Goal: Task Accomplishment & Management: Manage account settings

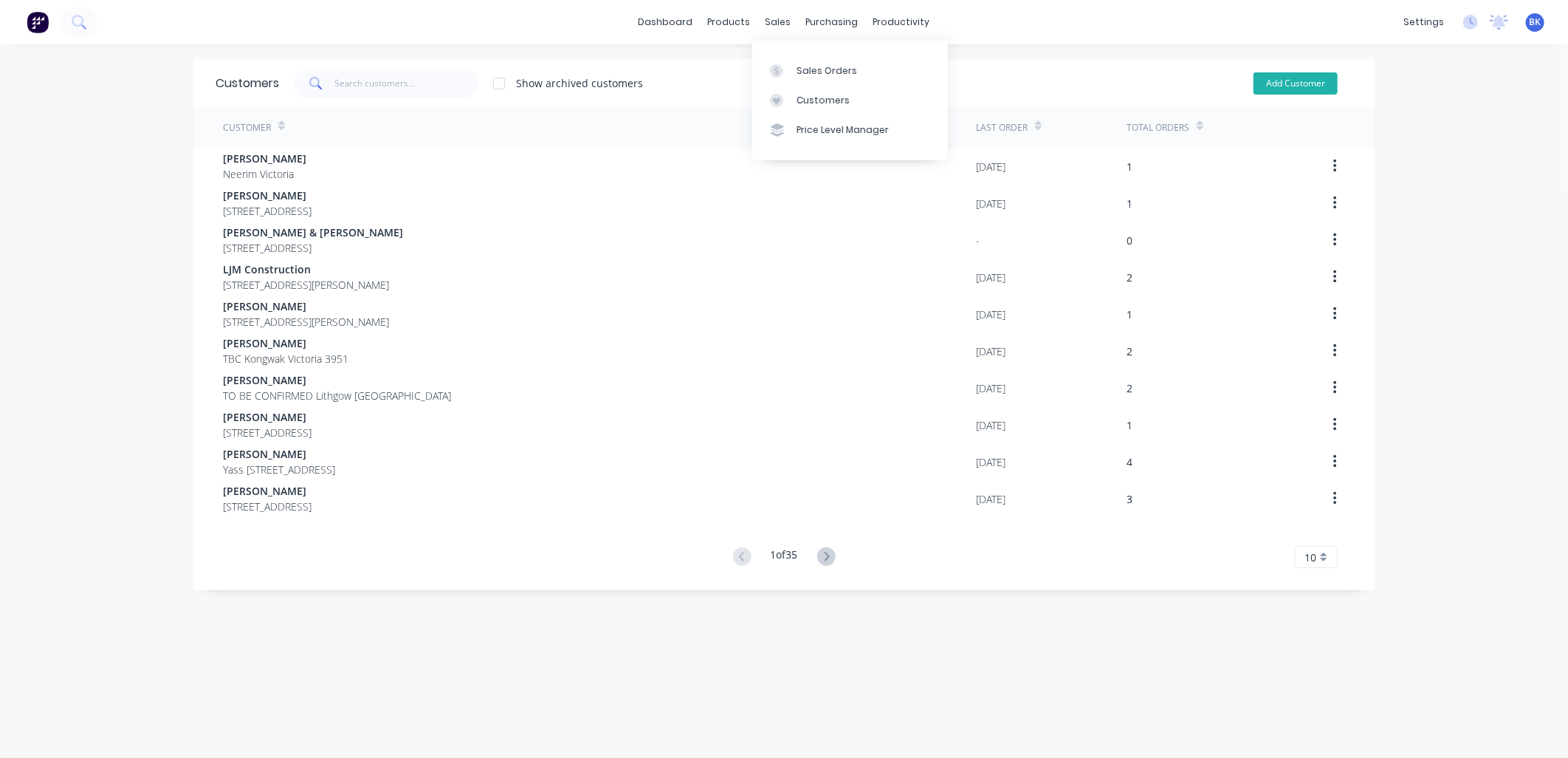
click at [1286, 86] on button "Add Customer" at bounding box center [1296, 83] width 84 height 22
select select "AU"
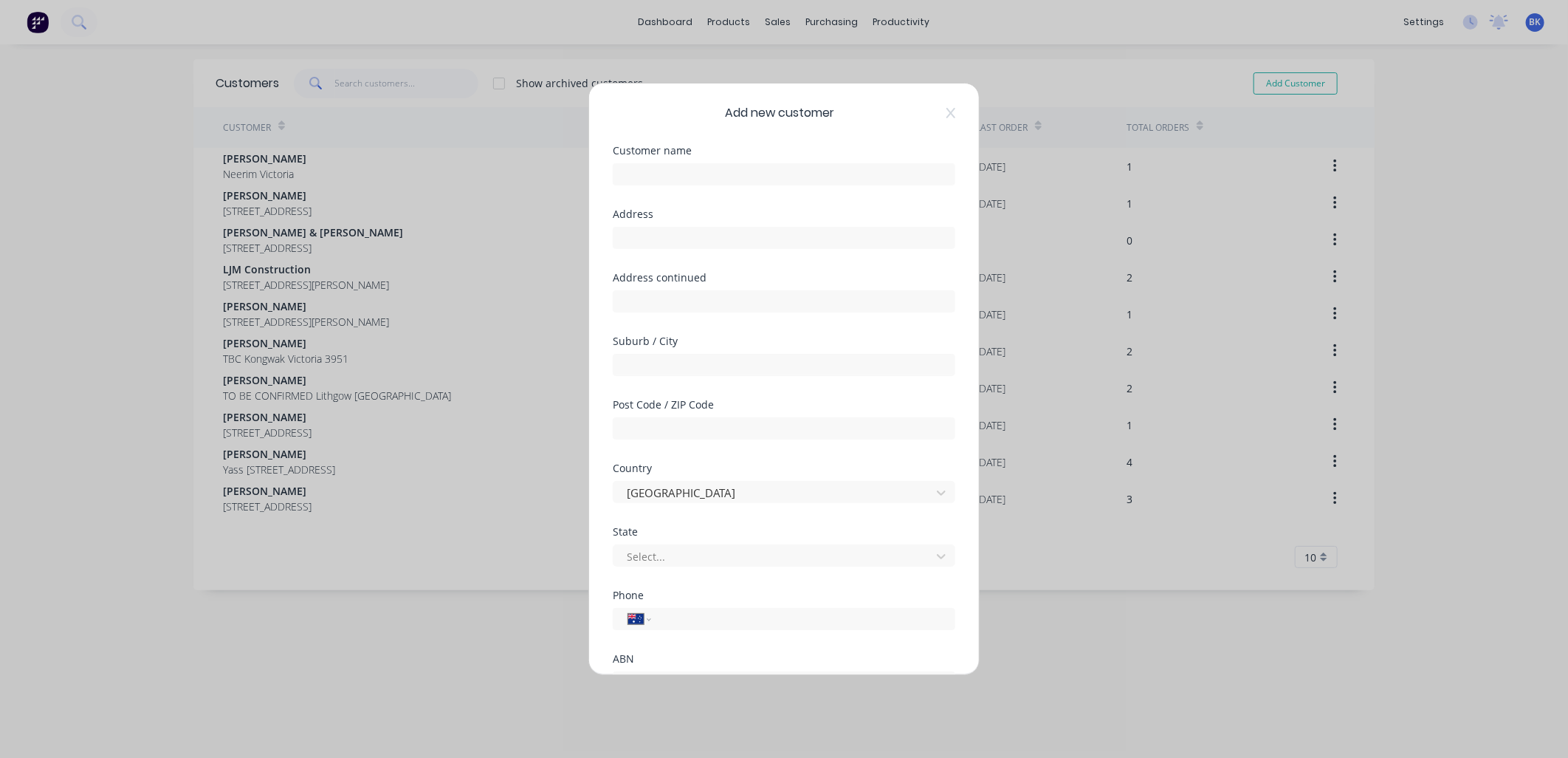
click at [732, 159] on div at bounding box center [783, 172] width 342 height 26
click at [727, 163] on input "text" at bounding box center [783, 173] width 342 height 22
paste input "Seamair Pty Ltd"
type input "Seamair Pty Ltd"
click at [648, 621] on select "International [GEOGRAPHIC_DATA] [GEOGRAPHIC_DATA] [GEOGRAPHIC_DATA] [GEOGRAPHIC…" at bounding box center [639, 618] width 22 height 20
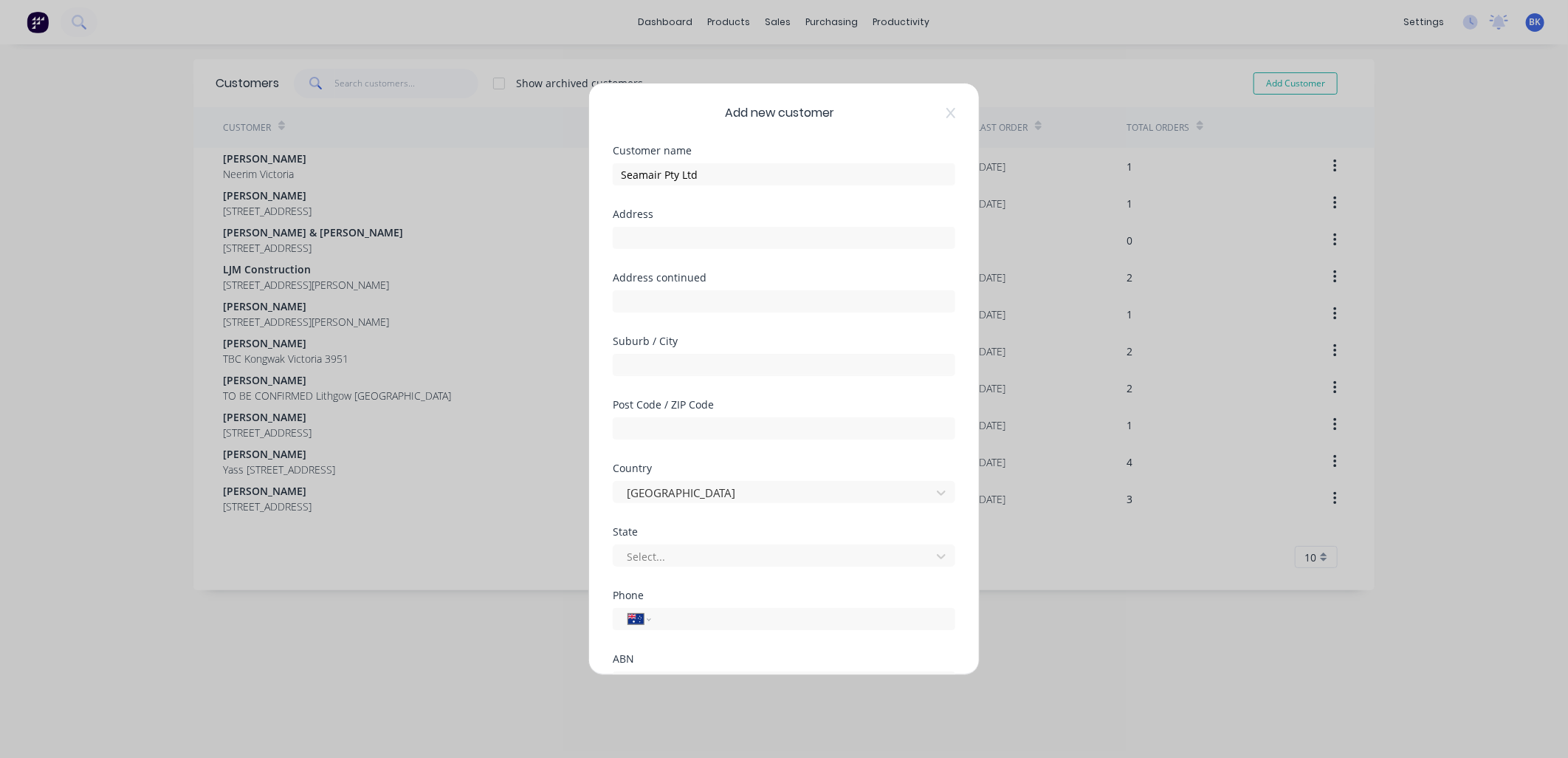
click at [1132, 625] on div "Add new customer Customer name Seamair Pty Ltd Address Address continued Suburb…" at bounding box center [784, 379] width 1568 height 758
click at [663, 553] on div at bounding box center [774, 556] width 298 height 18
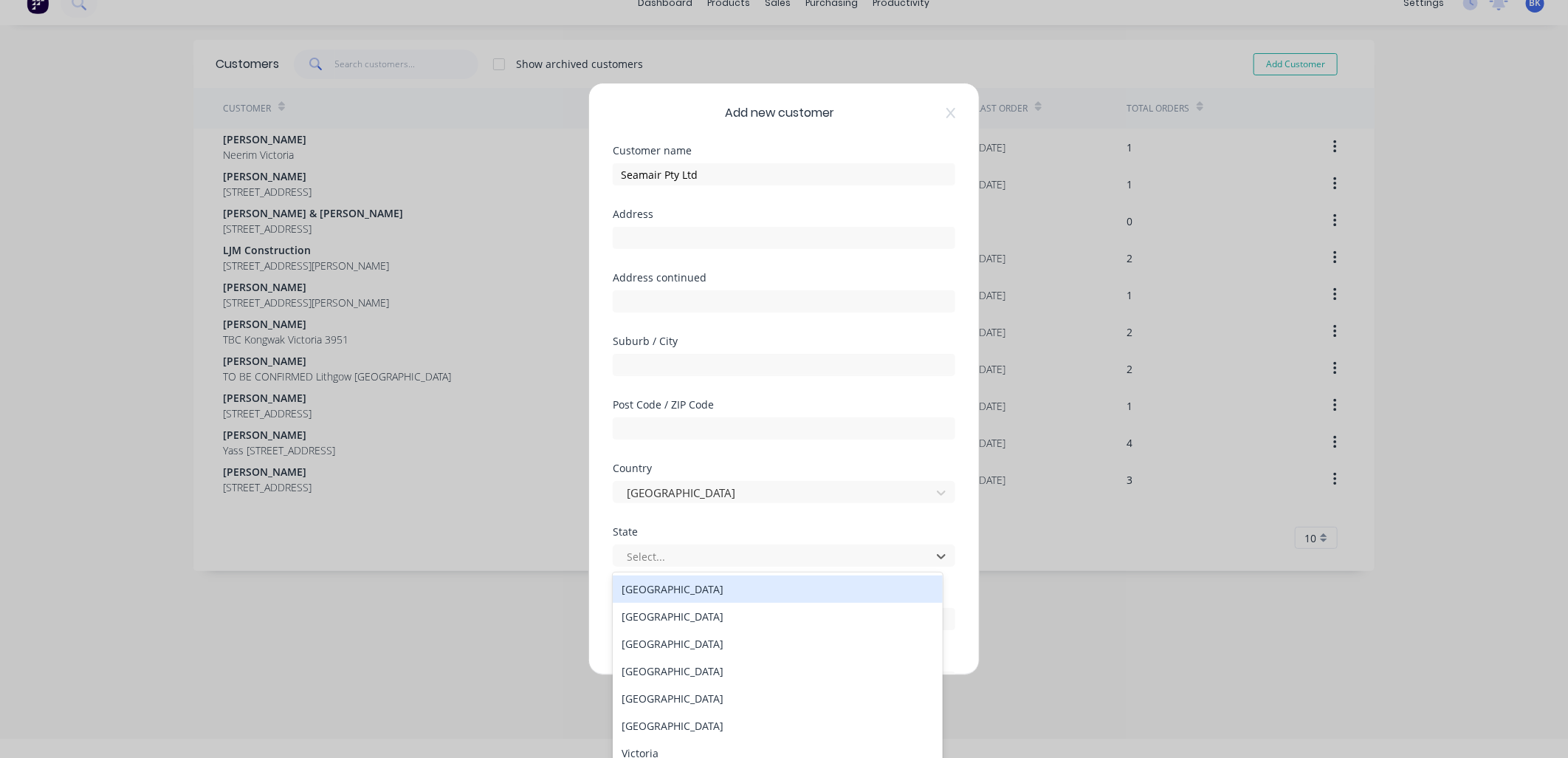
scroll to position [20, 0]
click at [650, 745] on div "Victoria" at bounding box center [777, 754] width 330 height 27
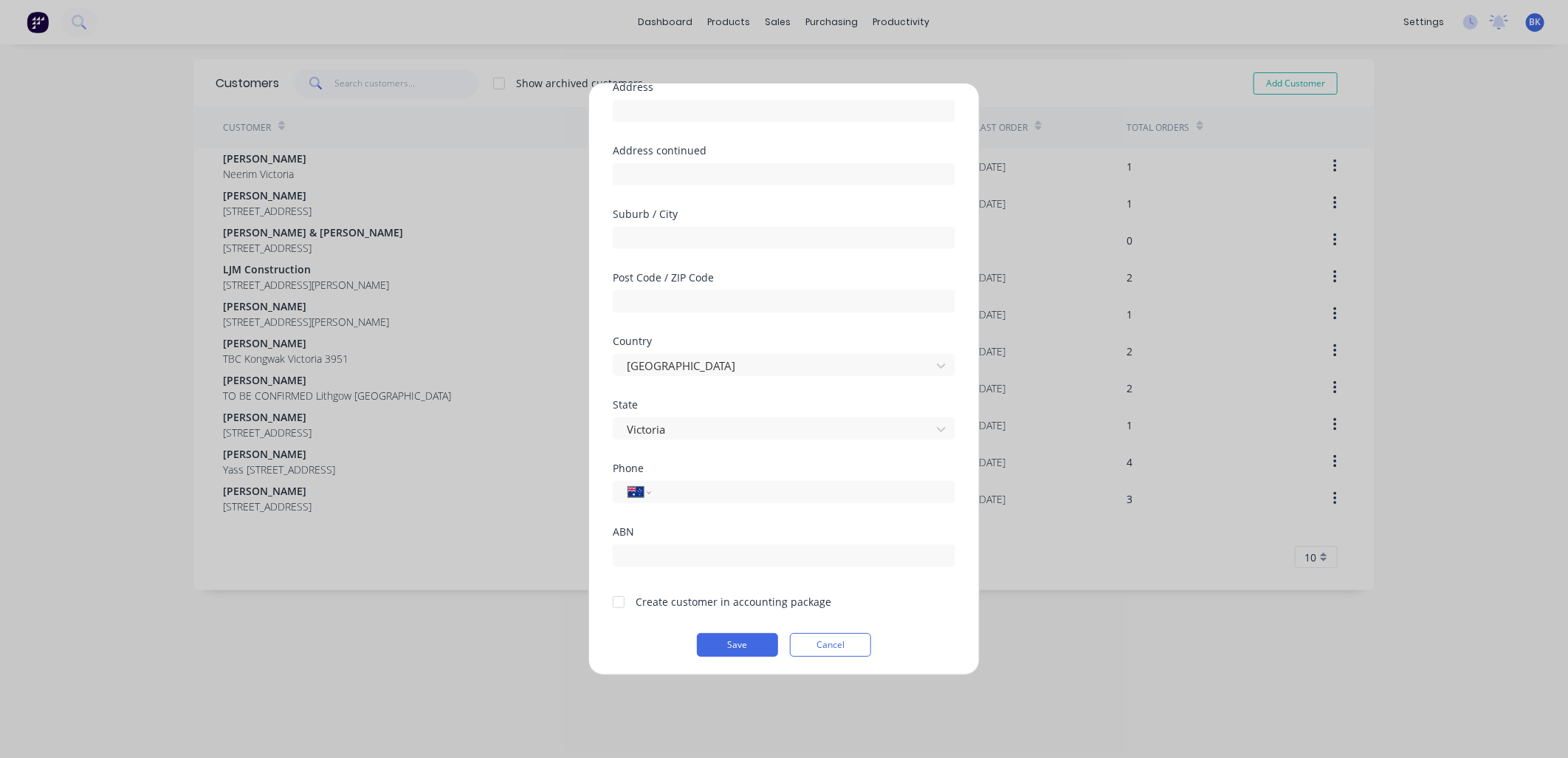
scroll to position [129, 0]
click at [721, 643] on button "Save" at bounding box center [737, 643] width 81 height 24
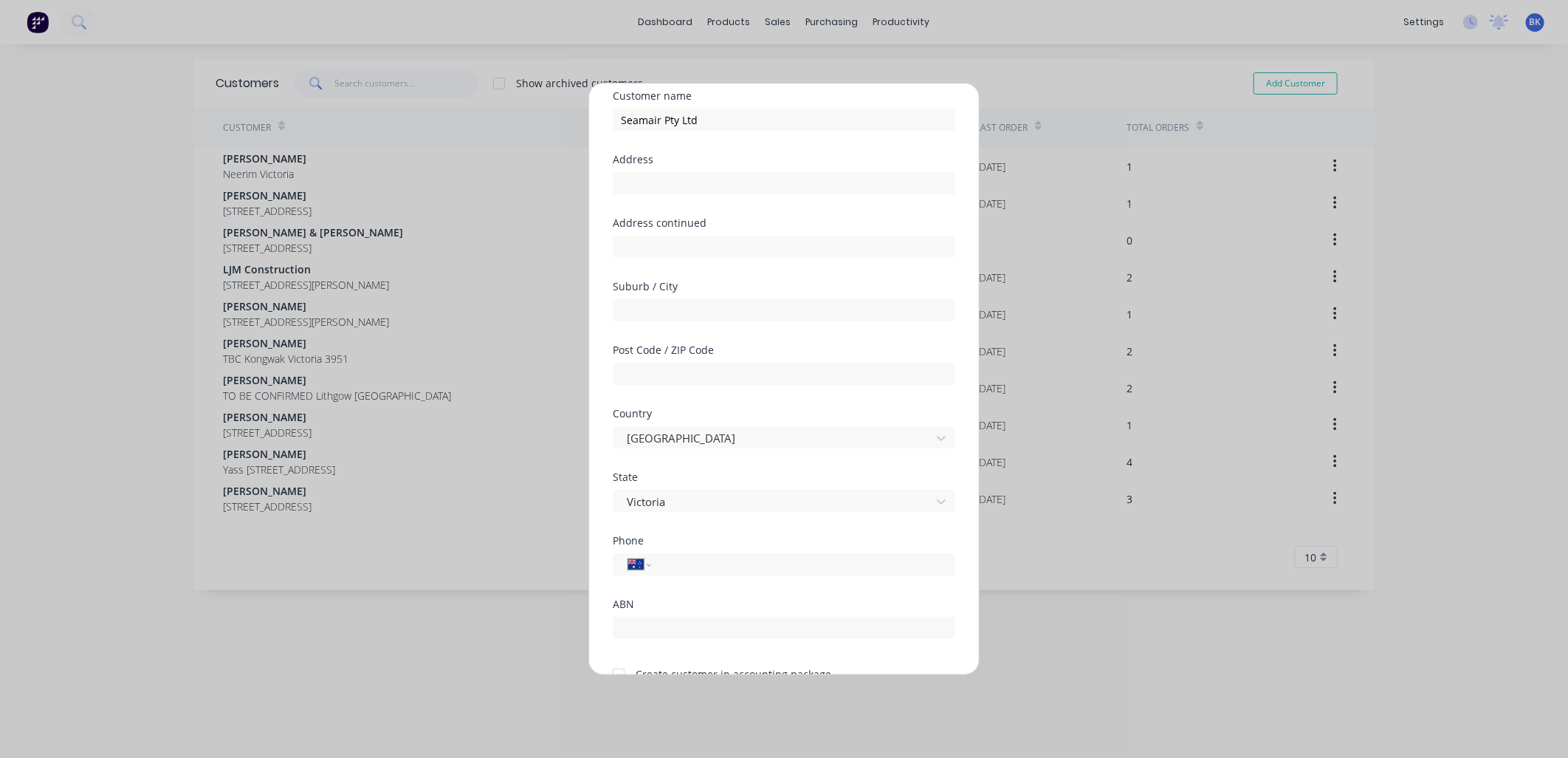
scroll to position [0, 0]
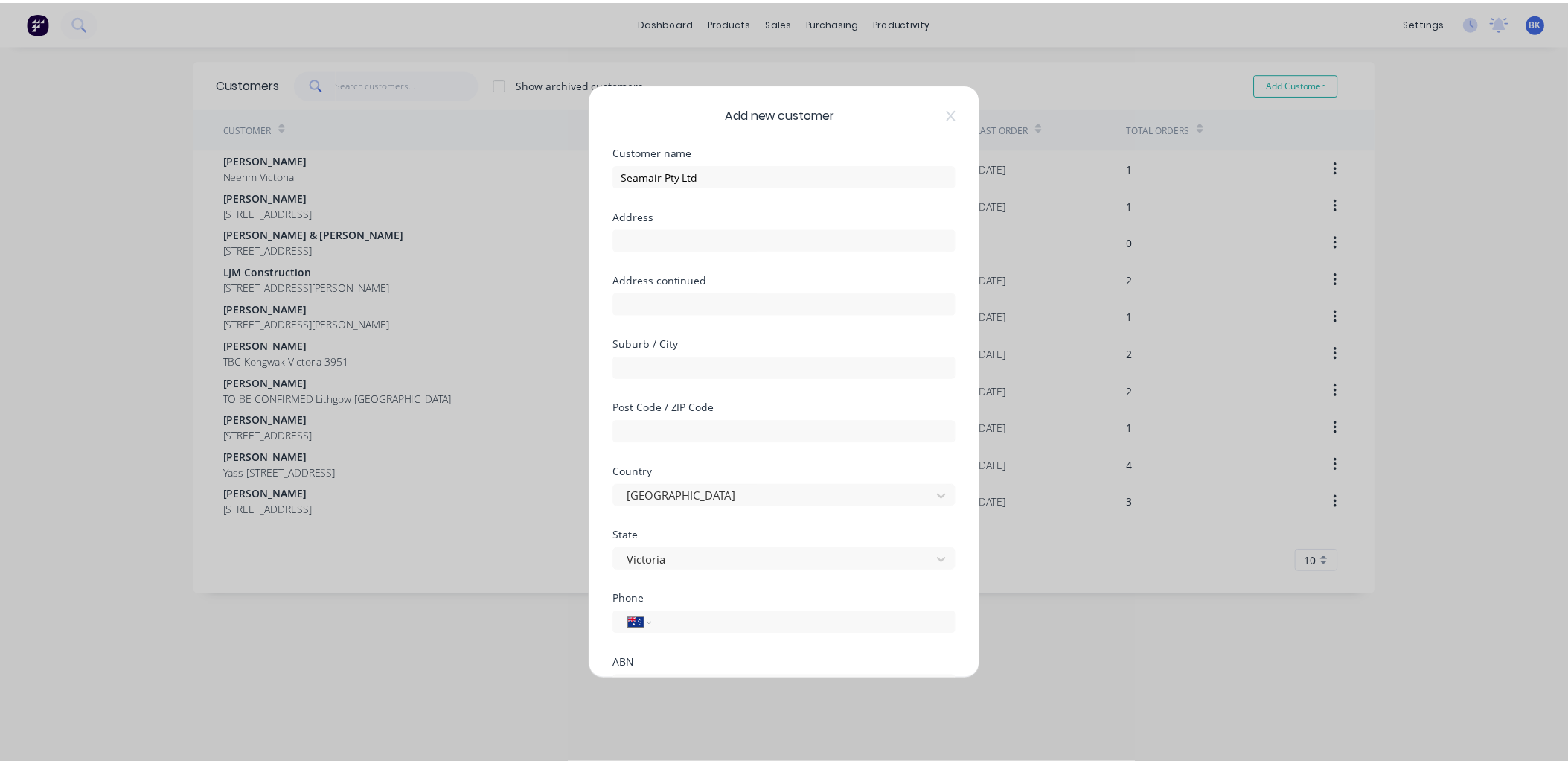
scroll to position [130, 0]
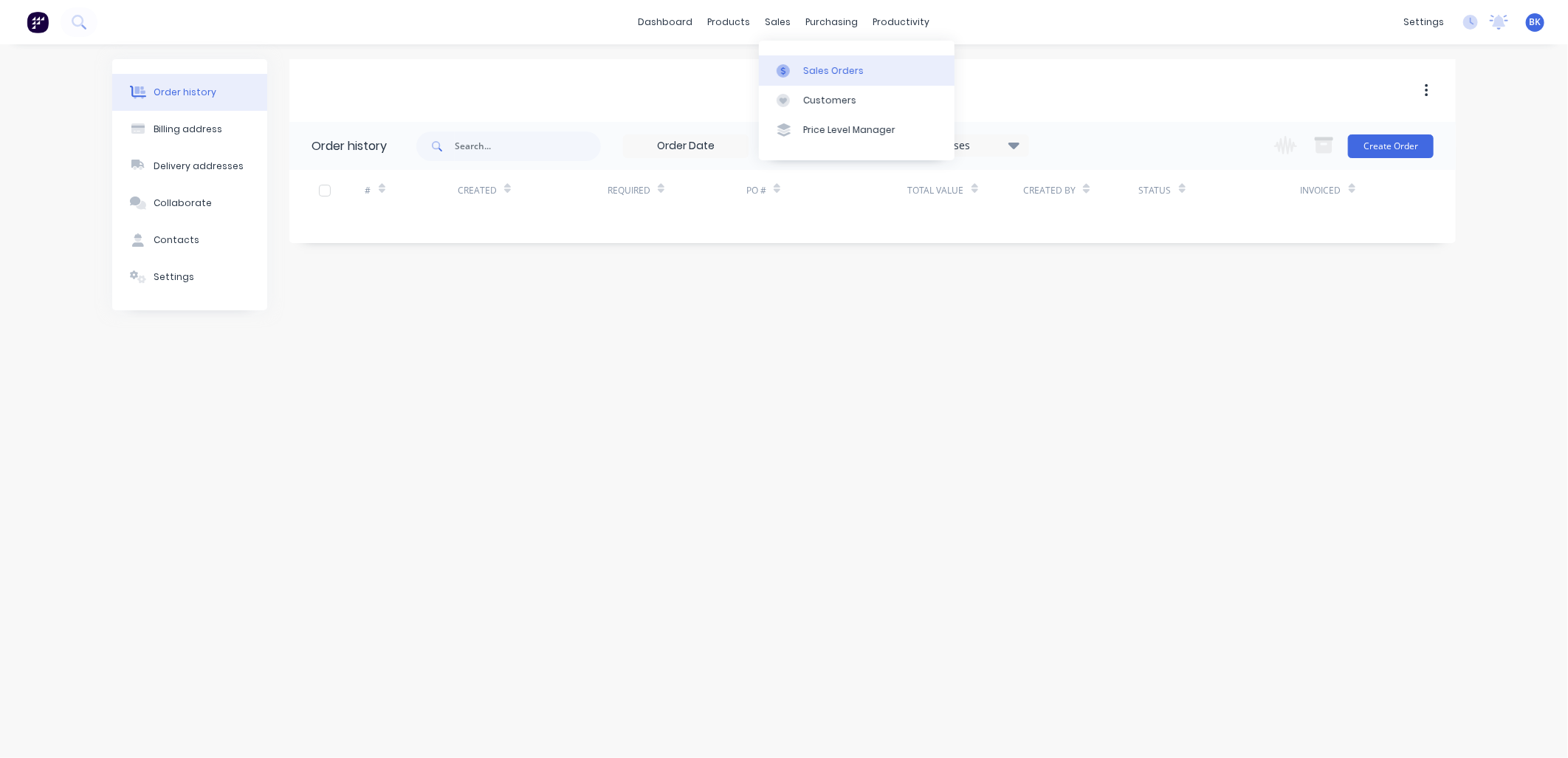
click at [780, 61] on link "Sales Orders" at bounding box center [857, 70] width 195 height 30
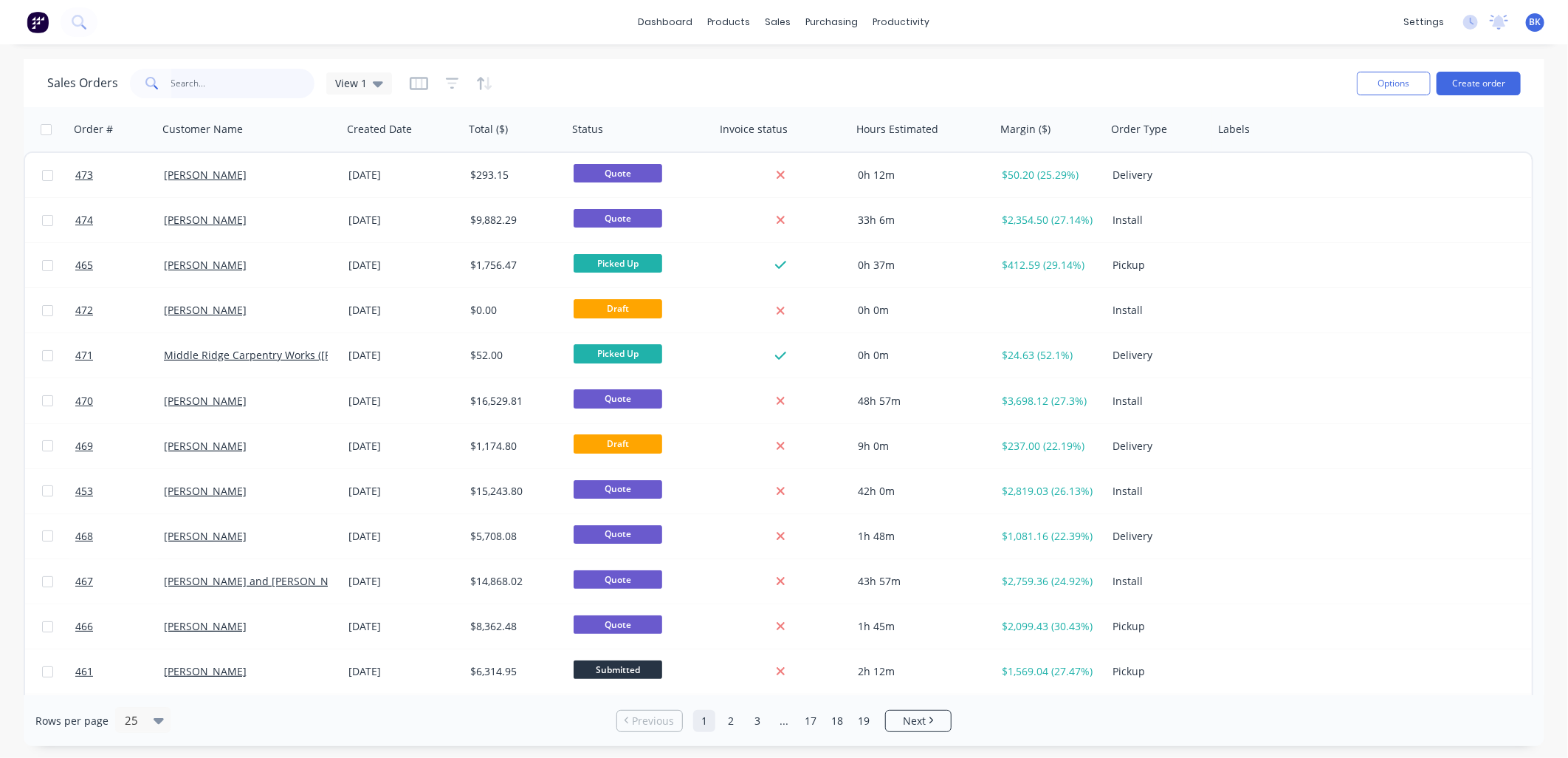
click at [254, 85] on input "text" at bounding box center [244, 84] width 144 height 30
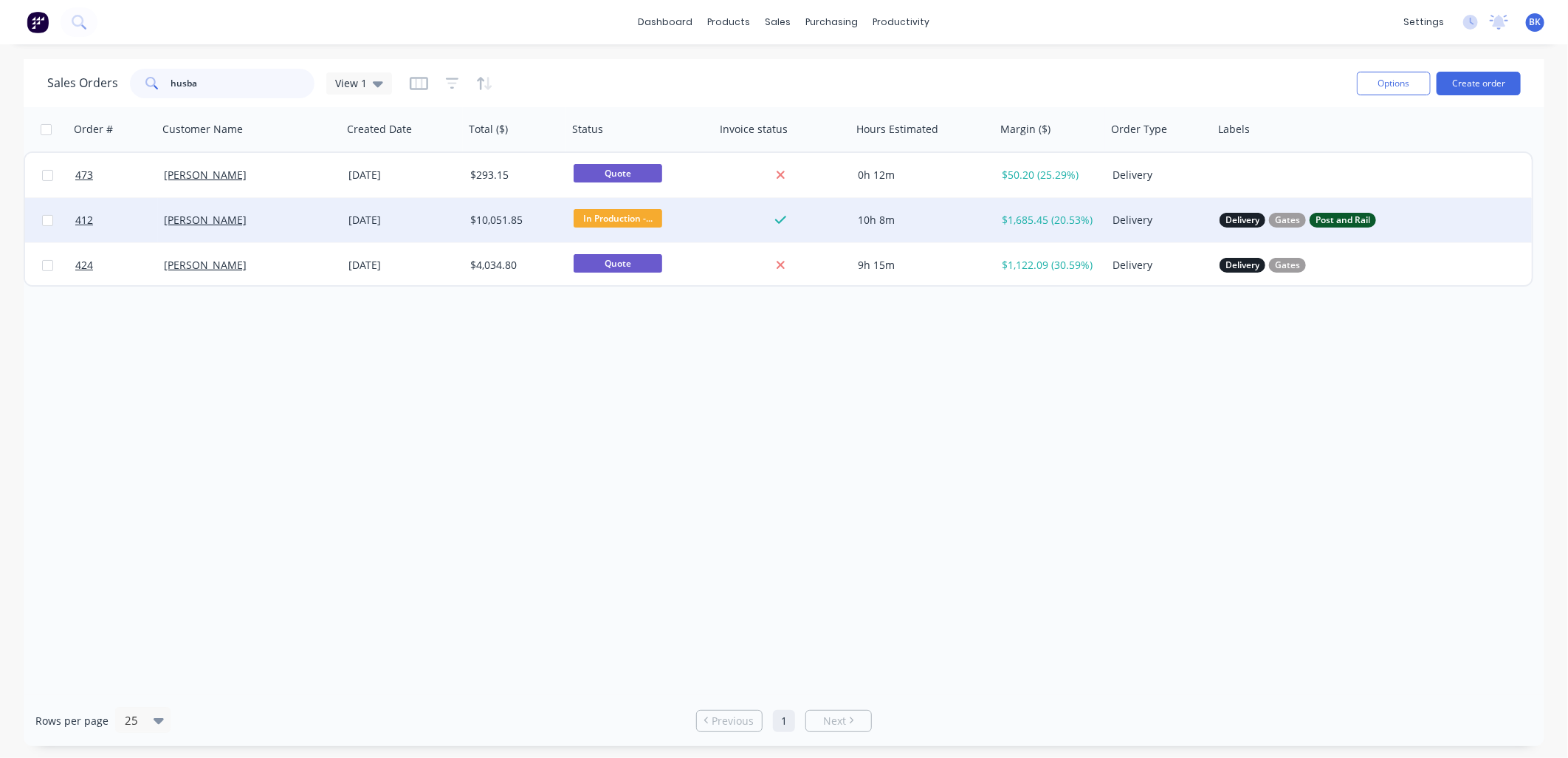
type input "husba"
click at [267, 214] on div "[PERSON_NAME]" at bounding box center [245, 220] width 164 height 15
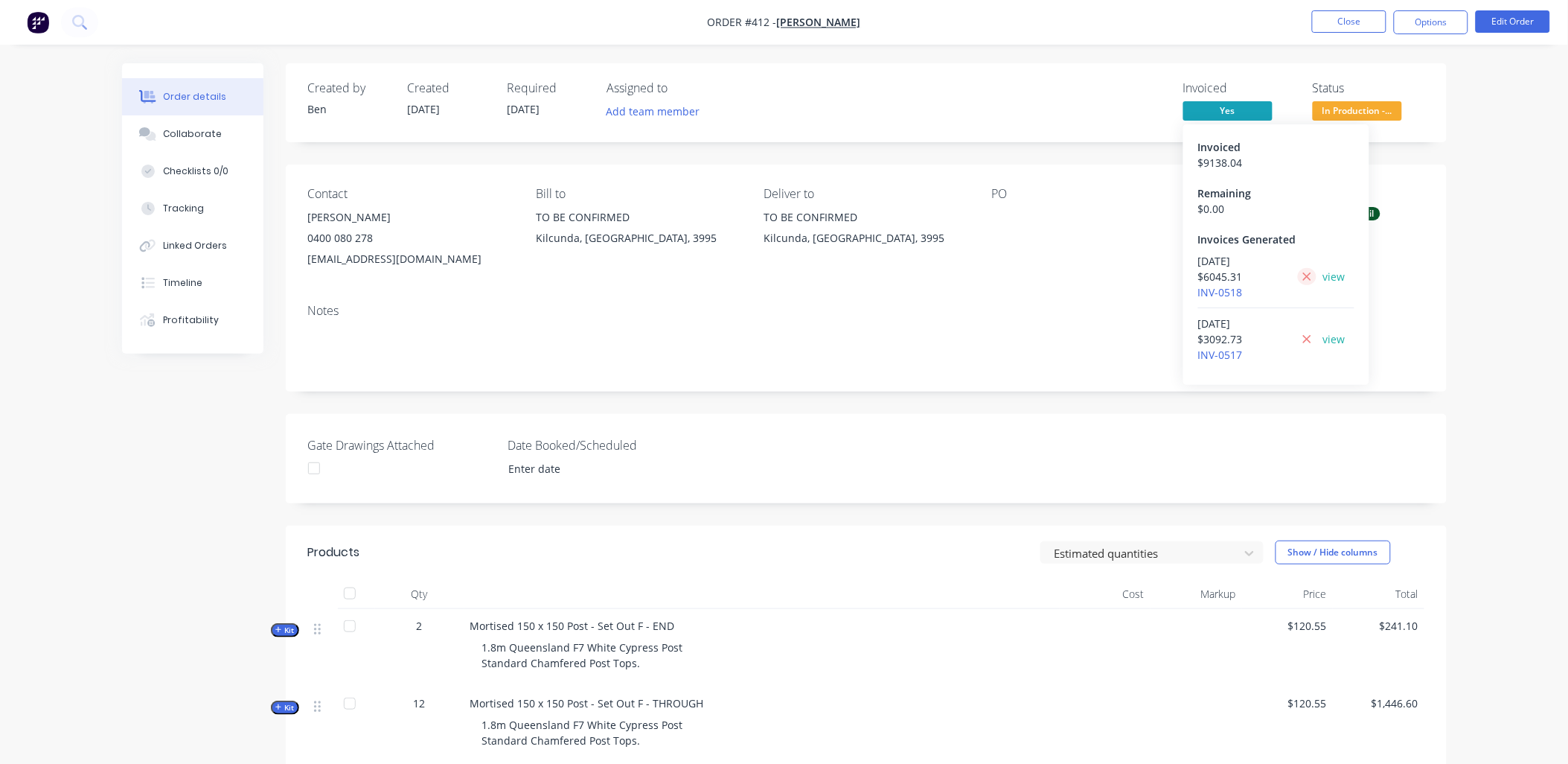
click at [1307, 279] on icon at bounding box center [1306, 277] width 10 height 13
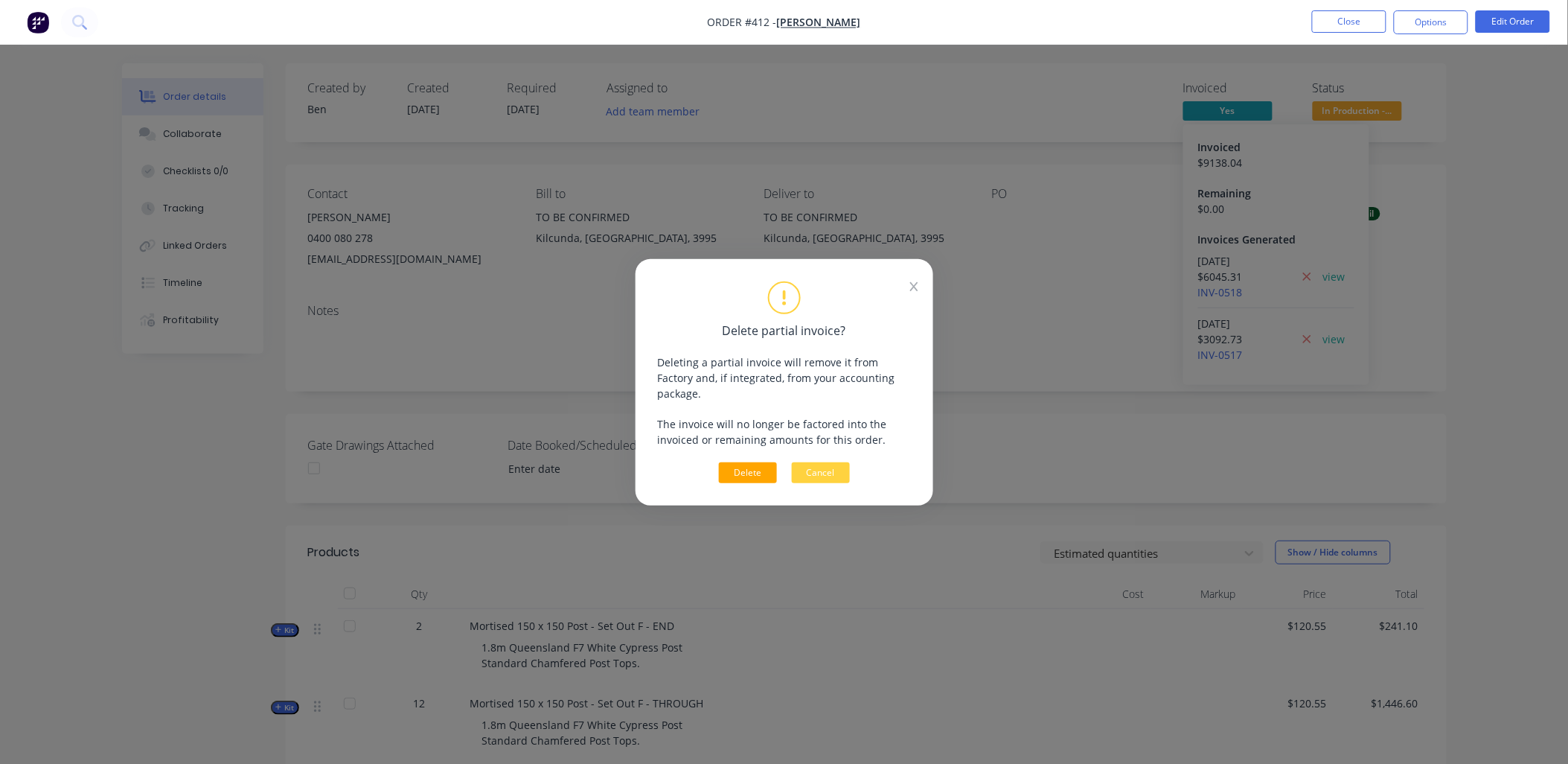
click at [759, 465] on button "Delete" at bounding box center [748, 472] width 58 height 20
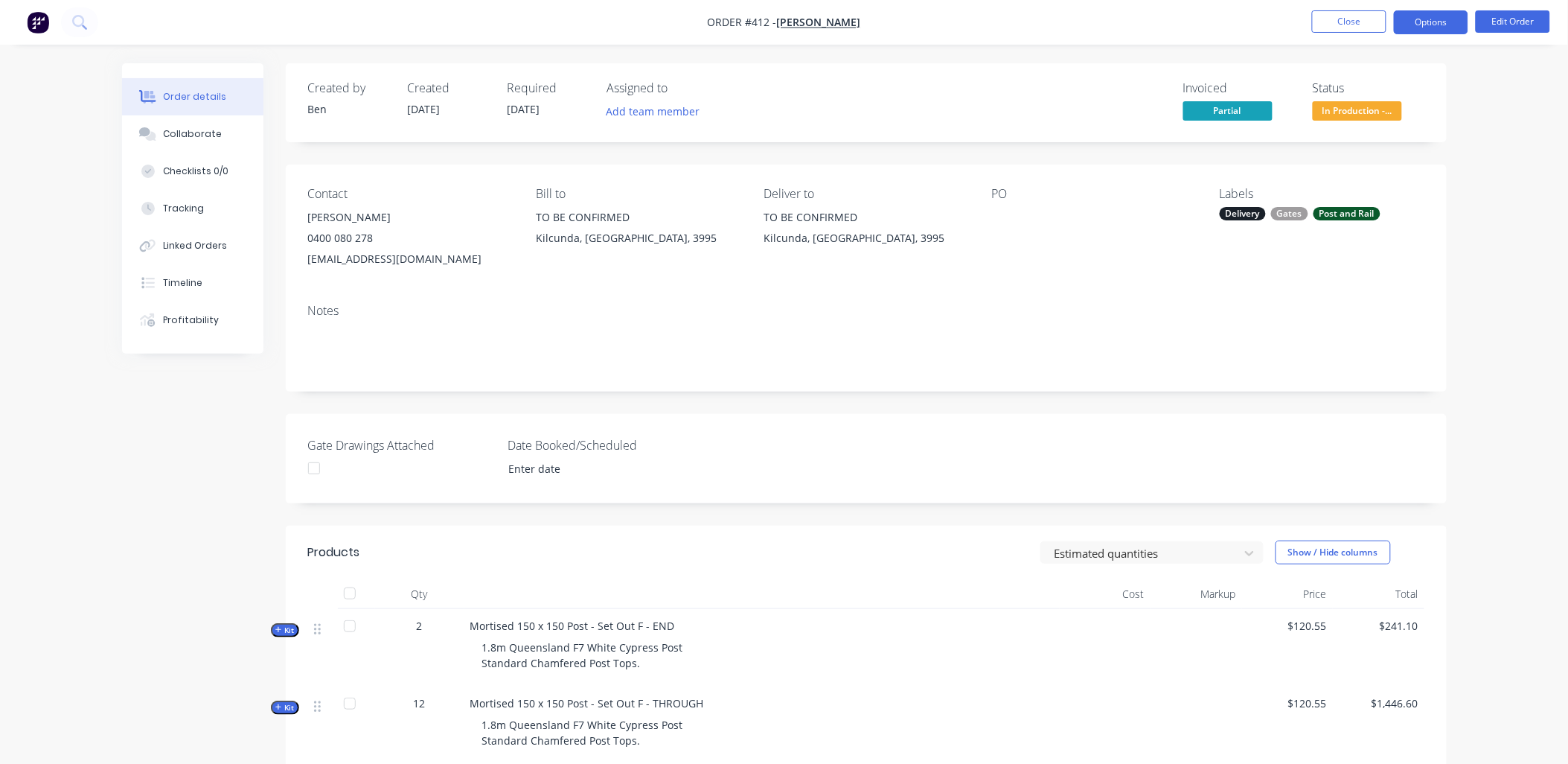
click at [1442, 26] on button "Options" at bounding box center [1431, 22] width 74 height 24
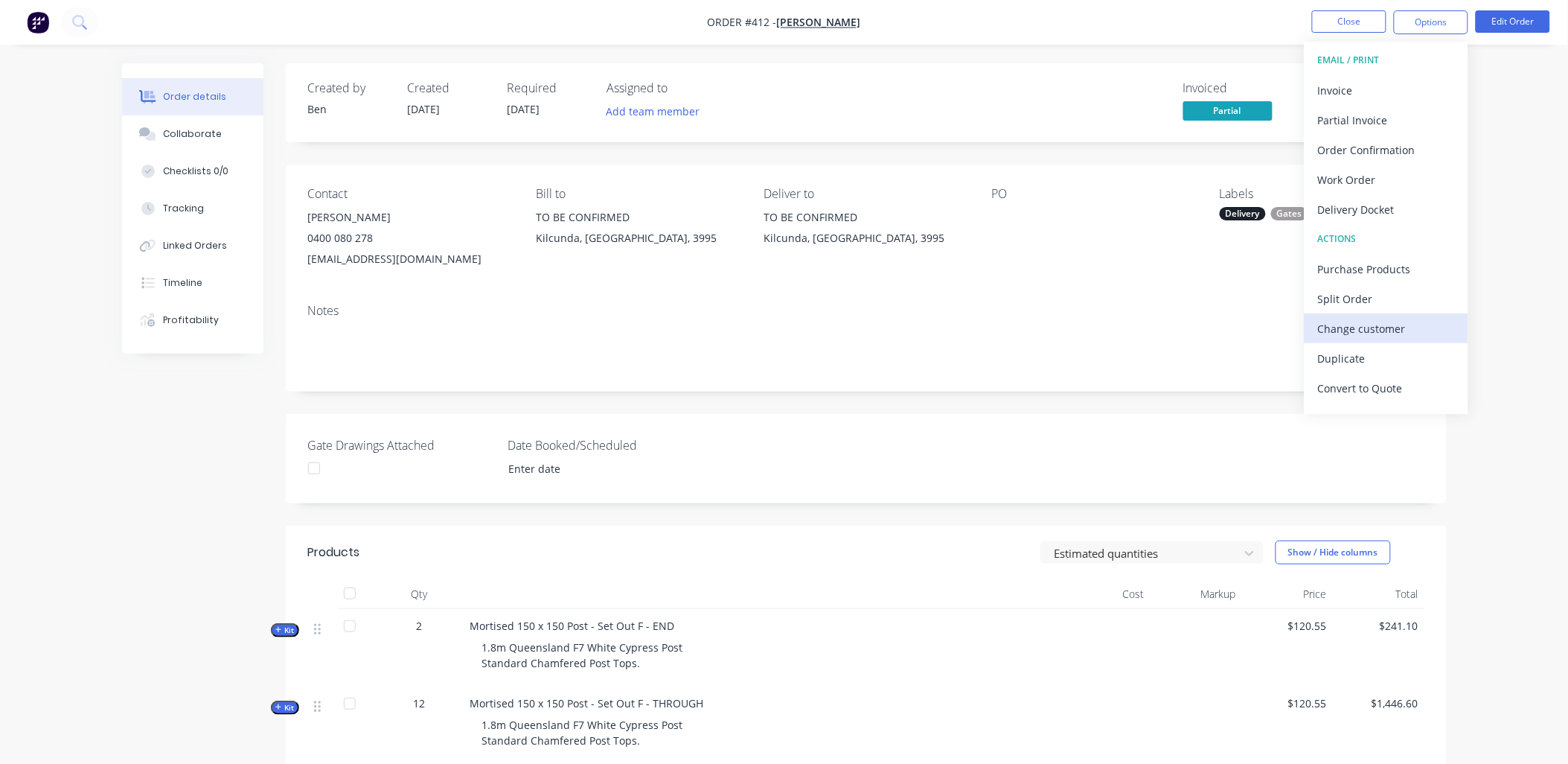
click at [1400, 327] on div "Change customer" at bounding box center [1386, 328] width 137 height 21
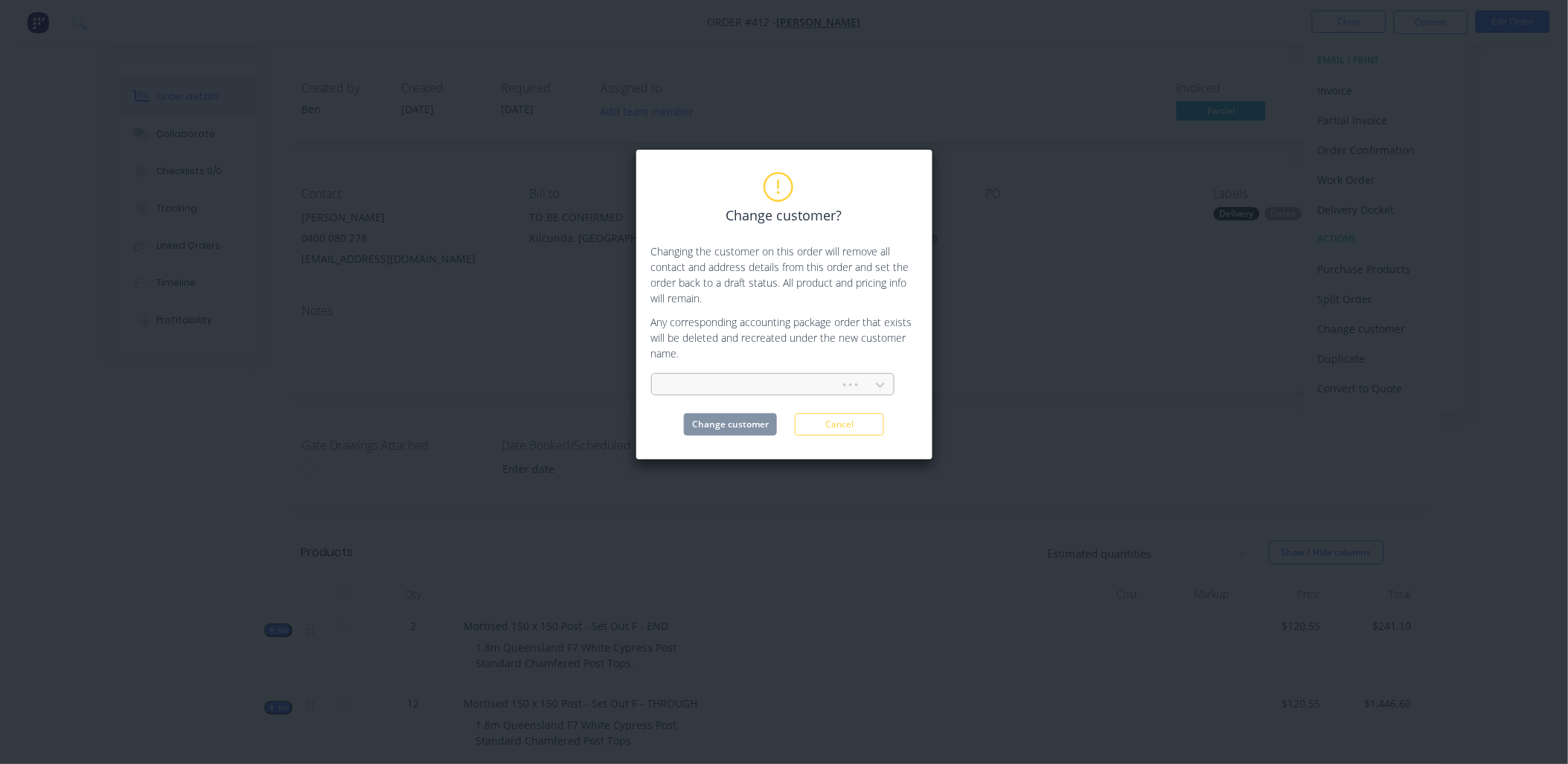
click at [680, 382] on div at bounding box center [748, 385] width 169 height 19
type input "seam"
click at [750, 424] on div "Seamair Pty Ltd" at bounding box center [772, 418] width 243 height 28
click at [750, 424] on button "Change customer" at bounding box center [730, 424] width 93 height 22
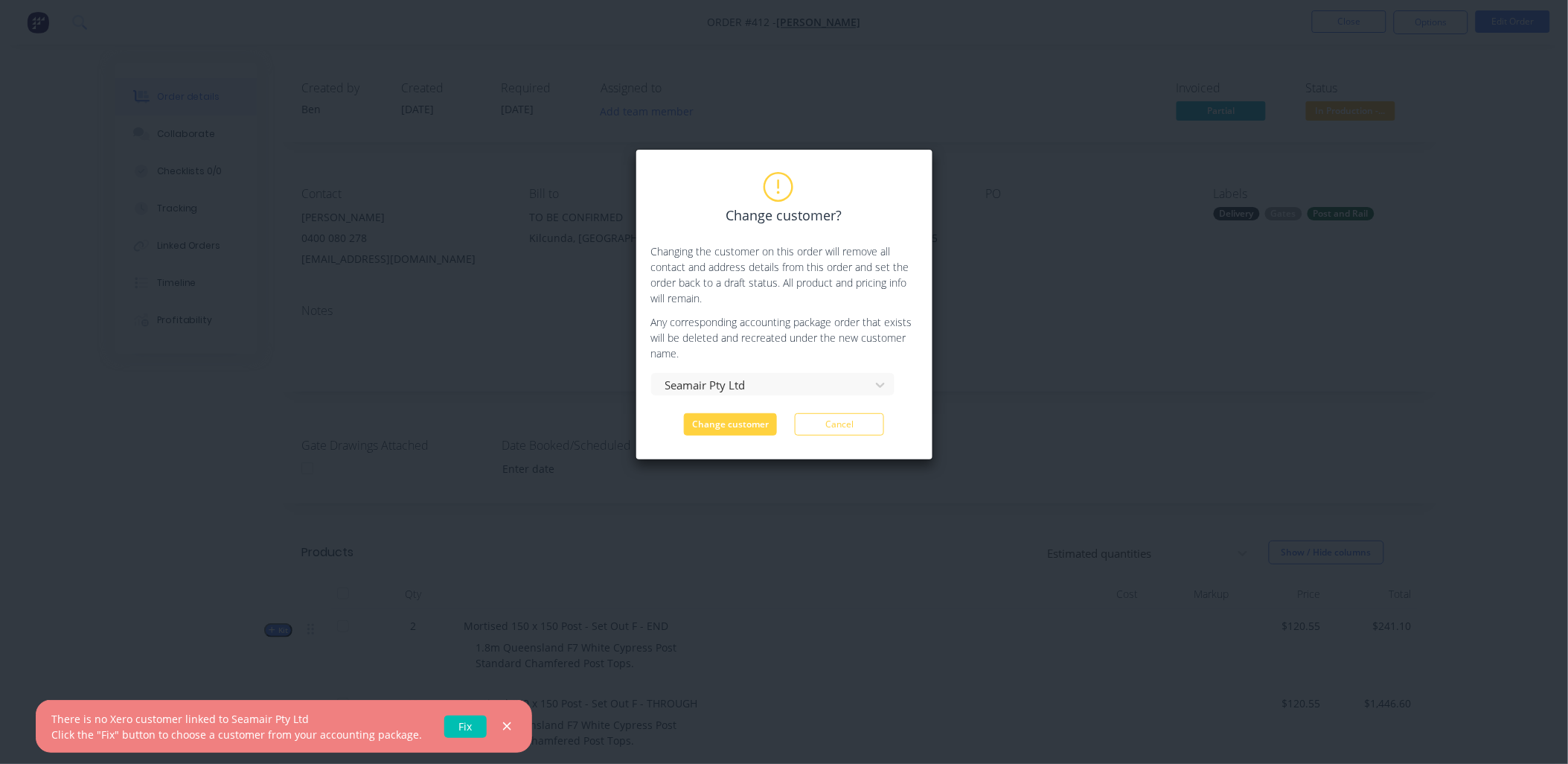
click at [451, 724] on link "Fix" at bounding box center [466, 726] width 43 height 22
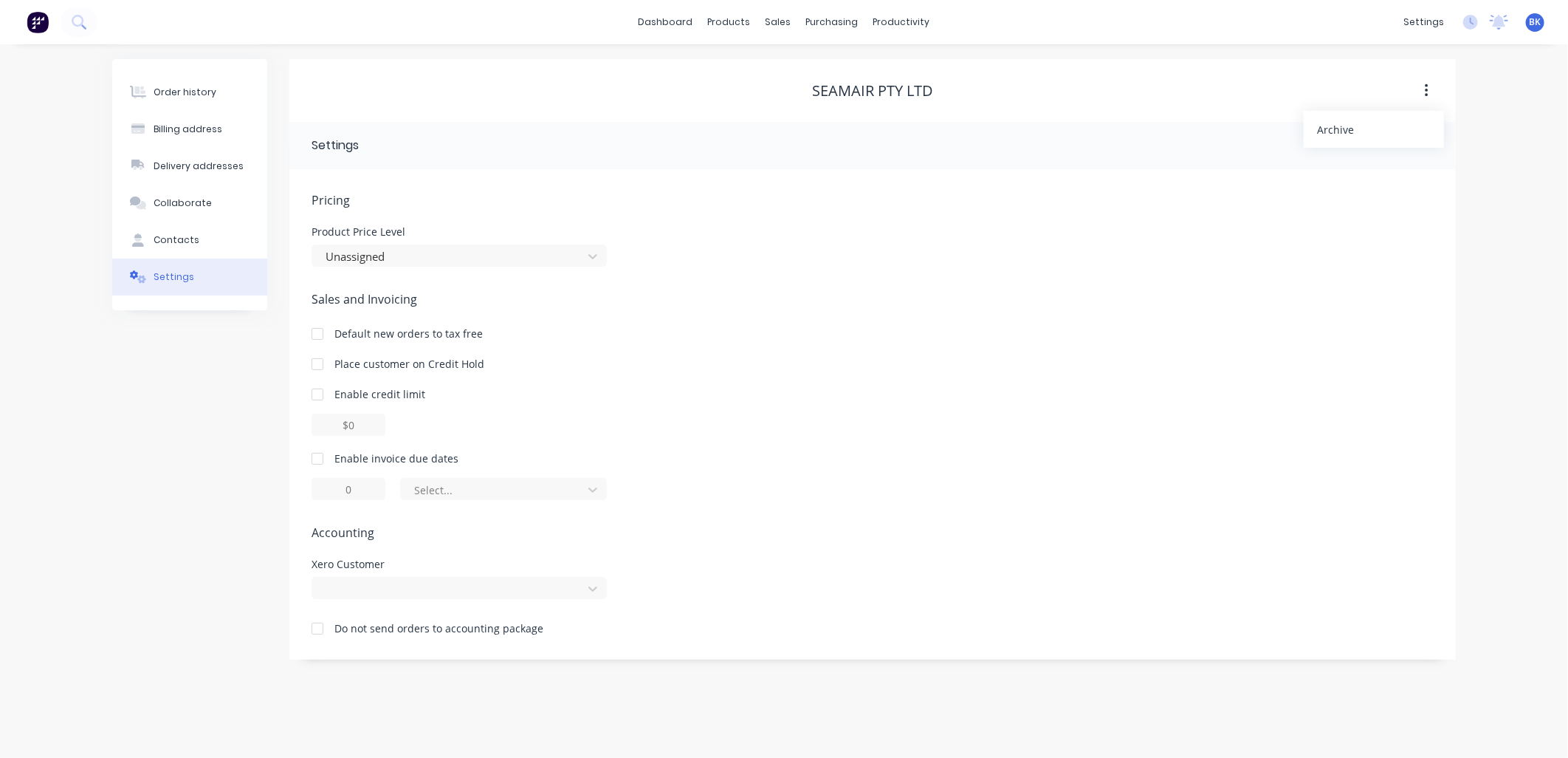
click at [1349, 136] on div "Archive" at bounding box center [1374, 129] width 114 height 21
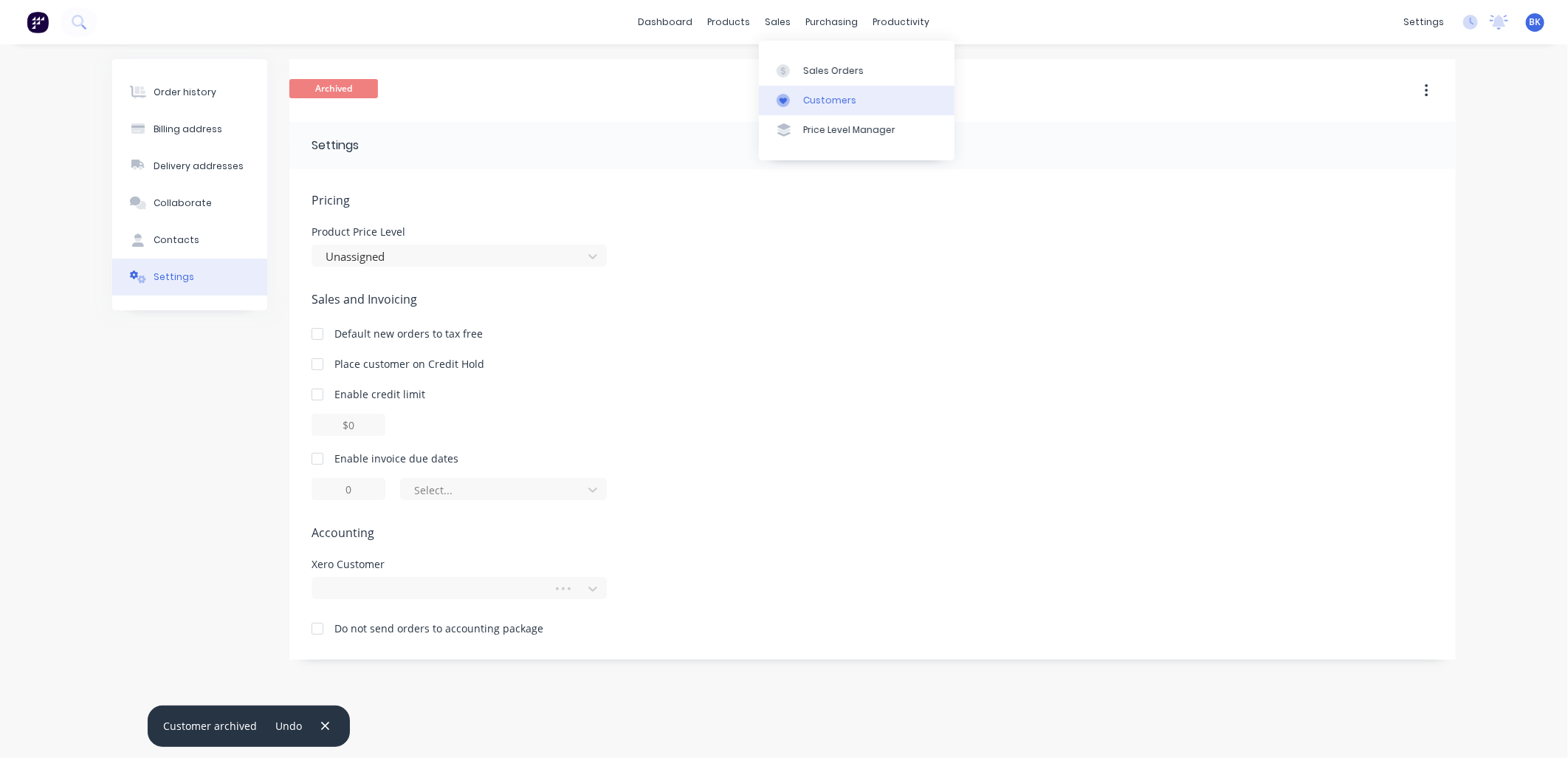
click at [810, 94] on div "Customers" at bounding box center [830, 100] width 53 height 13
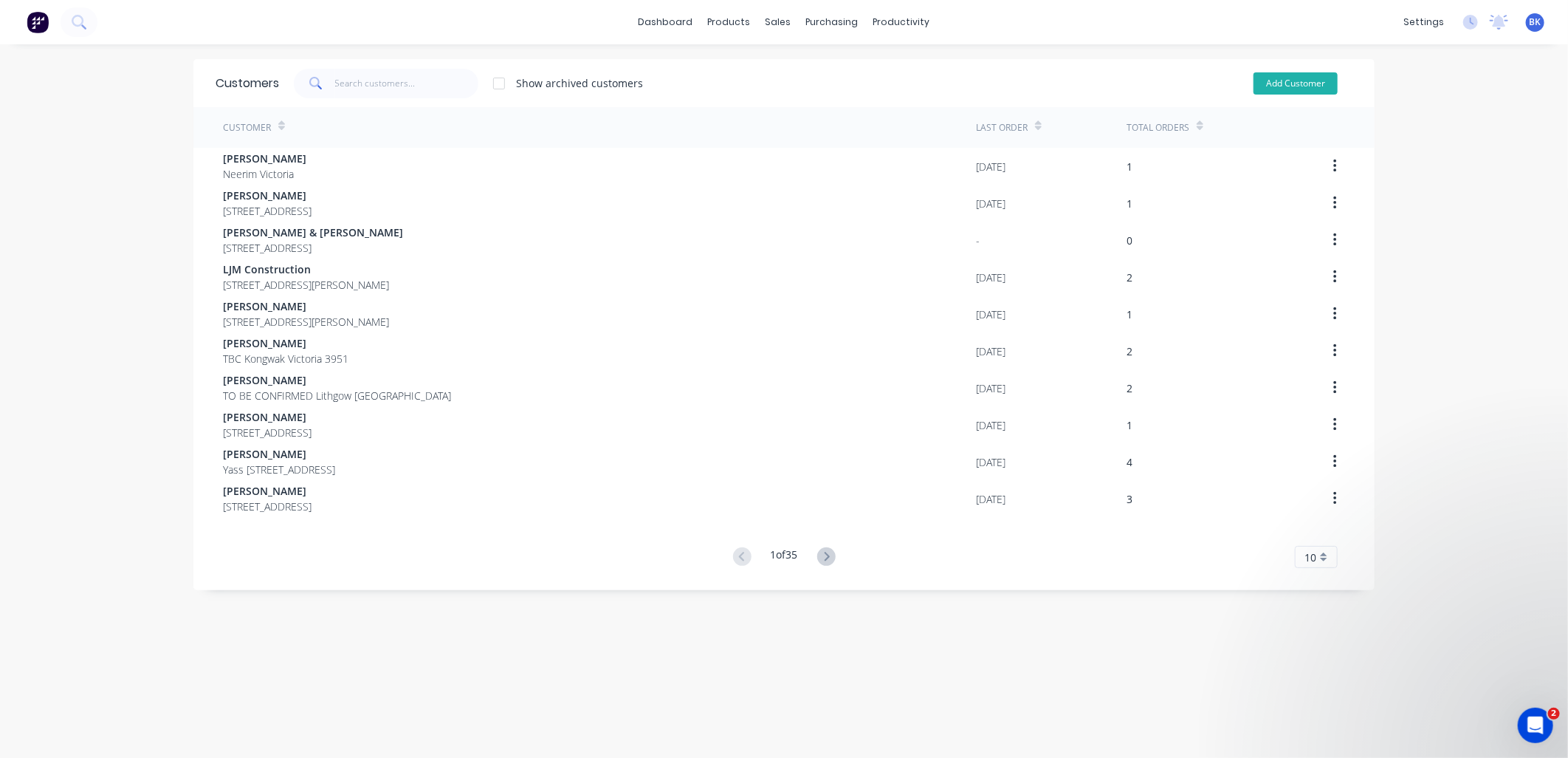
click at [1288, 86] on button "Add Customer" at bounding box center [1296, 83] width 84 height 22
select select "AU"
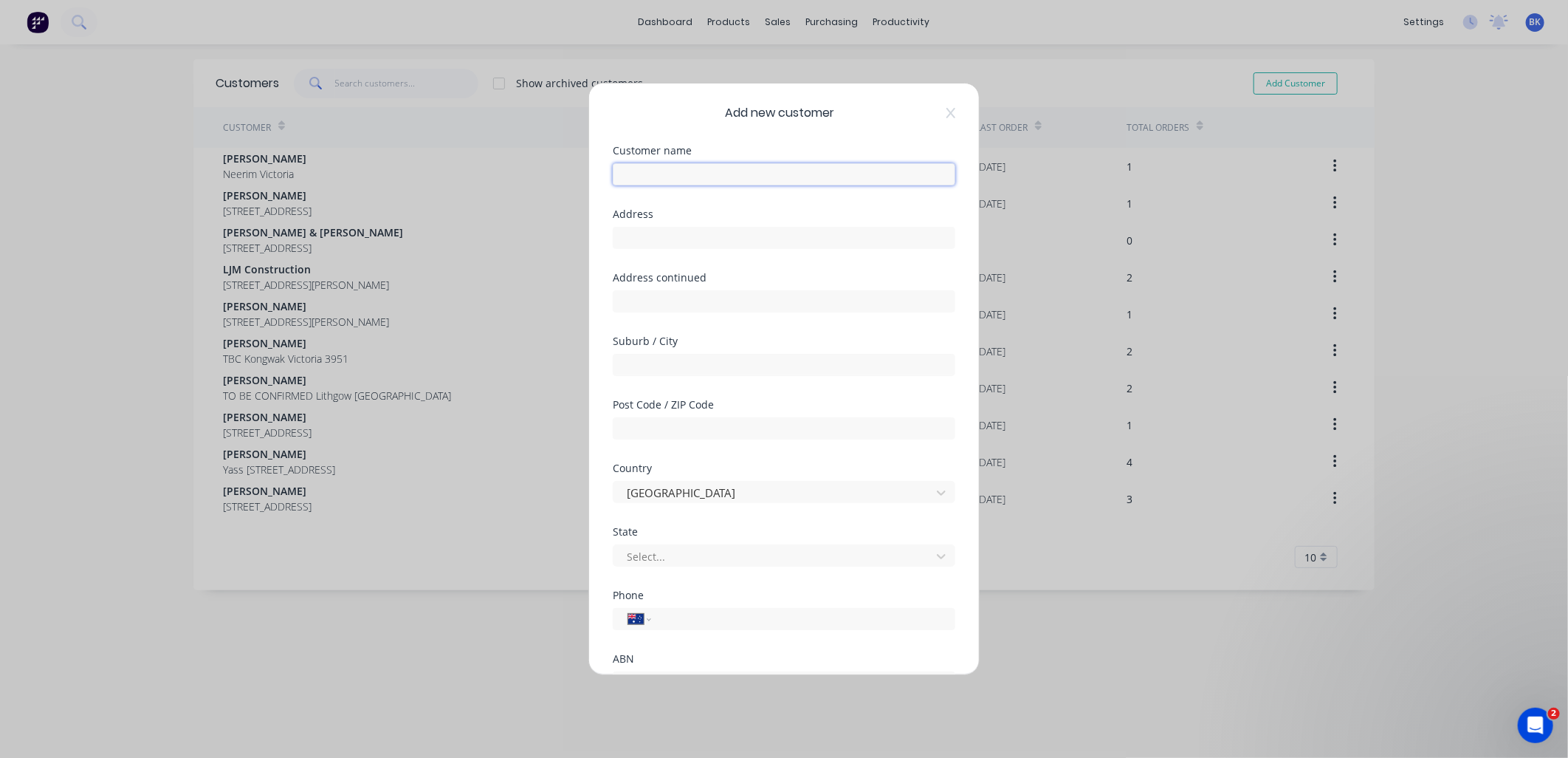
click at [642, 163] on input "text" at bounding box center [783, 173] width 342 height 22
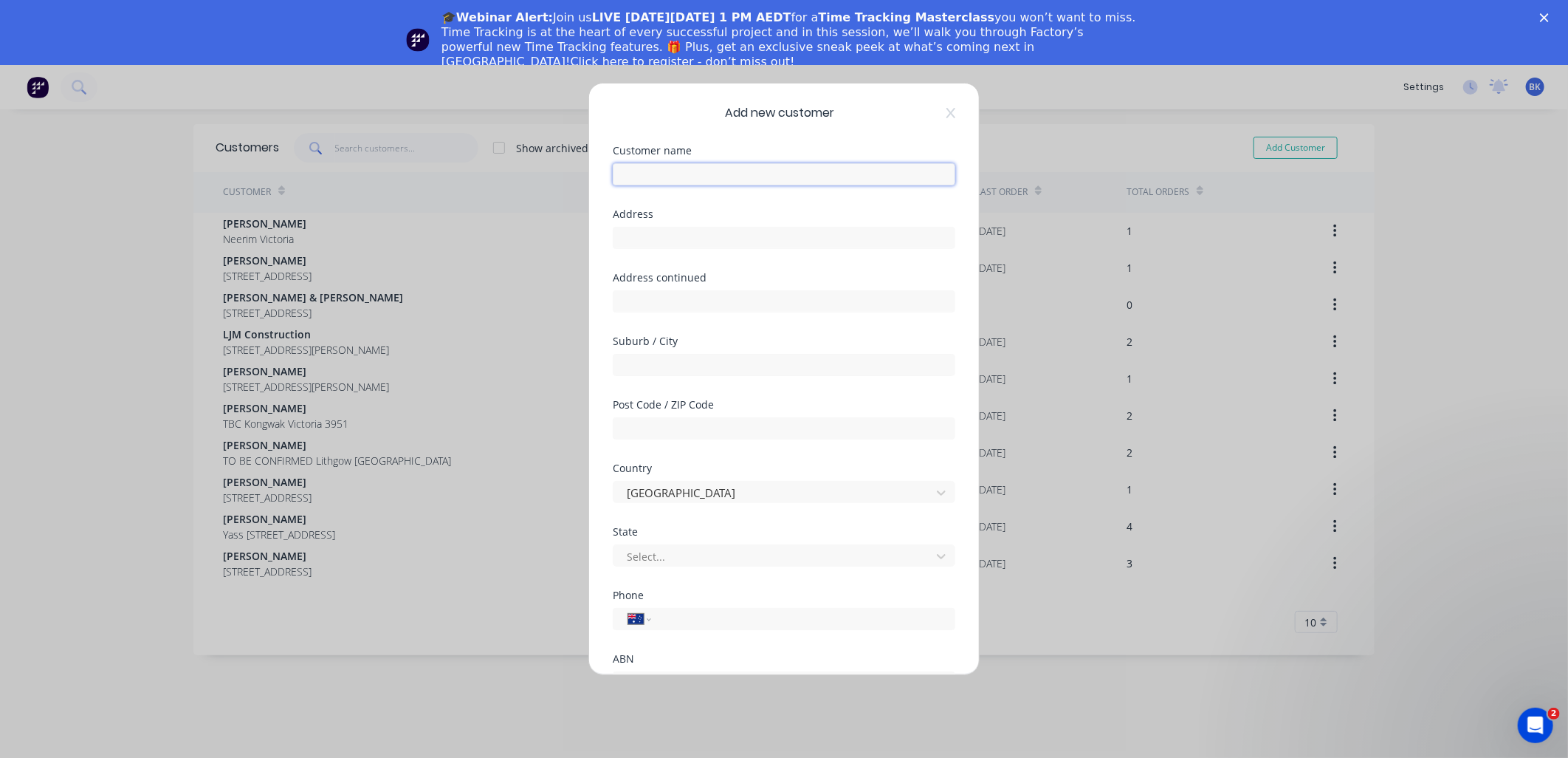
paste input "Seamair Pty Ltd"
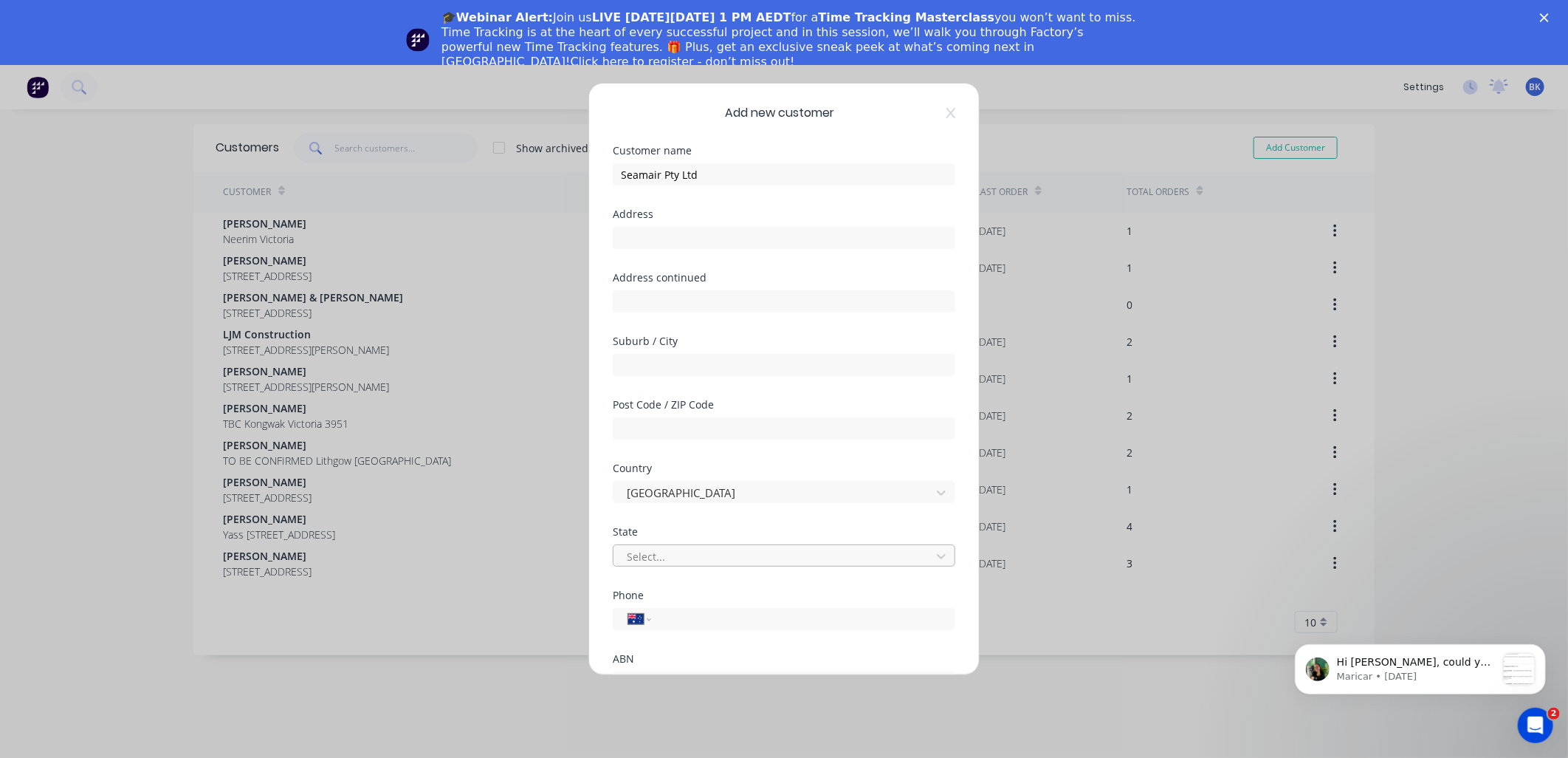
click at [670, 548] on div at bounding box center [774, 556] width 298 height 18
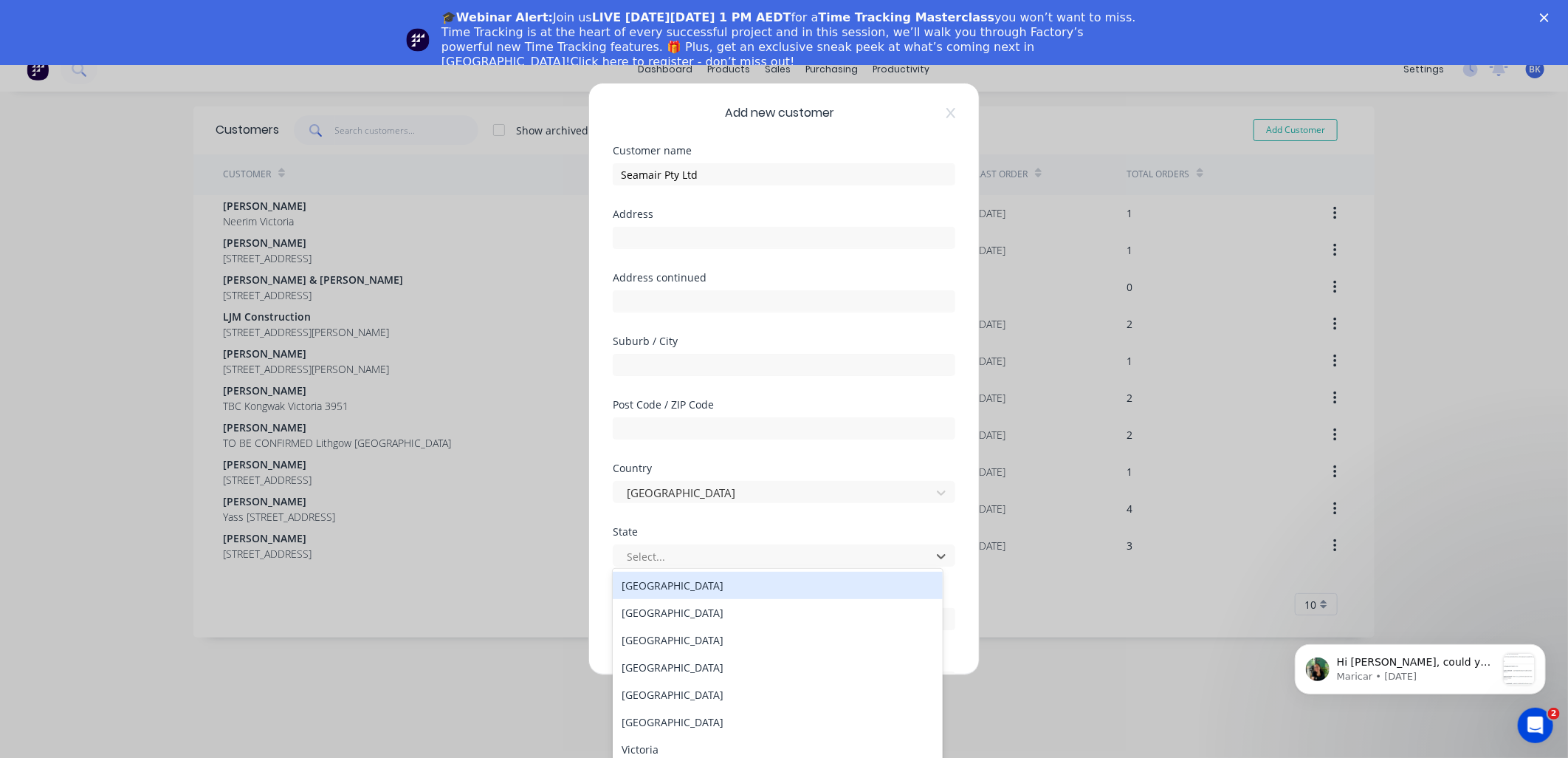
scroll to position [20, 0]
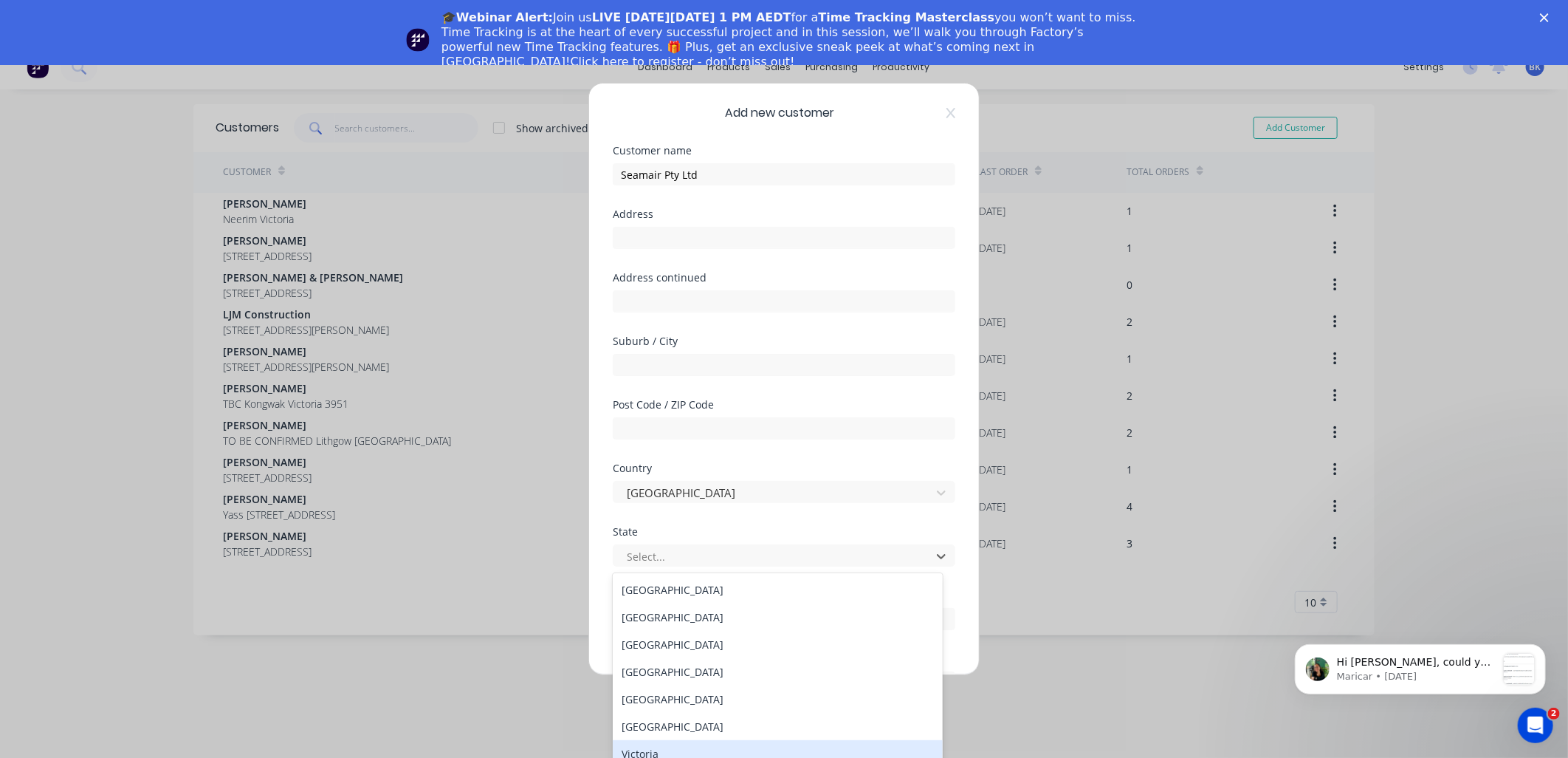
click at [658, 747] on div "Victoria" at bounding box center [777, 754] width 330 height 27
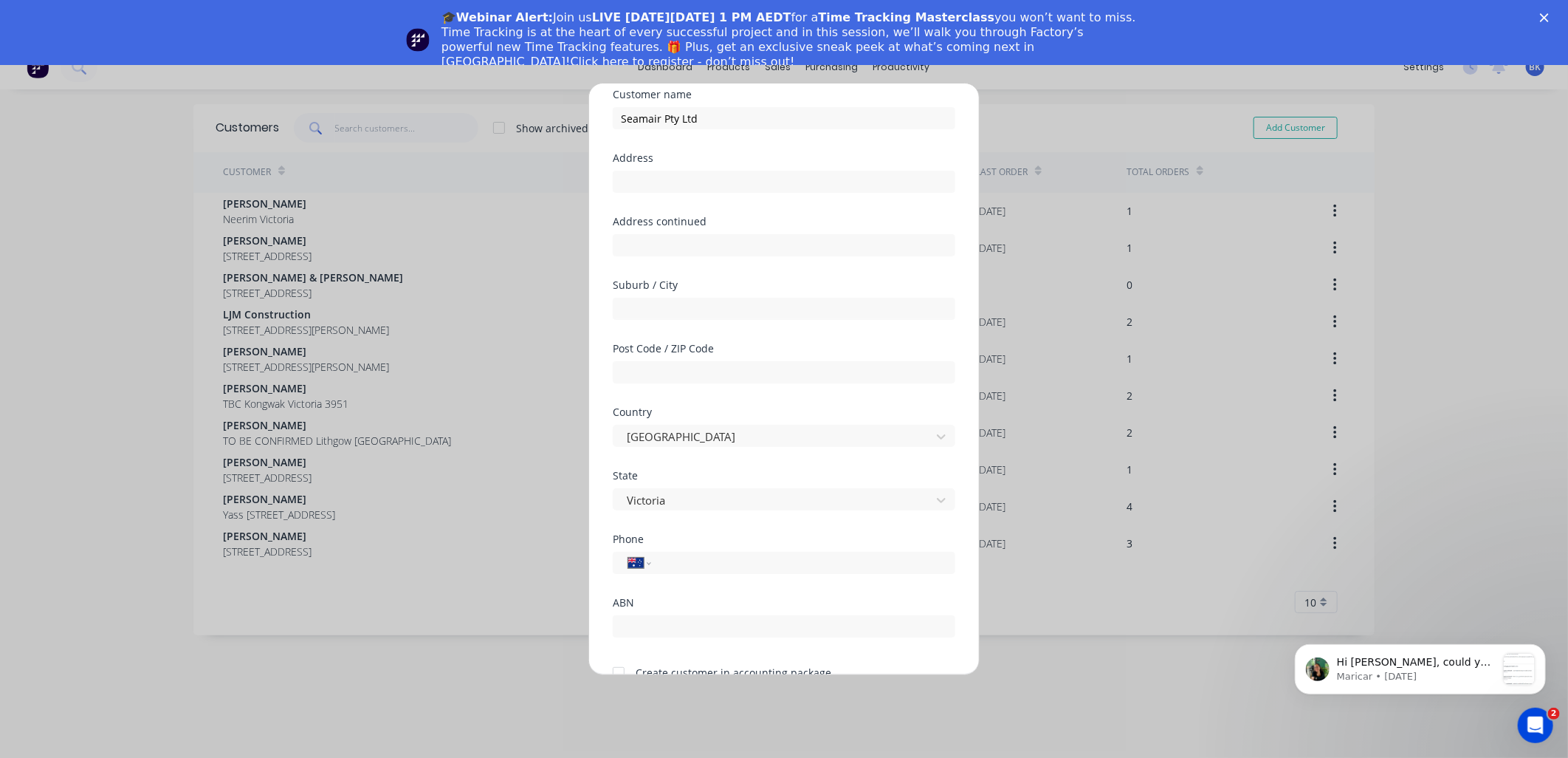
scroll to position [129, 0]
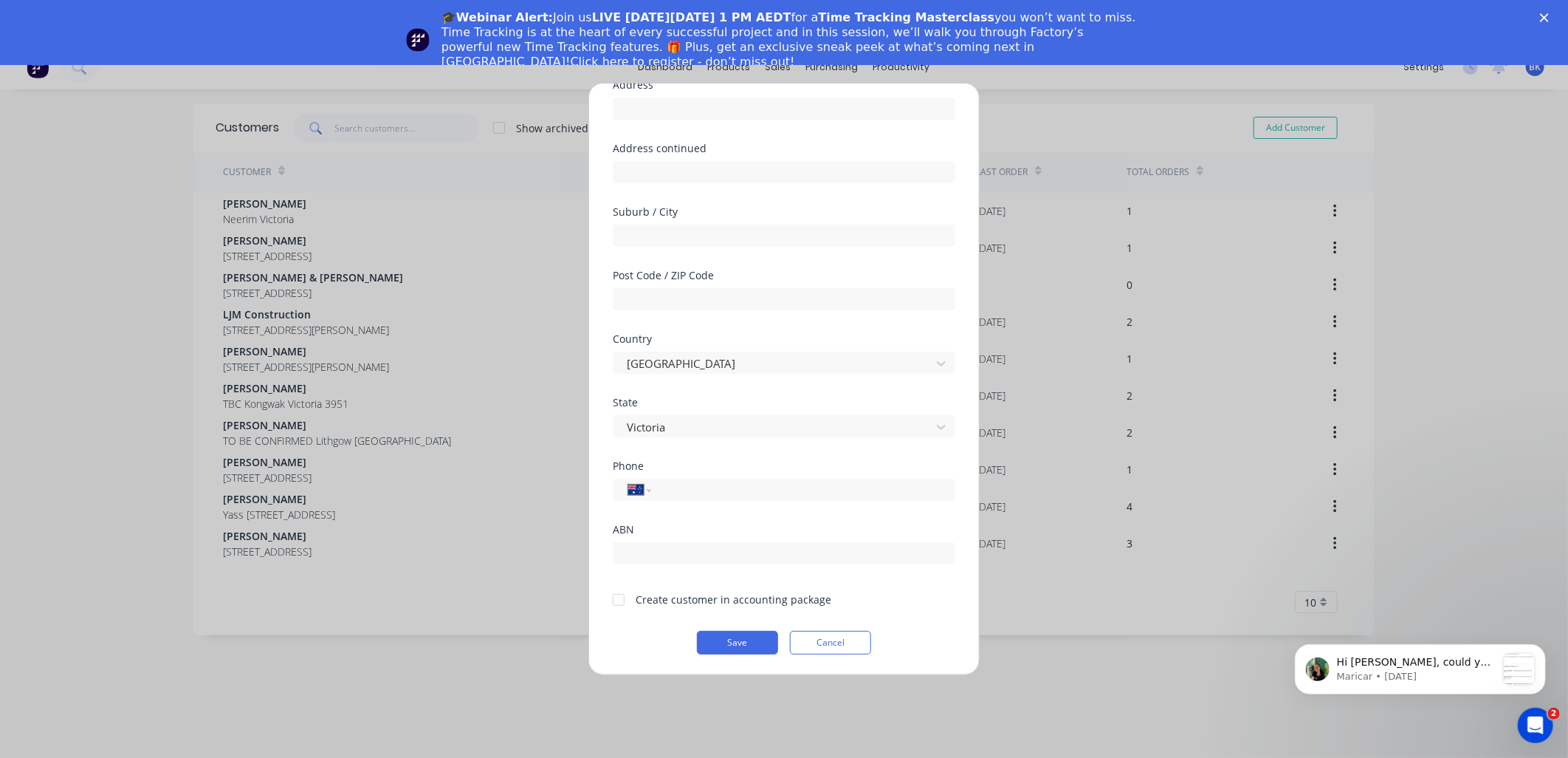
click at [662, 599] on div "Create customer in accounting package" at bounding box center [733, 600] width 195 height 16
click at [623, 604] on div at bounding box center [619, 600] width 30 height 30
click at [733, 645] on button "Save" at bounding box center [737, 643] width 81 height 24
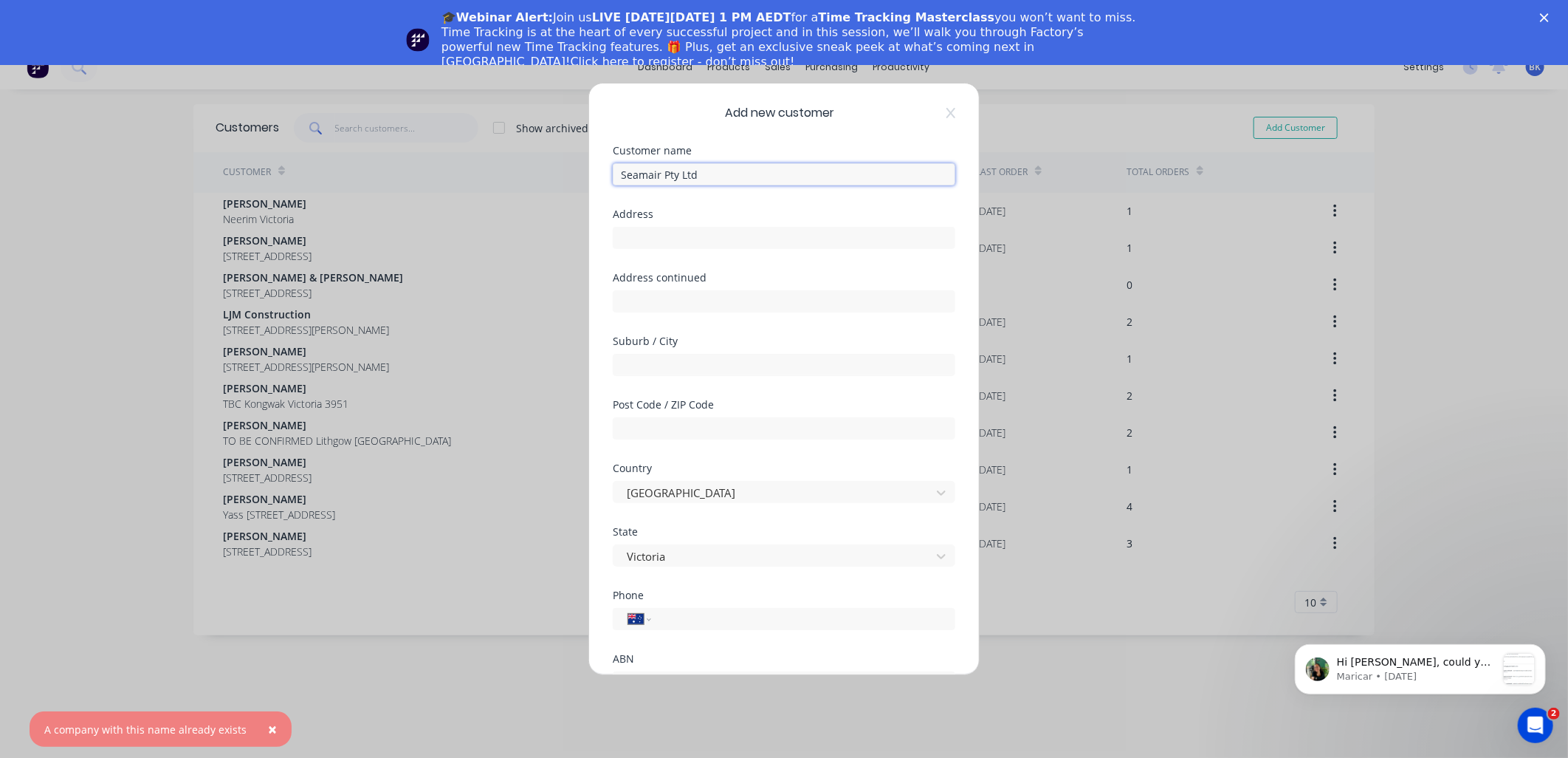
click at [718, 173] on input "Seamair Pty Ltd" at bounding box center [783, 173] width 342 height 22
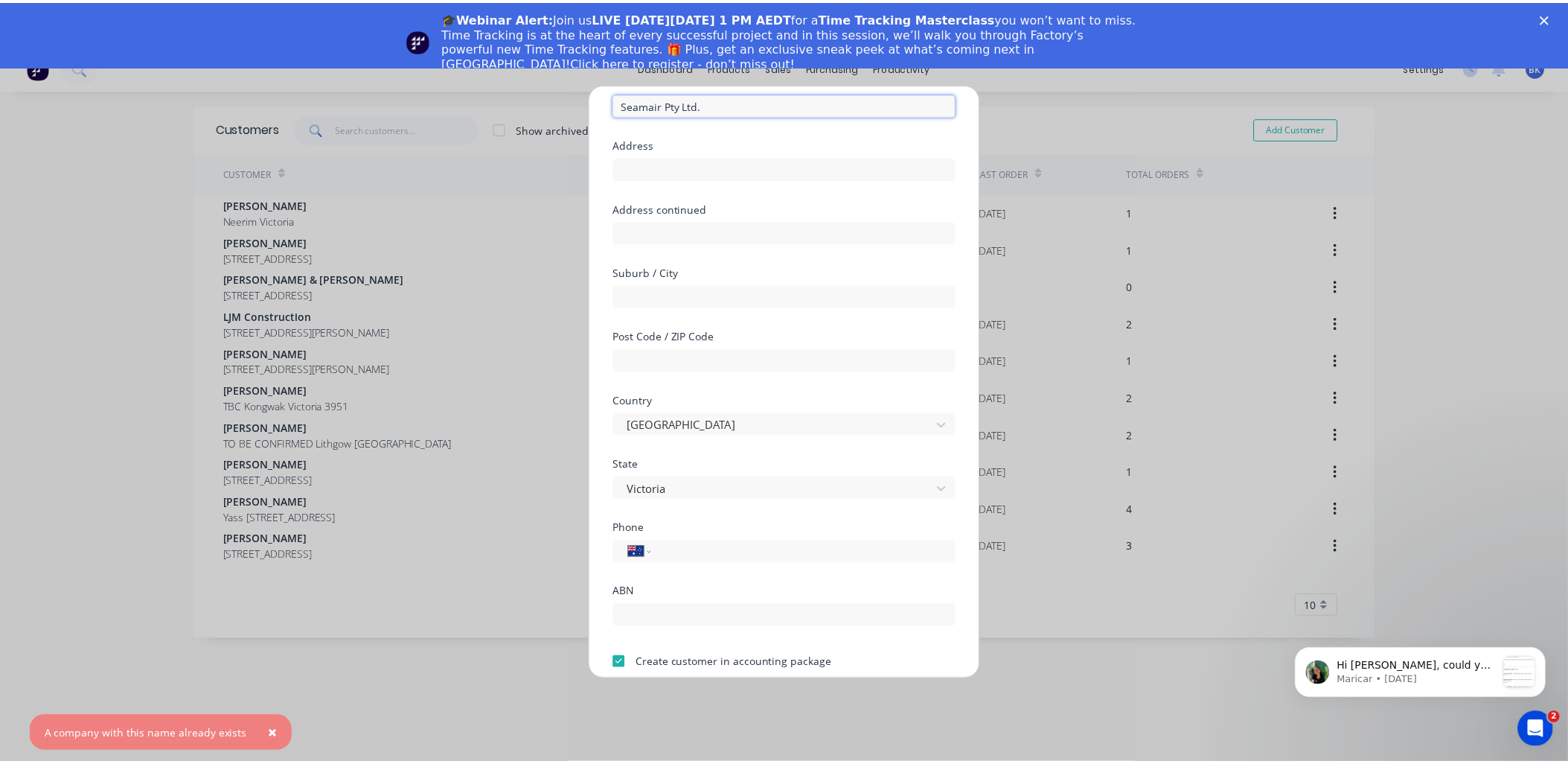
scroll to position [130, 0]
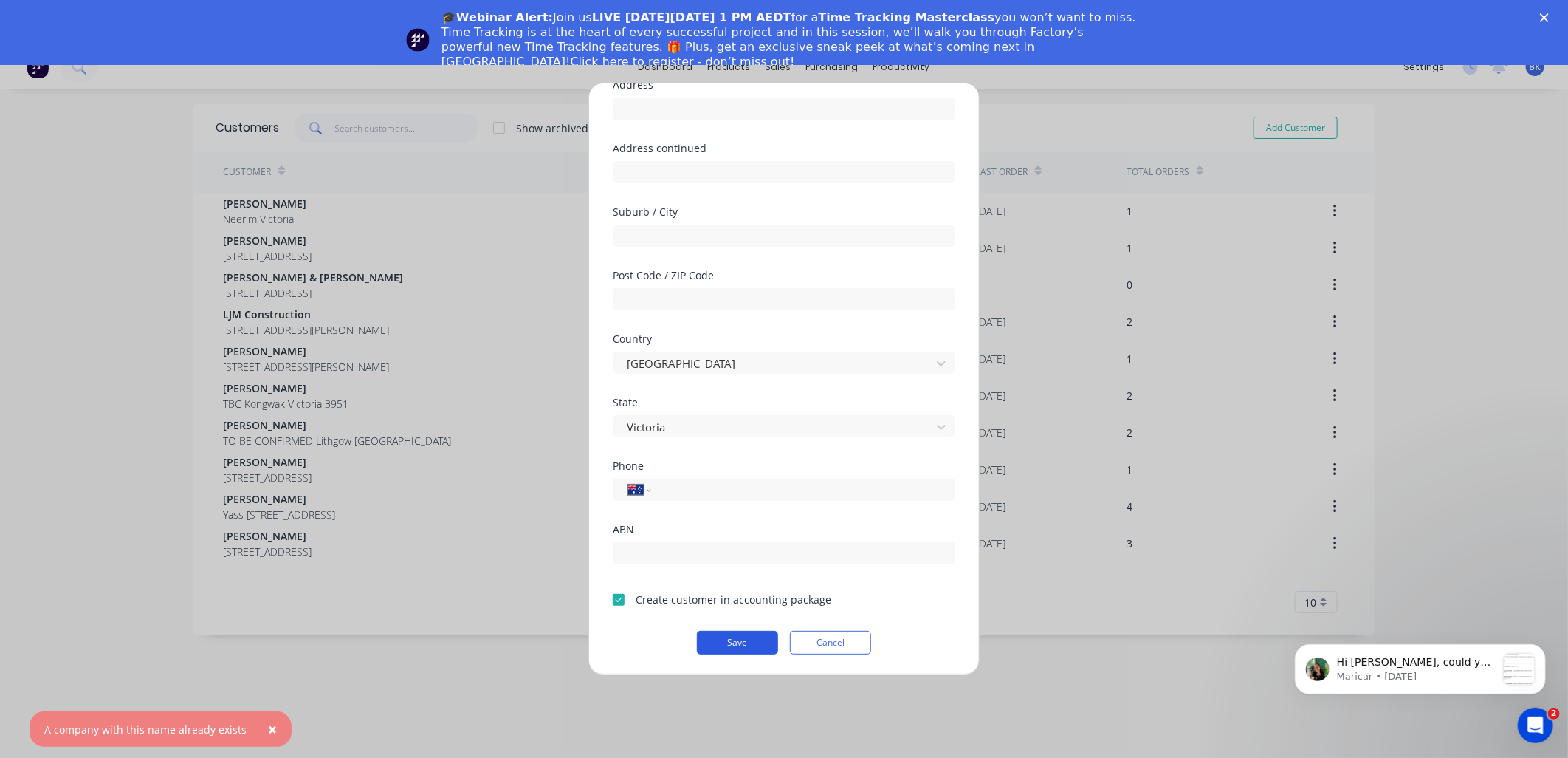
type input "Seamair Pty Ltd."
click at [731, 631] on button "Save" at bounding box center [737, 643] width 81 height 24
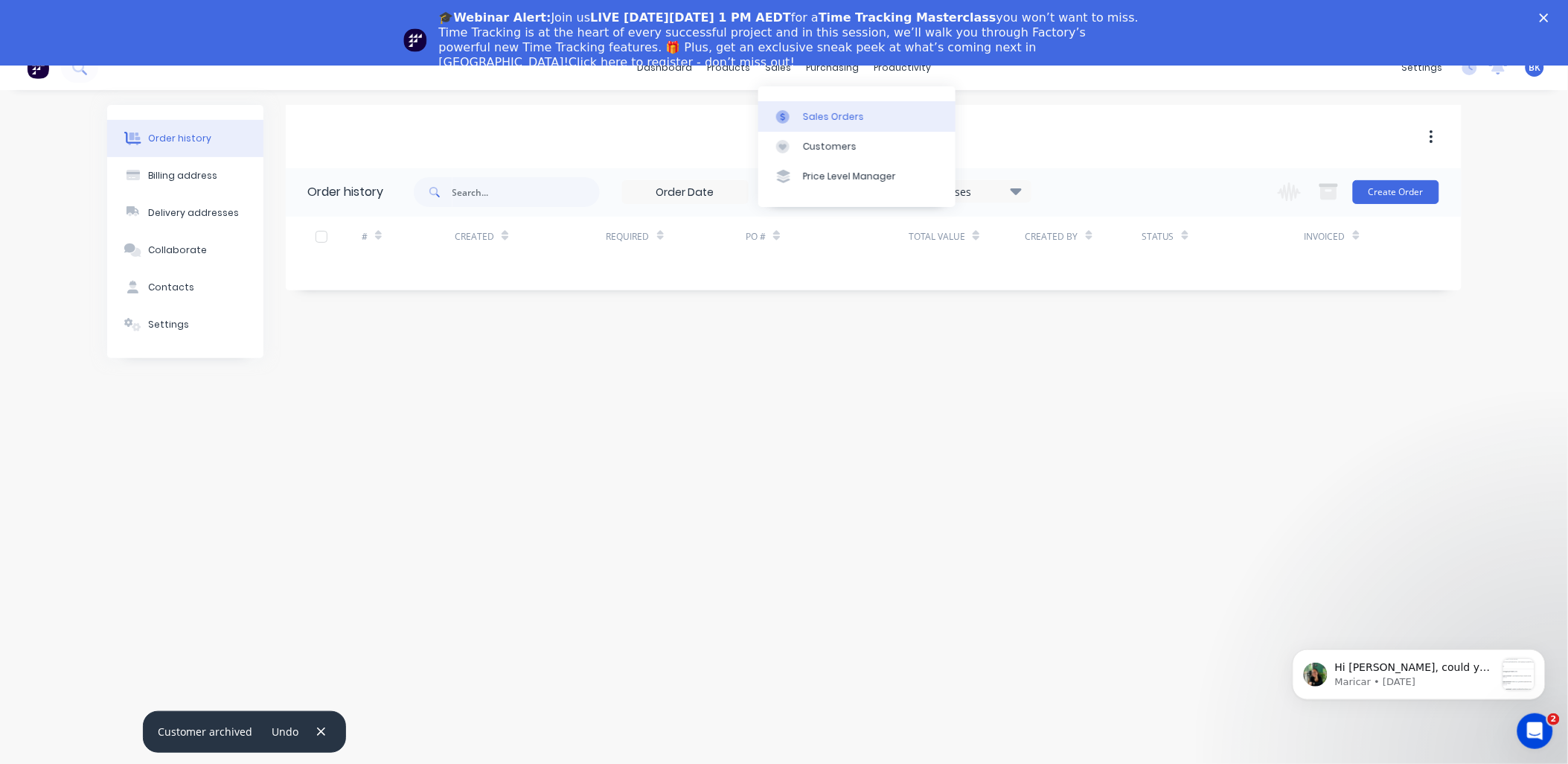
click at [800, 114] on link "Sales Orders" at bounding box center [857, 116] width 197 height 30
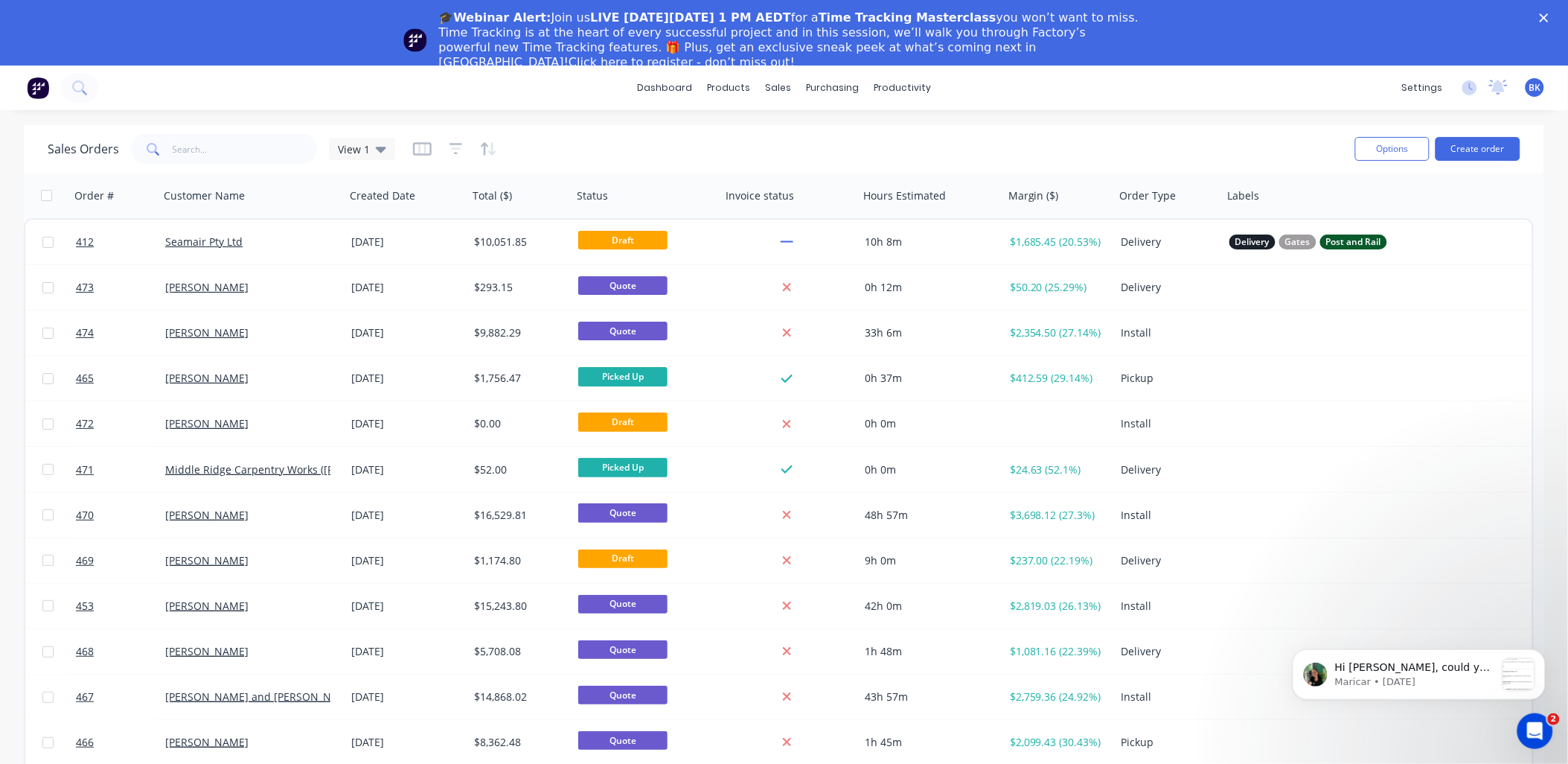
click at [1555, 13] on div "Close" at bounding box center [1547, 18] width 15 height 9
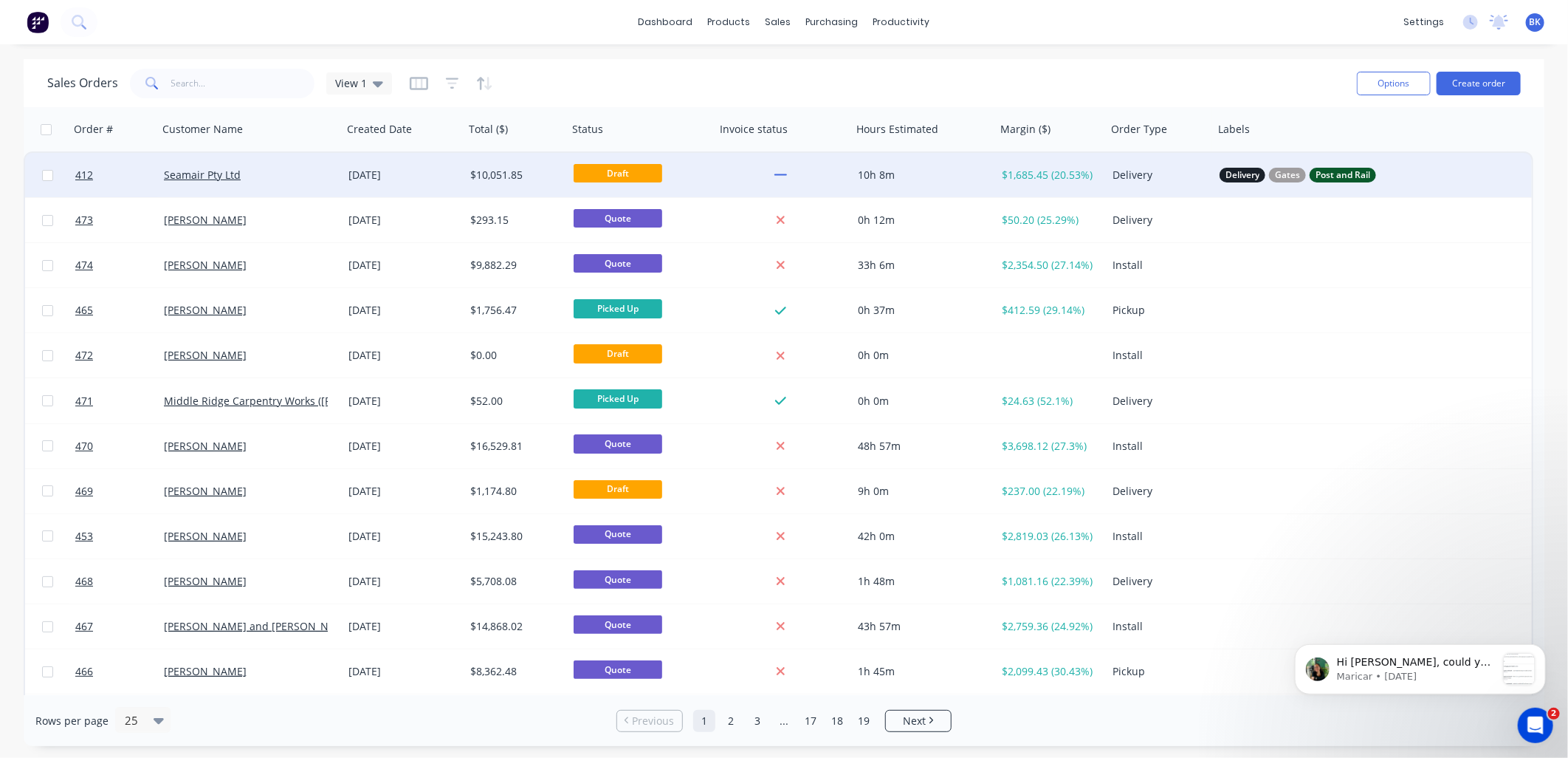
click at [283, 180] on div "Seamair Pty Ltd" at bounding box center [245, 174] width 164 height 15
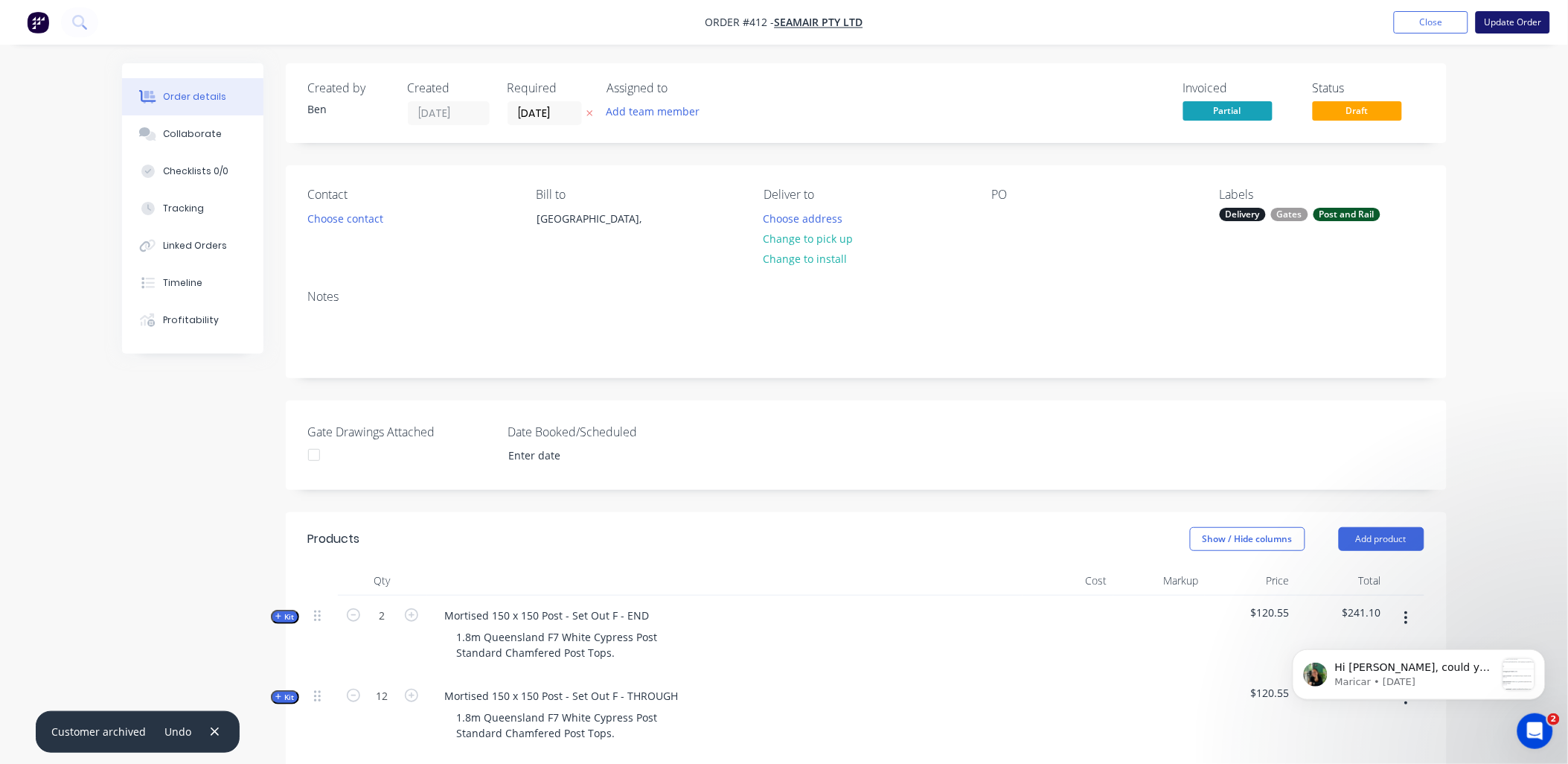
click at [1526, 26] on button "Update Order" at bounding box center [1513, 22] width 74 height 22
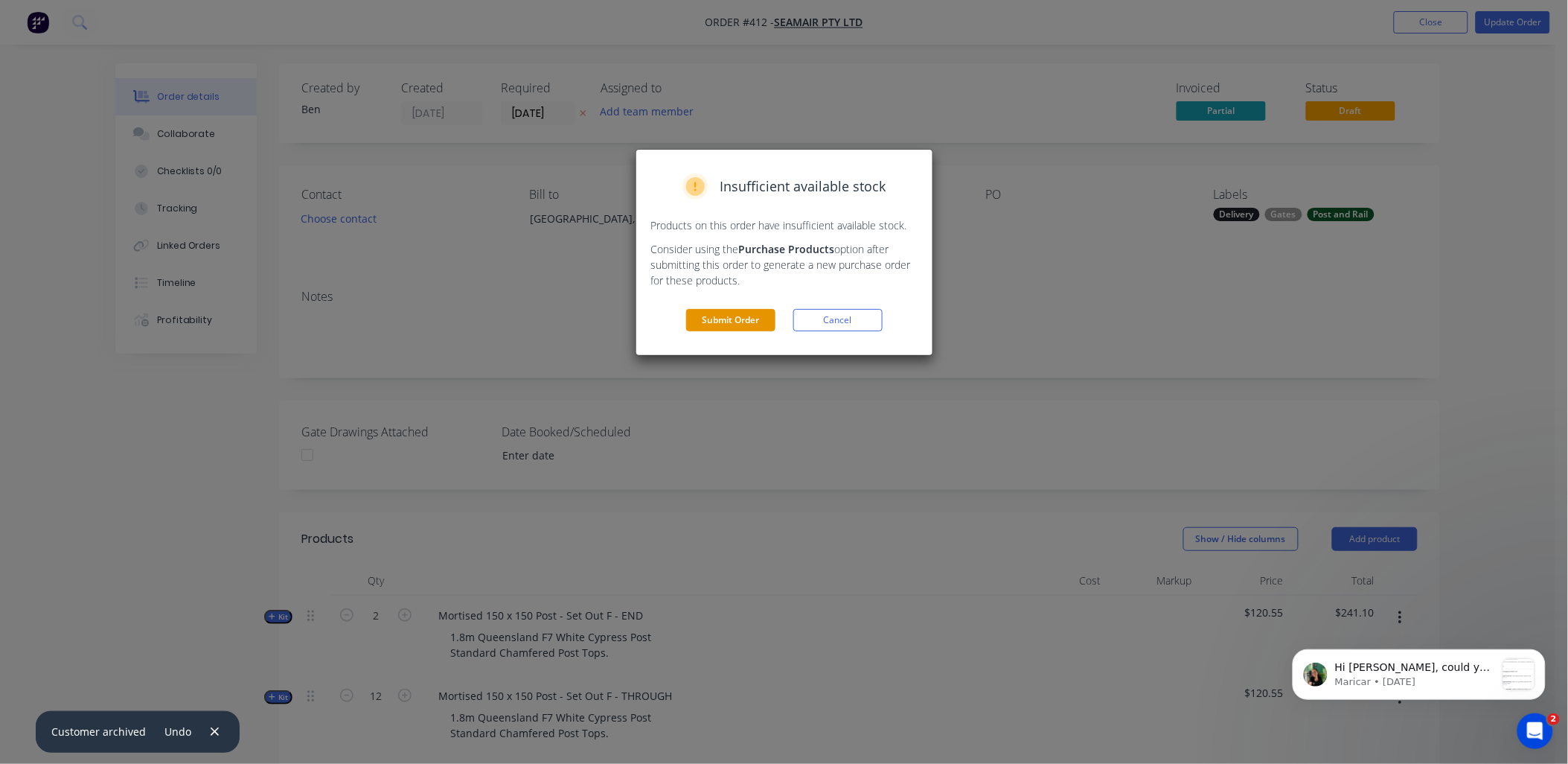
click at [731, 326] on button "Submit Order" at bounding box center [731, 319] width 90 height 22
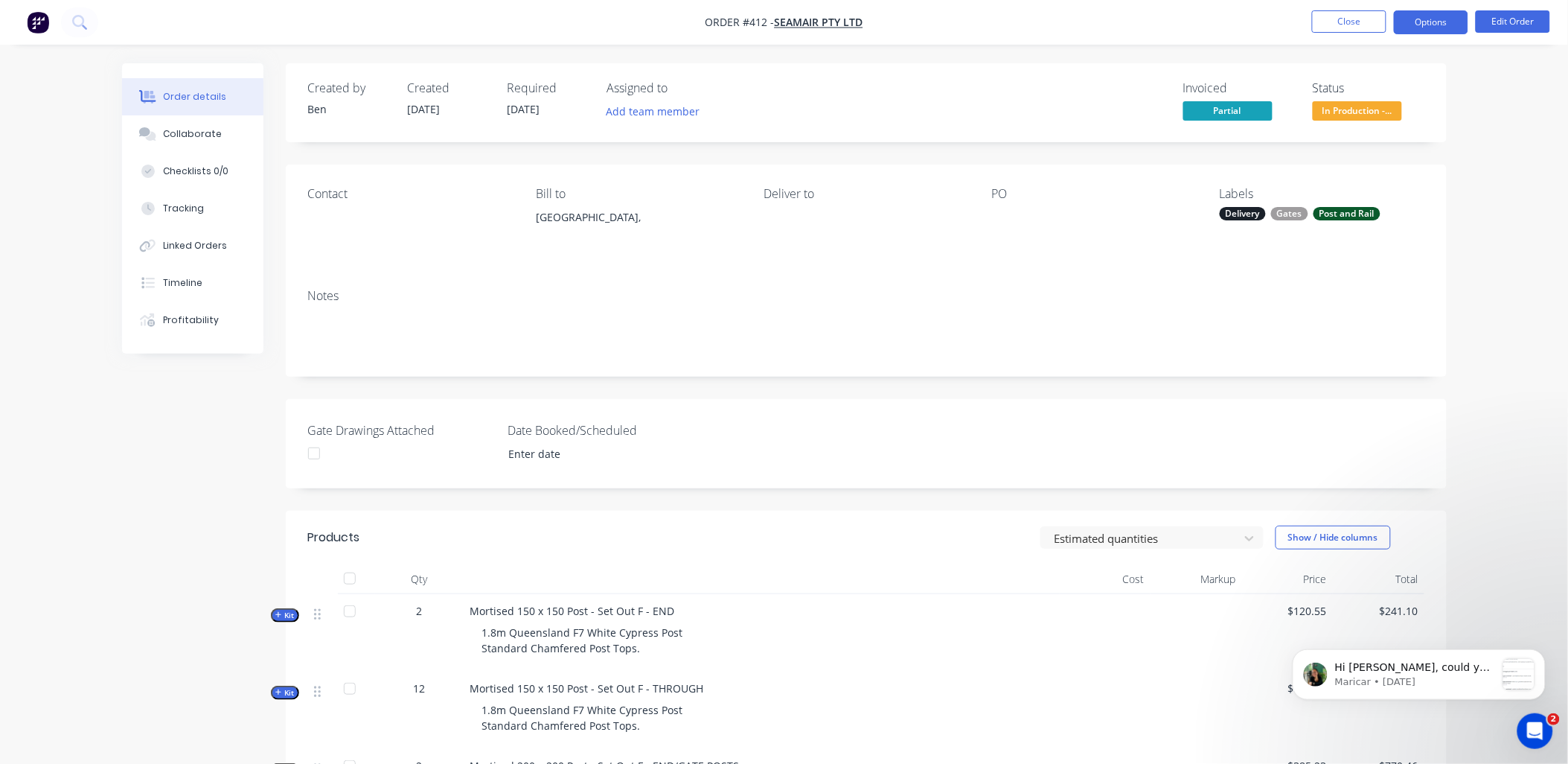
click at [1440, 22] on button "Options" at bounding box center [1431, 22] width 74 height 24
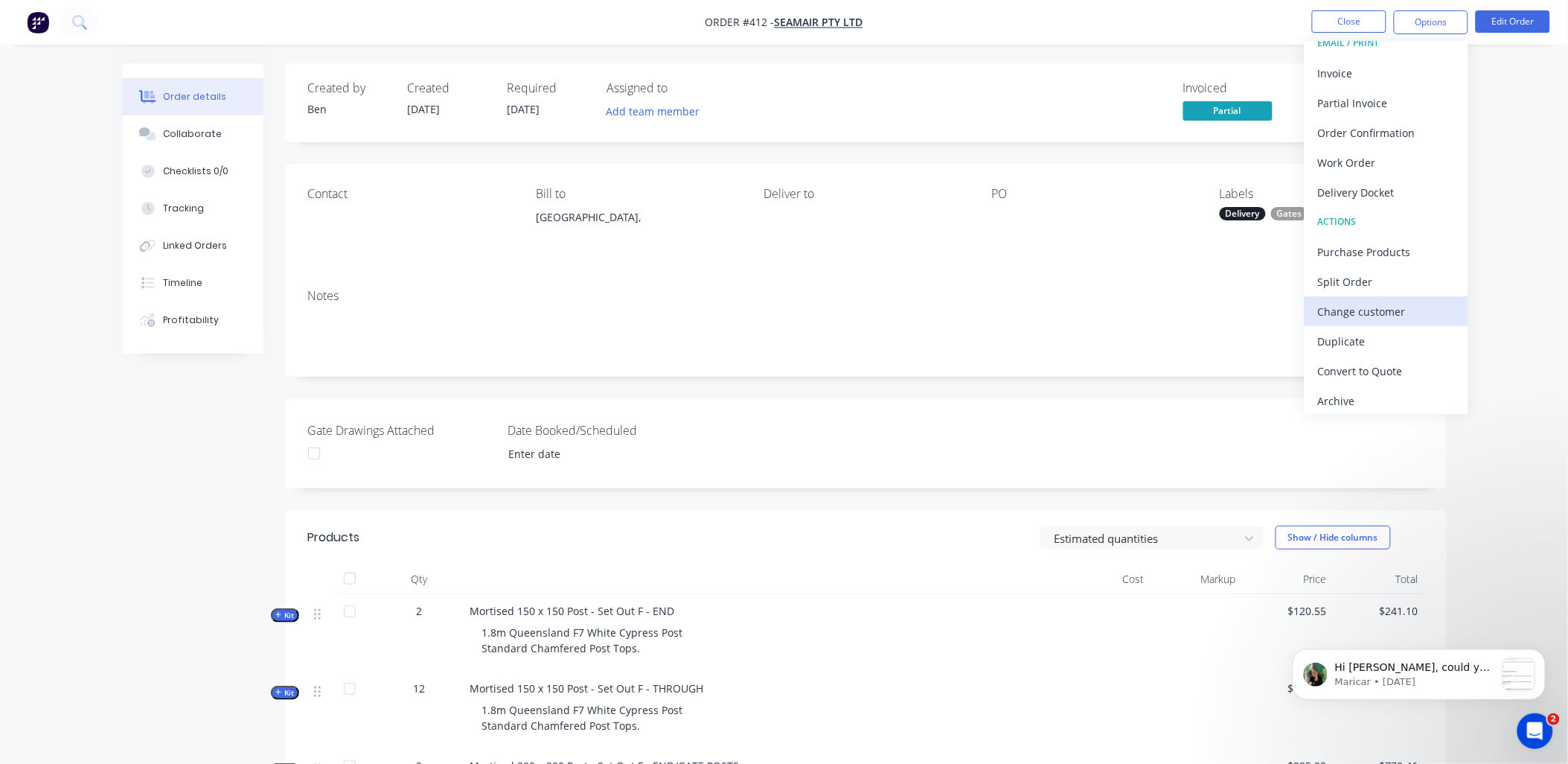
scroll to position [22, 0]
click at [1370, 303] on div "Change customer" at bounding box center [1386, 306] width 137 height 21
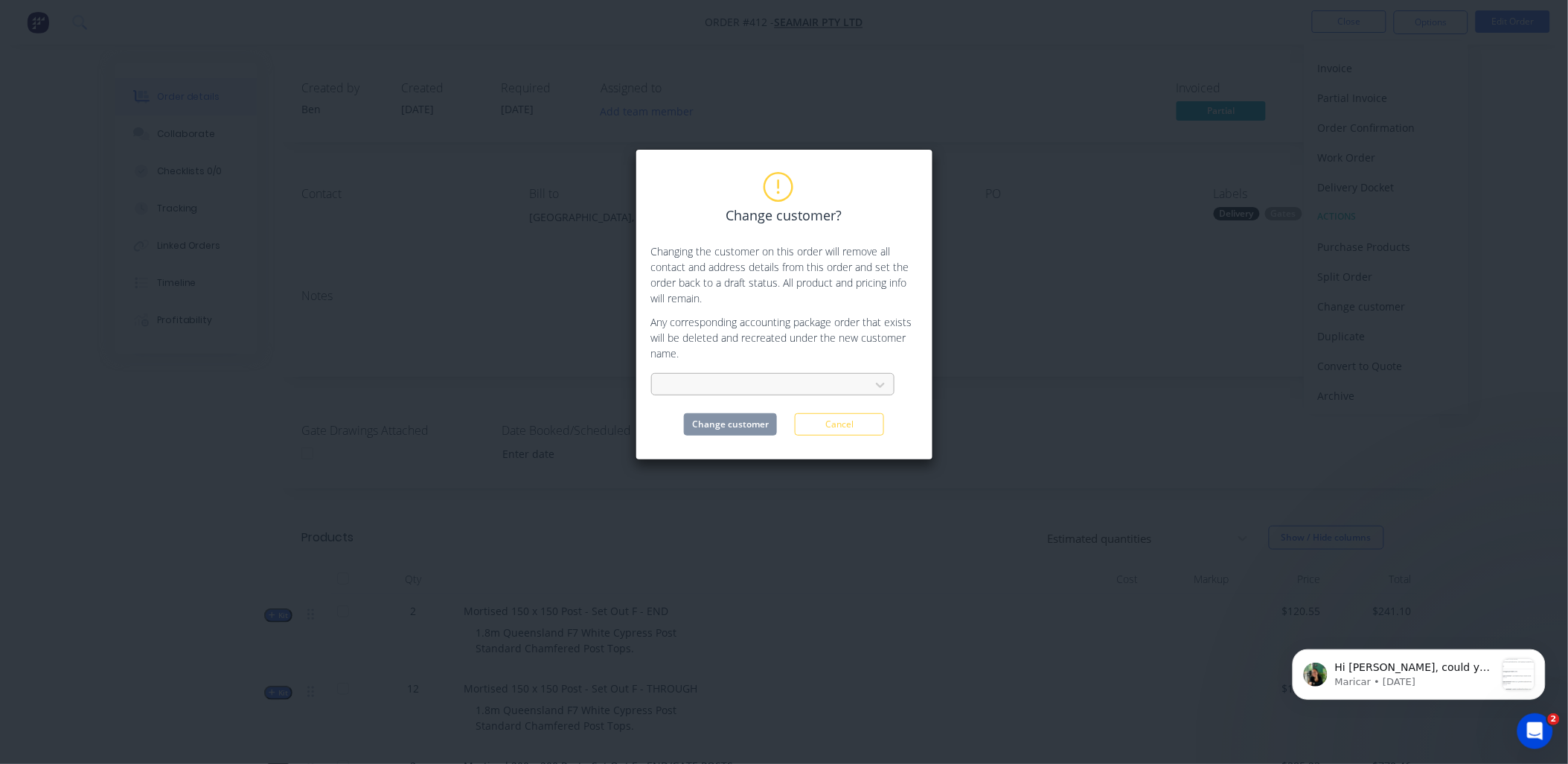
click at [715, 382] on div at bounding box center [763, 385] width 199 height 19
type input "seam"
click at [783, 420] on div "Seamair Pty Ltd." at bounding box center [772, 418] width 243 height 28
click at [753, 429] on button "Change customer" at bounding box center [730, 424] width 93 height 22
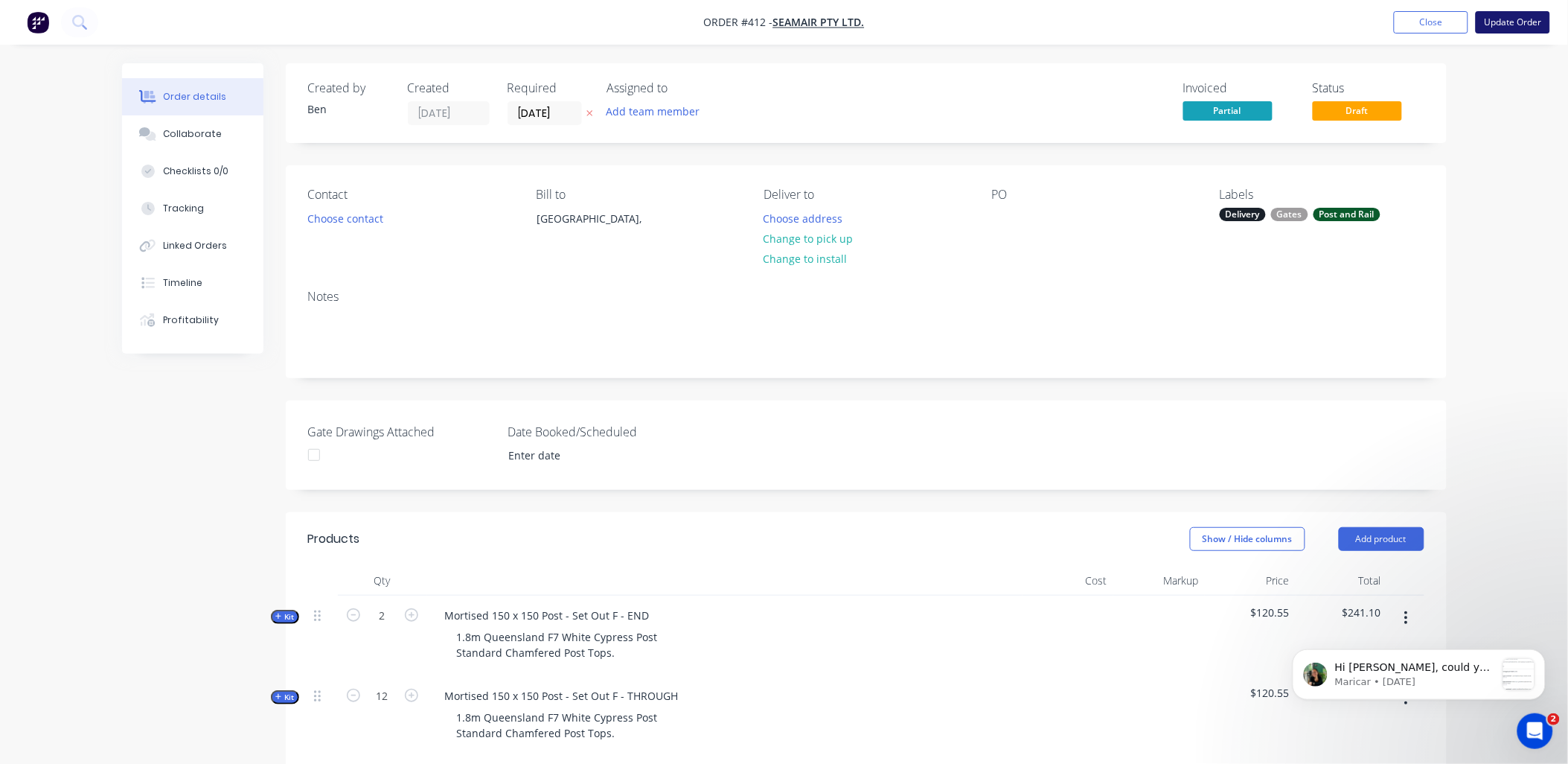
click at [1519, 26] on button "Update Order" at bounding box center [1513, 22] width 74 height 22
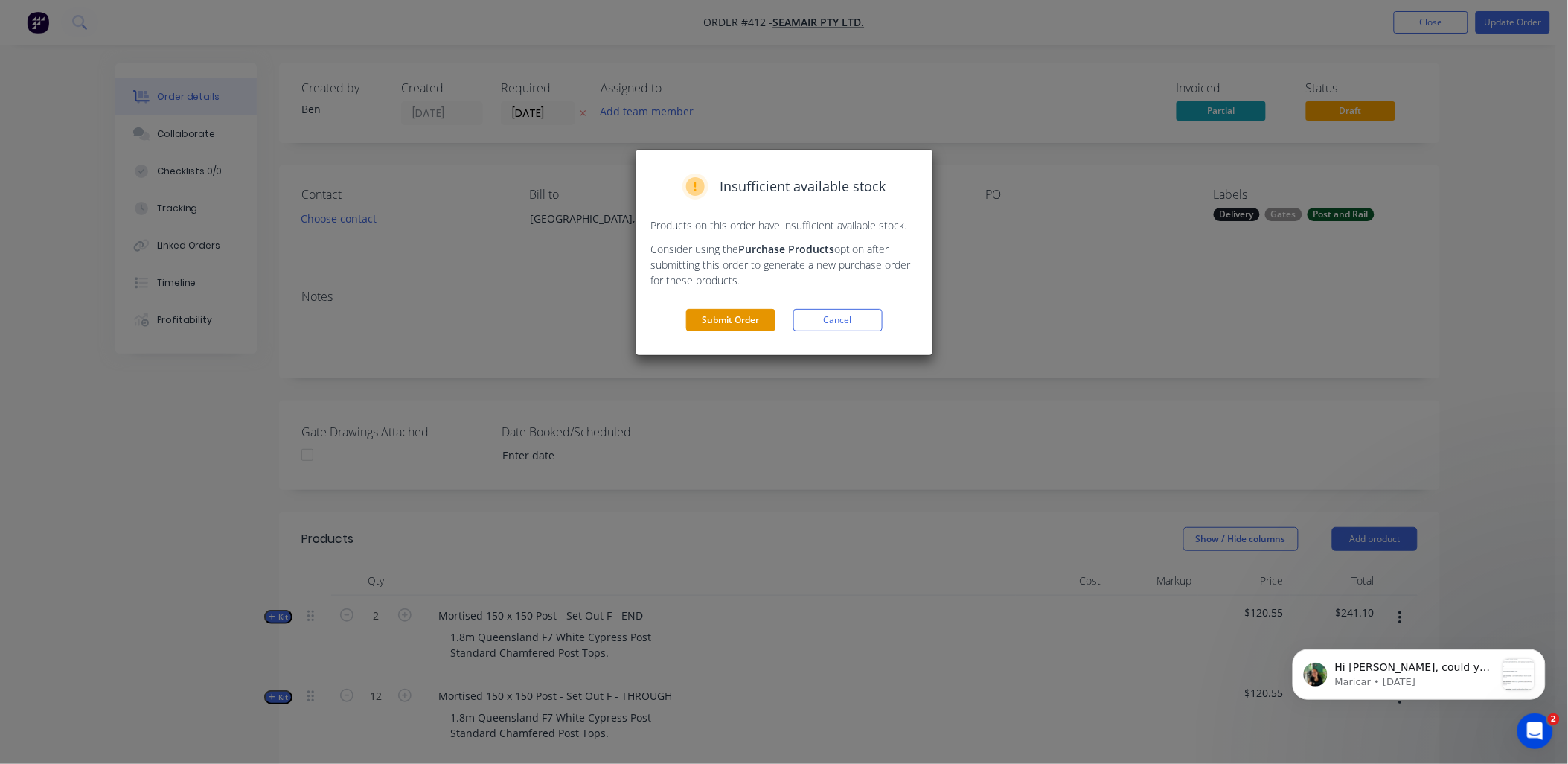
click at [723, 322] on button "Submit Order" at bounding box center [731, 319] width 90 height 22
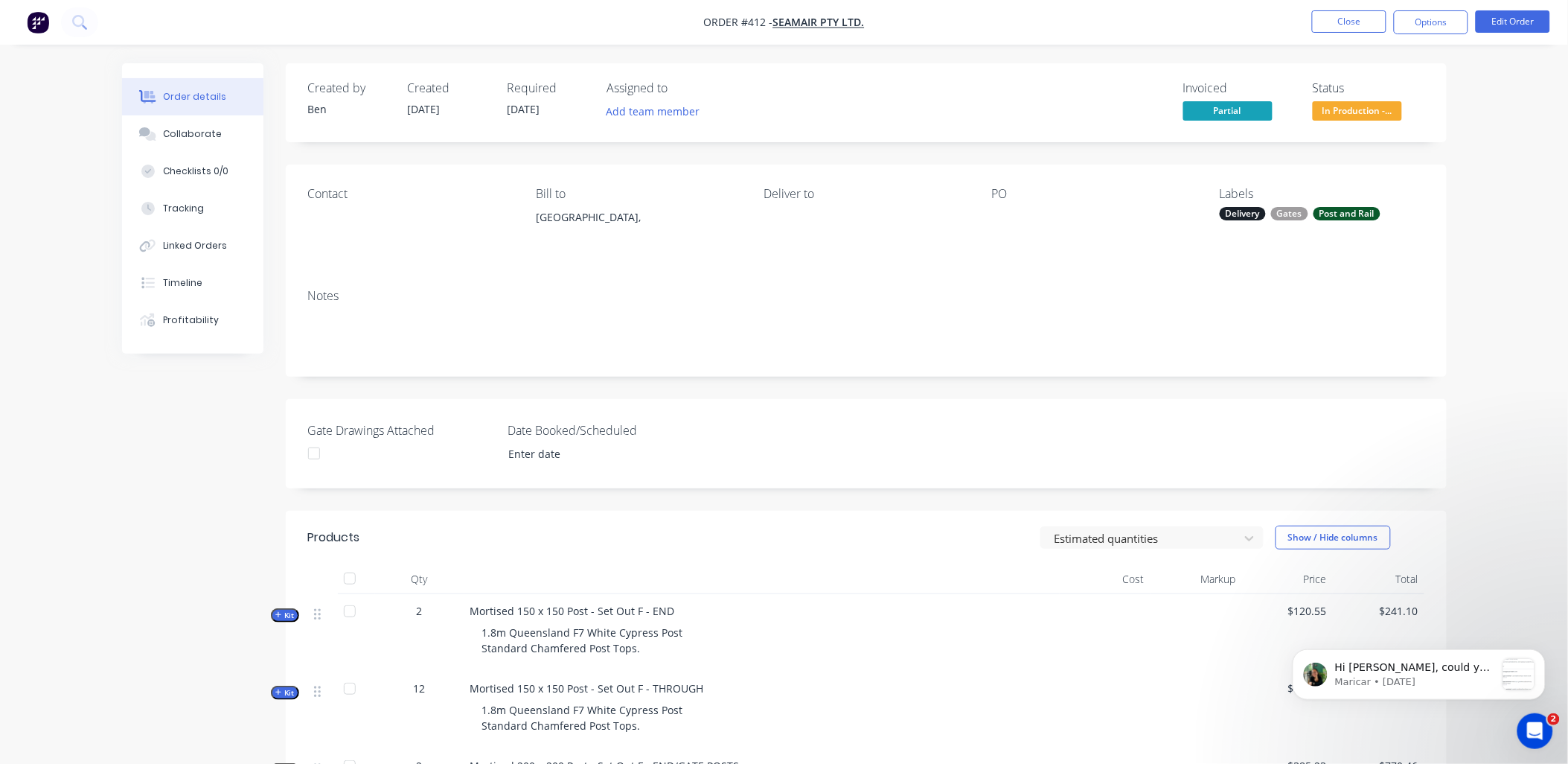
click at [314, 201] on div "Contact" at bounding box center [410, 194] width 204 height 14
click at [327, 233] on div "Contact" at bounding box center [410, 221] width 204 height 67
drag, startPoint x: 356, startPoint y: 167, endPoint x: 386, endPoint y: 165, distance: 30.1
click at [358, 167] on div "Contact Bill to [GEOGRAPHIC_DATA], Deliver to PO Labels Delivery Gates Post and…" at bounding box center [866, 220] width 1161 height 113
click at [1494, 30] on button "Edit Order" at bounding box center [1513, 21] width 74 height 22
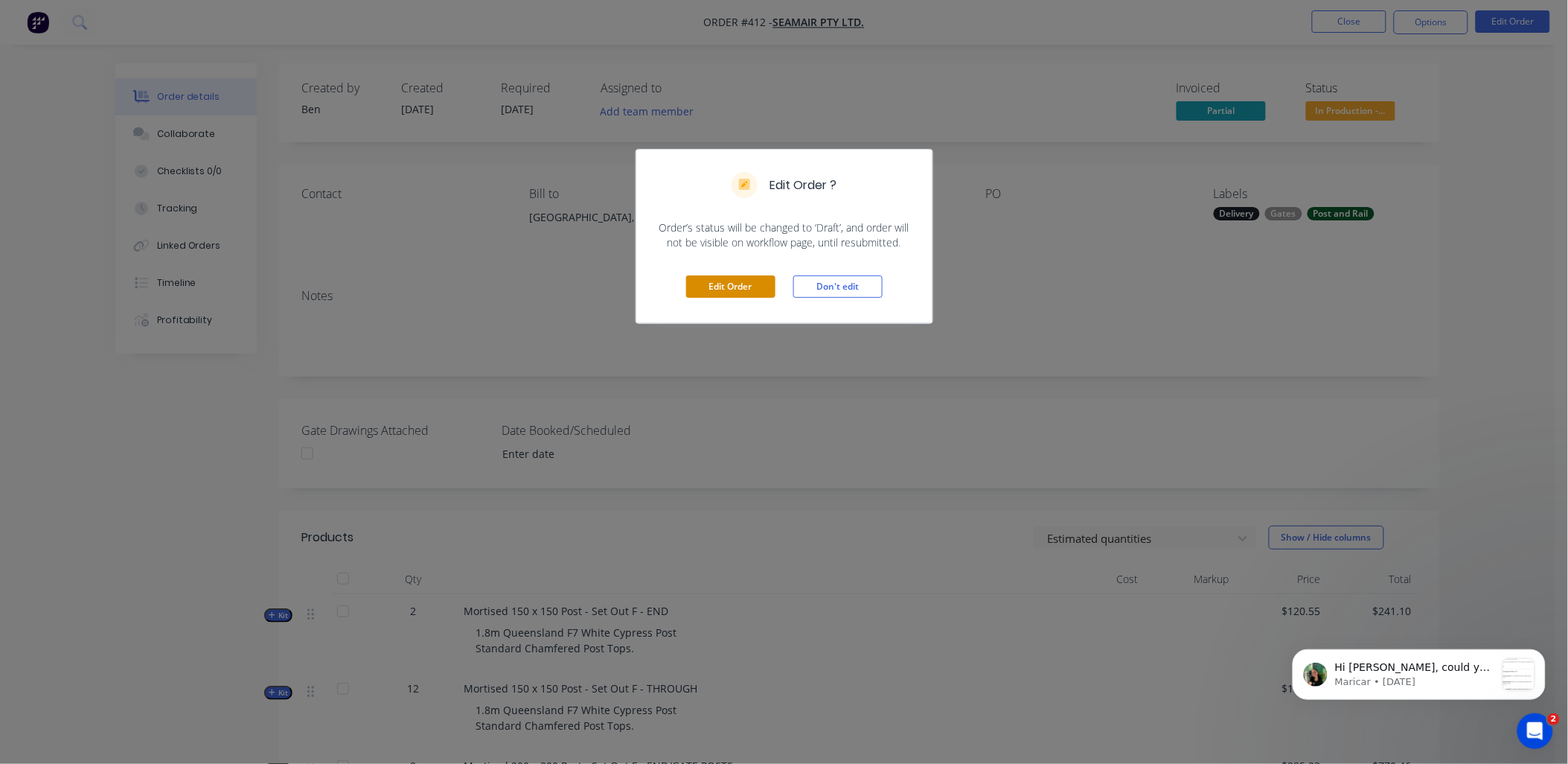
click at [766, 290] on button "Edit Order" at bounding box center [731, 286] width 90 height 22
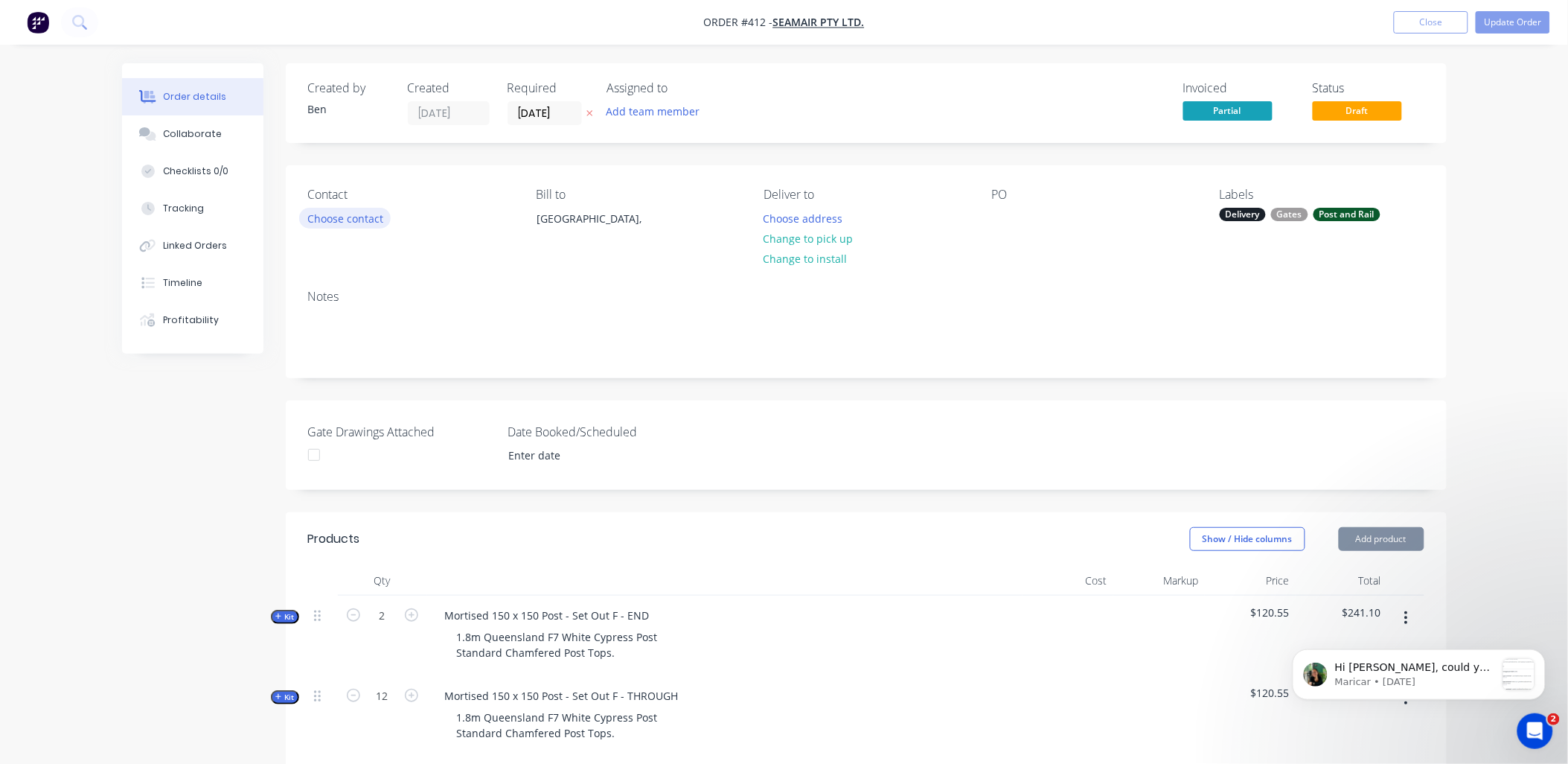
click at [362, 215] on button "Choose contact" at bounding box center [344, 217] width 91 height 20
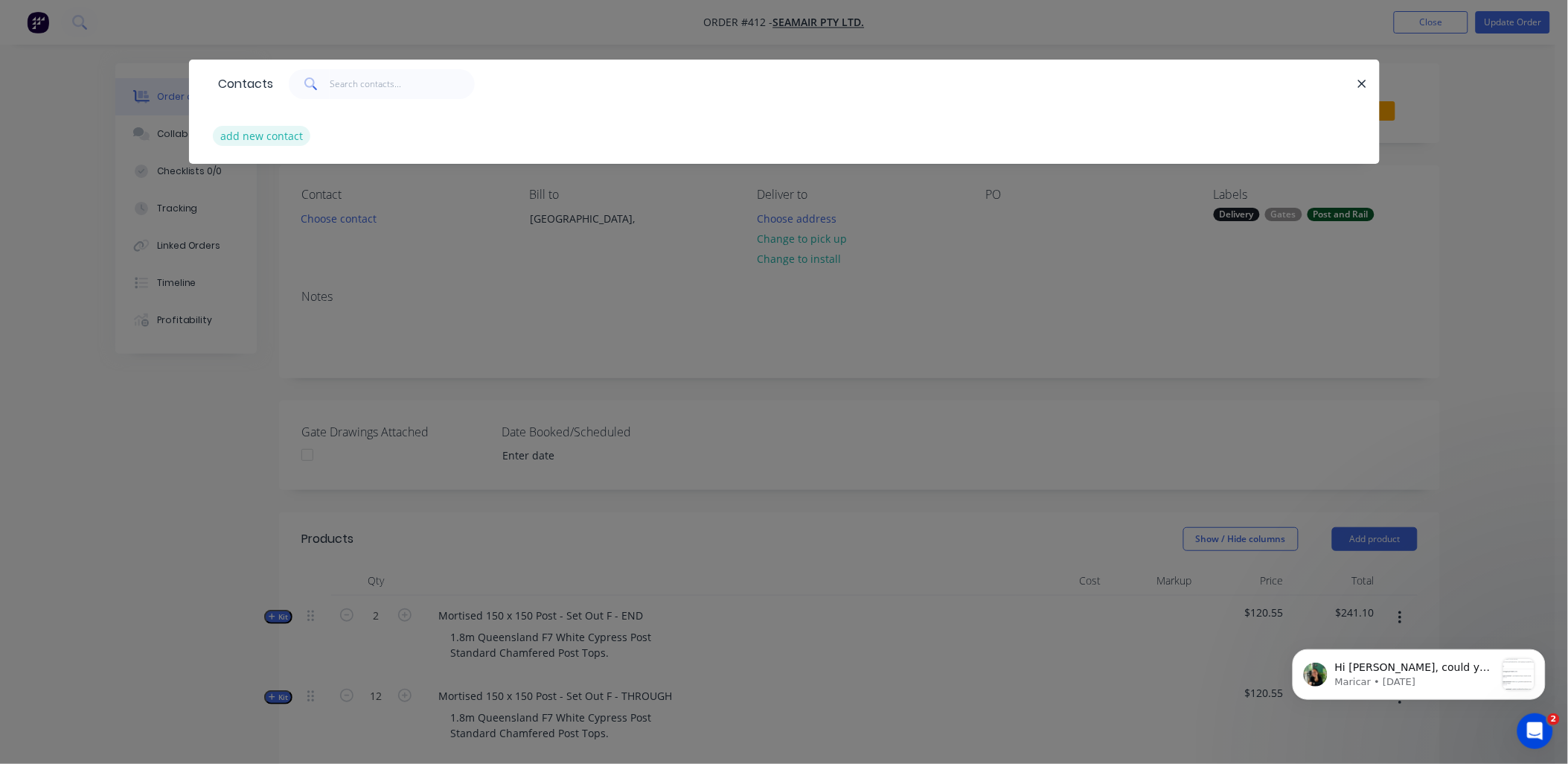
click at [272, 135] on button "add new contact" at bounding box center [262, 136] width 98 height 20
select select "AU"
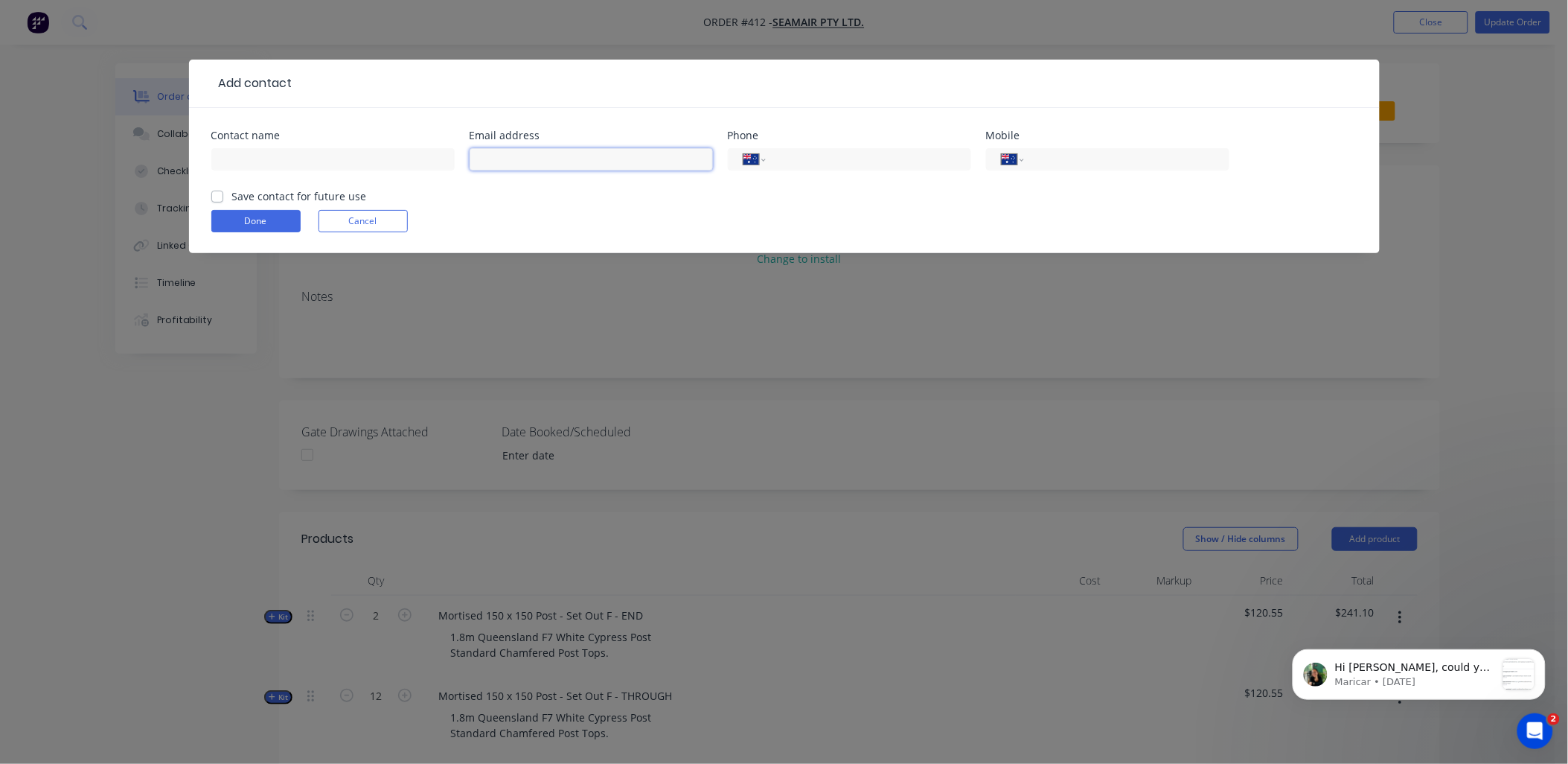
click at [494, 165] on input "text" at bounding box center [591, 159] width 243 height 22
paste input "[PERSON_NAME][EMAIL_ADDRESS][DOMAIN_NAME]"
type input "[PERSON_NAME][EMAIL_ADDRESS][DOMAIN_NAME]"
click at [377, 164] on input "text" at bounding box center [333, 159] width 243 height 22
type input "[PERSON_NAME]"
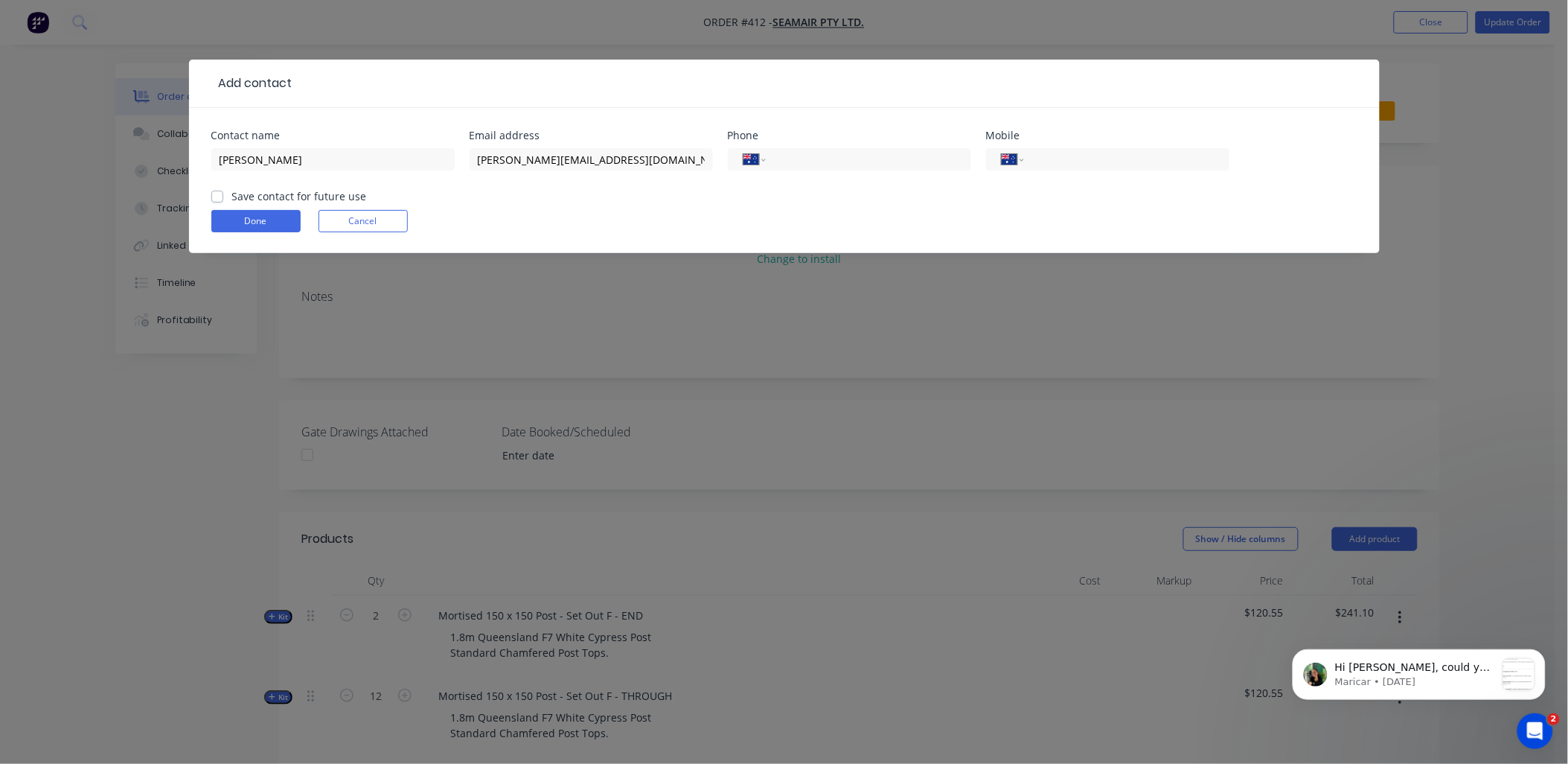
click at [310, 200] on label "Save contact for future use" at bounding box center [300, 196] width 135 height 16
click at [223, 200] on input "Save contact for future use" at bounding box center [216, 195] width 12 height 14
checkbox input "true"
click at [270, 226] on button "Done" at bounding box center [255, 221] width 90 height 22
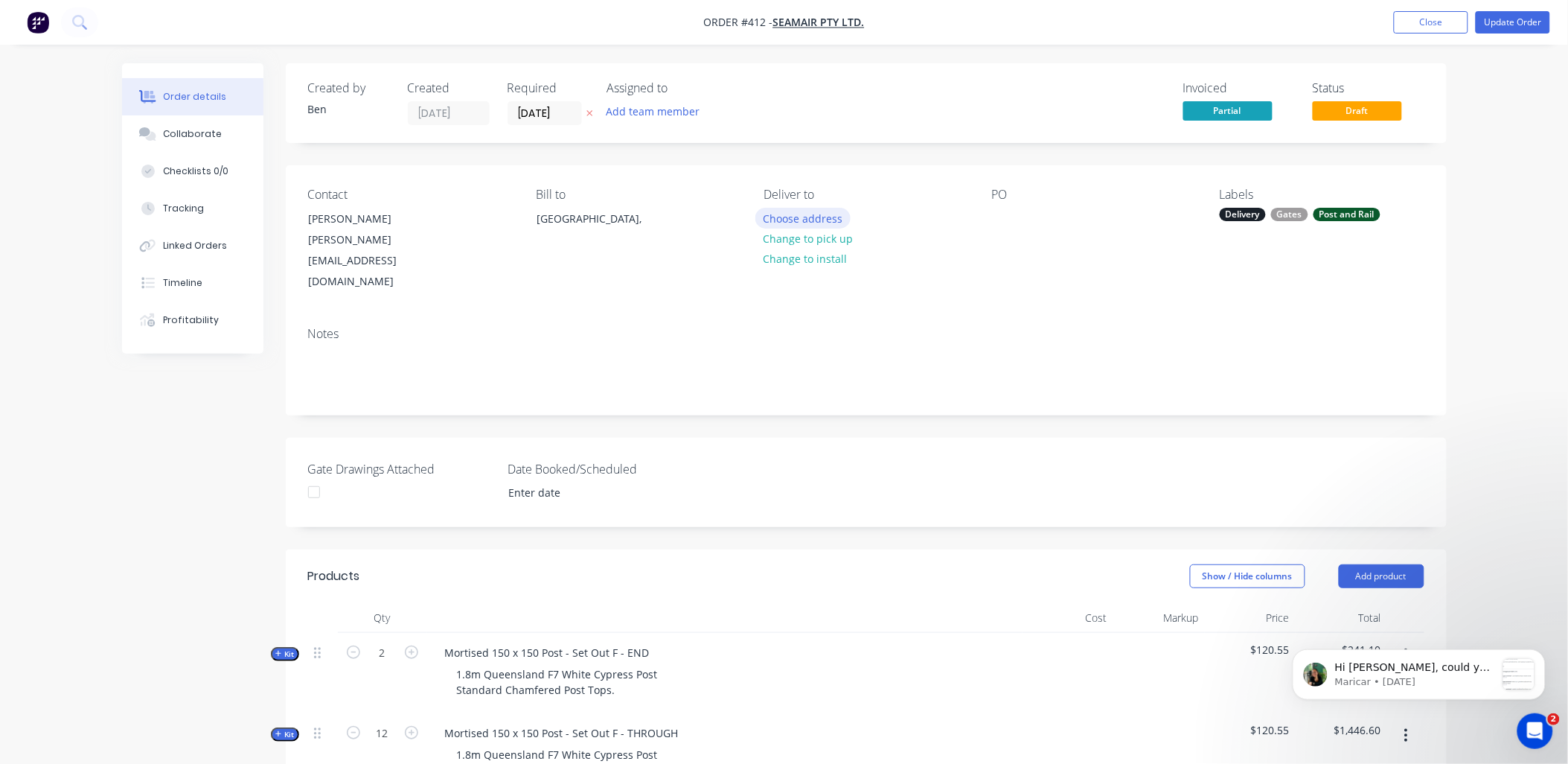
click at [806, 217] on button "Choose address" at bounding box center [803, 217] width 95 height 20
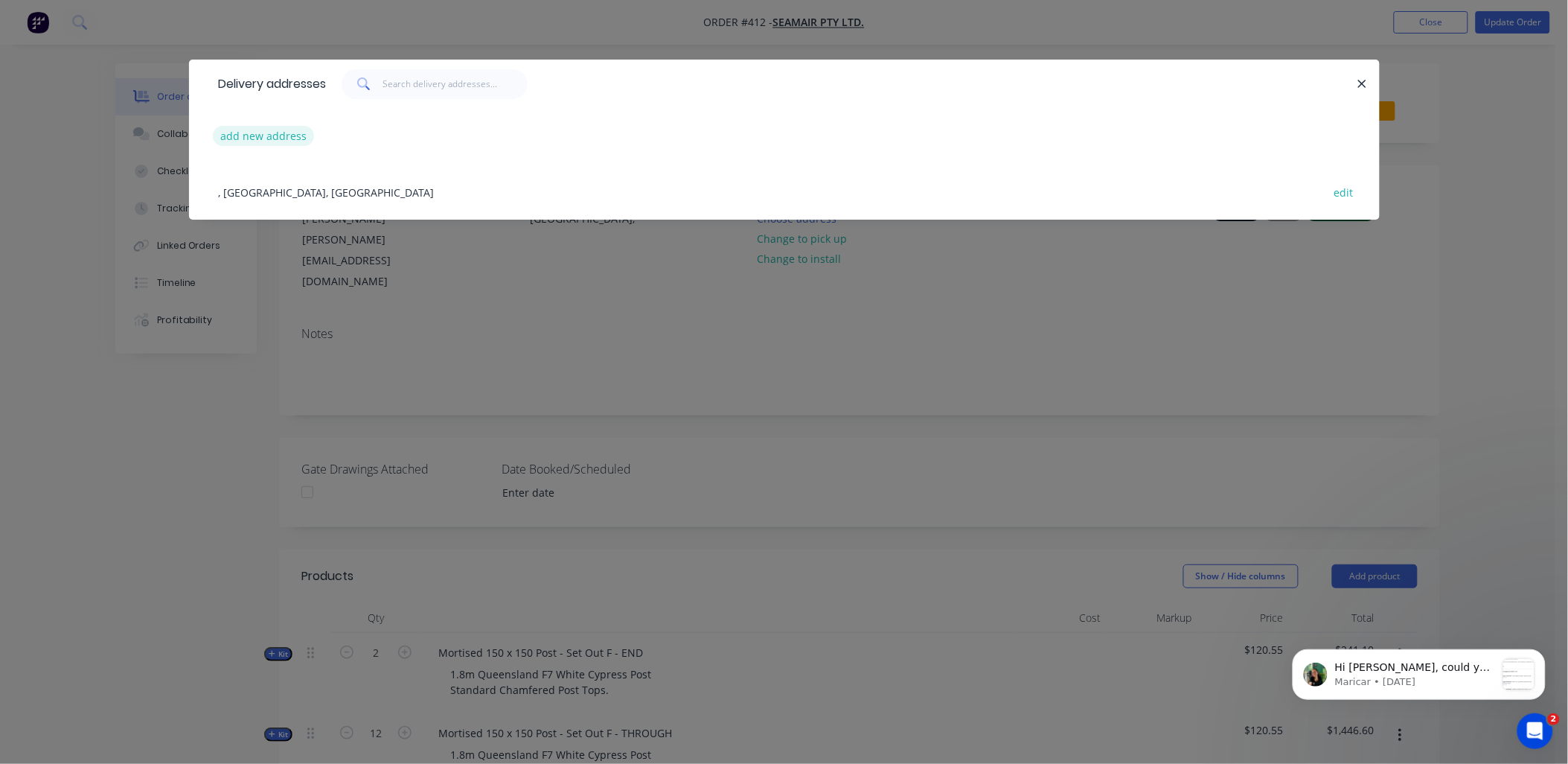
click at [246, 138] on button "add new address" at bounding box center [263, 136] width 102 height 20
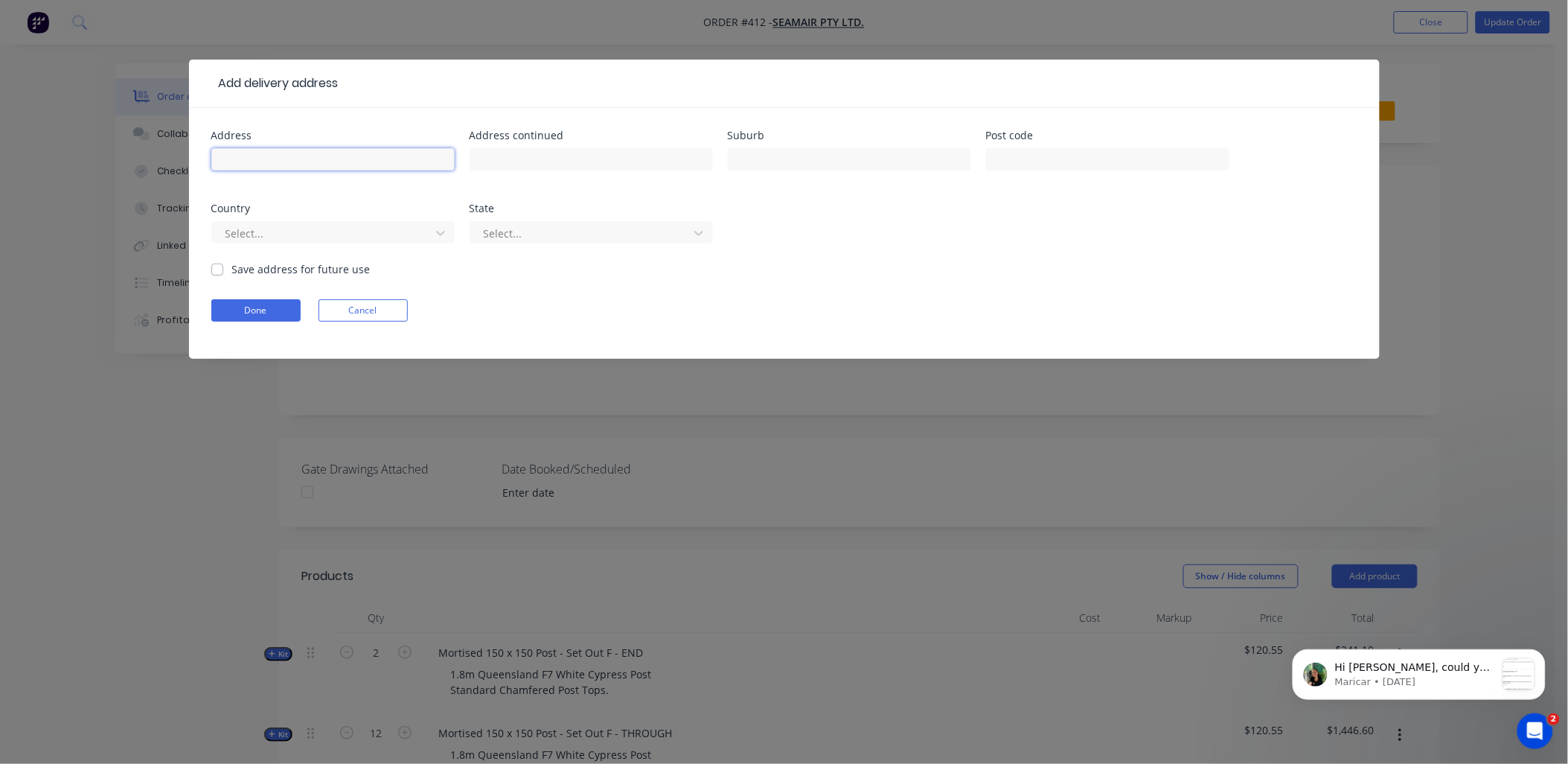
click at [300, 164] on input "text" at bounding box center [333, 159] width 243 height 22
paste input "258–[STREET_ADDRESS]"
click at [339, 159] on input "258–[STREET_ADDRESS]" at bounding box center [333, 159] width 243 height 22
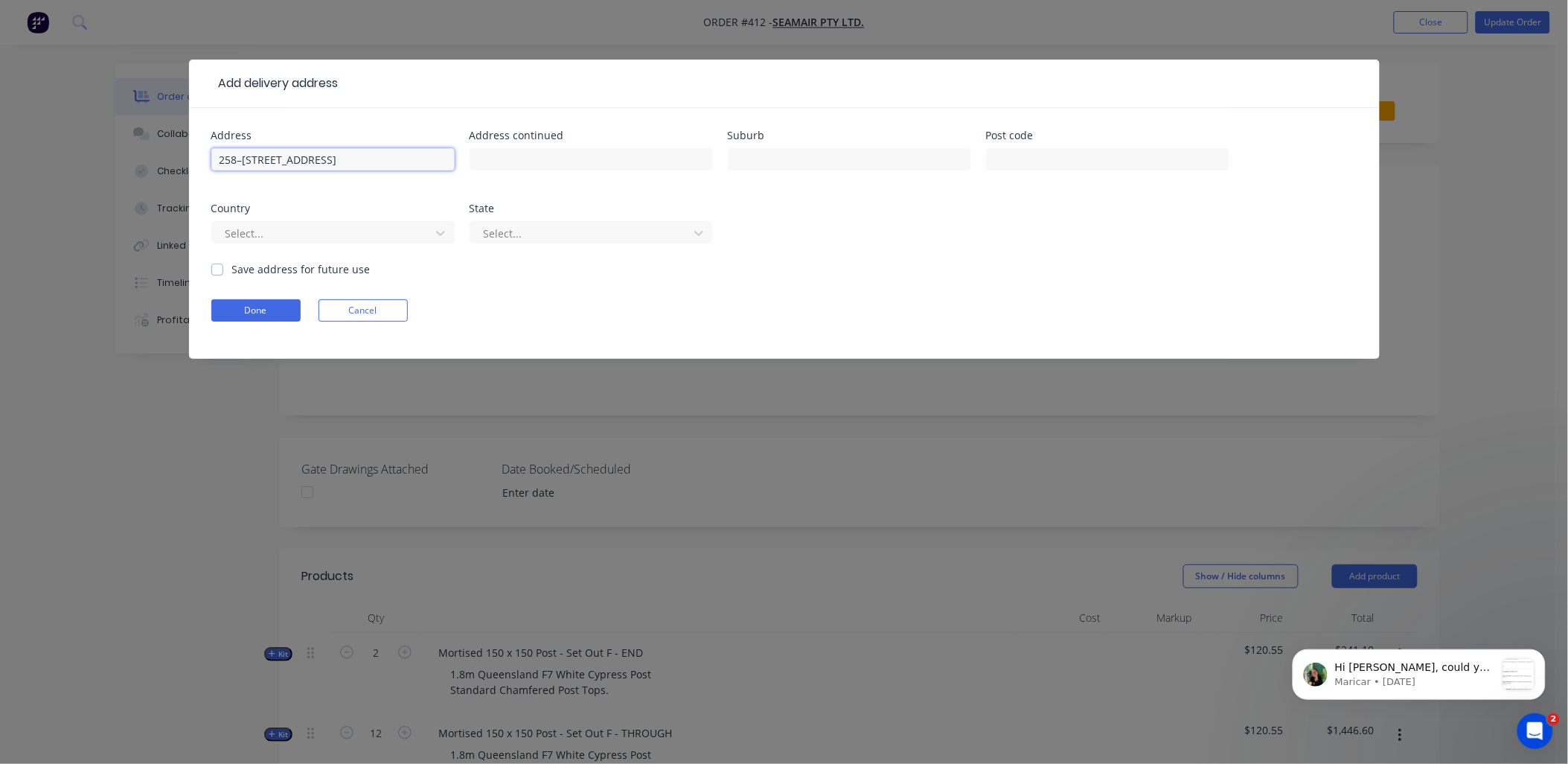
scroll to position [0, 0]
type input "258–[STREET_ADDRESS]"
click at [774, 157] on input "text" at bounding box center [850, 159] width 243 height 22
paste input "Woolamai"
type input "Woolamai"
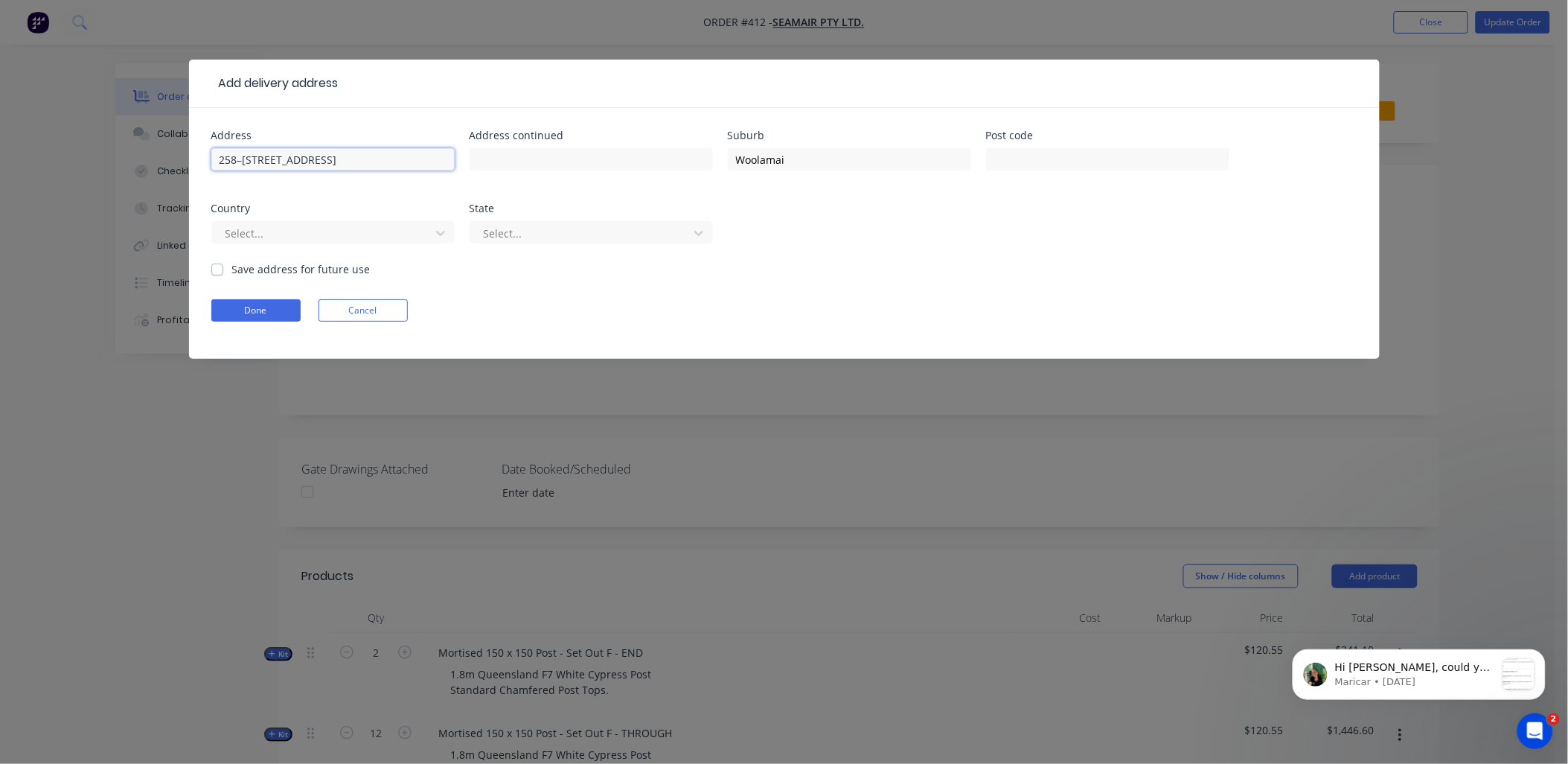
click at [380, 156] on input "258–[STREET_ADDRESS]" at bounding box center [333, 159] width 243 height 22
type input "258–[STREET_ADDRESS]"
click at [1039, 165] on input "text" at bounding box center [1108, 159] width 243 height 22
paste input "3995"
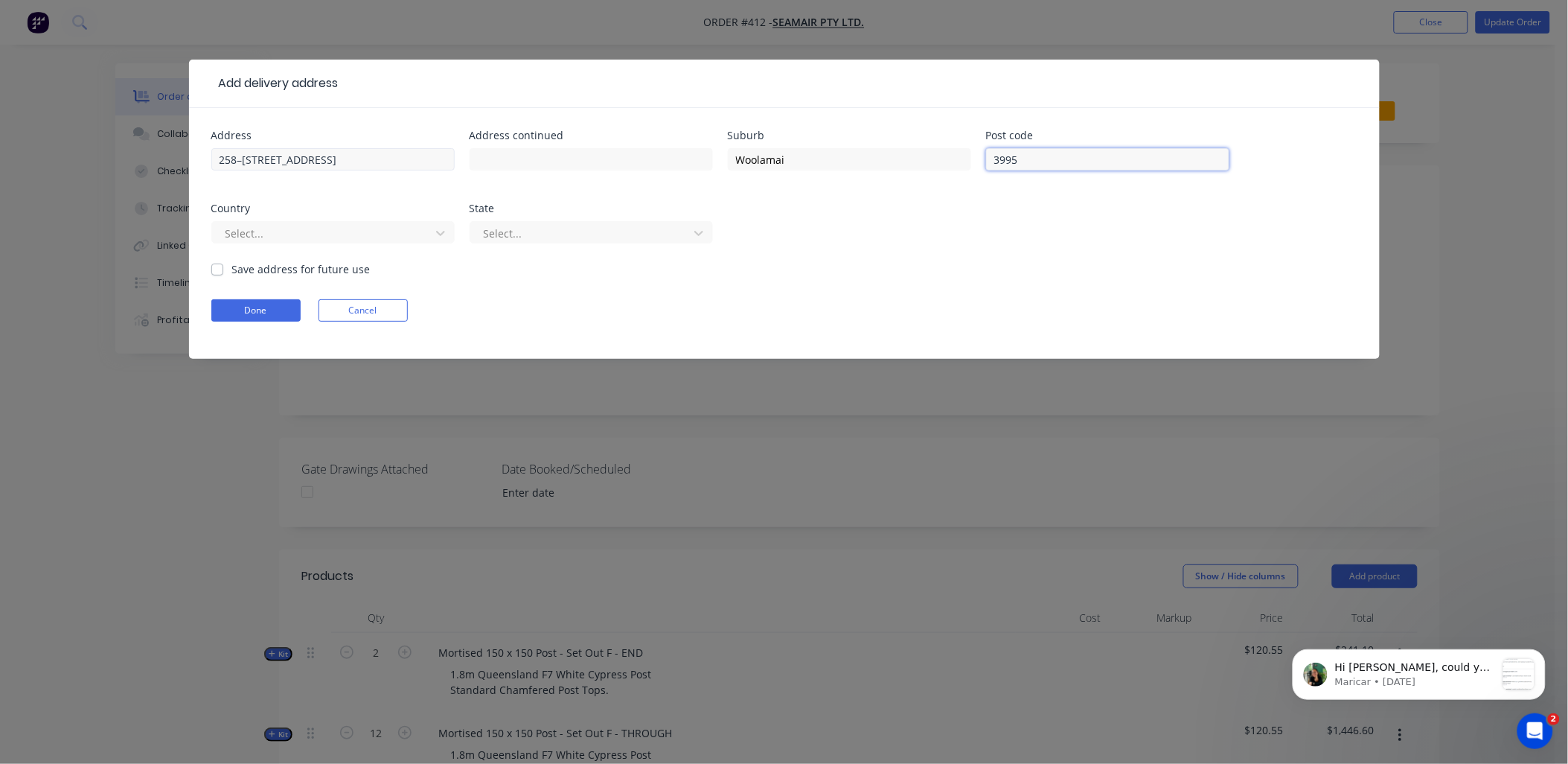
type input "3995"
drag, startPoint x: 430, startPoint y: 156, endPoint x: 352, endPoint y: 156, distance: 78.0
click at [352, 156] on input "258–[STREET_ADDRESS]" at bounding box center [333, 159] width 243 height 22
type input "258–[STREET_ADDRESS]"
click at [284, 236] on div at bounding box center [324, 233] width 199 height 19
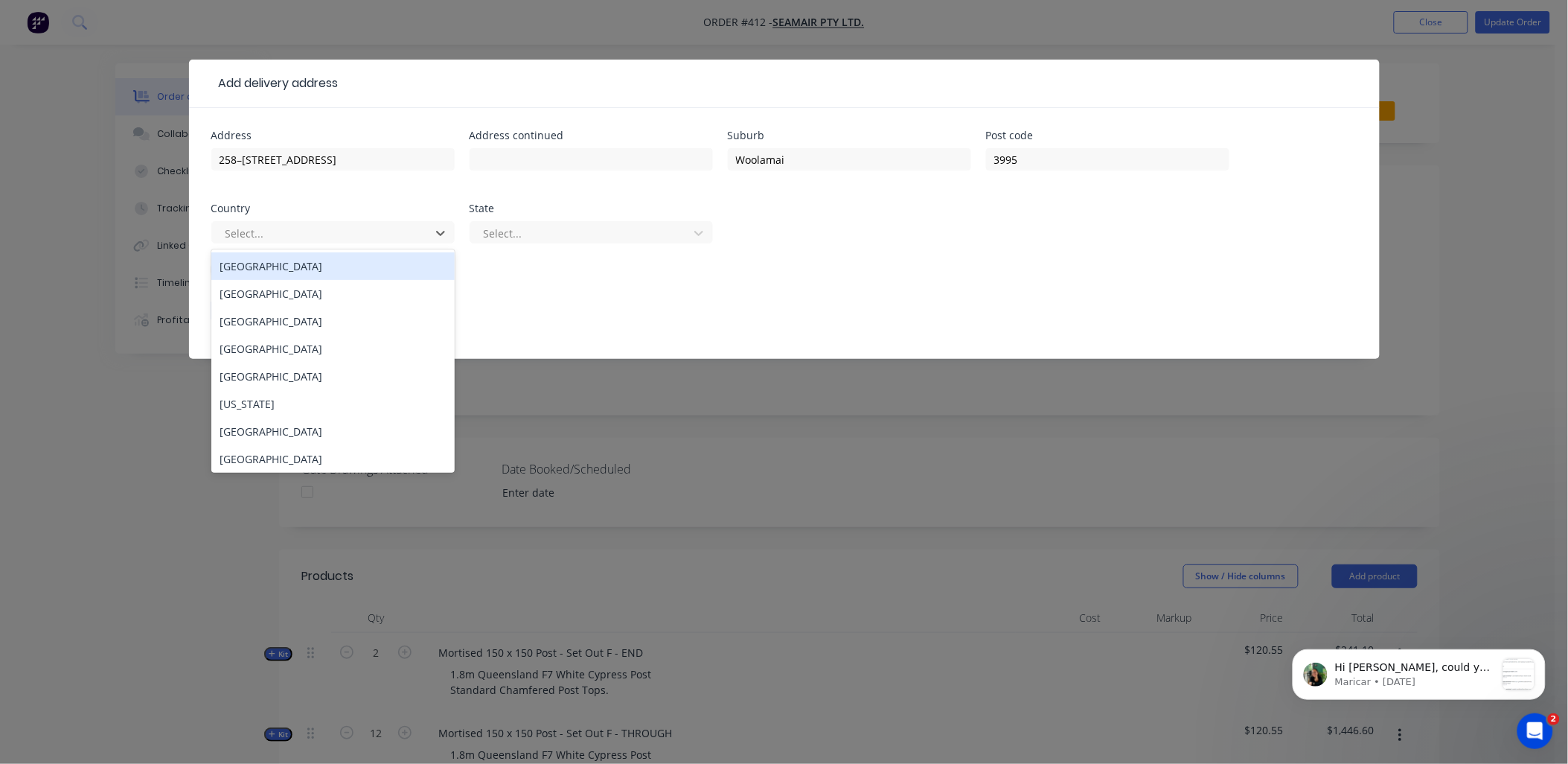
click at [292, 265] on div "[GEOGRAPHIC_DATA]" at bounding box center [333, 265] width 243 height 28
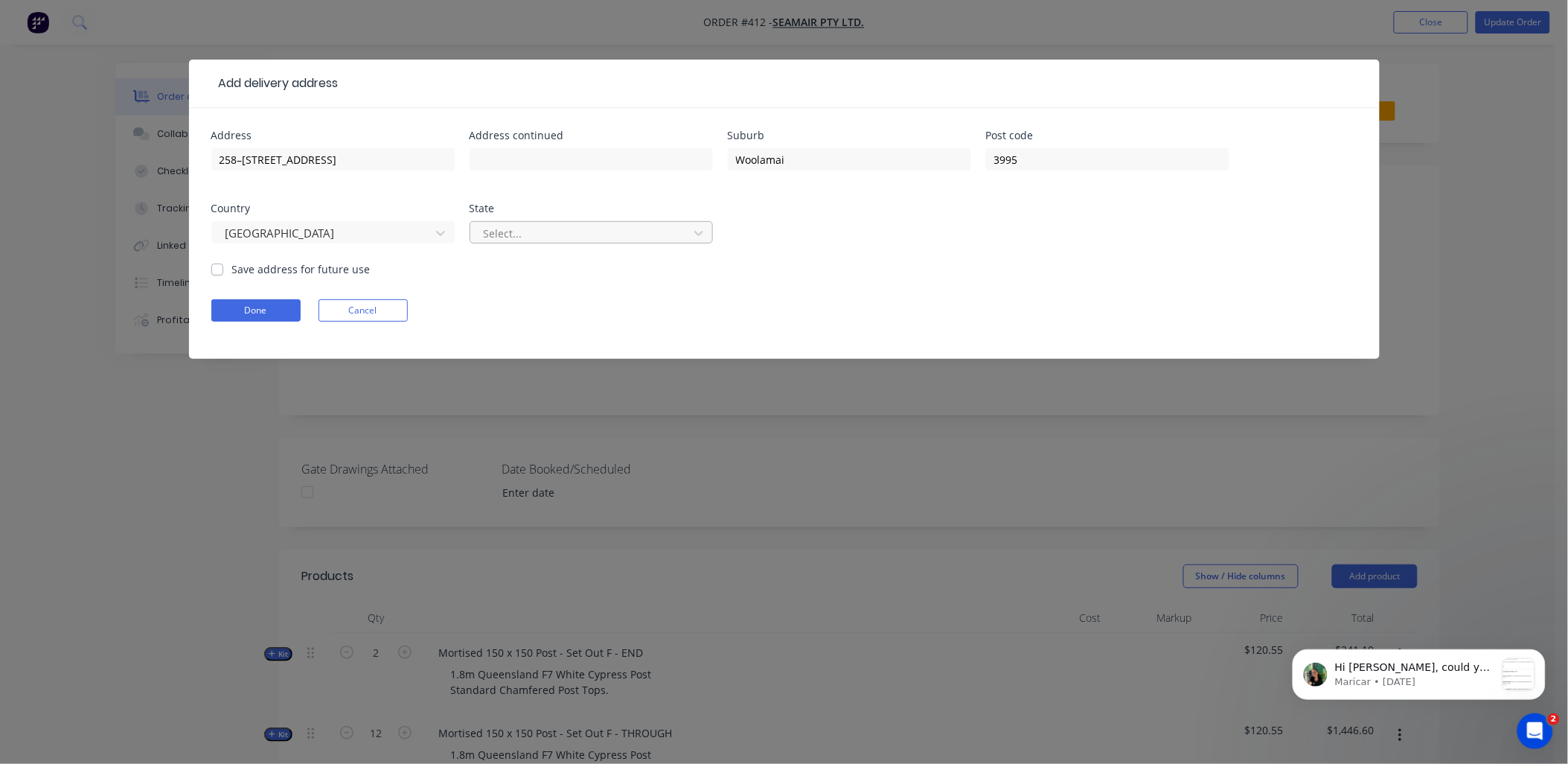
click at [539, 224] on div at bounding box center [582, 233] width 199 height 19
type input "v"
drag, startPoint x: 529, startPoint y: 273, endPoint x: 318, endPoint y: 271, distance: 211.0
click at [525, 271] on div "Victoria" at bounding box center [591, 265] width 243 height 28
click at [294, 272] on label "Save address for future use" at bounding box center [302, 270] width 138 height 16
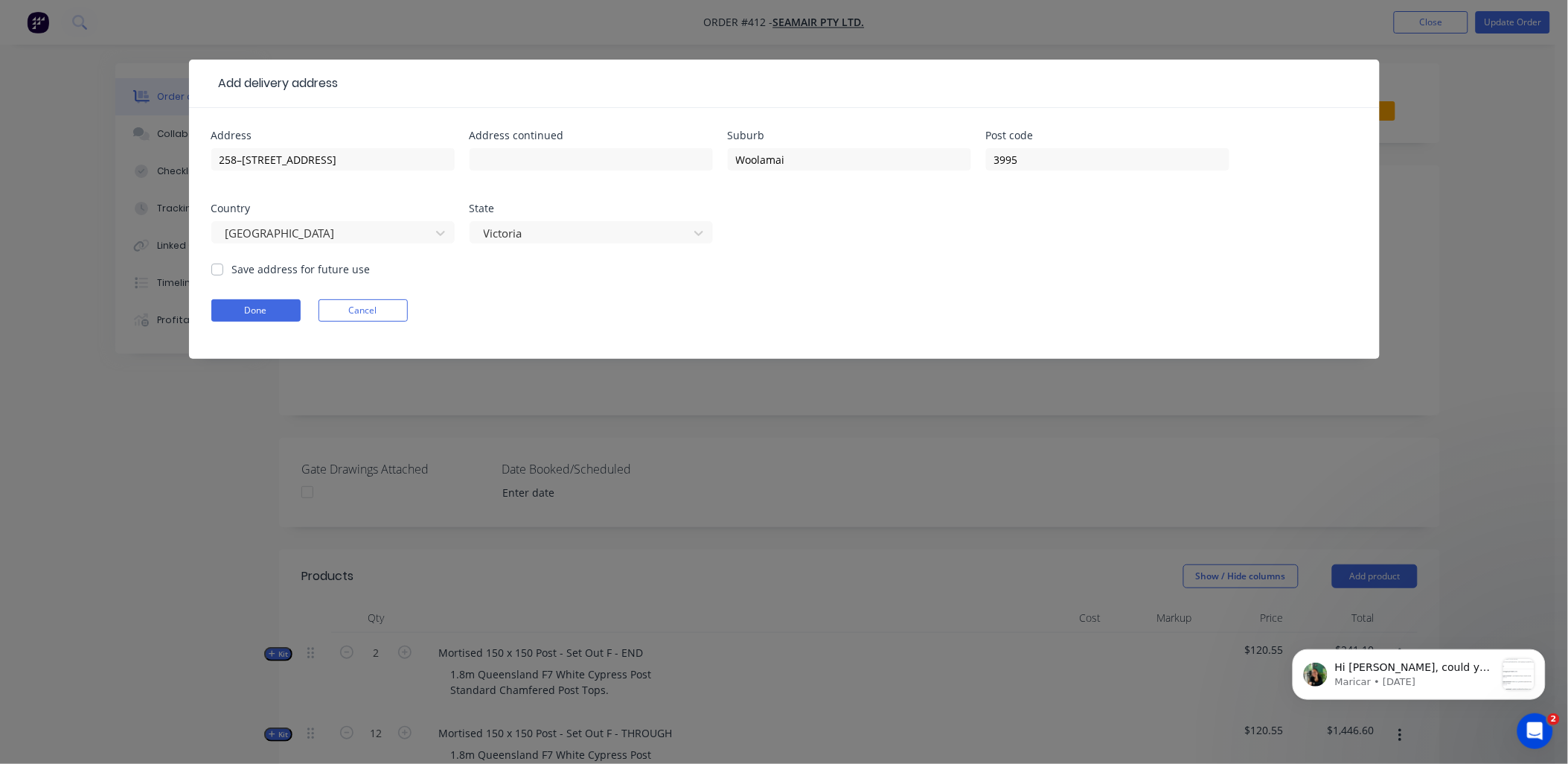
click at [223, 272] on input "Save address for future use" at bounding box center [216, 269] width 12 height 14
checkbox input "true"
click at [262, 317] on button "Done" at bounding box center [255, 310] width 90 height 22
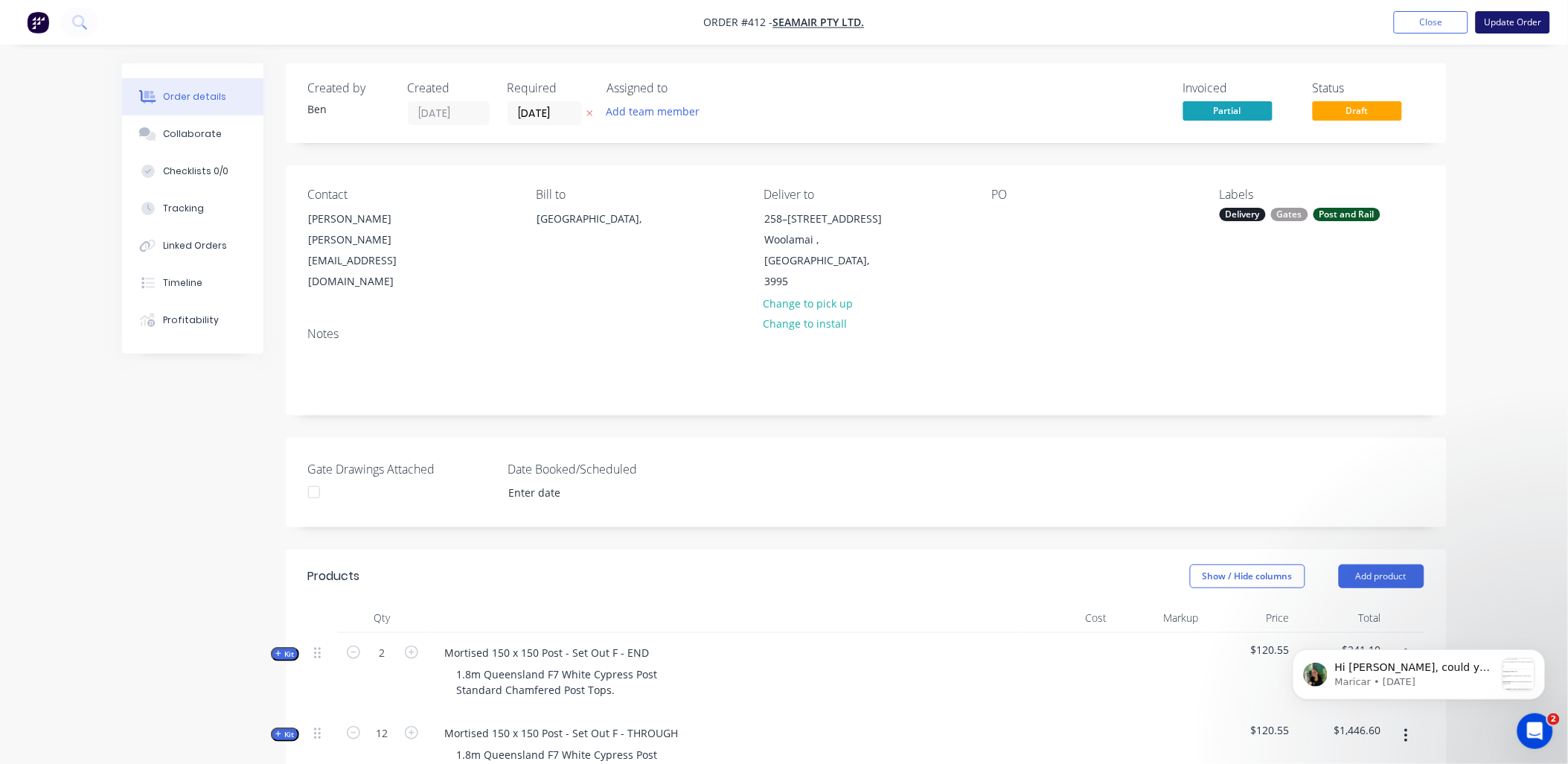
click at [1491, 20] on button "Update Order" at bounding box center [1513, 22] width 74 height 22
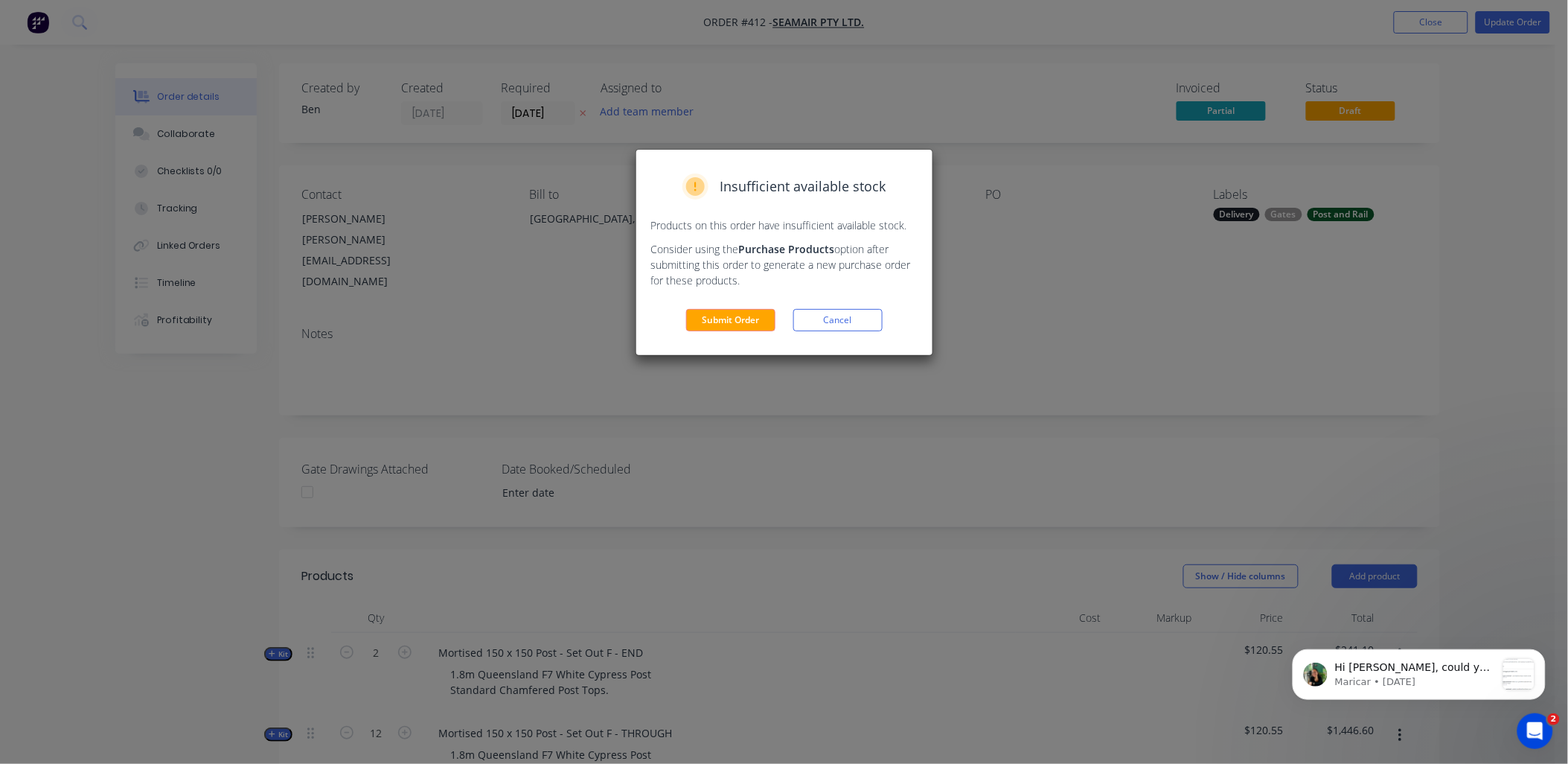
click at [717, 322] on button "Submit Order" at bounding box center [731, 319] width 90 height 22
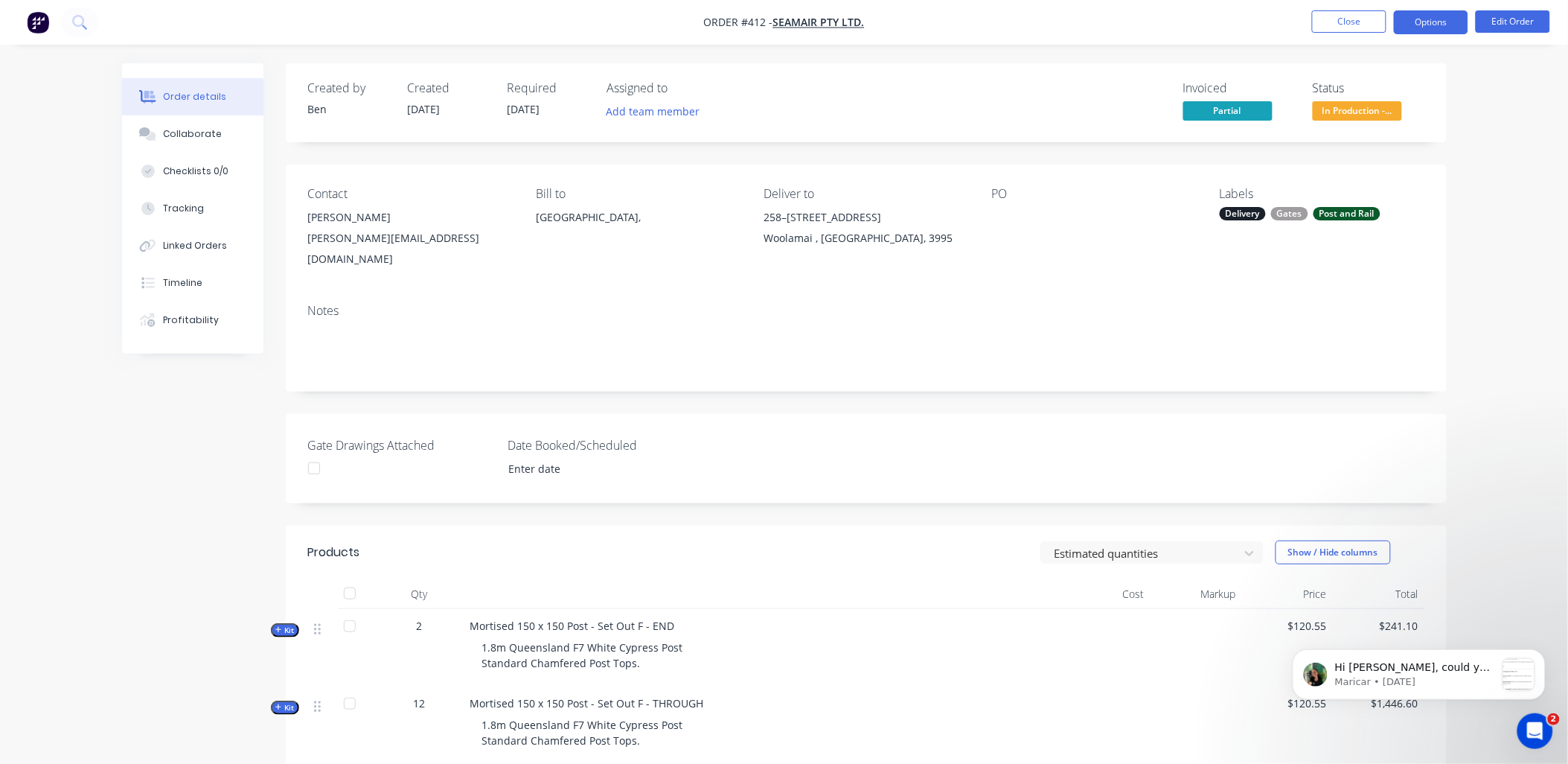
click at [1444, 26] on button "Options" at bounding box center [1431, 22] width 74 height 24
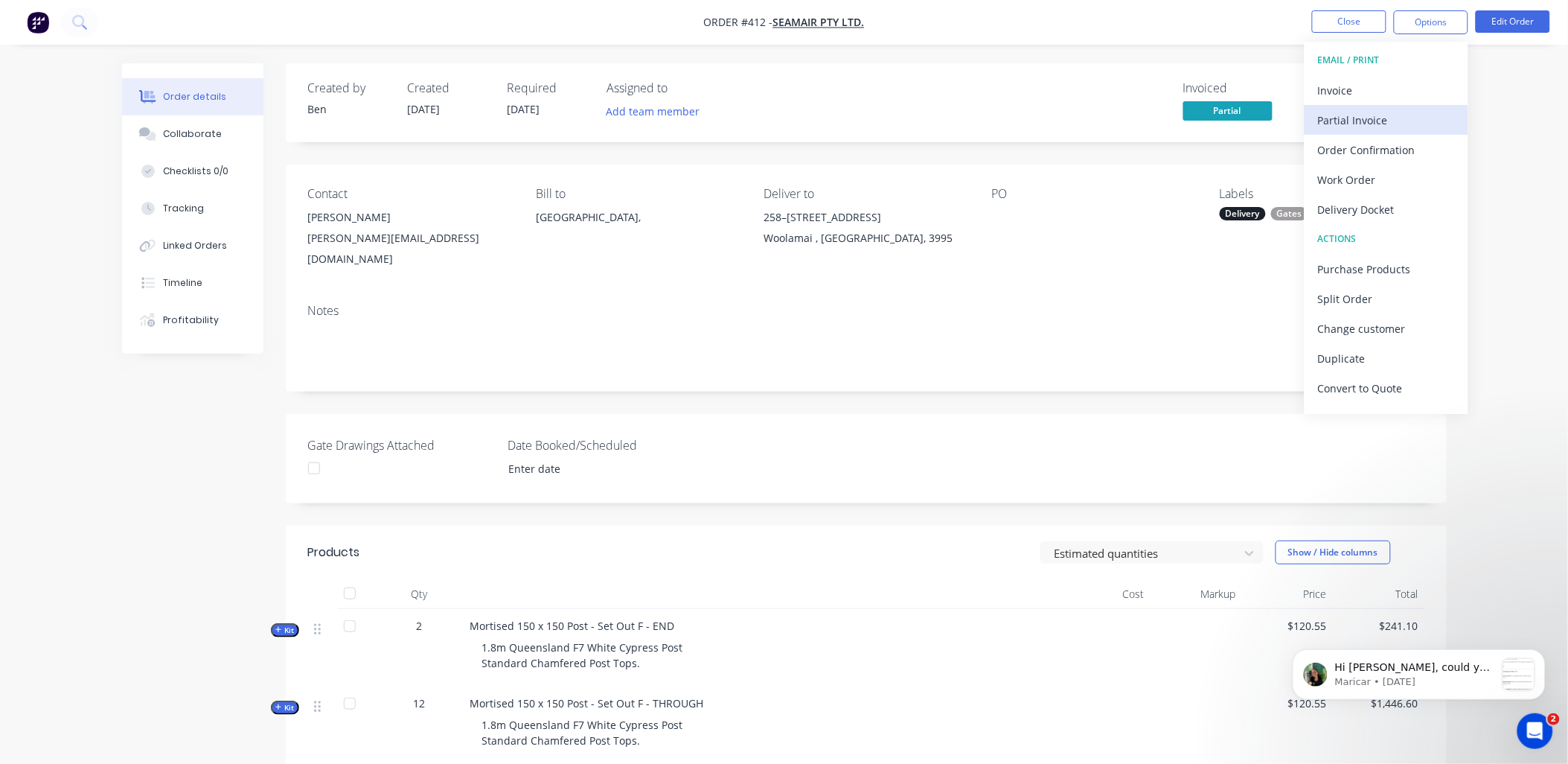
click at [1385, 119] on div "Partial Invoice" at bounding box center [1386, 120] width 137 height 21
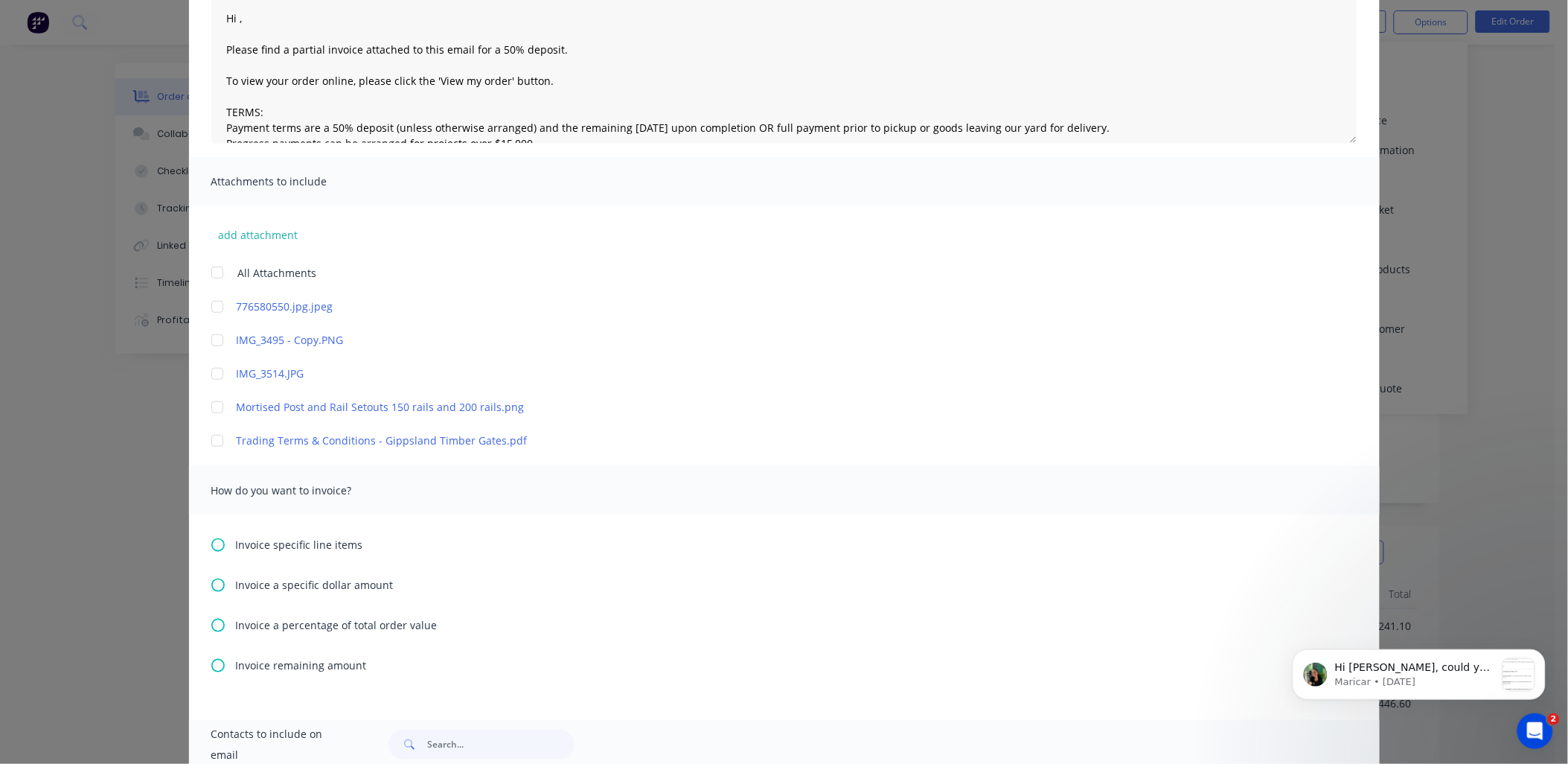
scroll to position [313, 0]
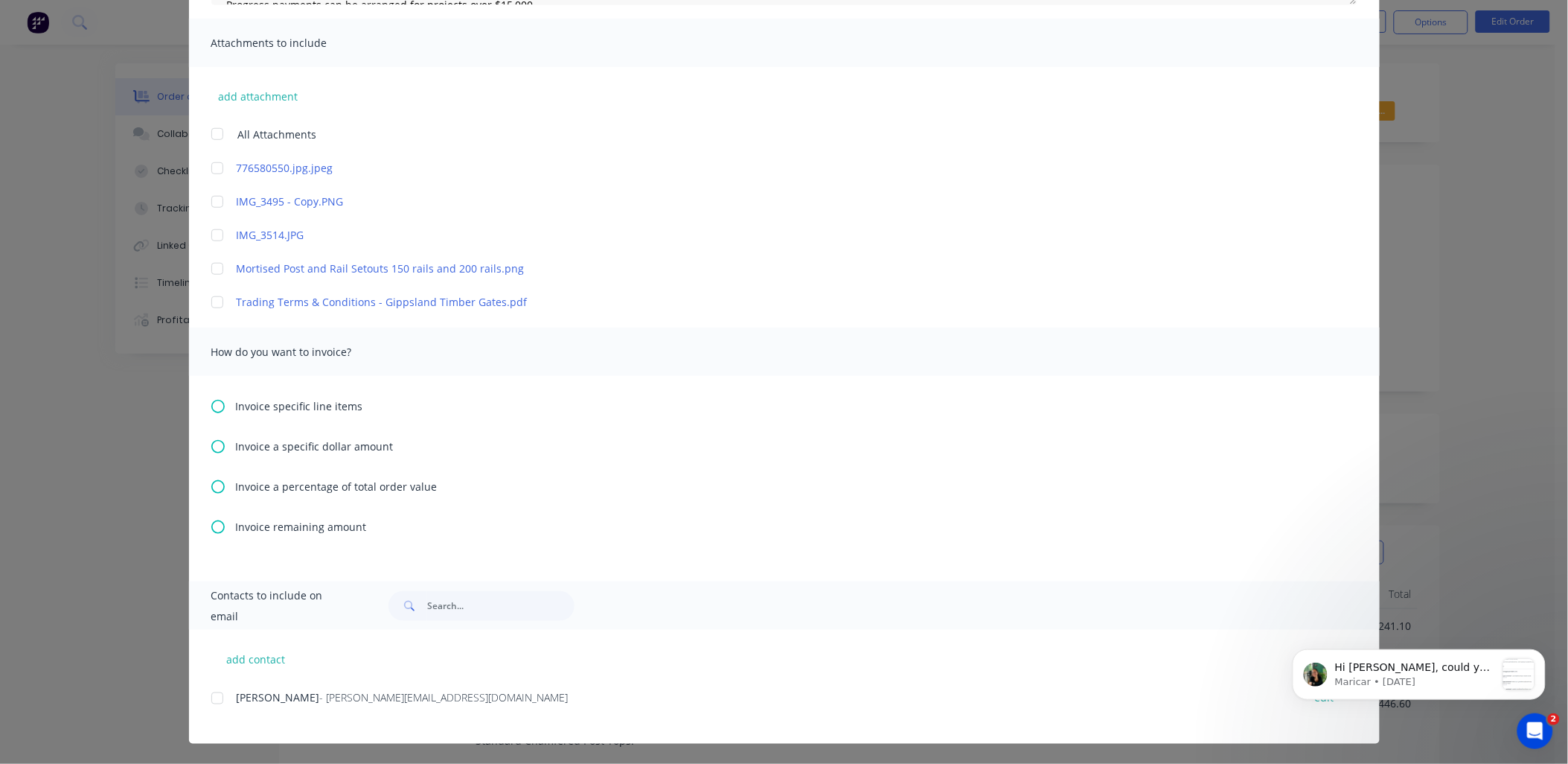
click at [314, 525] on span "Invoice remaining amount" at bounding box center [302, 527] width 131 height 16
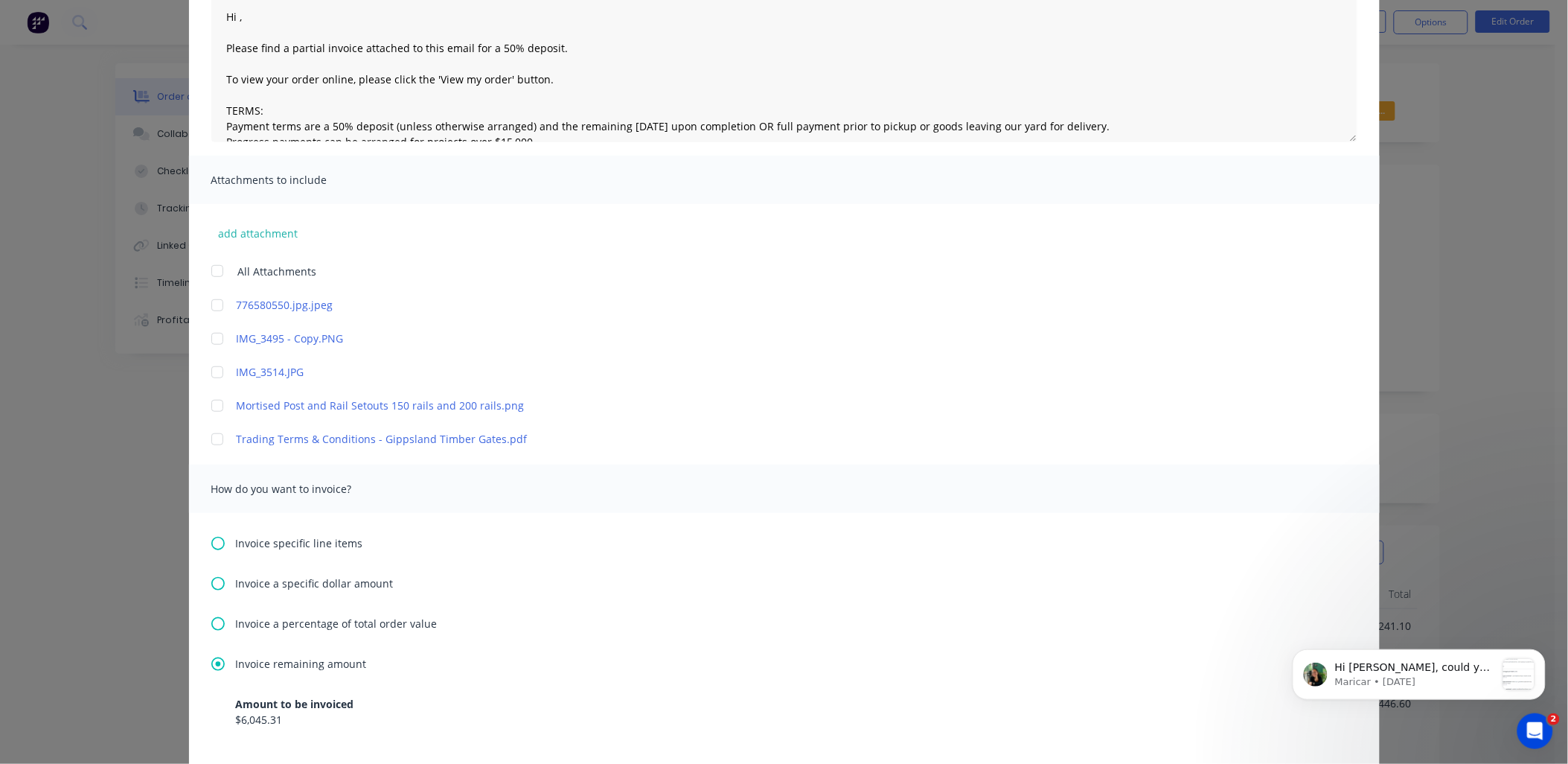
scroll to position [368, 0]
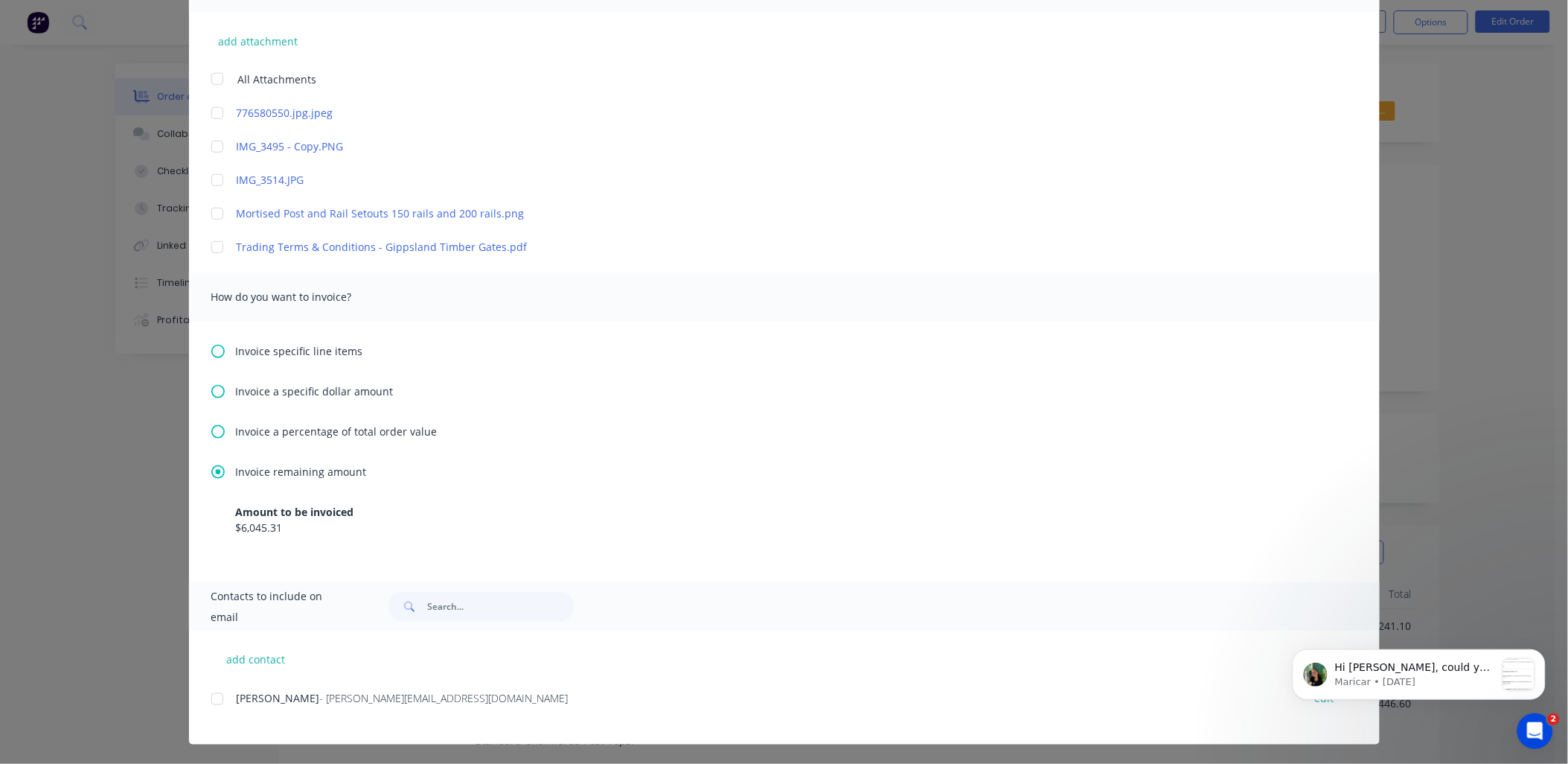
click at [206, 701] on div at bounding box center [217, 699] width 30 height 30
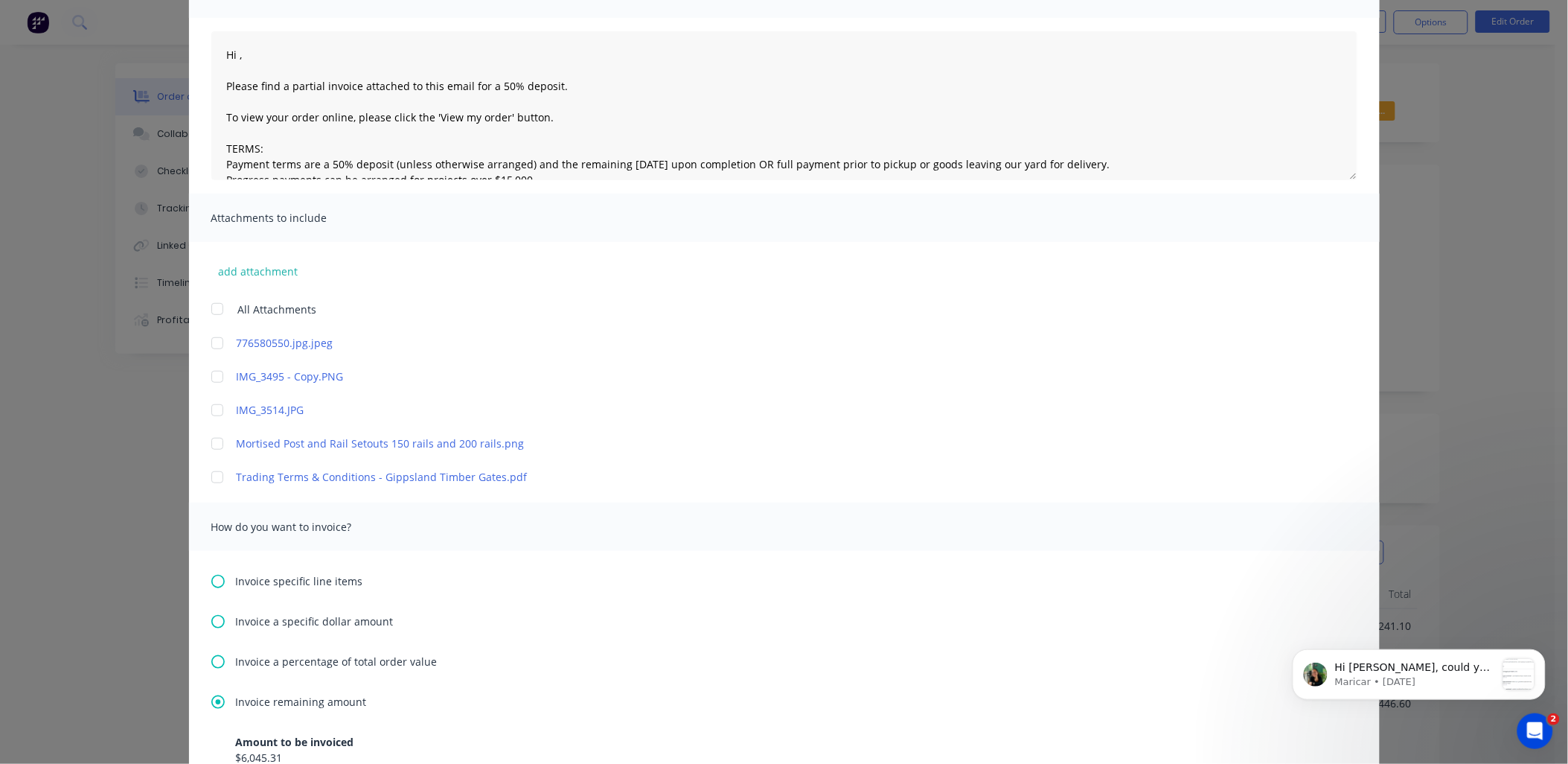
scroll to position [0, 0]
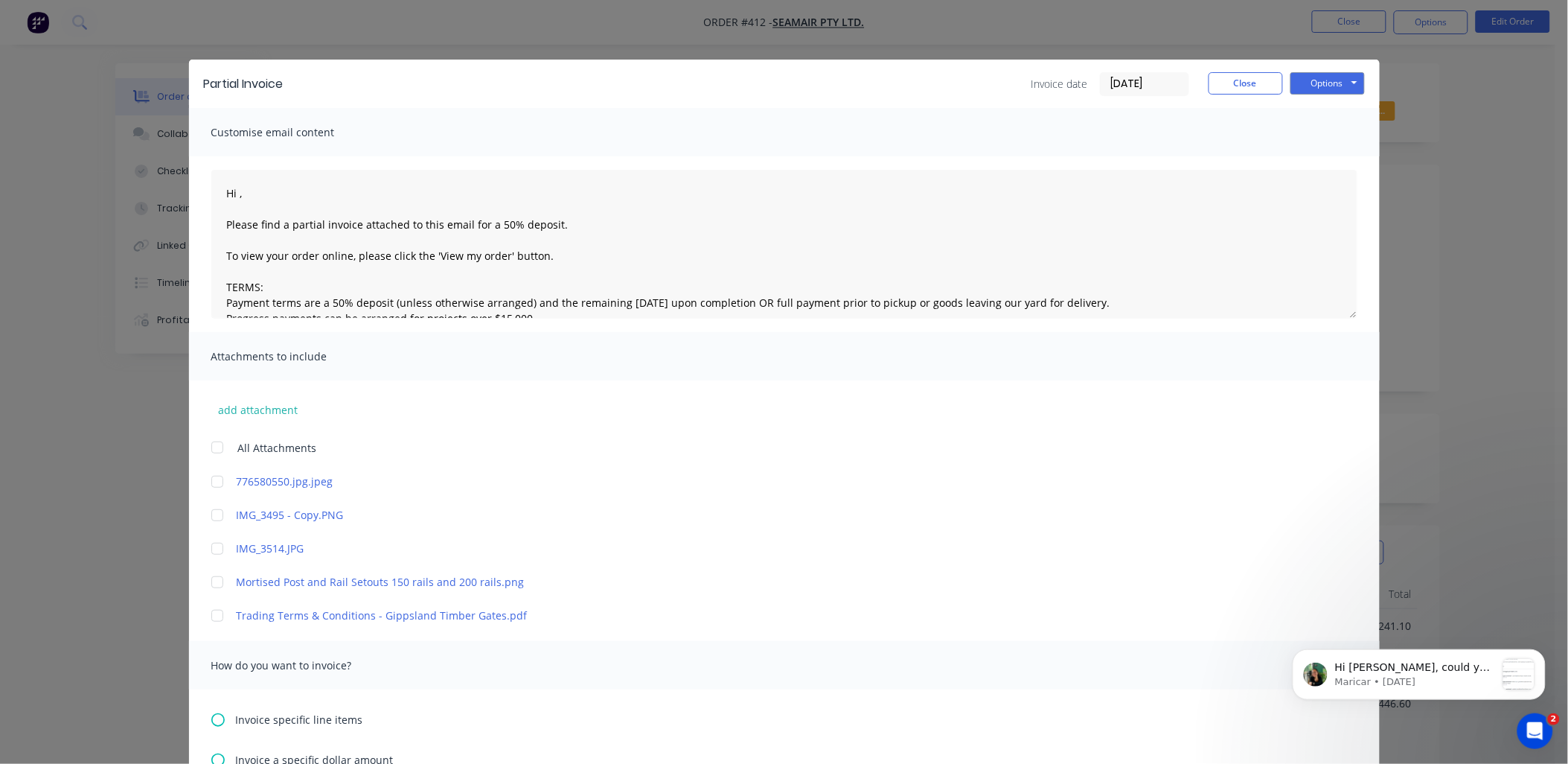
click at [211, 614] on div at bounding box center [217, 616] width 30 height 30
click at [235, 189] on textarea "Hi , Please find a partial invoice attached to this email for a 50% deposit. To…" at bounding box center [784, 244] width 1146 height 149
click at [234, 188] on textarea "Hi , Please find a partial invoice attached to this email for a 50% deposit. To…" at bounding box center [784, 244] width 1146 height 149
click at [298, 224] on textarea "Hi [PERSON_NAME] and [PERSON_NAME] Please find a partial invoice attached to th…" at bounding box center [784, 244] width 1146 height 149
click at [302, 221] on textarea "Hi [PERSON_NAME] and [PERSON_NAME] Please find a partial invoice attached to th…" at bounding box center [784, 244] width 1146 height 149
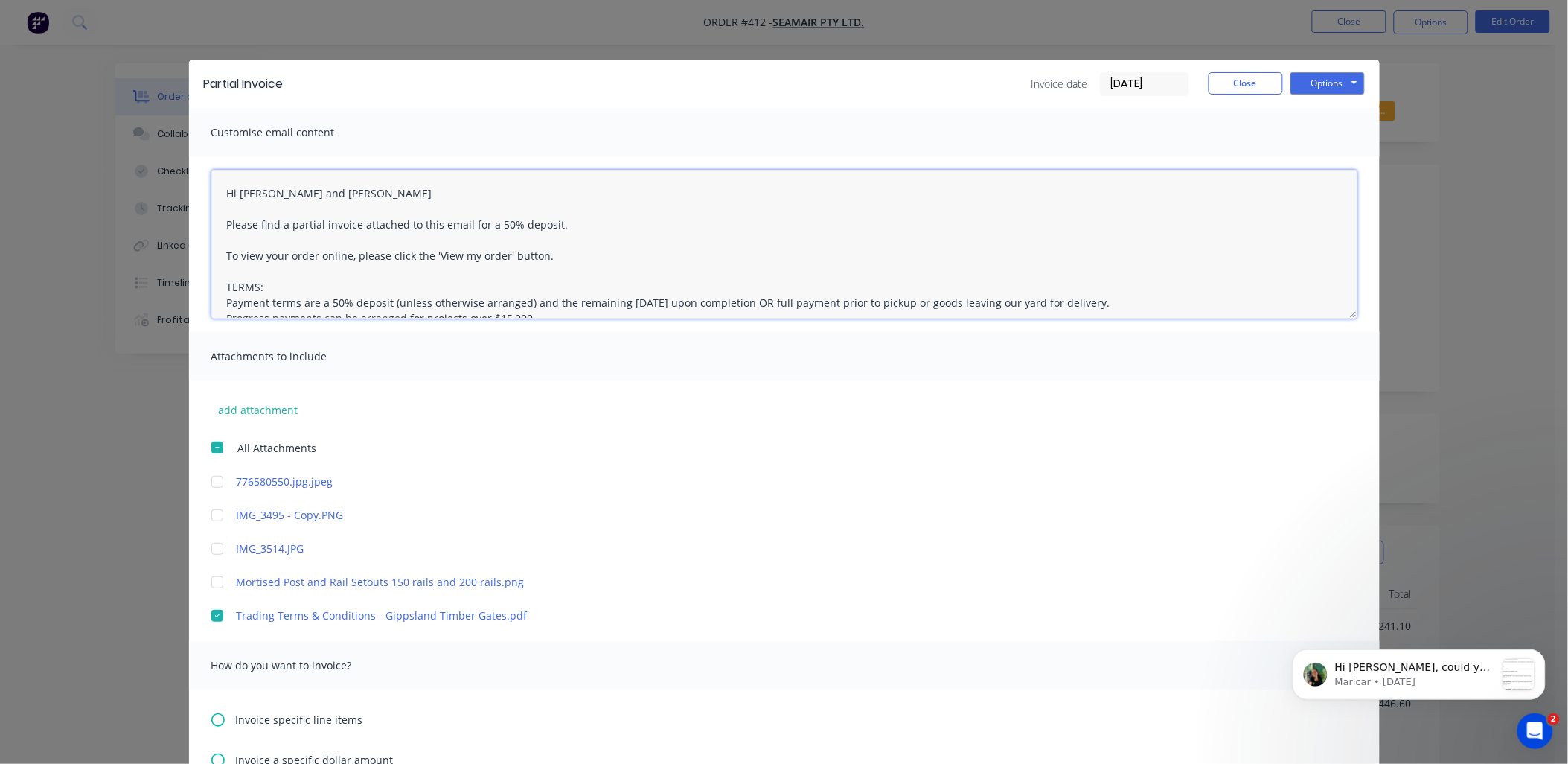
click at [302, 221] on textarea "Hi [PERSON_NAME] and [PERSON_NAME] Please find a partial invoice attached to th…" at bounding box center [784, 244] width 1146 height 149
drag, startPoint x: 463, startPoint y: 225, endPoint x: 537, endPoint y: 217, distance: 74.4
click at [537, 217] on textarea "Hi [PERSON_NAME] and [PERSON_NAME] Please find a final invoice attached to this…" at bounding box center [784, 244] width 1146 height 149
click at [488, 220] on textarea "Hi [PERSON_NAME] and [PERSON_NAME] Please find a final invoice attached to this…" at bounding box center [784, 244] width 1146 height 149
type textarea "Hi [PERSON_NAME] and [PERSON_NAME] Please find a final invoice attached to this…"
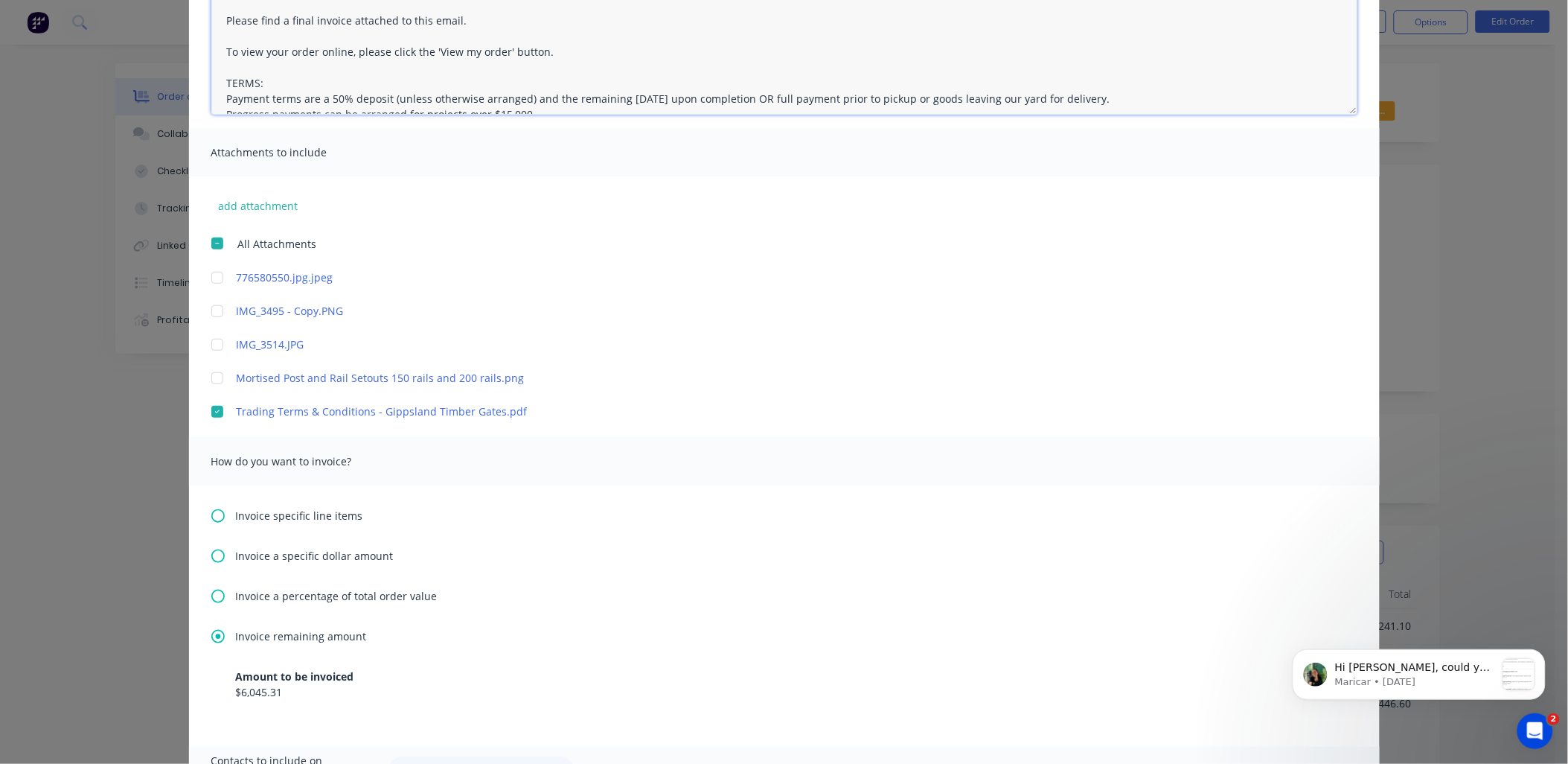
scroll to position [368, 0]
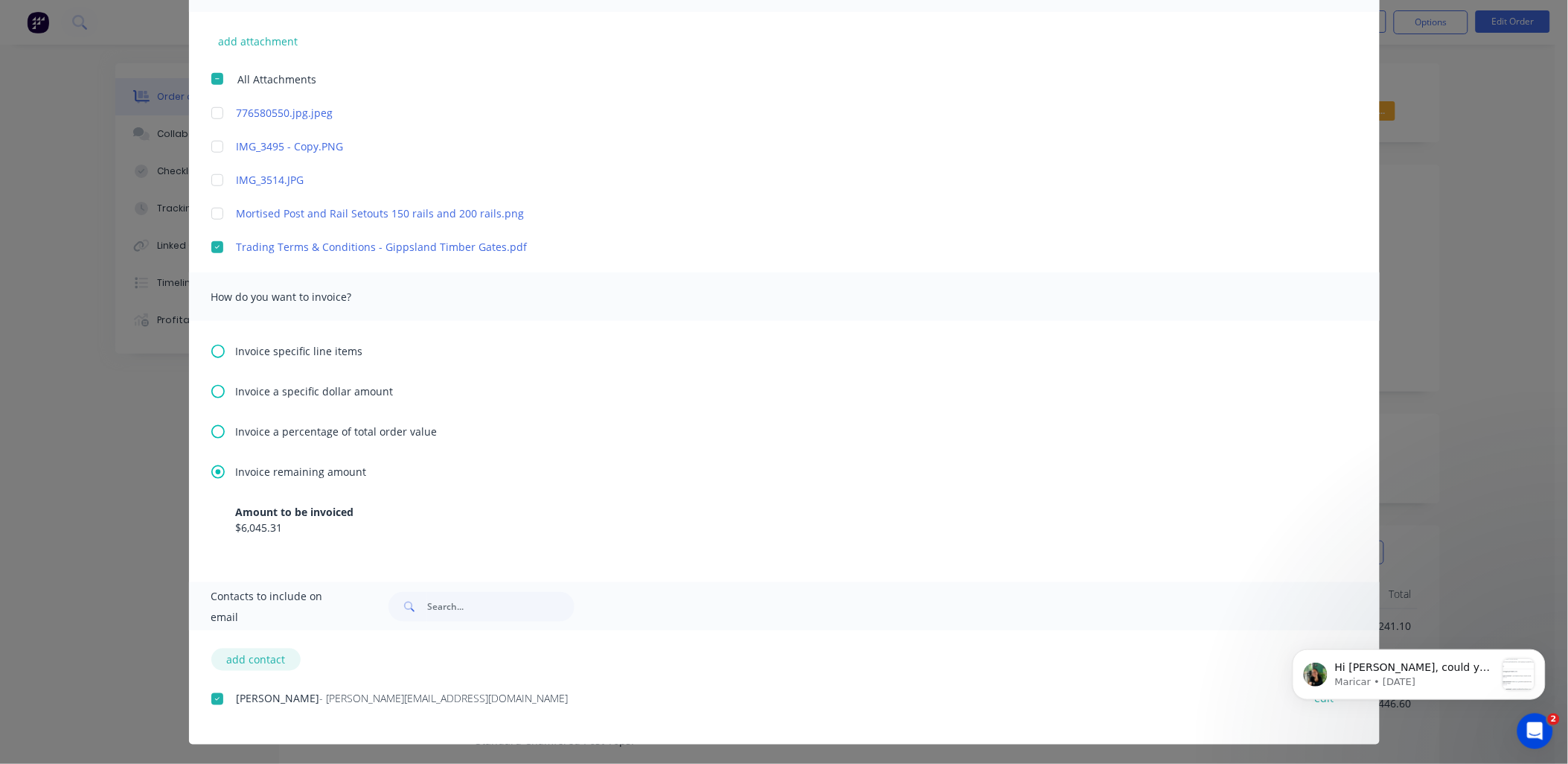
click at [248, 660] on button "add contact" at bounding box center [255, 659] width 90 height 22
select select "AU"
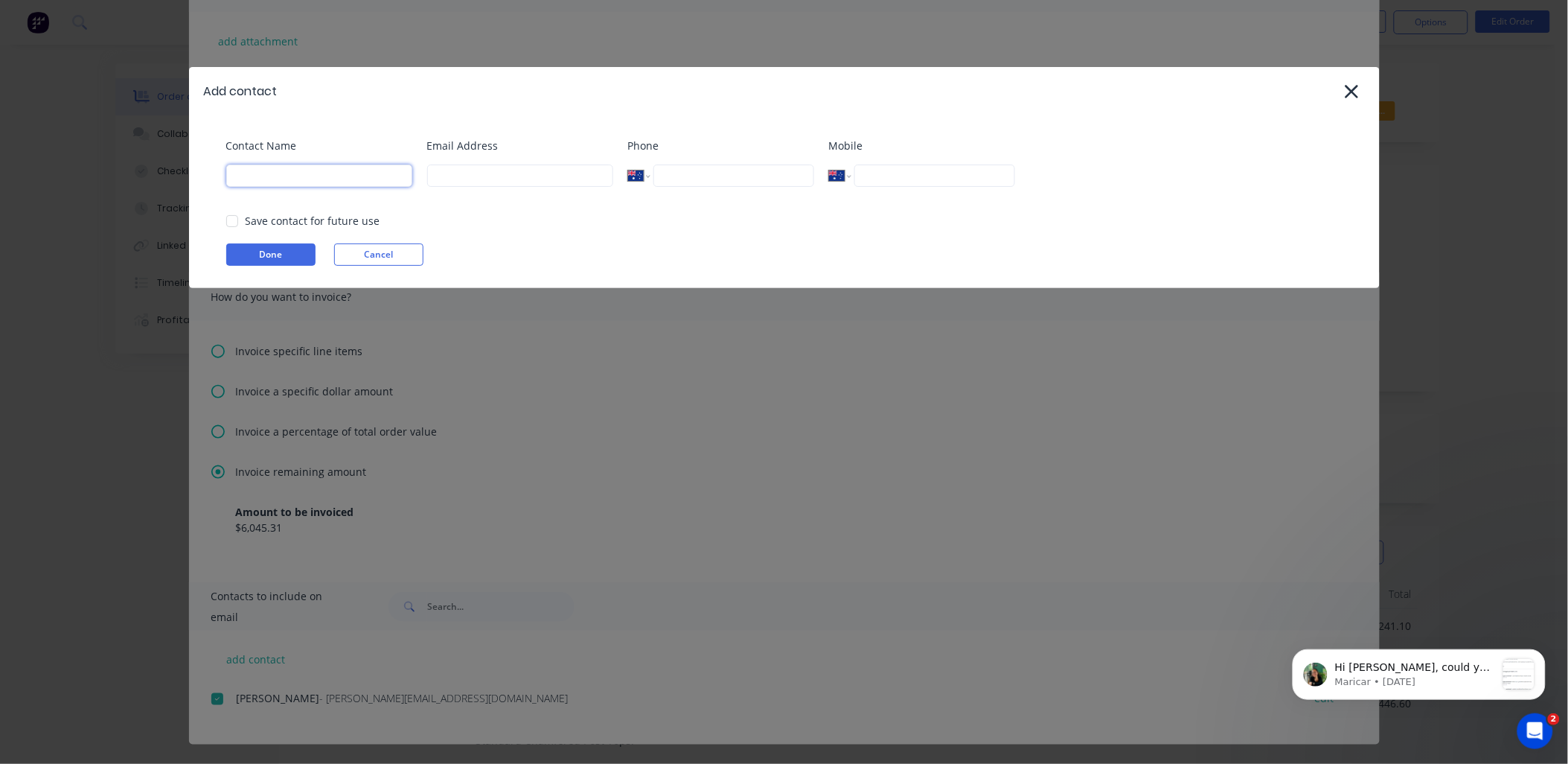
click at [339, 181] on input at bounding box center [319, 175] width 186 height 22
type input "[PERSON_NAME]"
click at [461, 171] on input at bounding box center [521, 175] width 186 height 22
paste input "[EMAIL_ADDRESS][DOMAIN_NAME]"
type input "[EMAIL_ADDRESS][DOMAIN_NAME]"
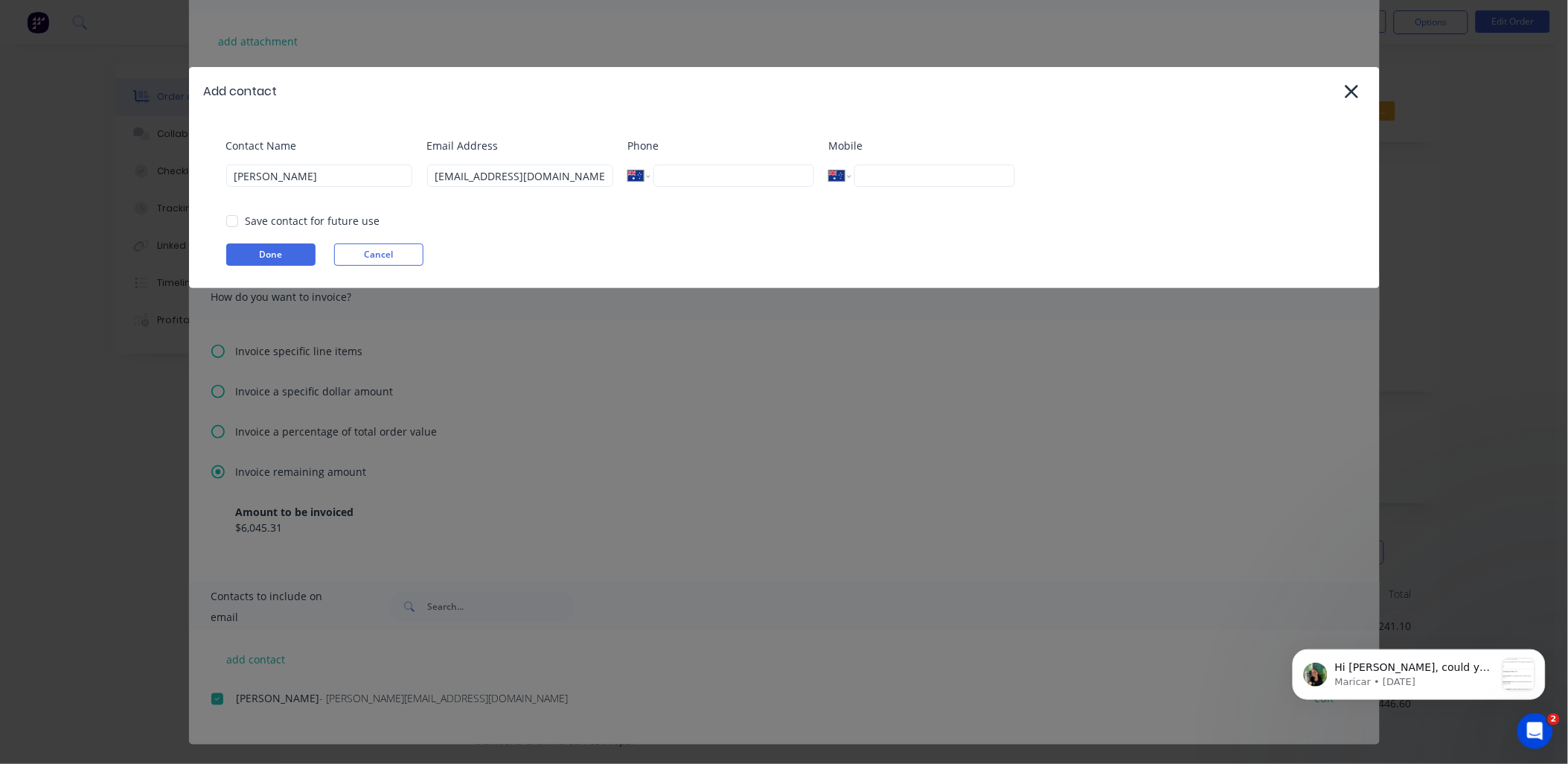
click at [264, 221] on div "Save contact for future use" at bounding box center [313, 221] width 135 height 16
click at [231, 216] on div at bounding box center [232, 221] width 30 height 30
click at [254, 256] on button "Done" at bounding box center [270, 254] width 90 height 22
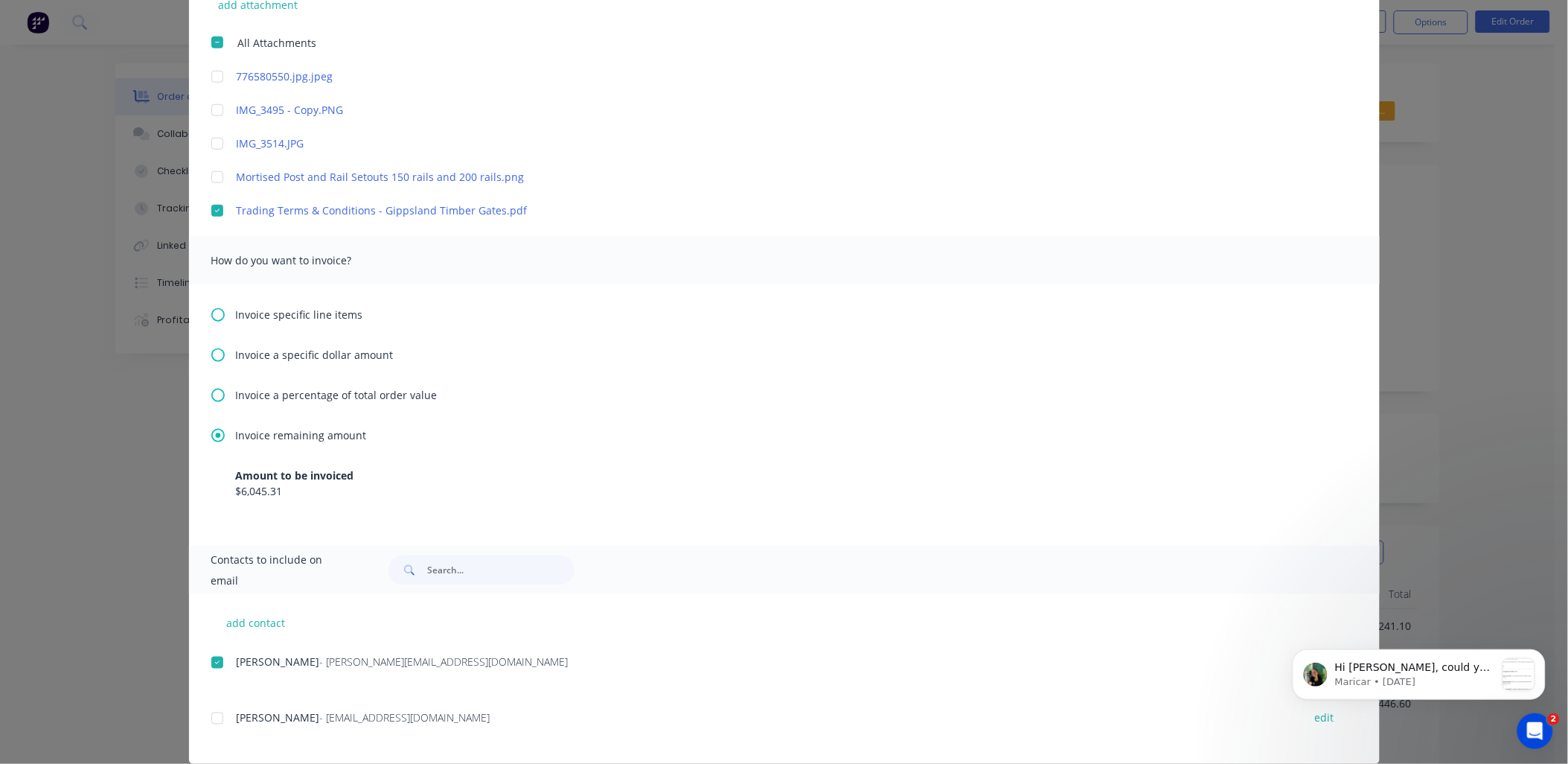
scroll to position [425, 0]
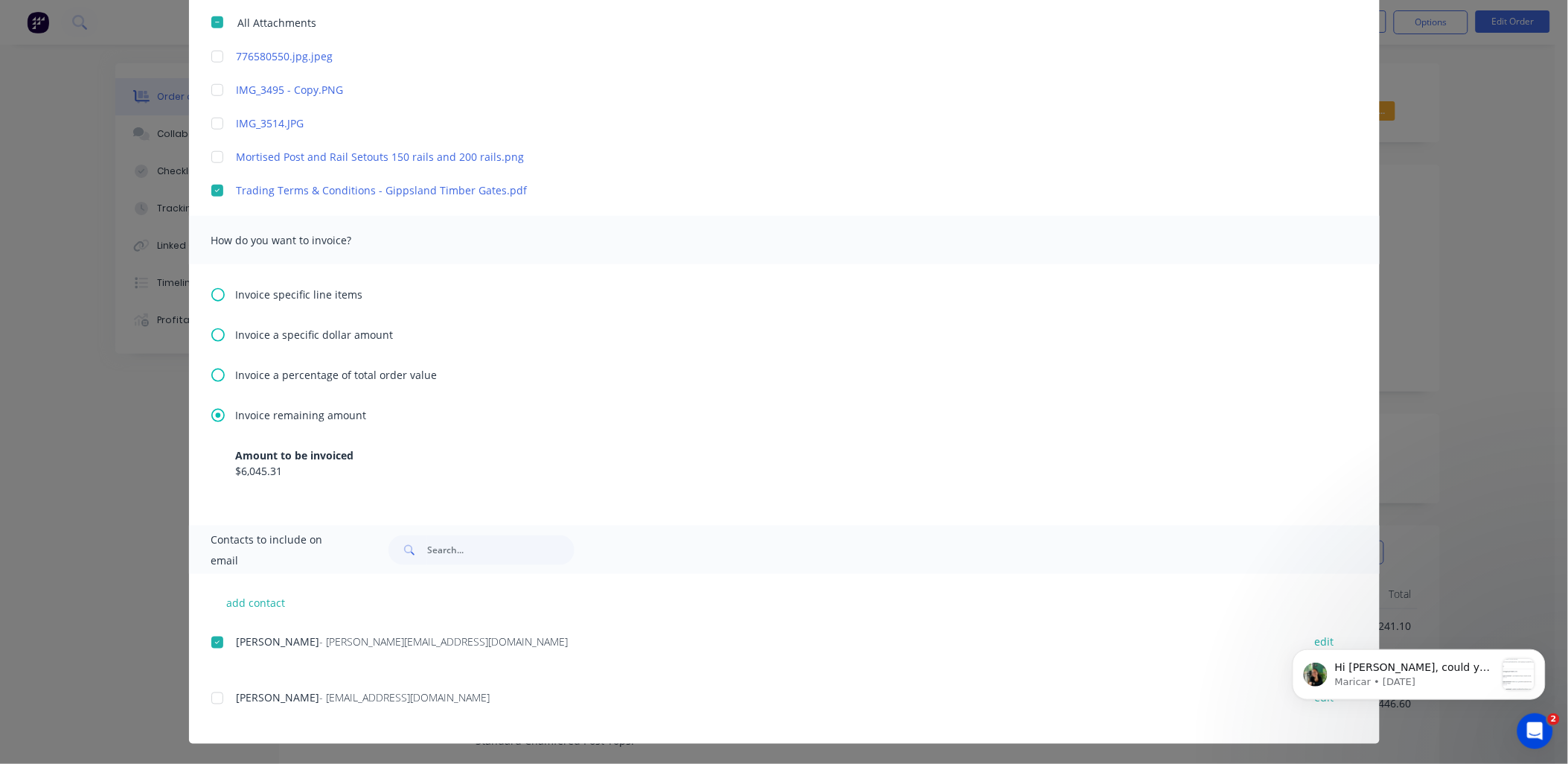
click at [212, 701] on div at bounding box center [217, 698] width 30 height 30
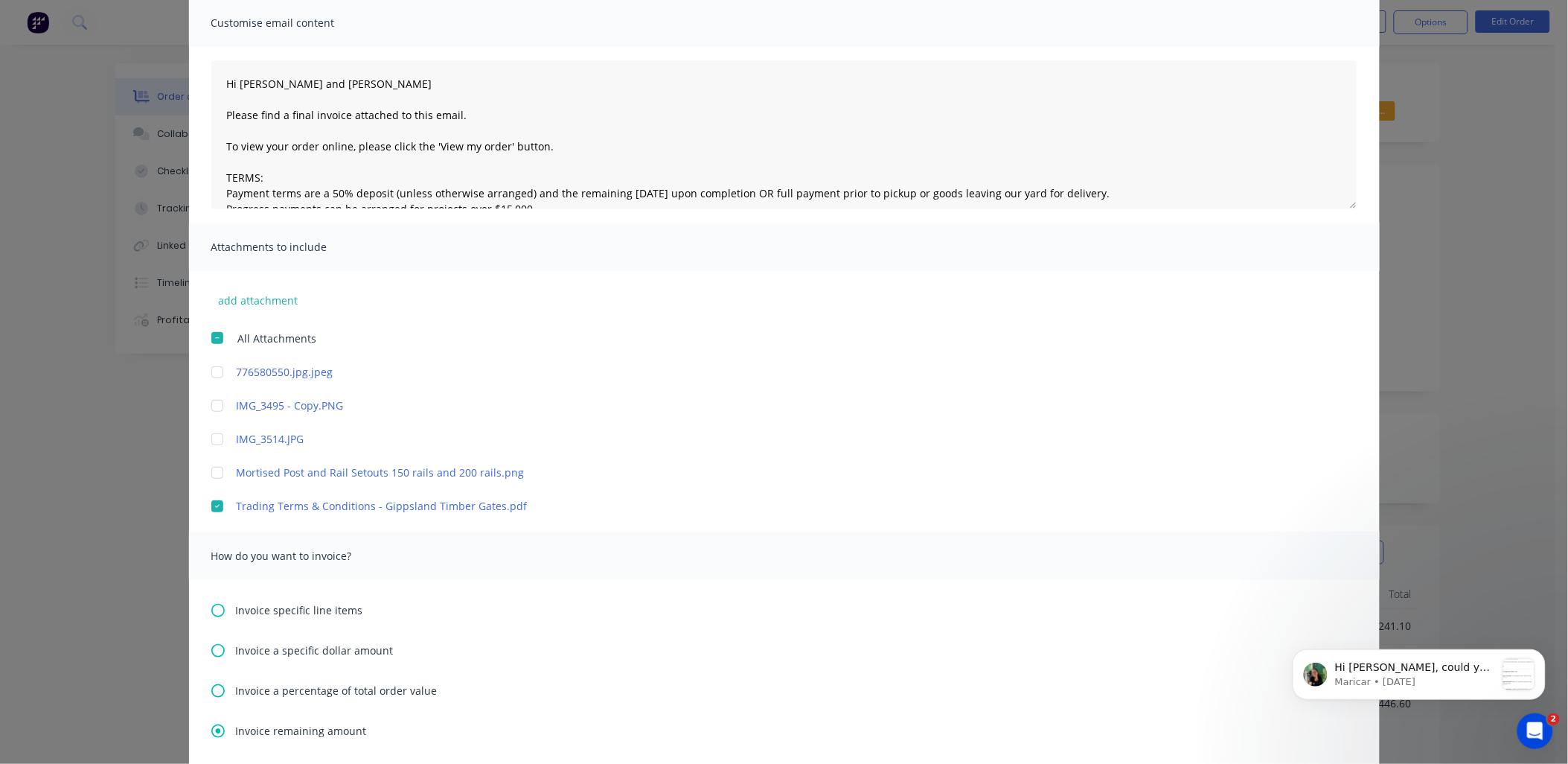
scroll to position [0, 0]
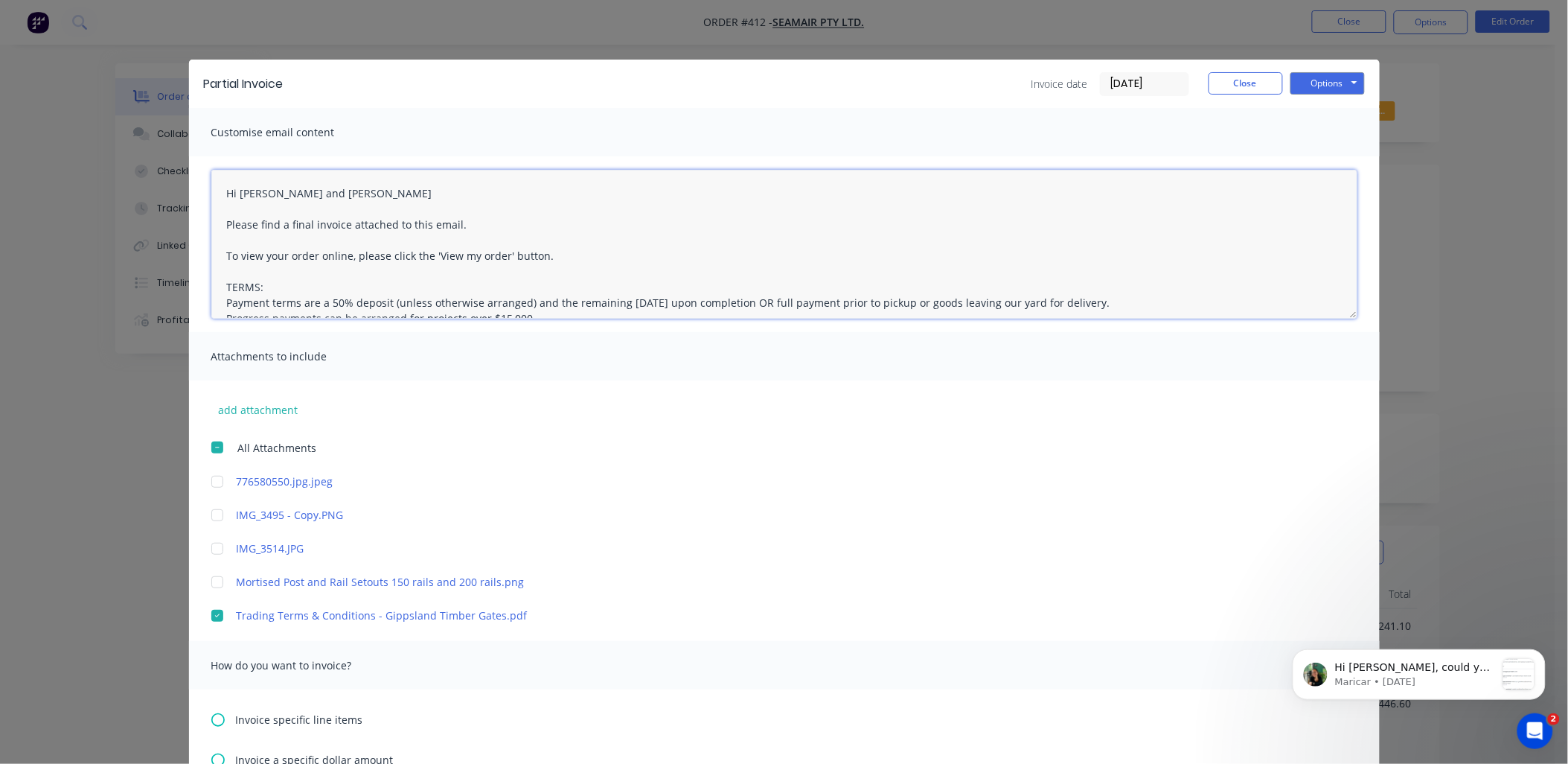
click at [339, 197] on textarea "Hi [PERSON_NAME] and [PERSON_NAME] Please find a final invoice attached to this…" at bounding box center [784, 244] width 1146 height 149
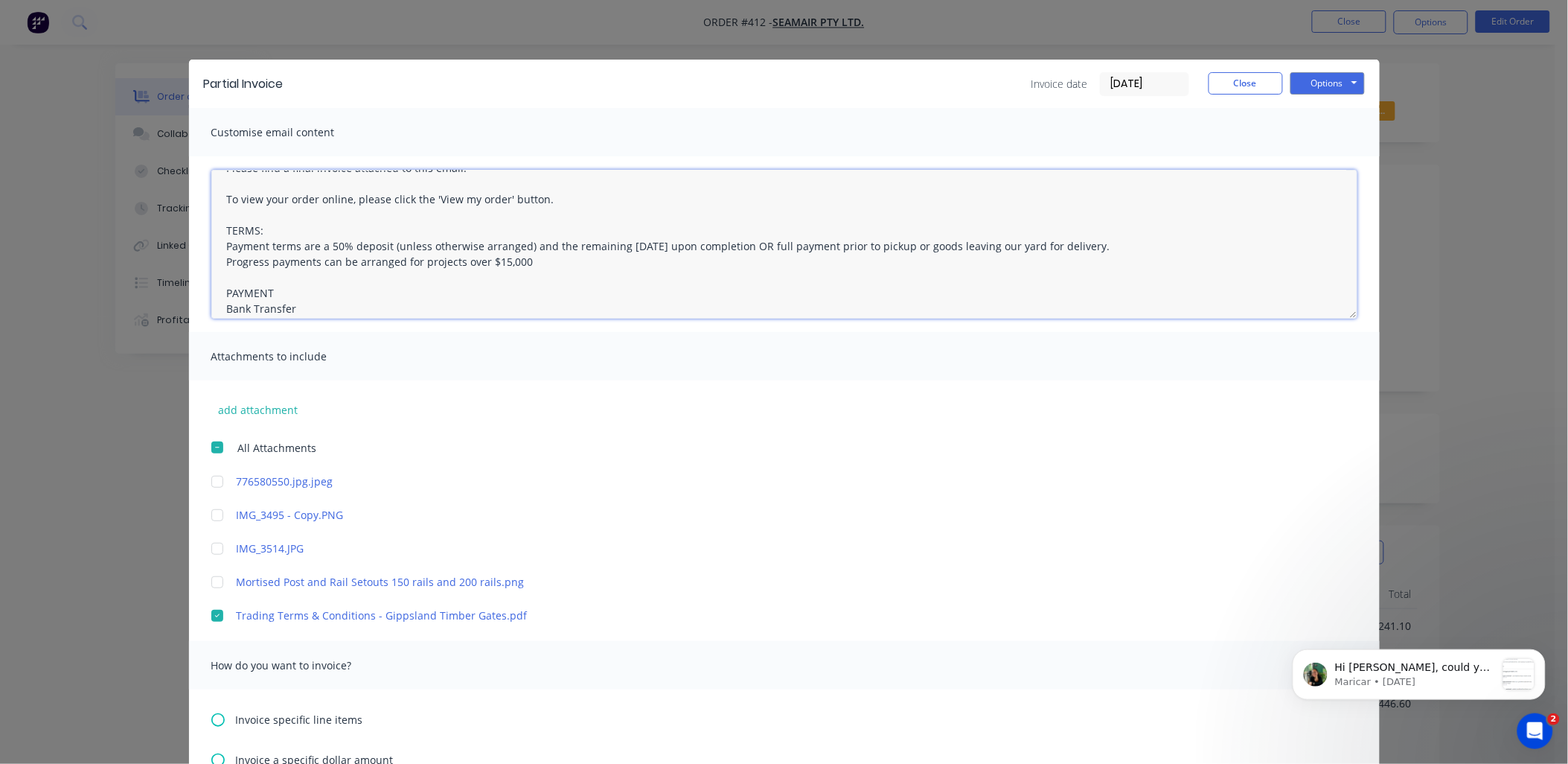
scroll to position [83, 0]
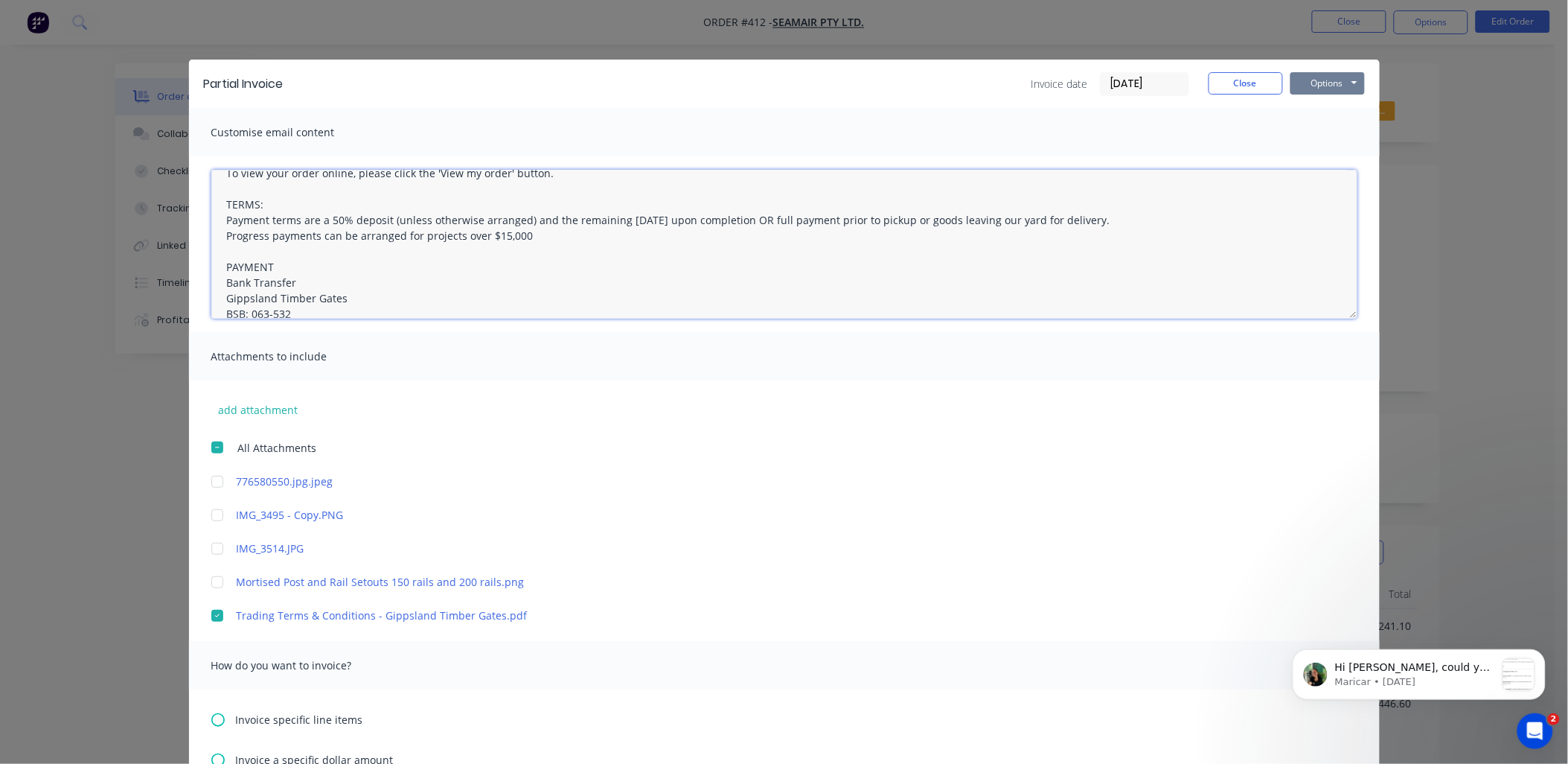
type textarea "Hi [PERSON_NAME] and [PERSON_NAME], Please find a final invoice attached to thi…"
click at [1318, 75] on button "Options" at bounding box center [1328, 83] width 74 height 22
click at [1330, 156] on button "Email" at bounding box center [1337, 159] width 95 height 25
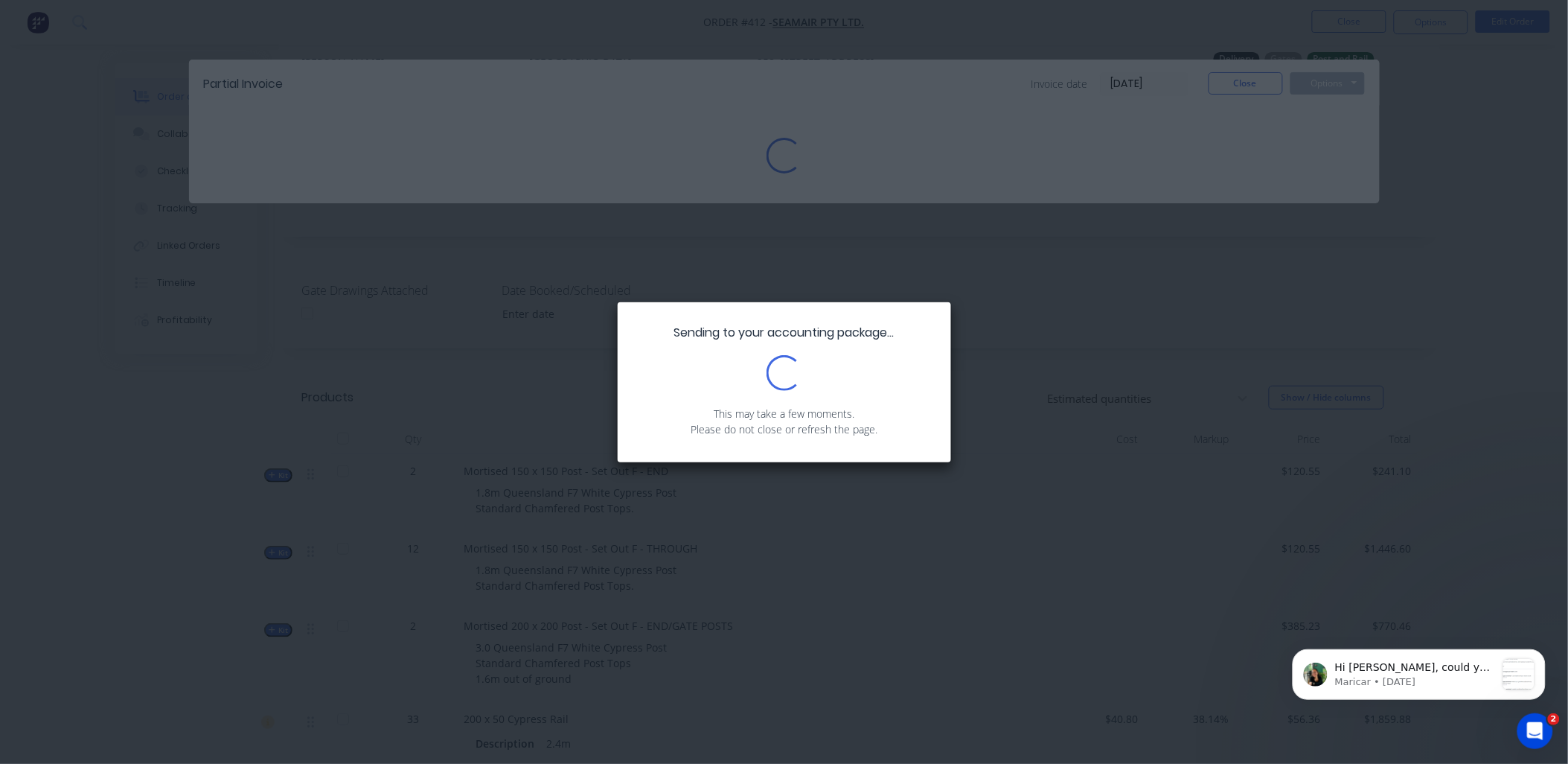
scroll to position [331, 0]
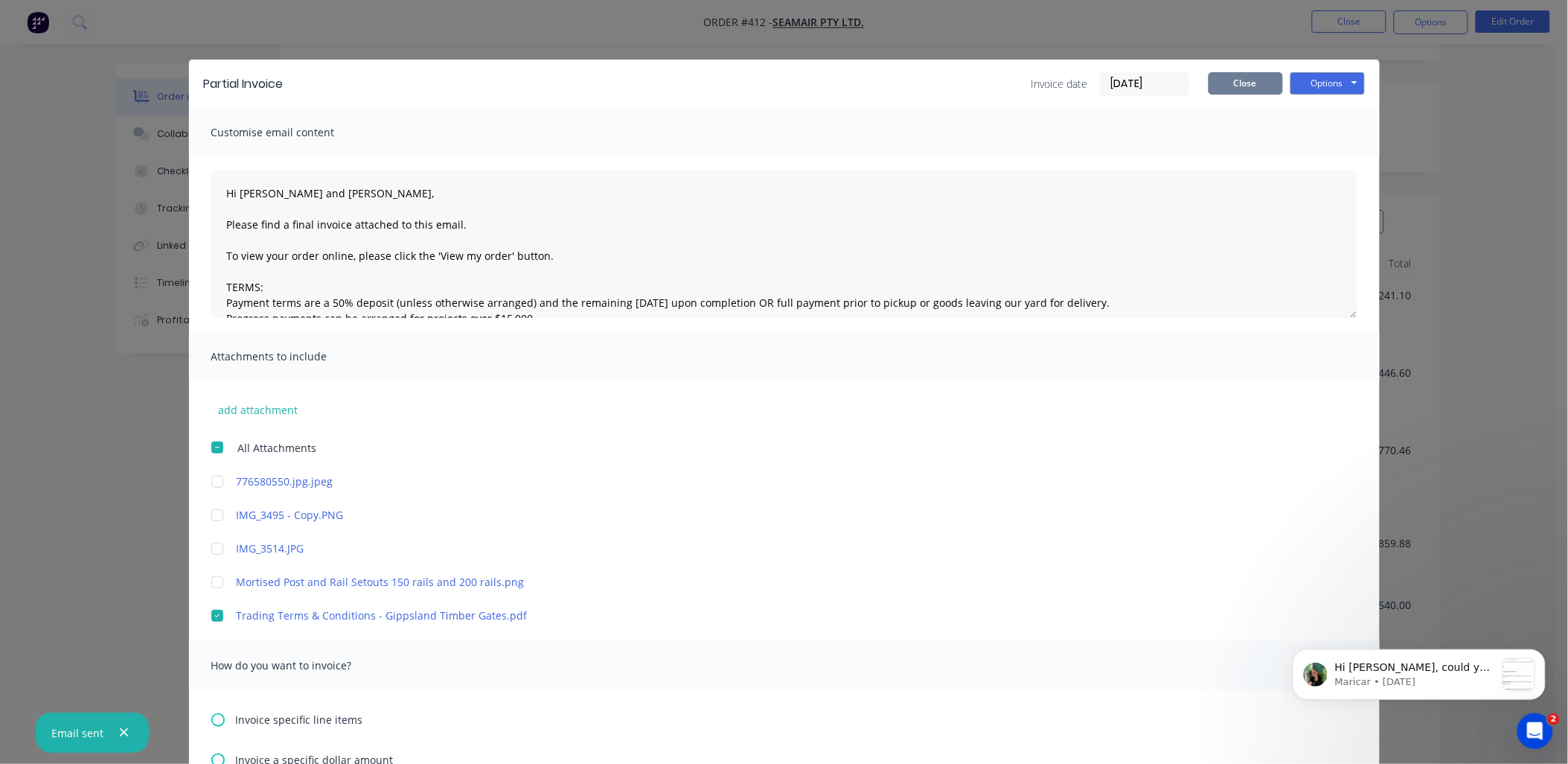
click at [1245, 91] on button "Close" at bounding box center [1246, 83] width 74 height 22
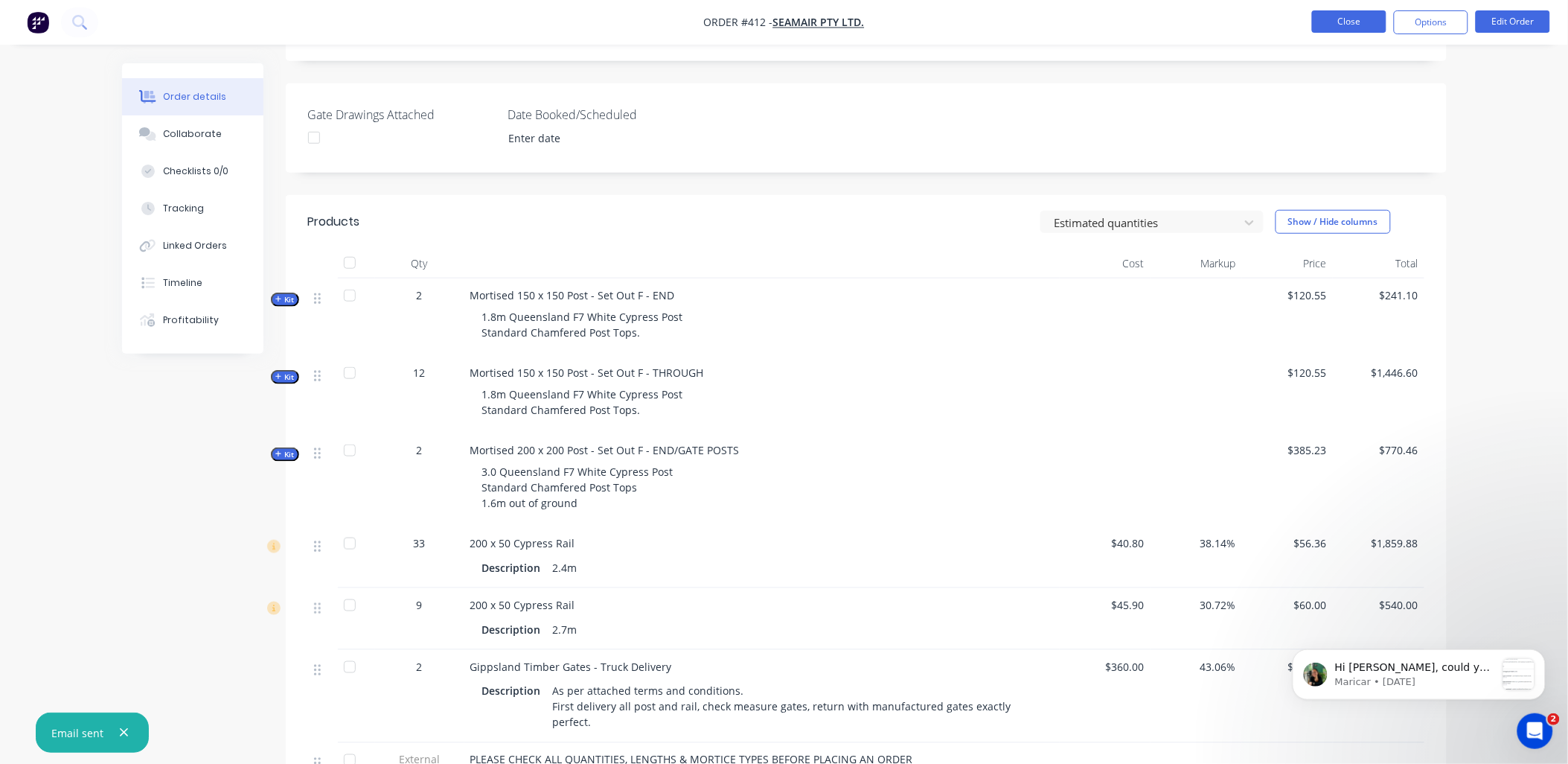
click at [1354, 24] on button "Close" at bounding box center [1349, 21] width 74 height 22
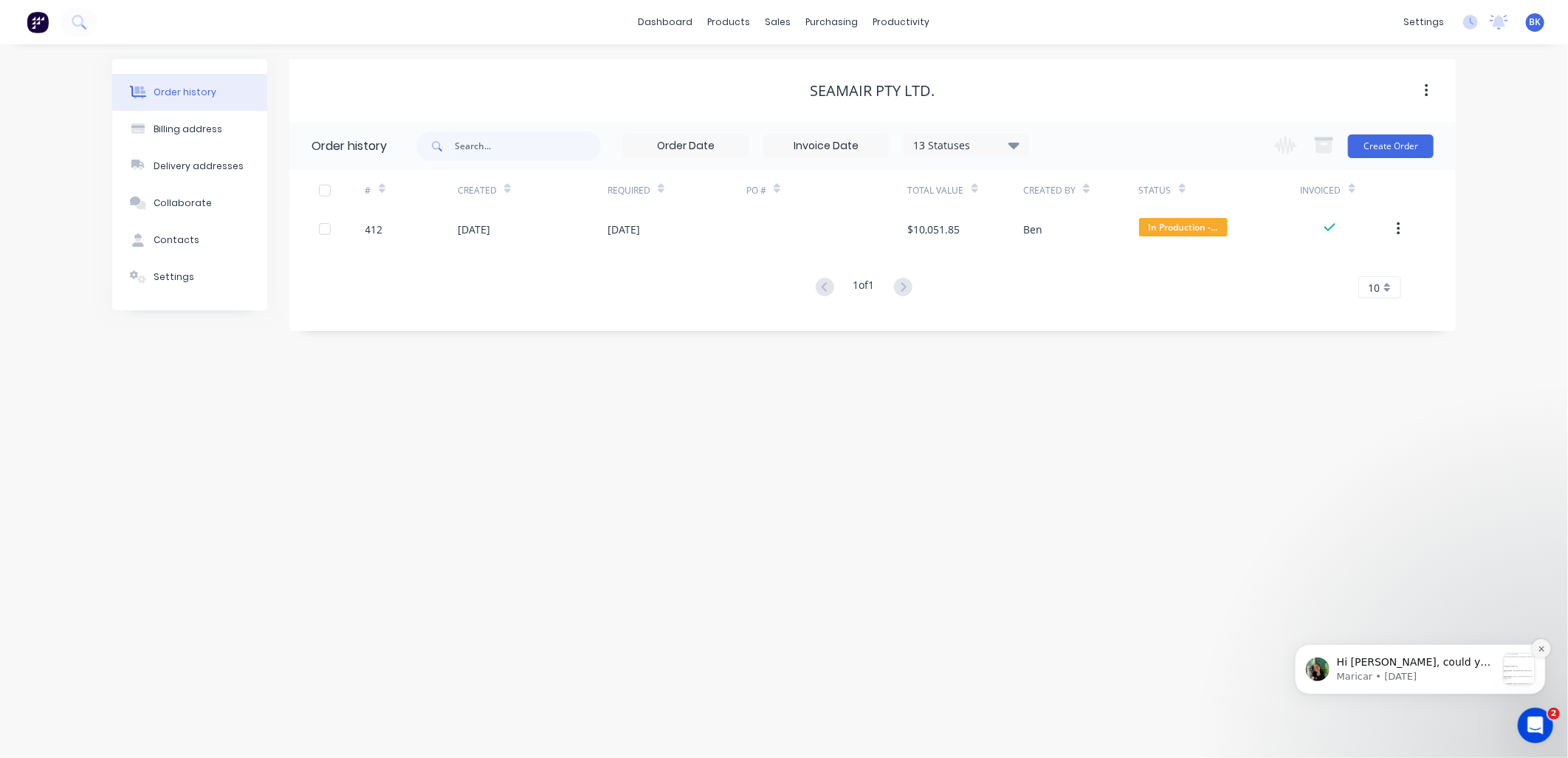
click at [1540, 649] on icon "Dismiss notification" at bounding box center [1541, 648] width 8 height 8
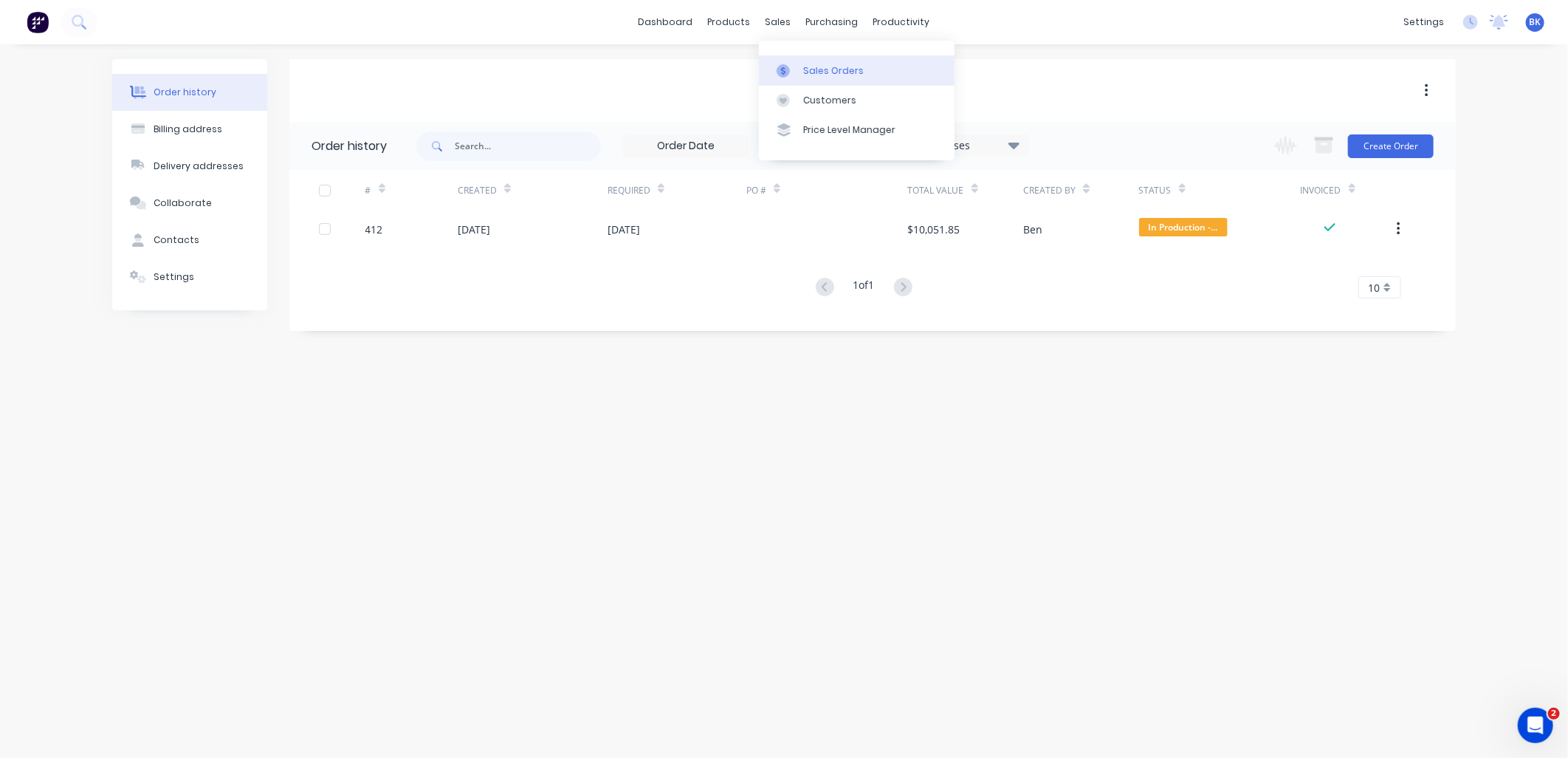
click at [806, 71] on div "Sales Orders" at bounding box center [833, 70] width 61 height 13
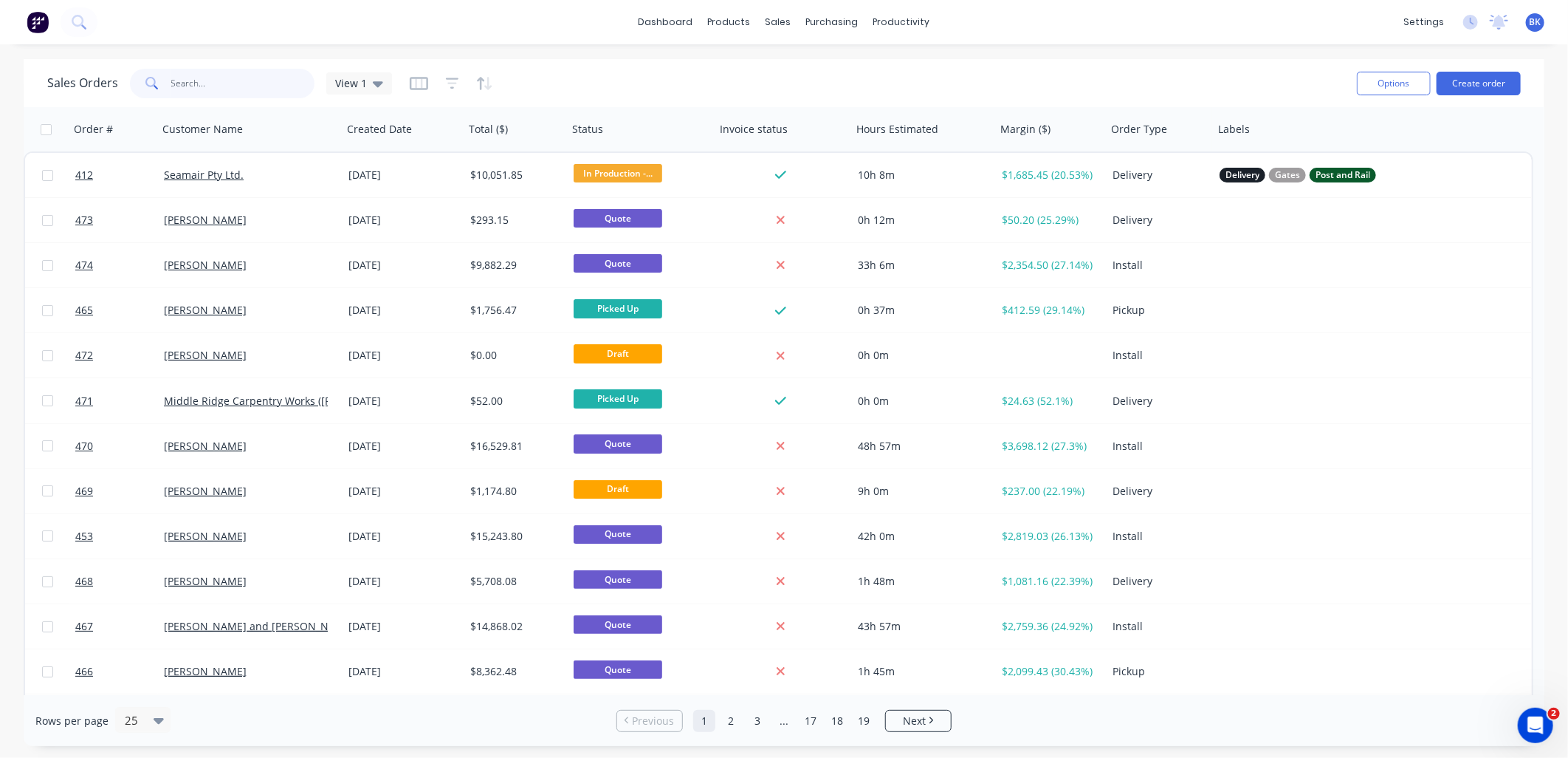
click at [245, 86] on input "text" at bounding box center [244, 84] width 144 height 30
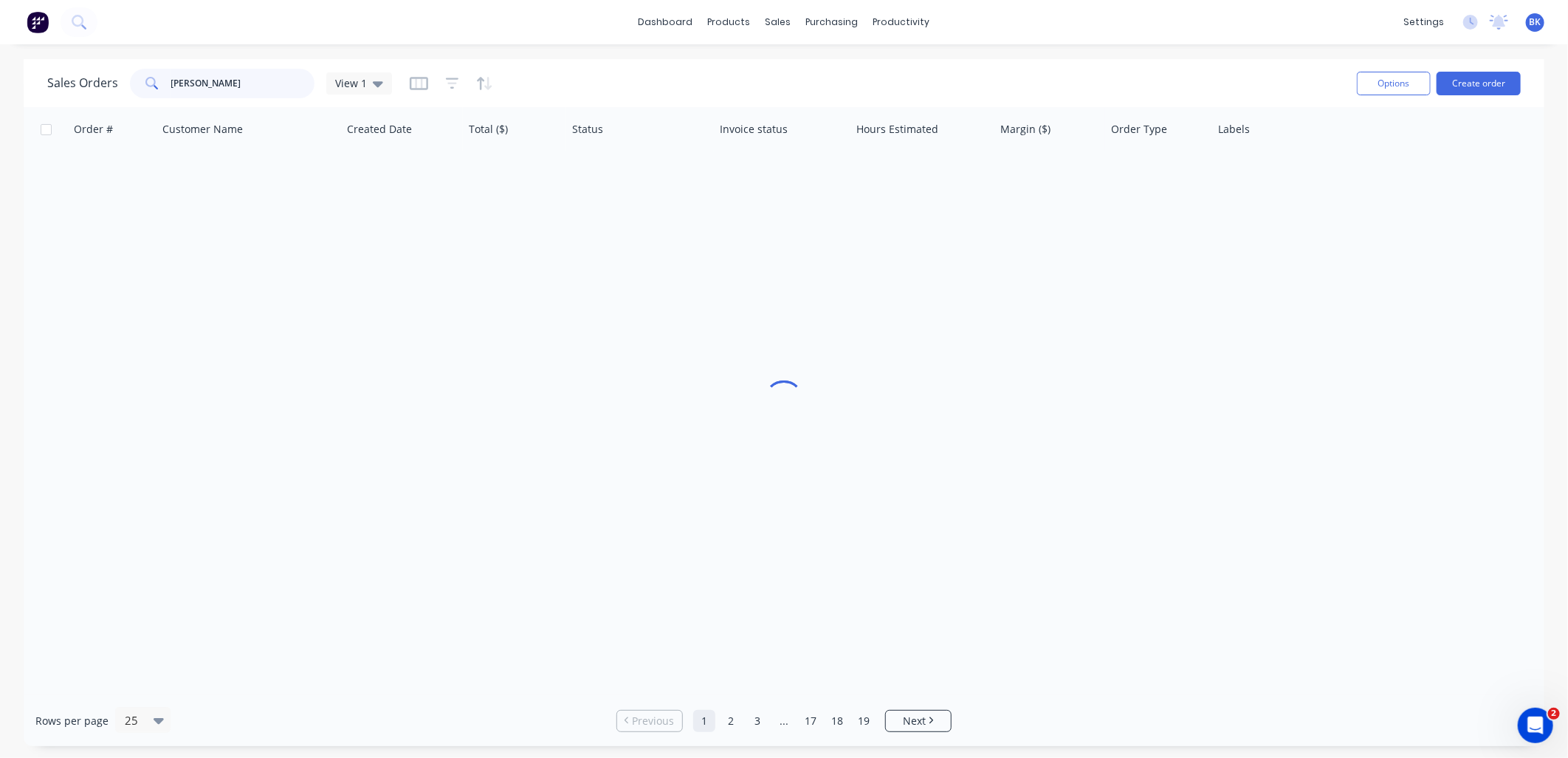
type input "[PERSON_NAME]"
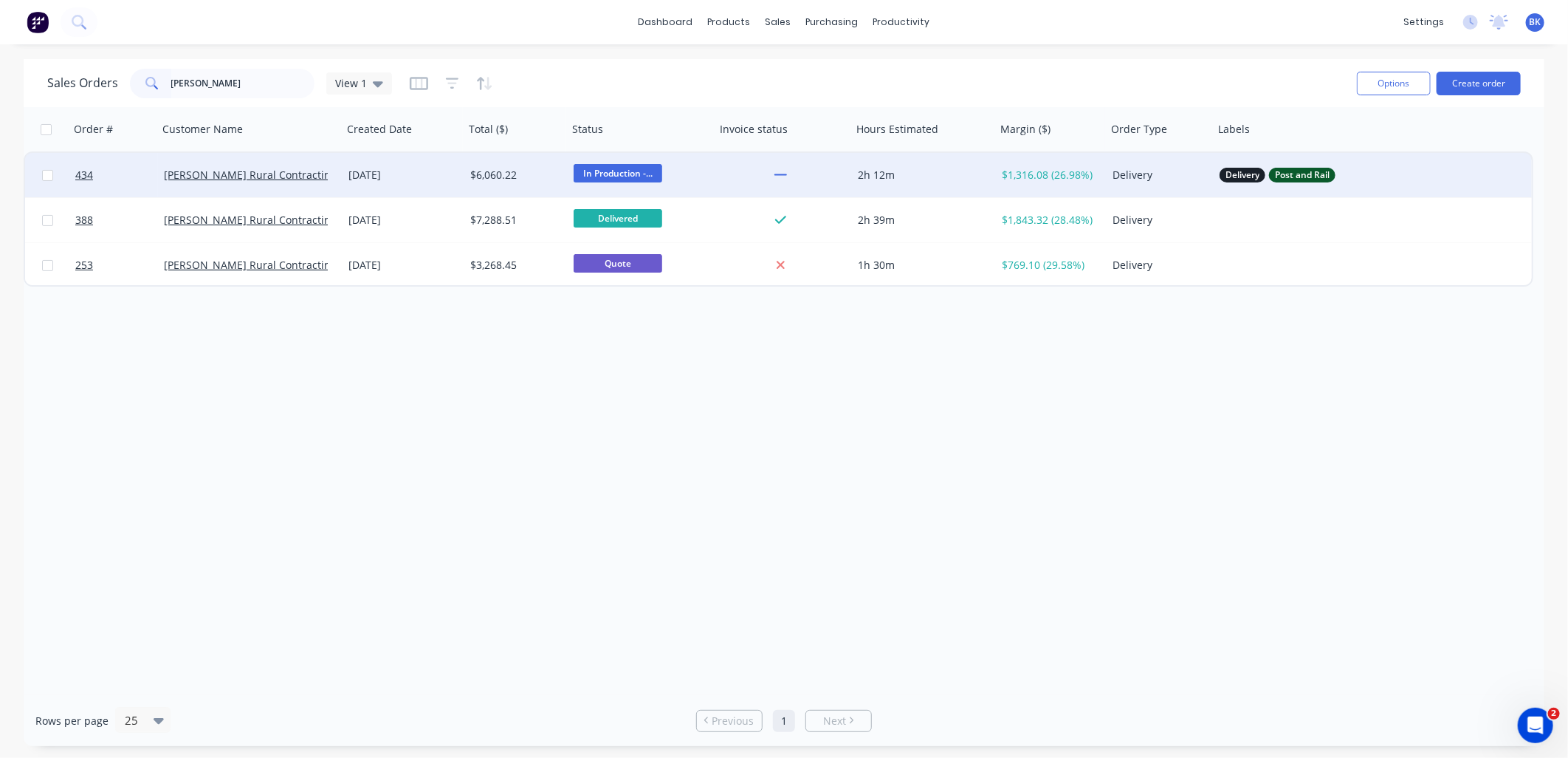
click at [306, 176] on div "[PERSON_NAME] Rural Contracting" at bounding box center [245, 174] width 164 height 15
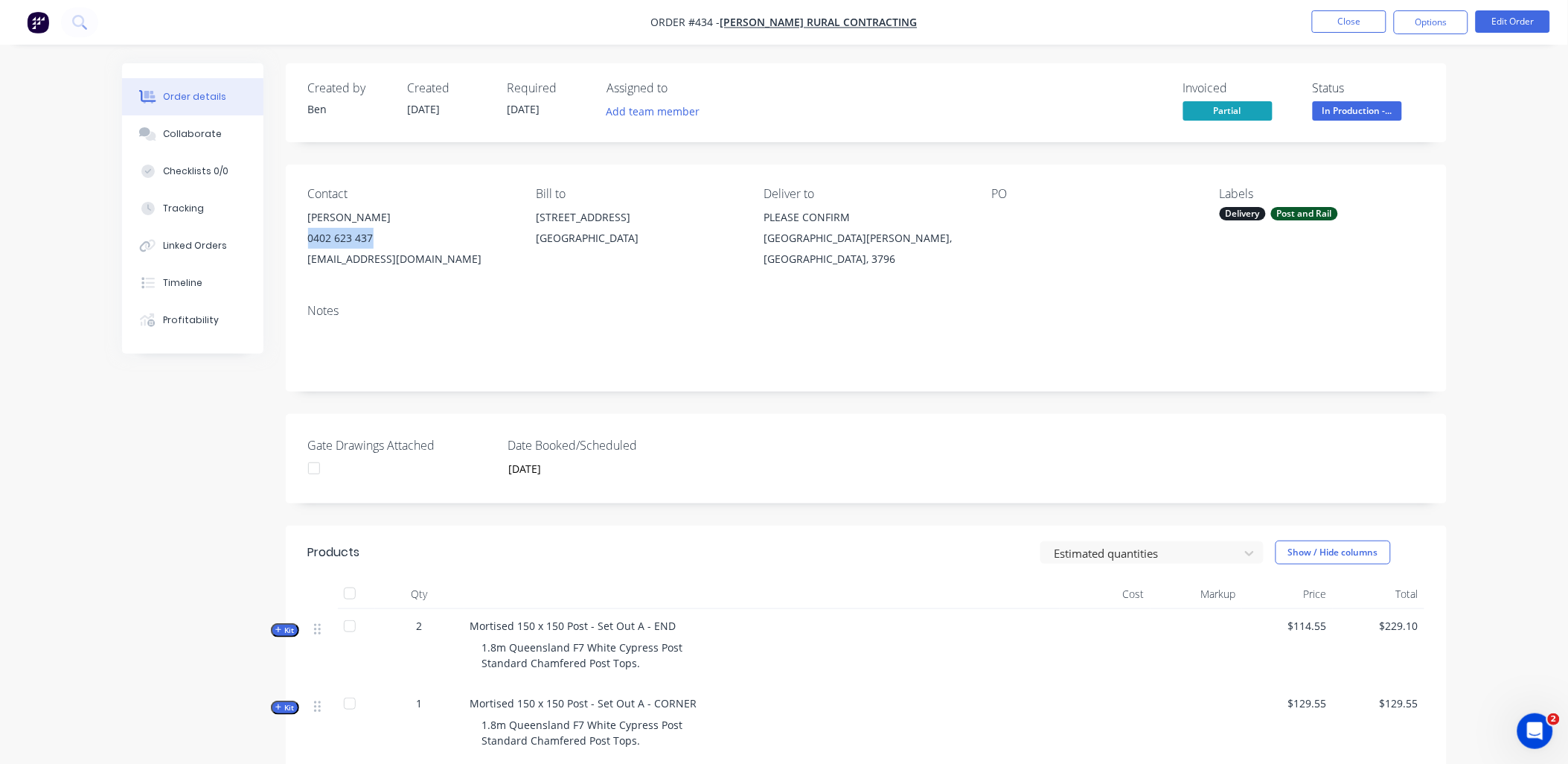
copy div "0402 623 437"
drag, startPoint x: 338, startPoint y: 247, endPoint x: 398, endPoint y: 248, distance: 60.0
click at [398, 248] on div "Contact [PERSON_NAME] [PHONE_NUMBER] [EMAIL_ADDRESS][DOMAIN_NAME] Bill to [STRE…" at bounding box center [866, 227] width 1161 height 127
copy div "0402 623 437"
click at [1397, 25] on button "Options" at bounding box center [1431, 22] width 74 height 24
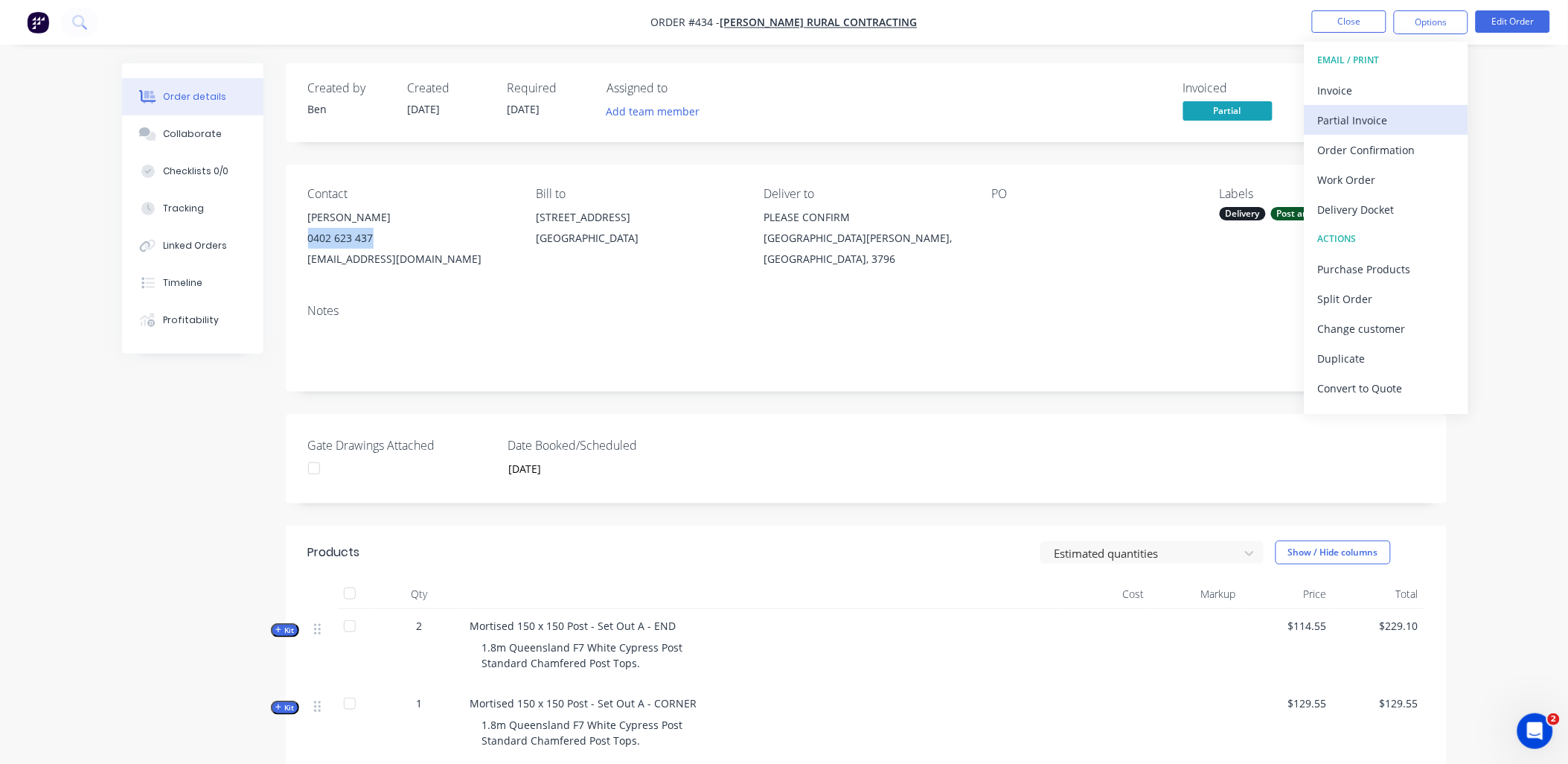
click at [1374, 115] on div "Partial Invoice" at bounding box center [1386, 120] width 137 height 21
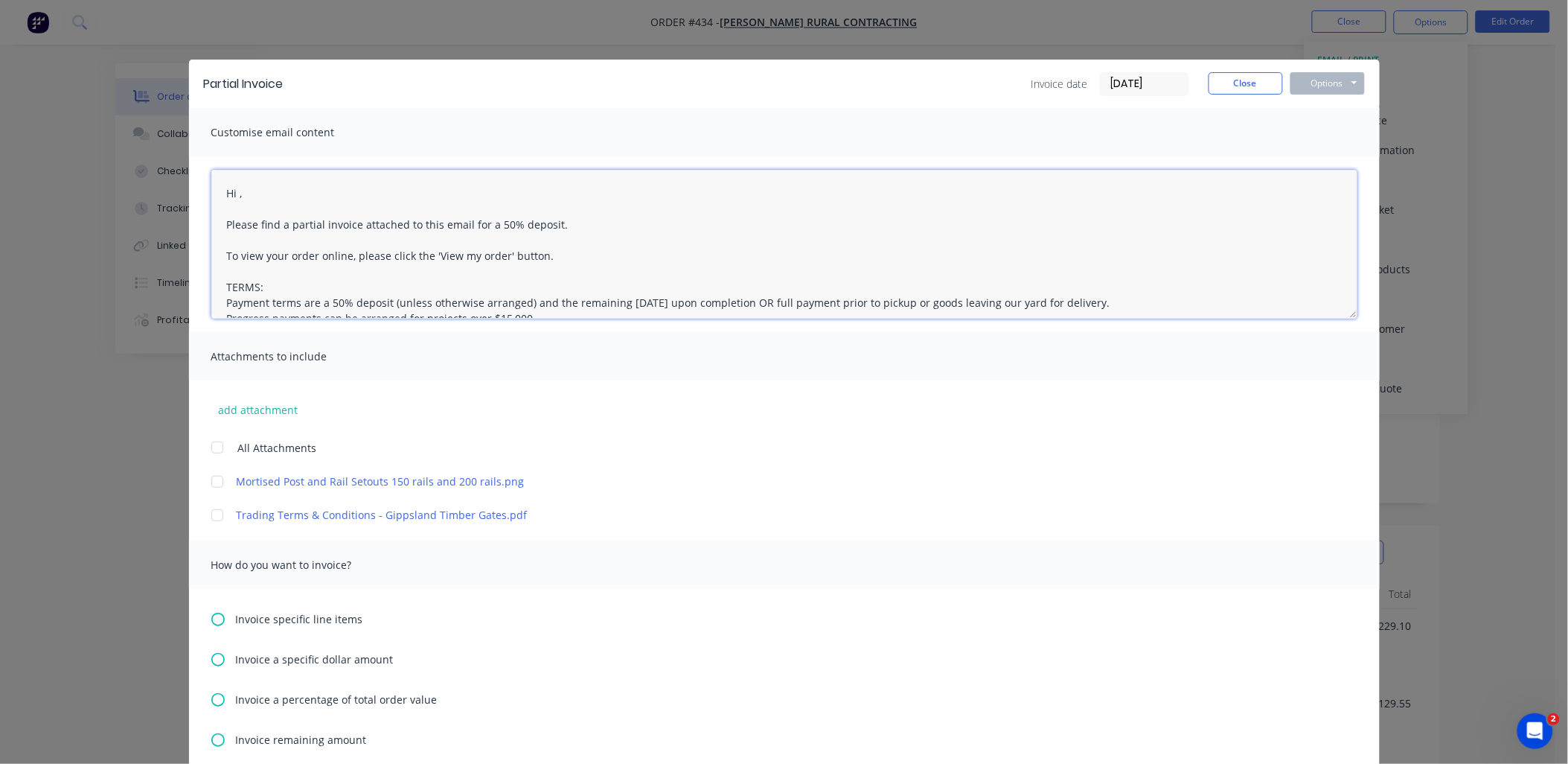
click at [233, 192] on textarea "Hi , Please find a partial invoice attached to this email for a 50% deposit. To…" at bounding box center [784, 244] width 1146 height 149
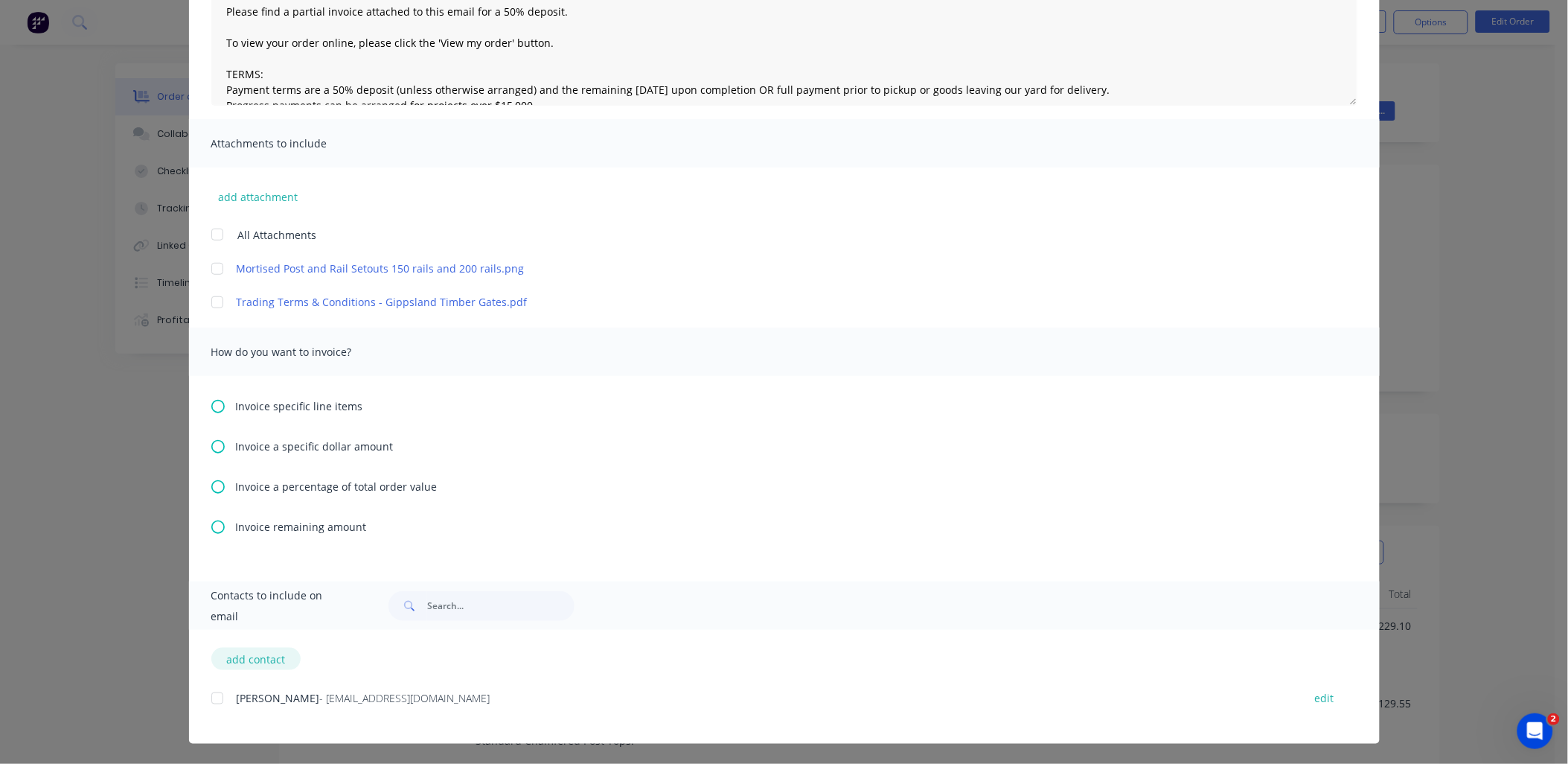
click at [256, 653] on button "add contact" at bounding box center [255, 658] width 90 height 22
type textarea "Hi , Please find a partial invoice attached to this email for a 50% deposit. To…"
select select "AU"
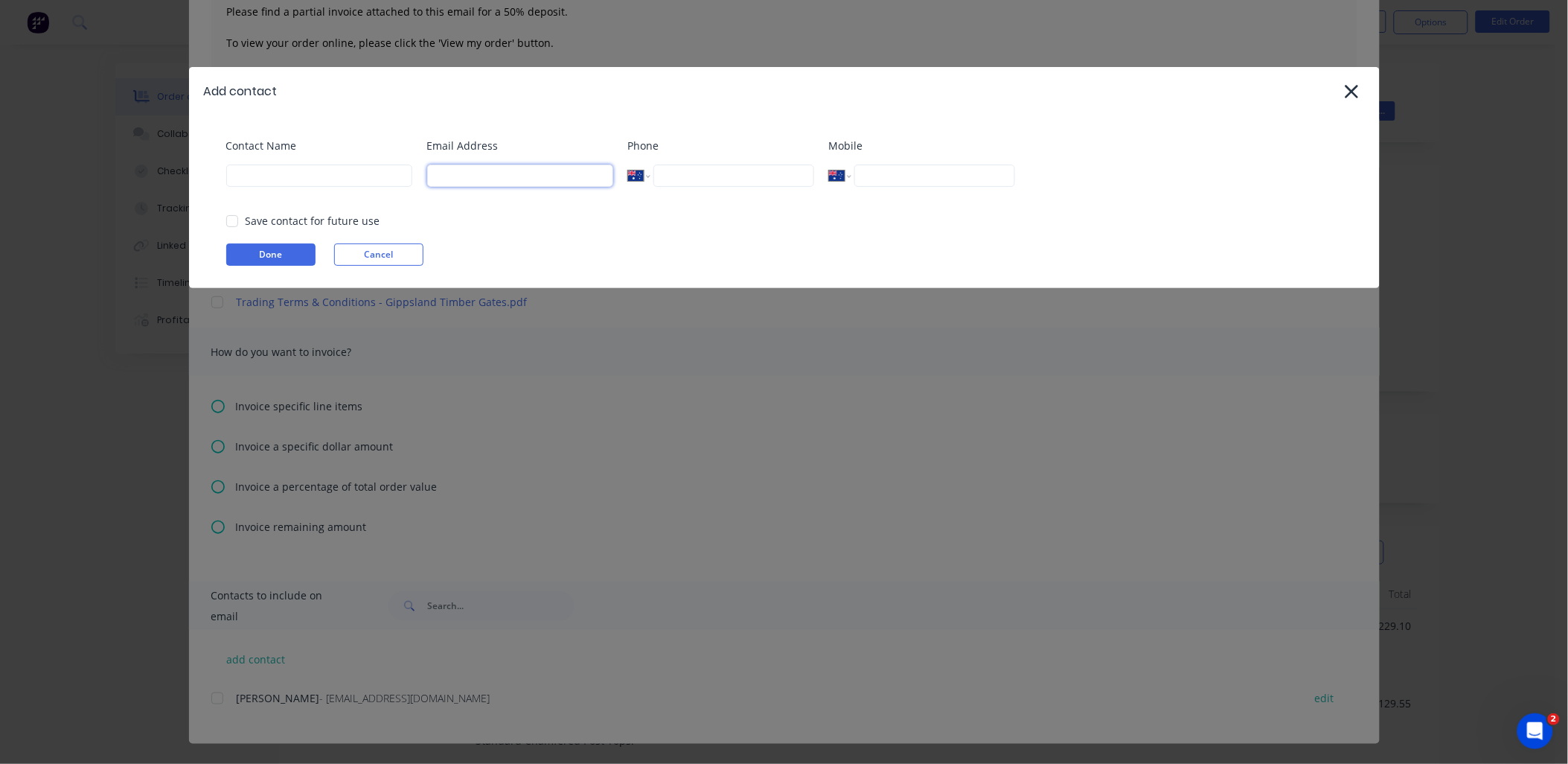
click at [490, 171] on input at bounding box center [521, 175] width 186 height 22
paste input "[PERSON_NAME][EMAIL_ADDRESS][DOMAIN_NAME]"
drag, startPoint x: 460, startPoint y: 174, endPoint x: 435, endPoint y: 173, distance: 25.0
click at [435, 173] on input "[PERSON_NAME][EMAIL_ADDRESS][DOMAIN_NAME]" at bounding box center [521, 175] width 186 height 22
type input "[PERSON_NAME][EMAIL_ADDRESS][DOMAIN_NAME]"
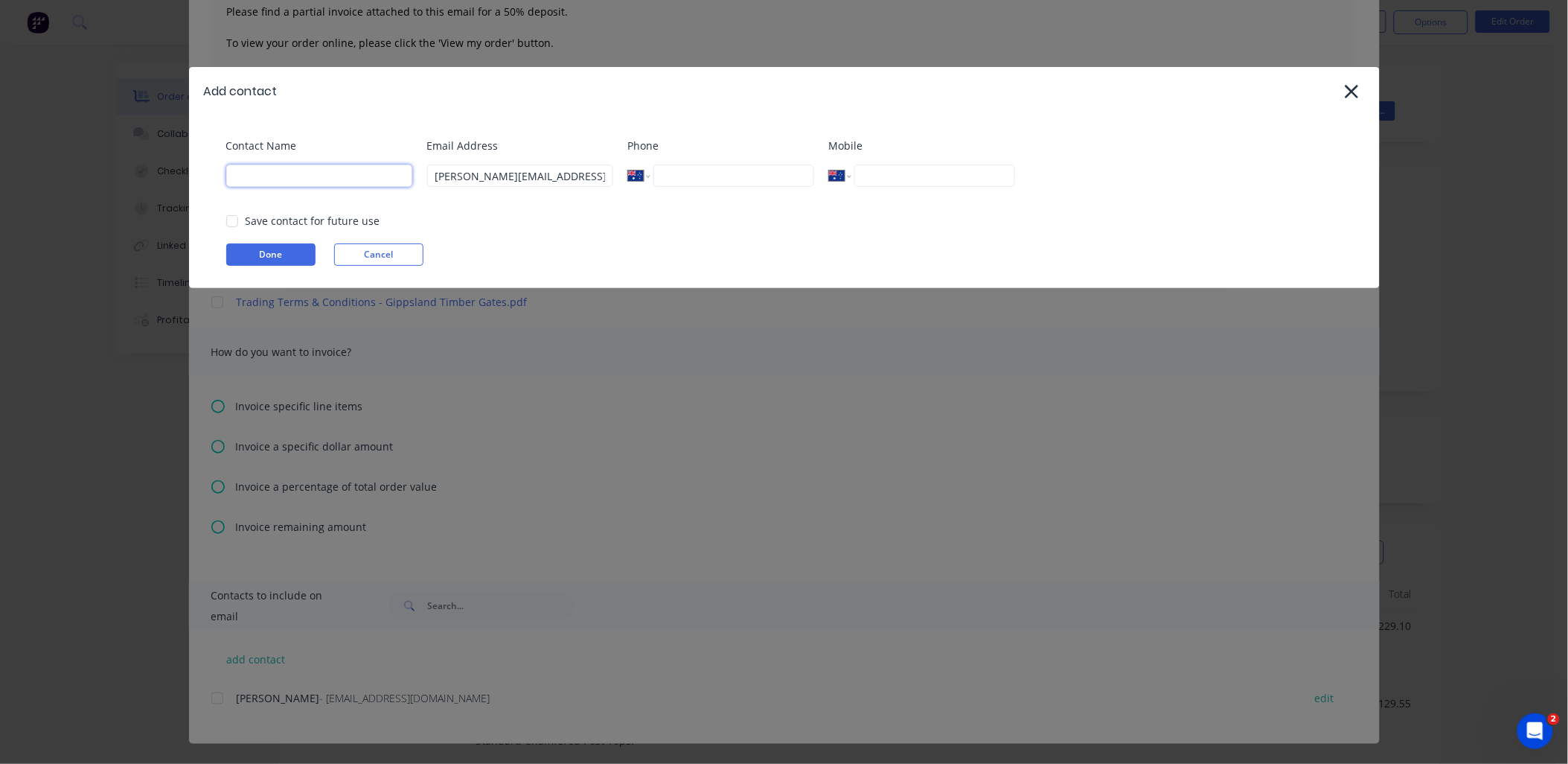
click at [358, 171] on input at bounding box center [319, 175] width 186 height 22
paste input "[PERSON_NAME]"
type input "[PERSON_NAME]"
click at [1344, 92] on icon at bounding box center [1352, 91] width 16 height 20
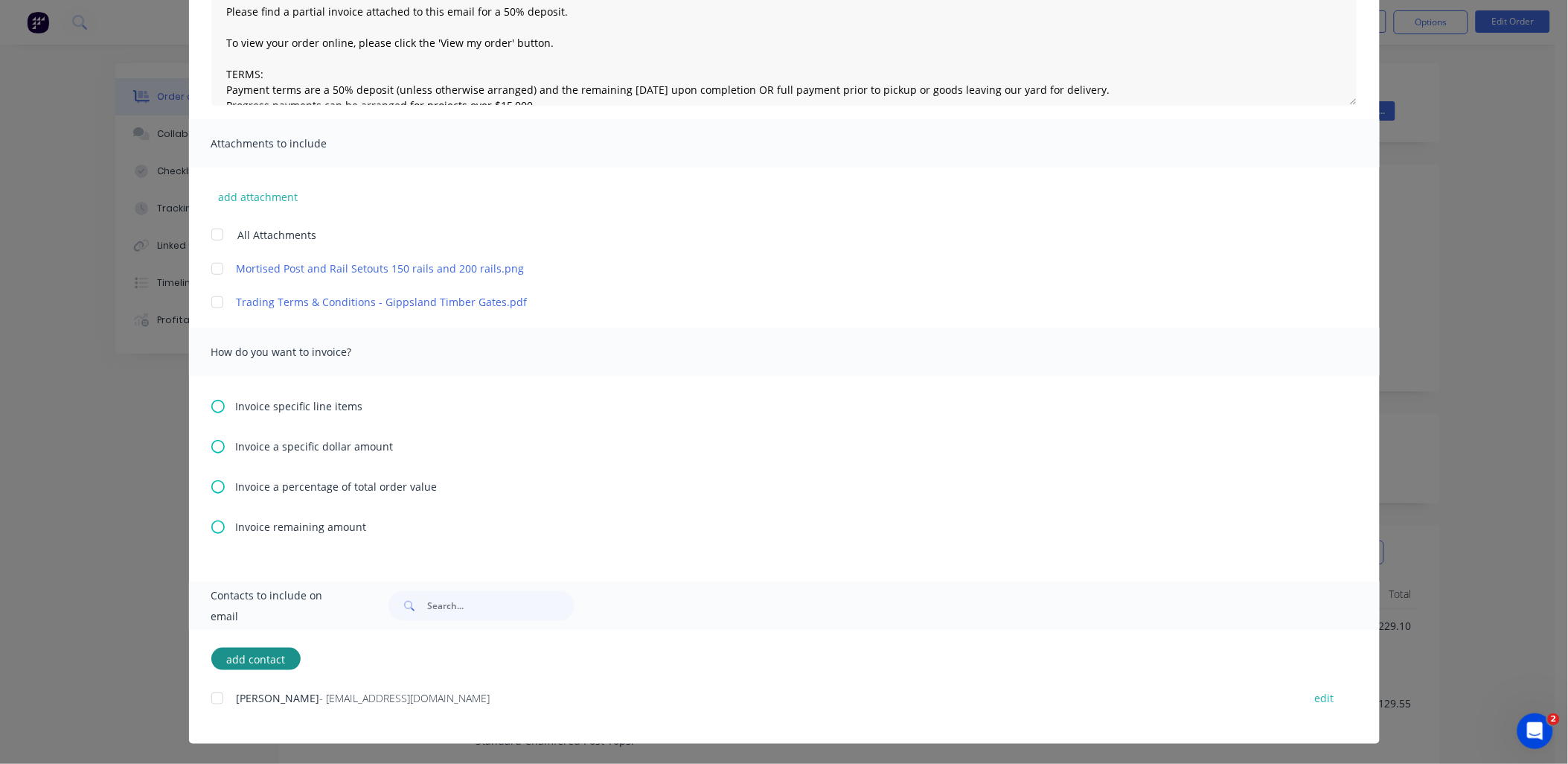
click at [216, 697] on div at bounding box center [217, 698] width 30 height 30
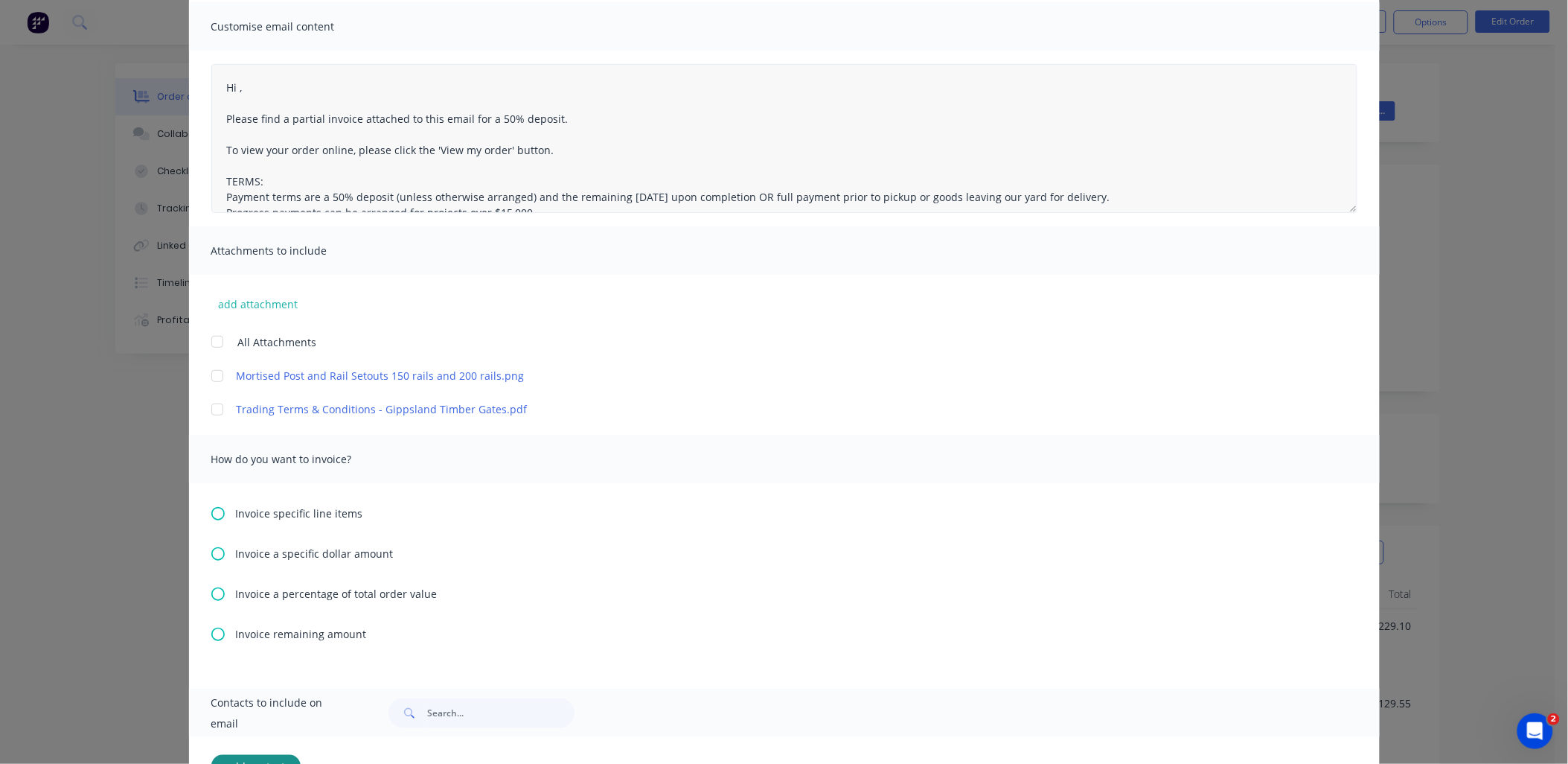
scroll to position [0, 0]
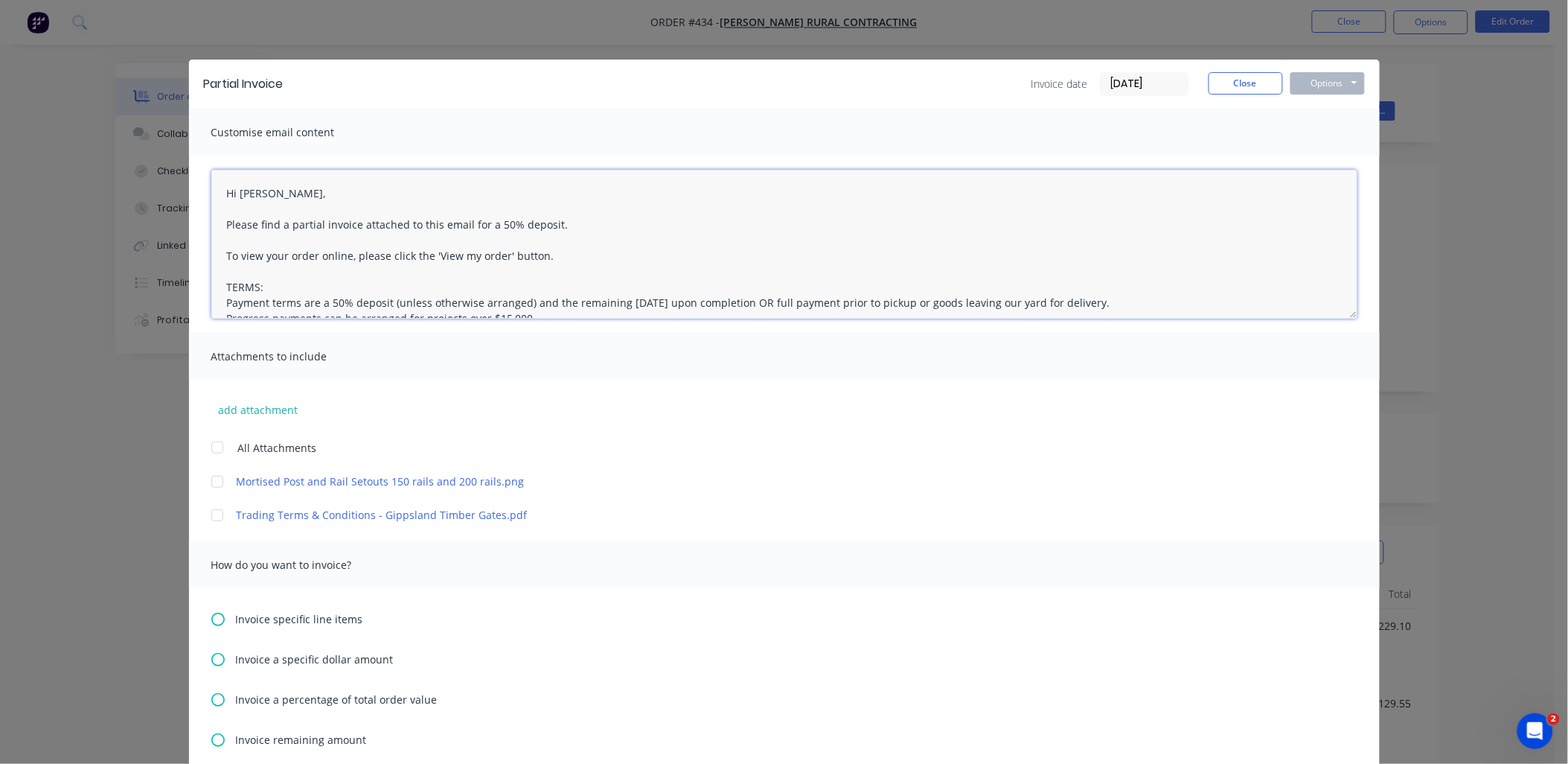
click at [303, 224] on textarea "Hi [PERSON_NAME], Please find a partial invoice attached to this email for a 50…" at bounding box center [784, 244] width 1146 height 149
drag, startPoint x: 451, startPoint y: 220, endPoint x: 541, endPoint y: 224, distance: 90.1
click at [541, 224] on textarea "Hi [PERSON_NAME], Please find a final invoice attached to this email for a 50% …" at bounding box center [784, 244] width 1146 height 149
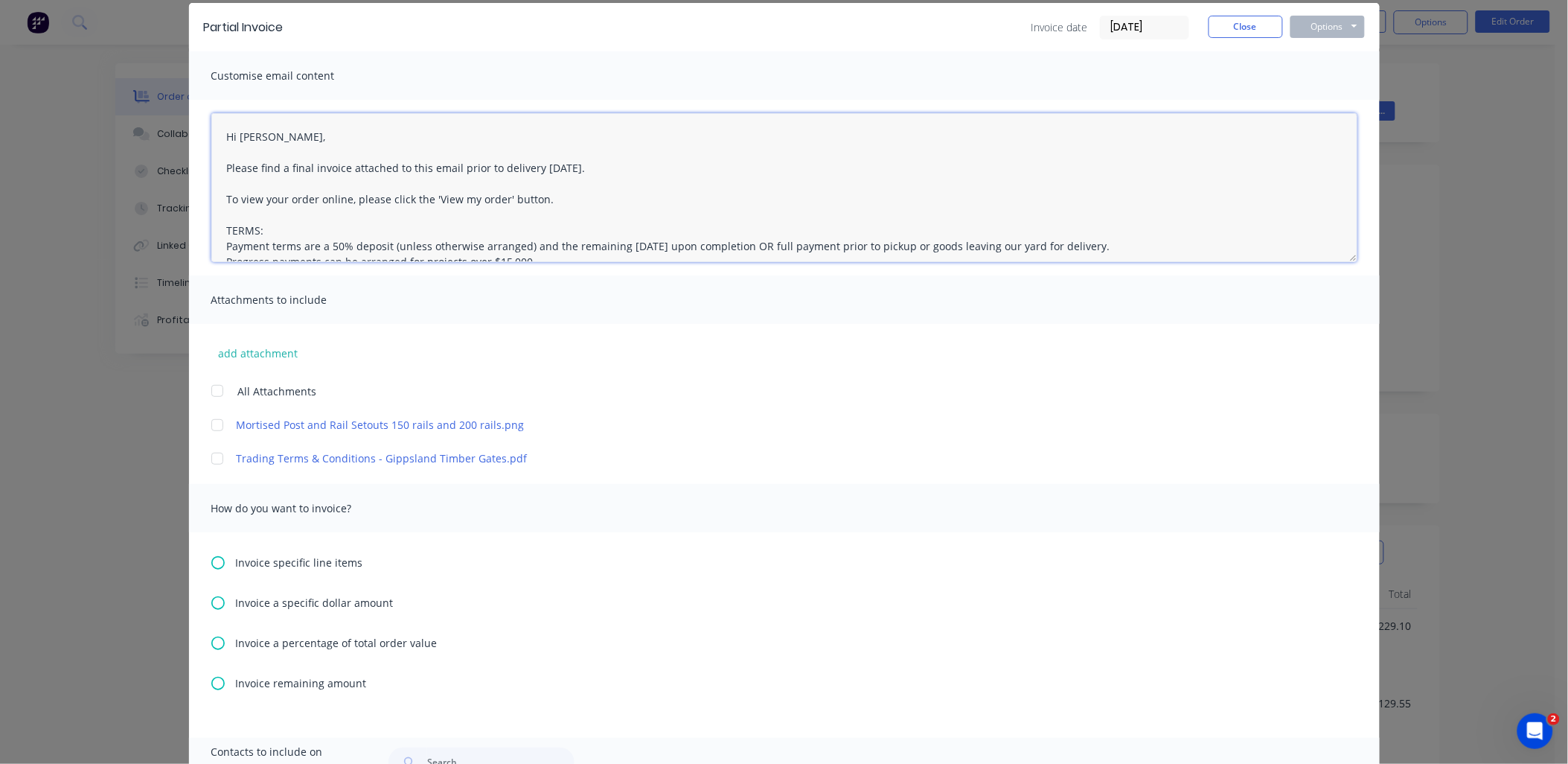
scroll to position [83, 0]
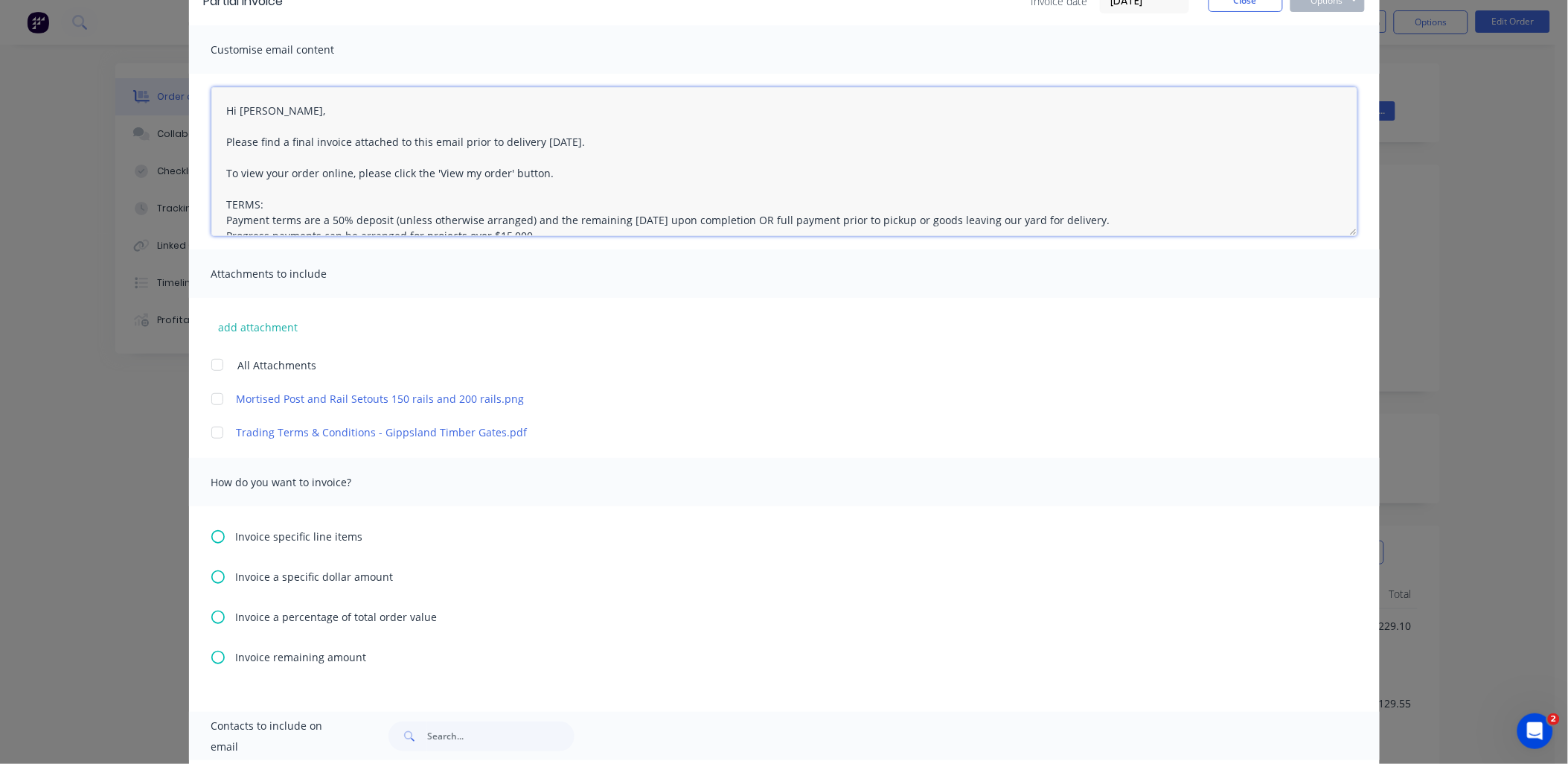
type textarea "Hi [PERSON_NAME], Please find a final invoice attached to this email prior to d…"
click at [211, 659] on icon at bounding box center [217, 657] width 13 height 13
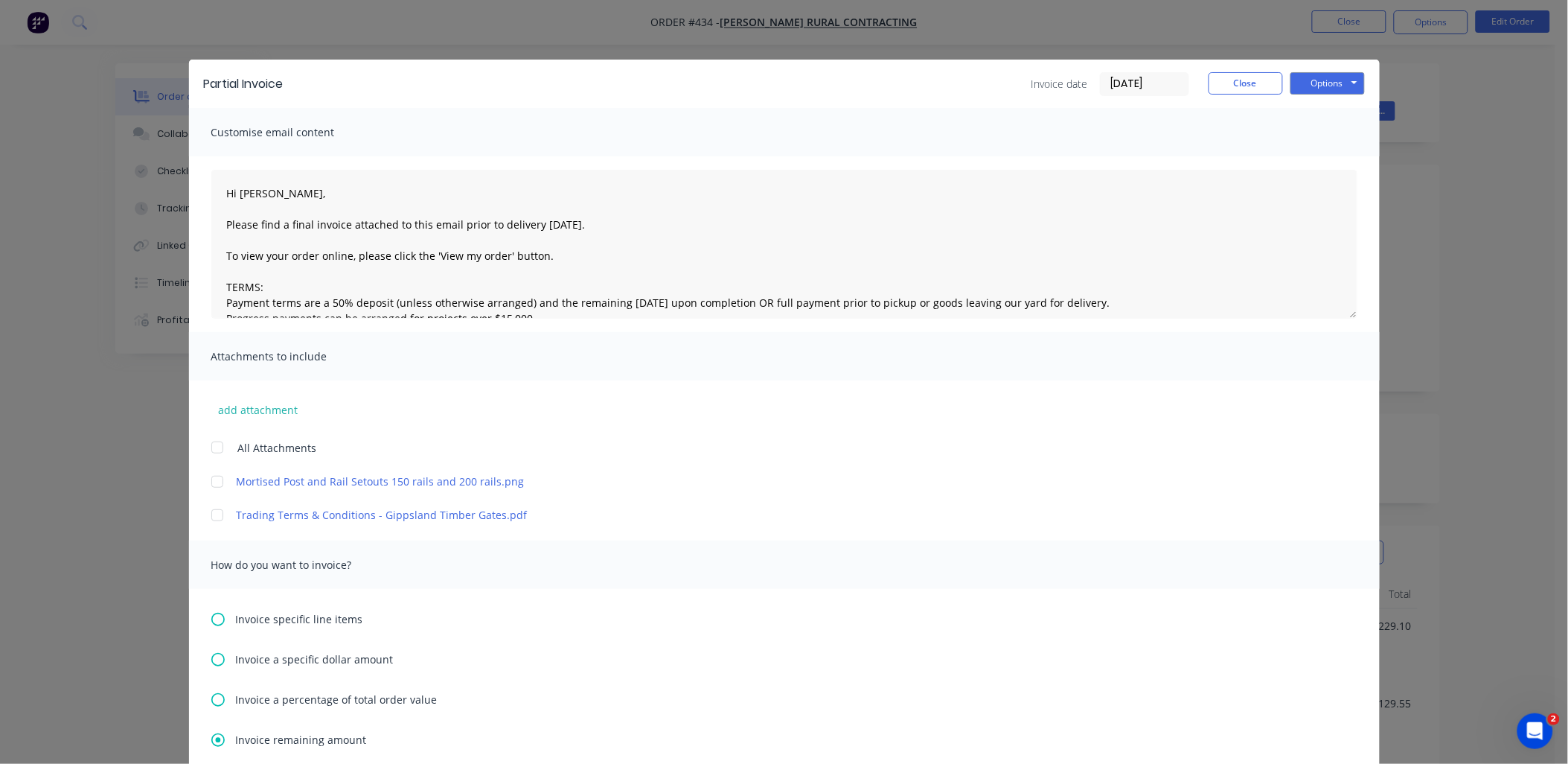
click at [212, 451] on div at bounding box center [217, 447] width 30 height 30
click at [1312, 90] on button "Options" at bounding box center [1328, 83] width 74 height 22
click at [1327, 159] on button "Email" at bounding box center [1337, 159] width 95 height 25
click at [1251, 91] on button "Close" at bounding box center [1246, 83] width 74 height 22
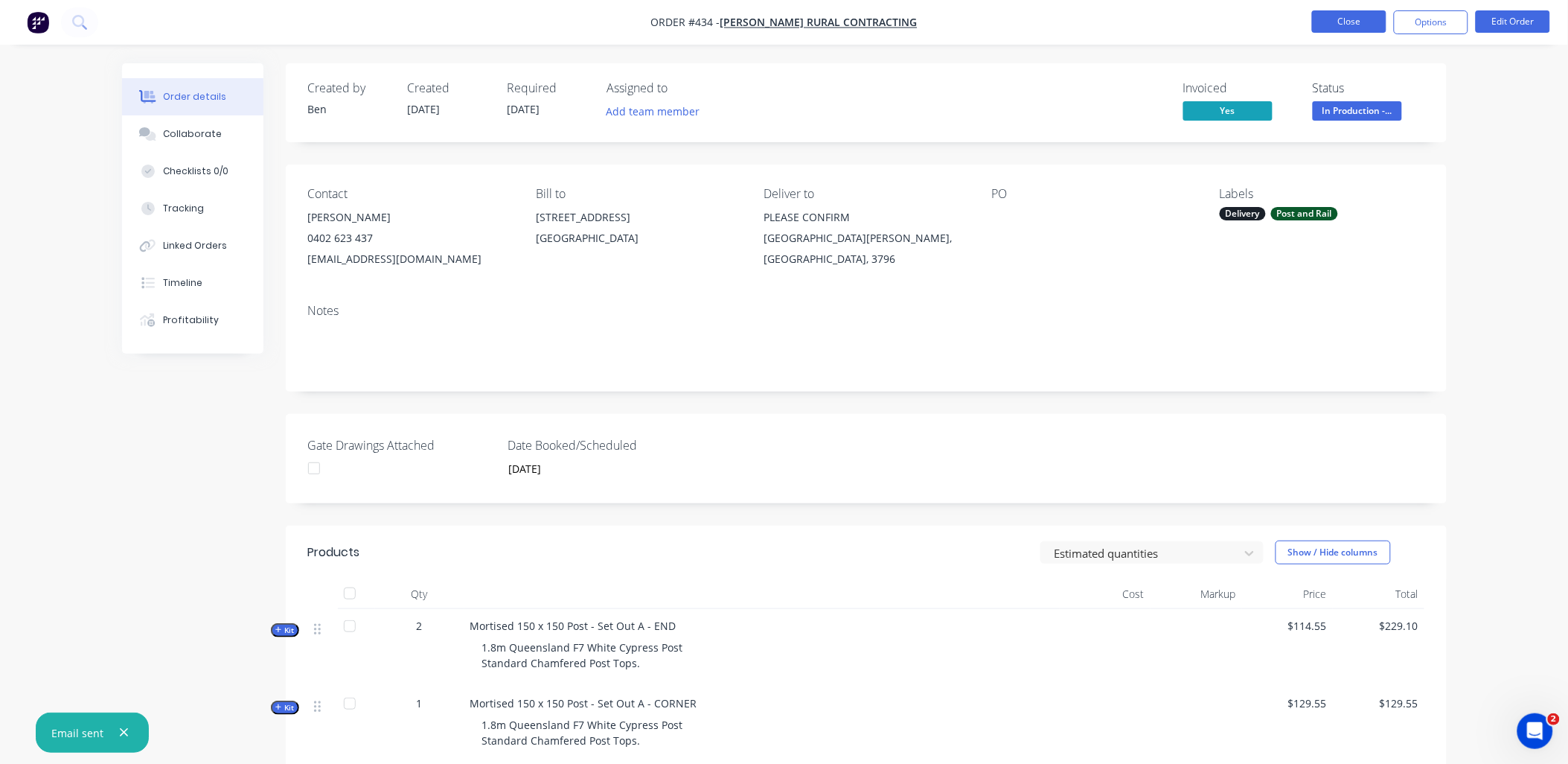
click at [1359, 20] on button "Close" at bounding box center [1349, 21] width 74 height 22
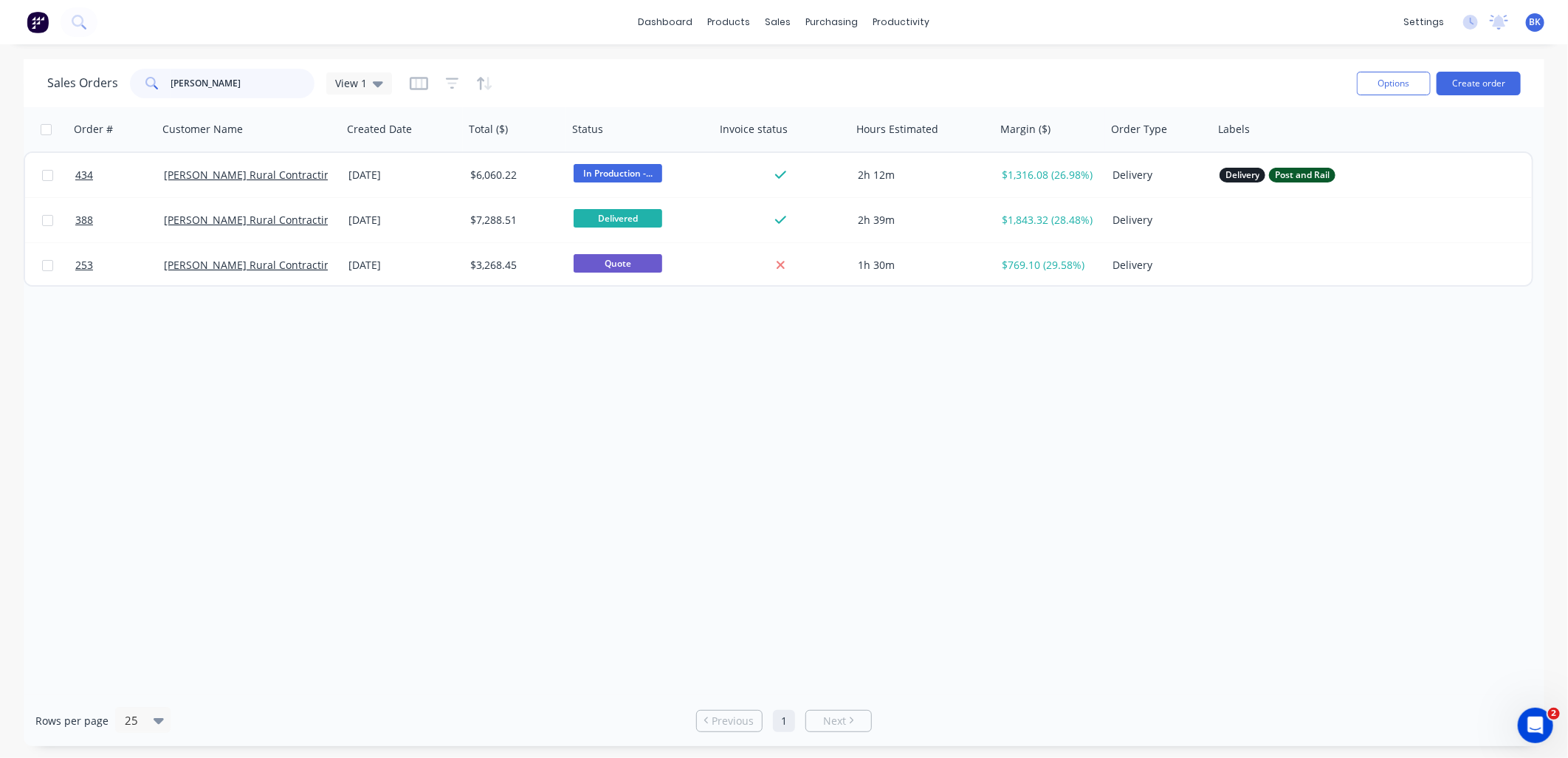
click at [231, 85] on input "[PERSON_NAME]" at bounding box center [244, 84] width 144 height 30
click at [232, 85] on input "[PERSON_NAME]" at bounding box center [244, 84] width 144 height 30
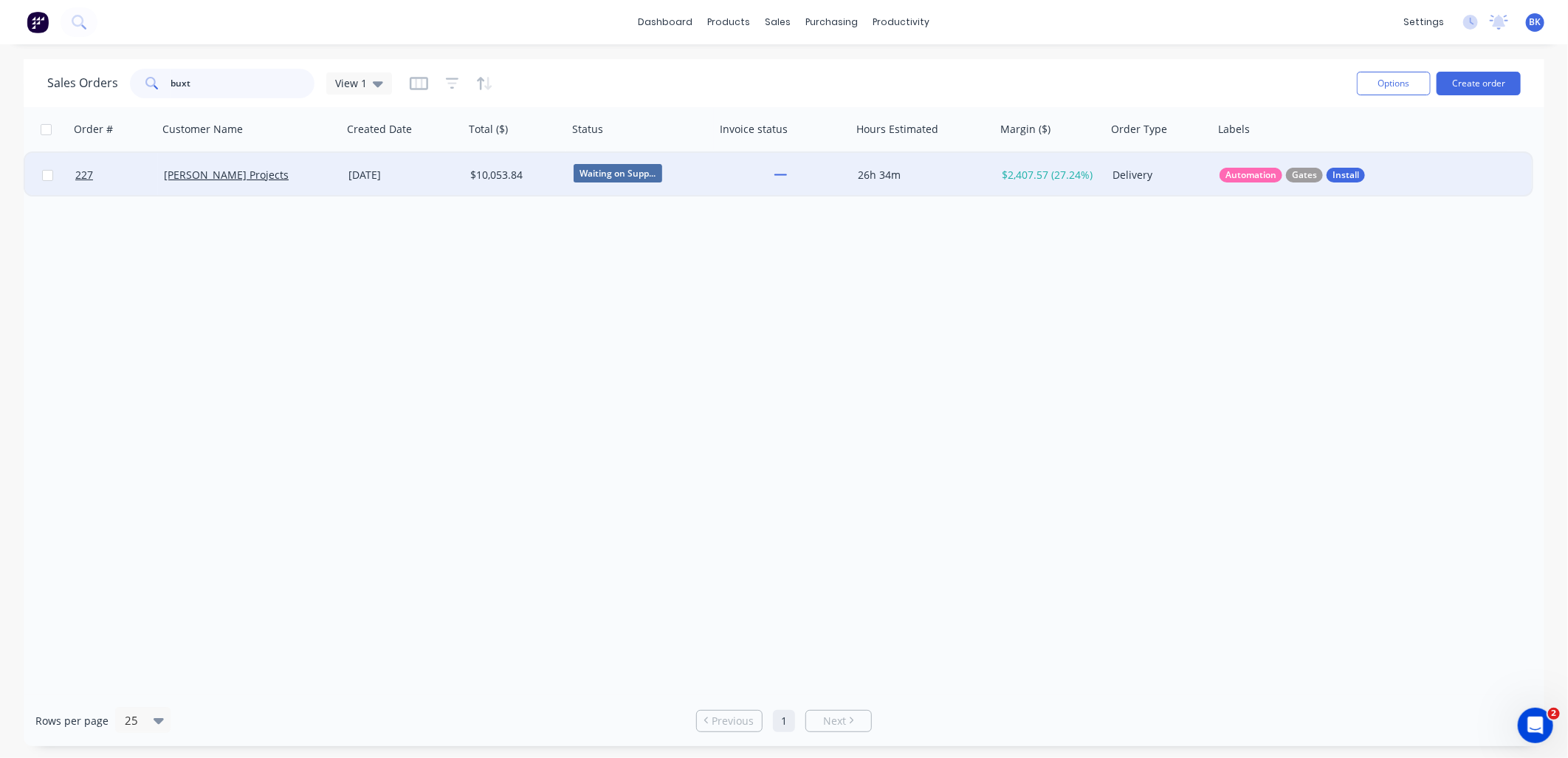
type input "buxt"
click at [297, 181] on div "[PERSON_NAME] Projects" at bounding box center [245, 174] width 164 height 15
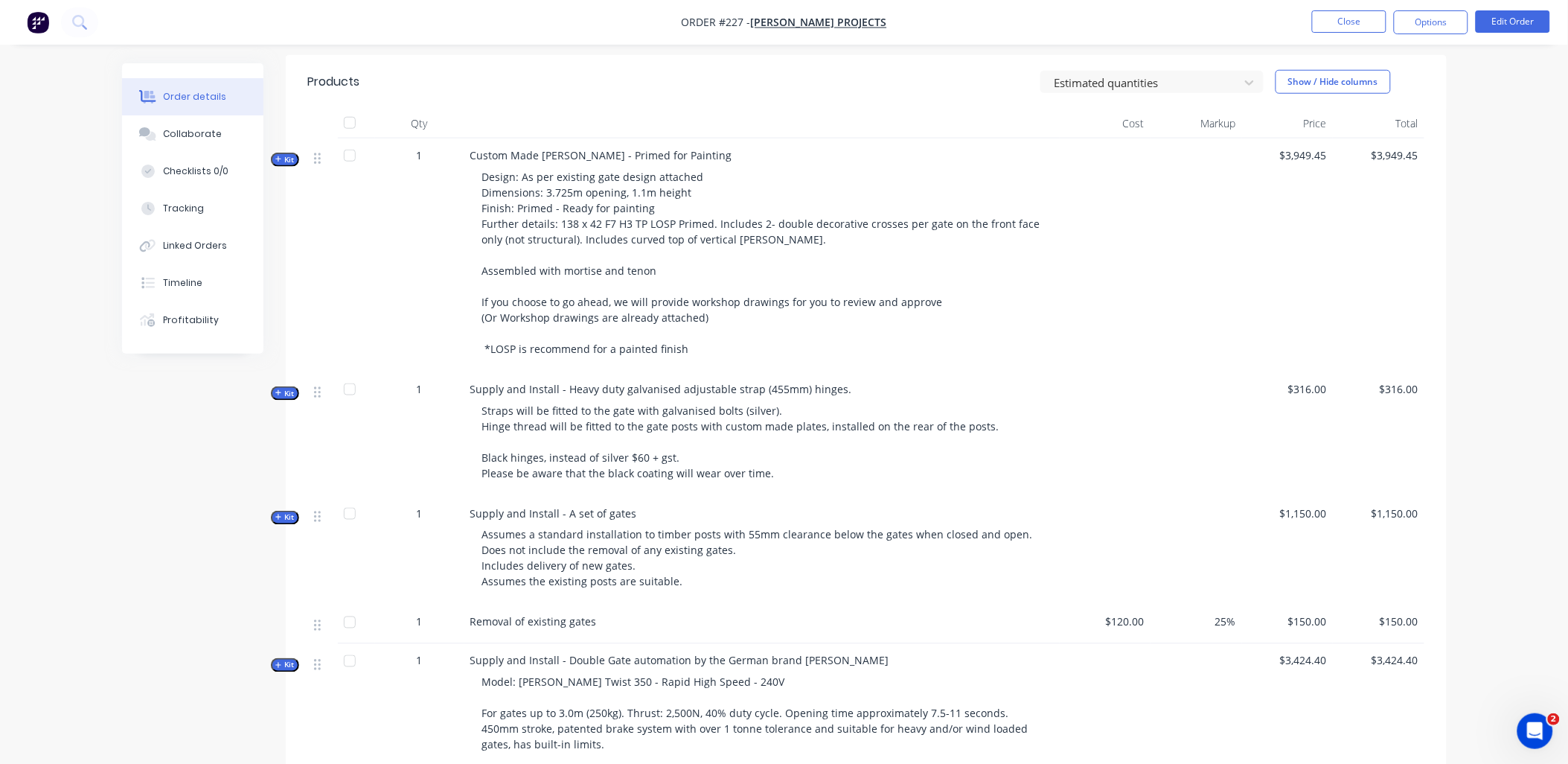
scroll to position [165, 0]
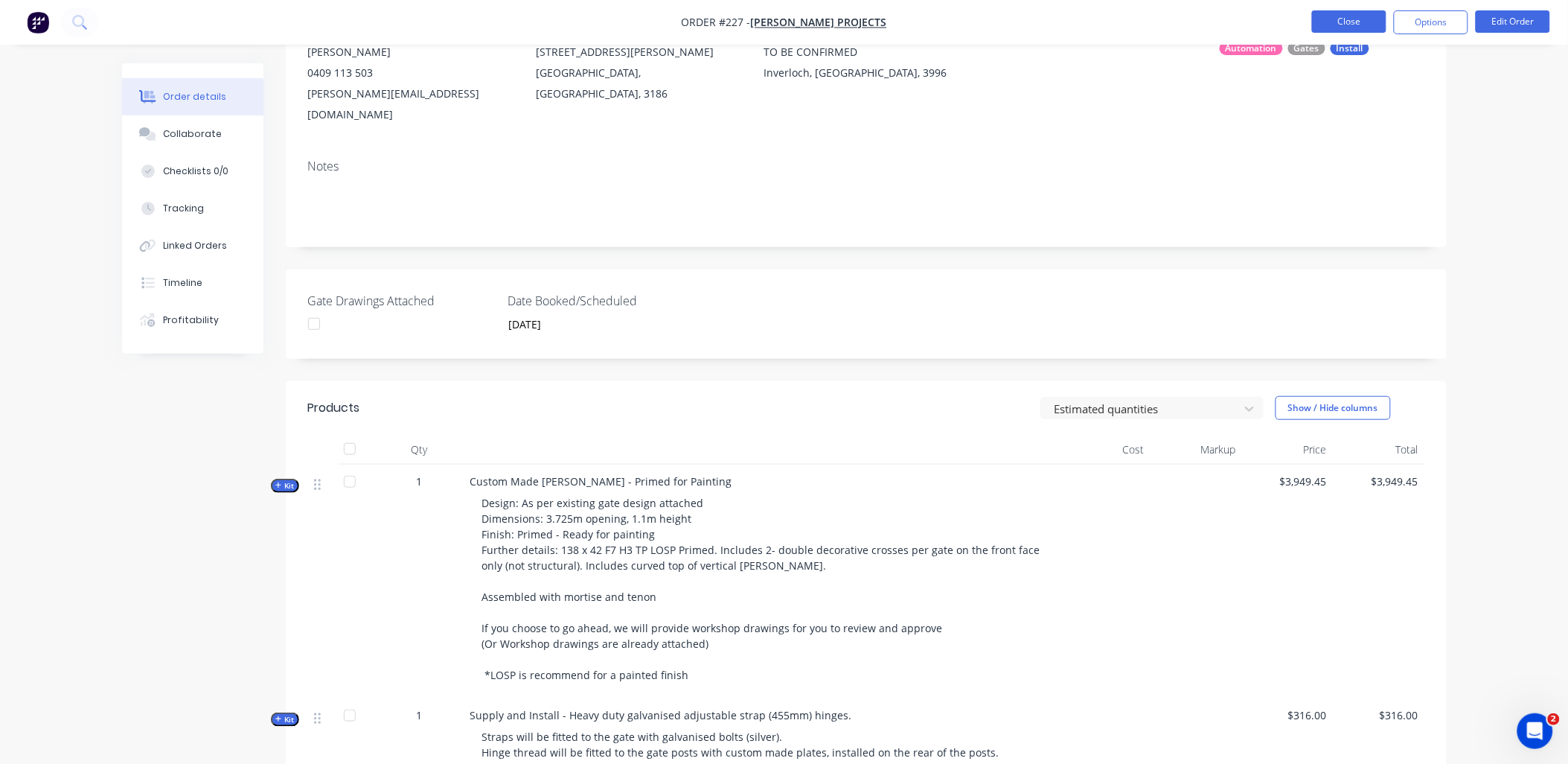
click at [1356, 24] on button "Close" at bounding box center [1349, 21] width 74 height 22
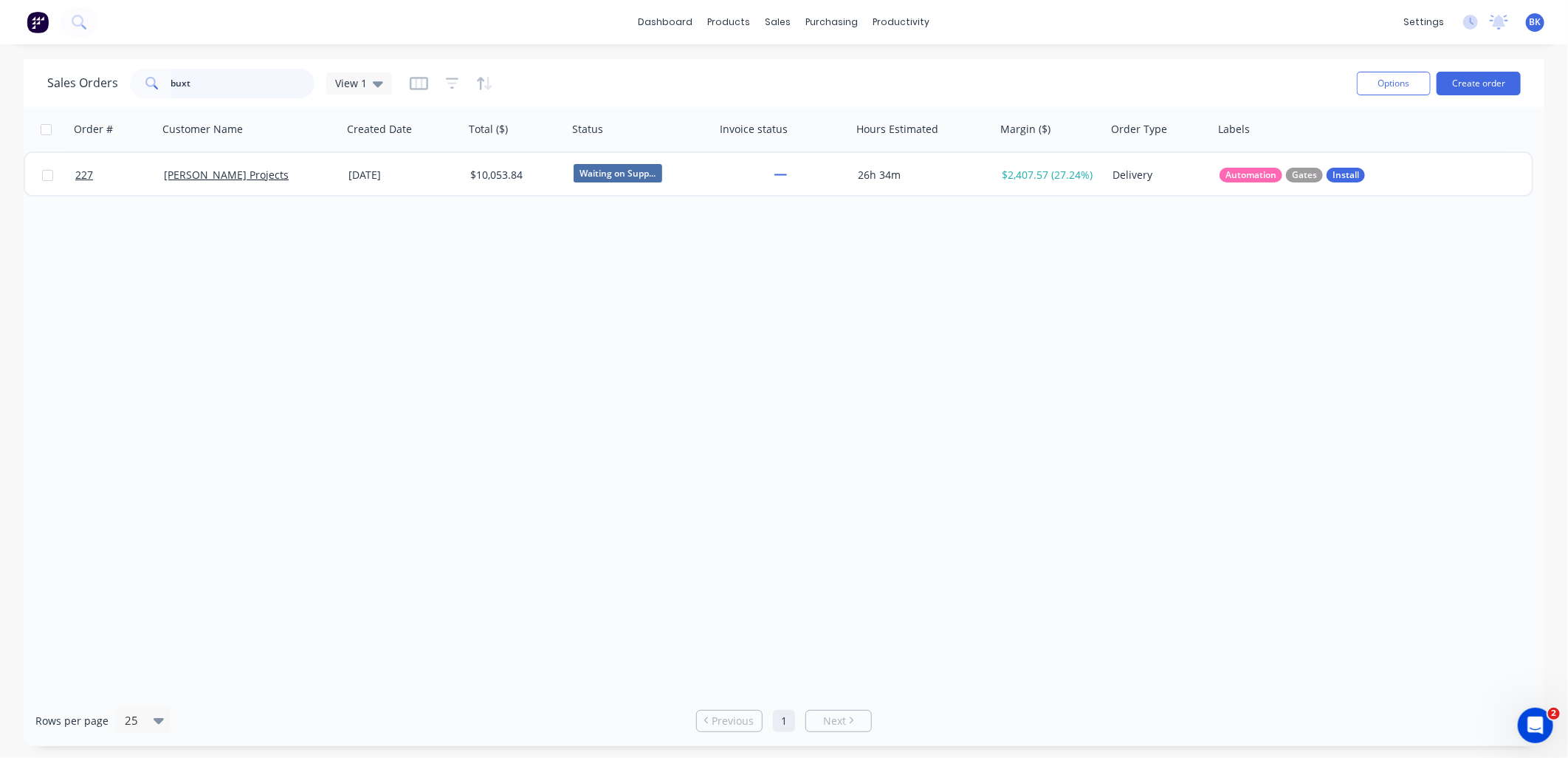
click at [209, 82] on input "buxt" at bounding box center [244, 84] width 144 height 30
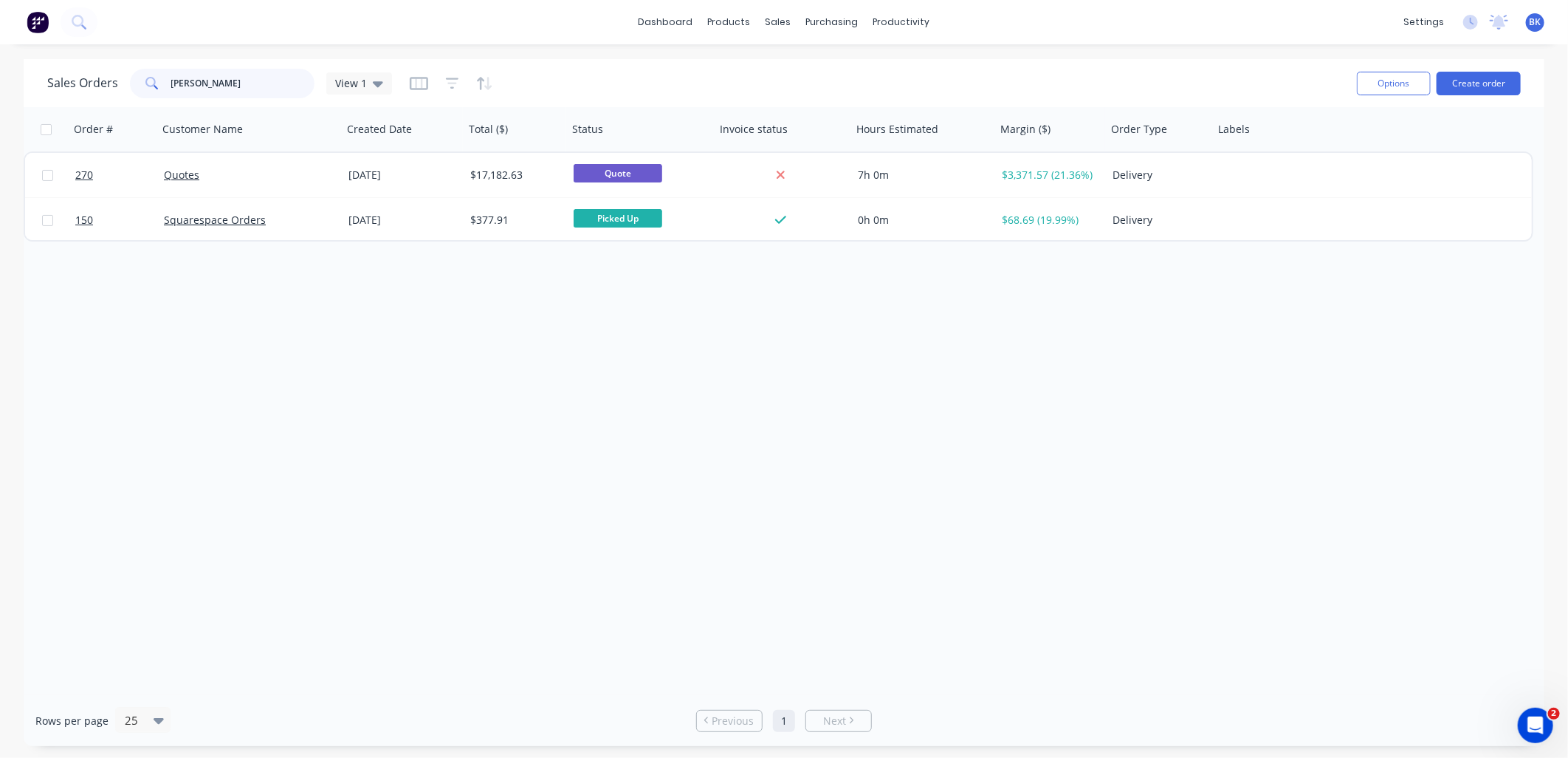
drag, startPoint x: 108, startPoint y: 90, endPoint x: 84, endPoint y: 85, distance: 24.5
click at [74, 87] on div "Sales Orders [PERSON_NAME] View 1" at bounding box center [220, 84] width 345 height 30
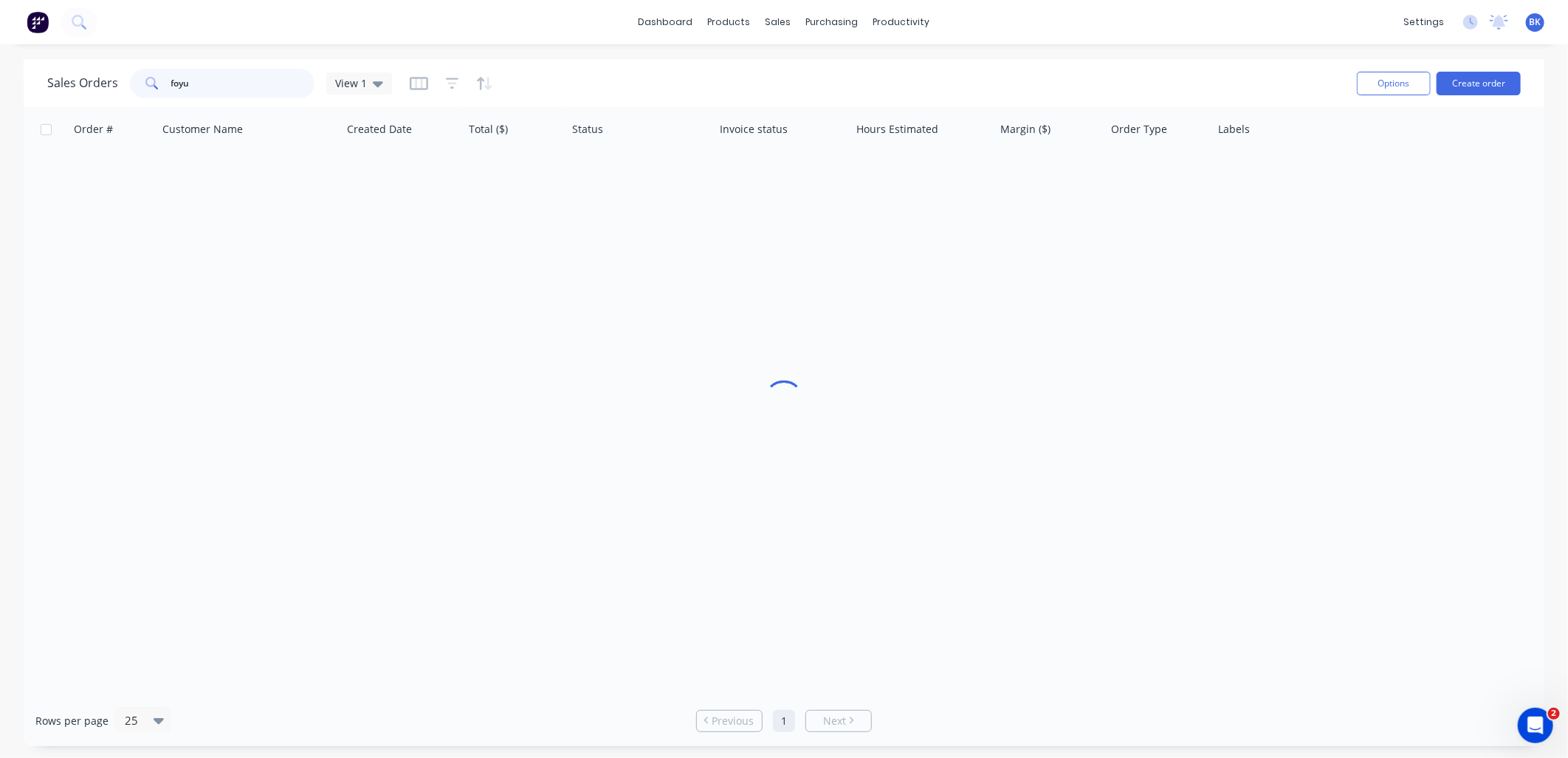
type input "[PERSON_NAME]"
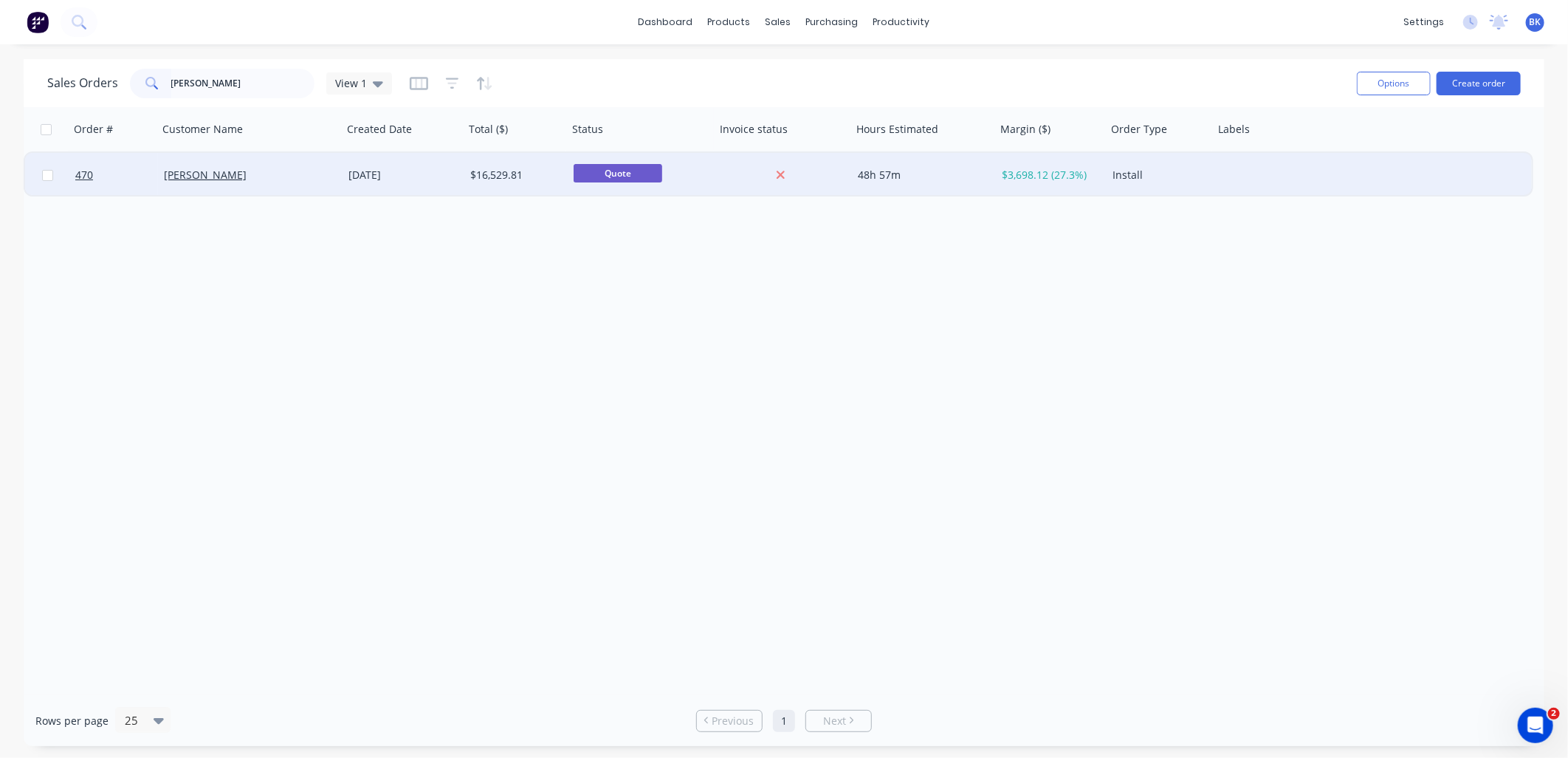
click at [260, 183] on div "[PERSON_NAME]" at bounding box center [251, 175] width 185 height 44
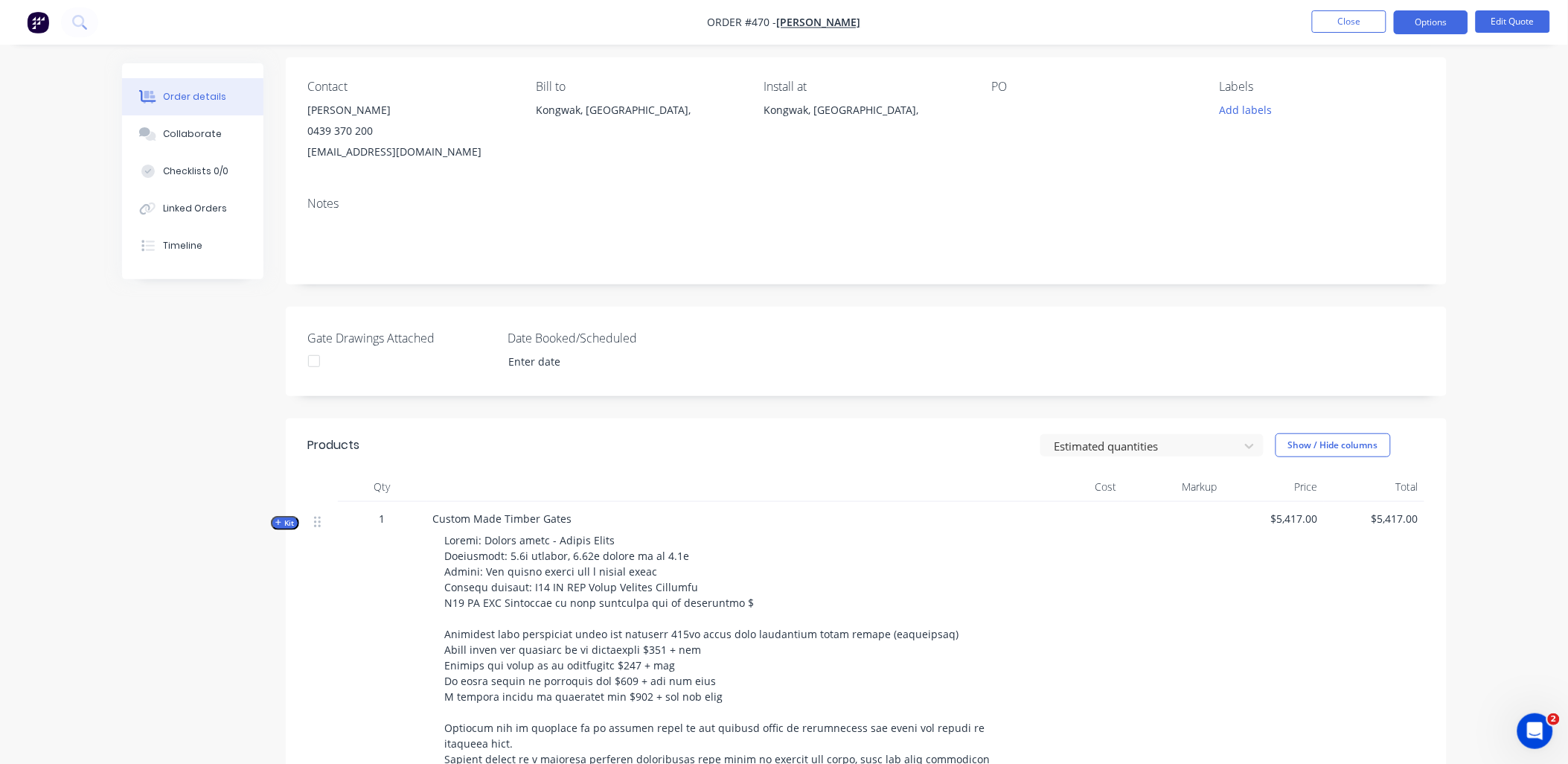
scroll to position [414, 0]
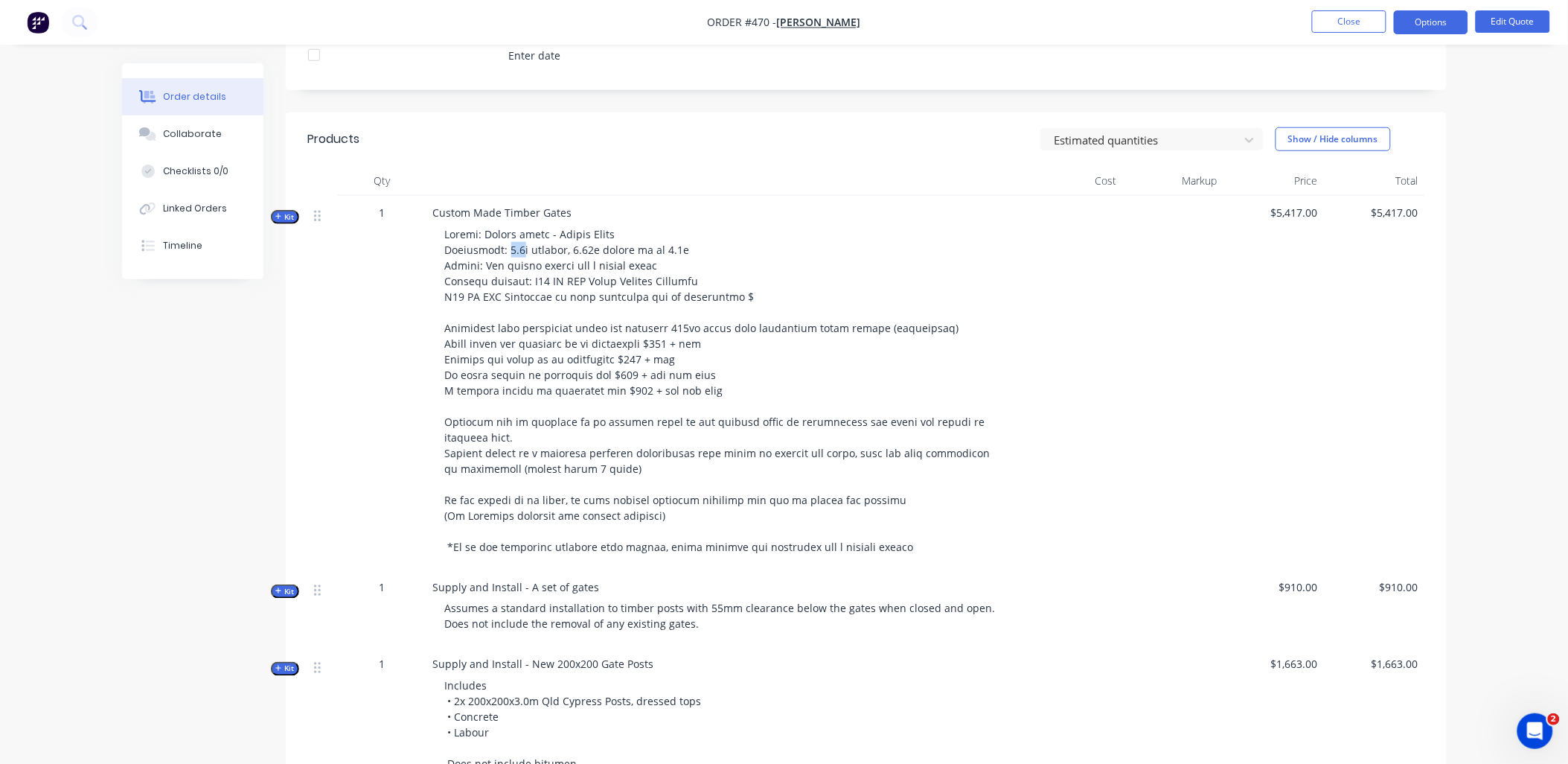
drag, startPoint x: 521, startPoint y: 248, endPoint x: 508, endPoint y: 248, distance: 13.0
click at [508, 248] on span at bounding box center [719, 390] width 548 height 327
click at [397, 377] on div "1" at bounding box center [382, 383] width 90 height 374
click at [1494, 16] on button "Edit Quote" at bounding box center [1513, 21] width 74 height 22
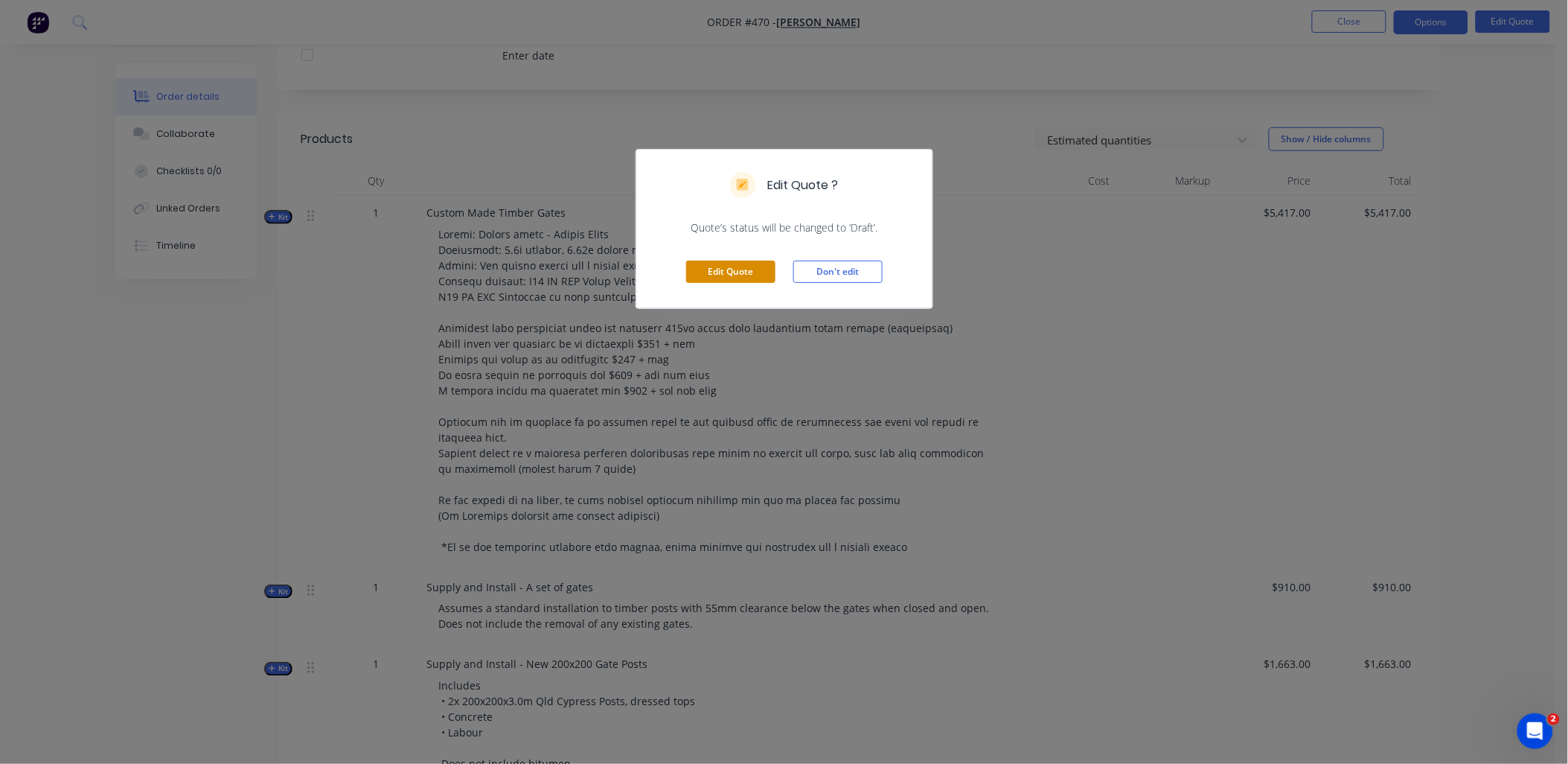
click at [747, 280] on button "Edit Quote" at bounding box center [731, 272] width 90 height 22
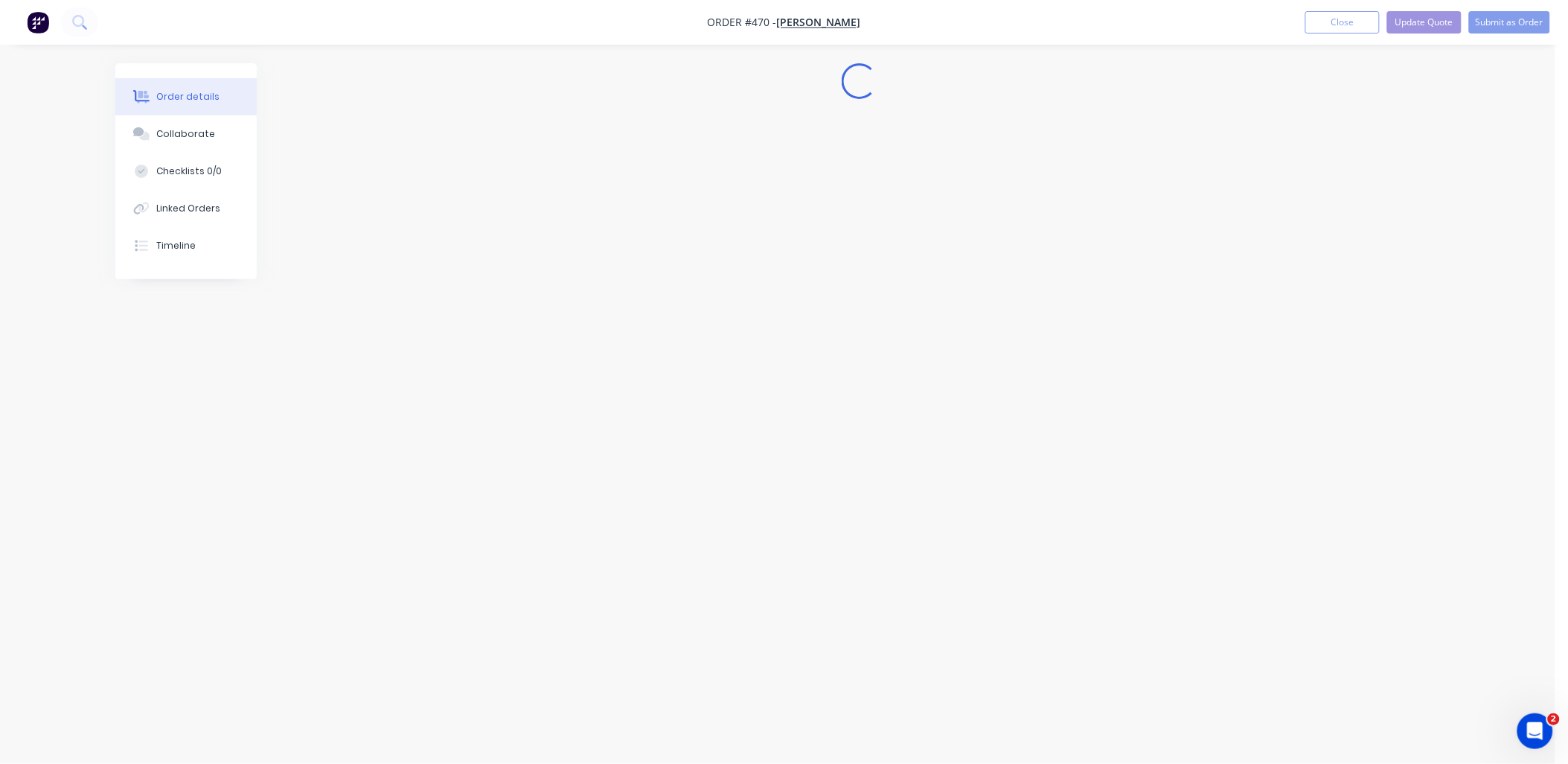
scroll to position [0, 0]
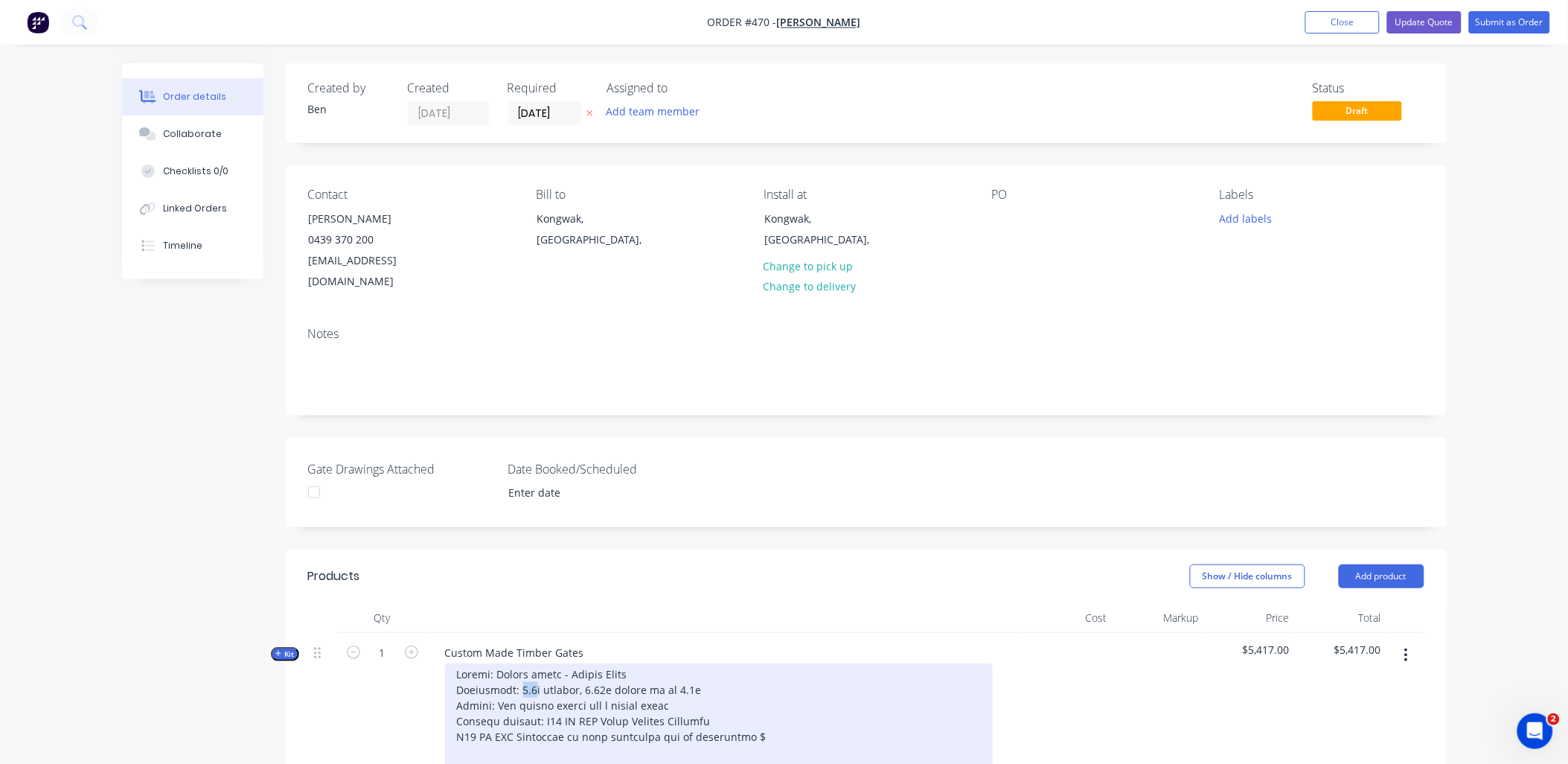
drag, startPoint x: 533, startPoint y: 670, endPoint x: 521, endPoint y: 671, distance: 12.0
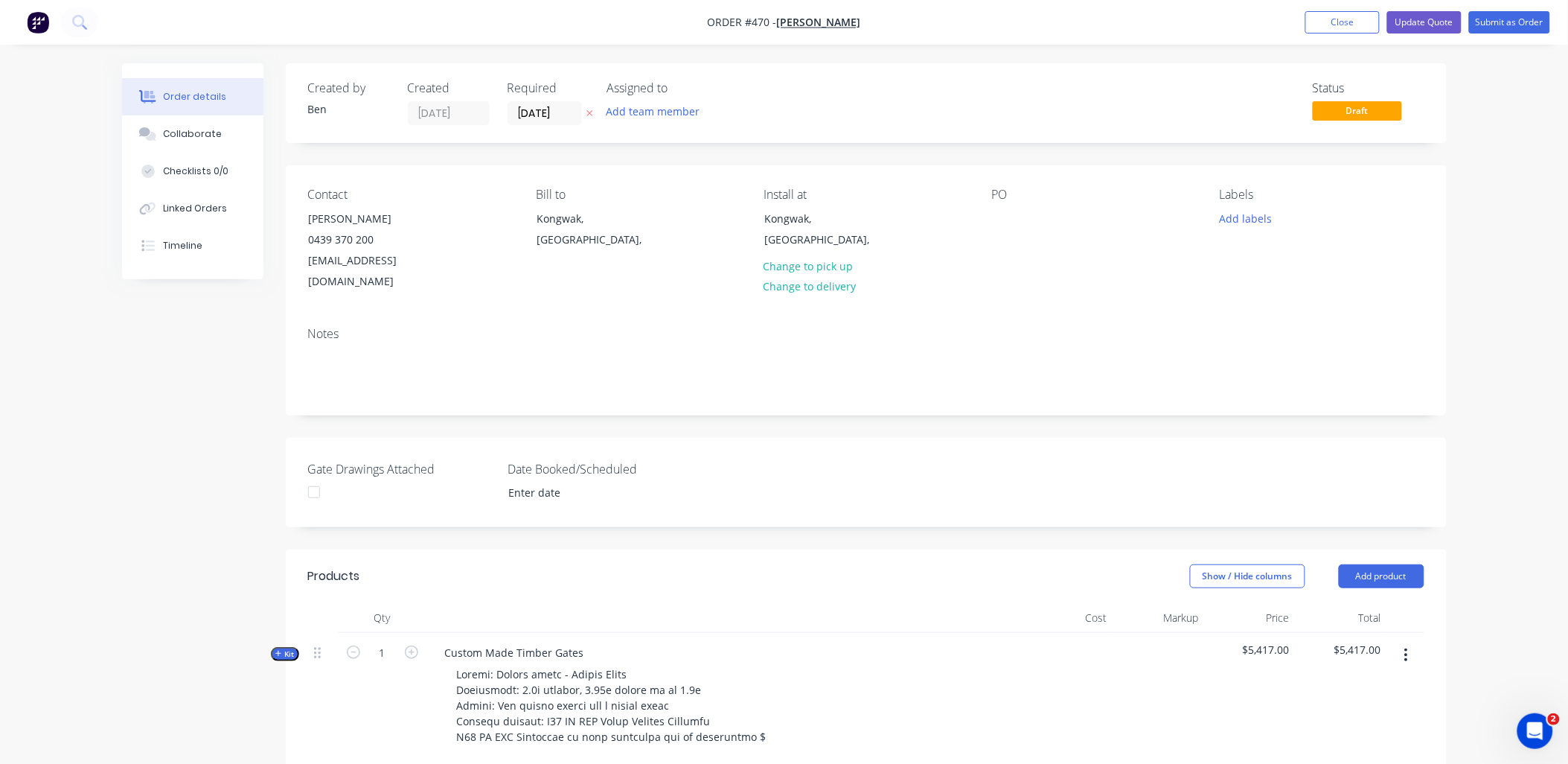
click at [283, 649] on span "Kit" at bounding box center [285, 654] width 20 height 12
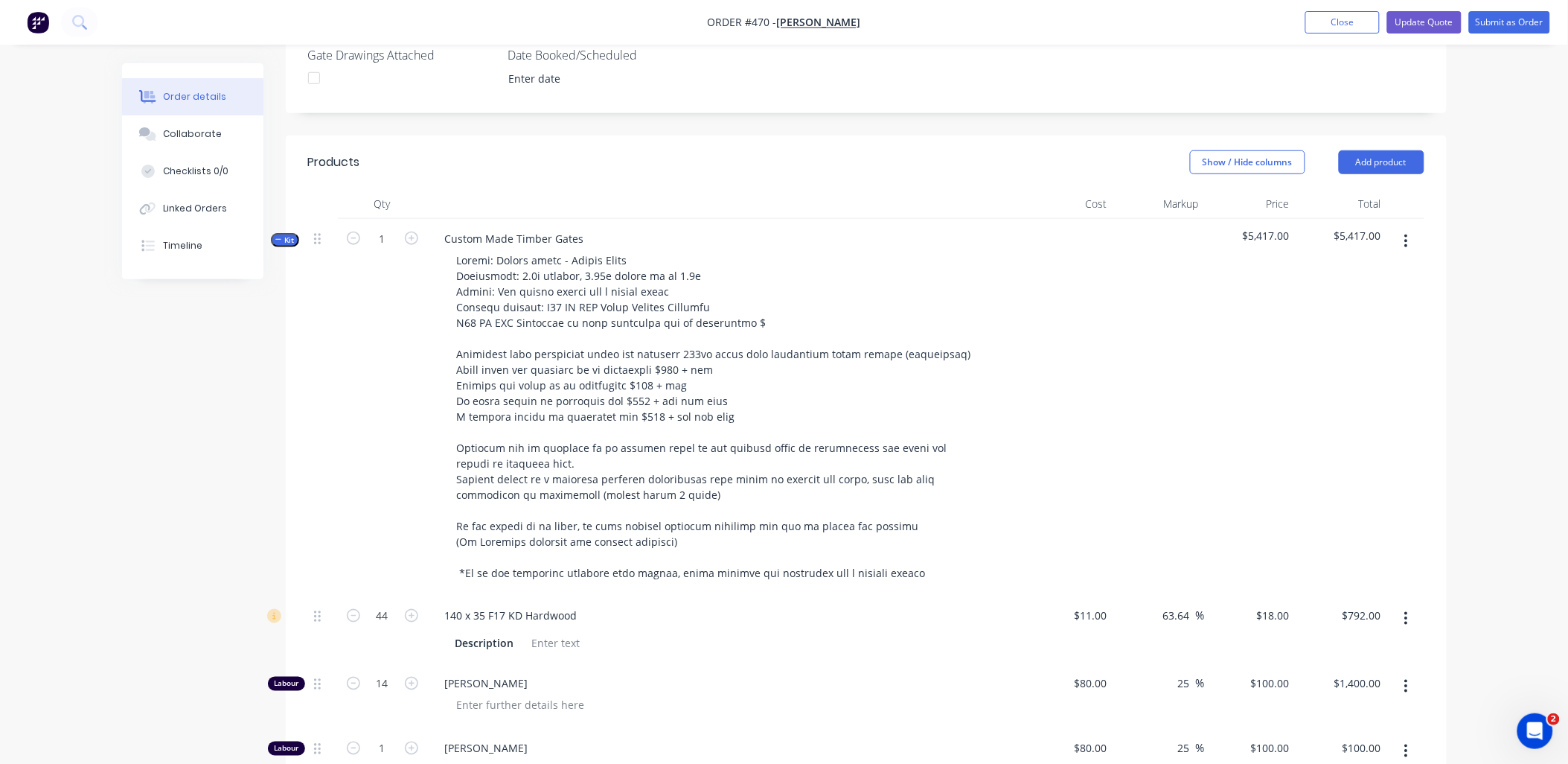
scroll to position [579, 0]
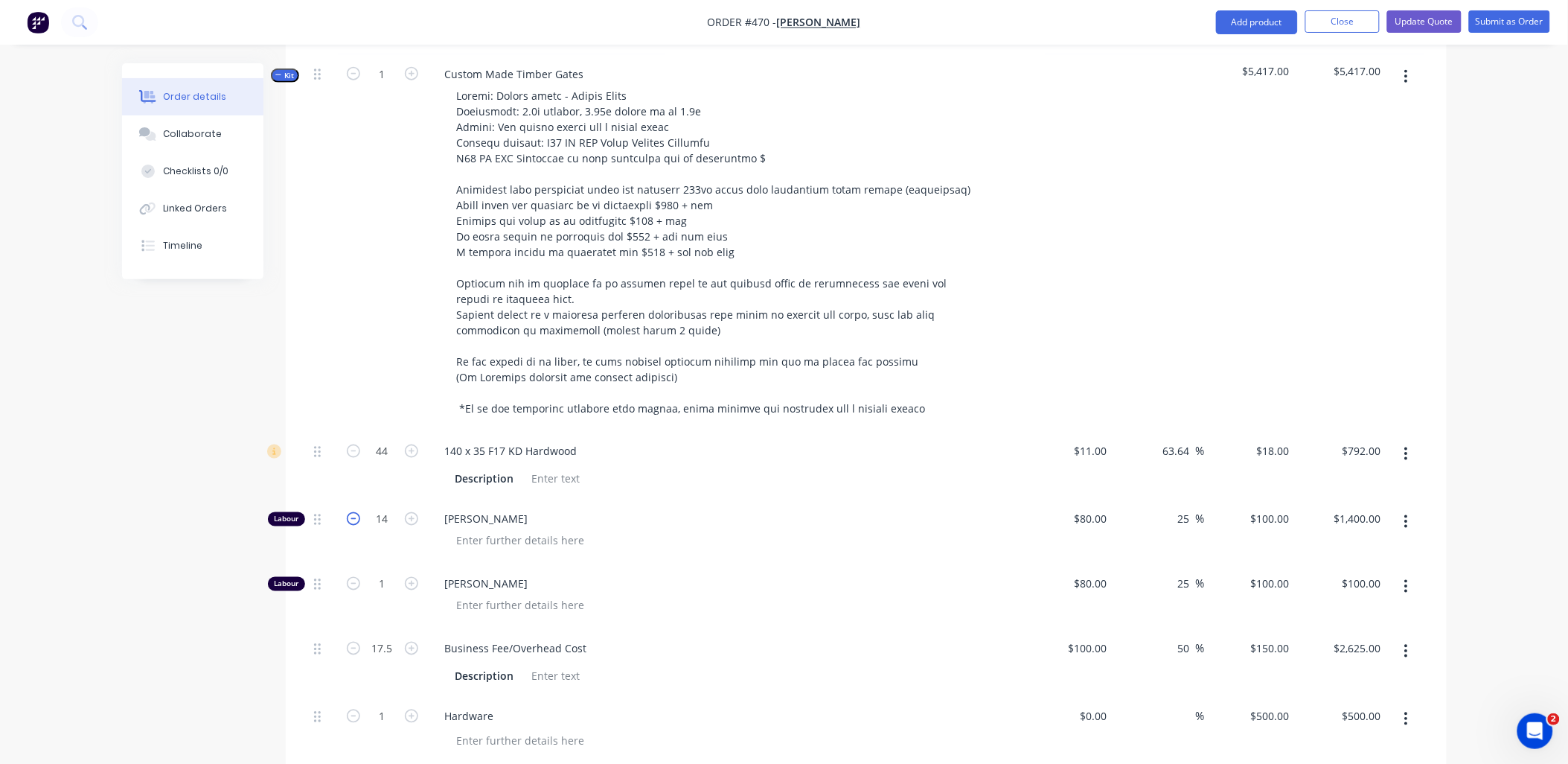
click at [350, 512] on icon "button" at bounding box center [353, 518] width 13 height 13
type input "13"
type input "$1,300.00"
click at [350, 512] on icon "button" at bounding box center [353, 518] width 13 height 13
type input "12"
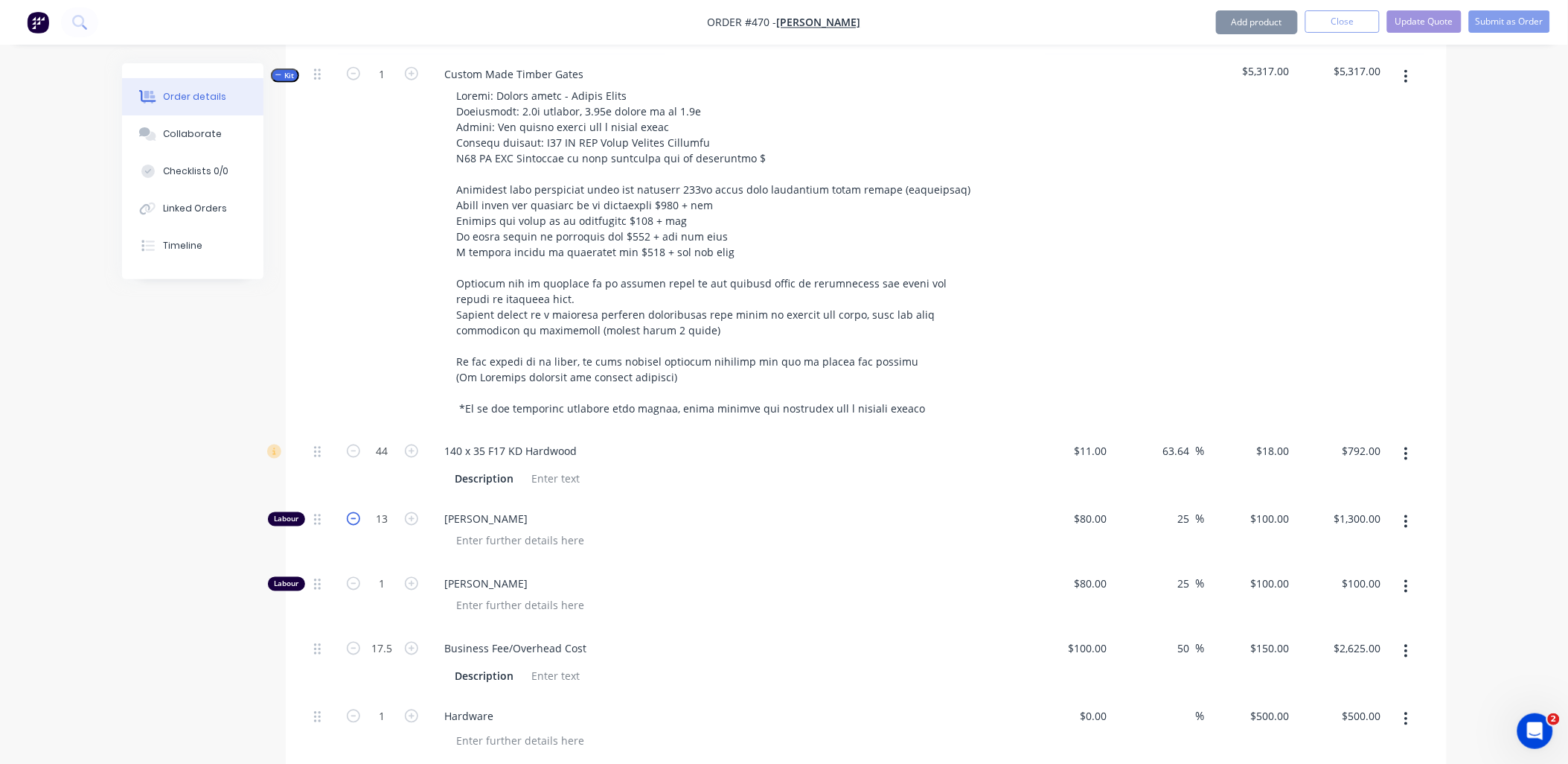
type input "$1,200.00"
click at [350, 512] on icon "button" at bounding box center [353, 518] width 13 height 13
type input "11"
type input "$1,100.00"
click at [354, 445] on icon "button" at bounding box center [353, 451] width 13 height 13
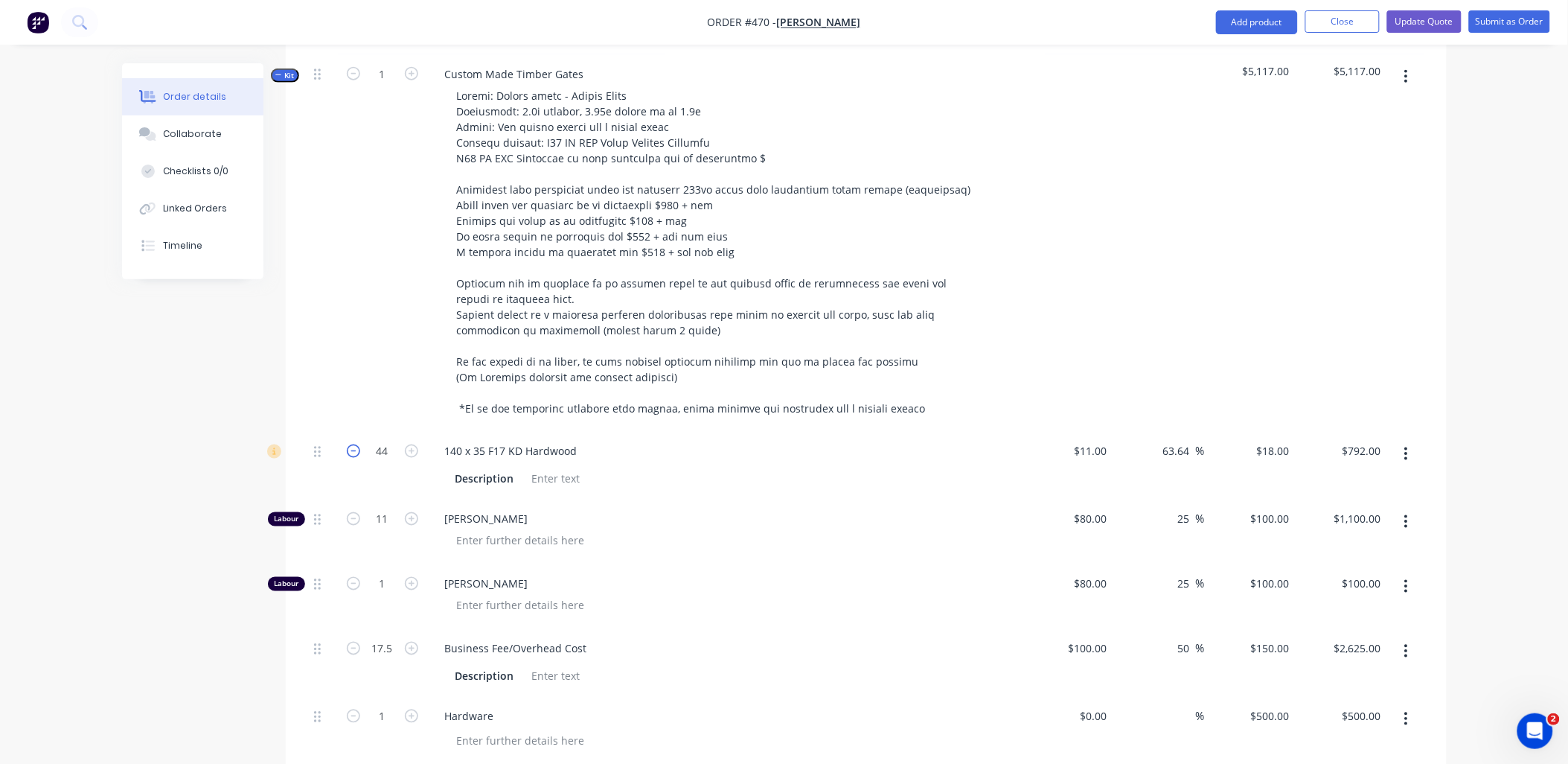
type input "43"
type input "$774.00"
click at [354, 445] on icon "button" at bounding box center [353, 451] width 13 height 13
type input "42"
type input "$756.00"
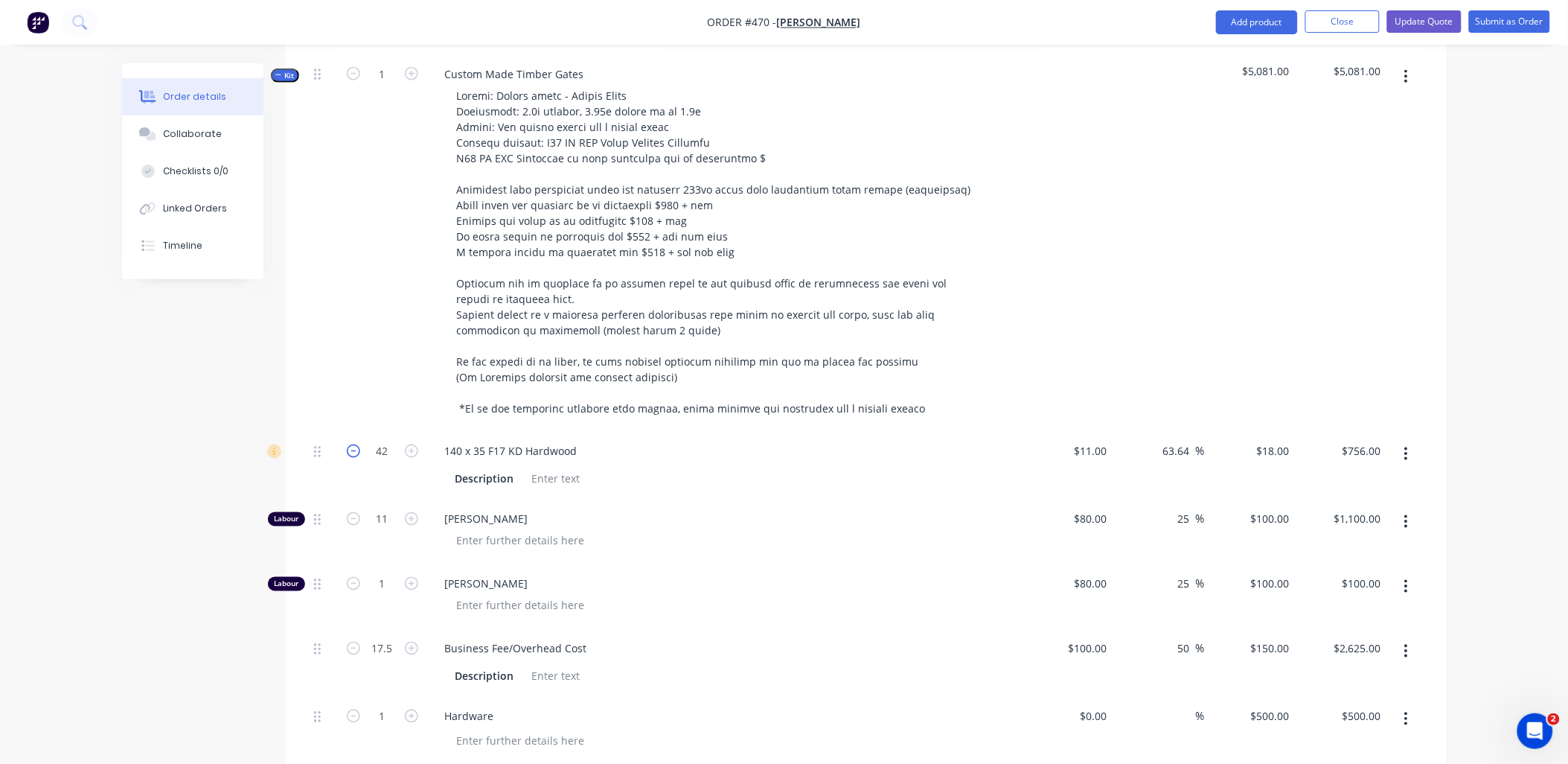
click at [354, 445] on icon "button" at bounding box center [353, 451] width 13 height 13
type input "41"
type input "$738.00"
click at [354, 445] on icon "button" at bounding box center [353, 451] width 13 height 13
type input "40"
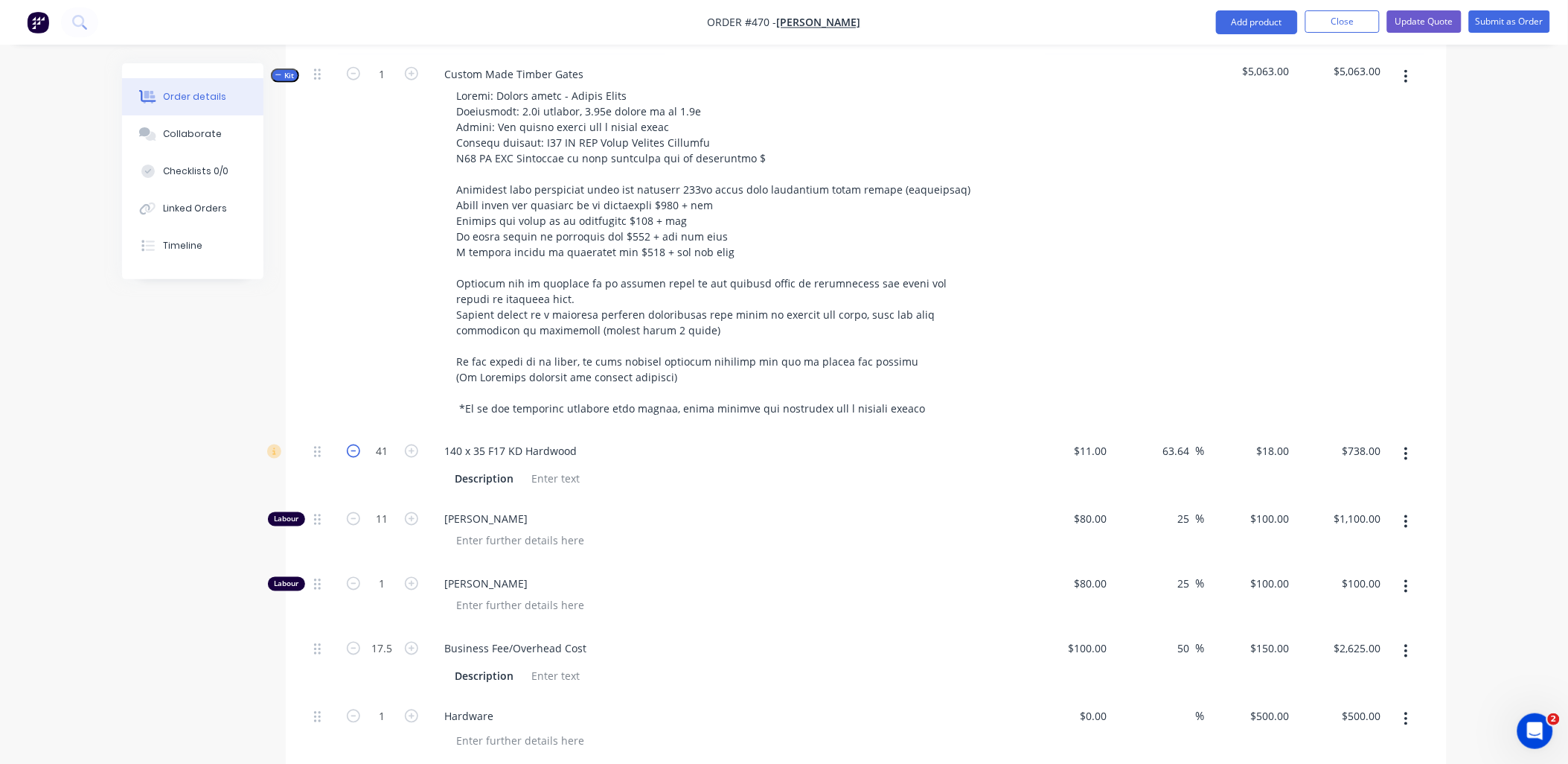
type input "$720.00"
click at [354, 445] on icon "button" at bounding box center [353, 451] width 13 height 13
type input "39"
type input "$702.00"
click at [354, 445] on icon "button" at bounding box center [353, 451] width 13 height 13
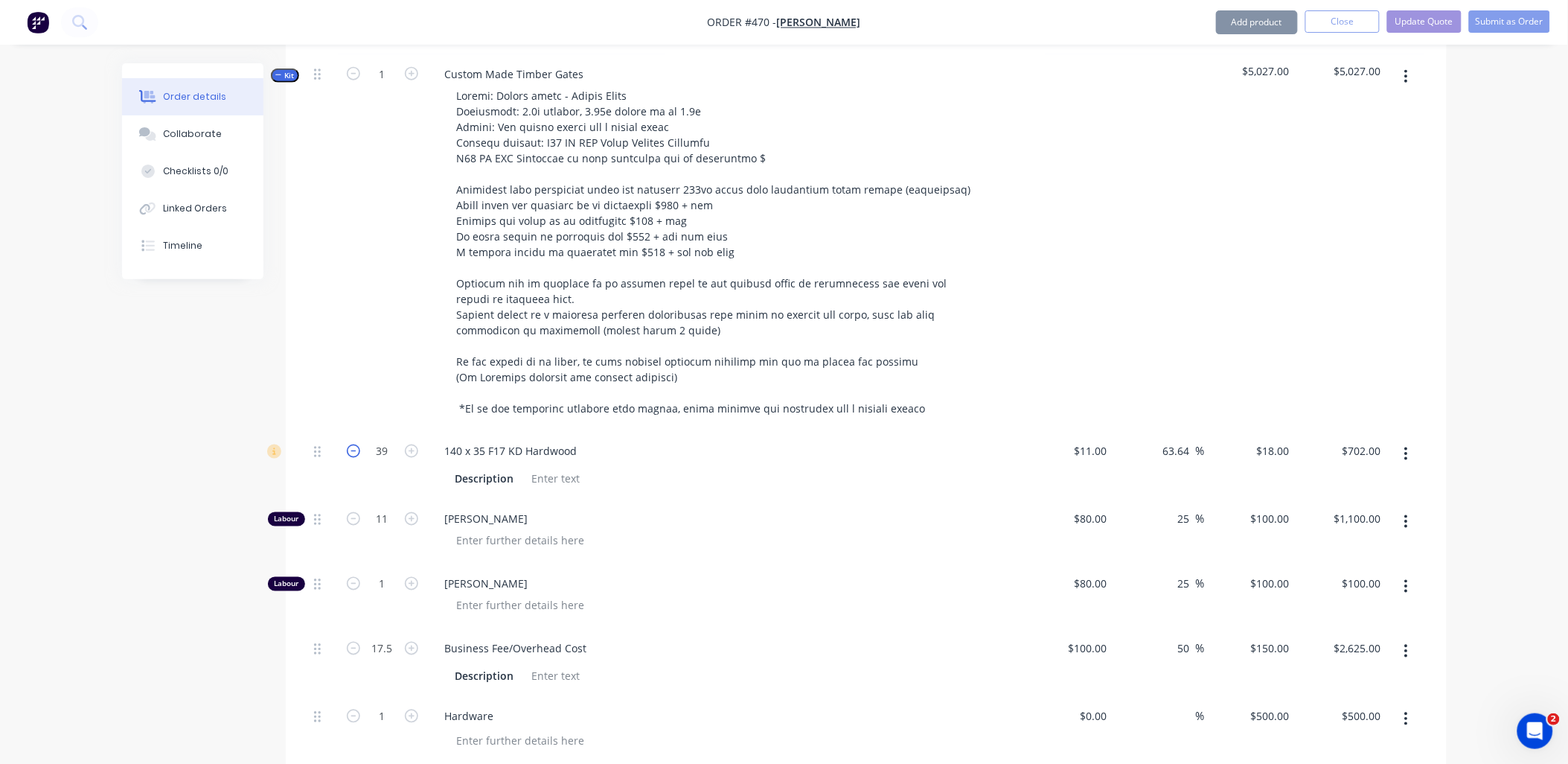
type input "38"
type input "$684.00"
click at [354, 445] on icon "button" at bounding box center [353, 451] width 13 height 13
type input "37"
type input "$666.00"
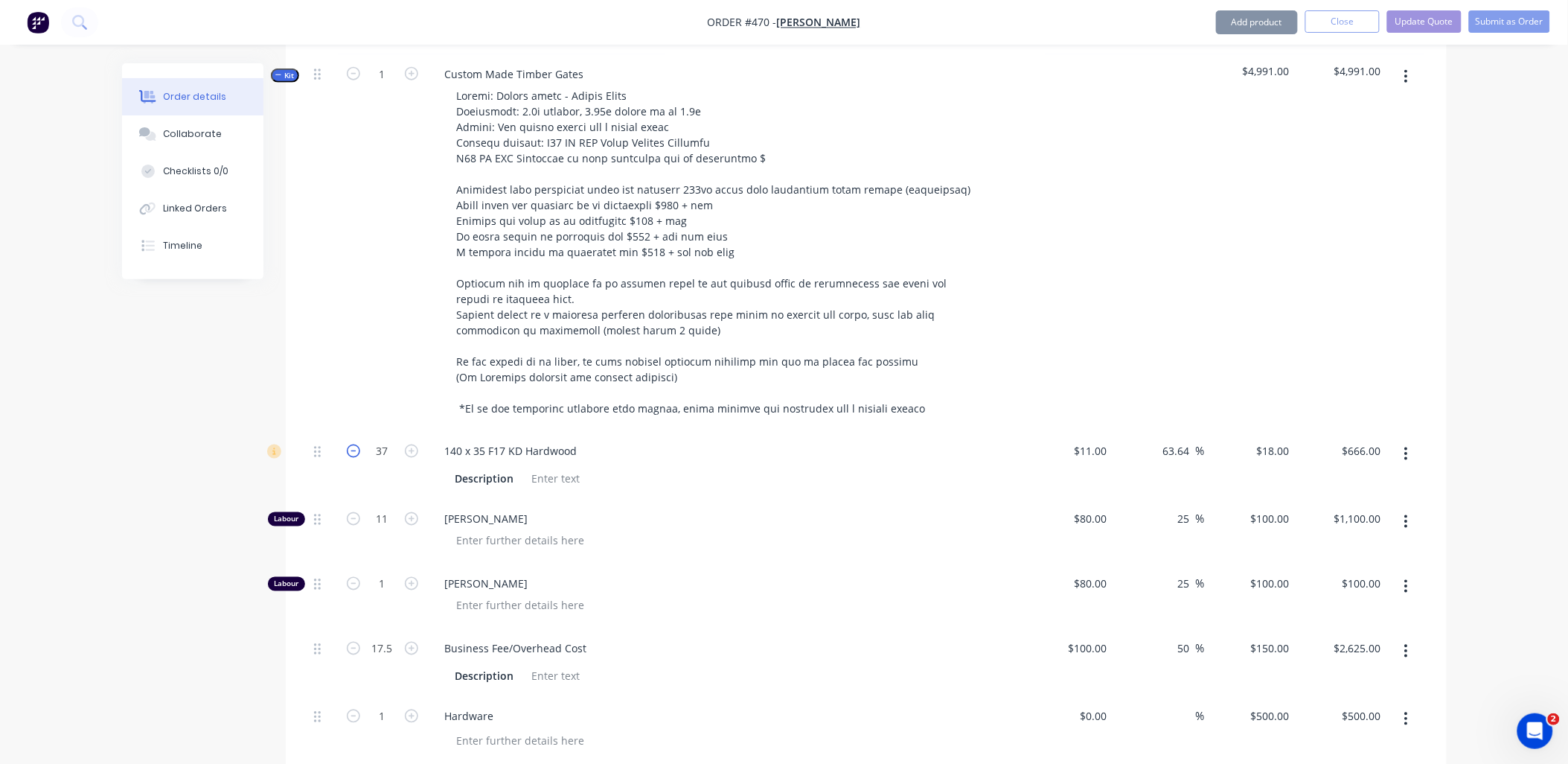
click at [354, 445] on icon "button" at bounding box center [353, 451] width 13 height 13
type input "36"
type input "$648.00"
click at [349, 642] on icon "button" at bounding box center [353, 648] width 13 height 13
type input "16.5"
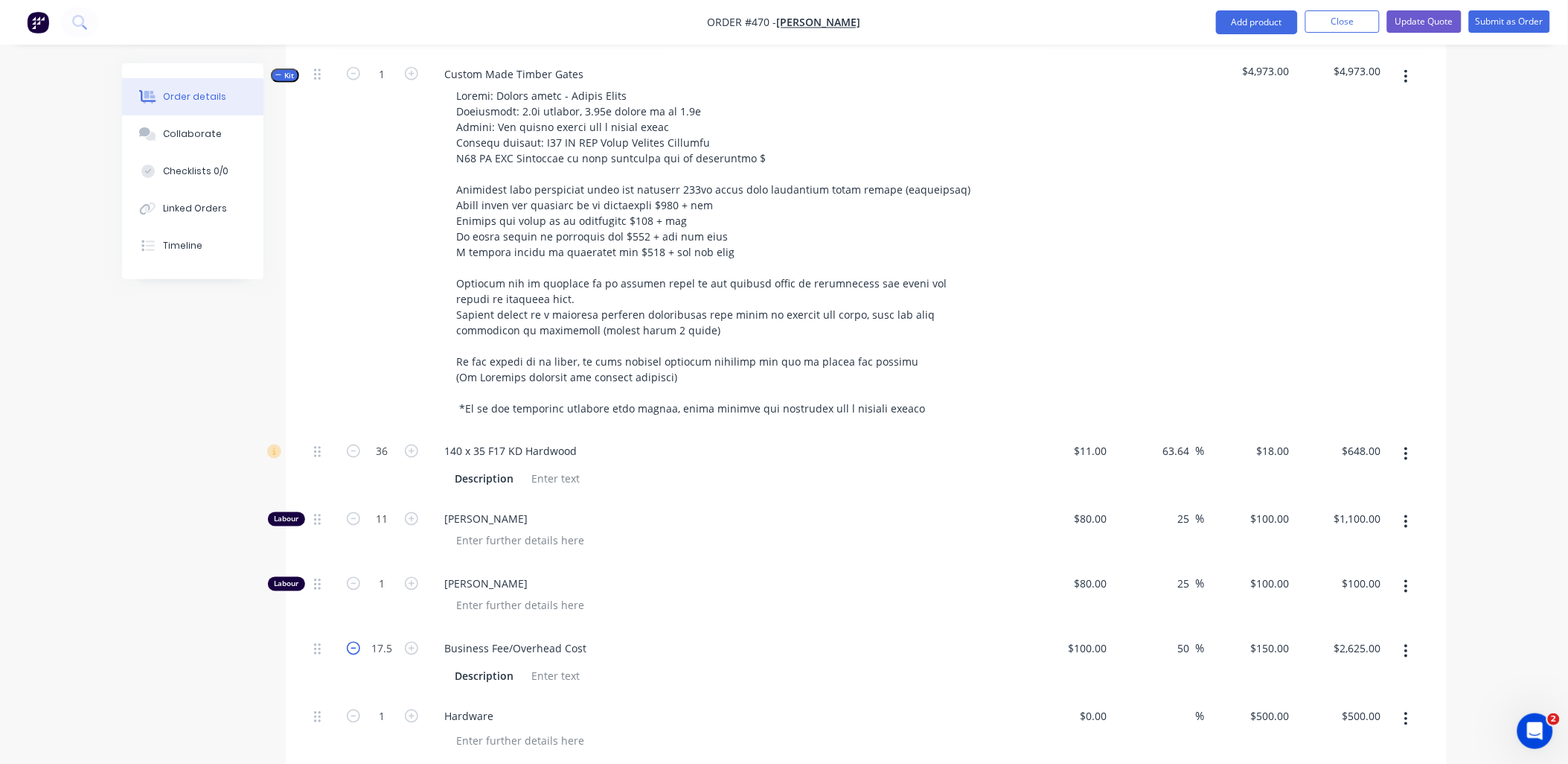
type input "$2,475.00"
click at [349, 642] on icon "button" at bounding box center [353, 648] width 13 height 13
type input "15.5"
type input "$2,325.00"
click at [349, 642] on icon "button" at bounding box center [353, 648] width 13 height 13
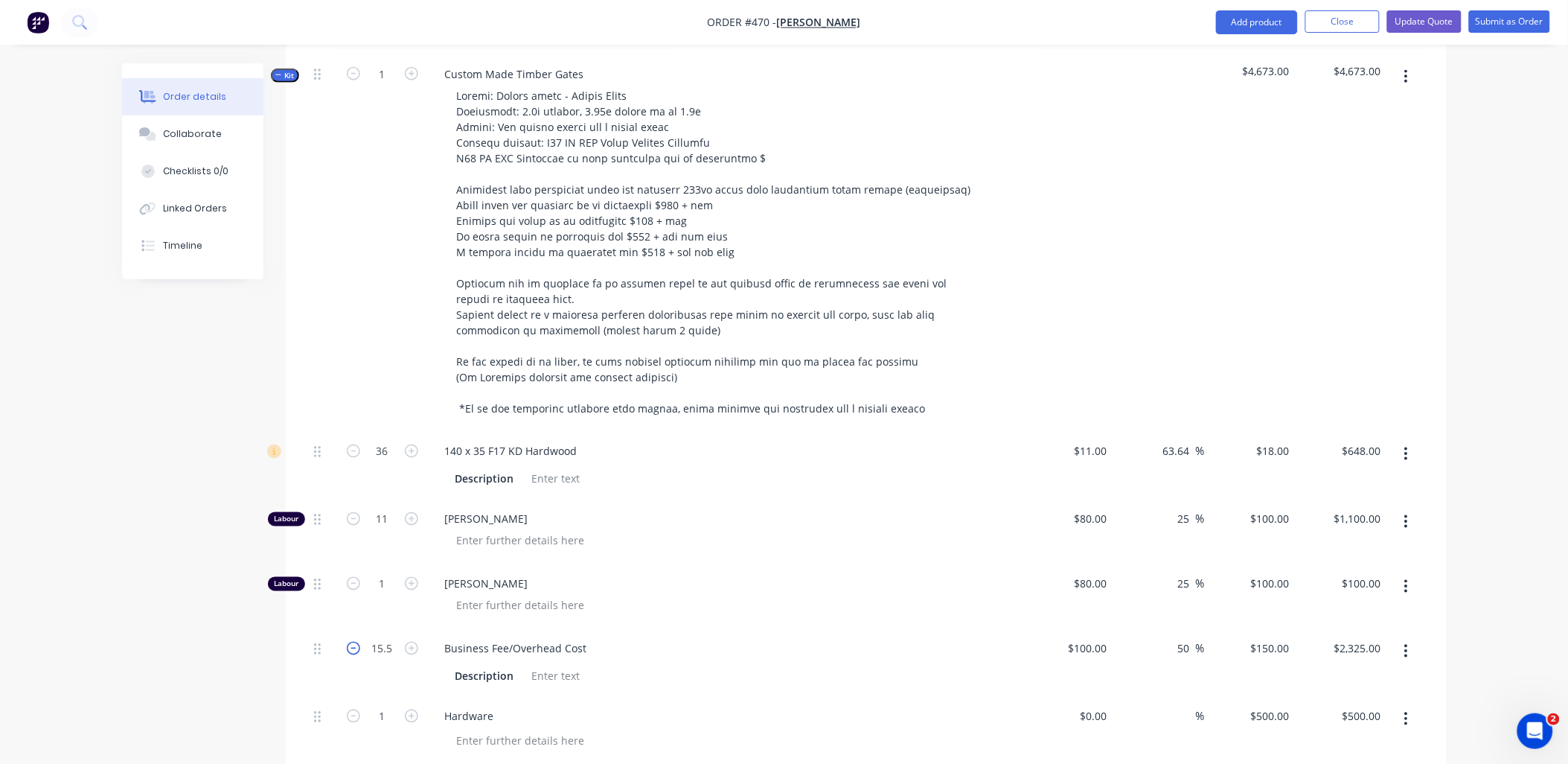
type input "14.5"
type input "$2,175.00"
click at [349, 642] on icon "button" at bounding box center [353, 648] width 13 height 13
type input "13.5"
type input "$2,025.00"
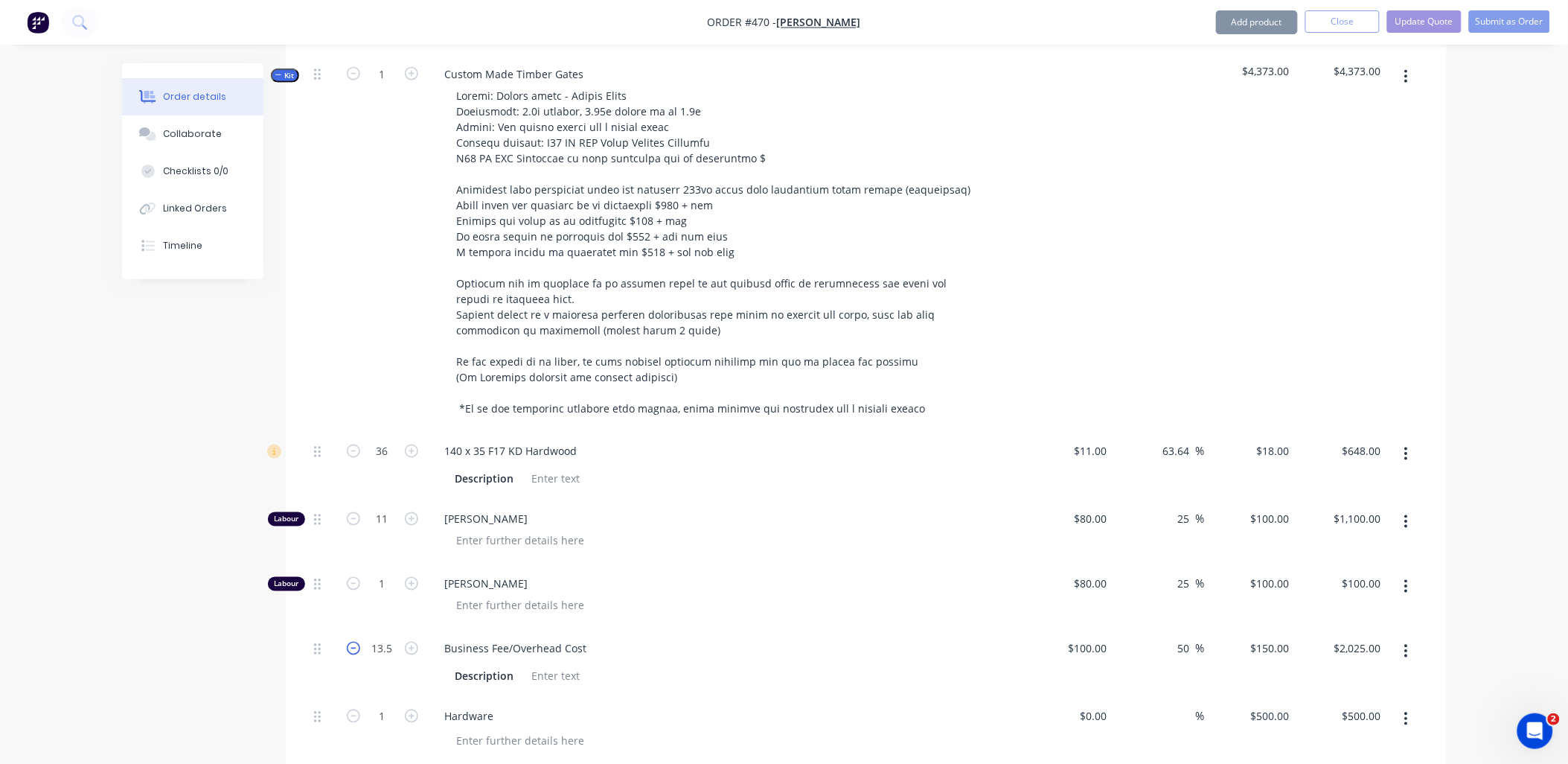
click at [349, 642] on icon "button" at bounding box center [353, 648] width 13 height 13
type input "12.5"
type input "$1,875.00"
click at [349, 642] on icon "button" at bounding box center [353, 648] width 13 height 13
type input "11.5"
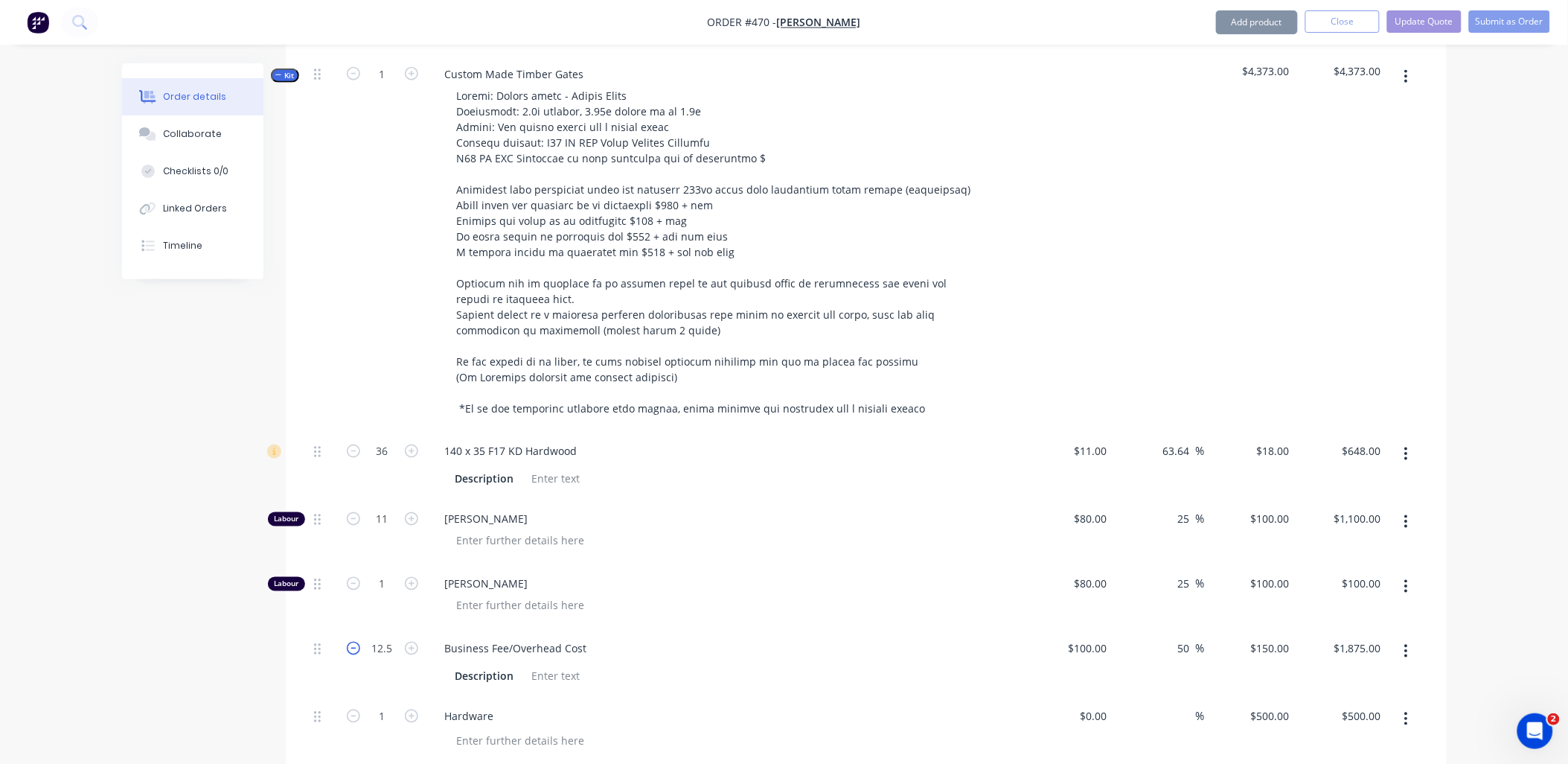
type input "$1,725.00"
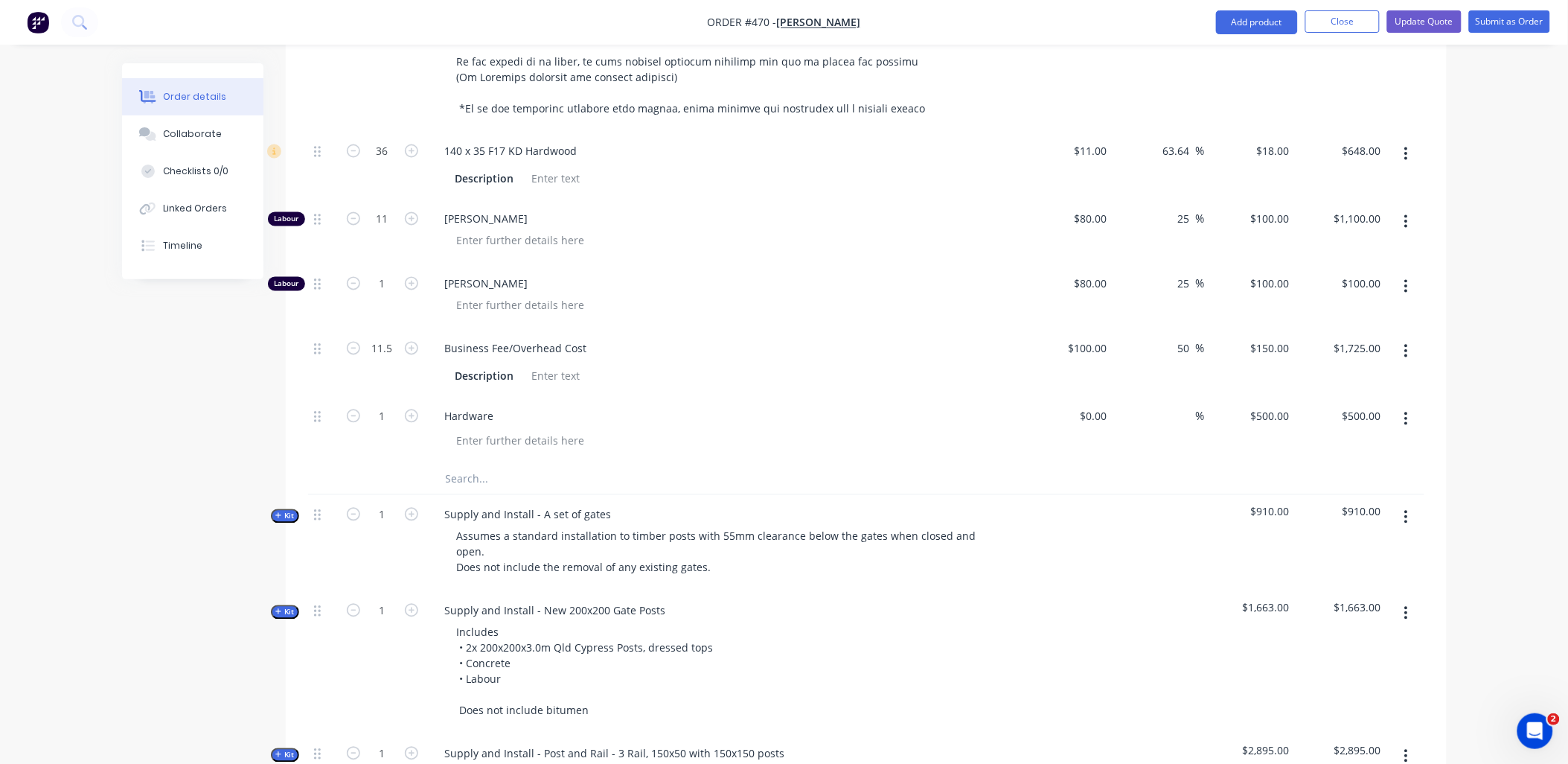
scroll to position [910, 0]
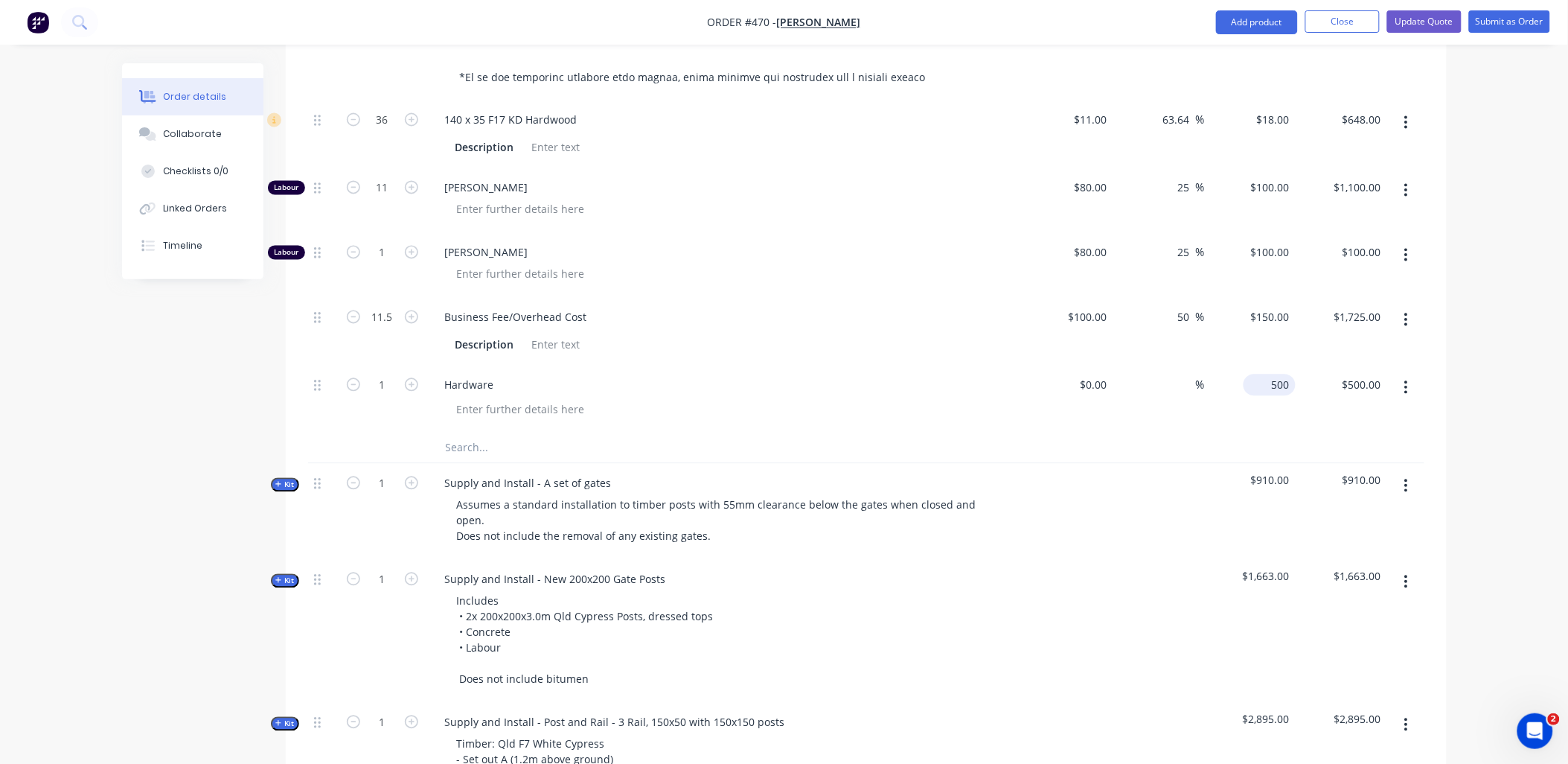
click at [1293, 374] on div "500 $500.00" at bounding box center [1273, 385] width 46 height 21
click at [1321, 385] on div "$500.00 $500.00" at bounding box center [1341, 399] width 91 height 67
type input "$350.00"
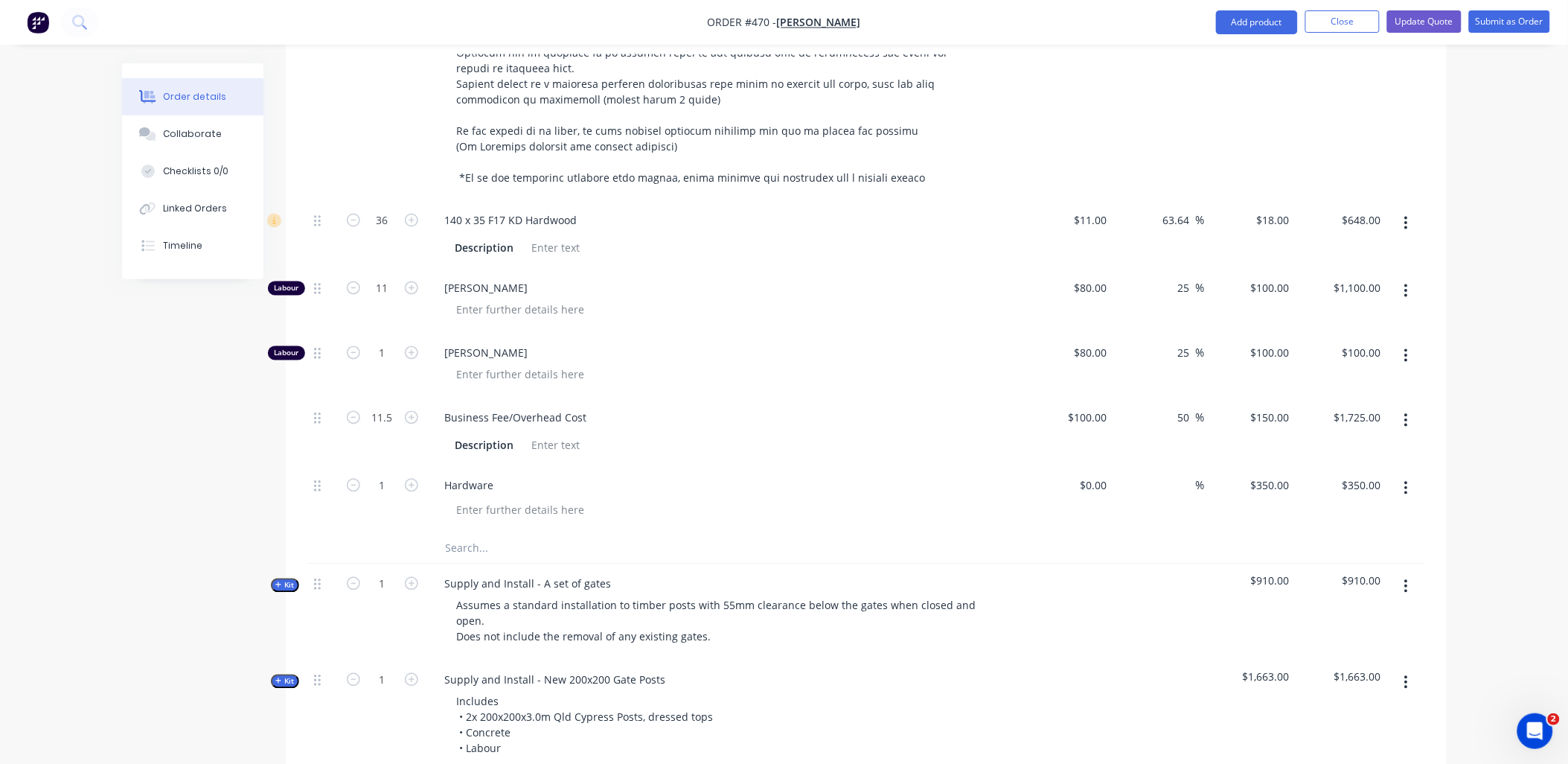
scroll to position [1075, 0]
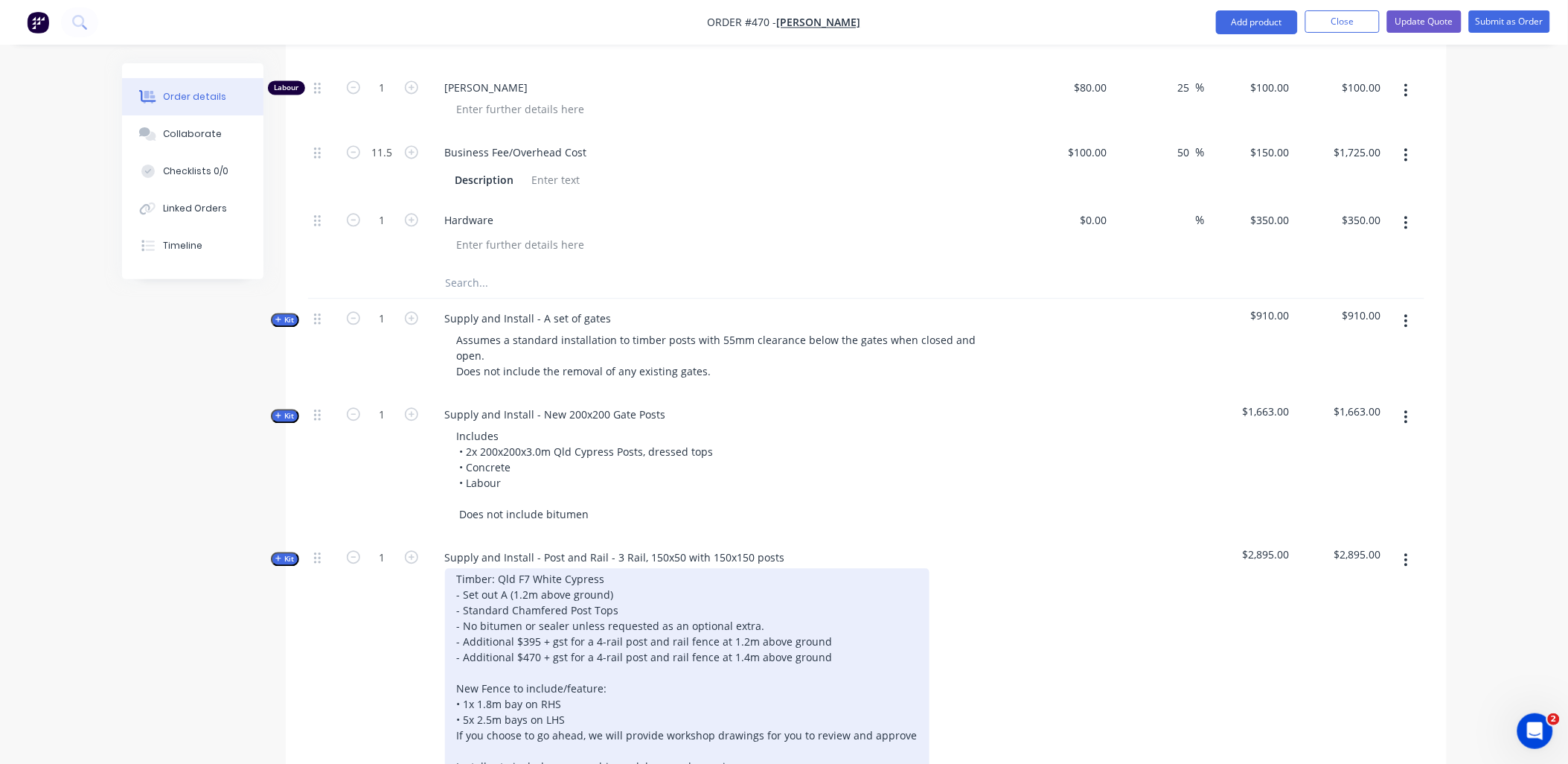
click at [566, 680] on div "Timber: Qld F7 White Cypress - Set out A (1.2m above ground) - Standard Chamfer…" at bounding box center [687, 696] width 484 height 256
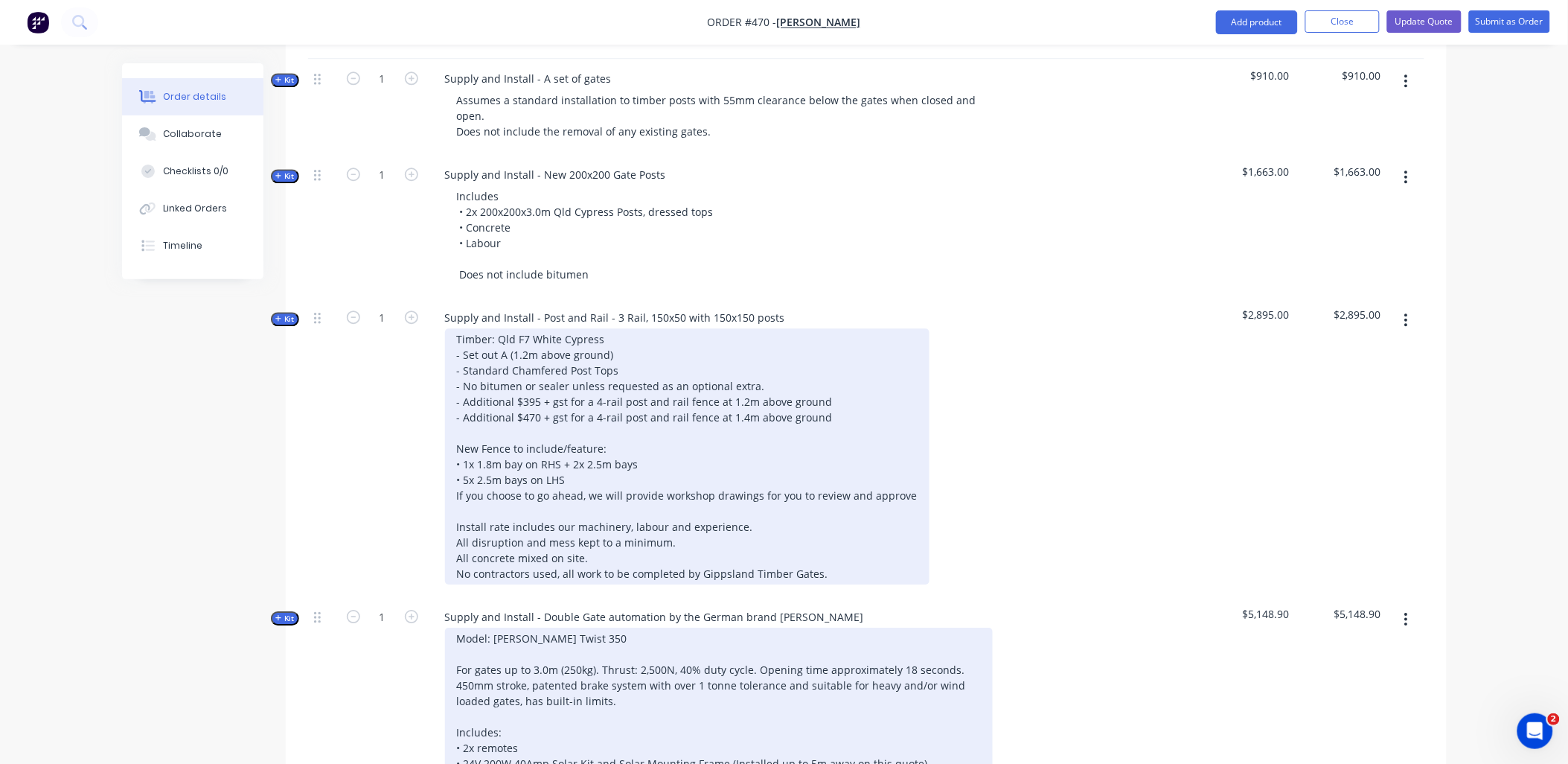
scroll to position [1323, 0]
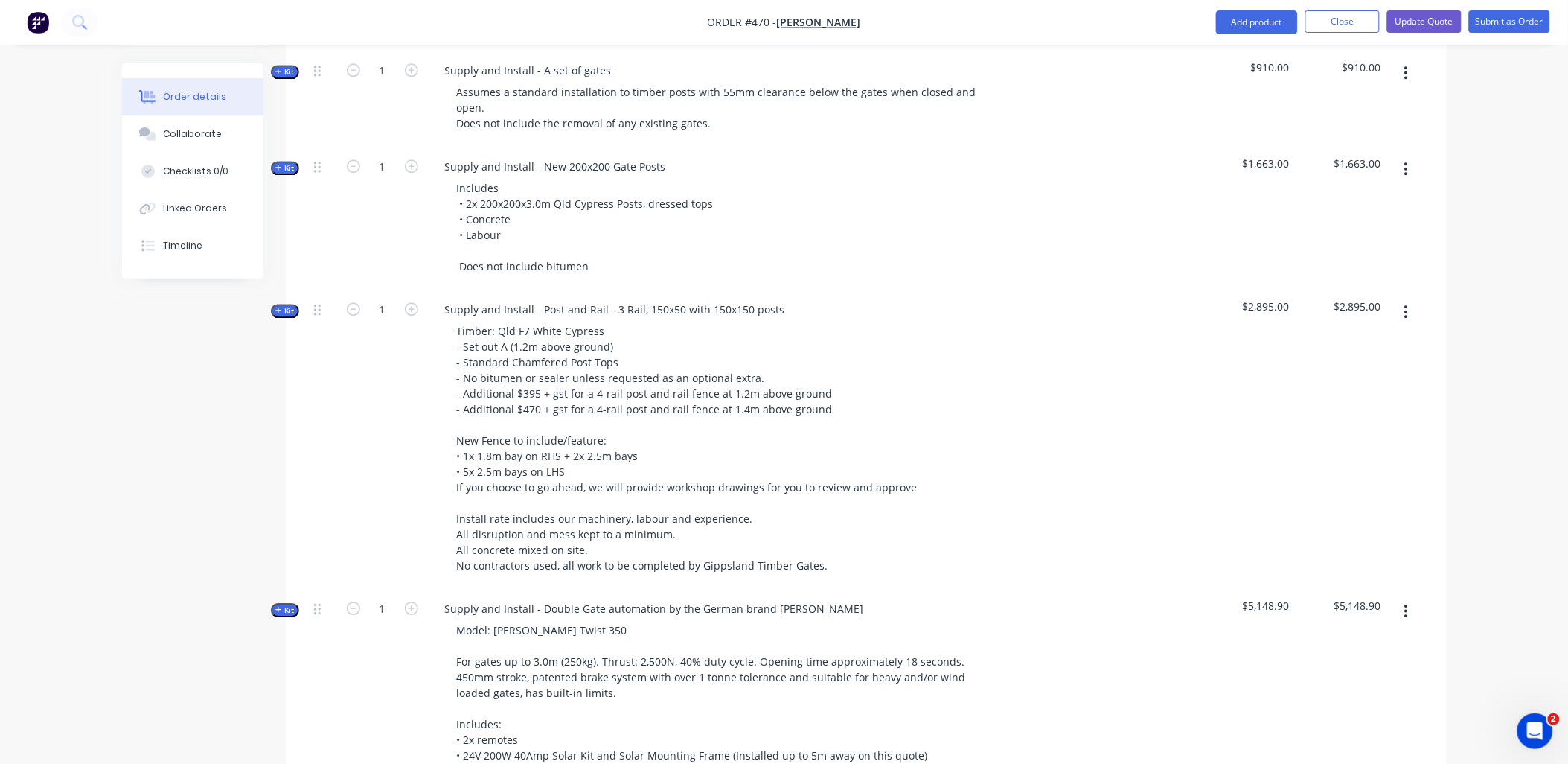
click at [277, 307] on icon "button" at bounding box center [278, 311] width 7 height 7
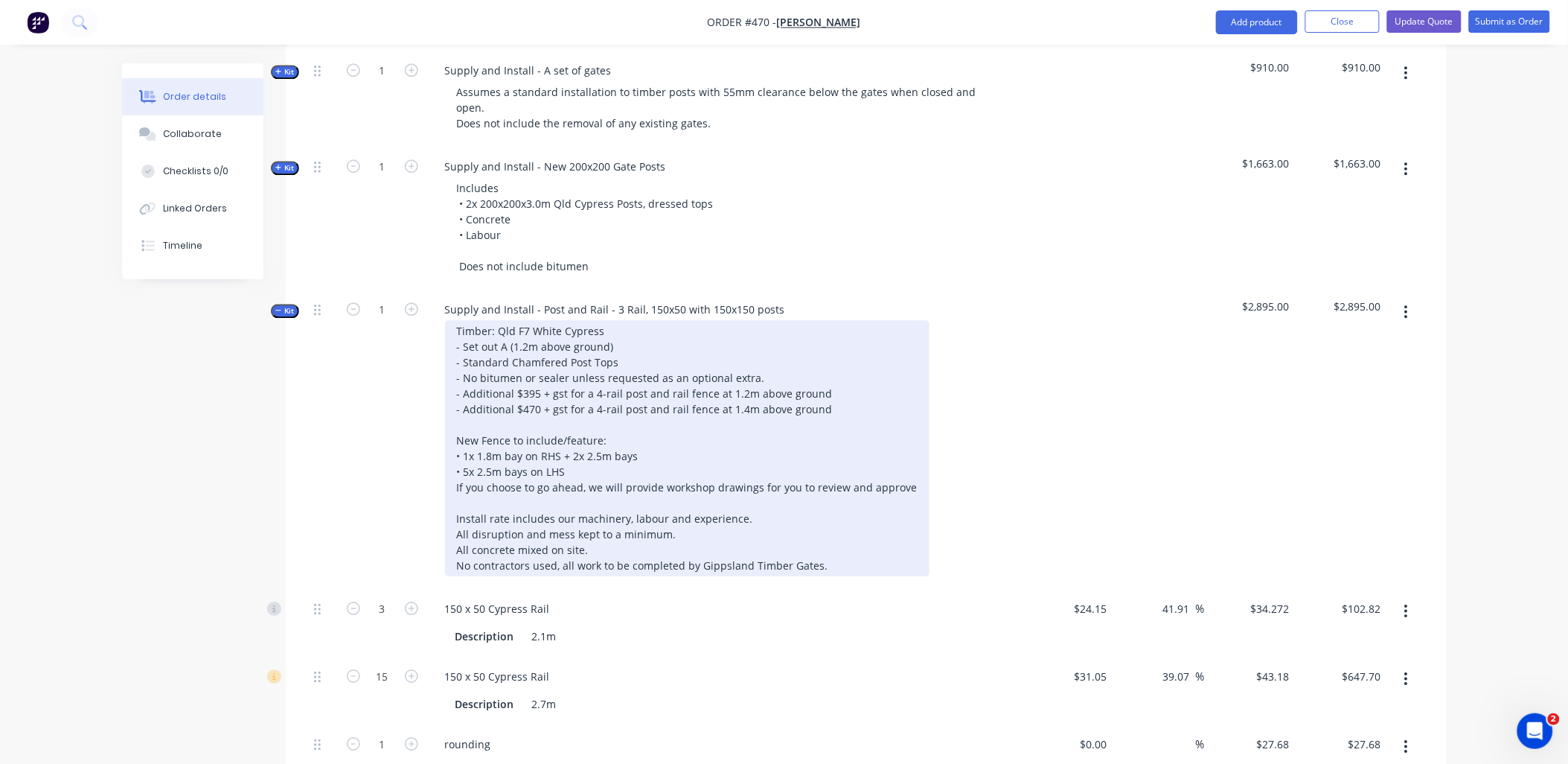
scroll to position [1654, 0]
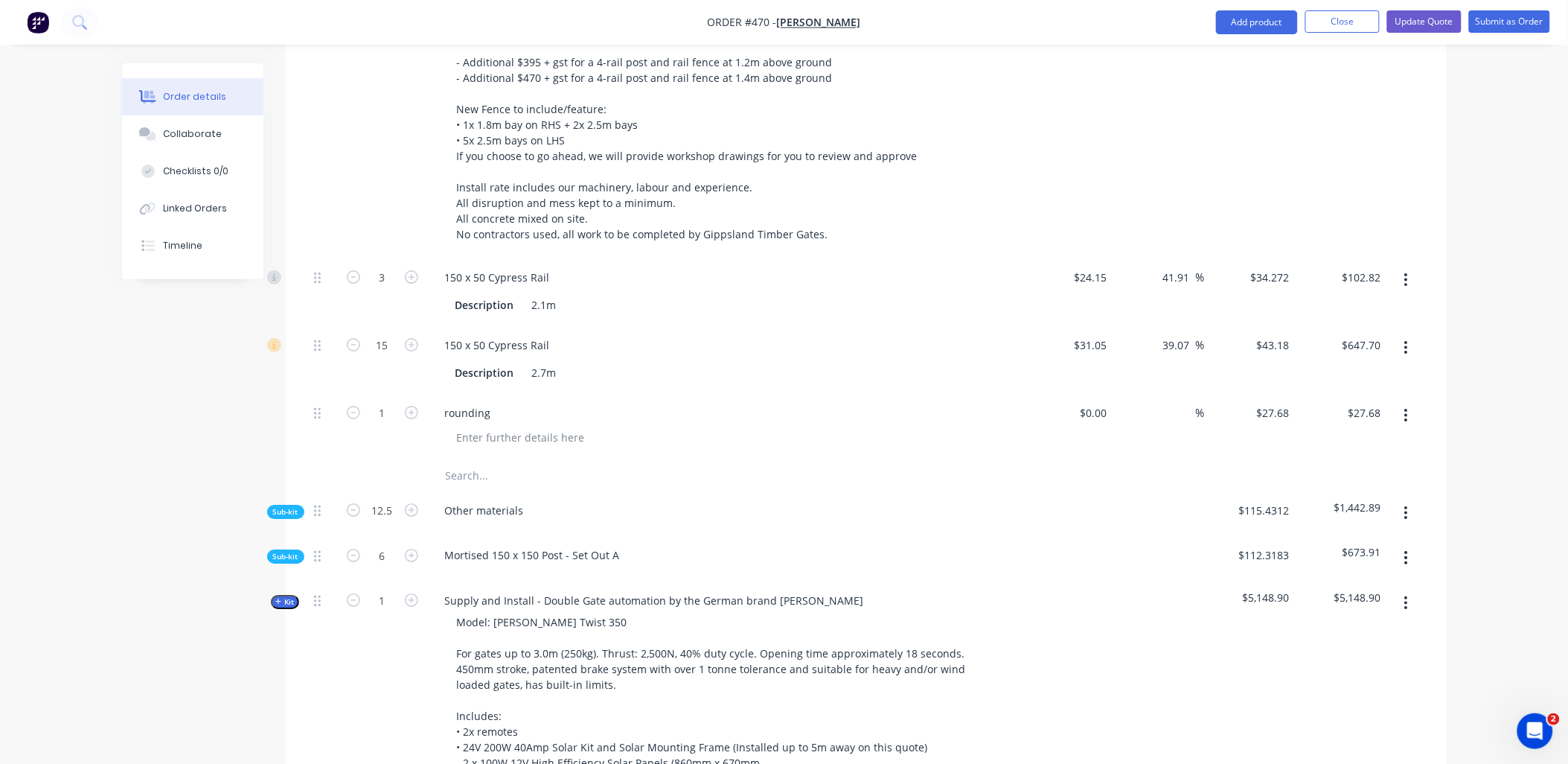
click at [285, 551] on span "Sub-kit" at bounding box center [286, 556] width 26 height 12
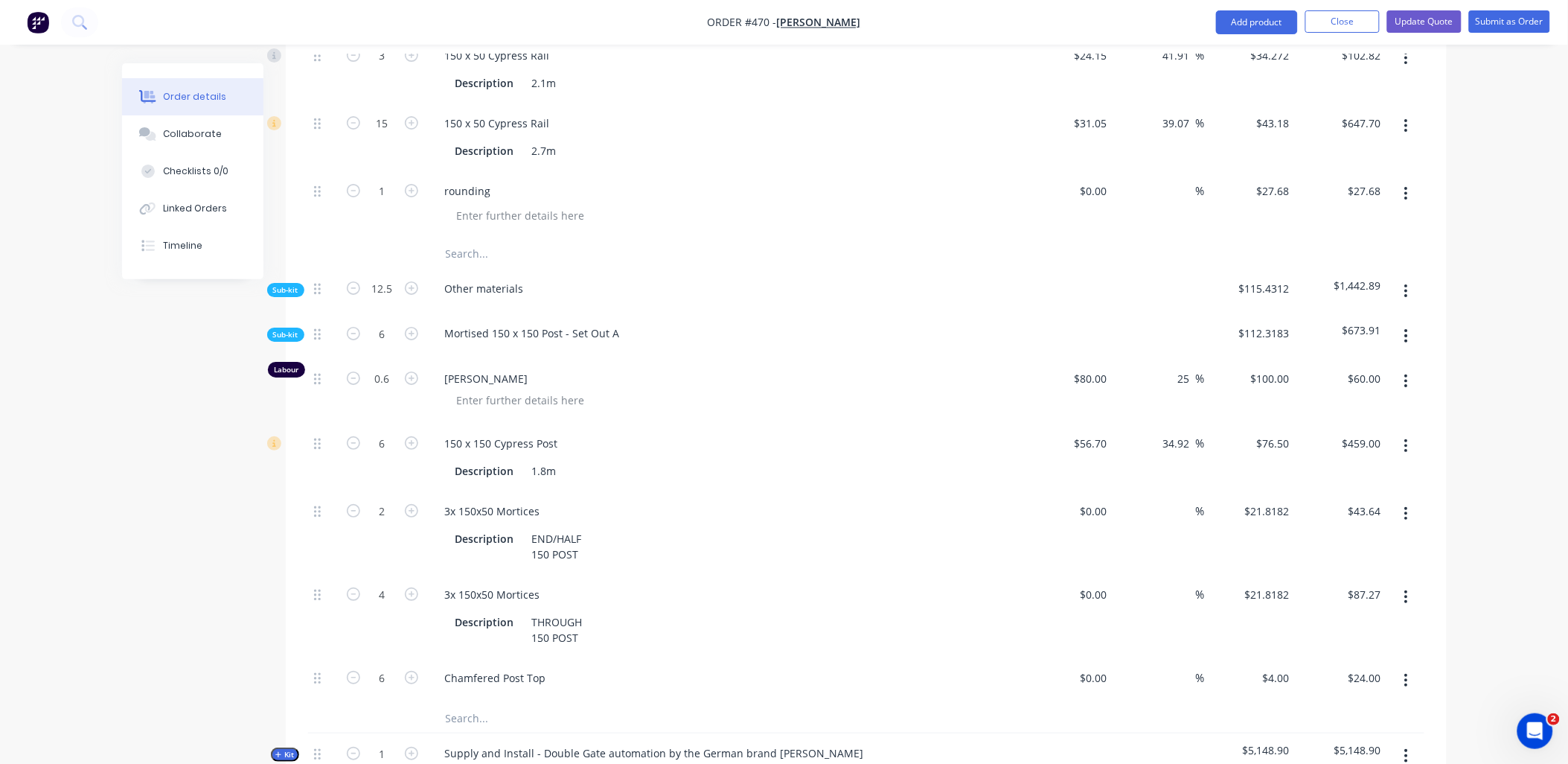
scroll to position [1902, 0]
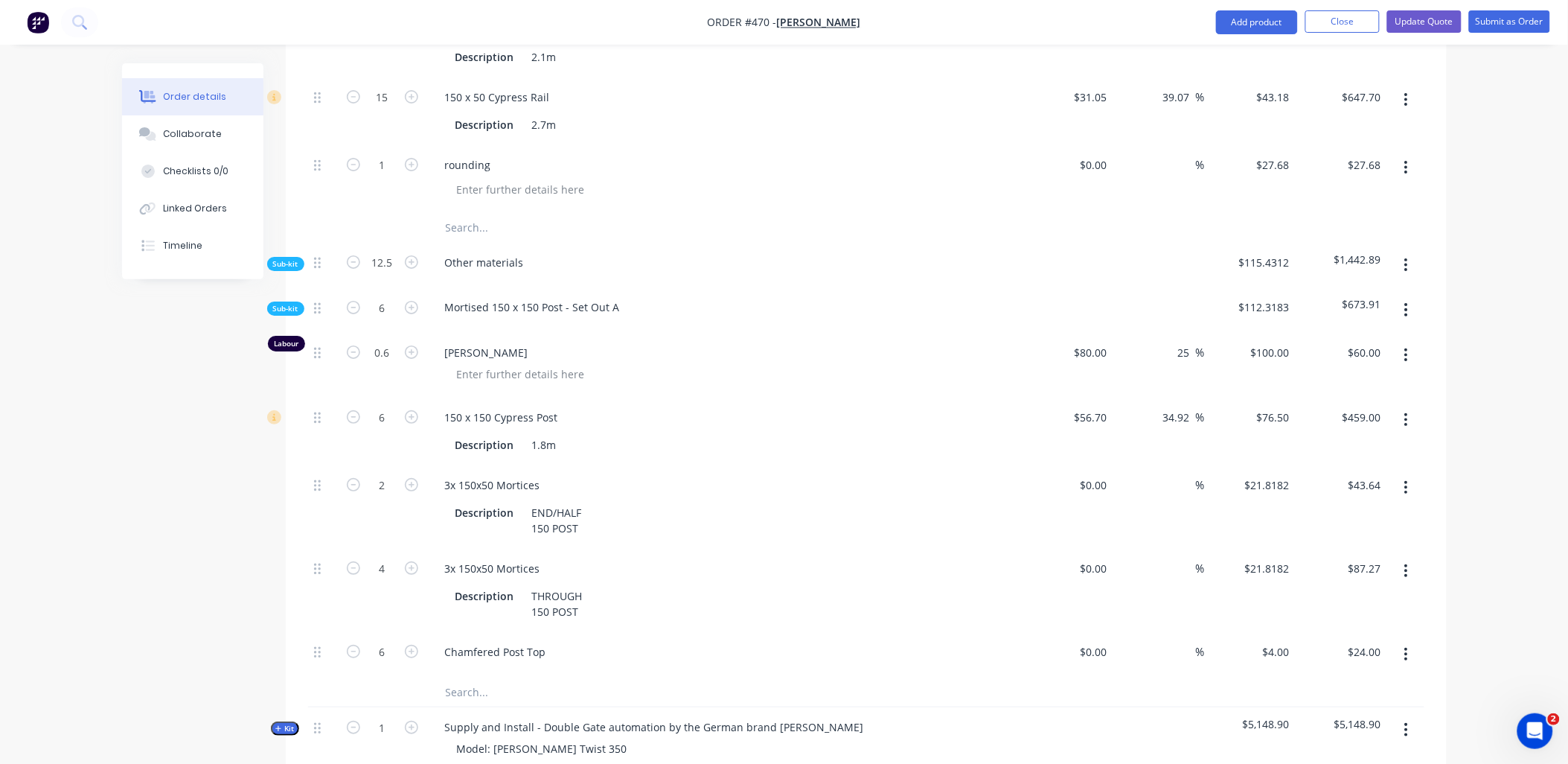
click at [476, 677] on input "text" at bounding box center [594, 692] width 298 height 30
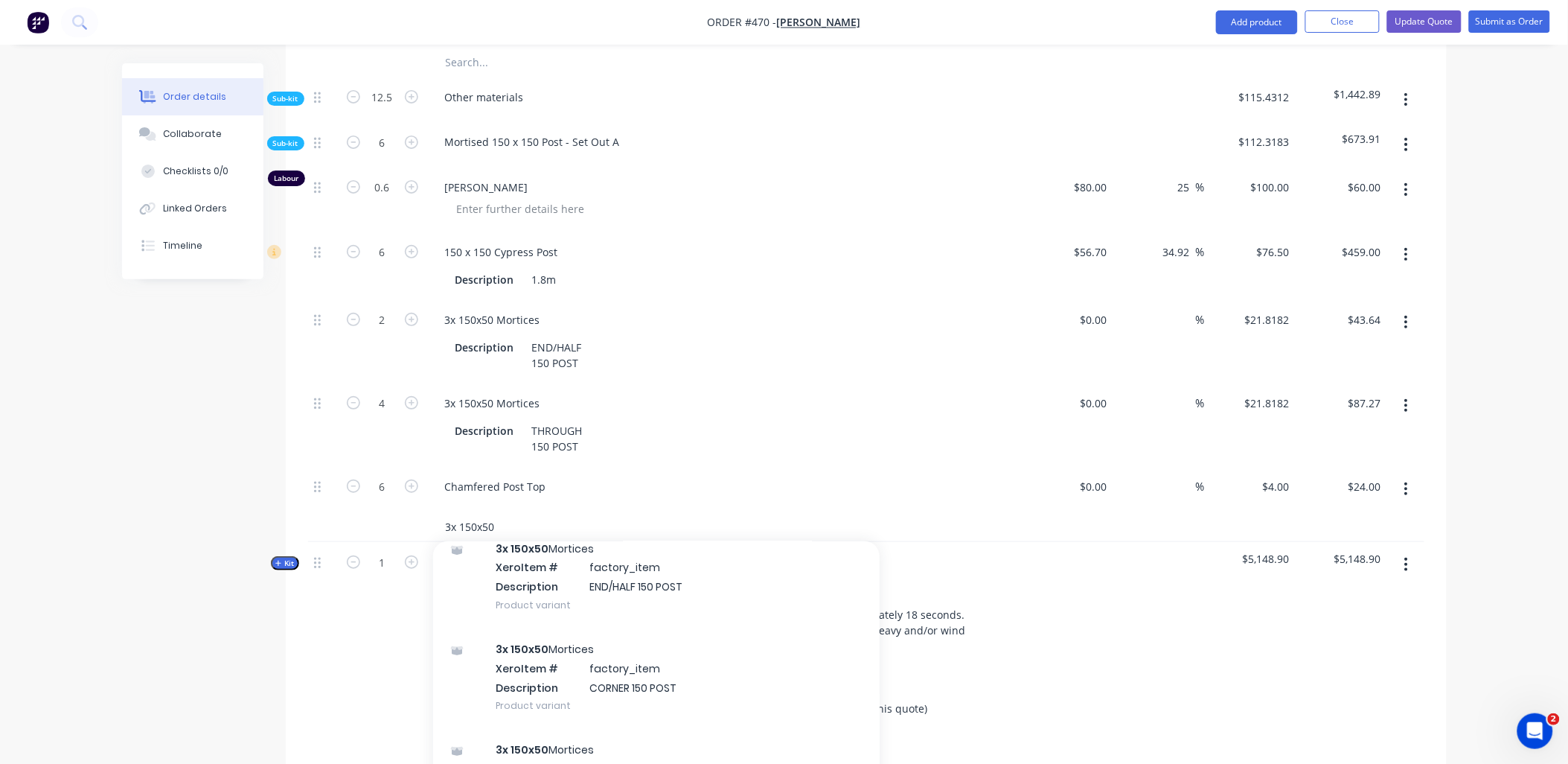
scroll to position [248, 0]
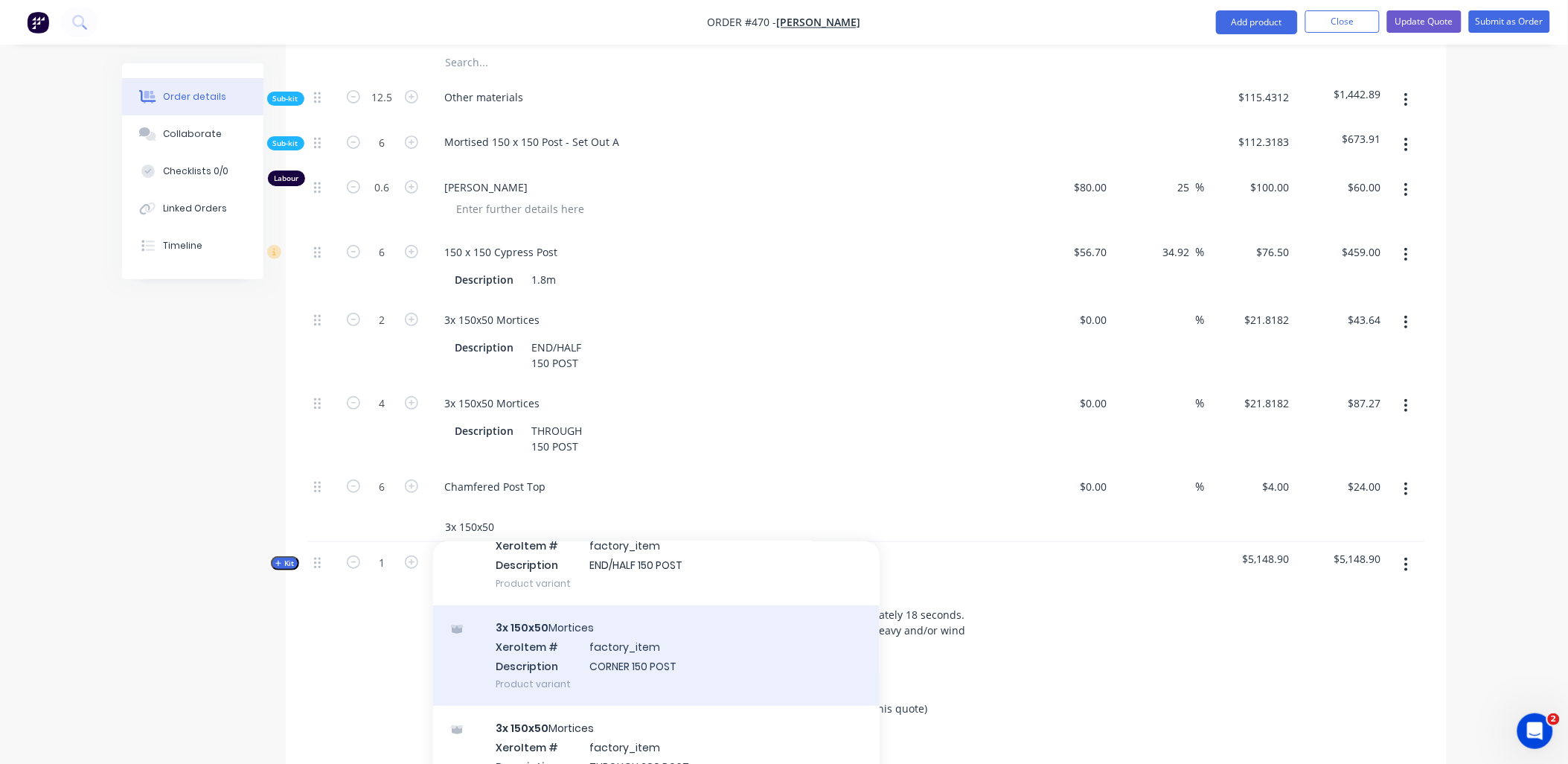
type input "3x 150x50"
click at [576, 636] on div "3x 150x50 Mortices Xero Item # factory_item Description CORNER 150 POST Product…" at bounding box center [655, 655] width 446 height 100
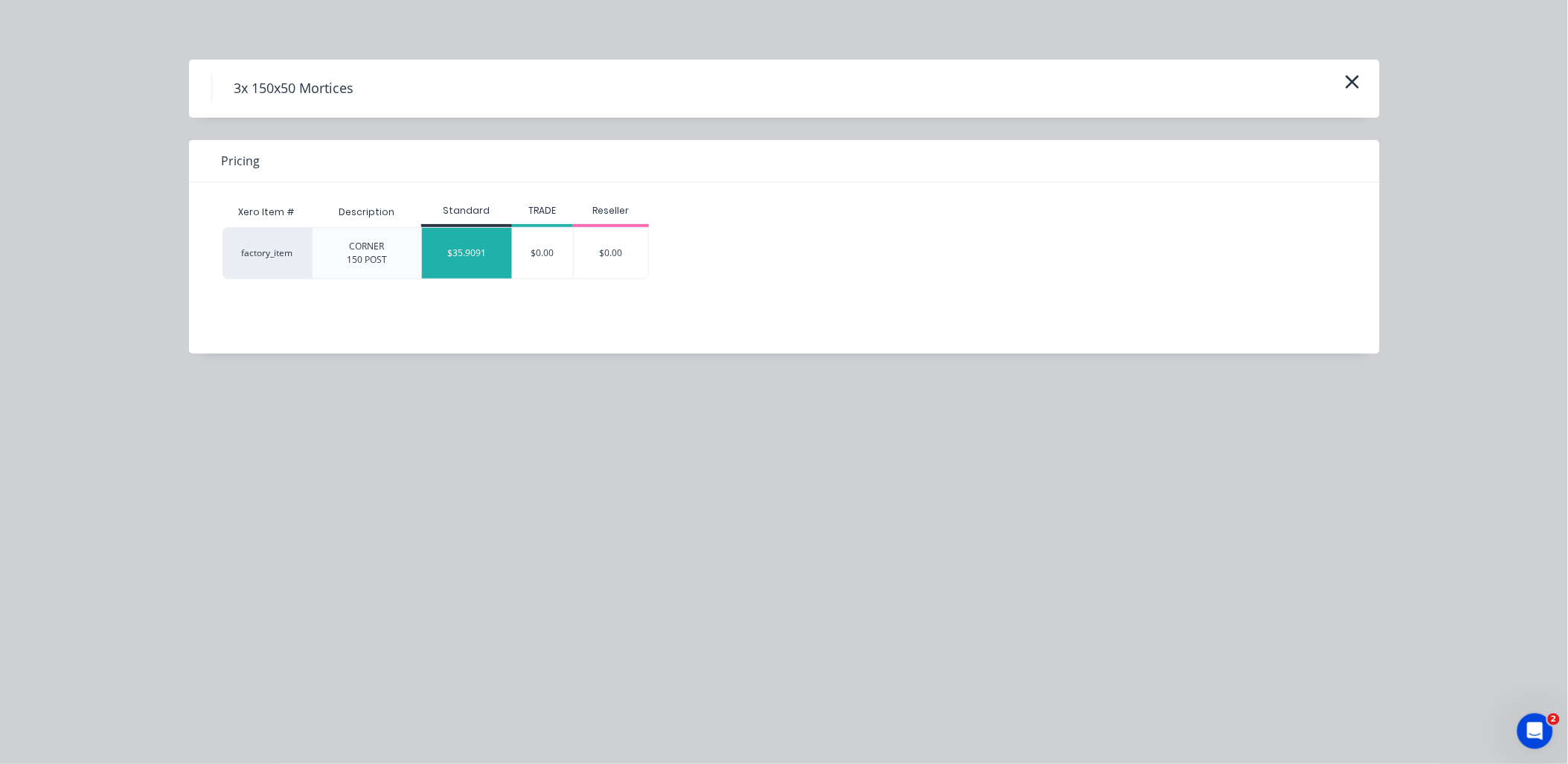
click at [477, 257] on div "$35.9091" at bounding box center [467, 253] width 90 height 51
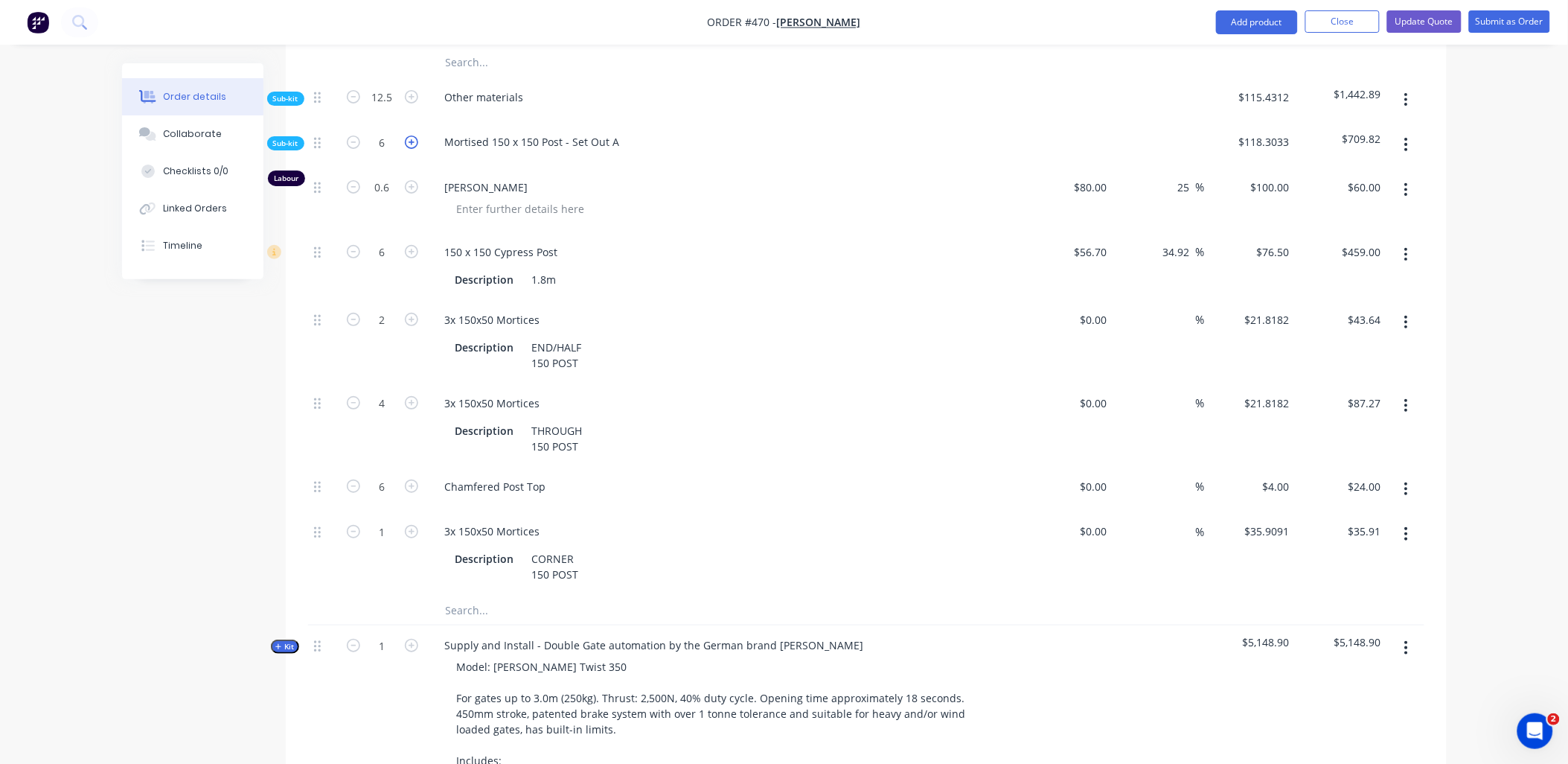
click at [415, 136] on icon "button" at bounding box center [411, 142] width 13 height 13
type input "7"
type input "0.7"
type input "$70.00"
type input "7"
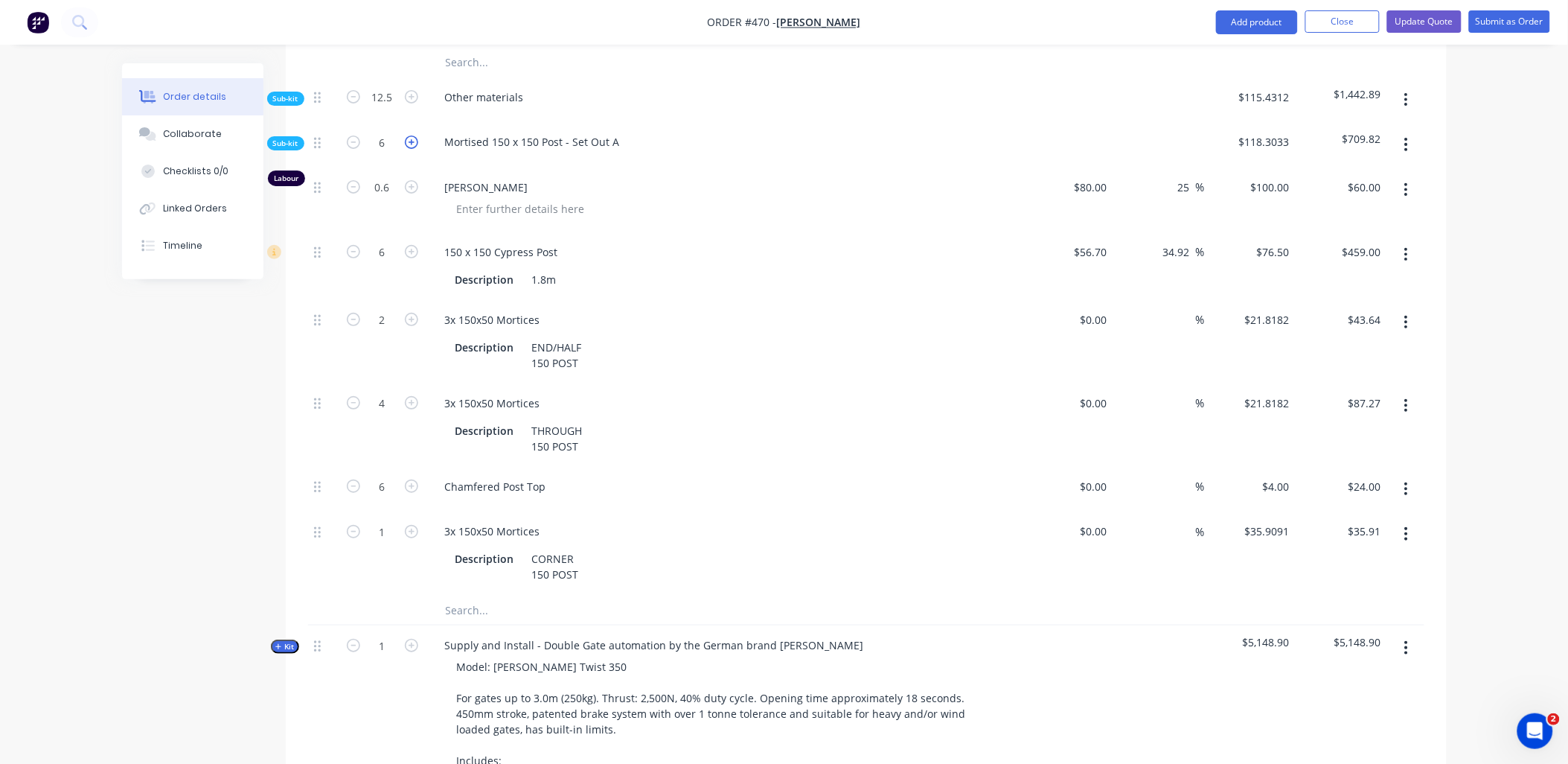
type input "$535.50"
type input "2.3331"
type input "$50.90"
type input "4.6669"
type input "$101.82"
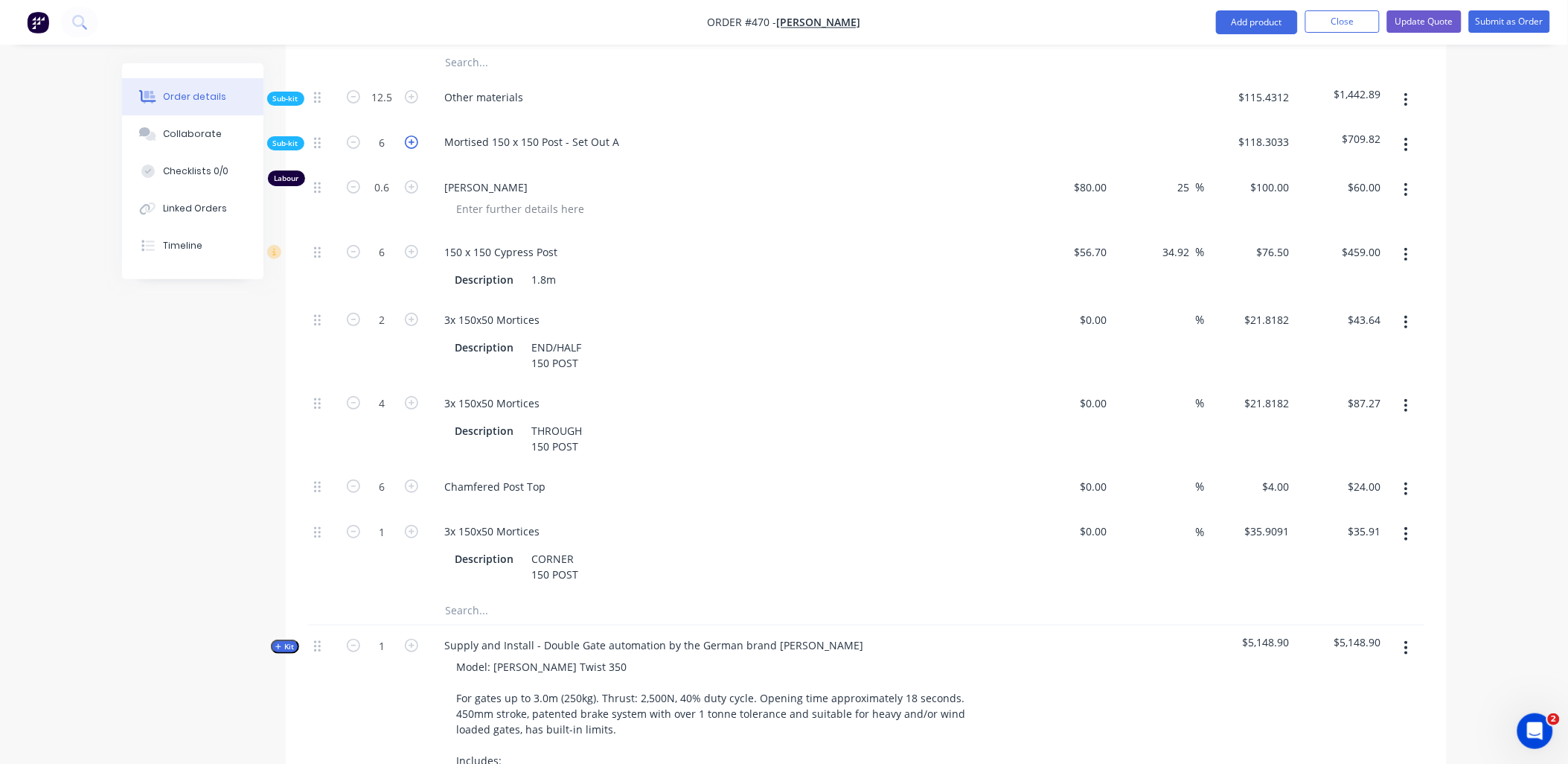
type input "7"
type input "$28.00"
type input "1.1669"
type input "$41.90"
click at [384, 309] on input "2.3331" at bounding box center [382, 319] width 39 height 22
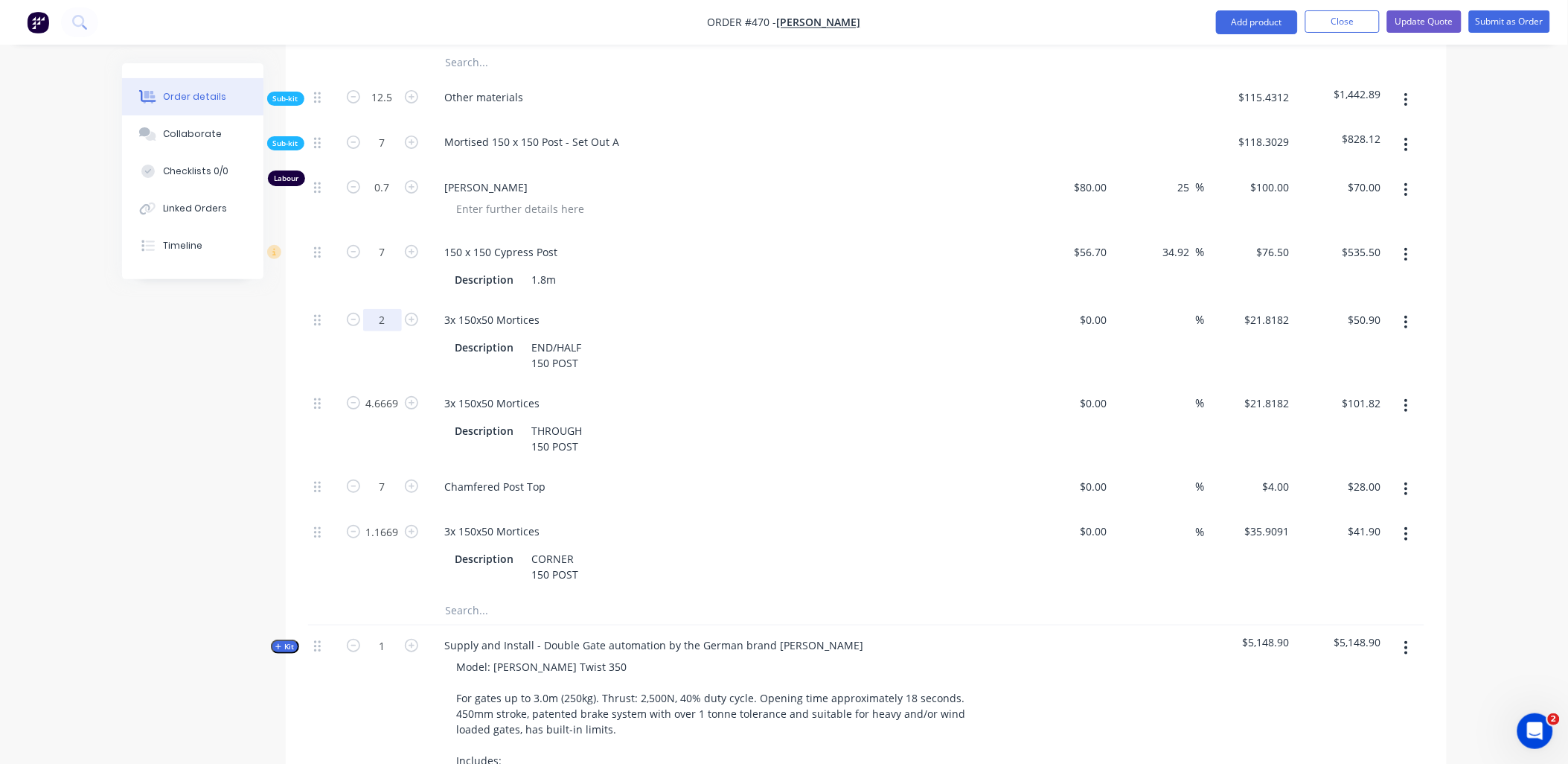
type input "2"
click at [343, 349] on div "2" at bounding box center [382, 342] width 90 height 83
type input "$43.64"
click at [387, 392] on input "4.6669" at bounding box center [382, 403] width 39 height 22
type input "4"
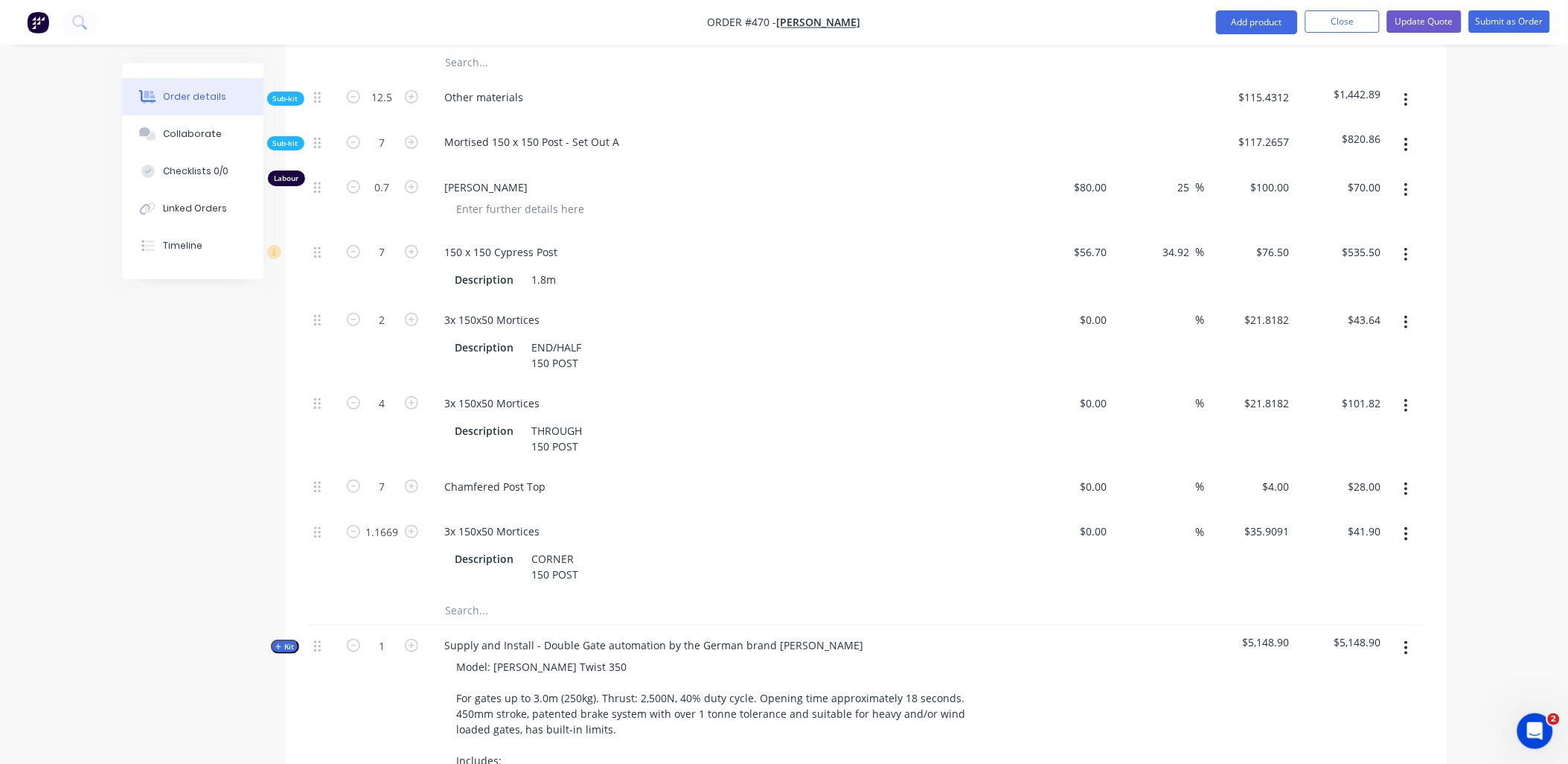
click at [361, 336] on div "2" at bounding box center [382, 342] width 90 height 83
type input "$87.27"
click at [396, 521] on input "1.1669" at bounding box center [382, 532] width 39 height 22
type input "1"
type input "$35.91"
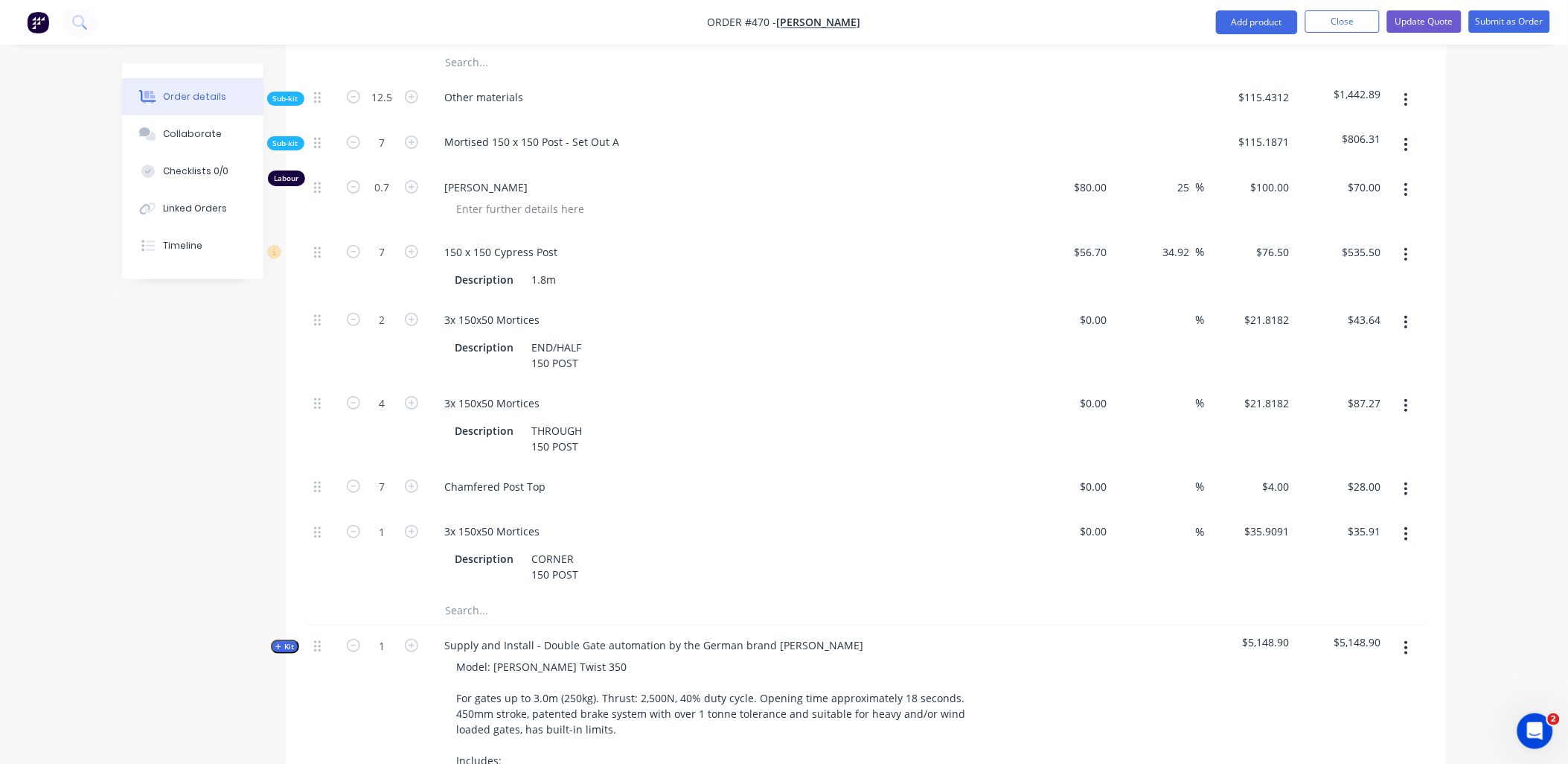
click at [358, 423] on div "4" at bounding box center [382, 425] width 90 height 83
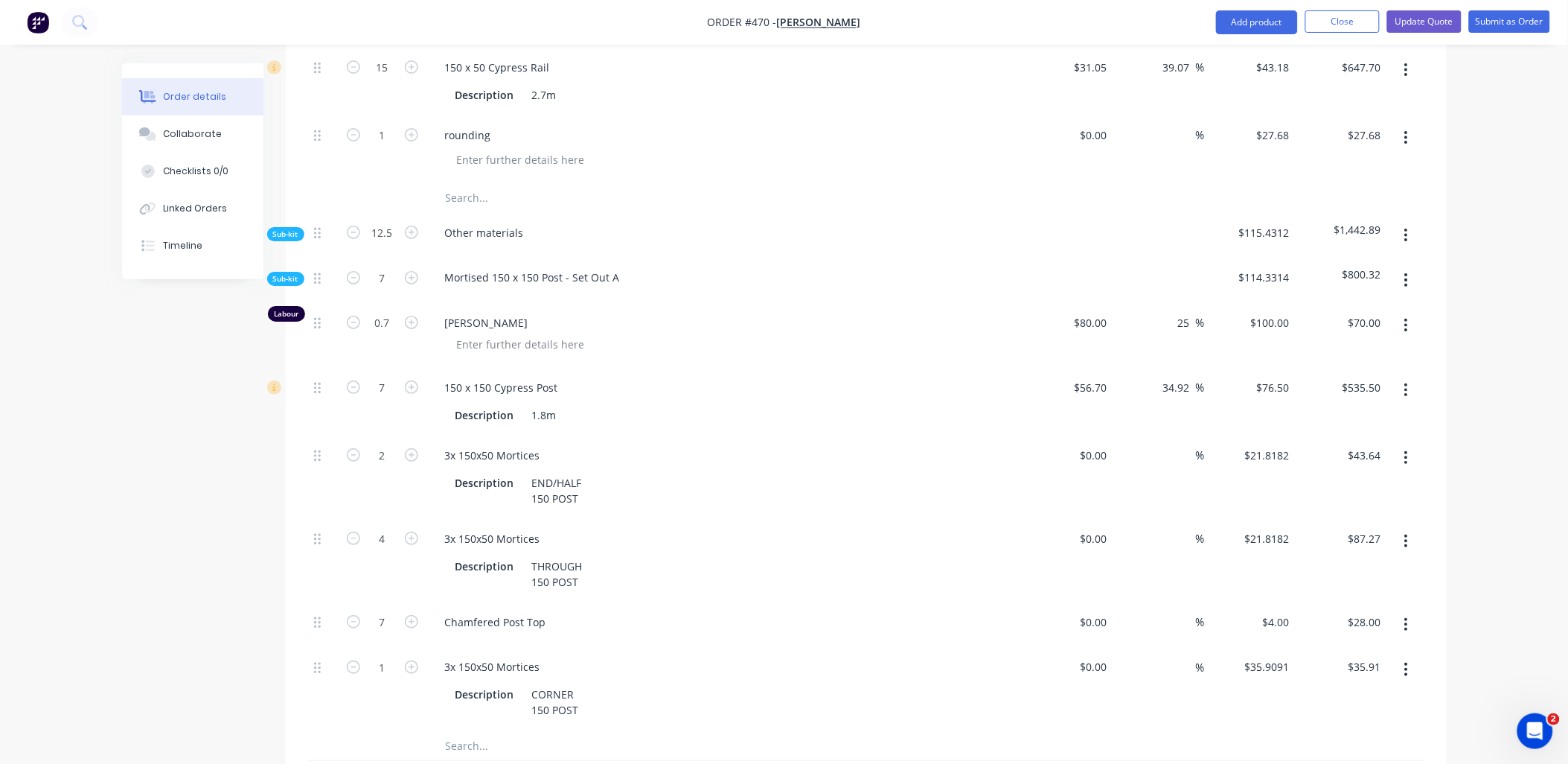
scroll to position [1902, 0]
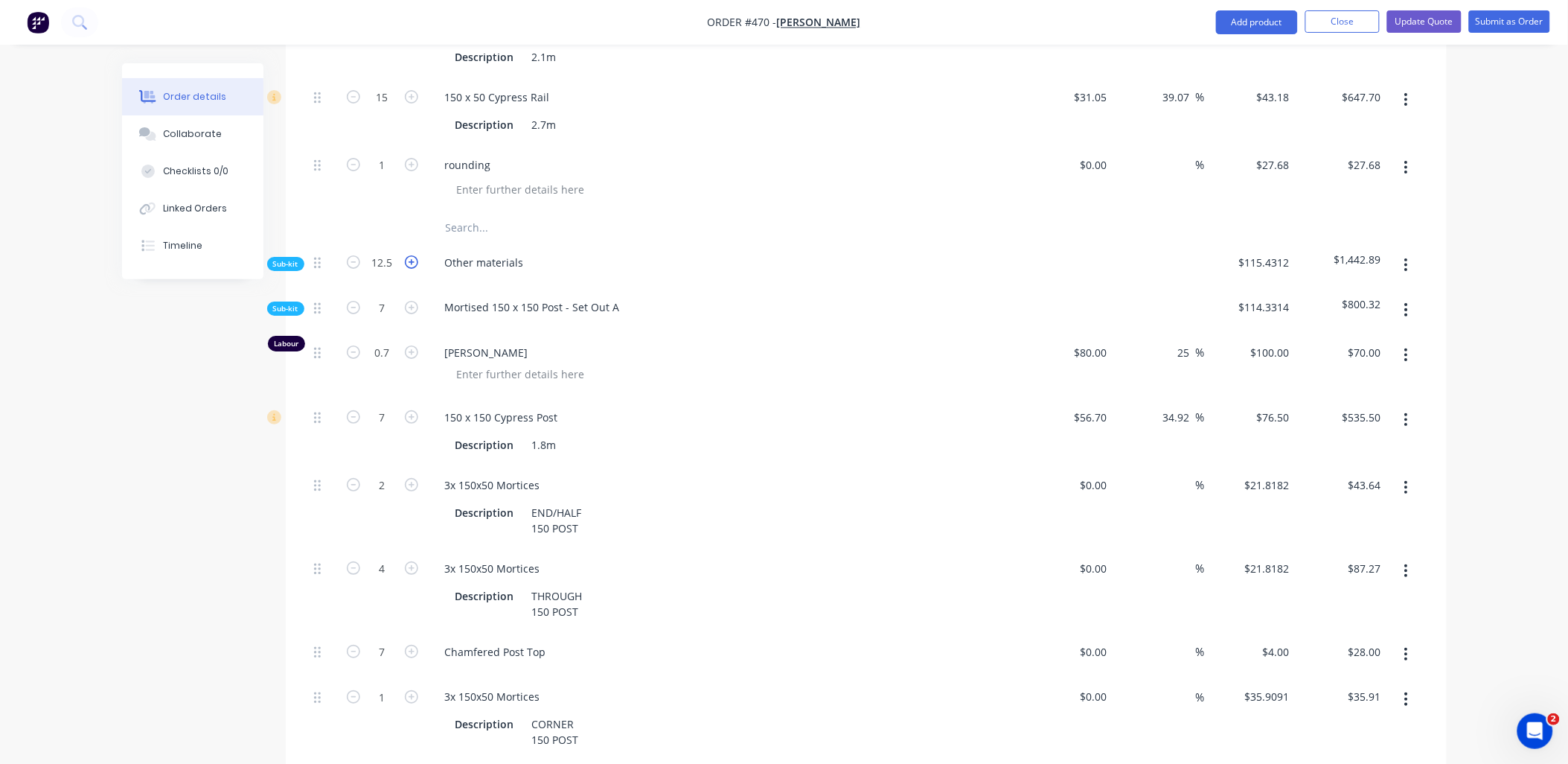
click at [410, 256] on icon "button" at bounding box center [411, 262] width 13 height 13
click at [411, 256] on icon "button" at bounding box center [411, 262] width 13 height 13
click at [276, 258] on span "Sub-kit" at bounding box center [286, 264] width 26 height 12
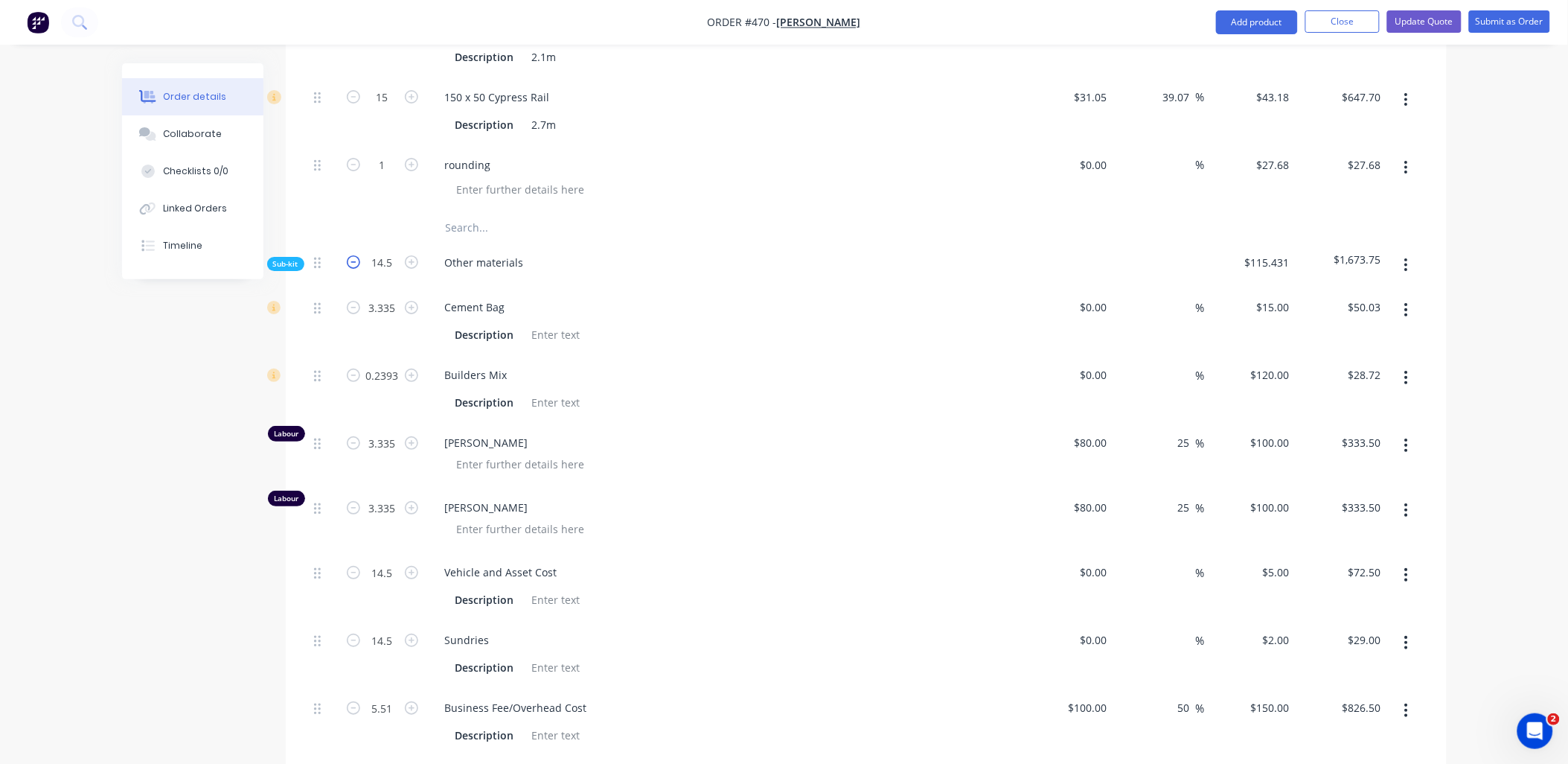
click at [354, 256] on icon "button" at bounding box center [353, 262] width 13 height 13
type input "13.5"
type input "3.105"
type input "$46.58"
type input "0.2228"
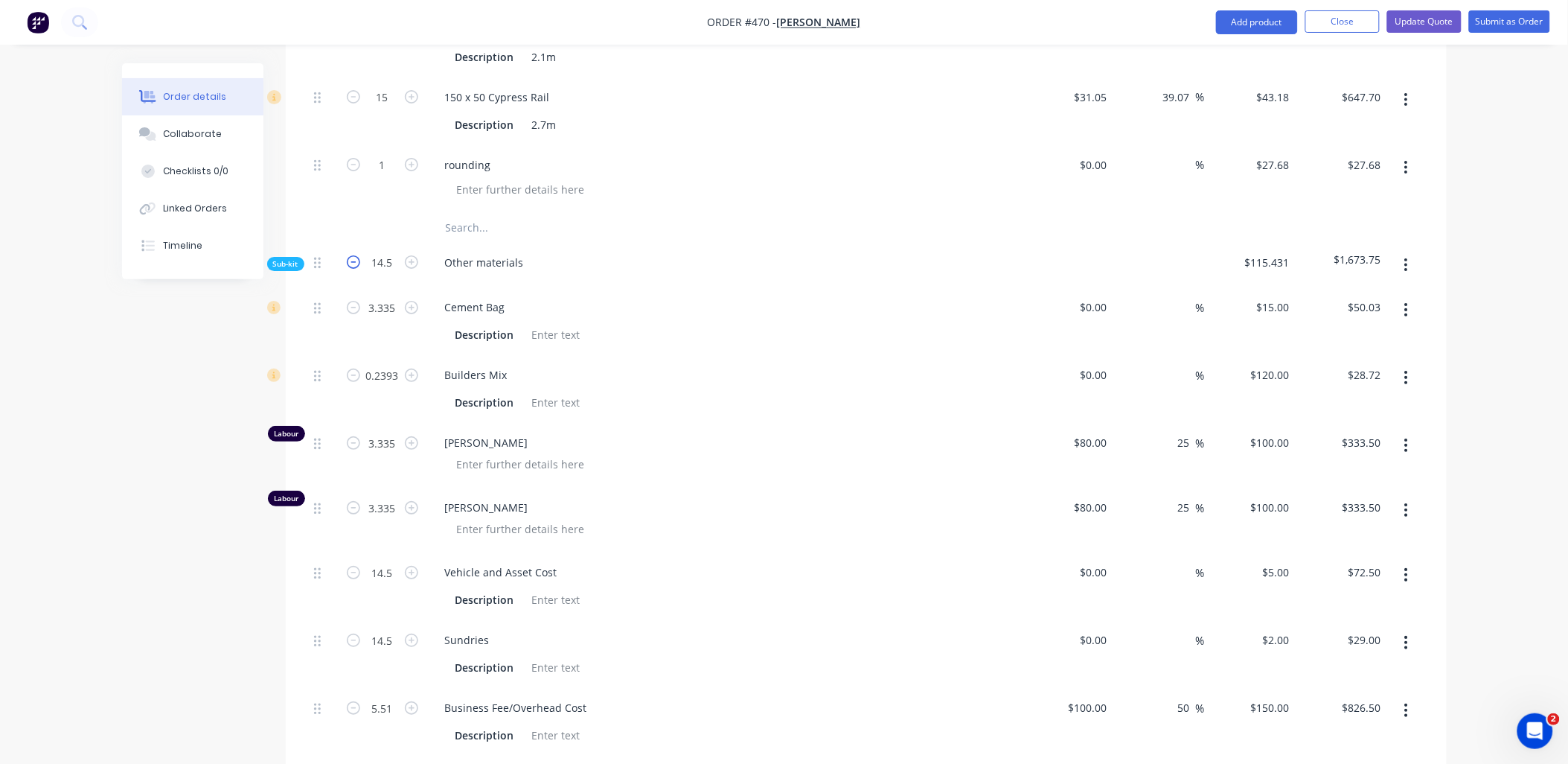
type input "$26.74"
type input "3.105"
type input "$310.50"
type input "3.105"
type input "$310.50"
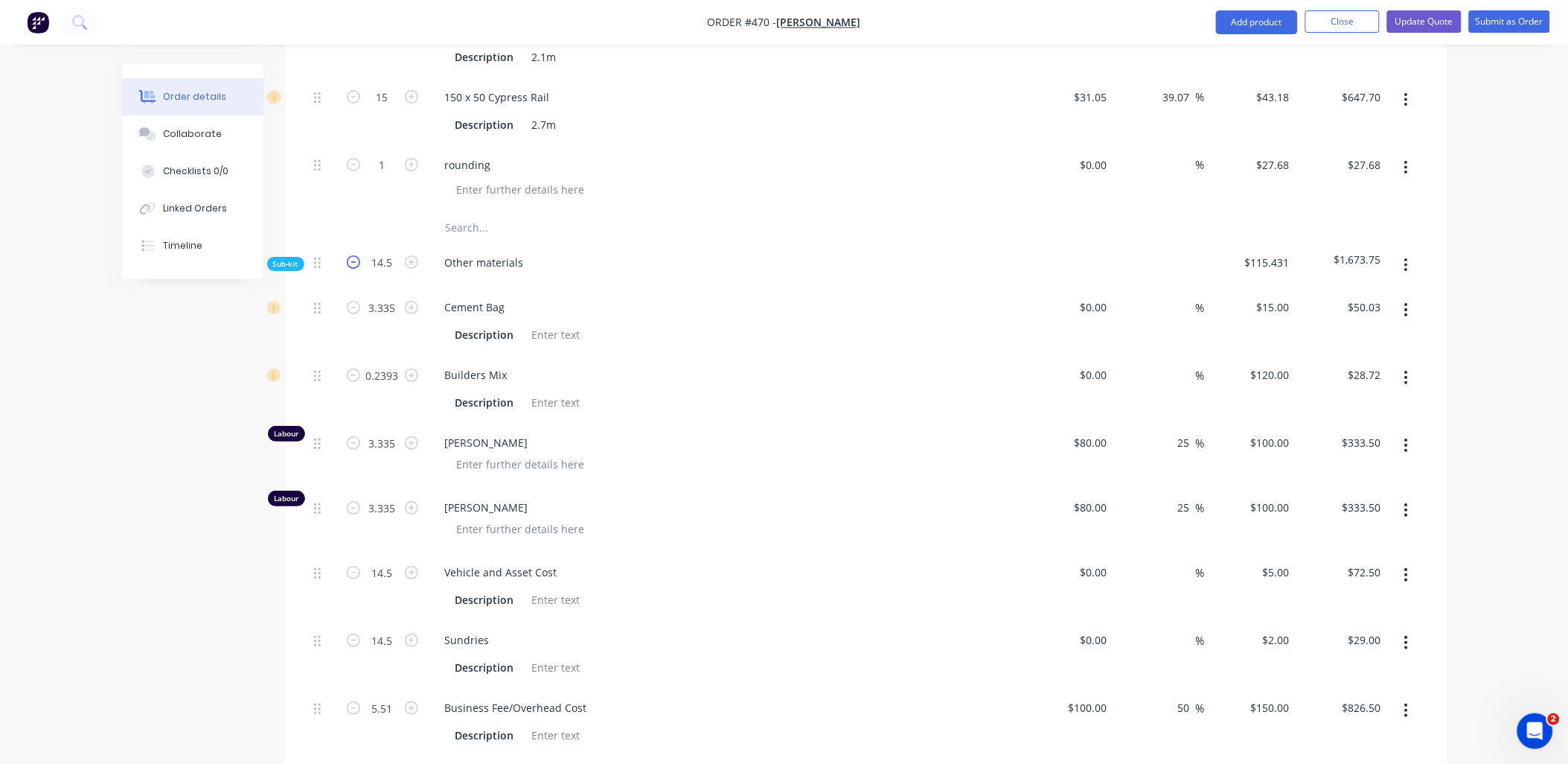
type input "13.5"
type input "$67.50"
type input "13.5"
type input "$27.00"
type input "5.13"
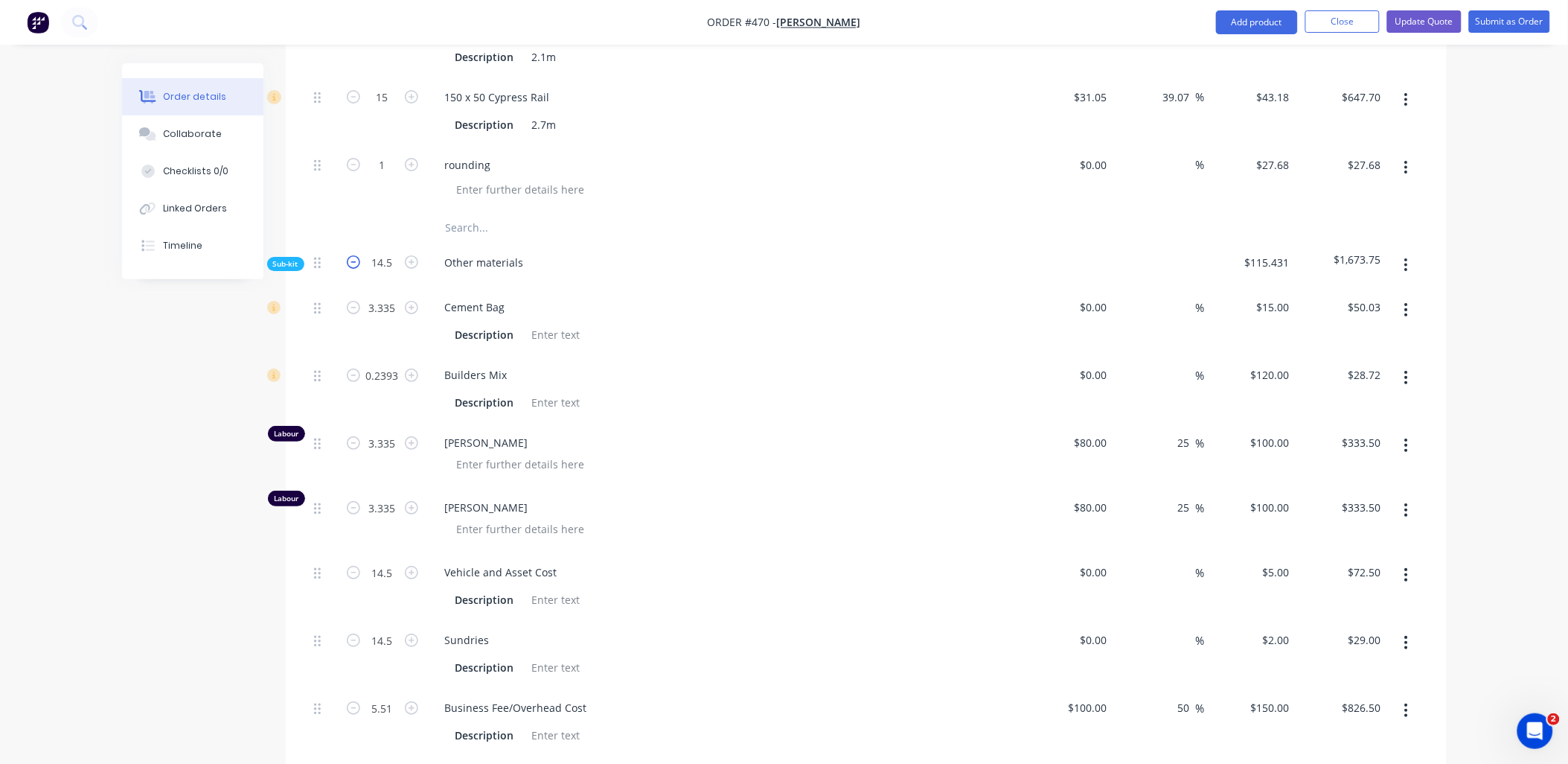
type input "$769.50"
click at [354, 256] on icon "button" at bounding box center [353, 262] width 13 height 13
type input "12.5"
type input "2.875"
type input "$43.13"
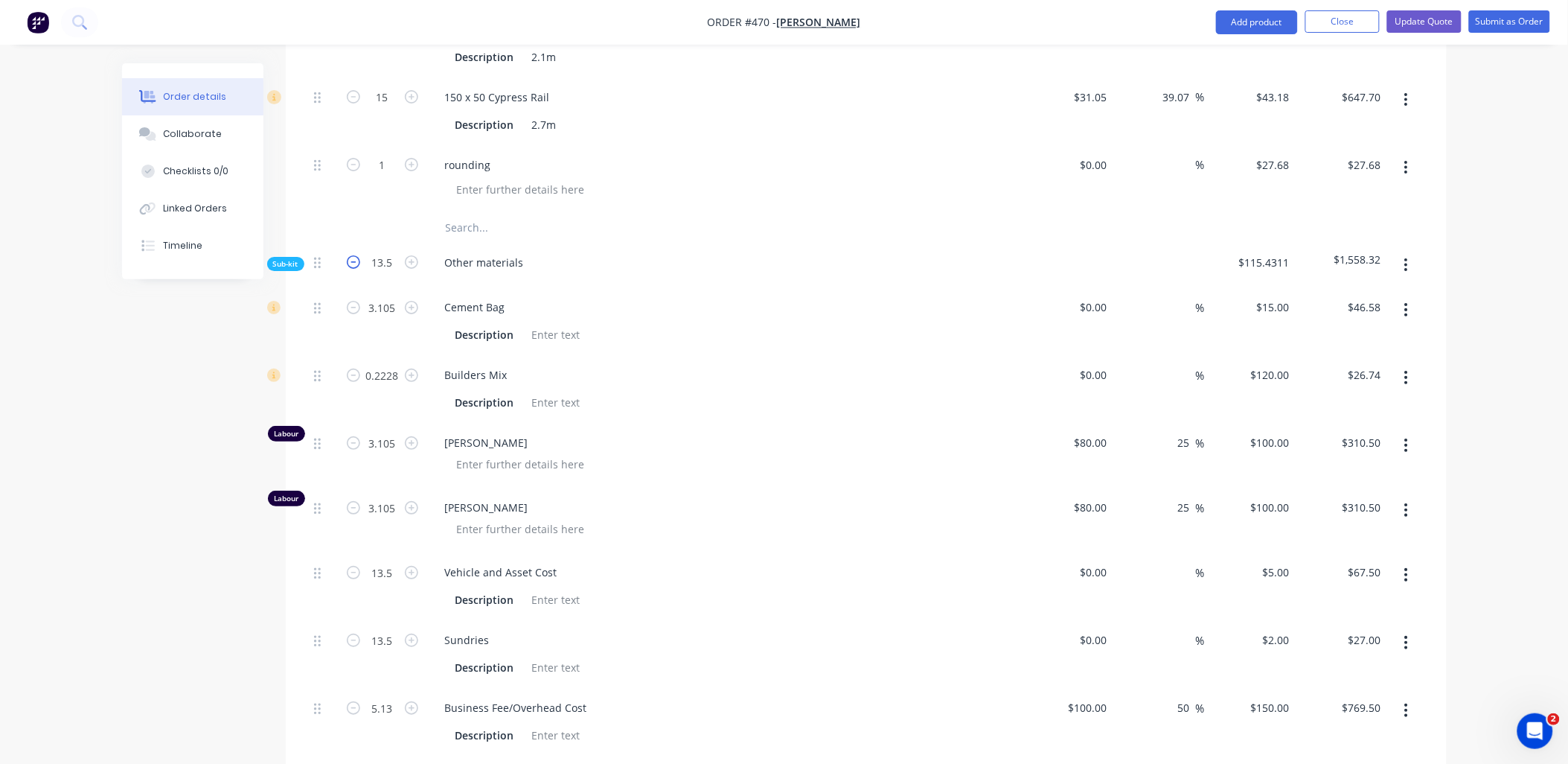
type input "0.2063"
type input "$24.76"
type input "2.875"
type input "$287.50"
type input "2.875"
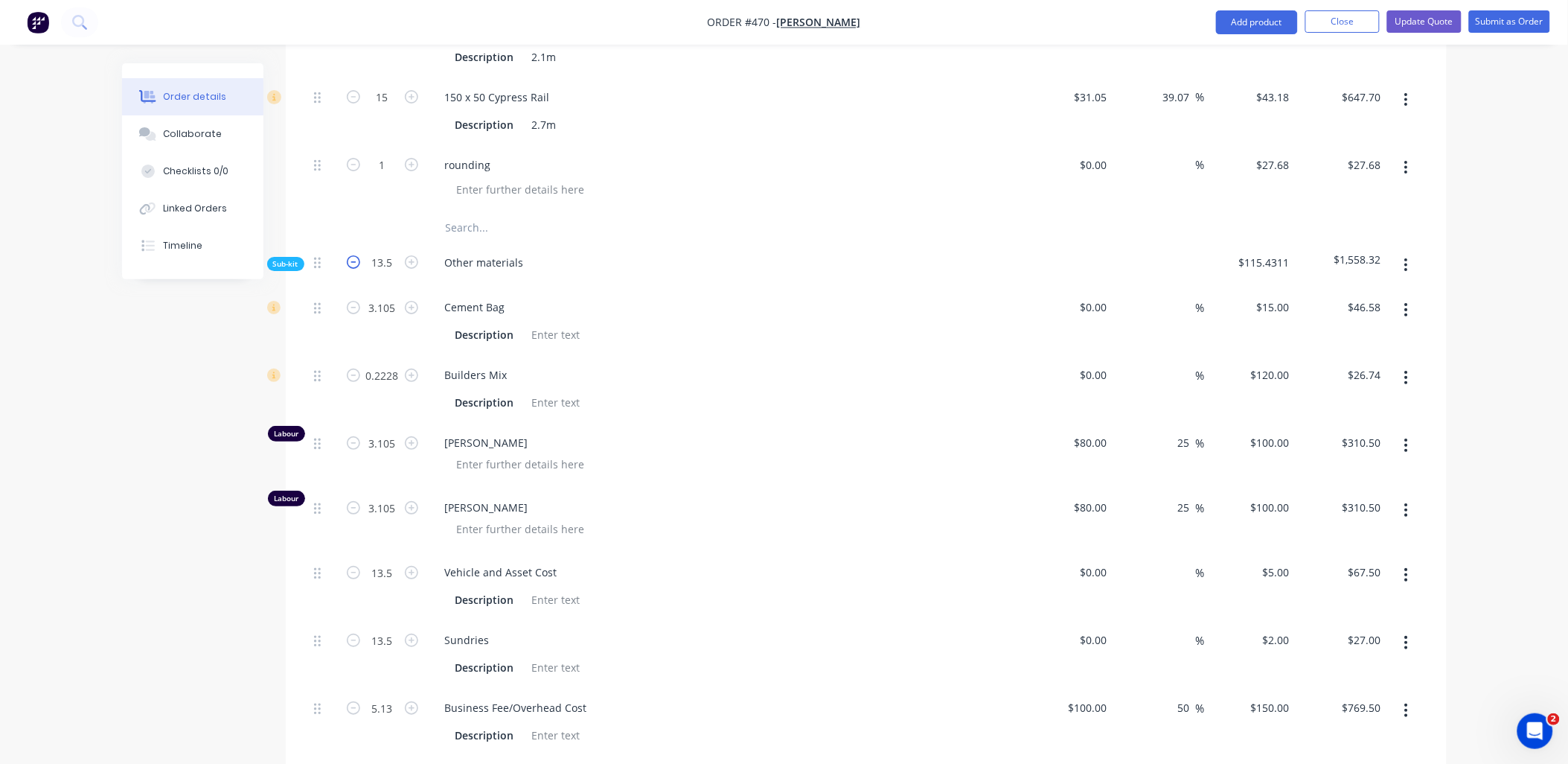
type input "$287.50"
type input "12.5"
type input "$62.50"
type input "12.5"
type input "$25.00"
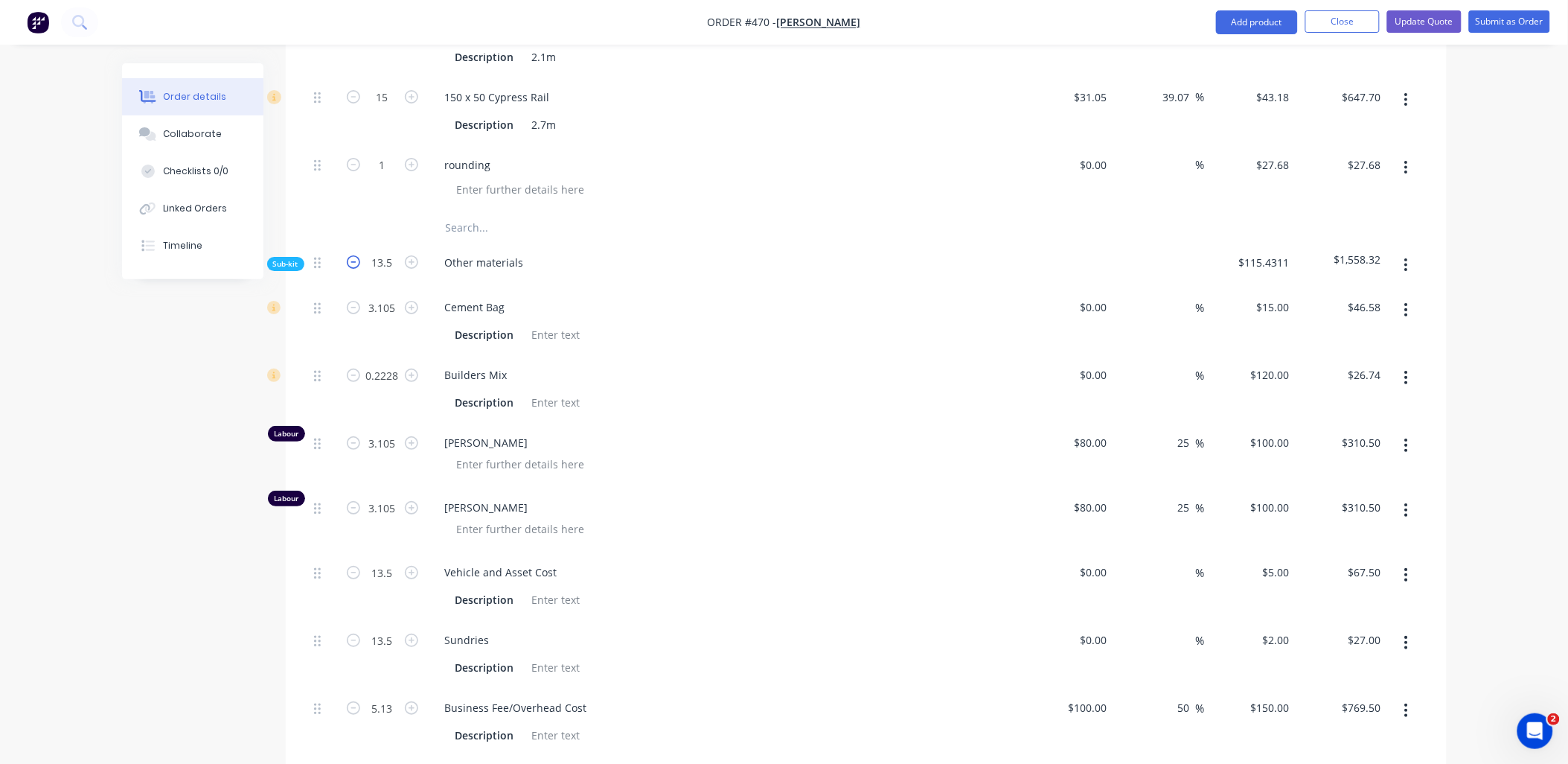
type input "4.75"
type input "$712.50"
click at [419, 253] on button "button" at bounding box center [412, 261] width 20 height 16
type input "13.5"
type input "3.105"
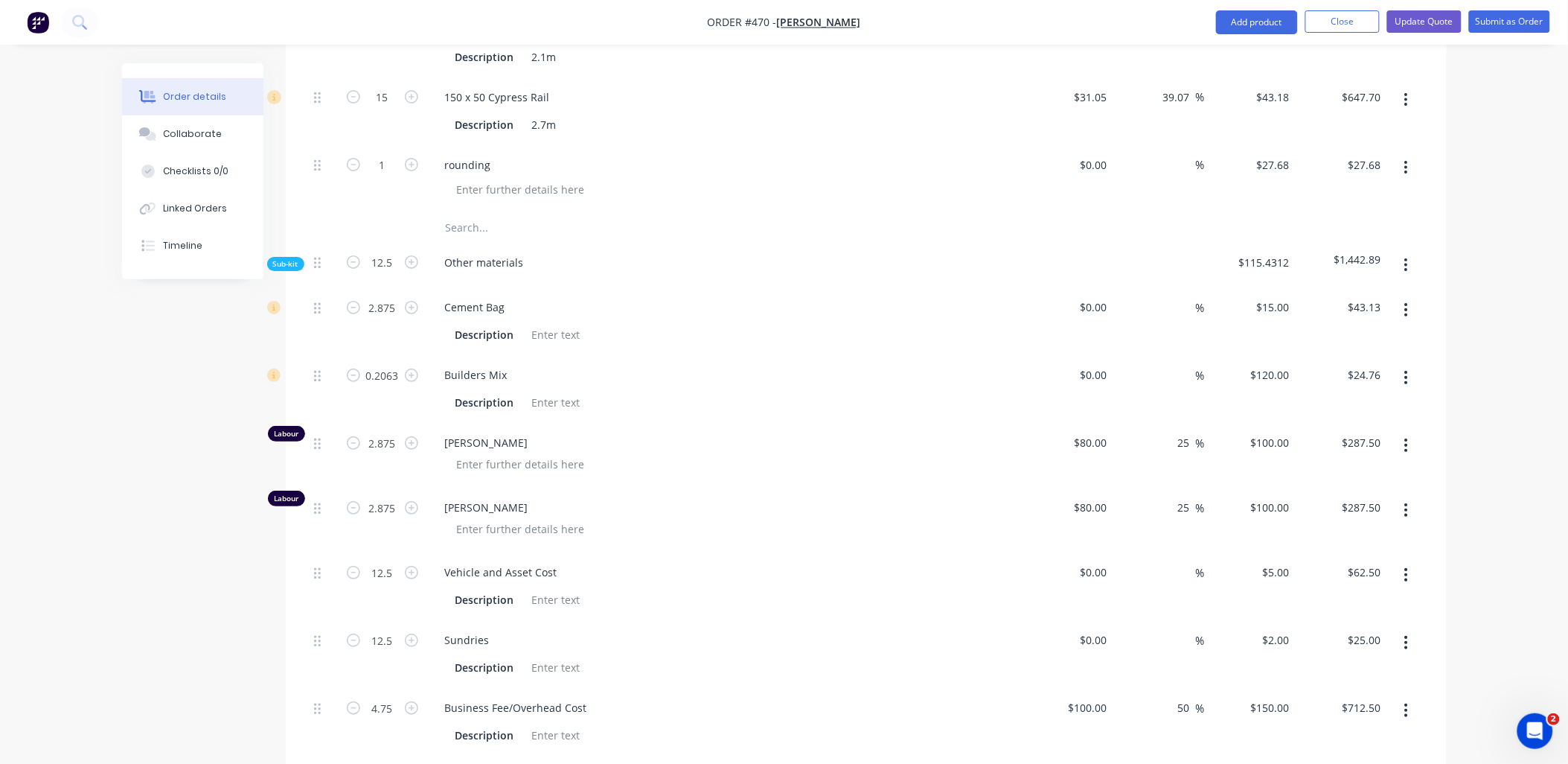
type input "$46.58"
type input "0.2228"
type input "$26.74"
type input "3.105"
type input "$310.50"
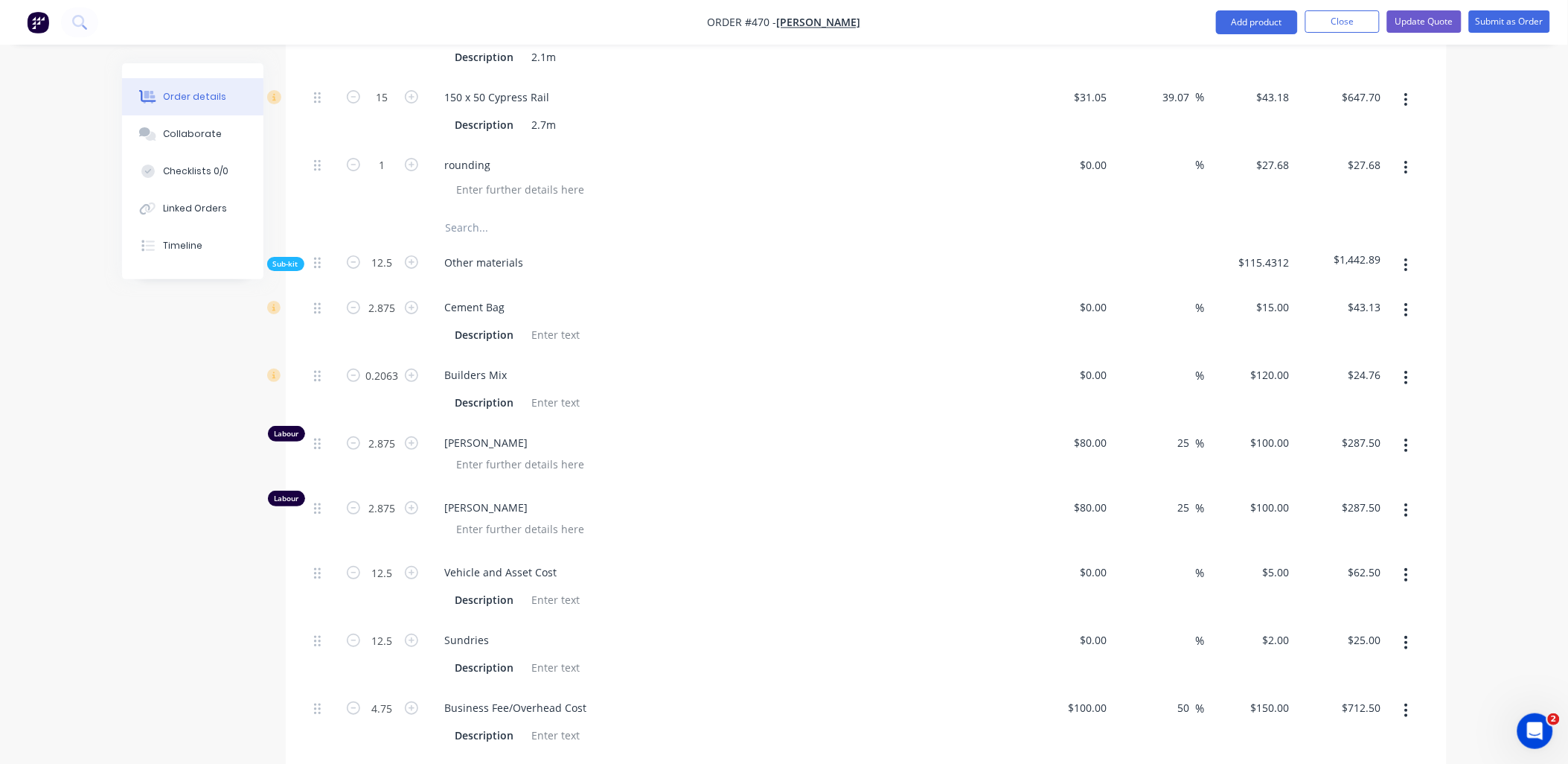
type input "3.105"
type input "$310.50"
type input "13.5"
type input "$67.50"
type input "13.5"
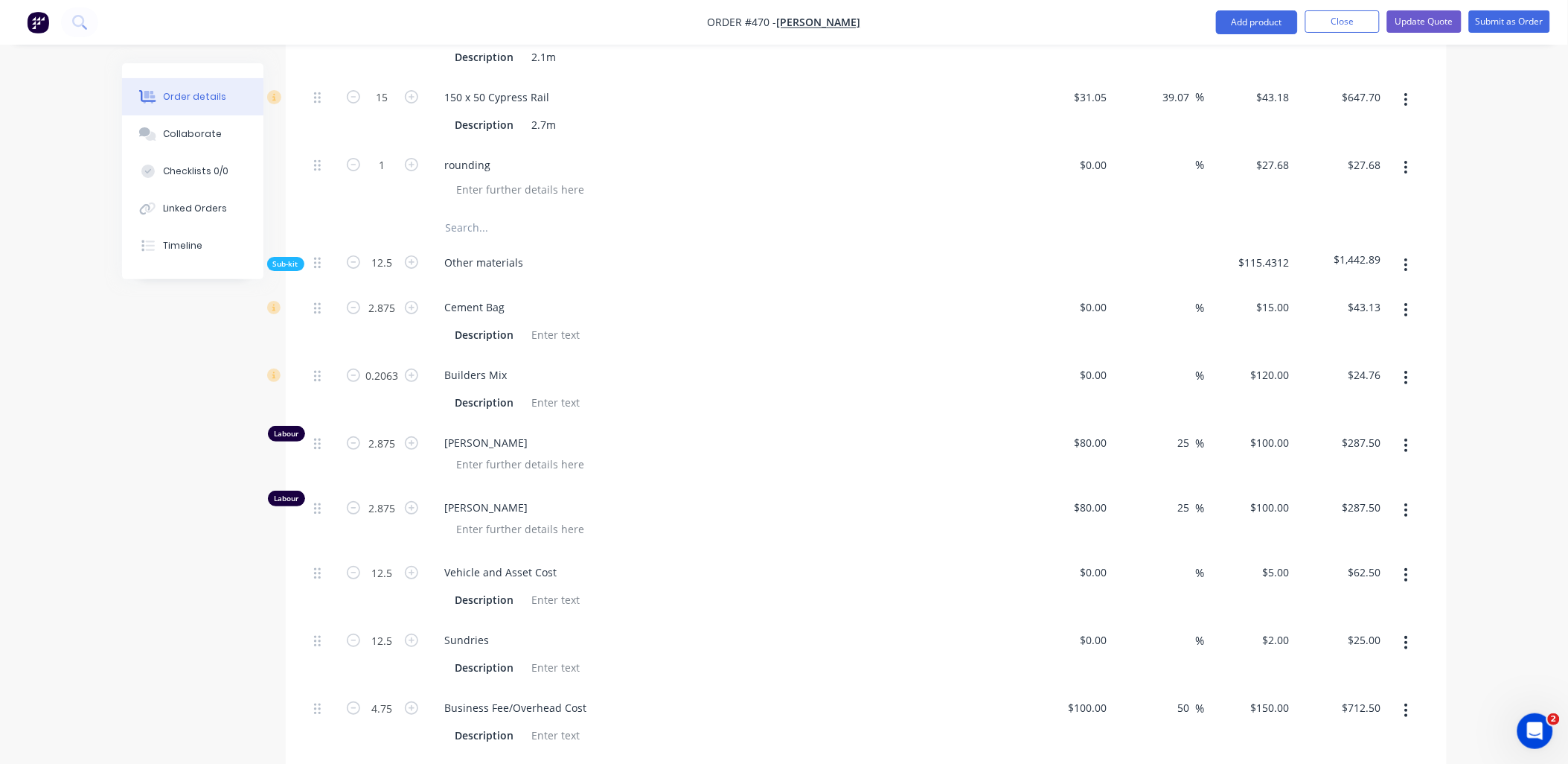
type input "$27.00"
type input "5.13"
type input "$769.50"
click at [419, 253] on button "button" at bounding box center [412, 261] width 20 height 16
type input "14.5"
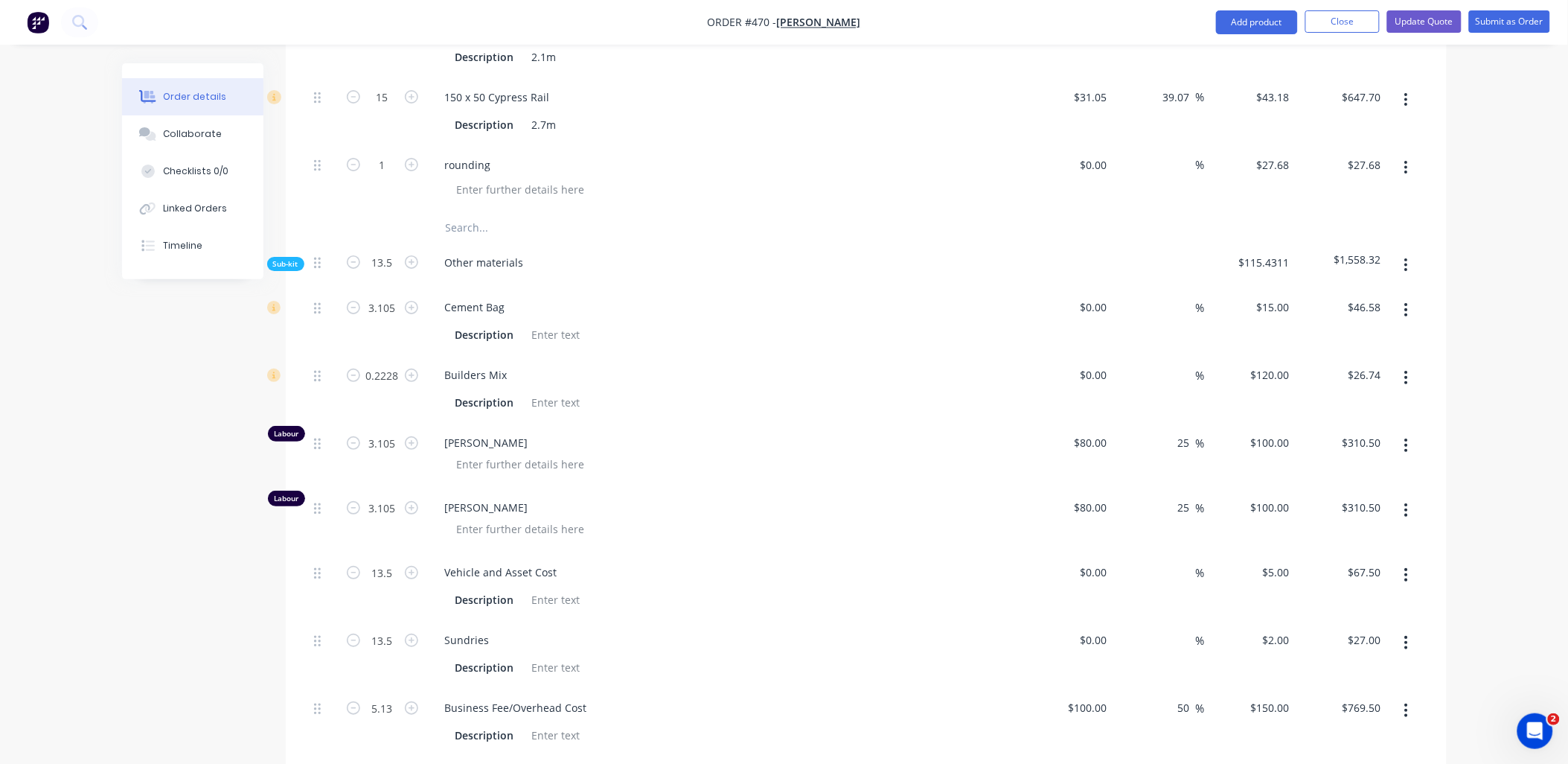
type input "3.335"
type input "$50.03"
type input "0.2393"
type input "$28.72"
type input "3.335"
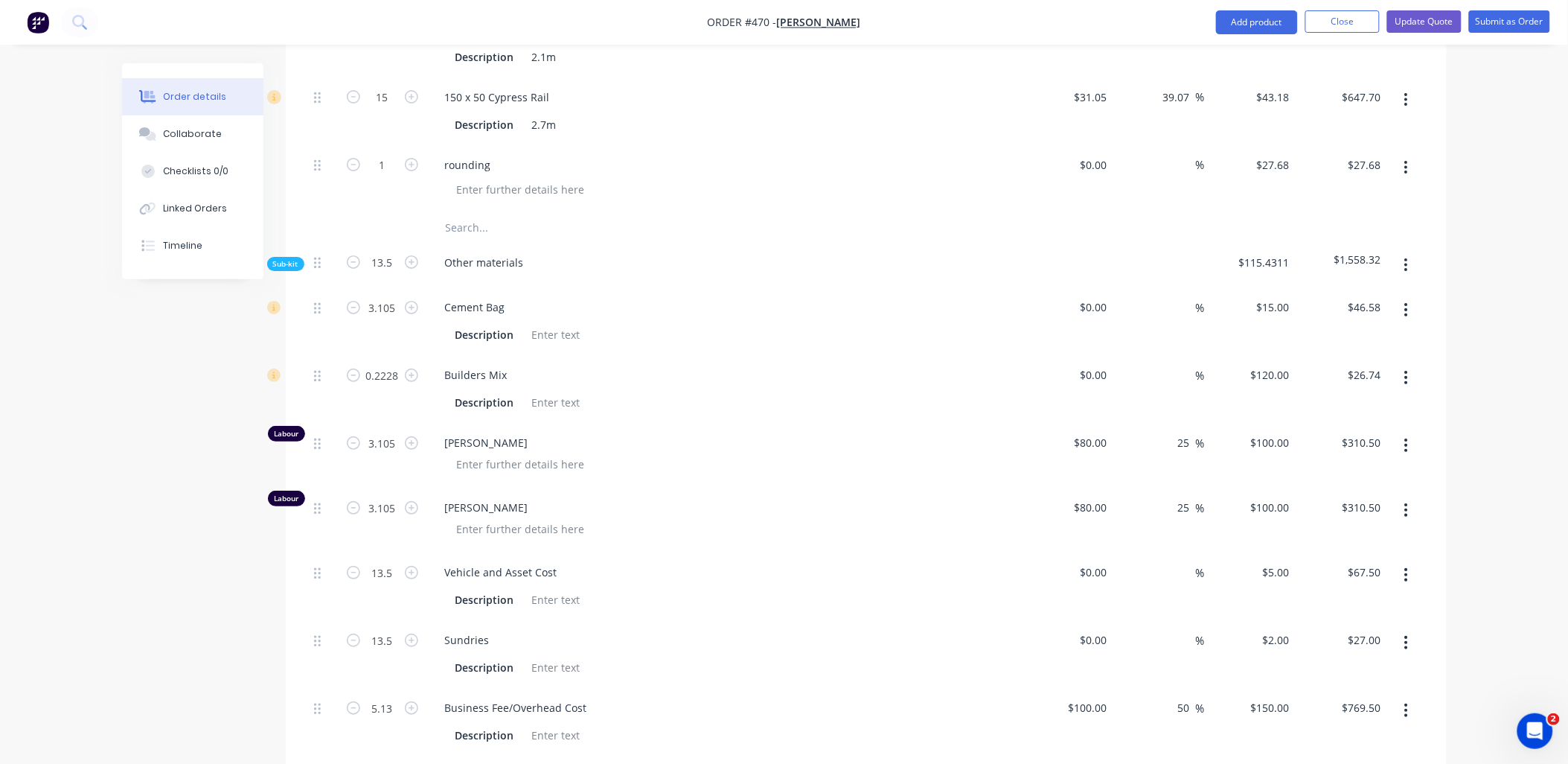
type input "$333.50"
type input "3.335"
type input "$333.50"
type input "14.5"
type input "$72.50"
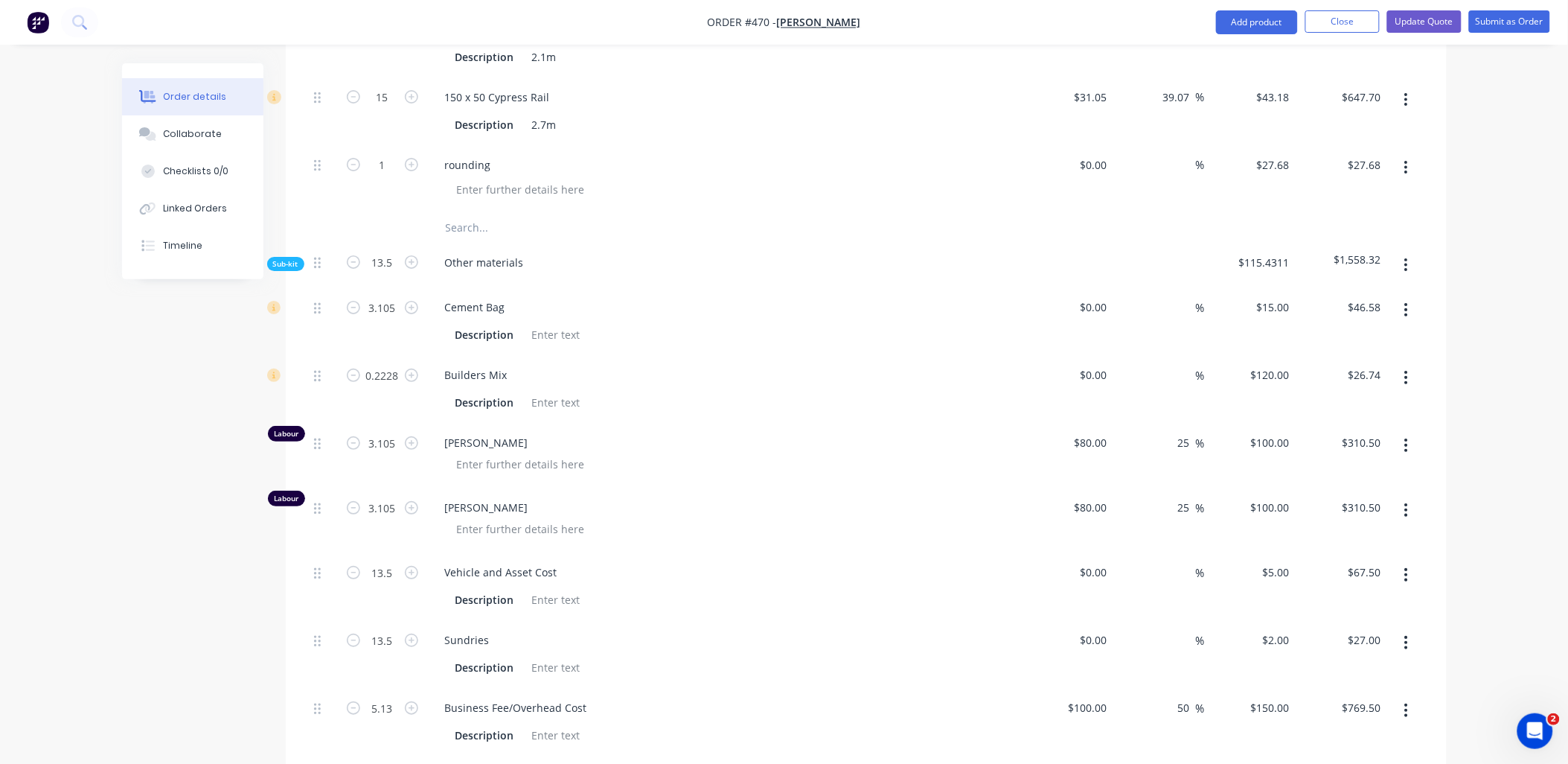
type input "14.5"
type input "$29.00"
type input "5.51"
type input "$826.50"
click at [419, 253] on button "button" at bounding box center [412, 261] width 20 height 16
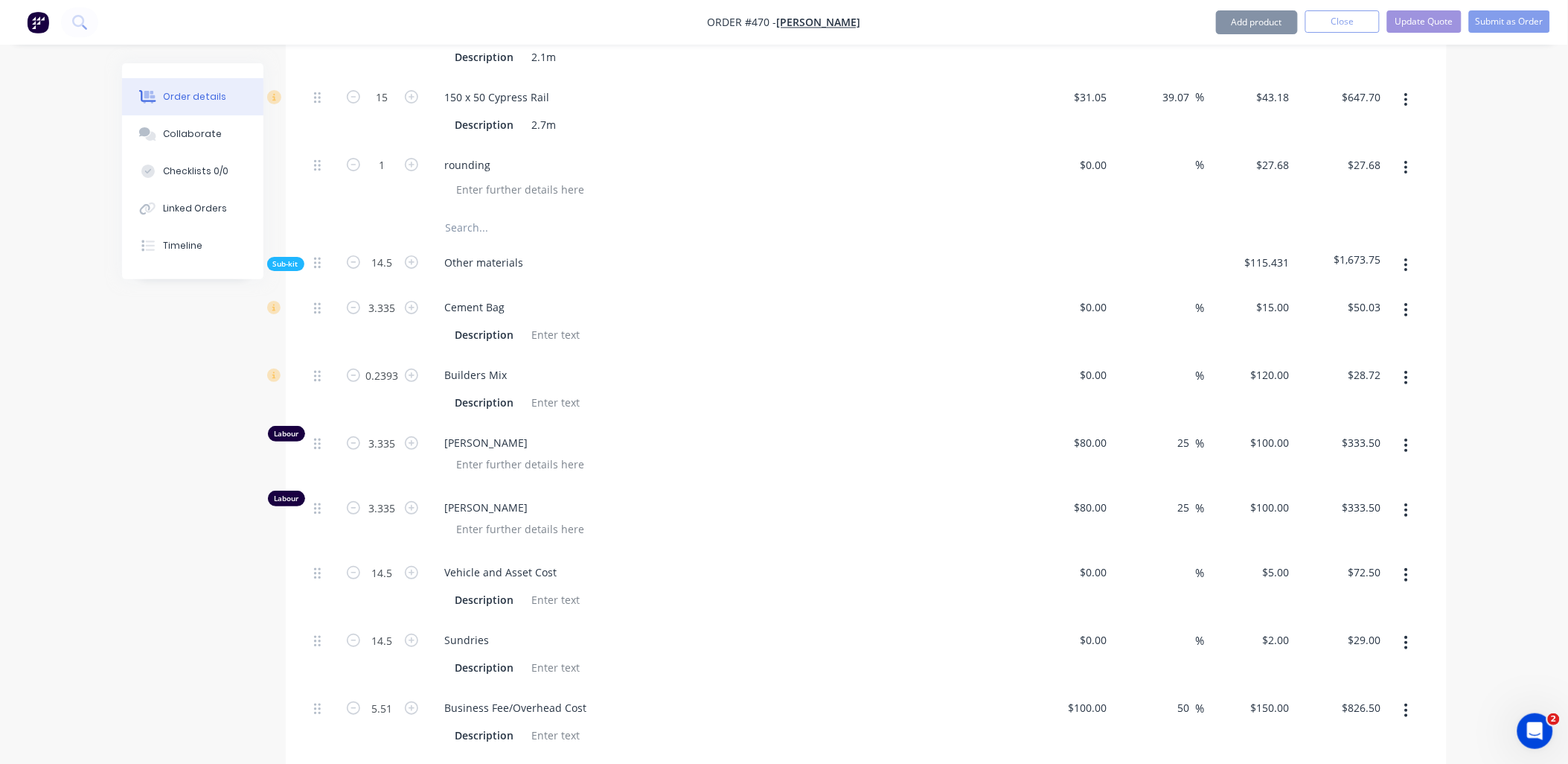
type input "15.5"
type input "3.565"
type input "$53.48"
type input "0.2558"
type input "$30.70"
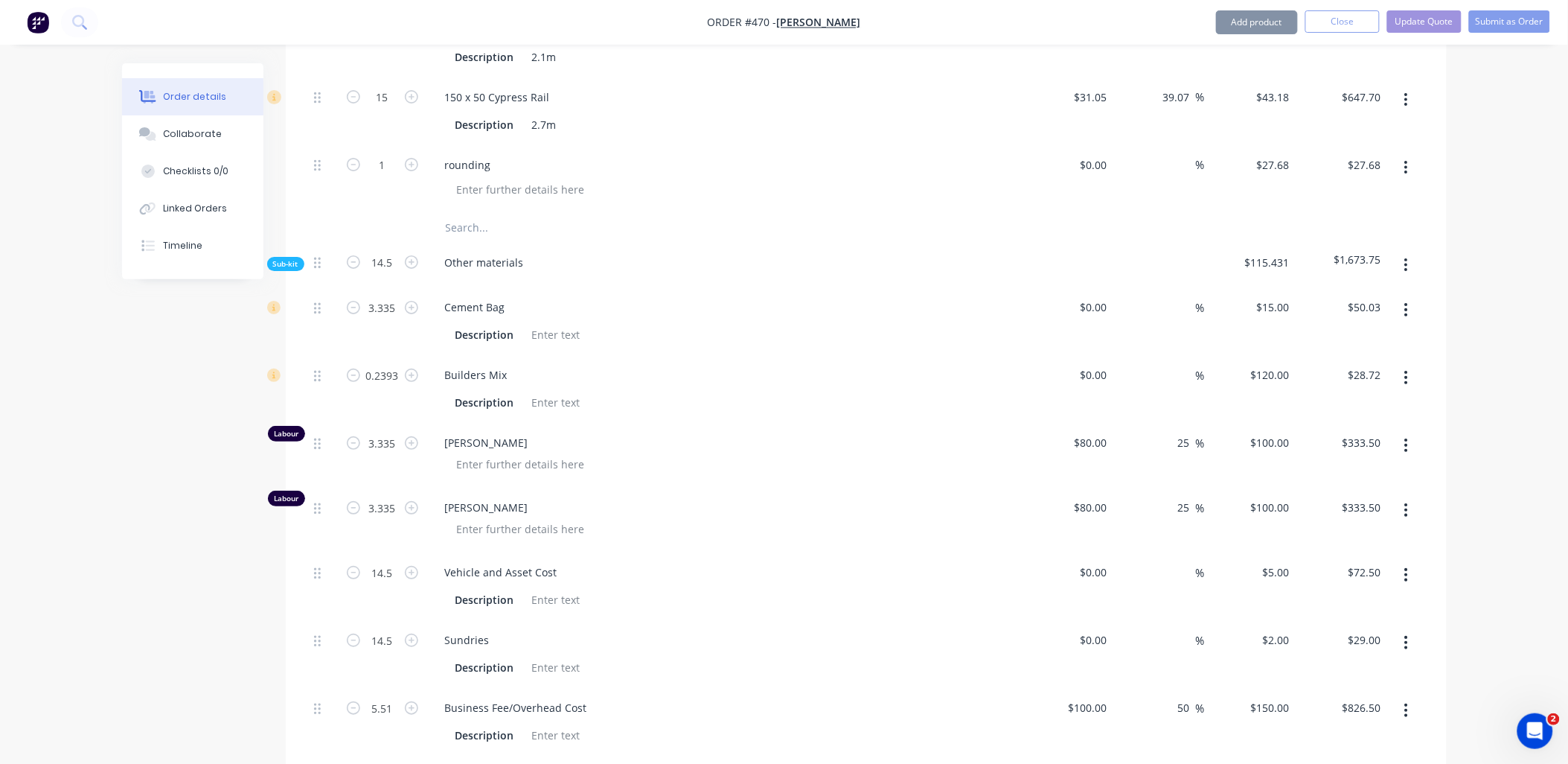
type input "3.565"
type input "$356.50"
type input "3.565"
type input "$356.50"
type input "15.5"
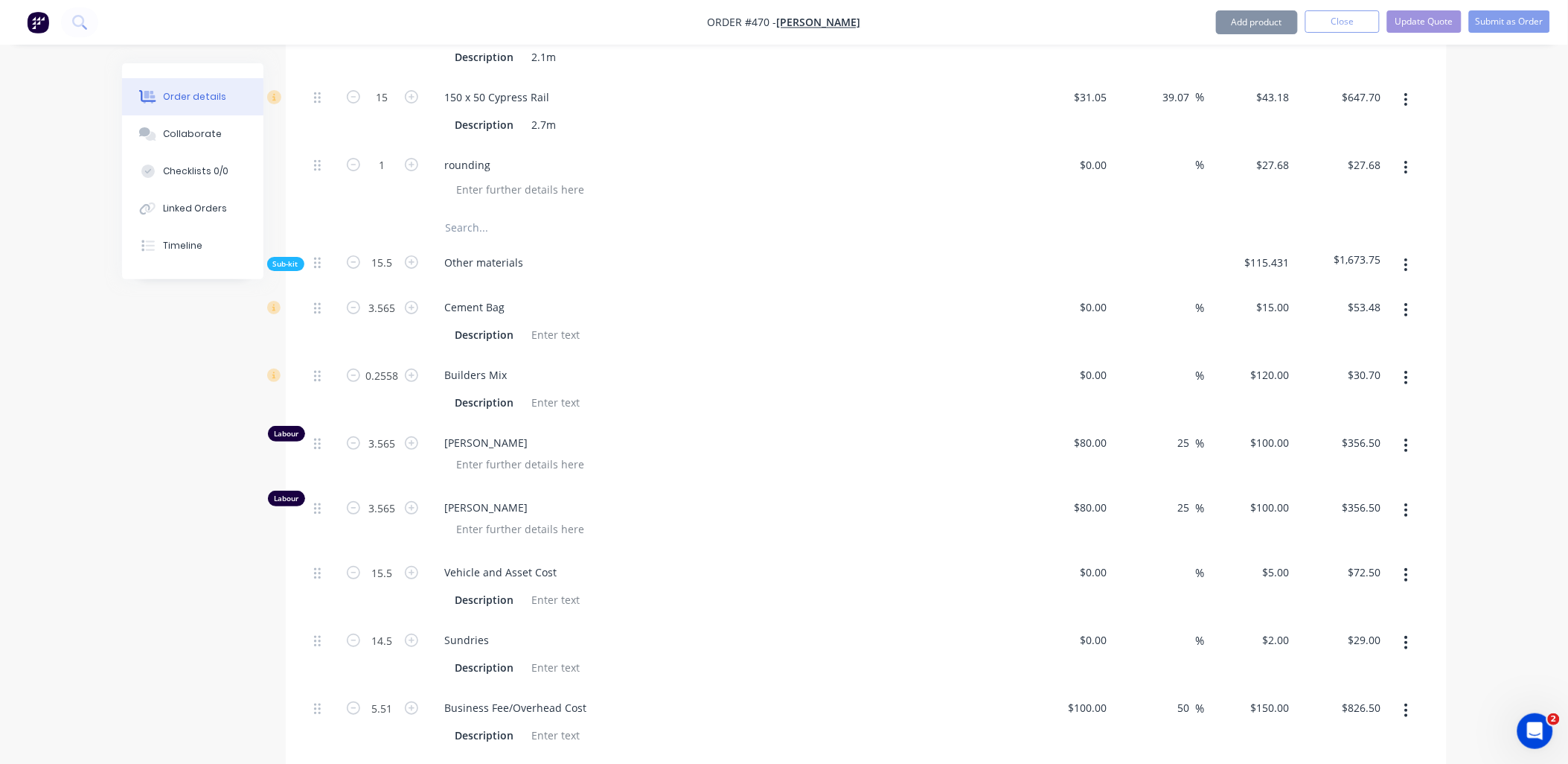
type input "$77.50"
type input "15.5"
type input "$31.00"
type input "5.89"
type input "$883.50"
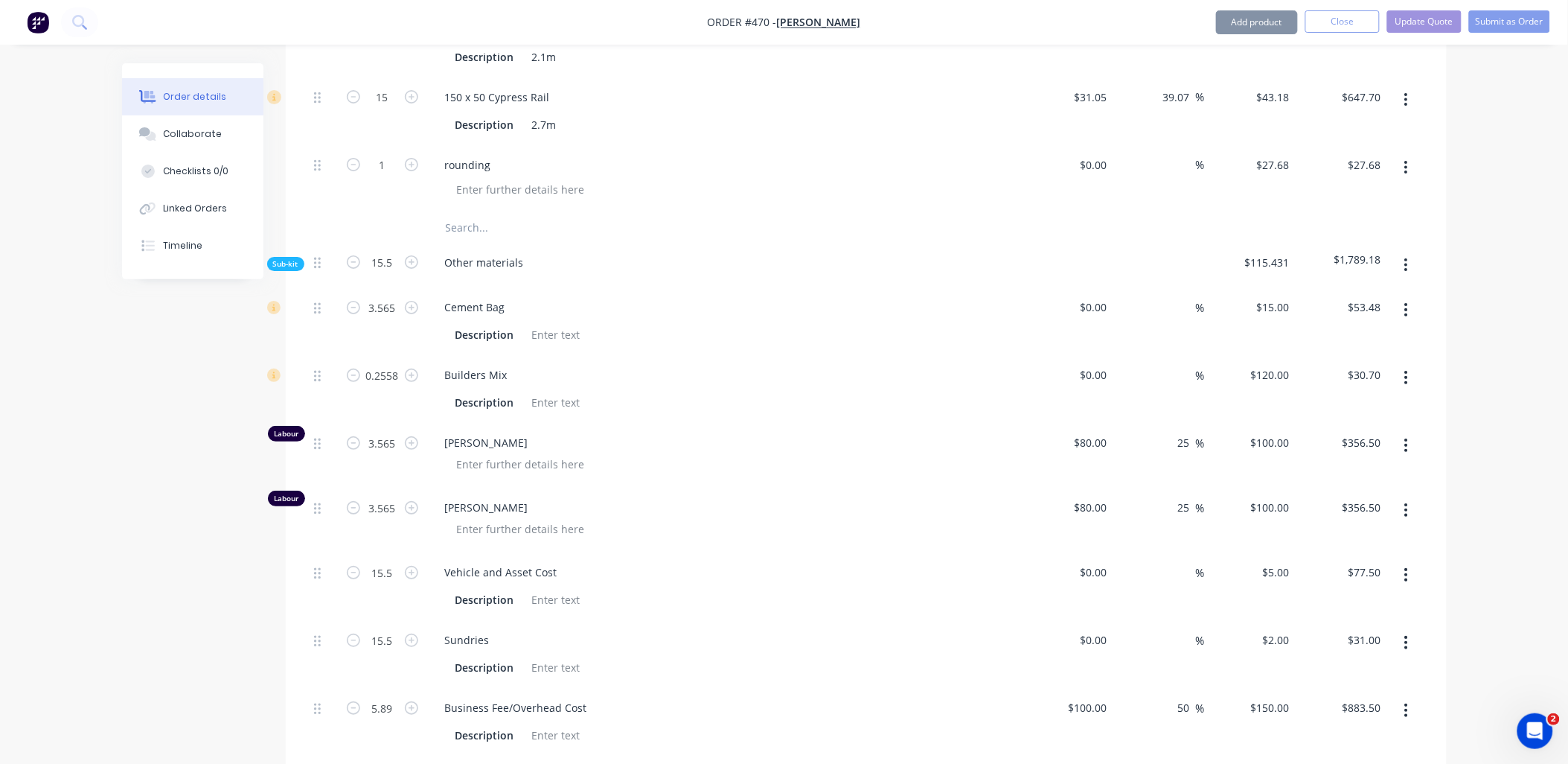
click at [419, 253] on button "button" at bounding box center [412, 261] width 20 height 16
type input "16.5"
type input "3.795"
type input "$56.93"
type input "0.2723"
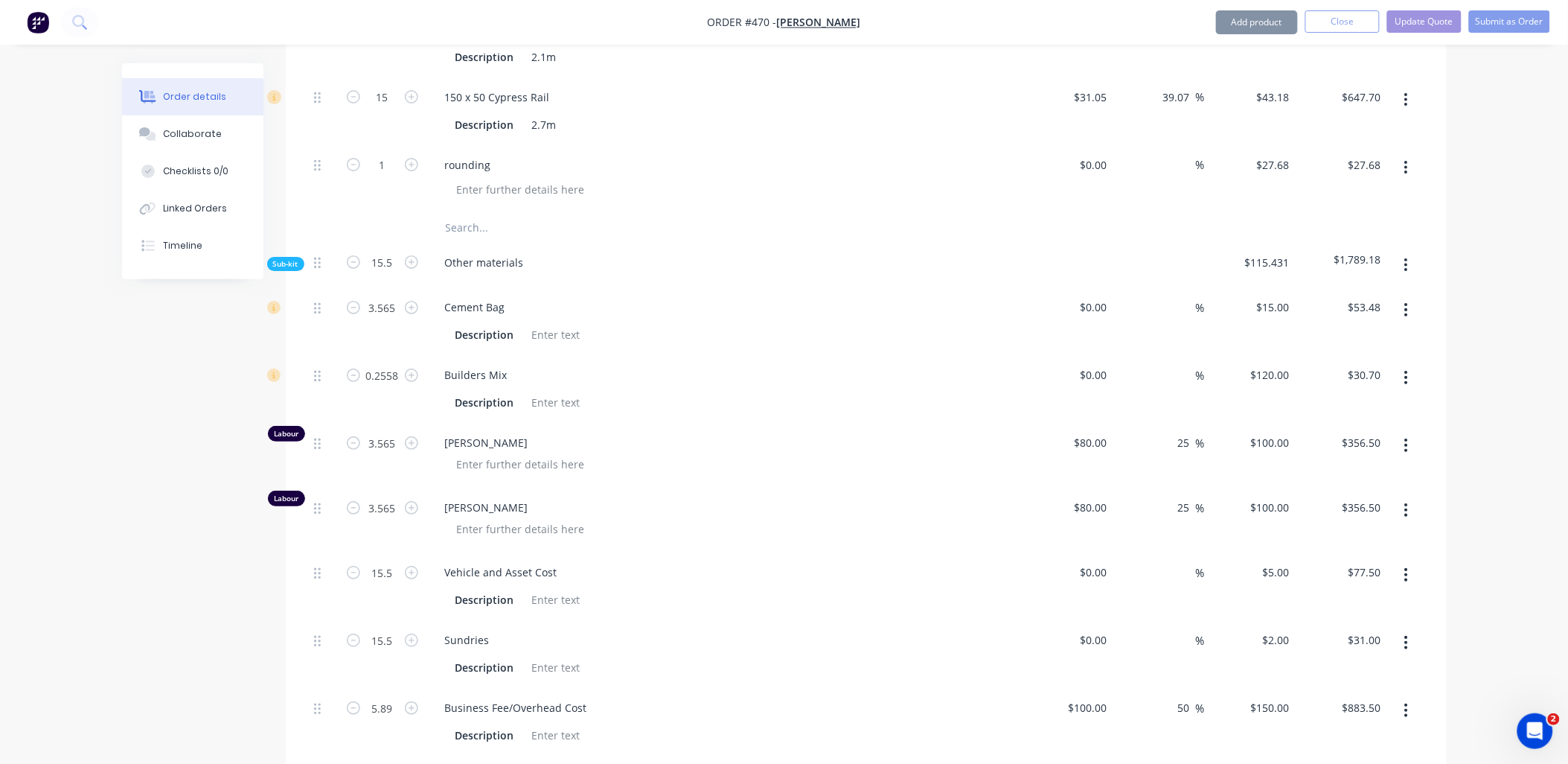
type input "$32.68"
type input "3.795"
type input "$379.50"
type input "3.795"
type input "$379.50"
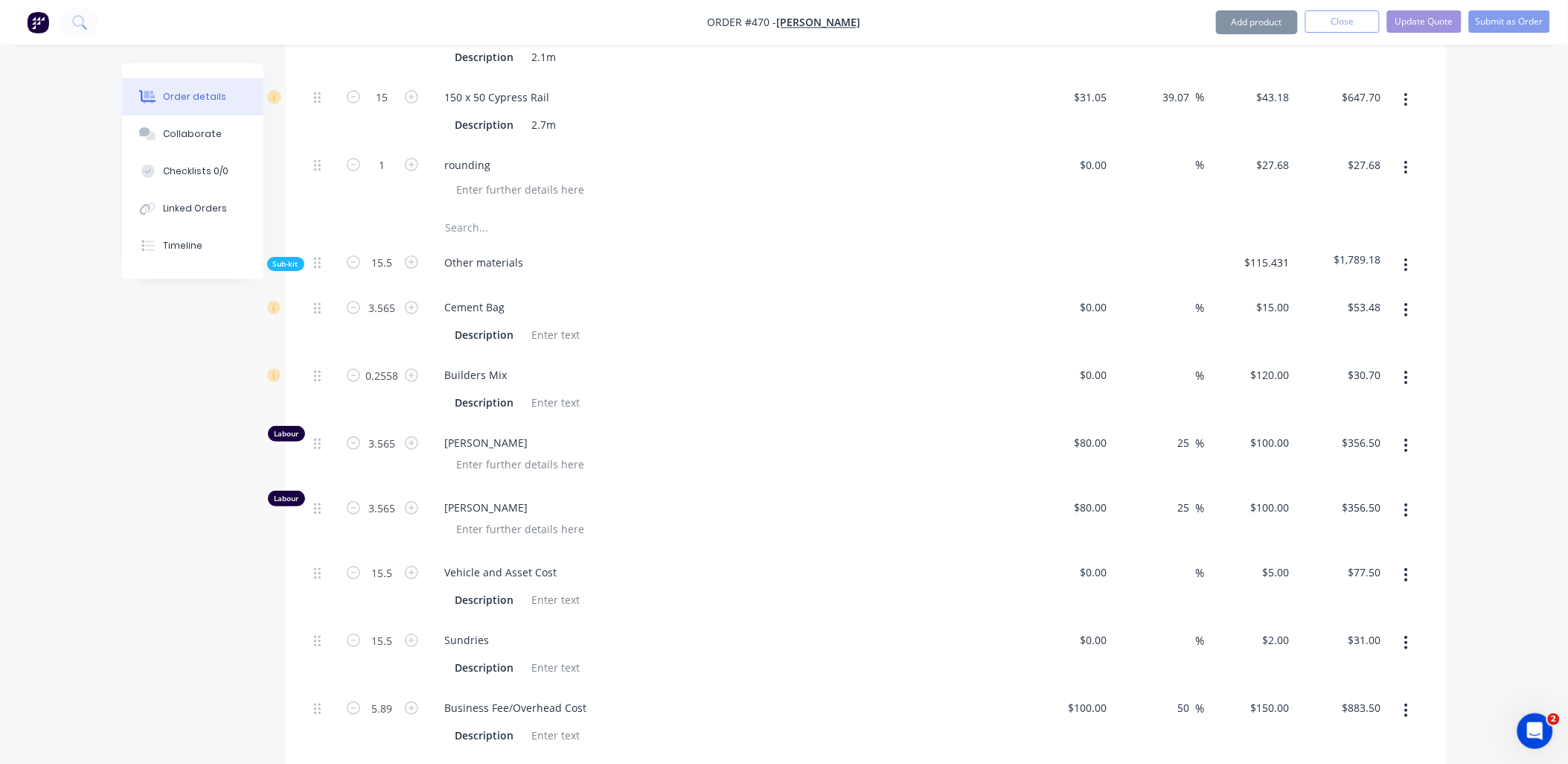
type input "16.5"
type input "$82.50"
type input "16.5"
type input "$33.00"
type input "6.27"
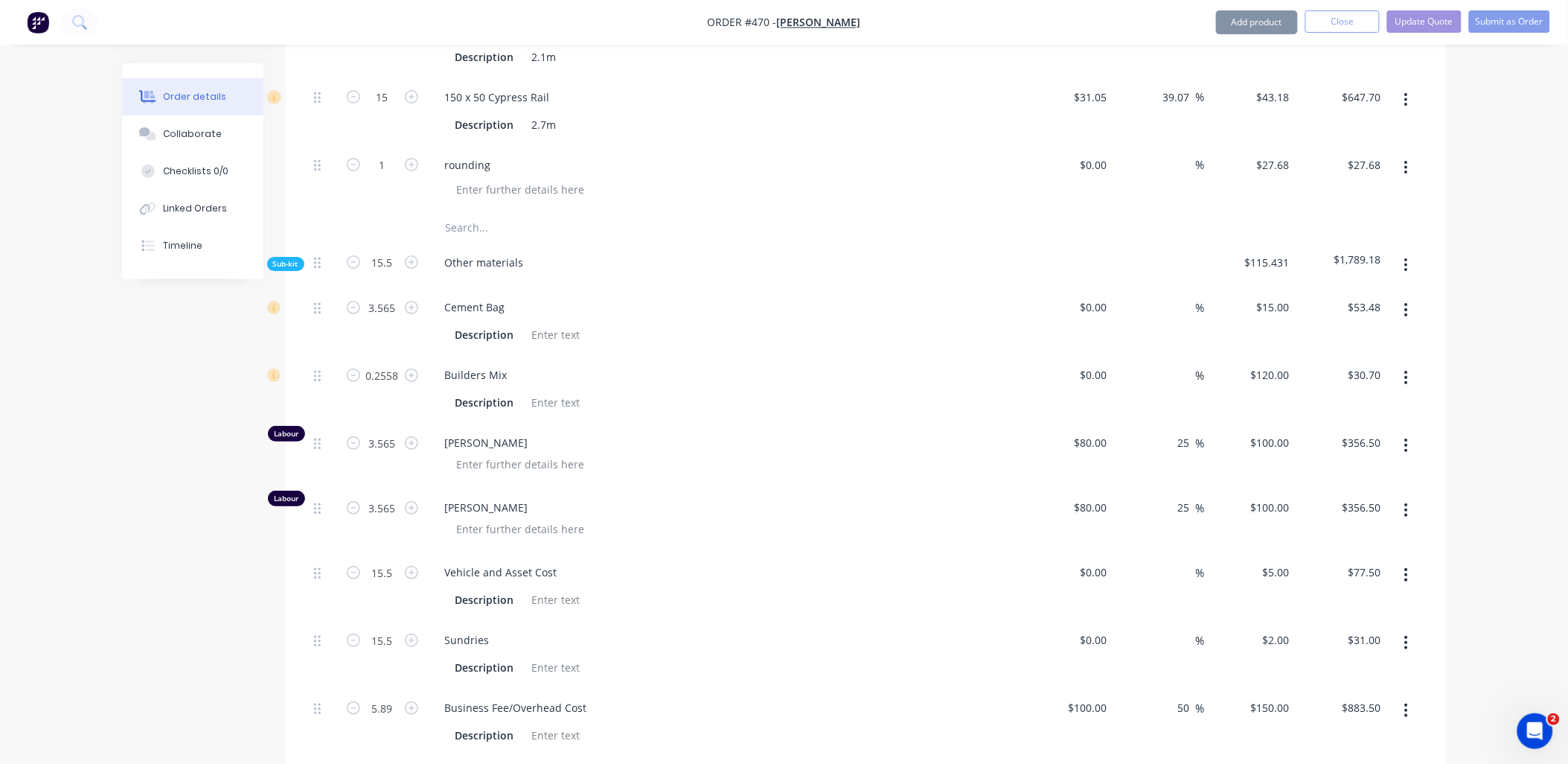
type input "$940.50"
click at [289, 258] on span "Sub-kit" at bounding box center [286, 264] width 26 height 12
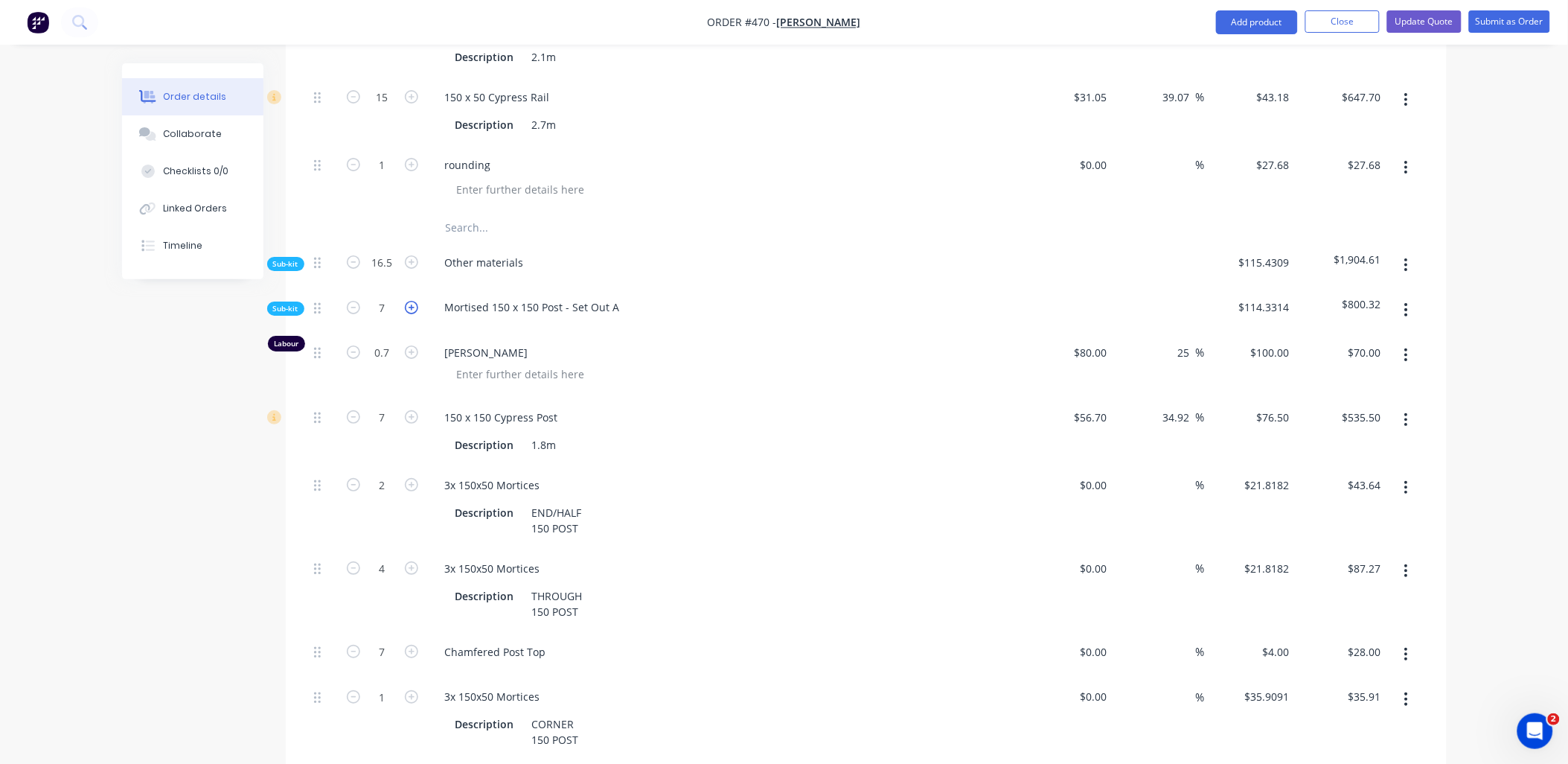
click at [409, 301] on icon "button" at bounding box center [411, 307] width 13 height 13
type input "8"
type input "0.8"
type input "$80.00"
type input "8"
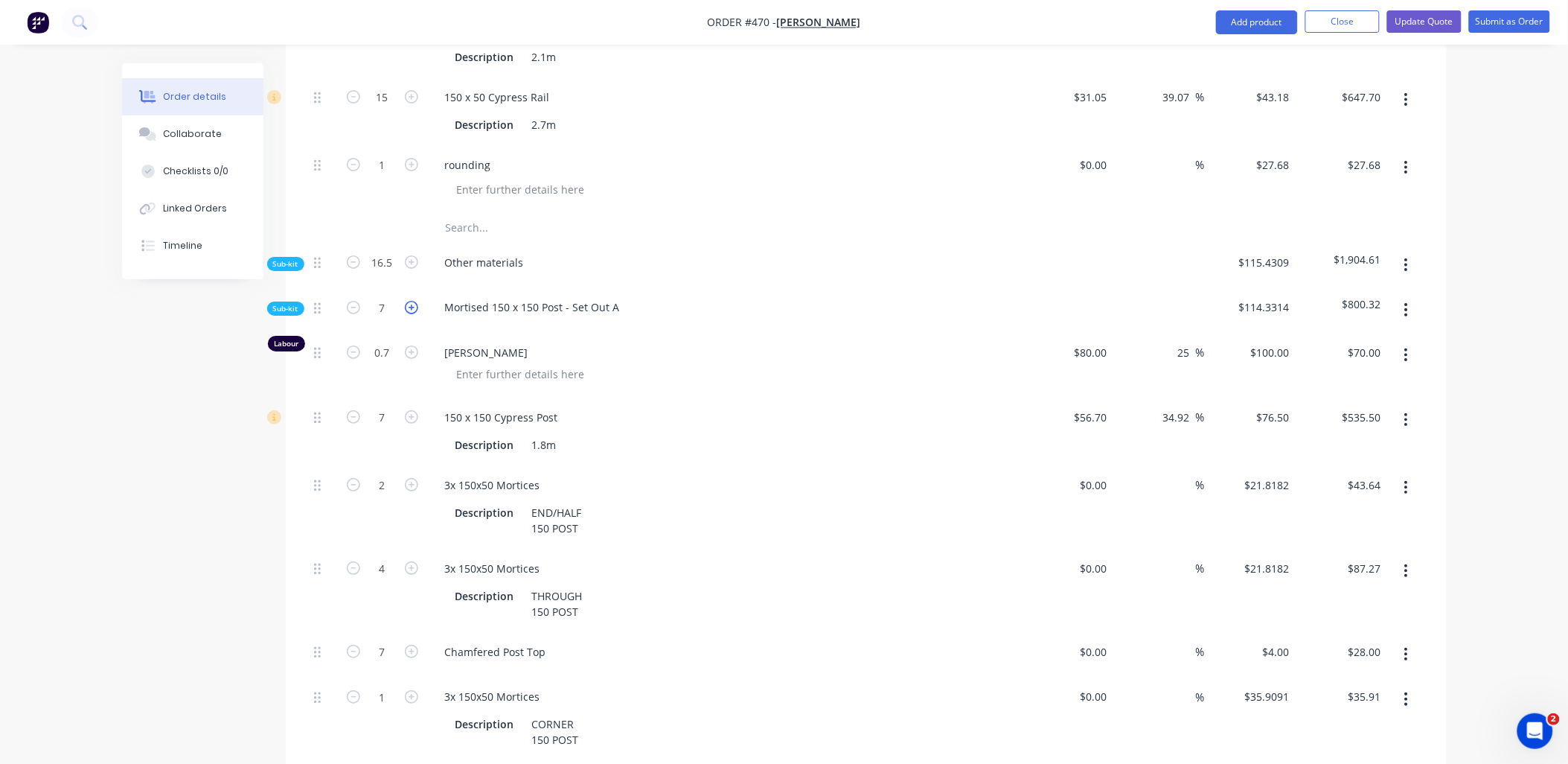
type input "$612.00"
type input "2.2856"
type input "$49.87"
type input "4.5712"
type input "$99.74"
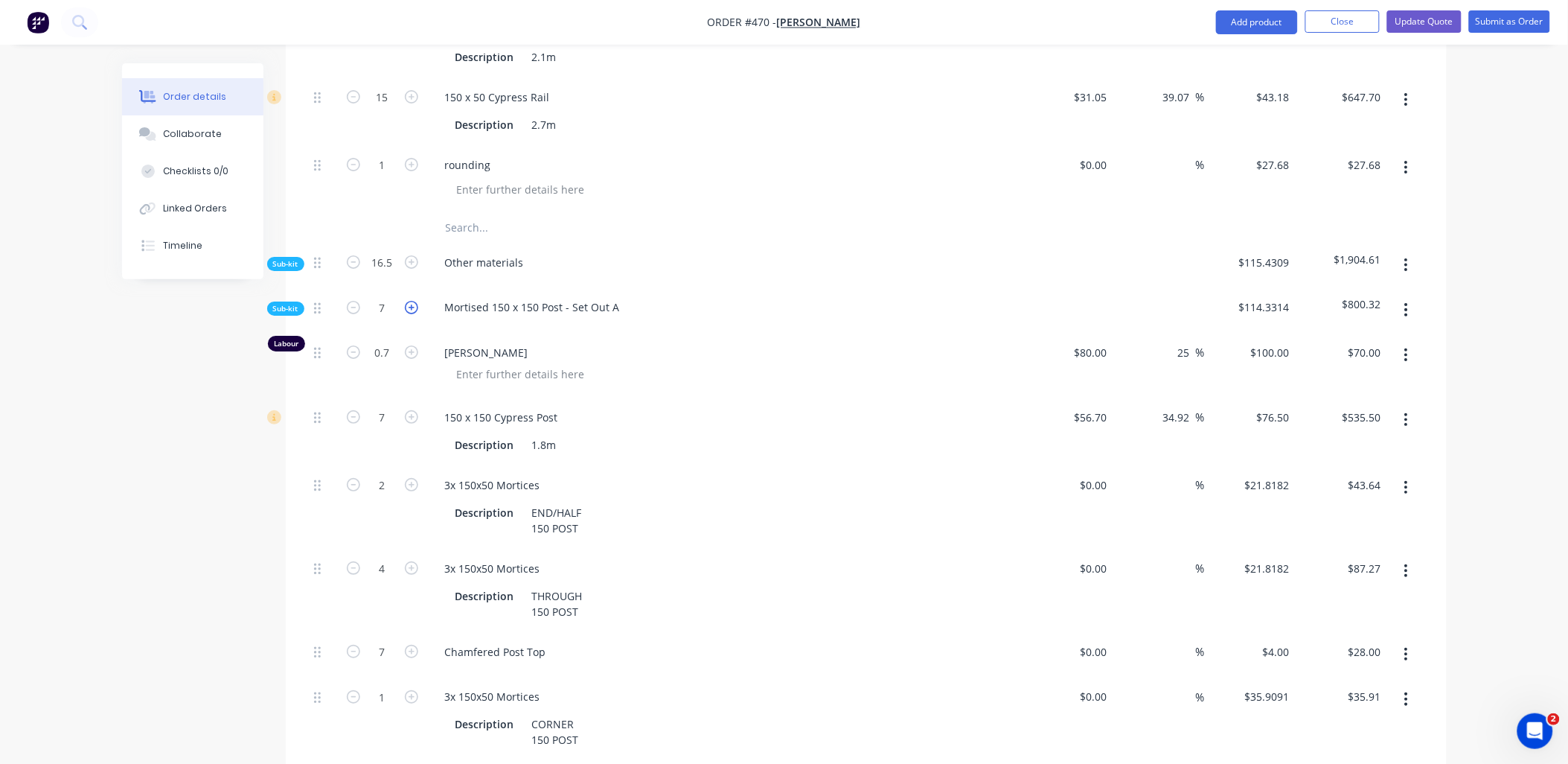
type input "8"
type input "$32.00"
type input "1.1432"
type input "$41.05"
click at [412, 301] on icon "button" at bounding box center [411, 307] width 13 height 13
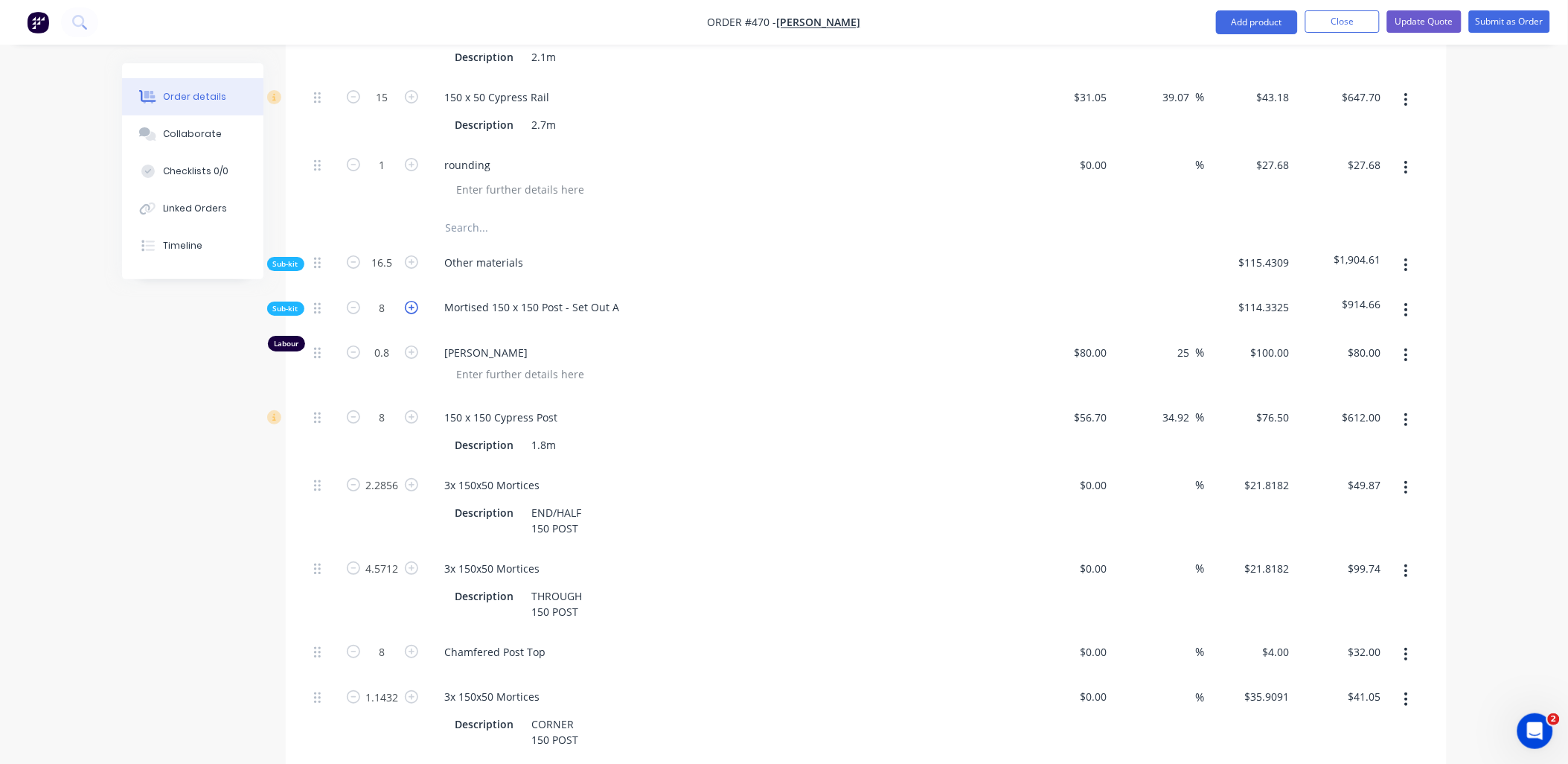
type input "9"
type input "0.9"
type input "$90.00"
type input "9"
type input "$688.50"
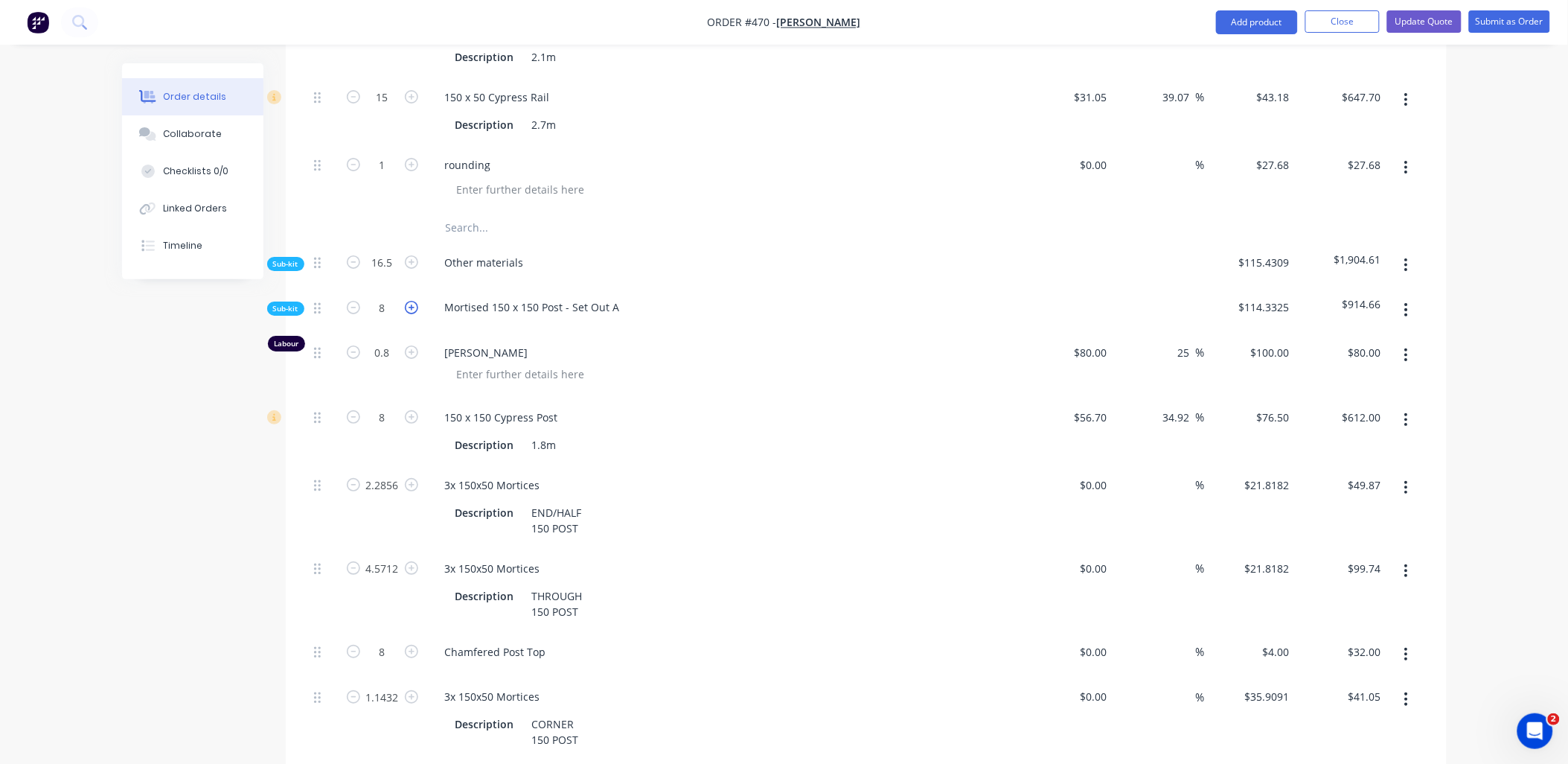
type input "2.5713"
type input "$56.10"
click at [388, 686] on input "1.2861" at bounding box center [382, 697] width 39 height 22
click at [313, 590] on div at bounding box center [323, 590] width 30 height 83
click at [383, 557] on input "5.1426" at bounding box center [382, 568] width 39 height 22
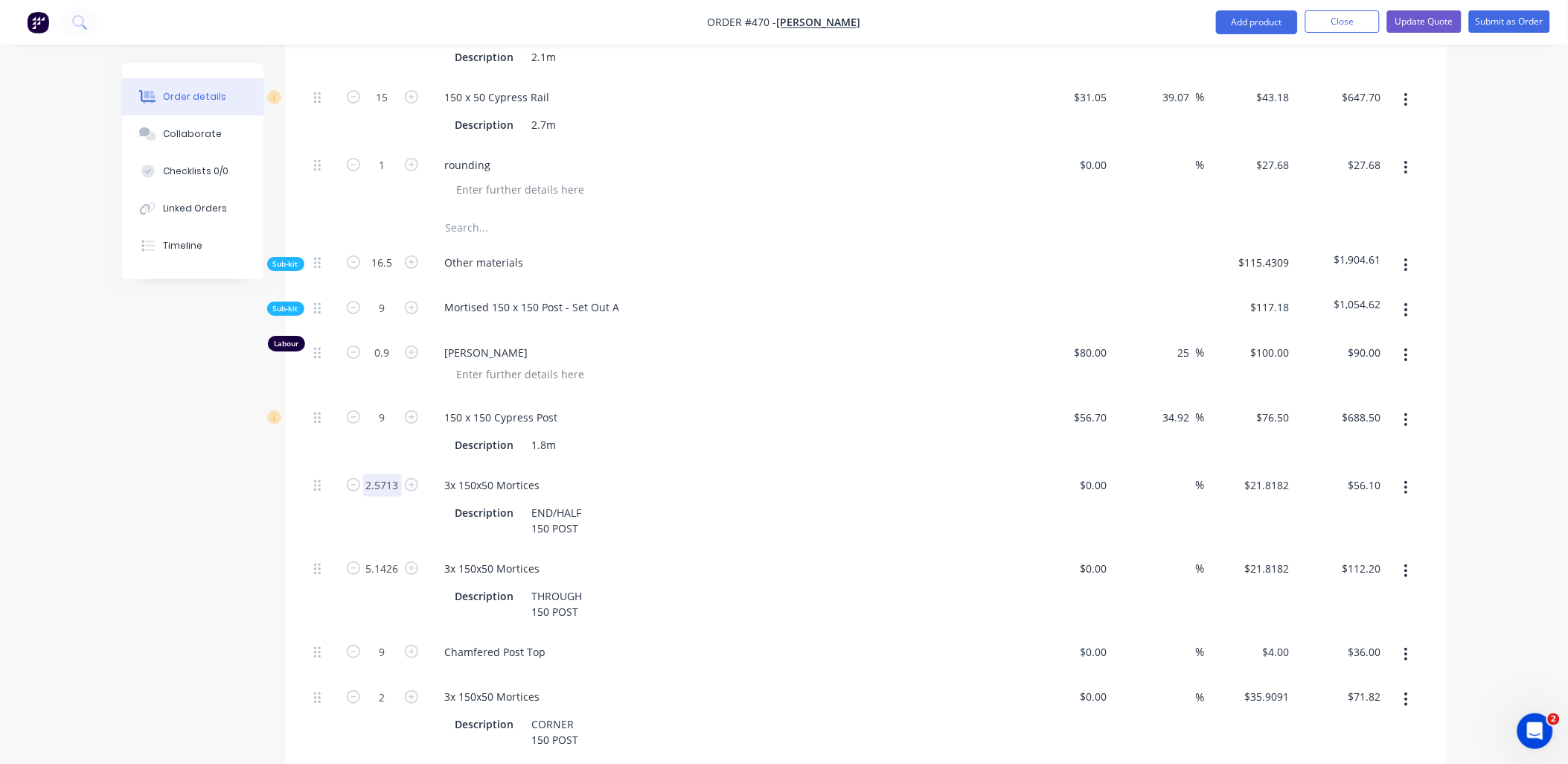
click at [390, 474] on input "2.5713" at bounding box center [382, 484] width 39 height 22
click at [330, 502] on div at bounding box center [323, 507] width 30 height 83
click at [384, 557] on input "5.1426" at bounding box center [382, 568] width 39 height 22
click at [330, 502] on div at bounding box center [323, 507] width 30 height 83
click at [288, 303] on span "Sub-kit" at bounding box center [286, 309] width 26 height 12
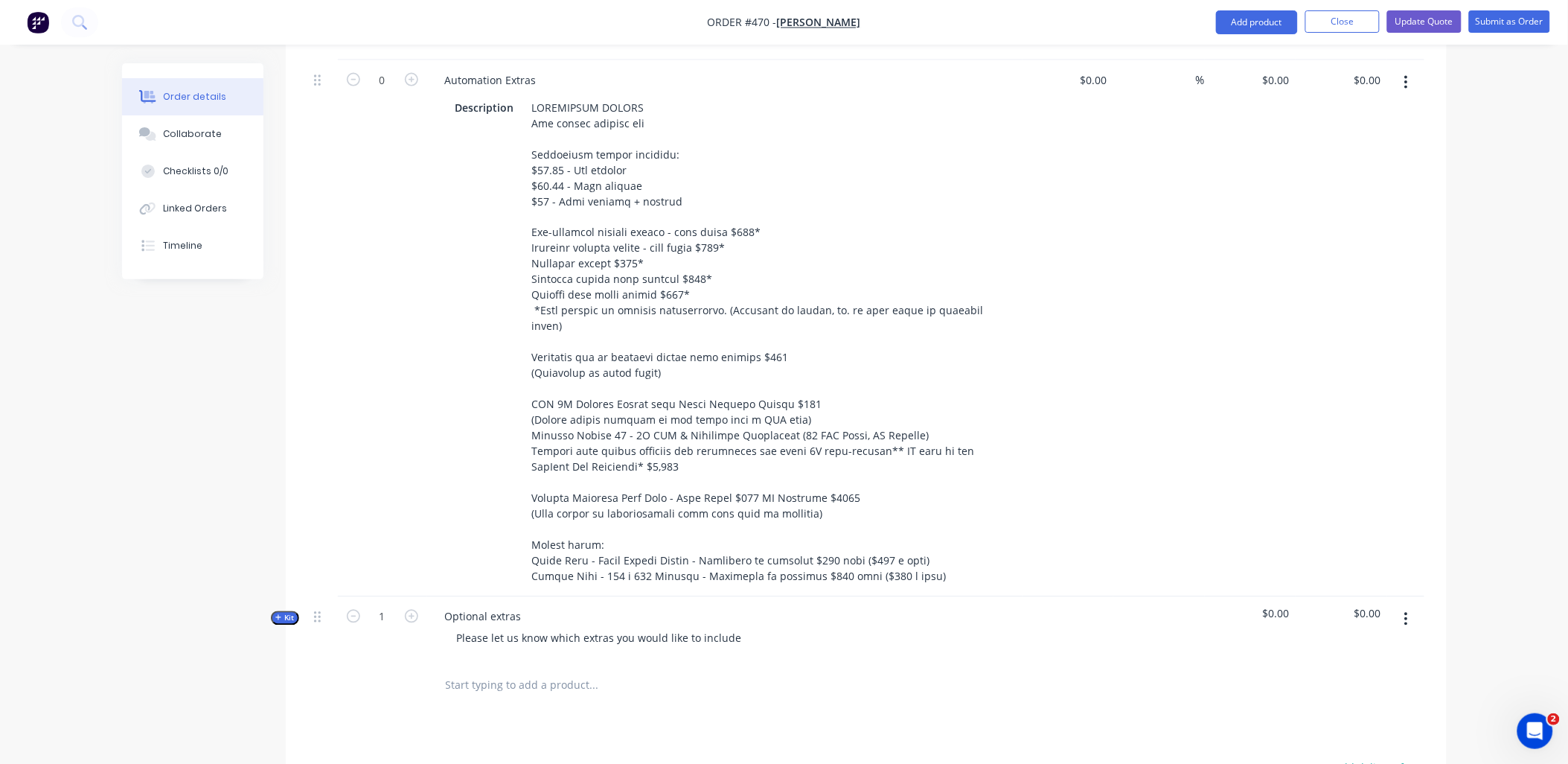
scroll to position [2316, 0]
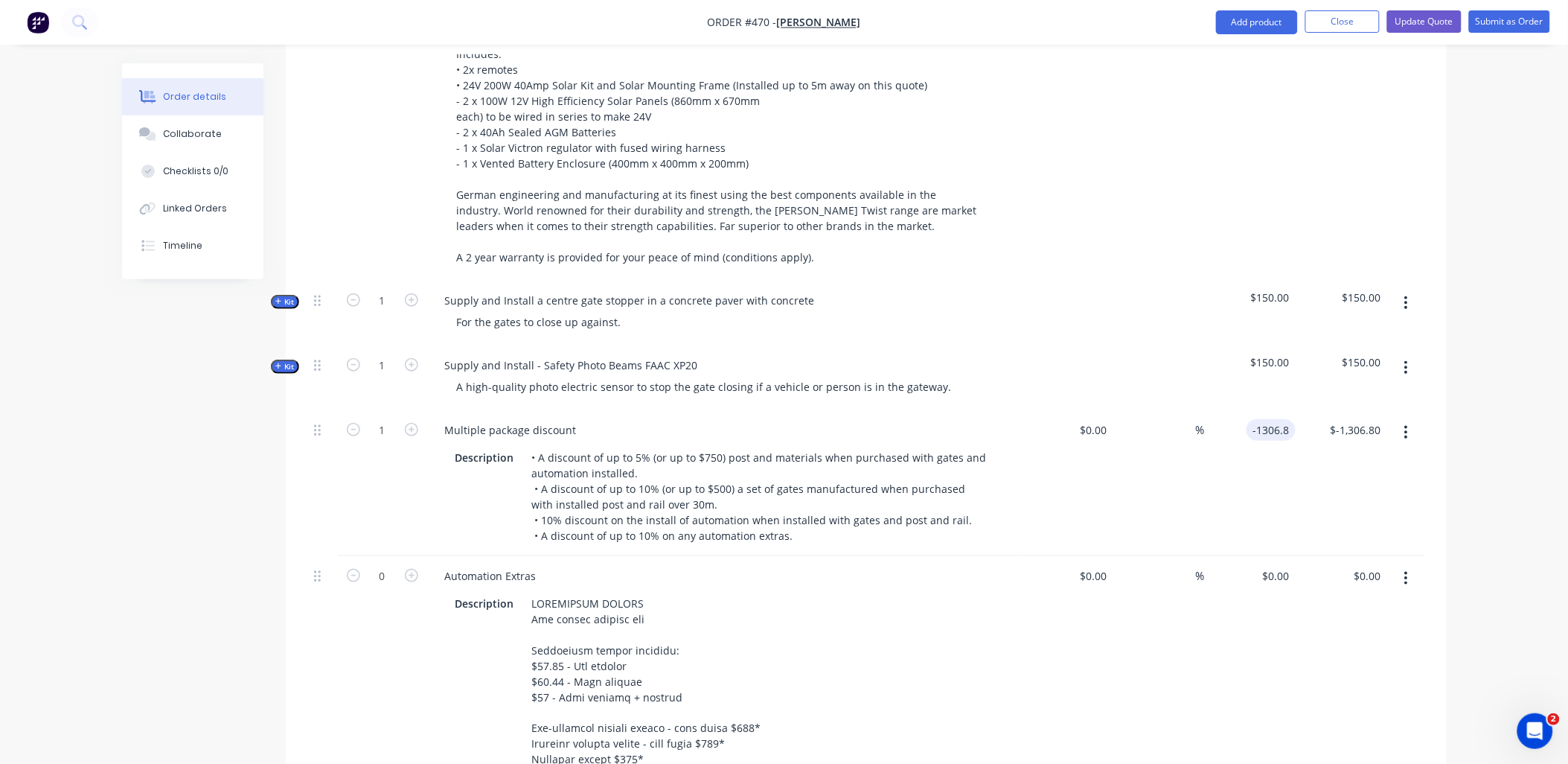
click at [1278, 419] on input "-1306.8" at bounding box center [1274, 429] width 43 height 21
click at [1295, 511] on div "$-1,500.00 -1500" at bounding box center [1250, 483] width 91 height 146
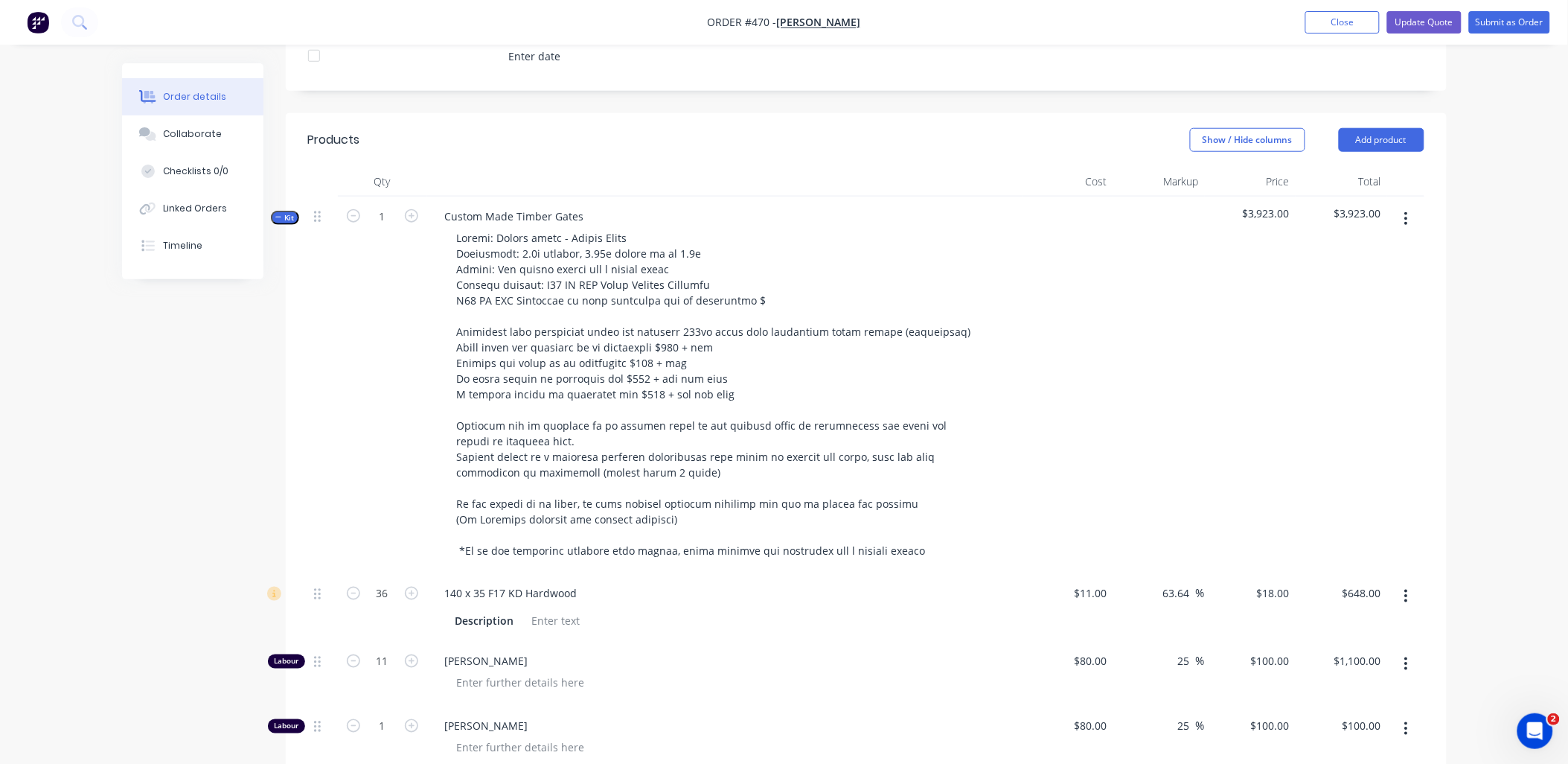
scroll to position [428, 0]
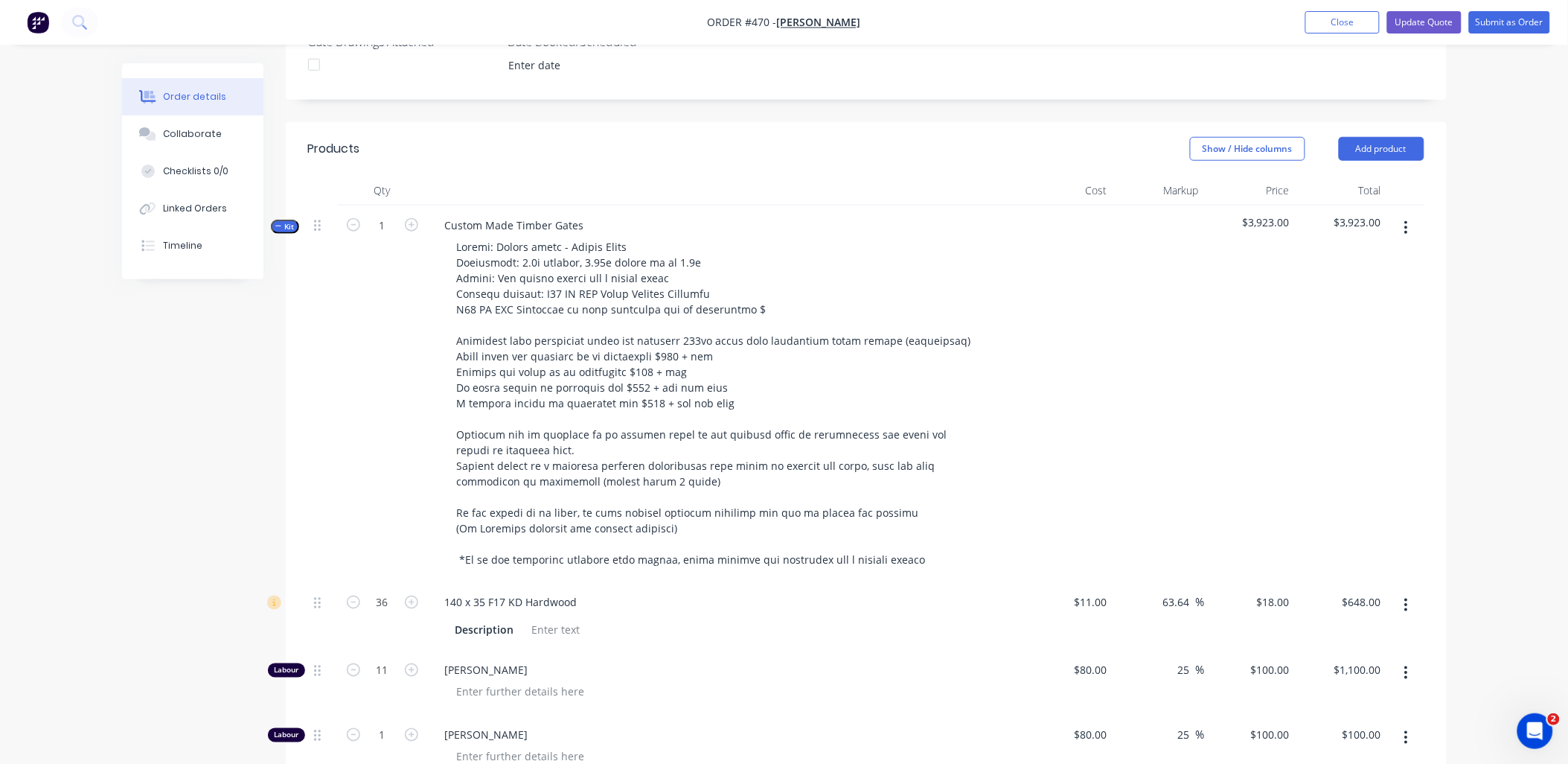
click at [293, 221] on span "Kit" at bounding box center [285, 226] width 20 height 12
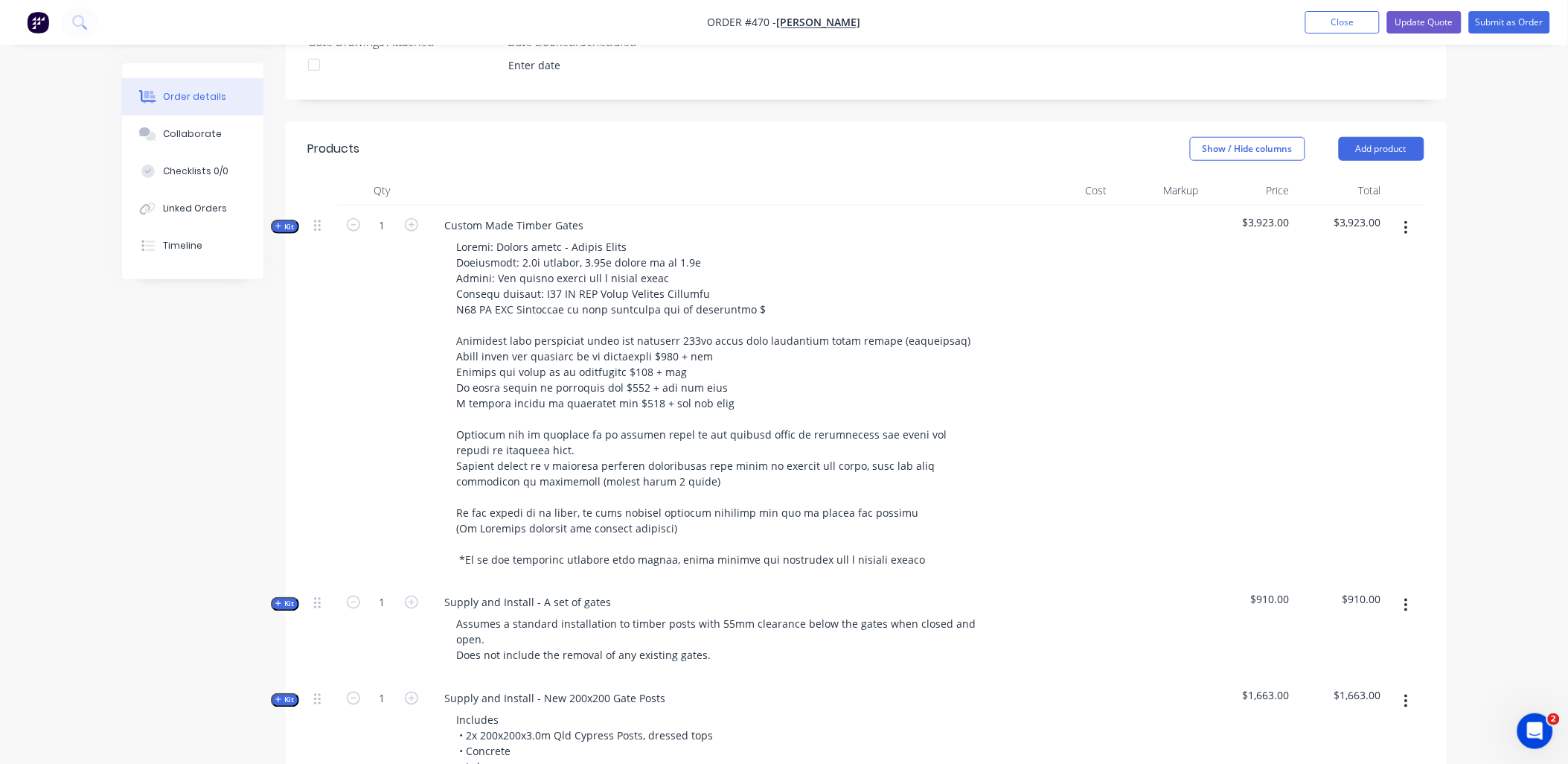
click at [291, 221] on span "Kit" at bounding box center [285, 226] width 20 height 12
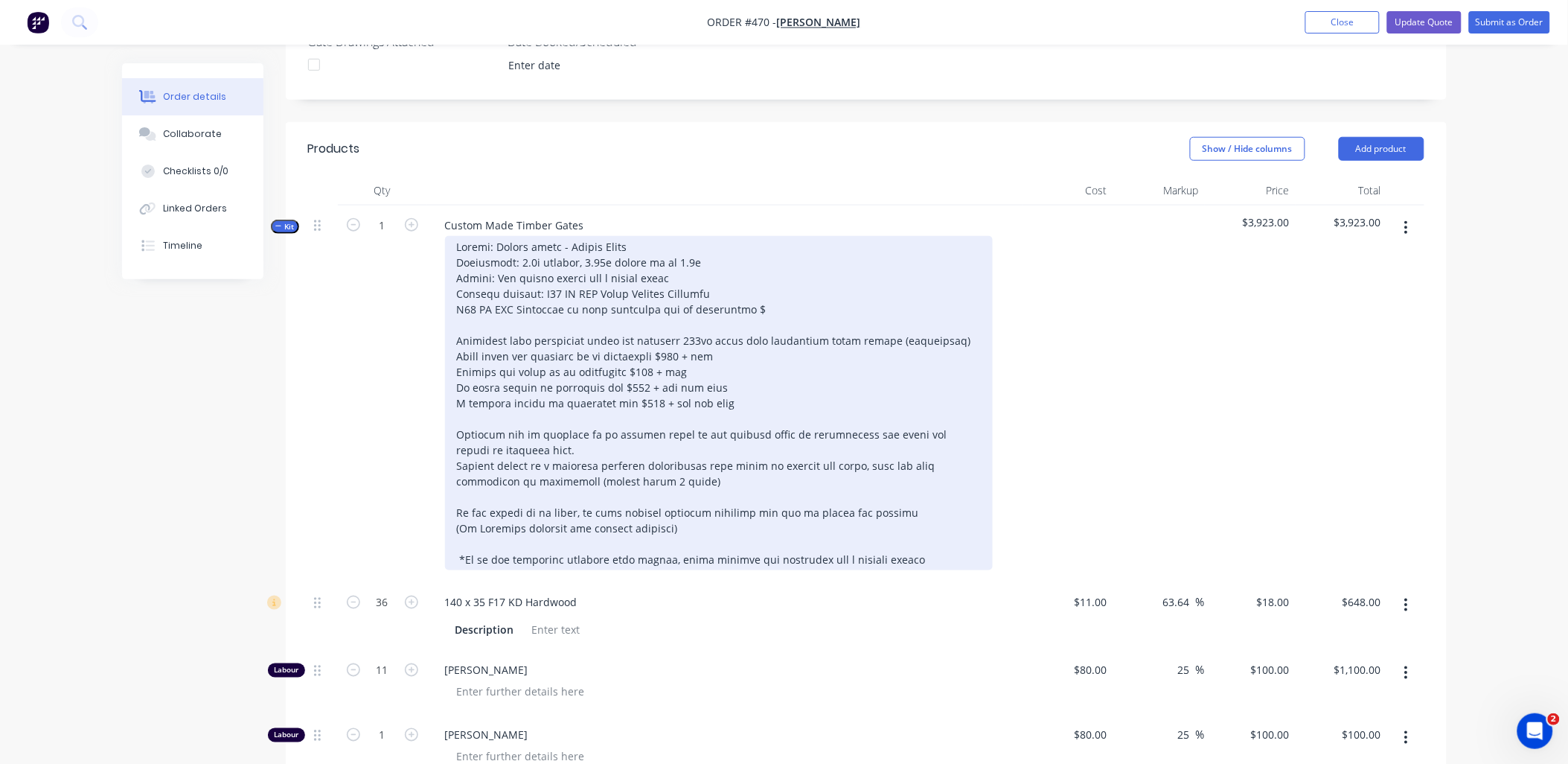
click at [745, 287] on div at bounding box center [719, 403] width 548 height 335
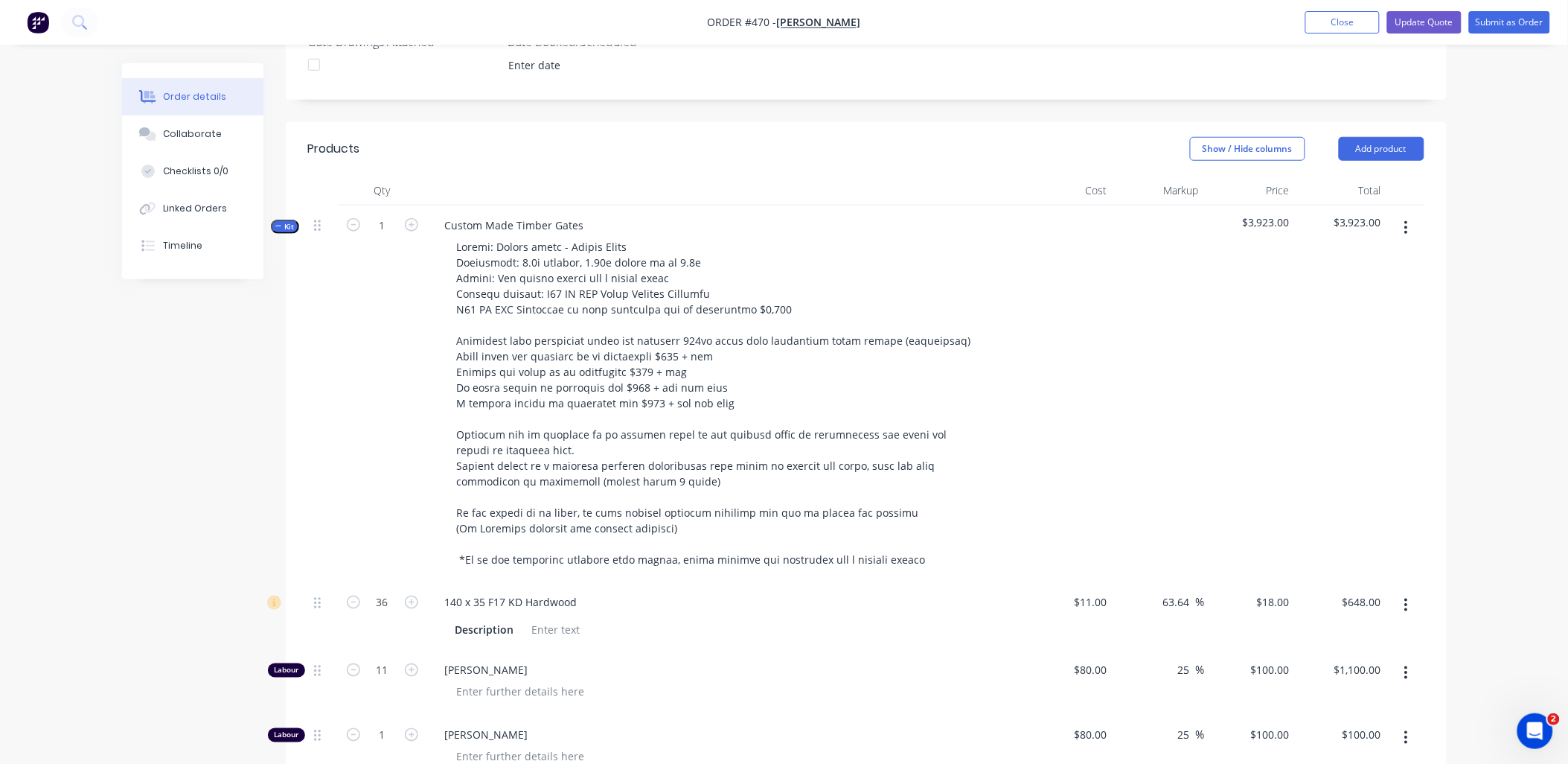
click at [277, 223] on icon "button" at bounding box center [278, 226] width 7 height 7
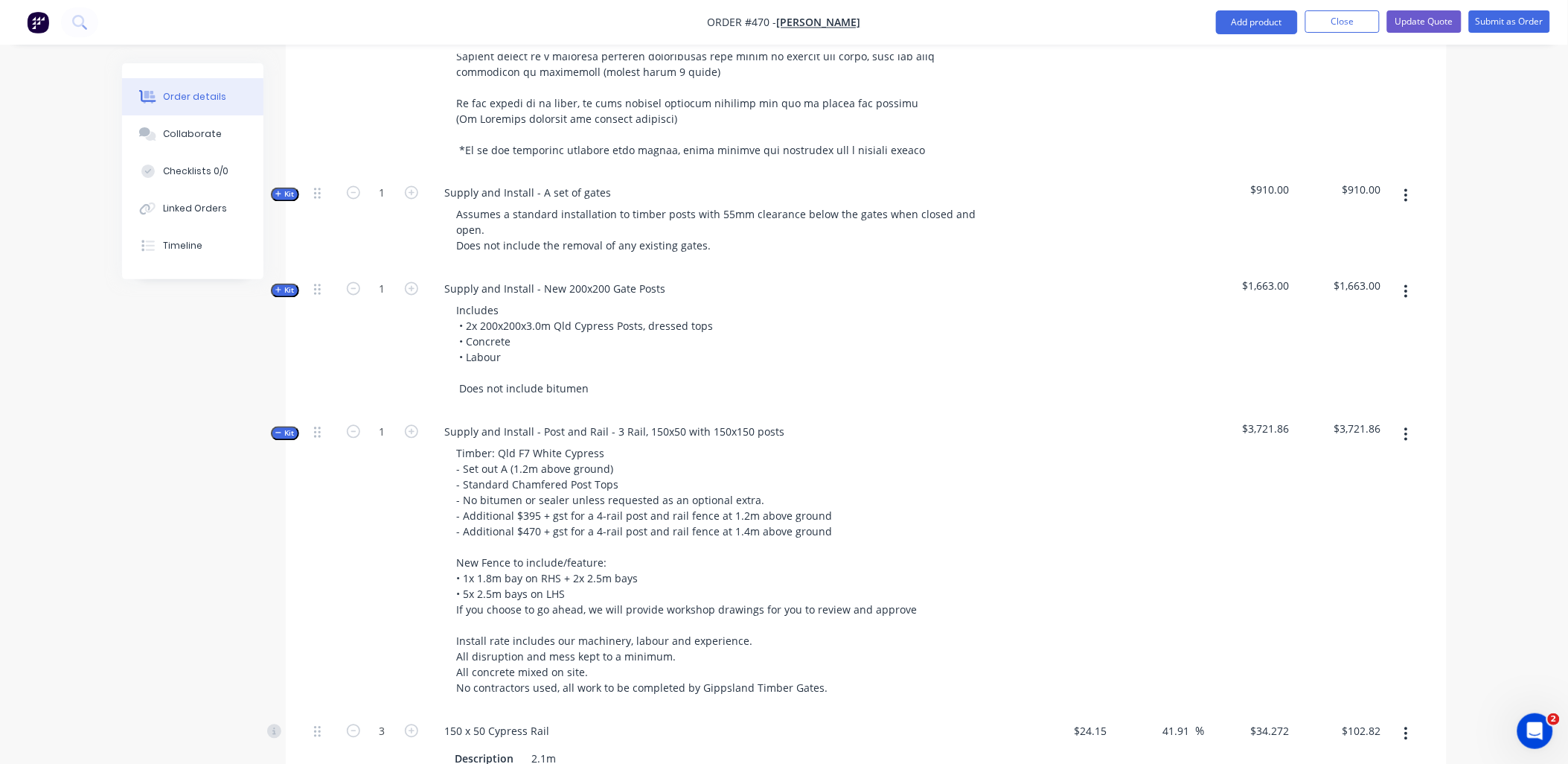
scroll to position [841, 0]
click at [294, 422] on button "Kit" at bounding box center [285, 429] width 28 height 14
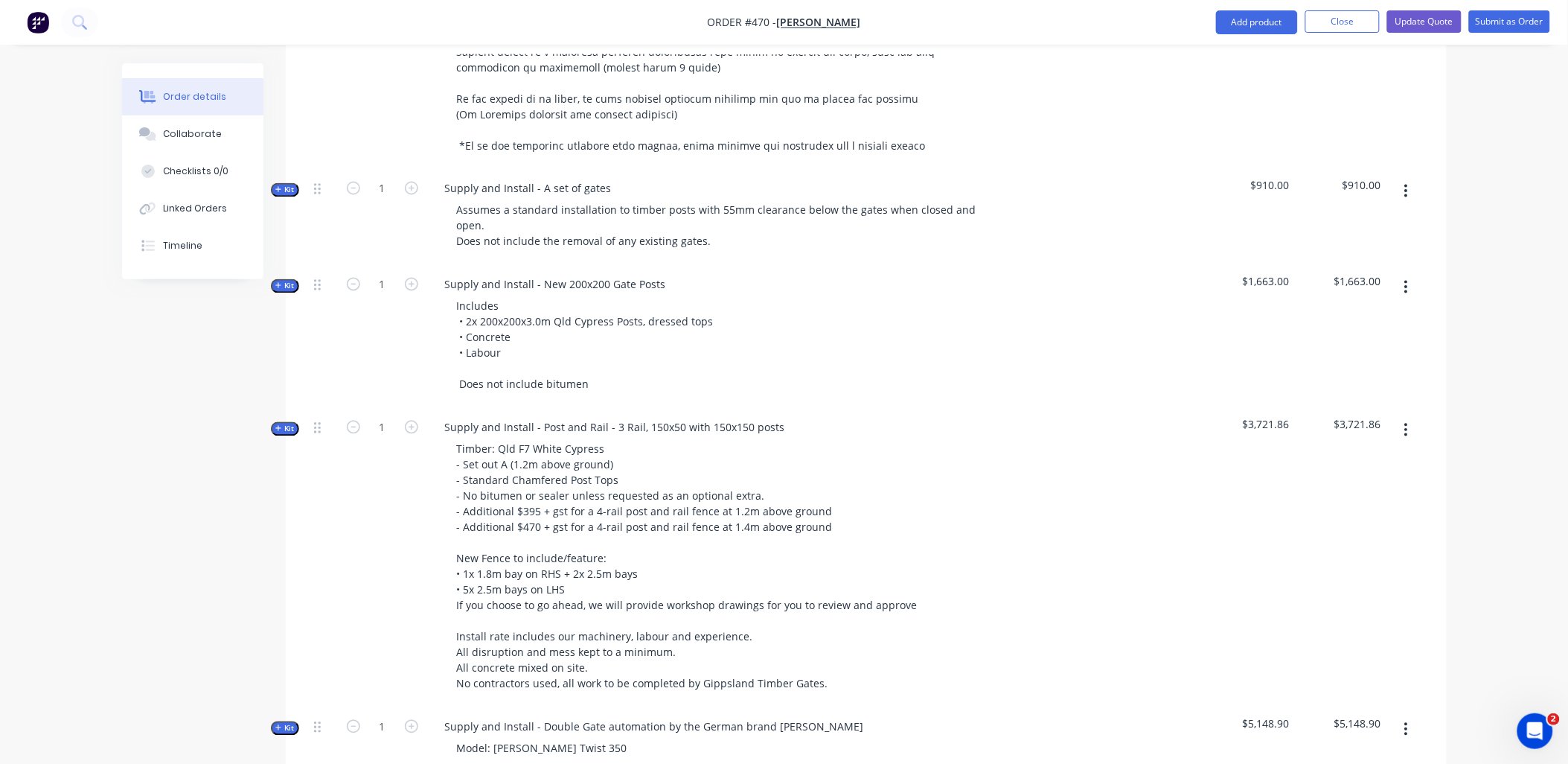
click at [281, 423] on span "Kit" at bounding box center [285, 429] width 20 height 12
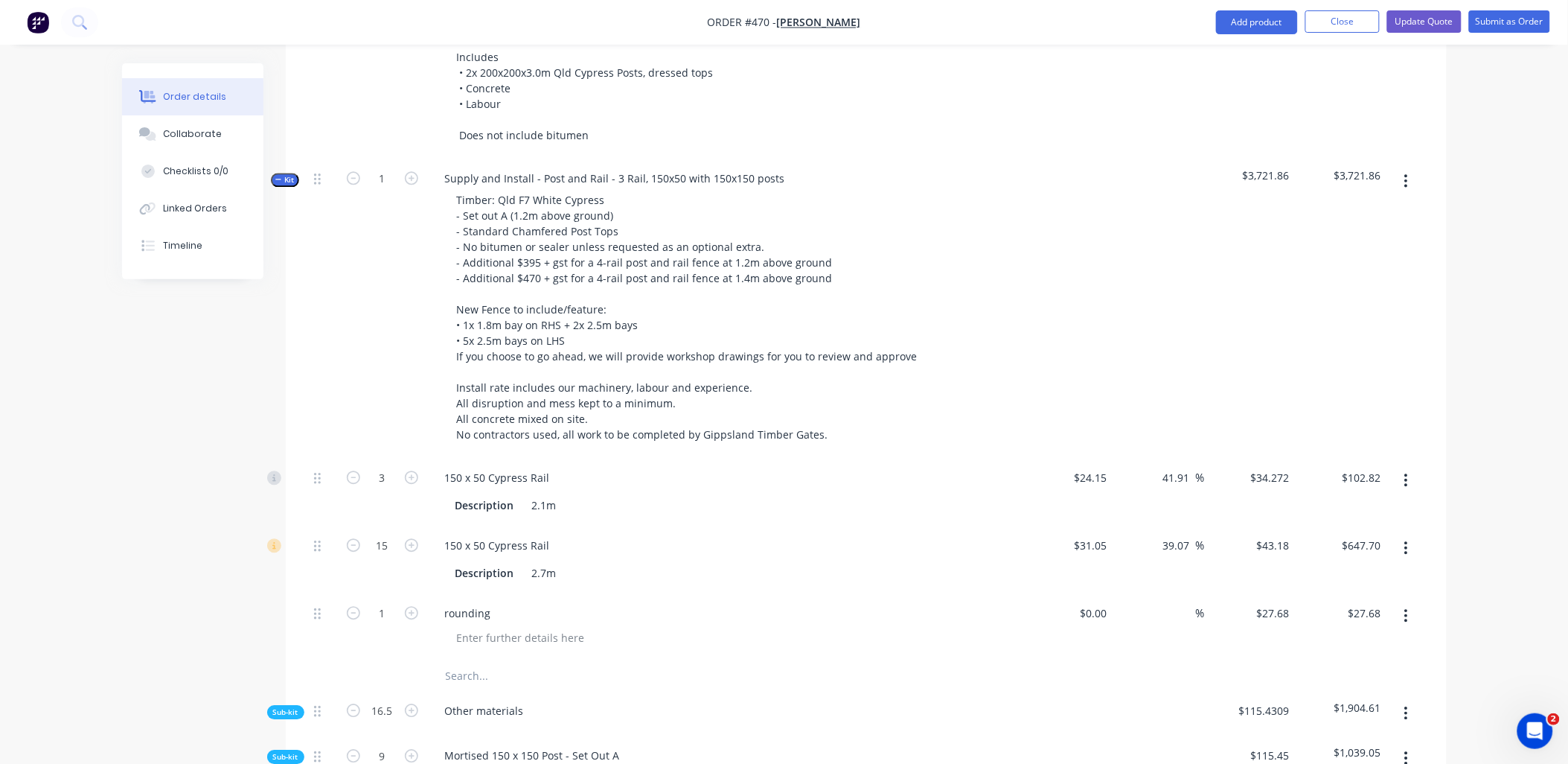
scroll to position [1090, 0]
click at [411, 540] on icon "button" at bounding box center [411, 546] width 13 height 13
click at [412, 540] on icon "button" at bounding box center [411, 546] width 13 height 13
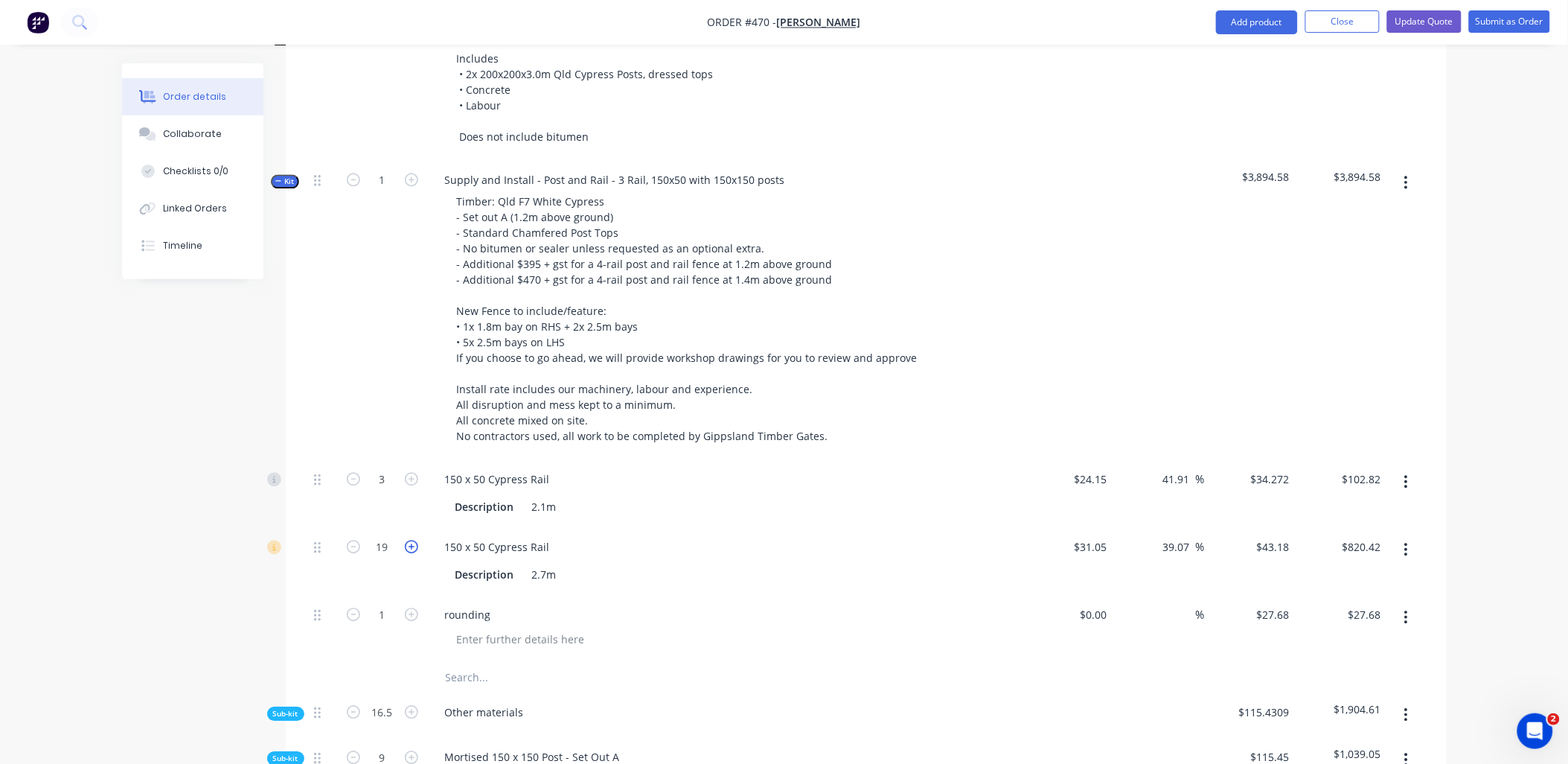
click at [413, 540] on icon "button" at bounding box center [411, 546] width 13 height 13
click at [414, 540] on icon "button" at bounding box center [411, 546] width 13 height 13
click at [1288, 603] on input "27.68" at bounding box center [1275, 614] width 40 height 21
click at [1292, 603] on input "27.68" at bounding box center [1278, 614] width 35 height 21
click at [1308, 553] on div "$906.78 $906.78" at bounding box center [1341, 561] width 91 height 67
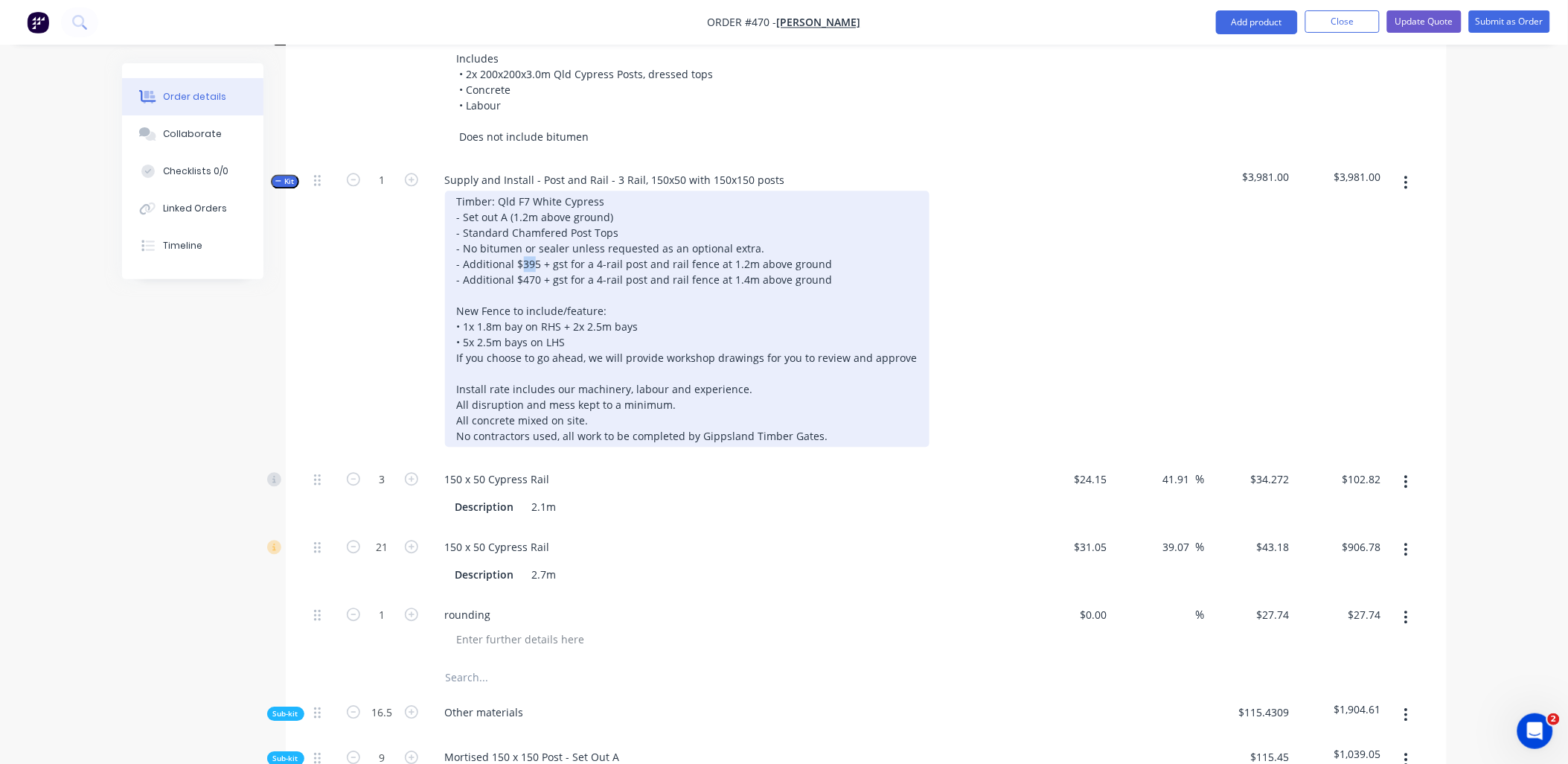
drag, startPoint x: 532, startPoint y: 241, endPoint x: 522, endPoint y: 242, distance: 10.0
click at [522, 242] on div "Timber: Qld F7 White Cypress - Set out A (1.2m above ground) - Standard Chamfer…" at bounding box center [687, 319] width 484 height 256
click at [526, 259] on div "Timber: Qld F7 White Cypress - Set out A (1.2m above ground) - Standard Chamfer…" at bounding box center [687, 319] width 484 height 256
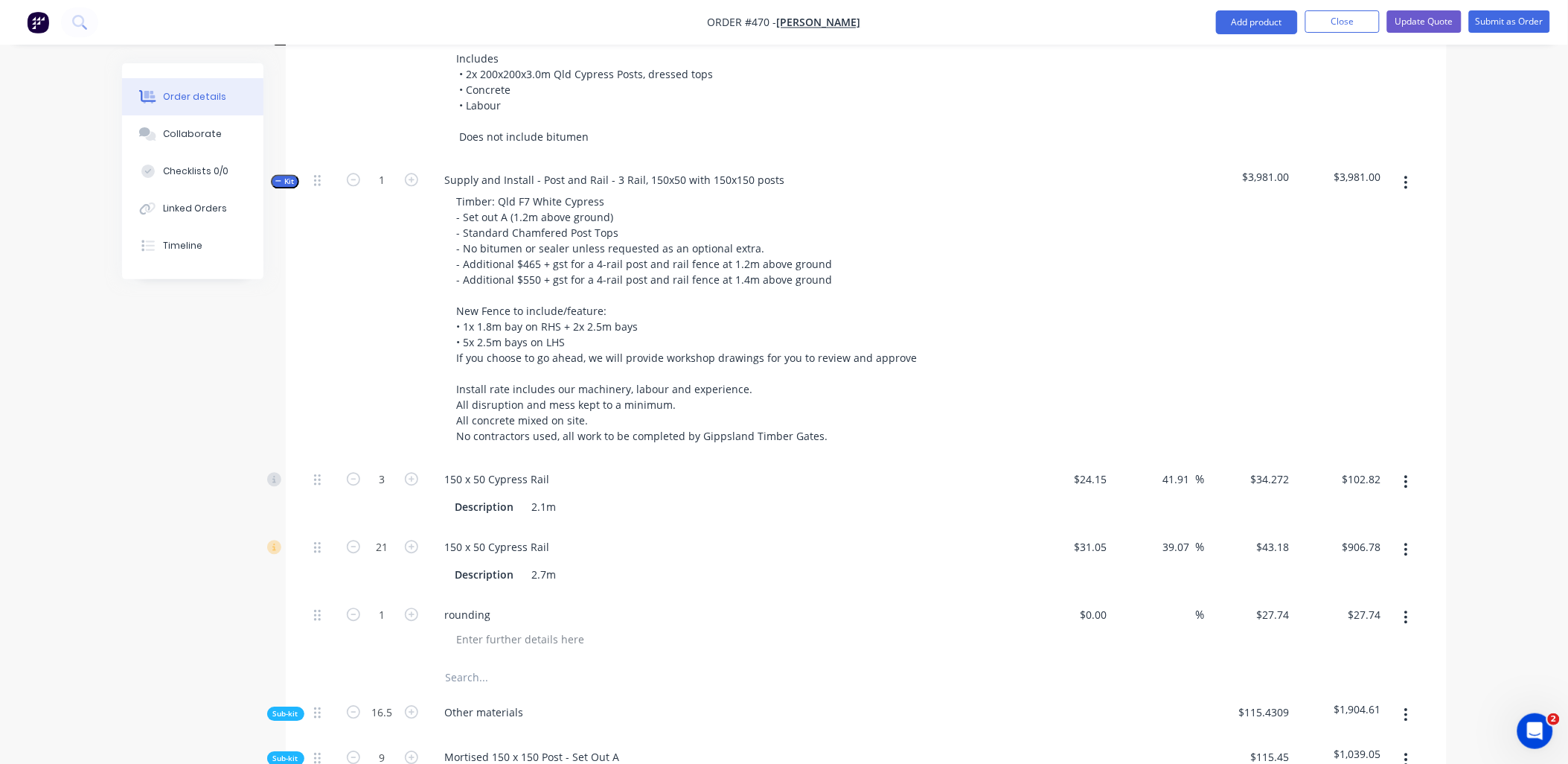
click at [289, 176] on span "Kit" at bounding box center [285, 181] width 20 height 12
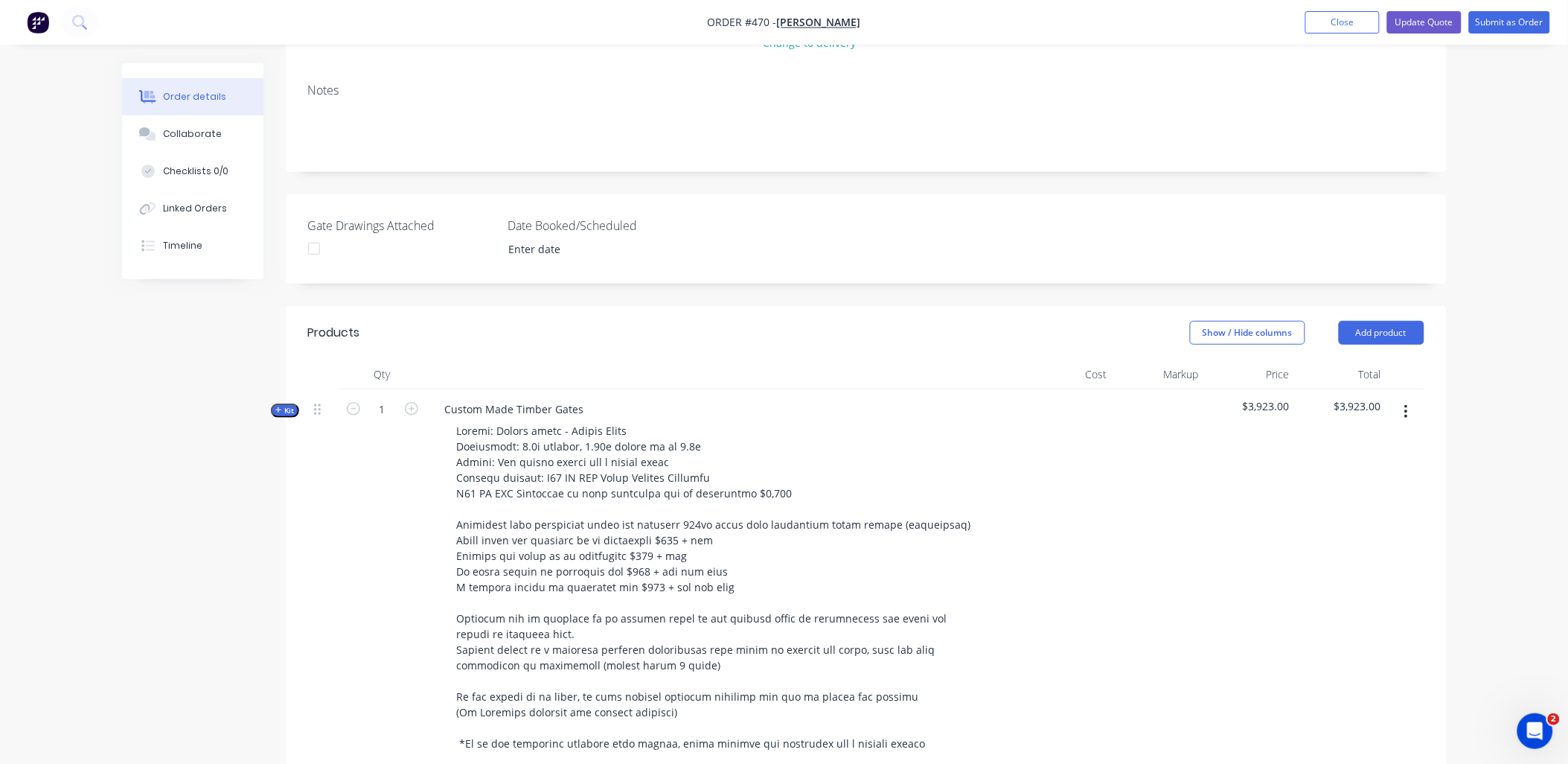
scroll to position [0, 0]
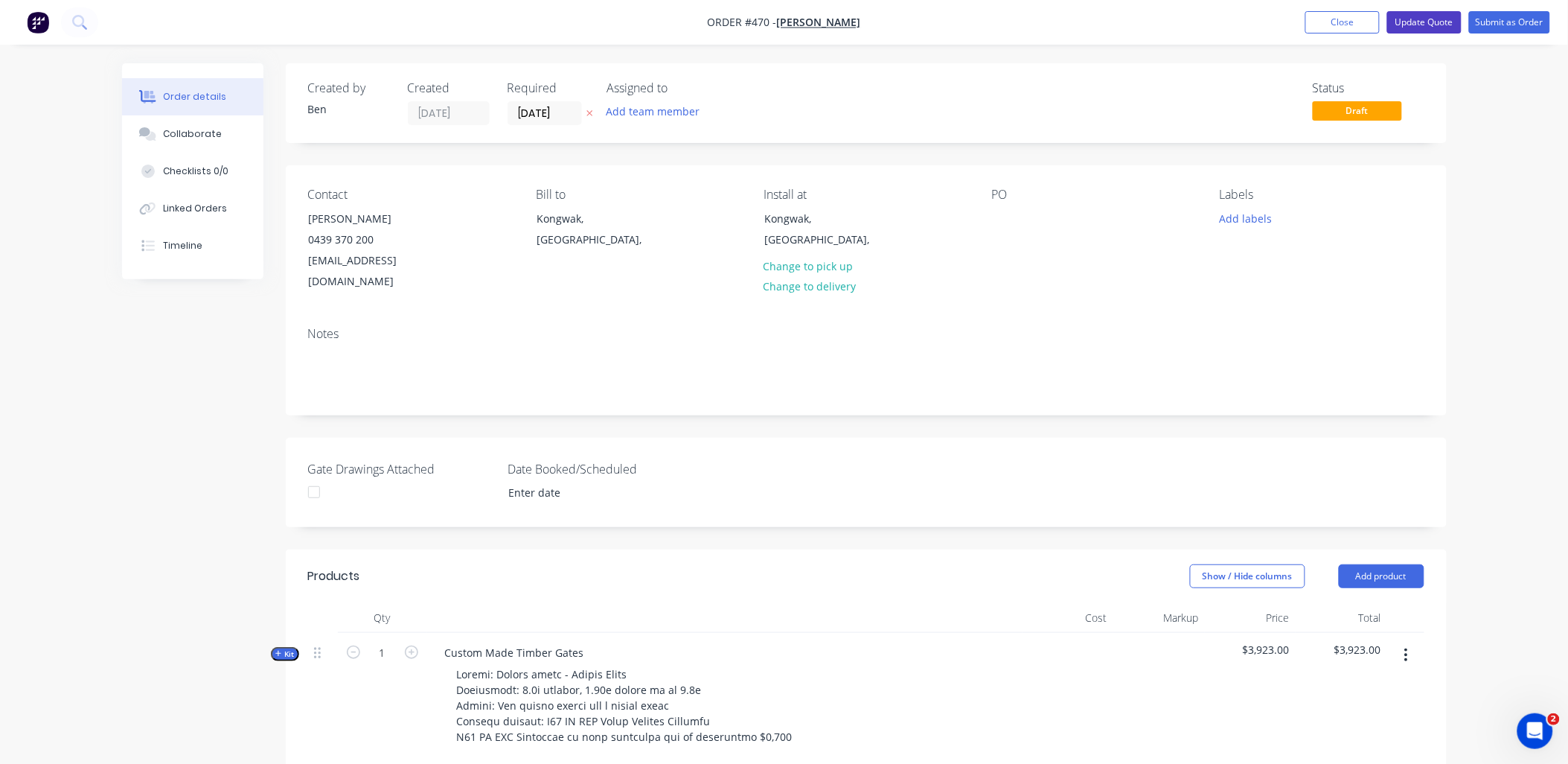
click at [1427, 24] on button "Update Quote" at bounding box center [1424, 22] width 74 height 22
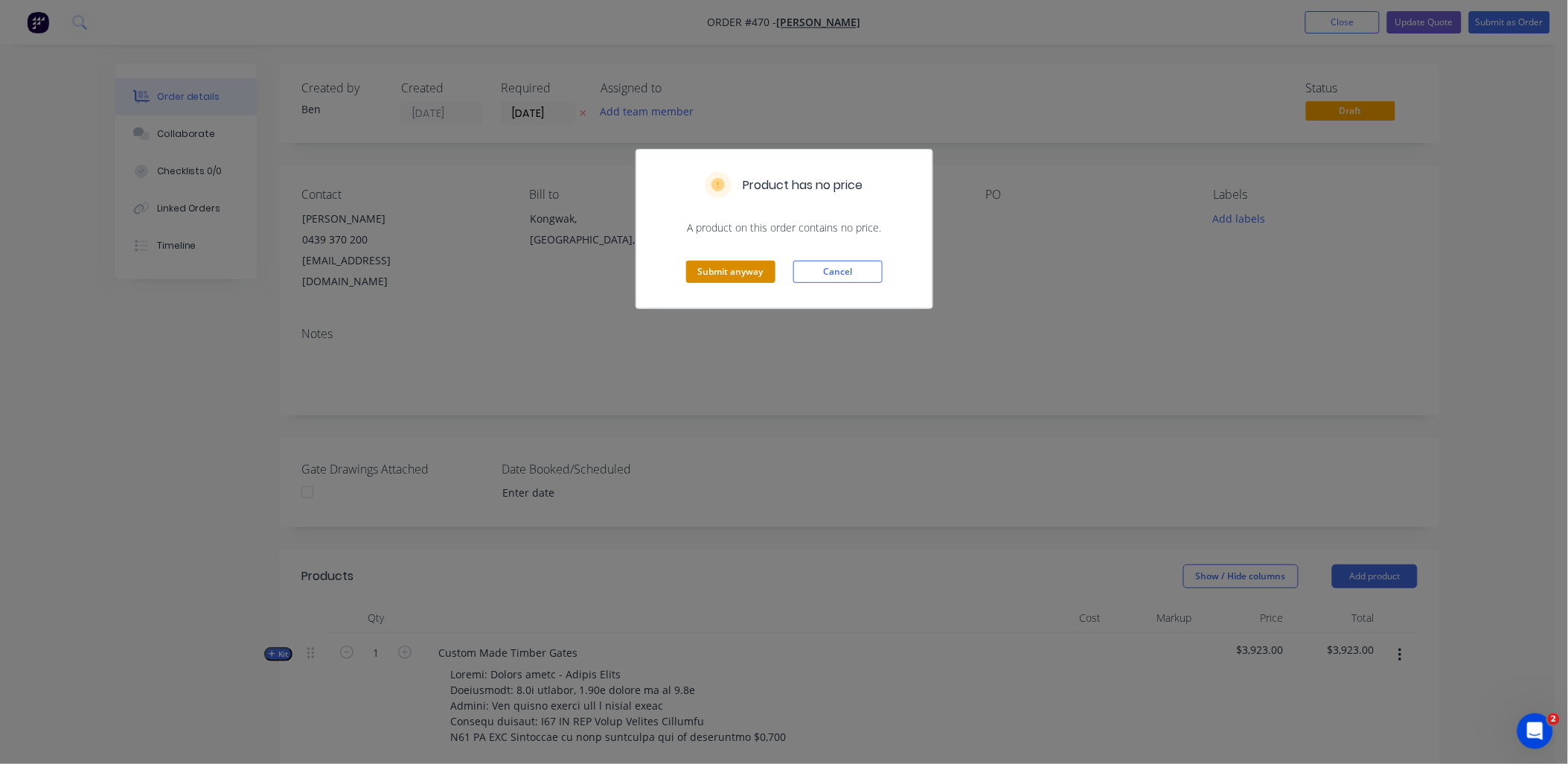
click at [718, 272] on button "Submit anyway" at bounding box center [731, 272] width 90 height 22
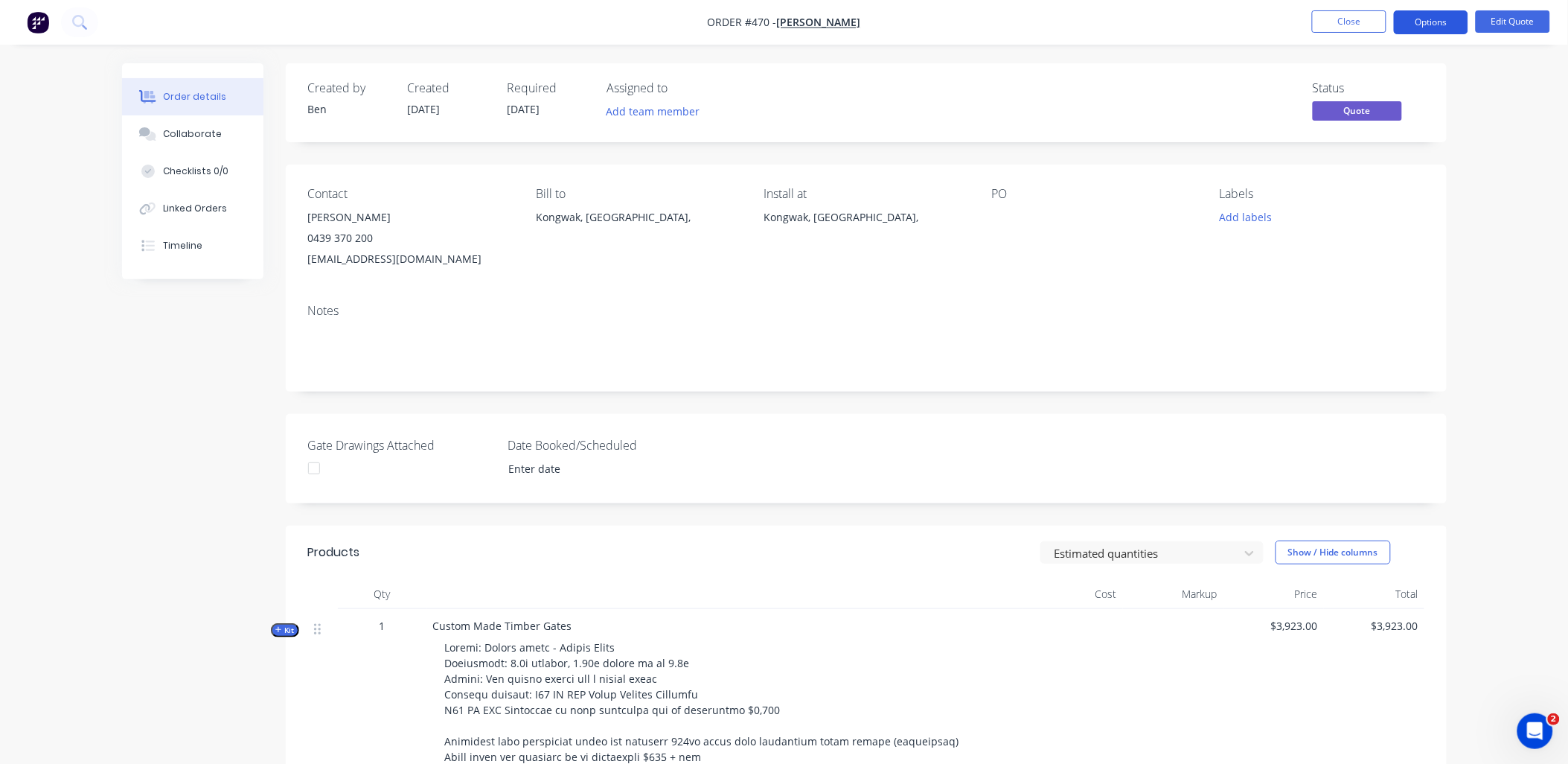
click at [1416, 20] on button "Options" at bounding box center [1431, 22] width 74 height 24
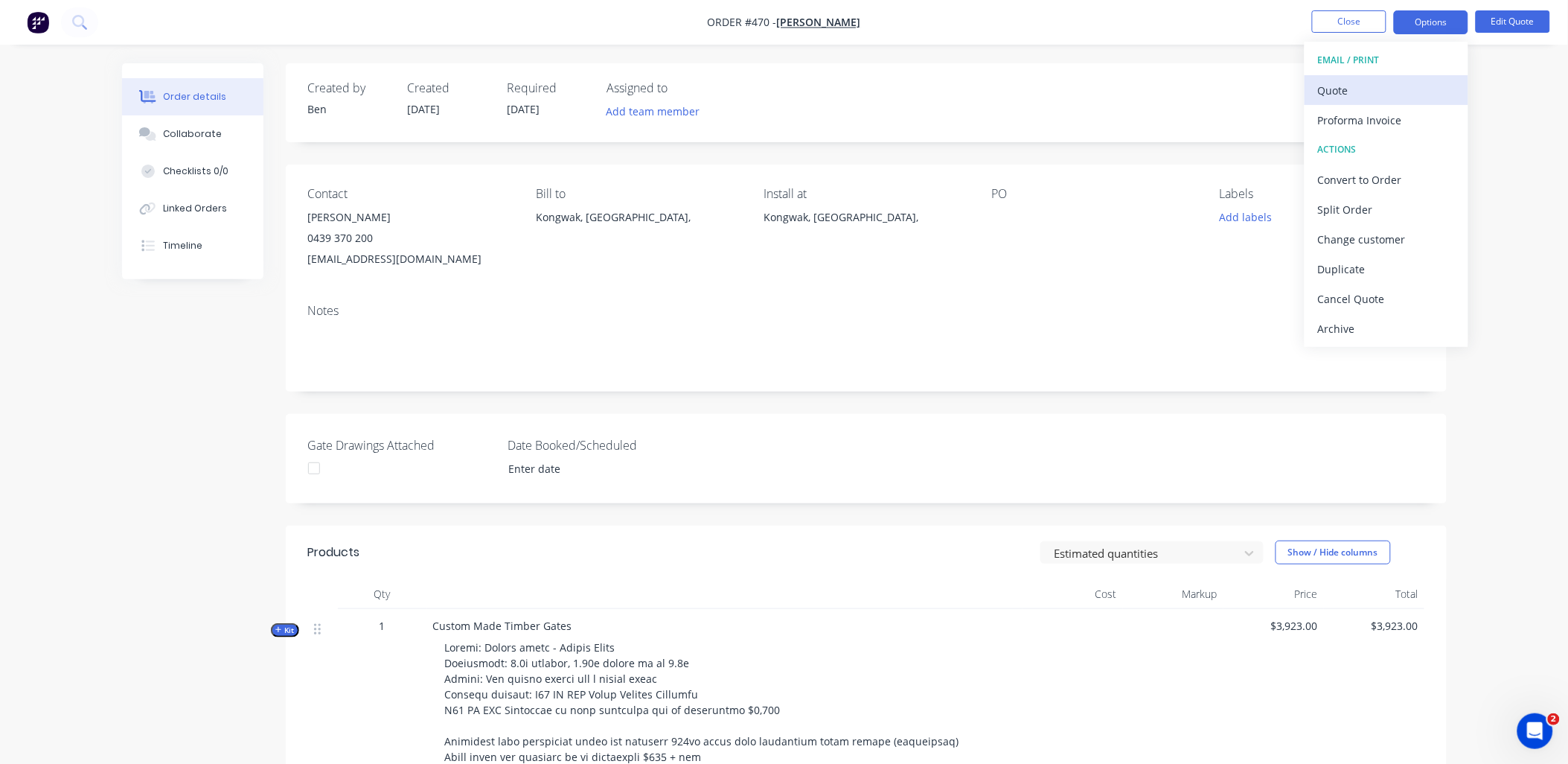
click at [1367, 95] on div "Quote" at bounding box center [1386, 91] width 137 height 21
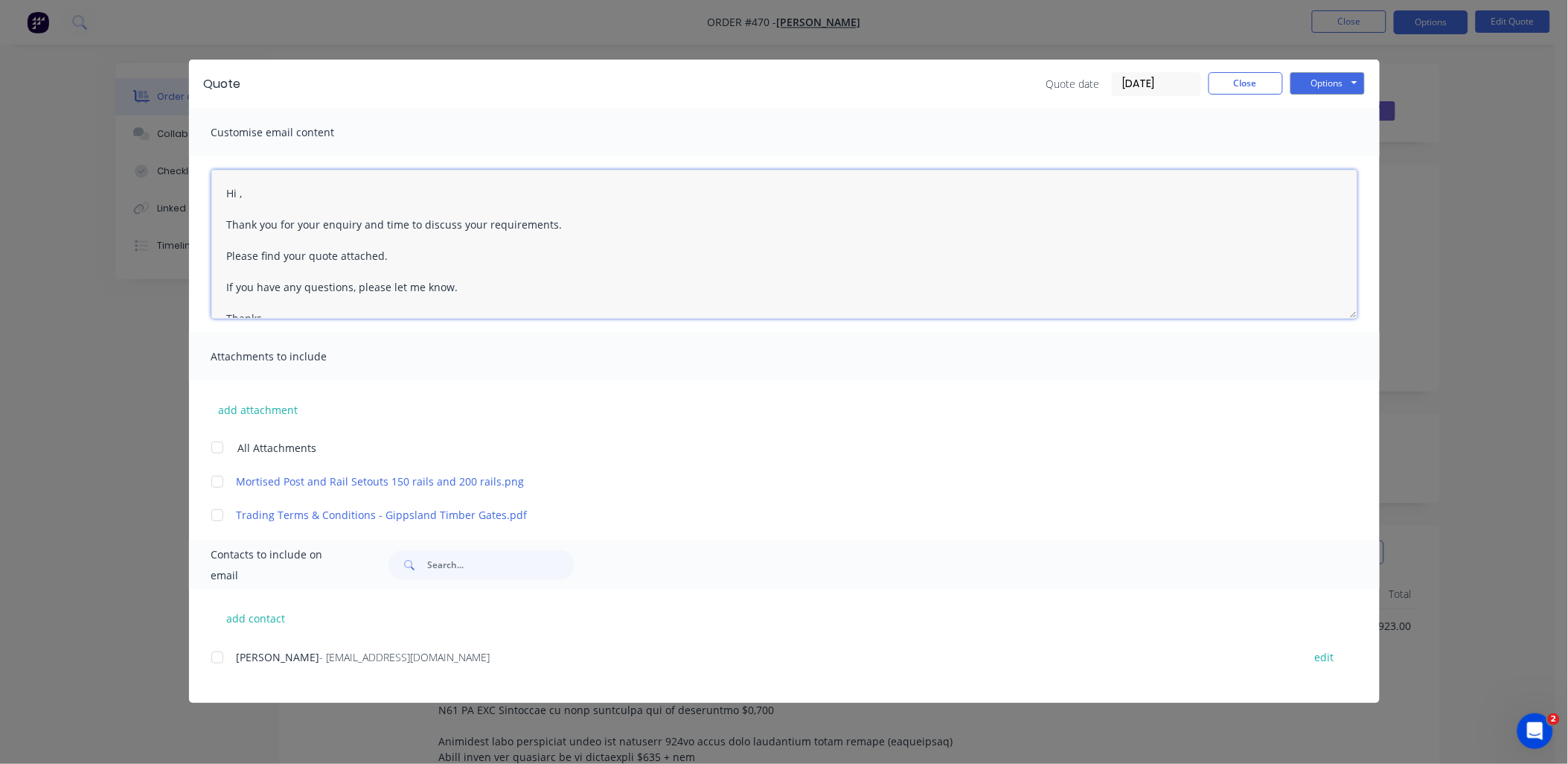
click at [239, 192] on textarea "Hi , Thank you for your enquiry and time to discuss your requirements. Please f…" at bounding box center [784, 244] width 1146 height 149
click at [553, 218] on textarea "Hi [PERSON_NAME], Thank you for your enquiry and time to discuss your requireme…" at bounding box center [784, 244] width 1146 height 149
click at [217, 441] on div at bounding box center [217, 447] width 30 height 30
click at [218, 660] on div at bounding box center [217, 658] width 30 height 30
click at [1313, 75] on button "Options" at bounding box center [1328, 83] width 74 height 22
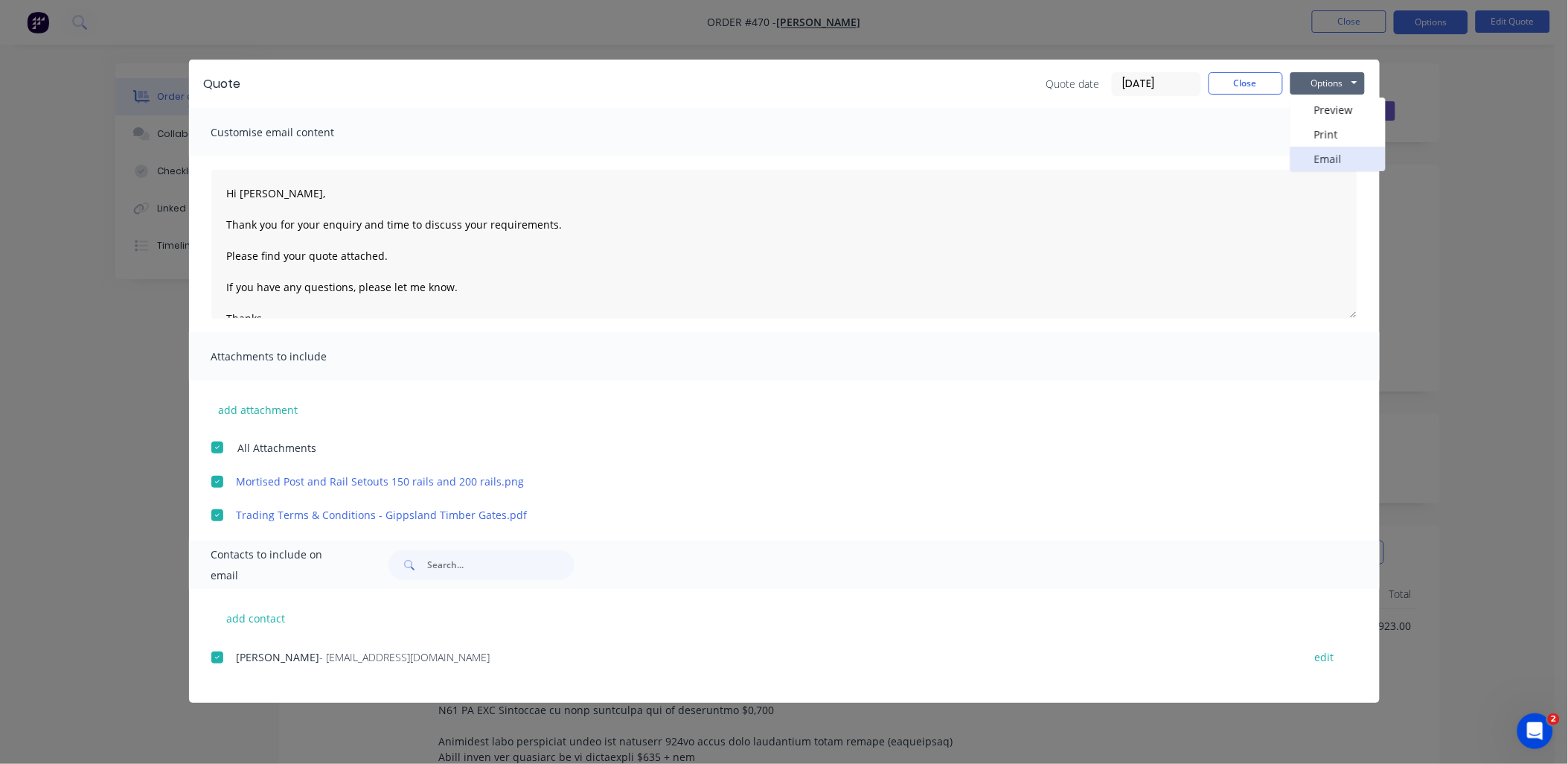
click at [1341, 160] on button "Email" at bounding box center [1337, 159] width 95 height 25
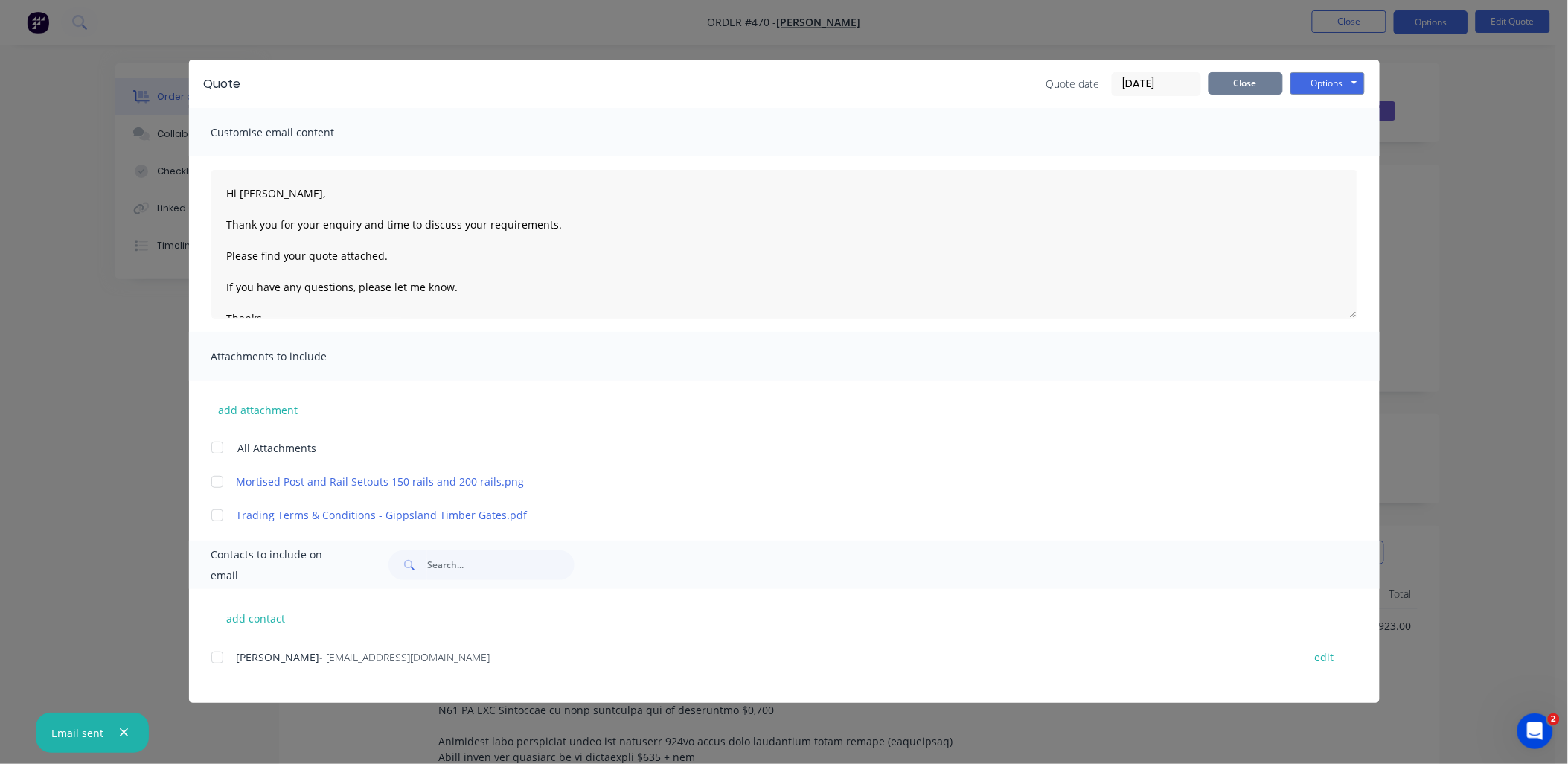
click at [1245, 84] on button "Close" at bounding box center [1246, 83] width 74 height 22
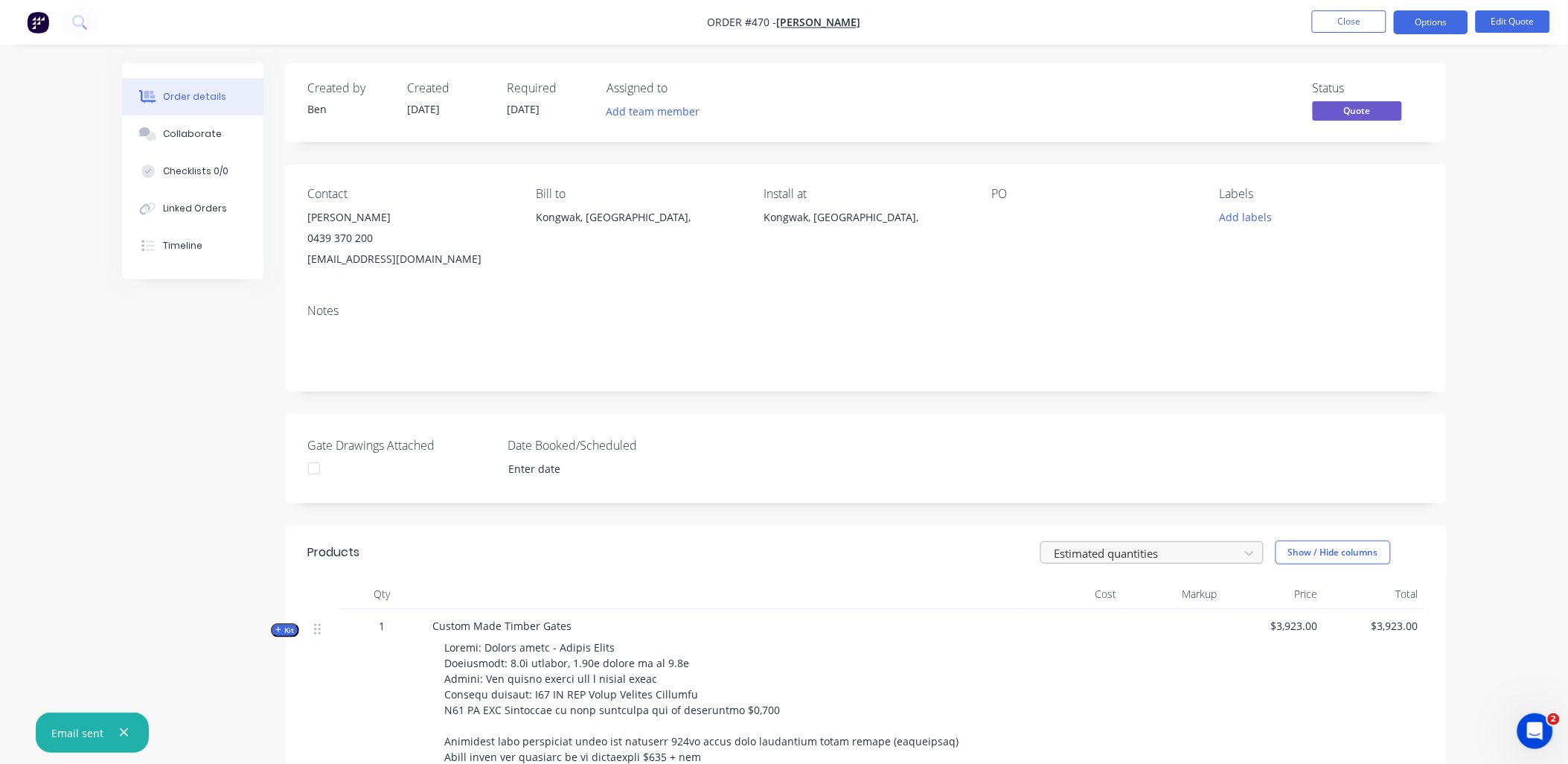
click at [1174, 563] on div "Estimated quantities" at bounding box center [1141, 553] width 187 height 22
click at [869, 561] on div "3 results available. Use Up and Down to choose options, press Enter to select t…" at bounding box center [984, 552] width 879 height 24
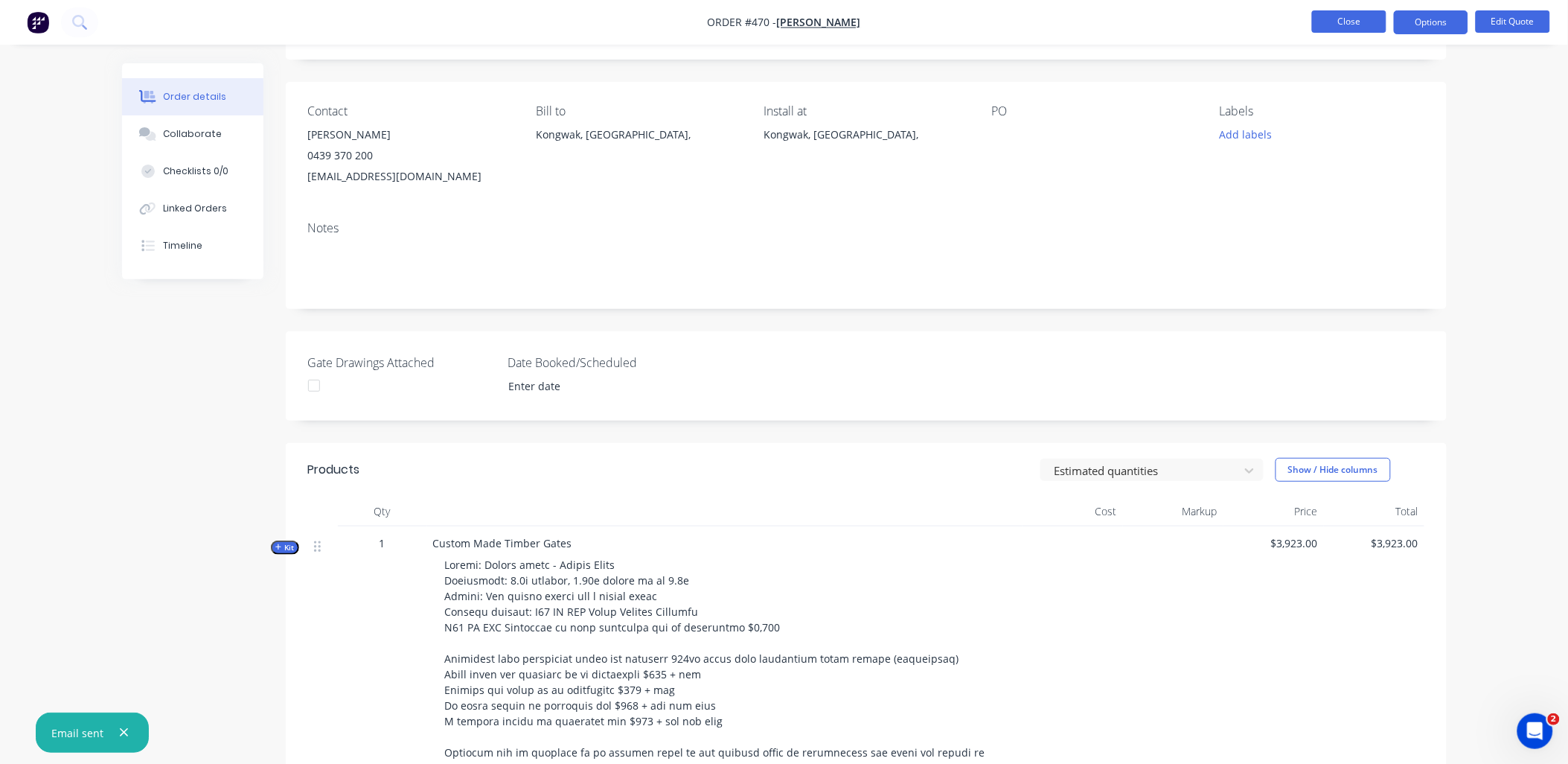
click at [1355, 11] on button "Close" at bounding box center [1349, 21] width 74 height 22
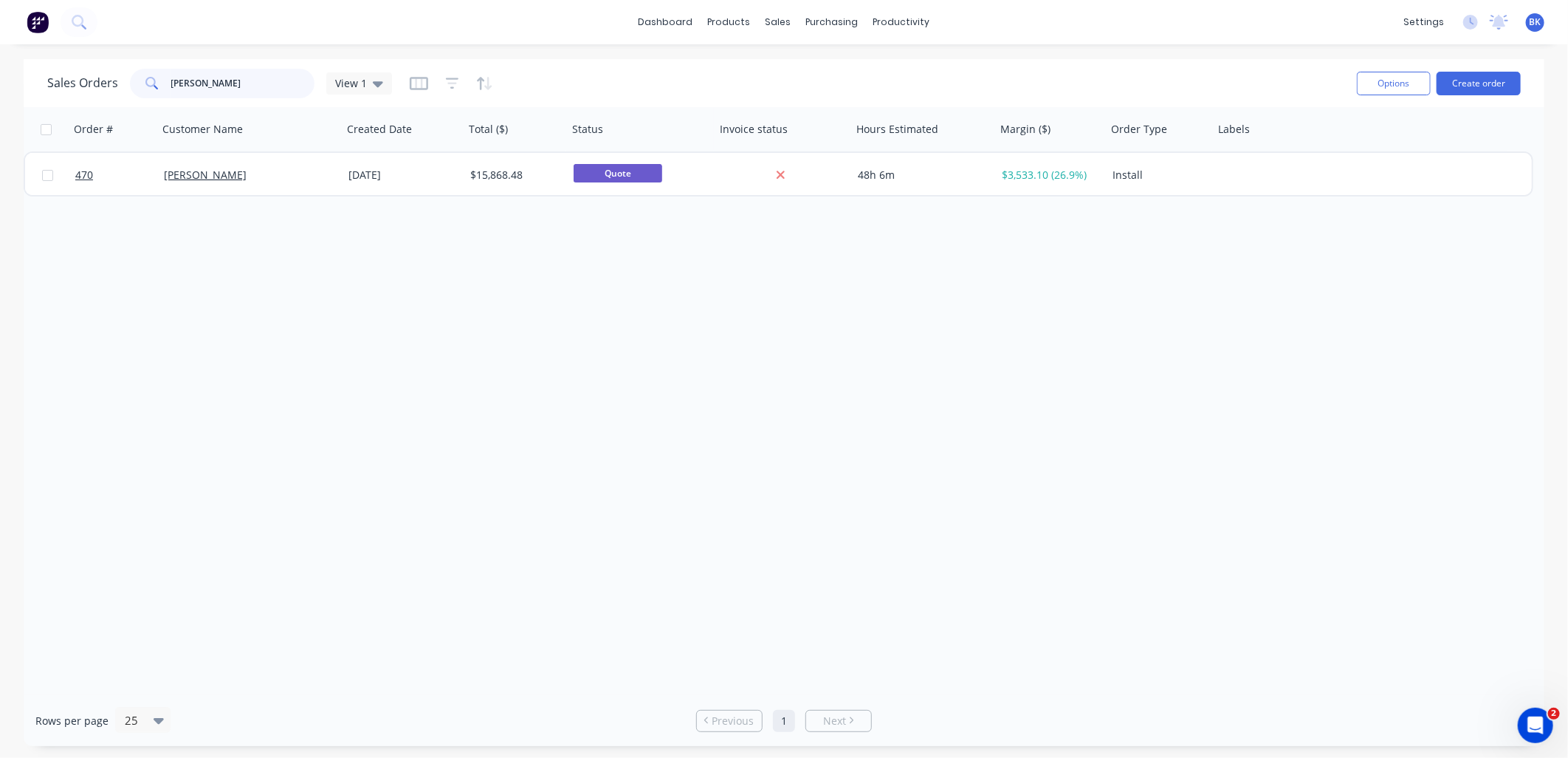
click at [245, 96] on input "[PERSON_NAME]" at bounding box center [244, 84] width 144 height 30
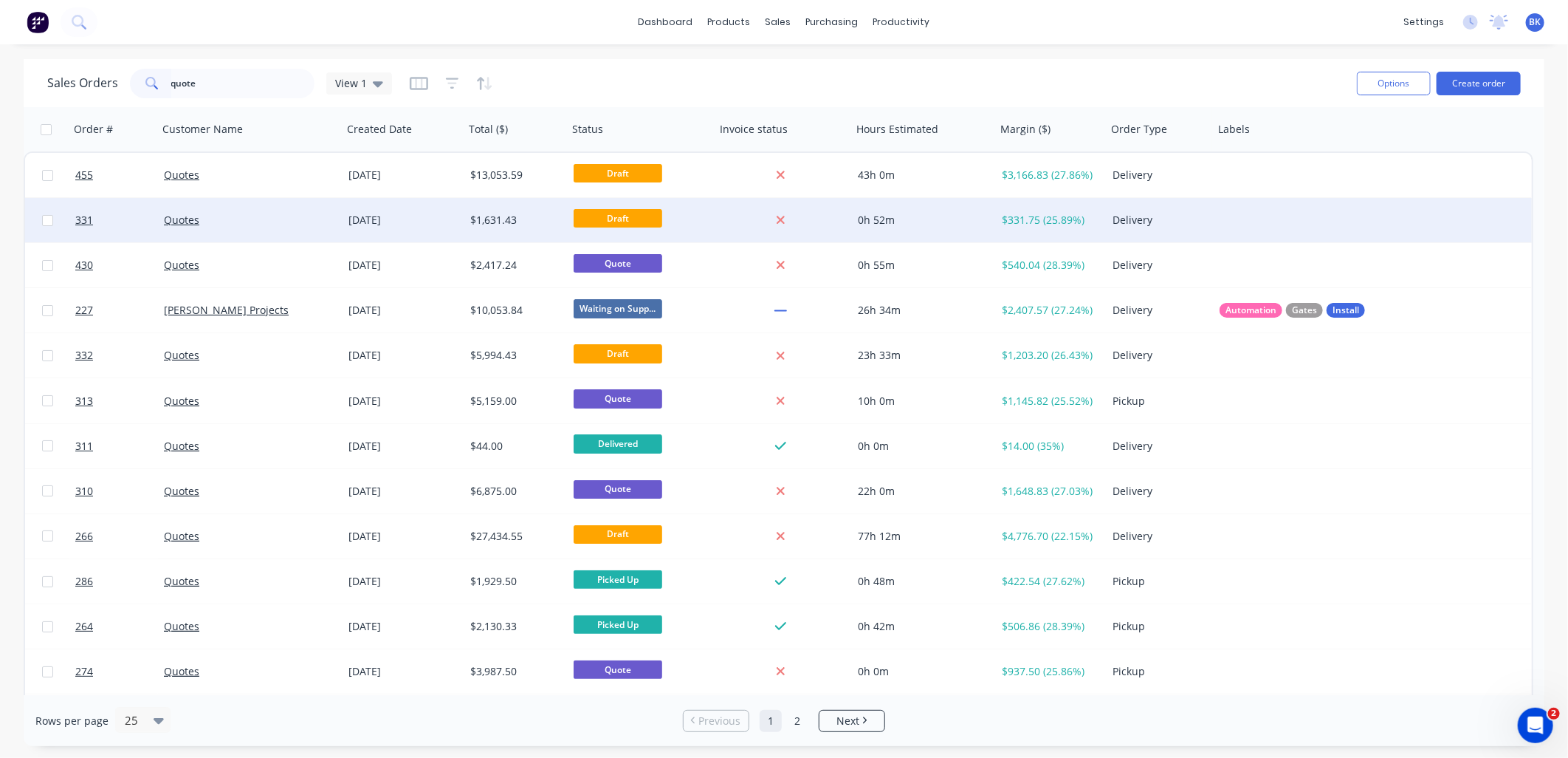
click at [274, 220] on div "Quotes" at bounding box center [245, 220] width 164 height 15
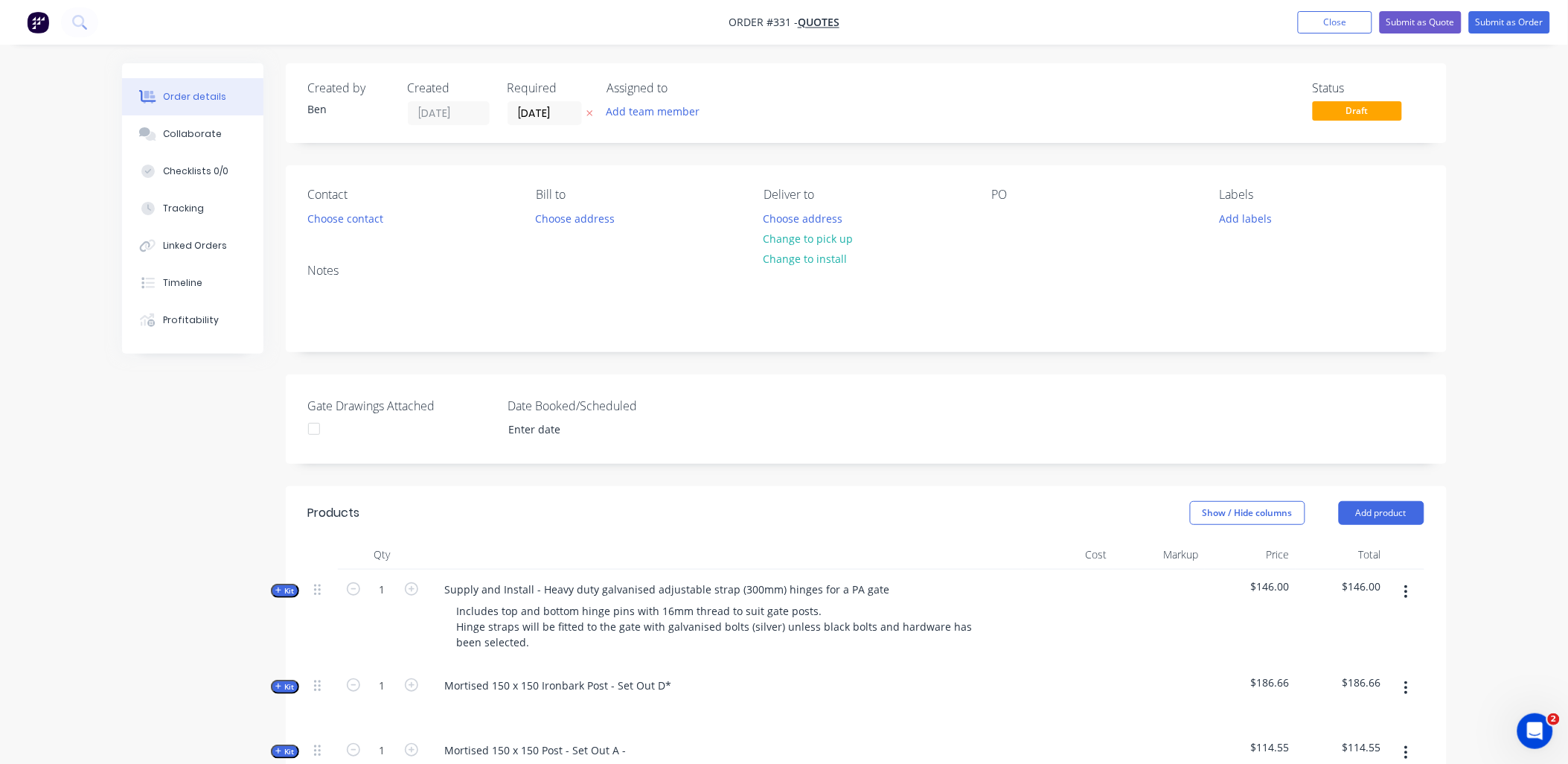
click at [1407, 586] on icon "button" at bounding box center [1406, 592] width 3 height 13
click at [1369, 709] on button "Delete" at bounding box center [1353, 721] width 141 height 30
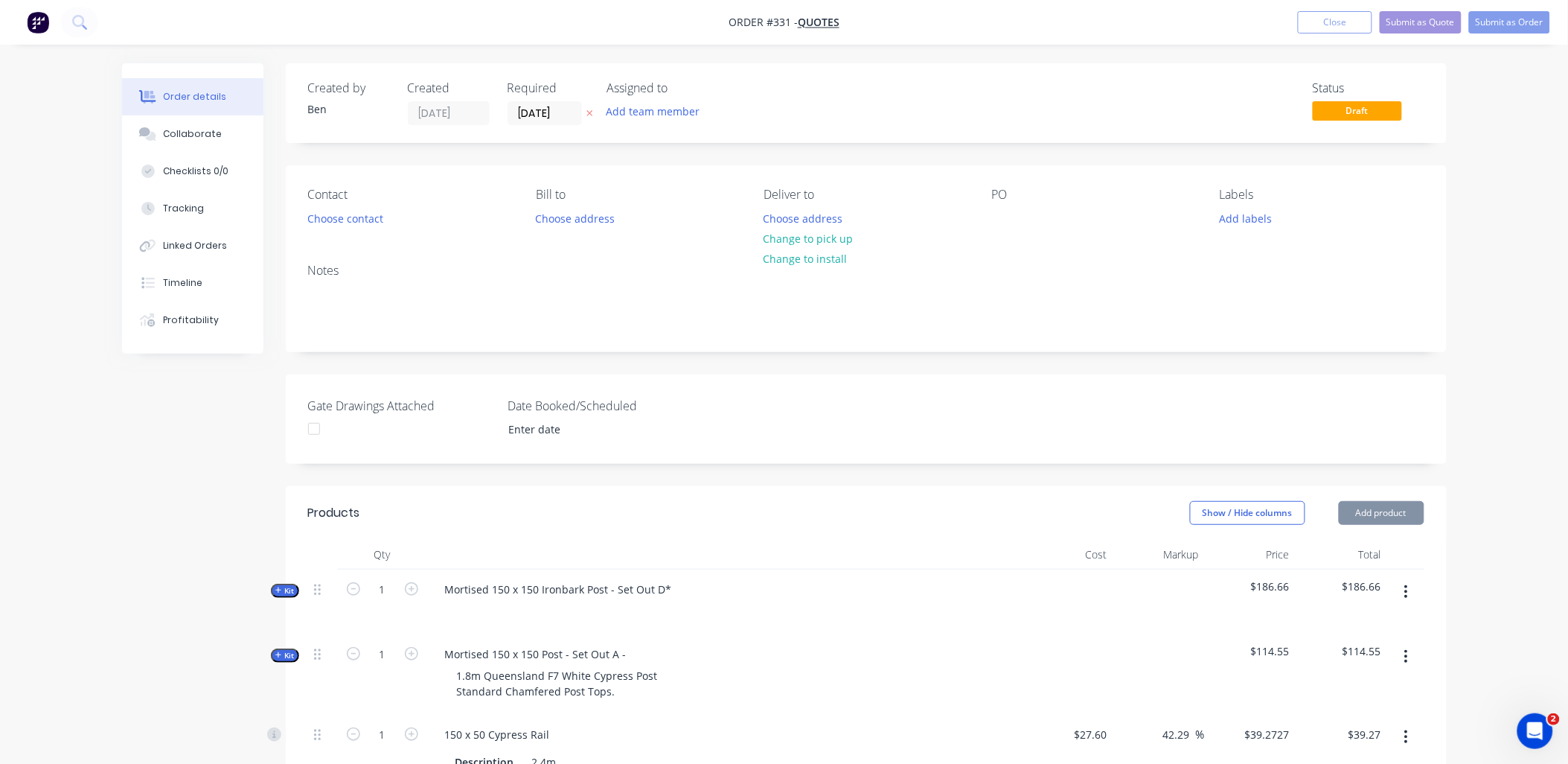
click at [1408, 586] on icon "button" at bounding box center [1406, 592] width 4 height 16
click at [1367, 715] on div "Delete" at bounding box center [1353, 721] width 114 height 21
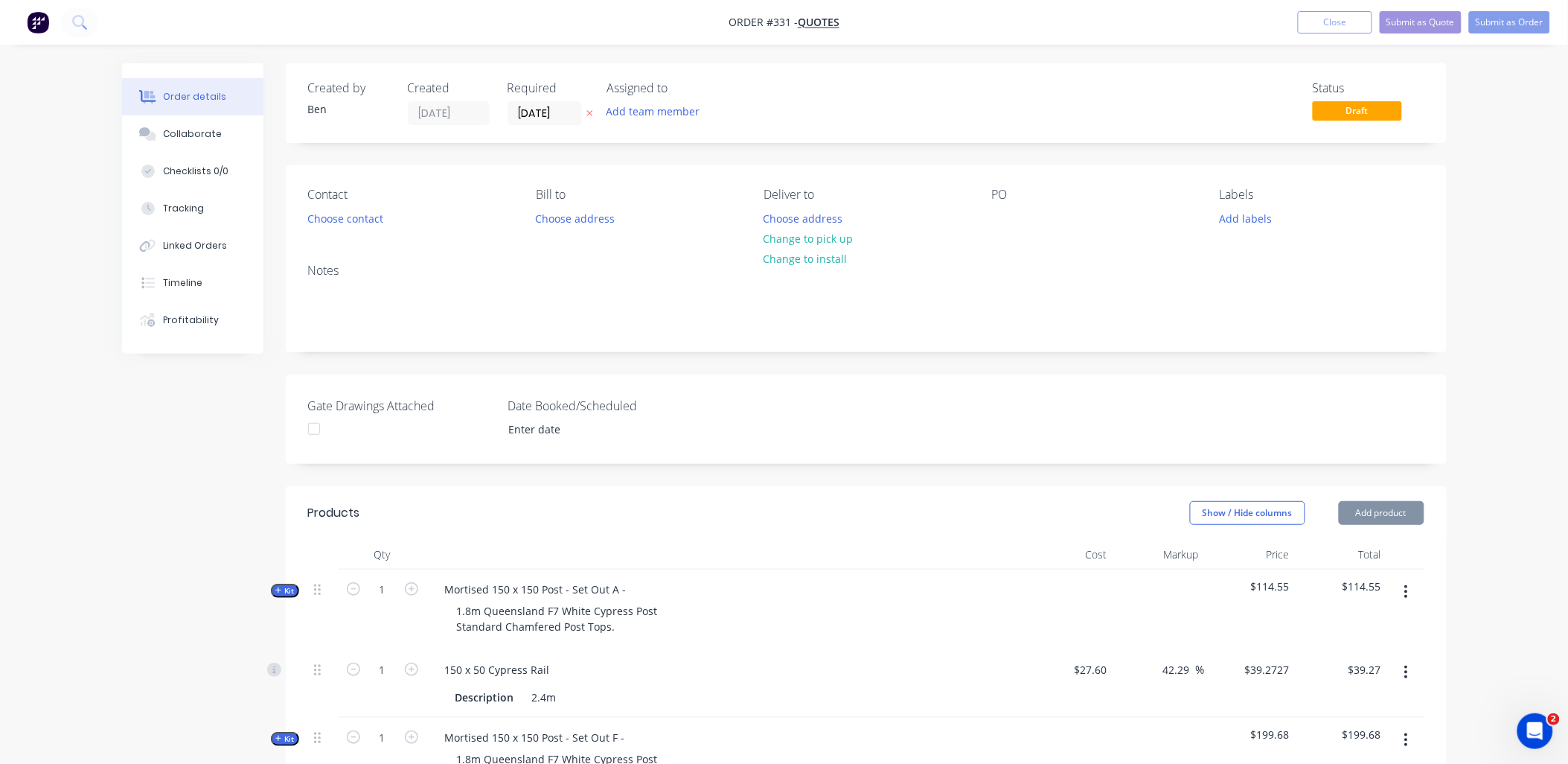
click at [1410, 591] on button "button" at bounding box center [1406, 592] width 35 height 27
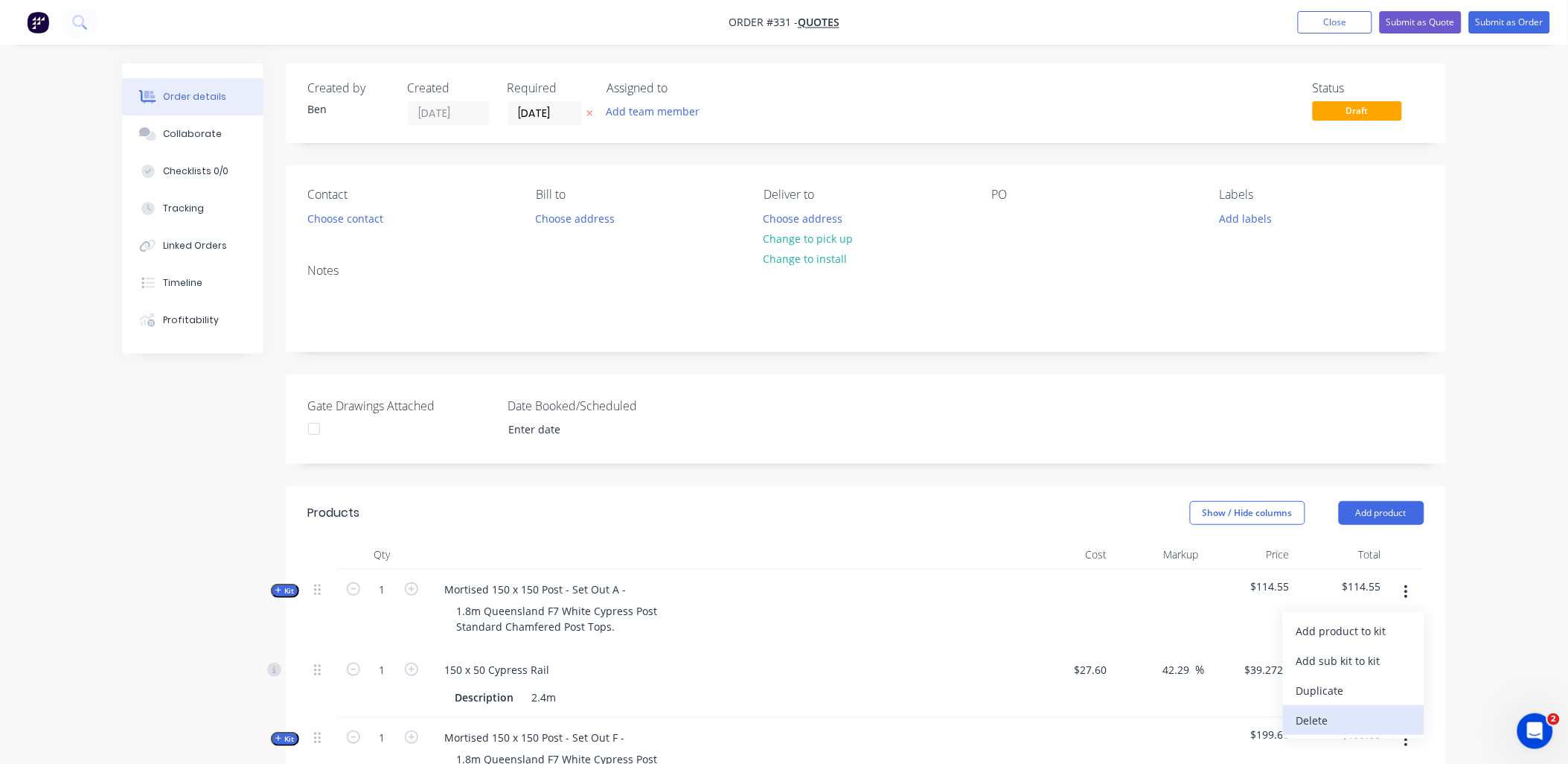
click at [1352, 718] on div "Delete" at bounding box center [1353, 721] width 114 height 21
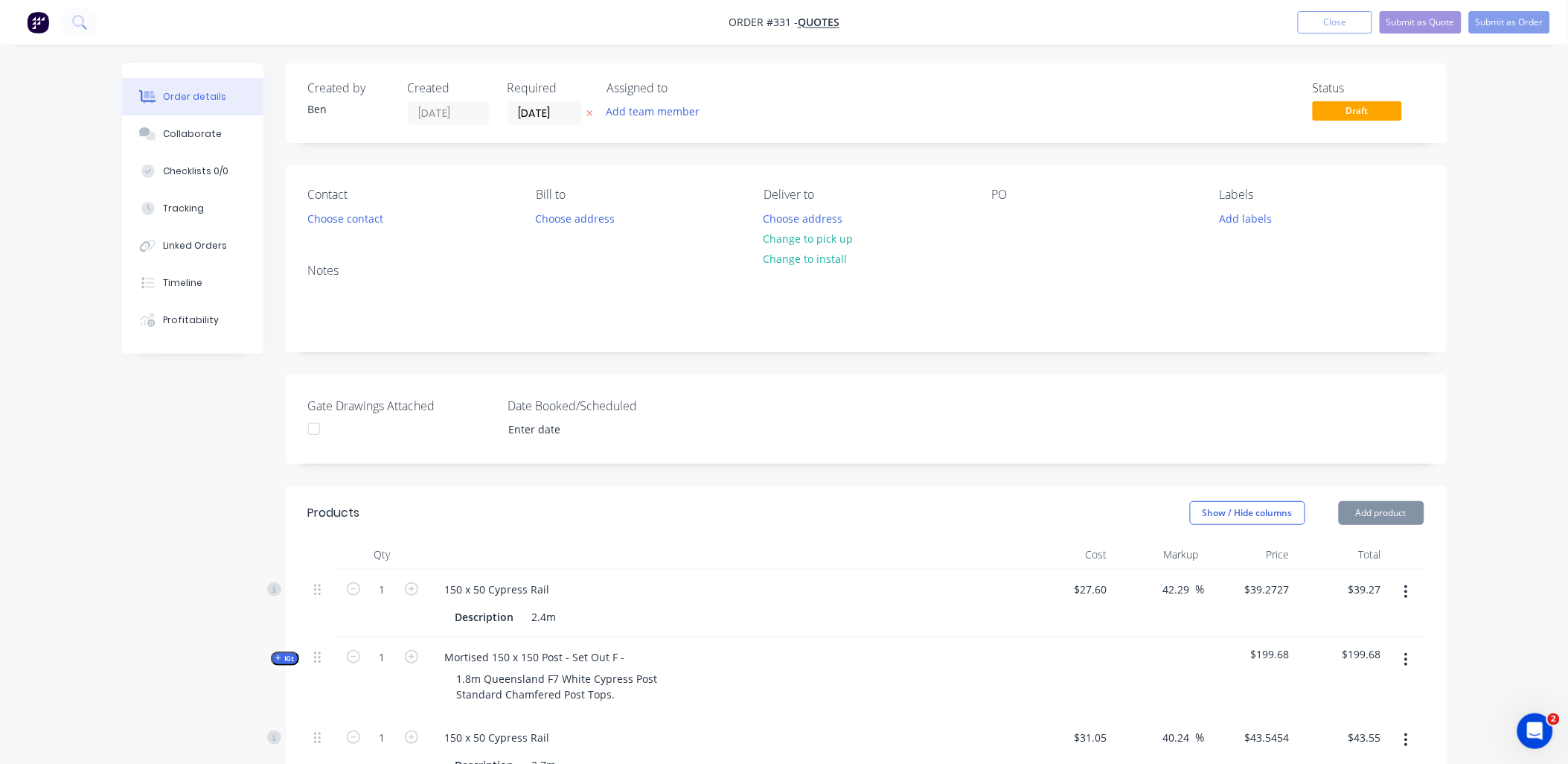
click at [1404, 590] on icon "button" at bounding box center [1406, 592] width 4 height 16
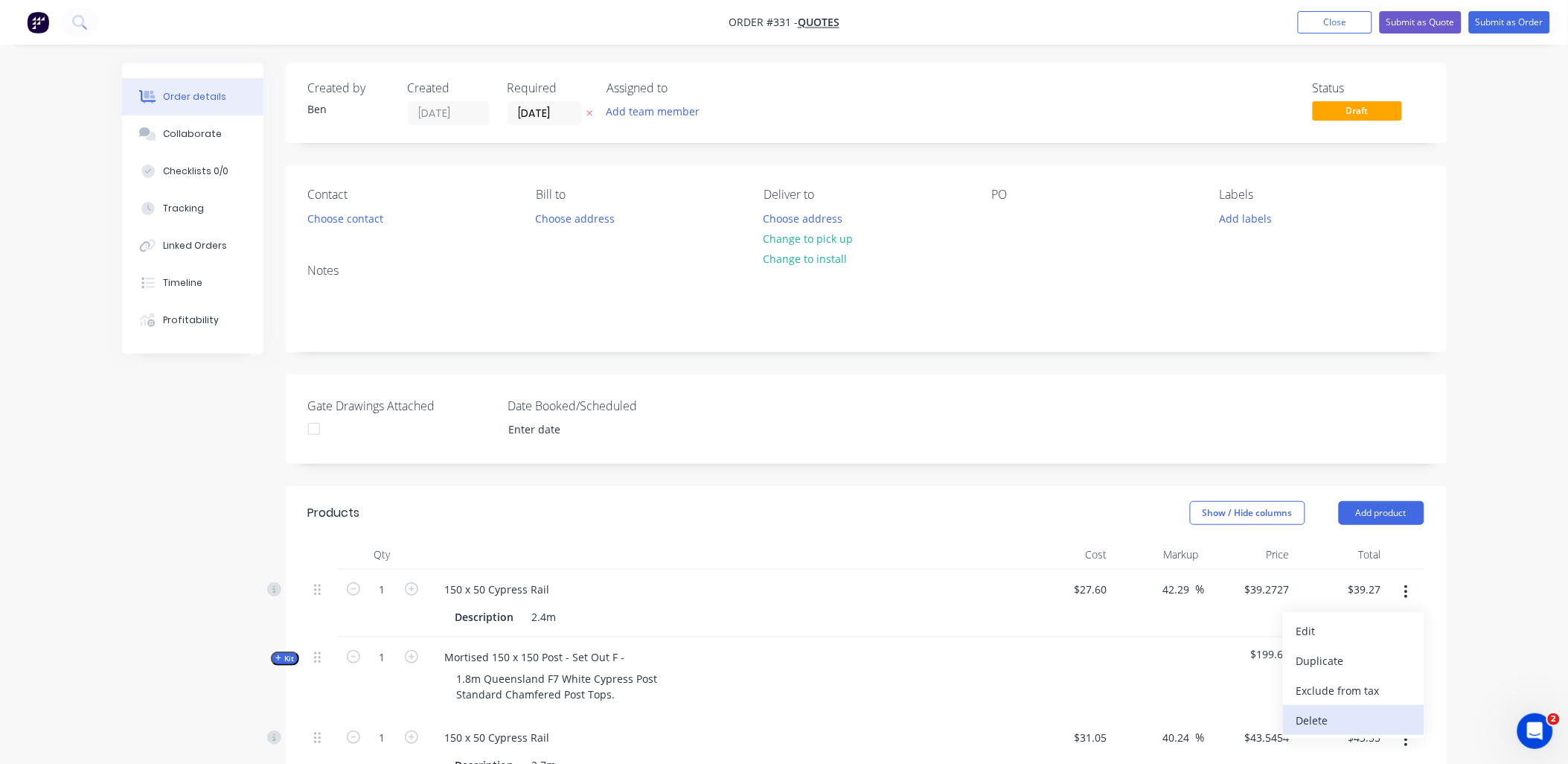
click at [1359, 718] on div "Delete" at bounding box center [1353, 721] width 114 height 21
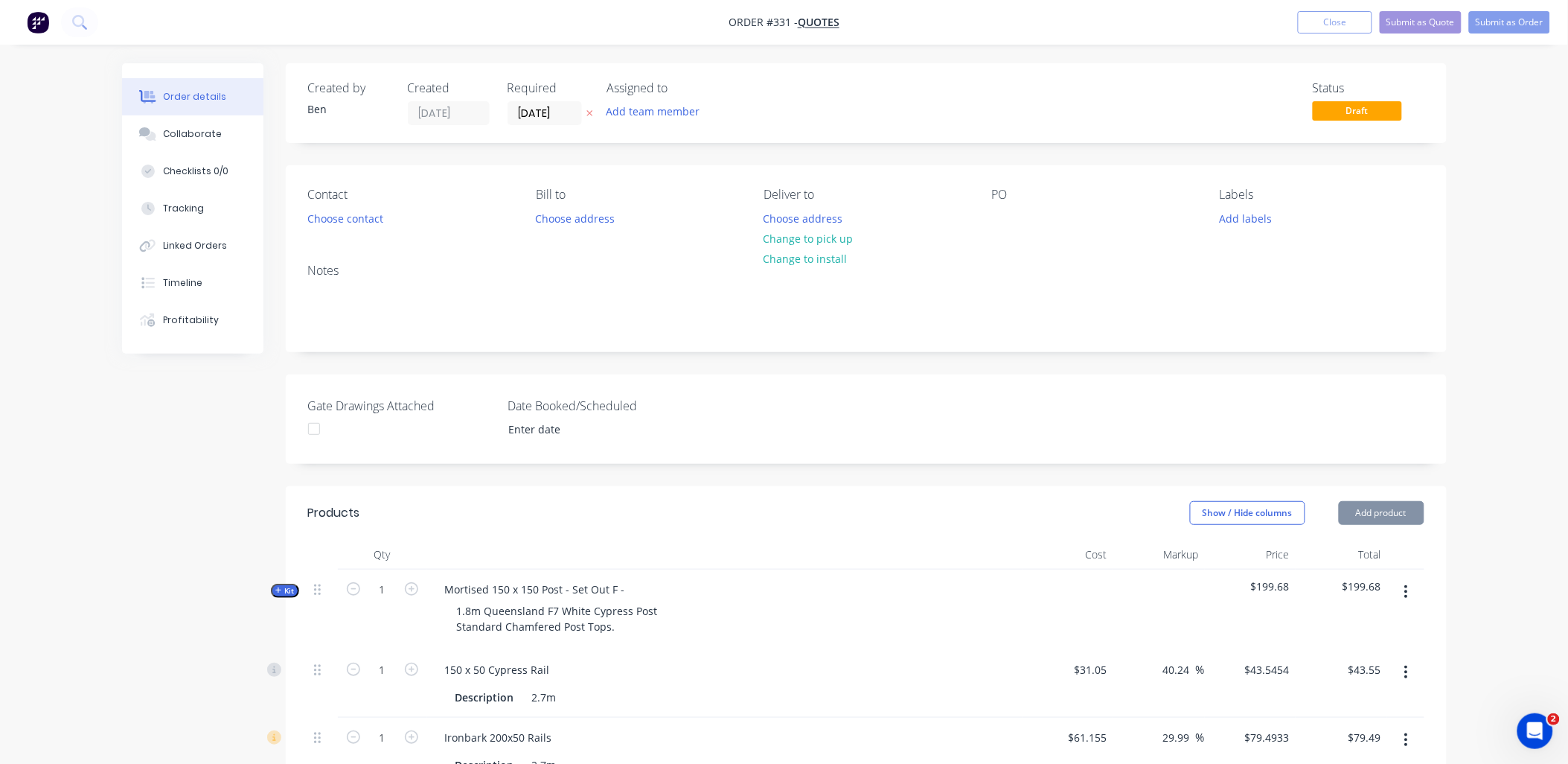
drag, startPoint x: 1410, startPoint y: 598, endPoint x: 1407, endPoint y: 607, distance: 9.5
click at [1408, 597] on button "button" at bounding box center [1406, 592] width 35 height 27
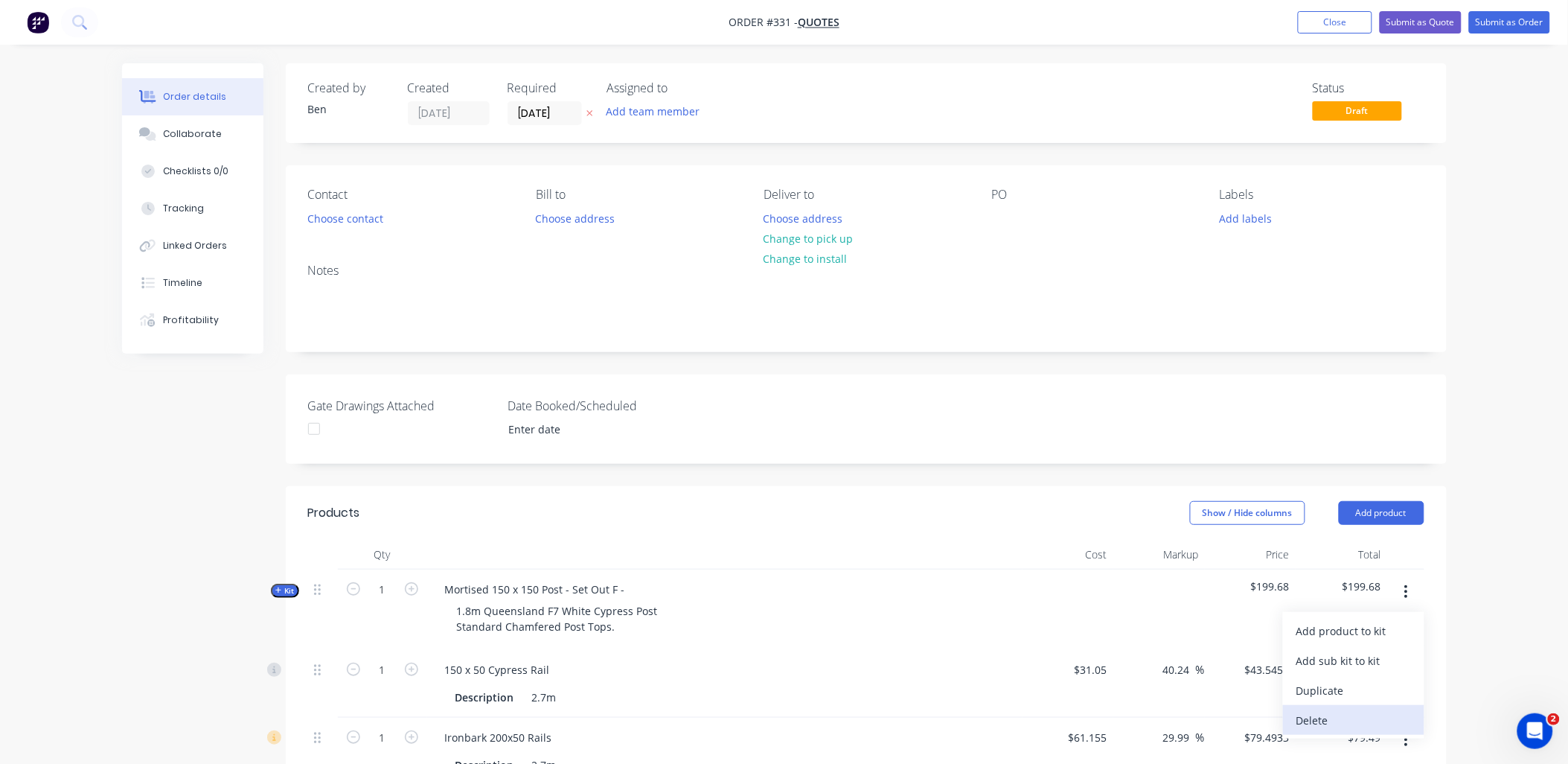
click at [1371, 710] on div "Delete" at bounding box center [1353, 721] width 114 height 21
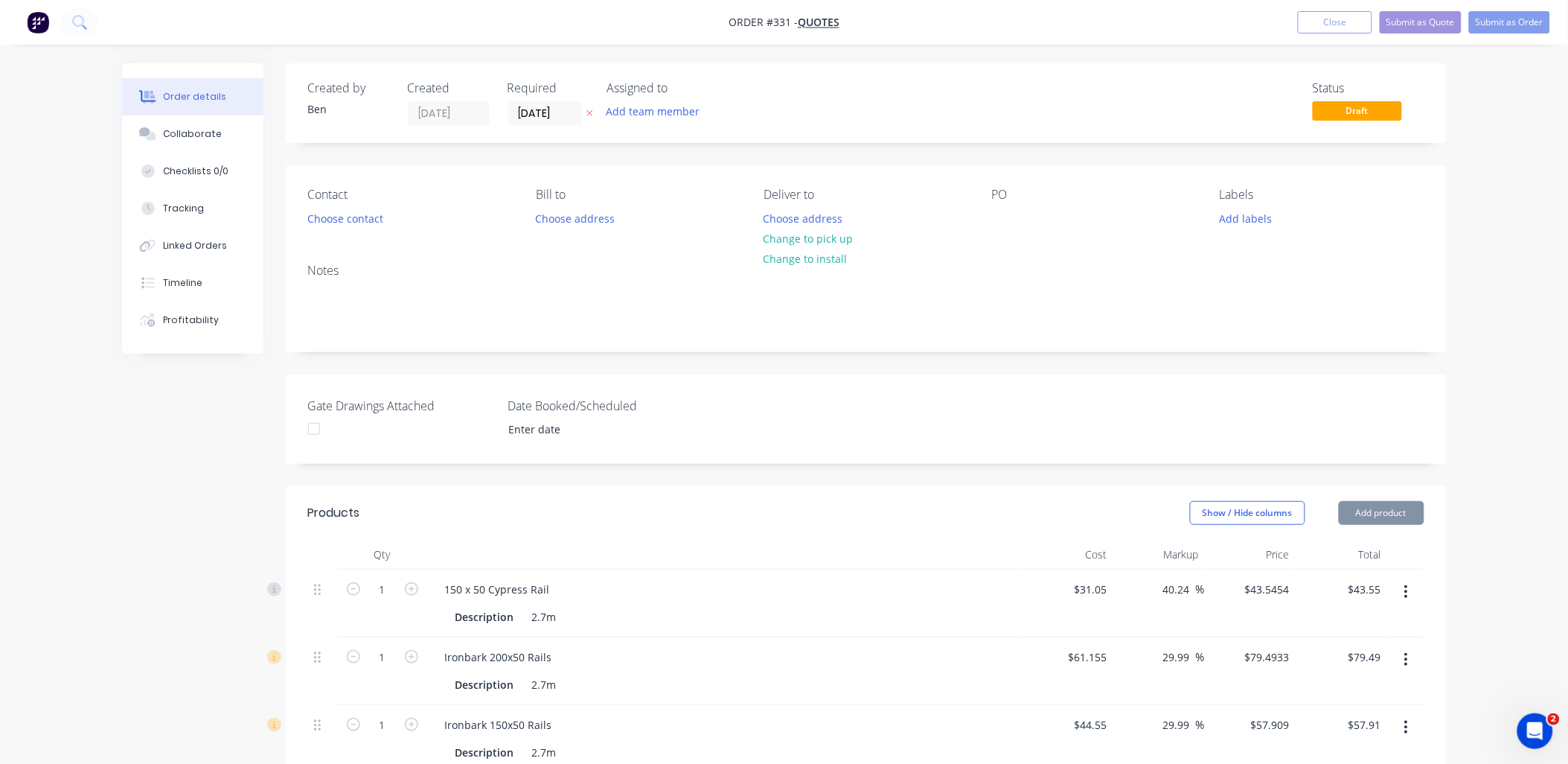
click at [1407, 584] on icon "button" at bounding box center [1406, 592] width 4 height 16
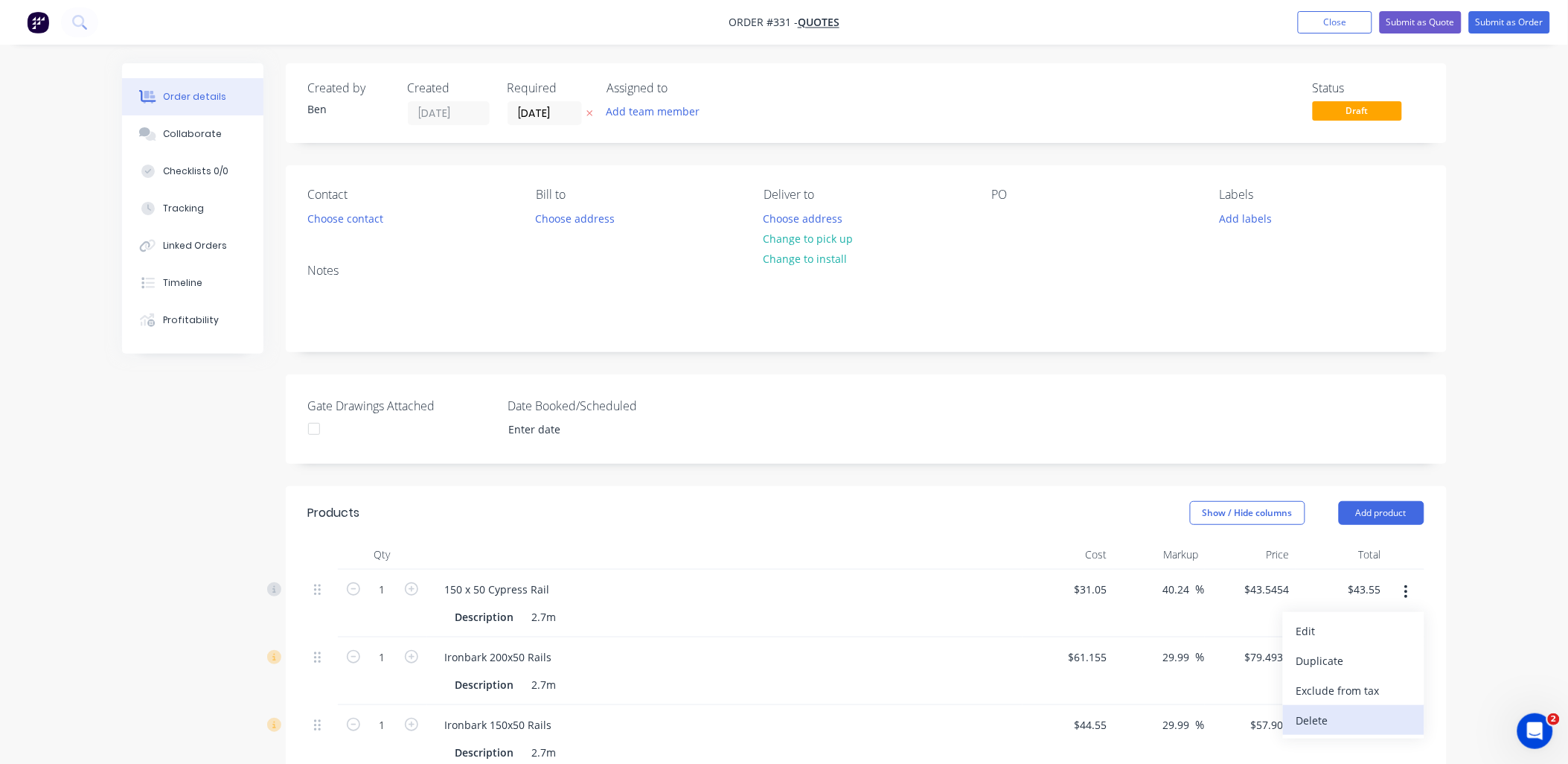
click at [1344, 712] on div "Delete" at bounding box center [1353, 721] width 114 height 21
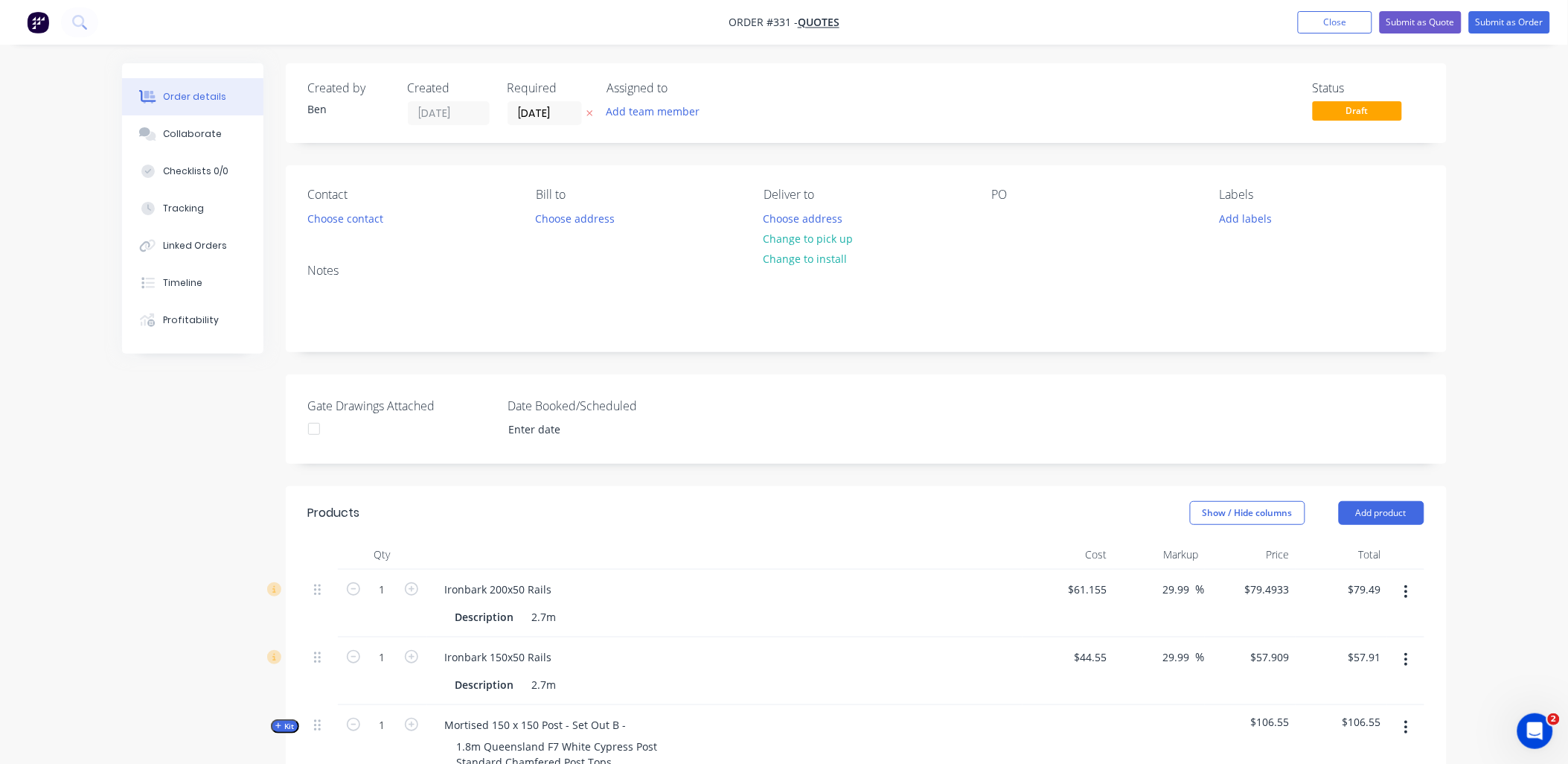
click at [1408, 592] on icon "button" at bounding box center [1406, 592] width 4 height 16
click at [1340, 722] on div "Delete" at bounding box center [1353, 721] width 114 height 21
click at [1408, 661] on button "button" at bounding box center [1406, 659] width 35 height 27
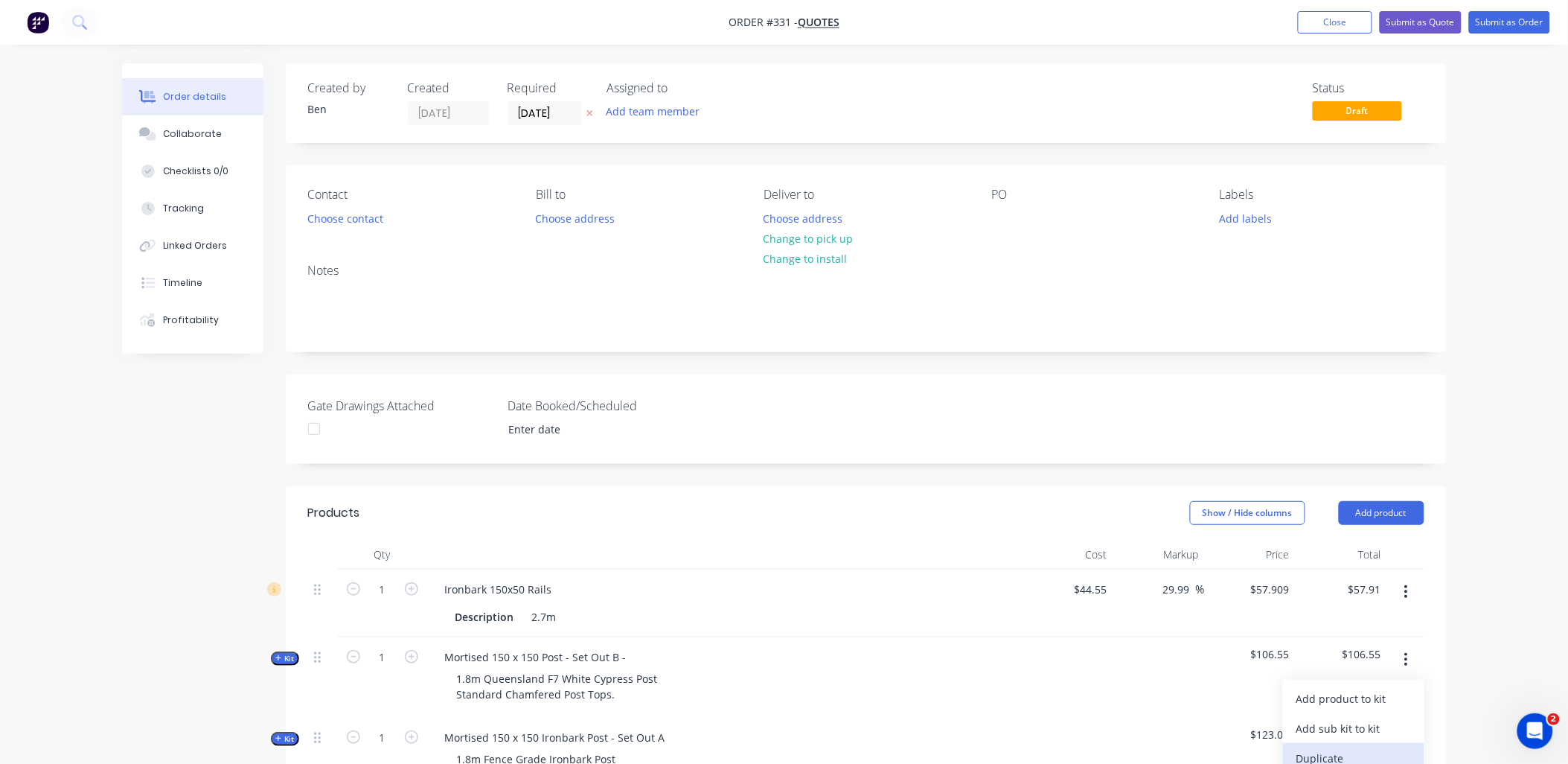
click at [1376, 753] on div "Duplicate" at bounding box center [1353, 758] width 114 height 21
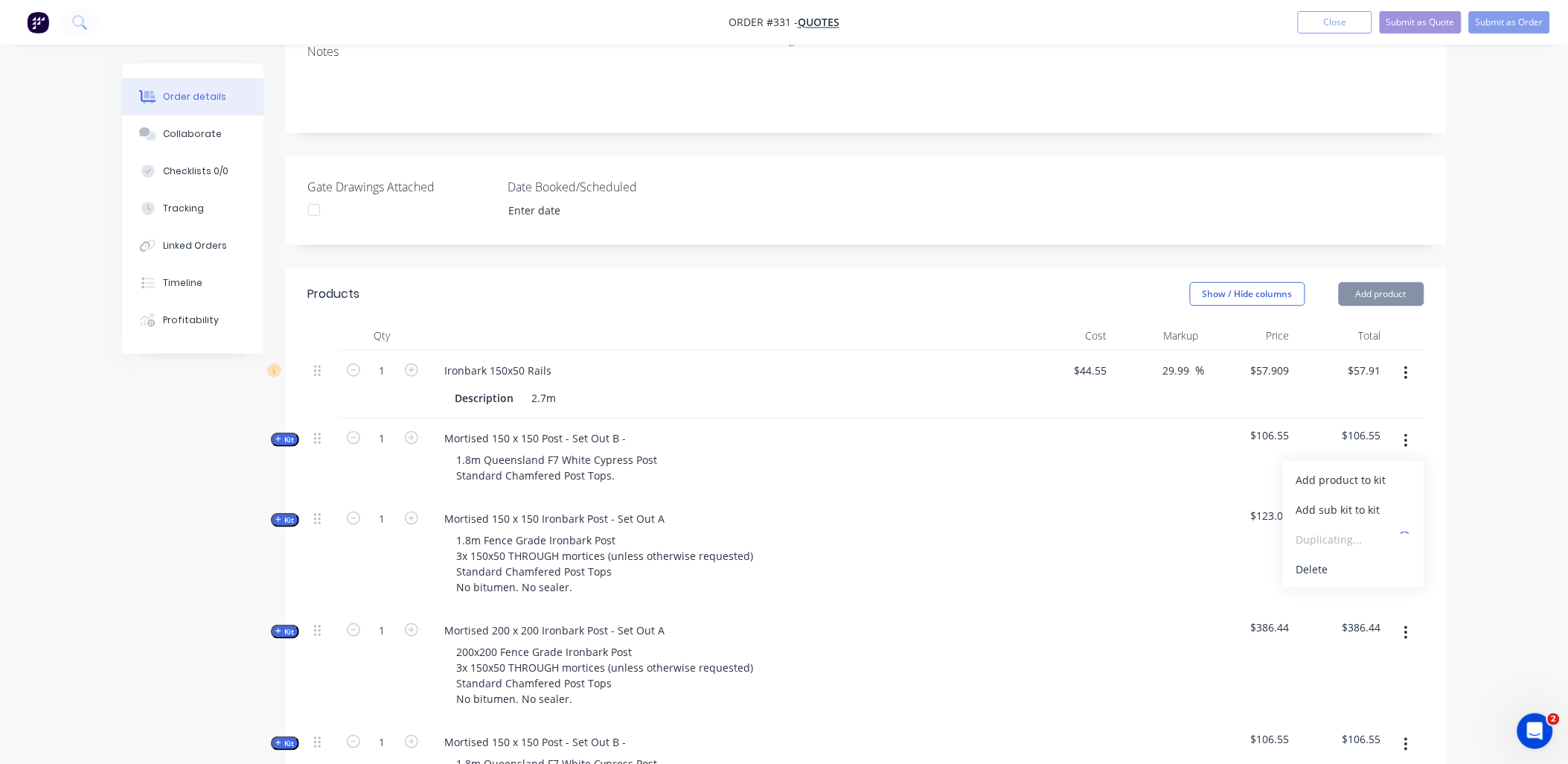
scroll to position [414, 0]
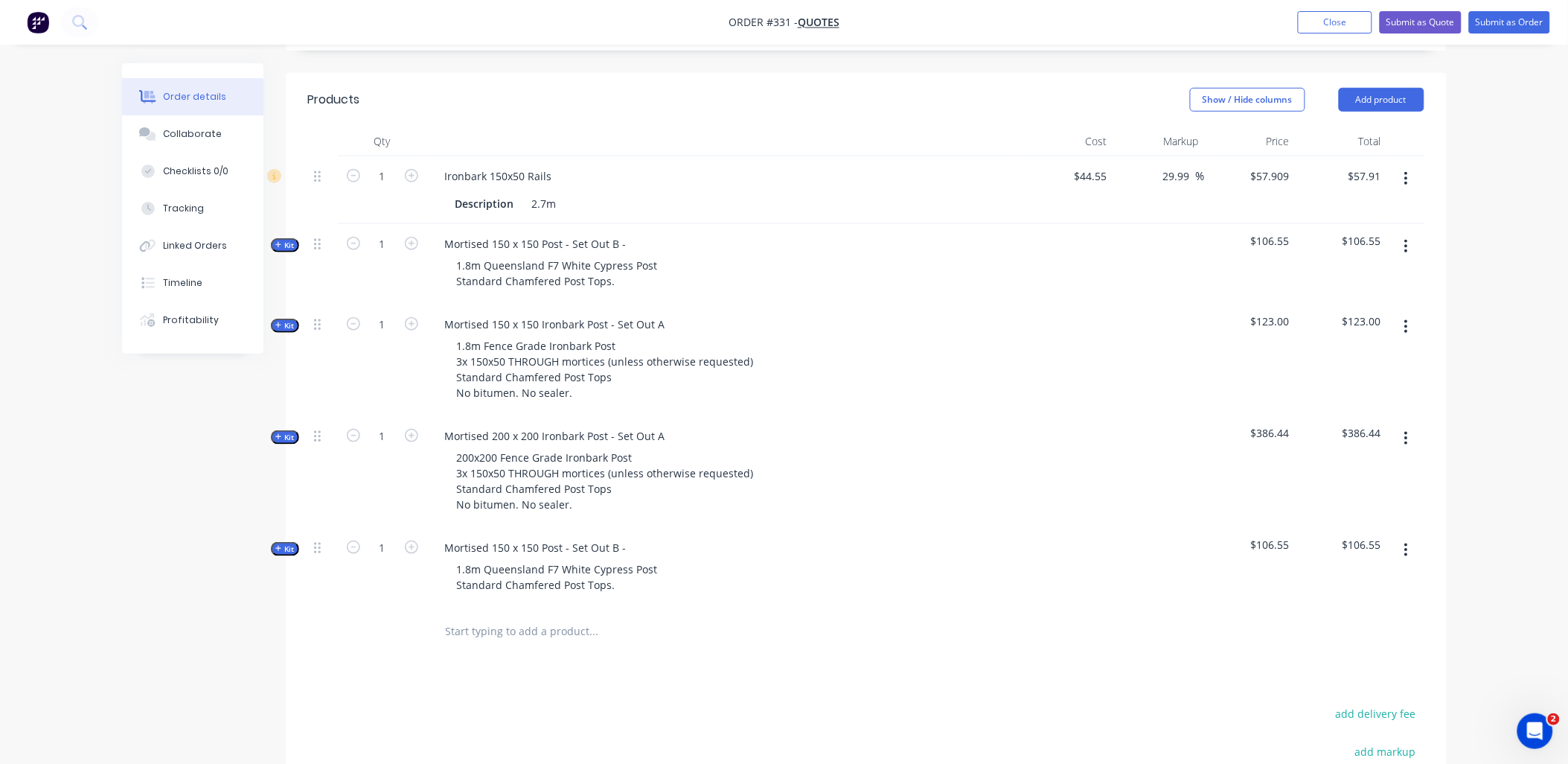
click at [1405, 540] on button "button" at bounding box center [1406, 550] width 35 height 27
click at [1393, 671] on div "Delete" at bounding box center [1353, 679] width 114 height 21
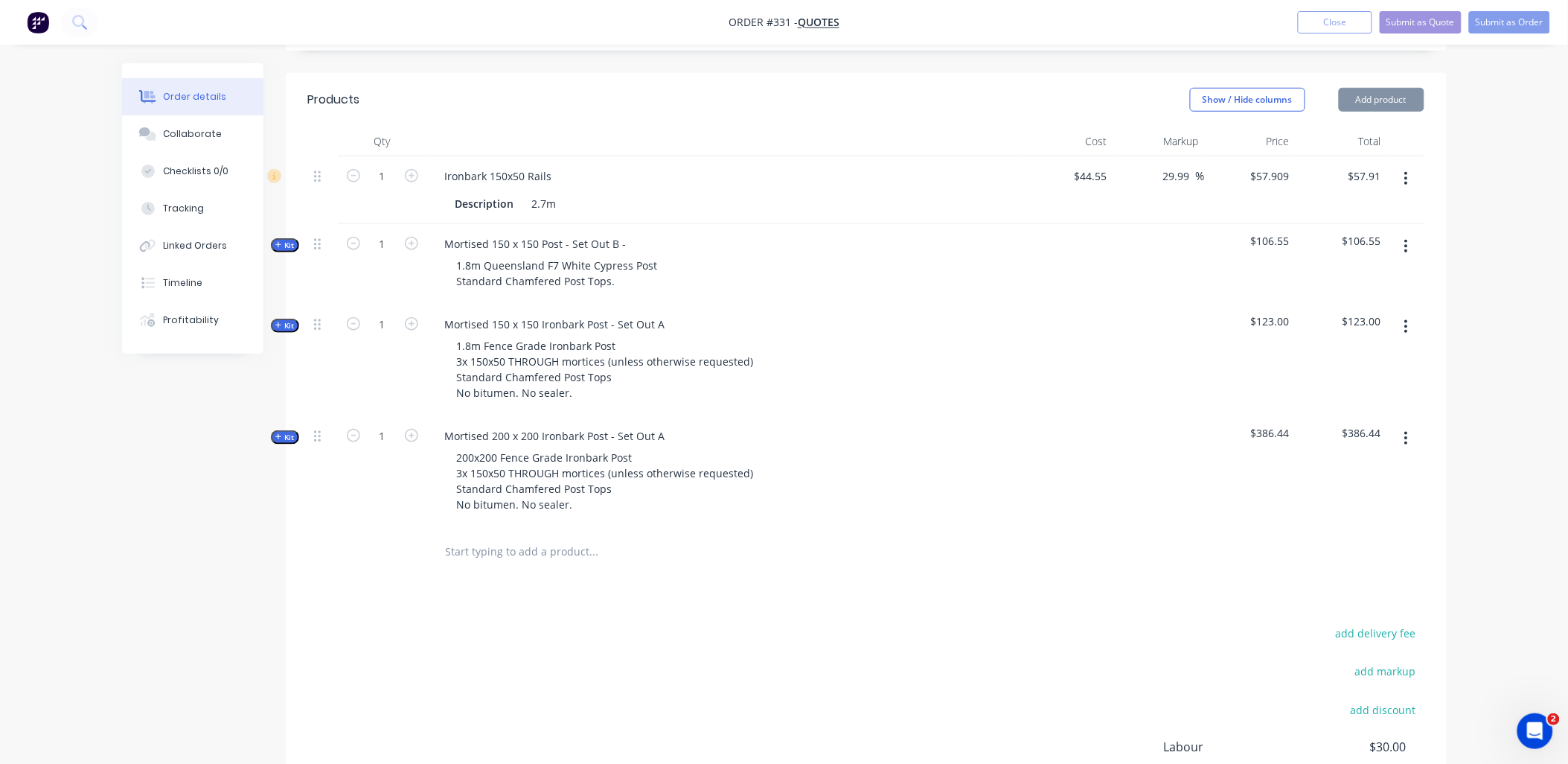
click at [1413, 442] on button "button" at bounding box center [1406, 438] width 35 height 27
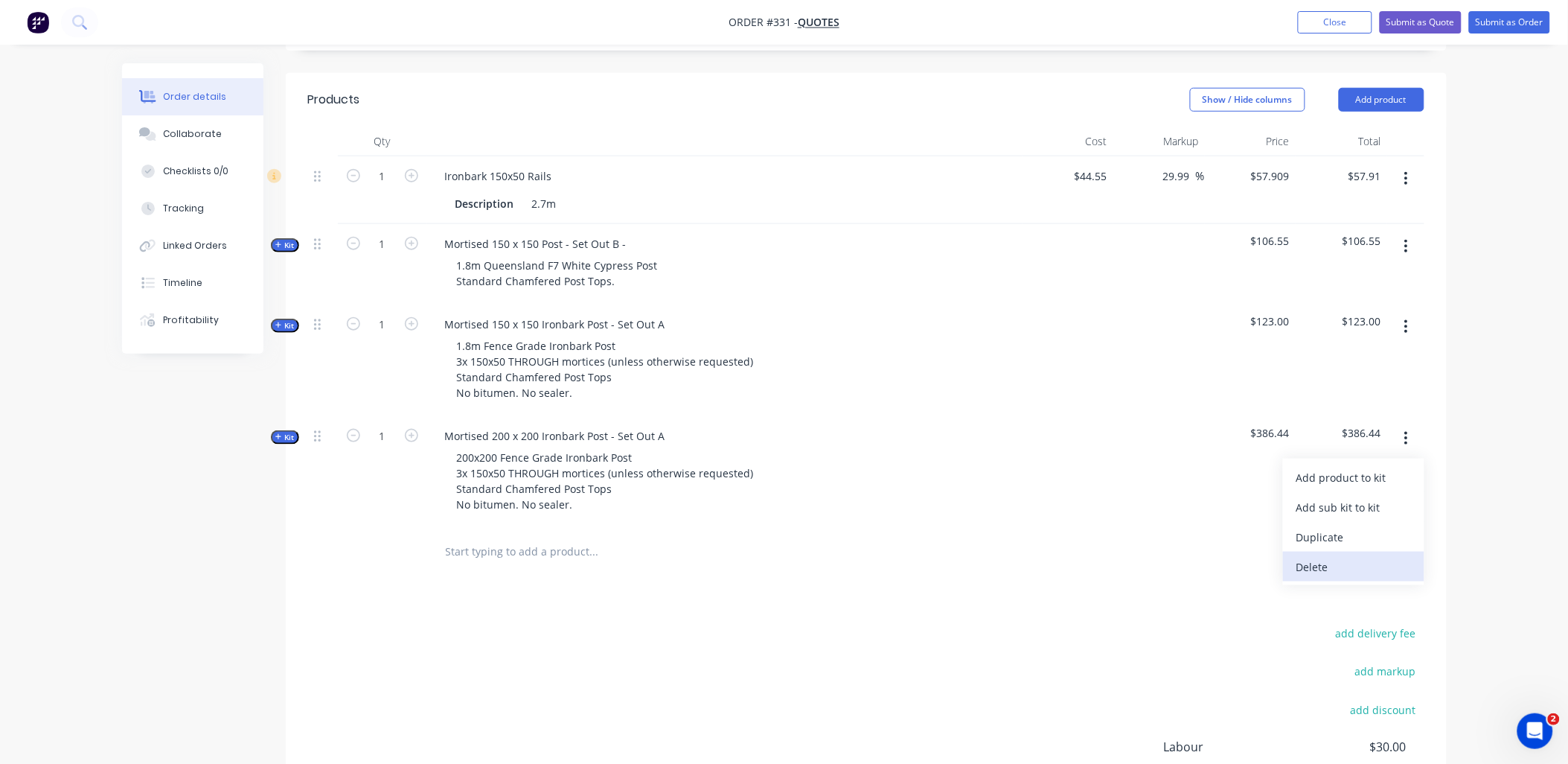
click at [1384, 567] on div "Delete" at bounding box center [1353, 567] width 114 height 21
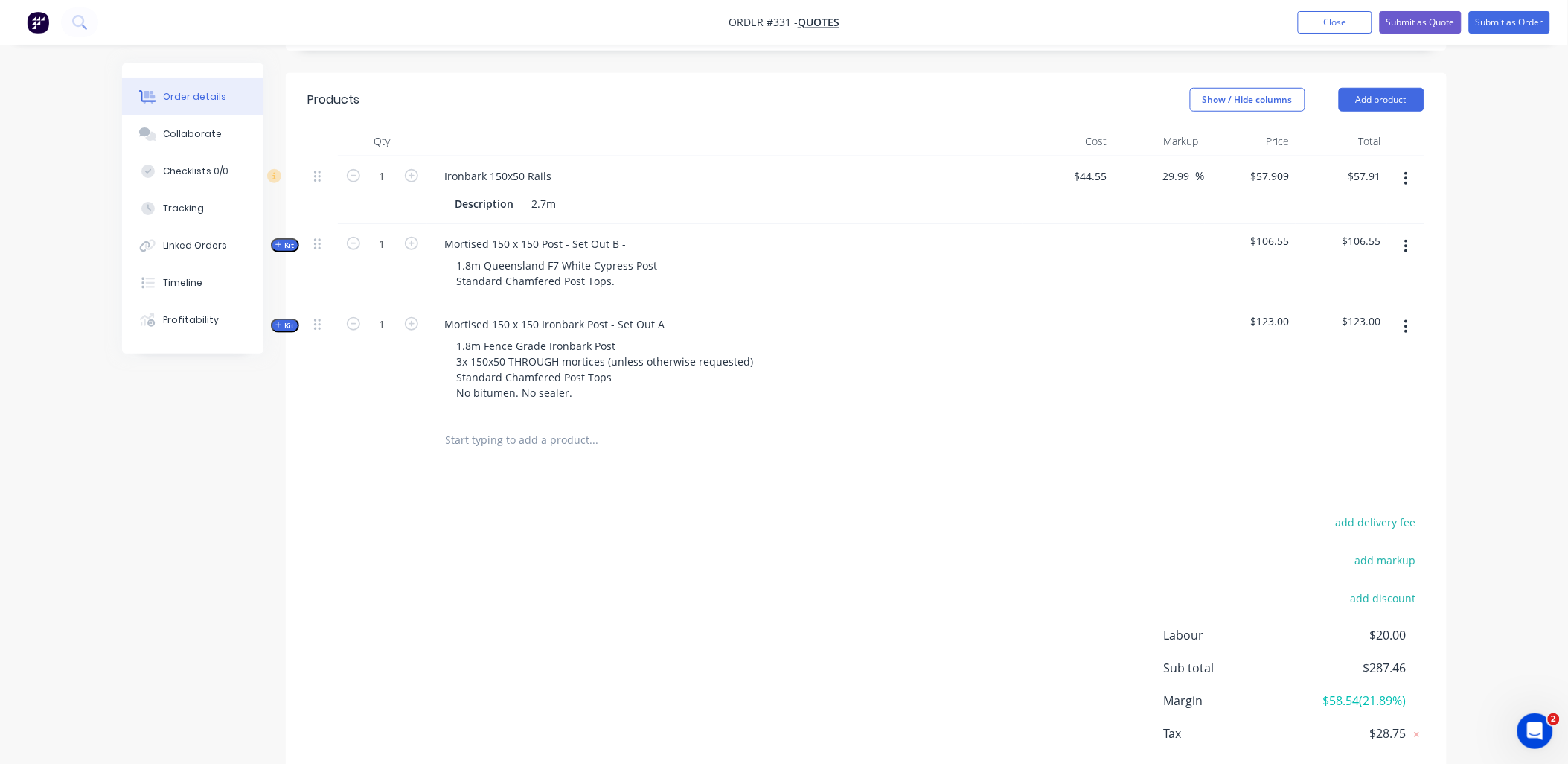
click at [1412, 322] on button "button" at bounding box center [1406, 327] width 35 height 27
click at [1401, 446] on div "Delete" at bounding box center [1353, 455] width 114 height 21
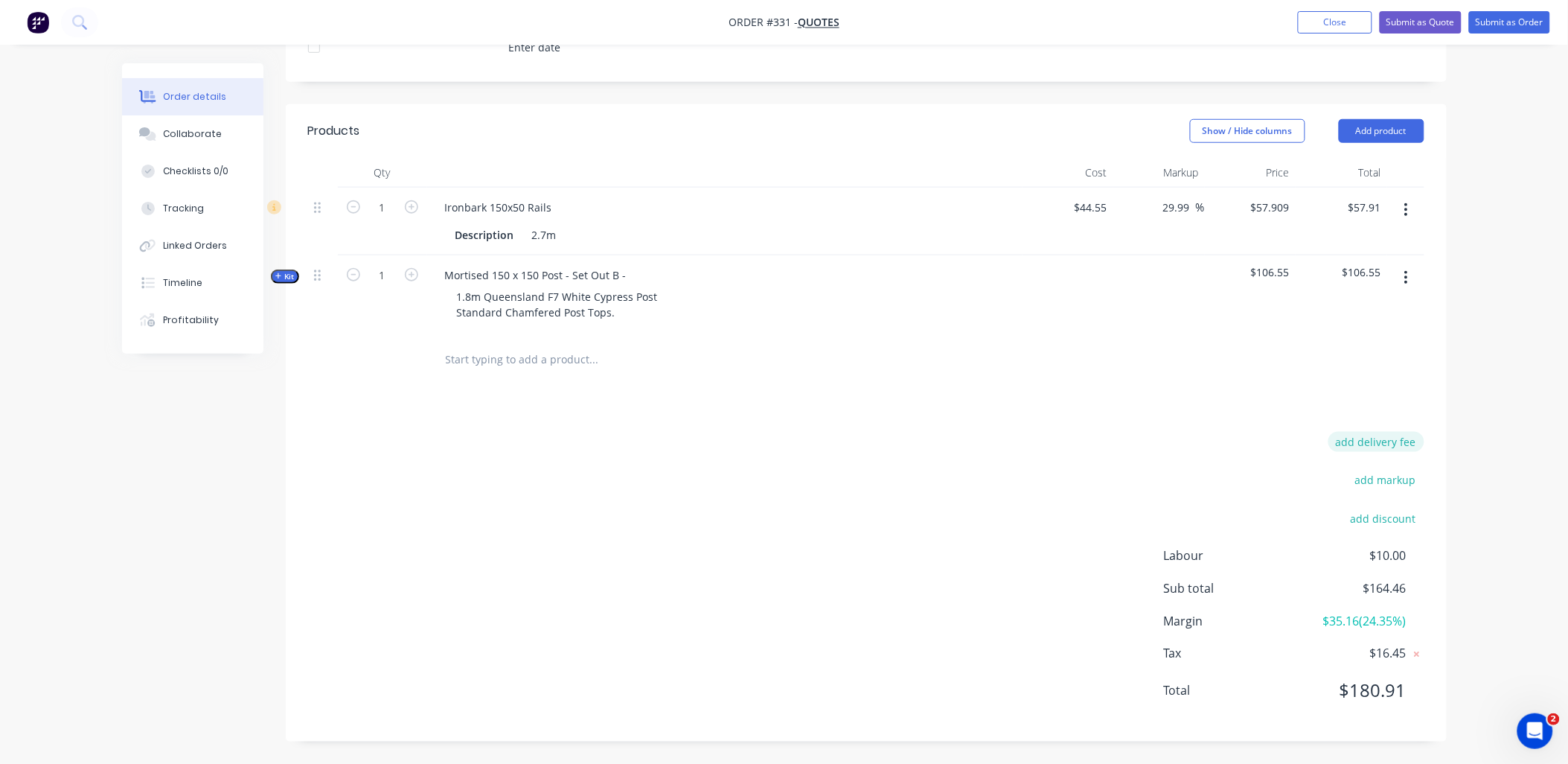
scroll to position [382, 0]
click at [1400, 206] on button "button" at bounding box center [1406, 210] width 35 height 27
click at [1394, 327] on div "Delete" at bounding box center [1353, 338] width 114 height 21
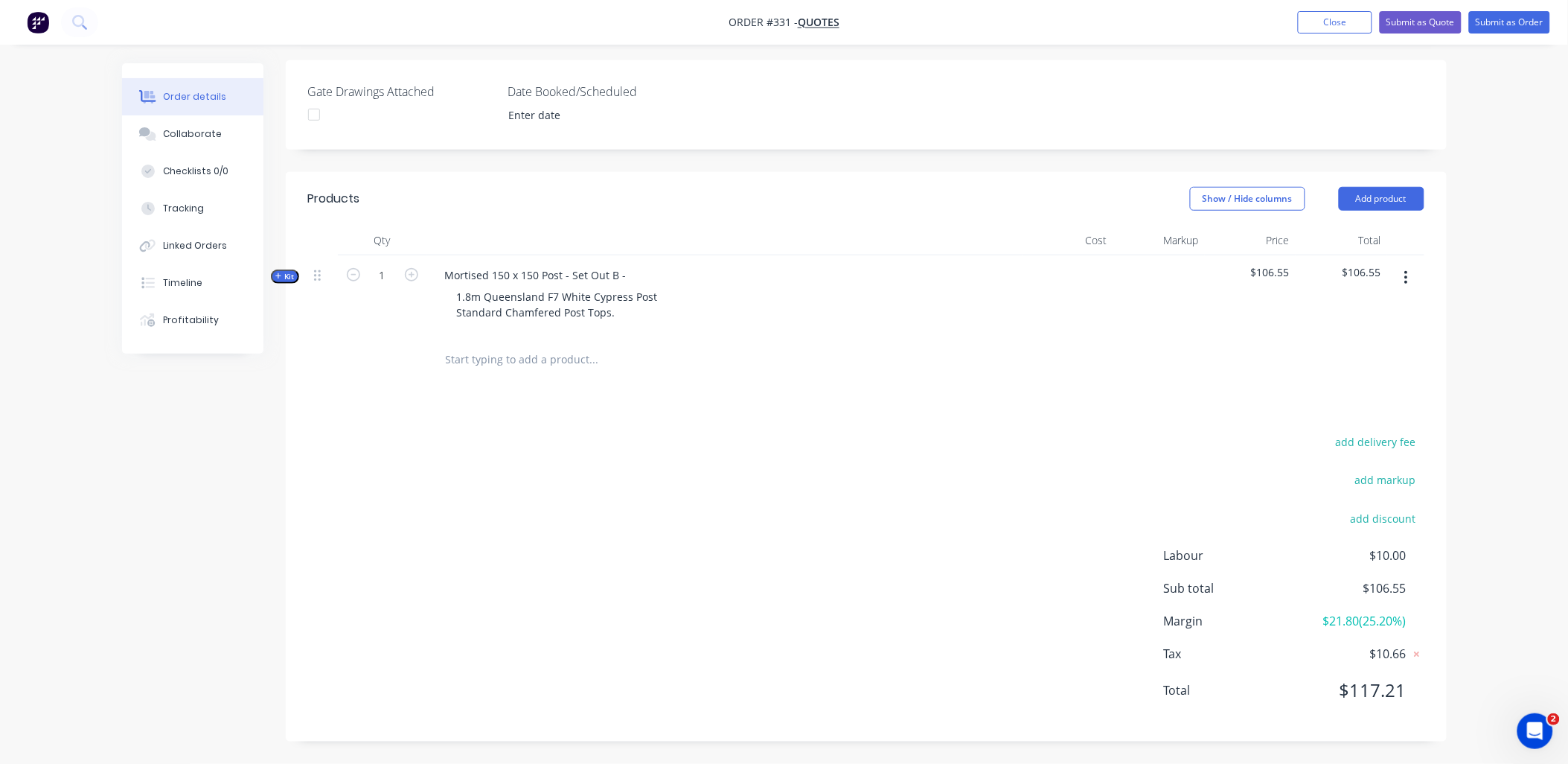
scroll to position [314, 0]
click at [1410, 281] on button "button" at bounding box center [1406, 278] width 35 height 27
click at [1370, 403] on div "Delete" at bounding box center [1353, 406] width 114 height 21
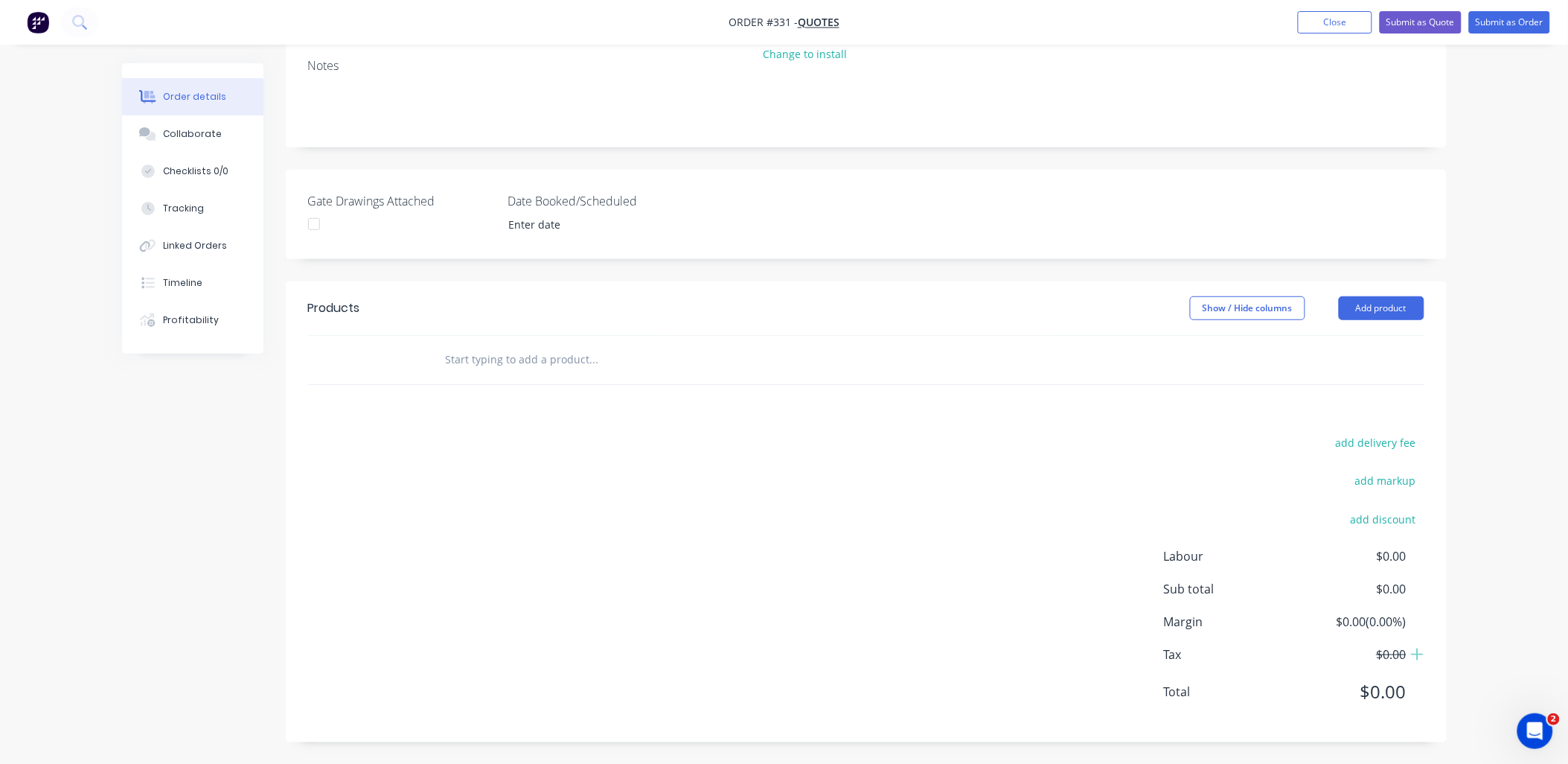
click at [501, 358] on input "text" at bounding box center [594, 359] width 298 height 30
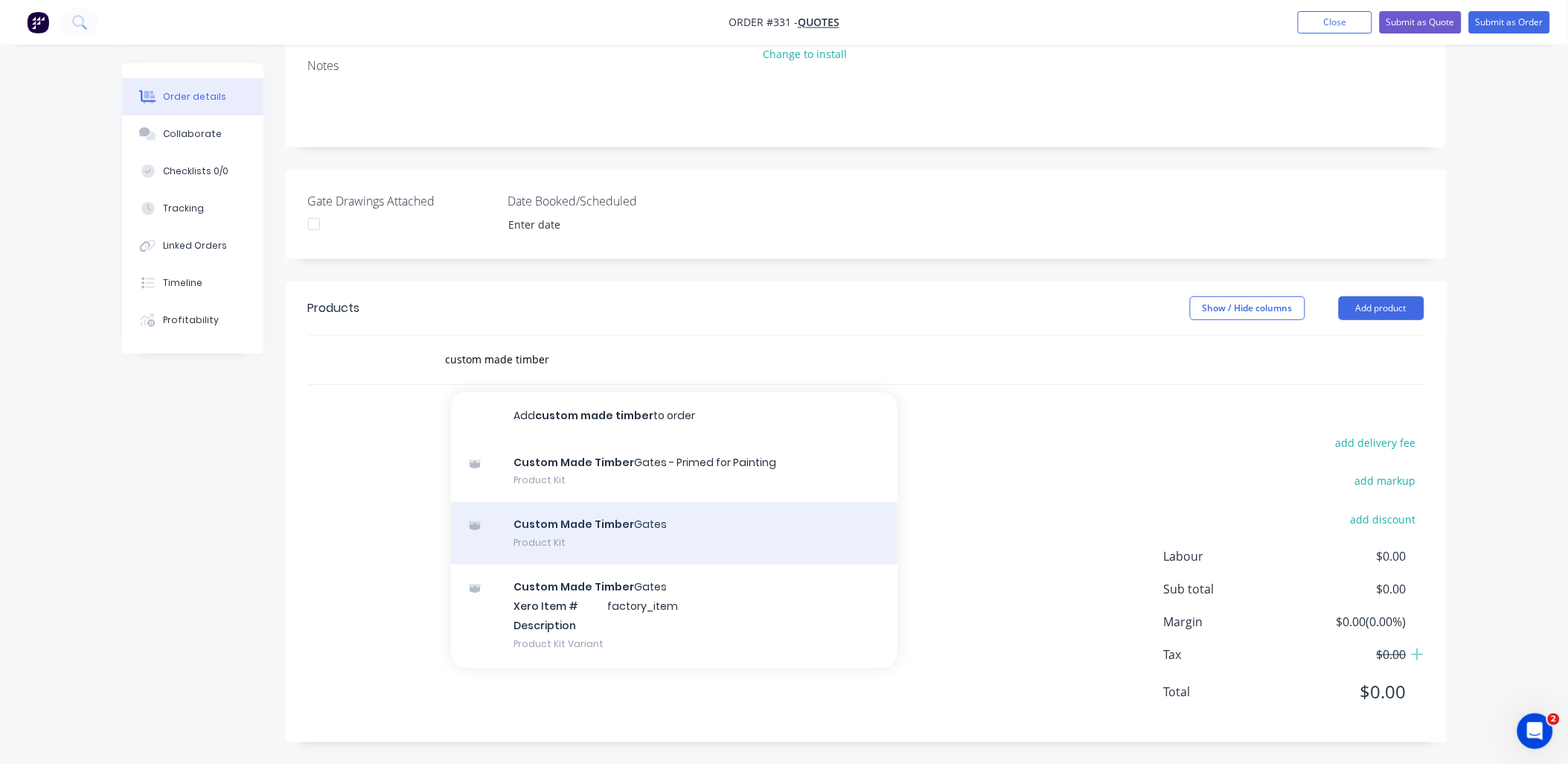
click at [650, 525] on div "Custom Made Timber Gates Product Kit" at bounding box center [673, 533] width 446 height 62
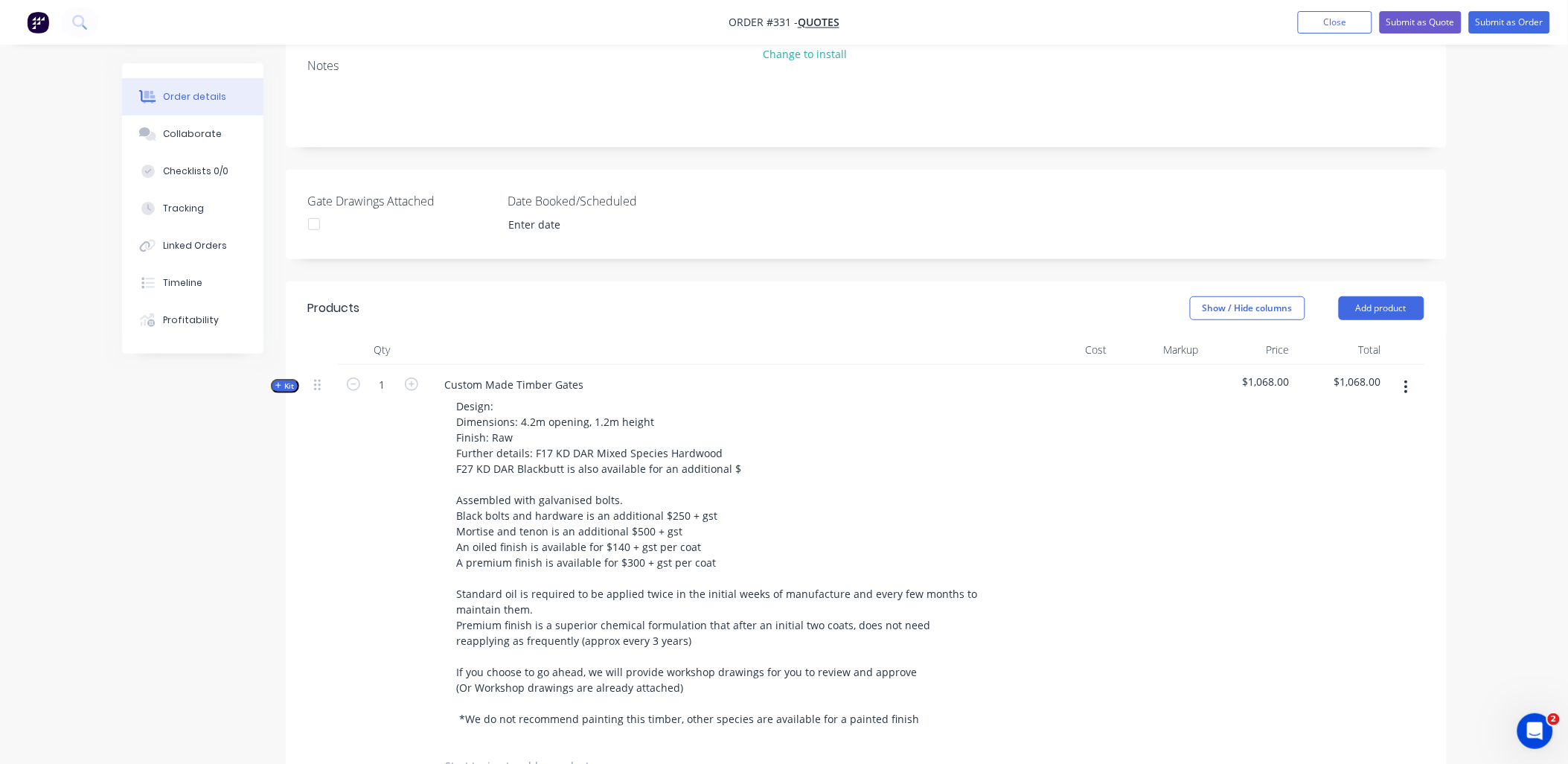
click at [279, 384] on icon "button" at bounding box center [278, 385] width 7 height 7
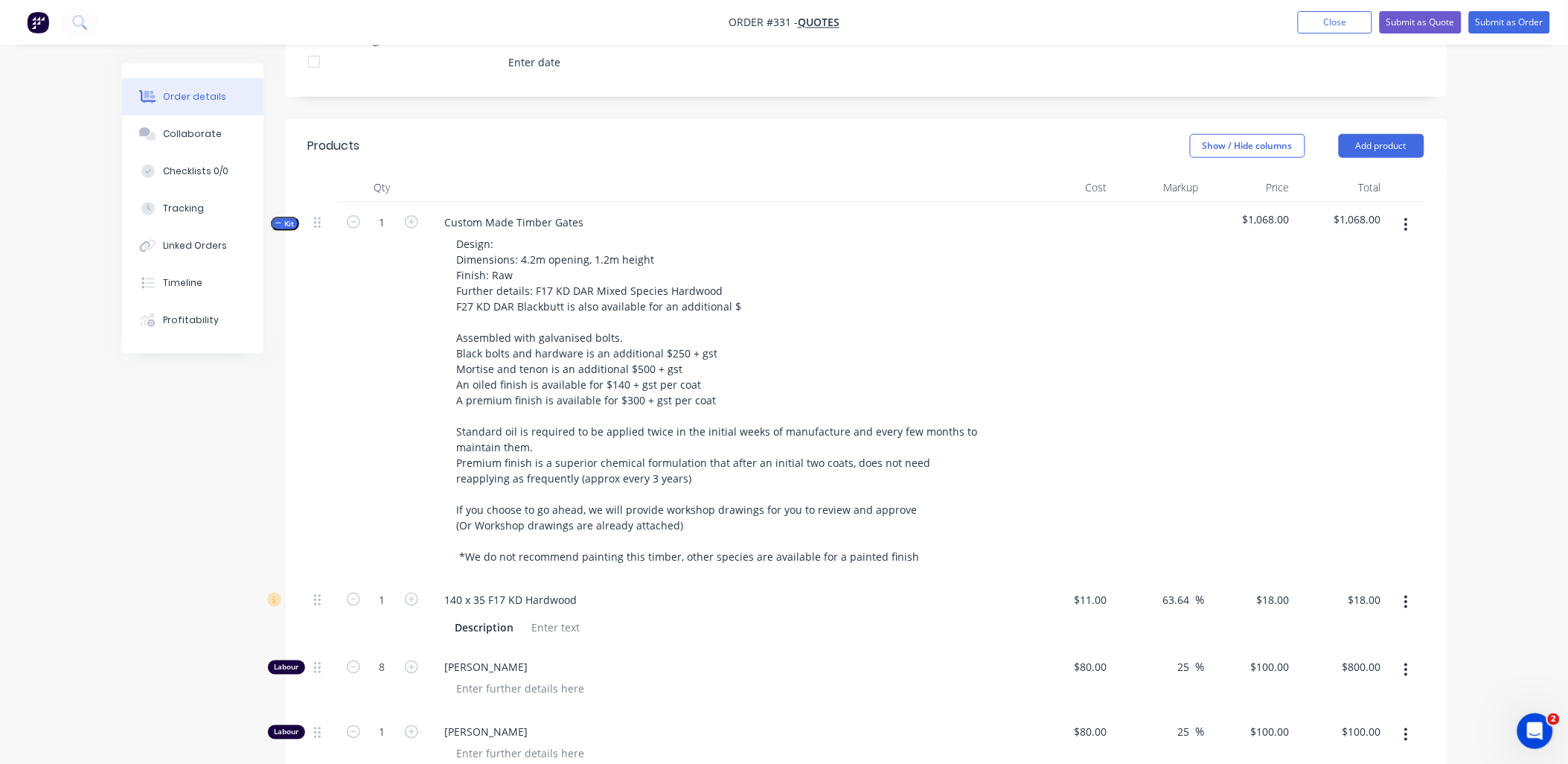
scroll to position [370, 0]
click at [400, 595] on input "1" at bounding box center [382, 596] width 39 height 22
click at [381, 624] on div "32" at bounding box center [382, 610] width 90 height 67
click at [355, 664] on icon "button" at bounding box center [353, 664] width 13 height 13
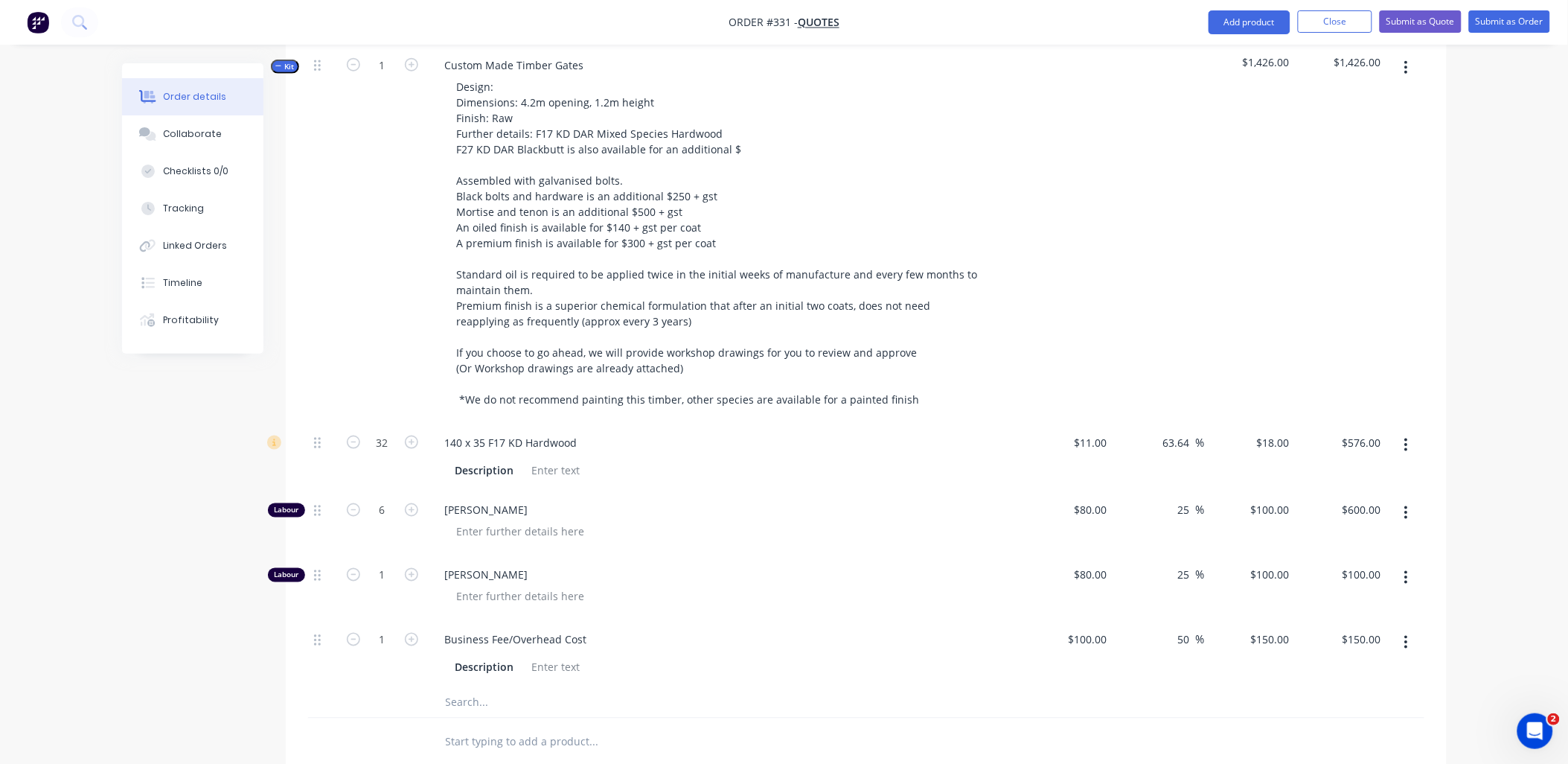
scroll to position [536, 0]
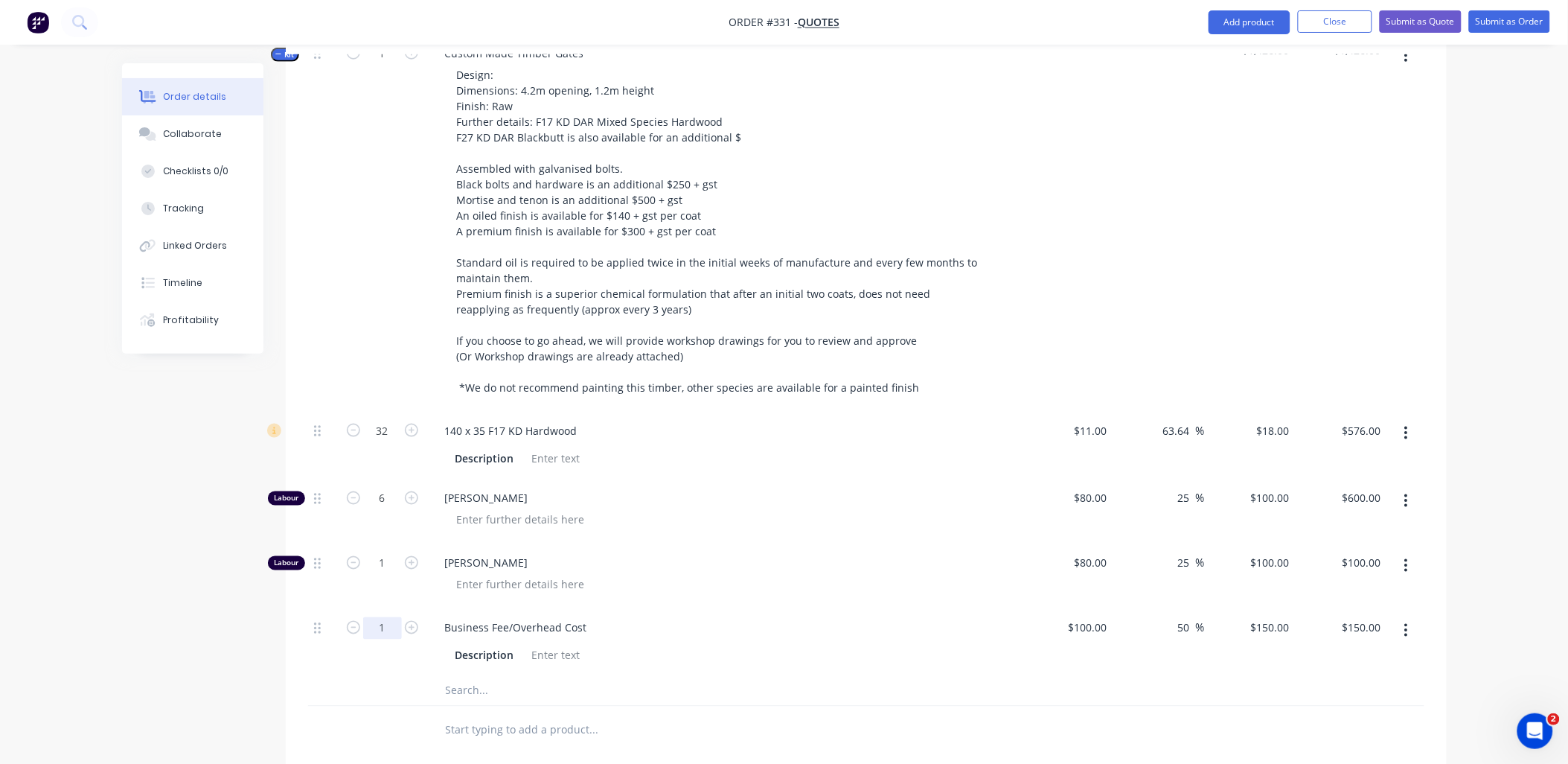
click at [388, 634] on input "1" at bounding box center [382, 628] width 39 height 22
click at [380, 668] on div "9.6" at bounding box center [382, 642] width 90 height 67
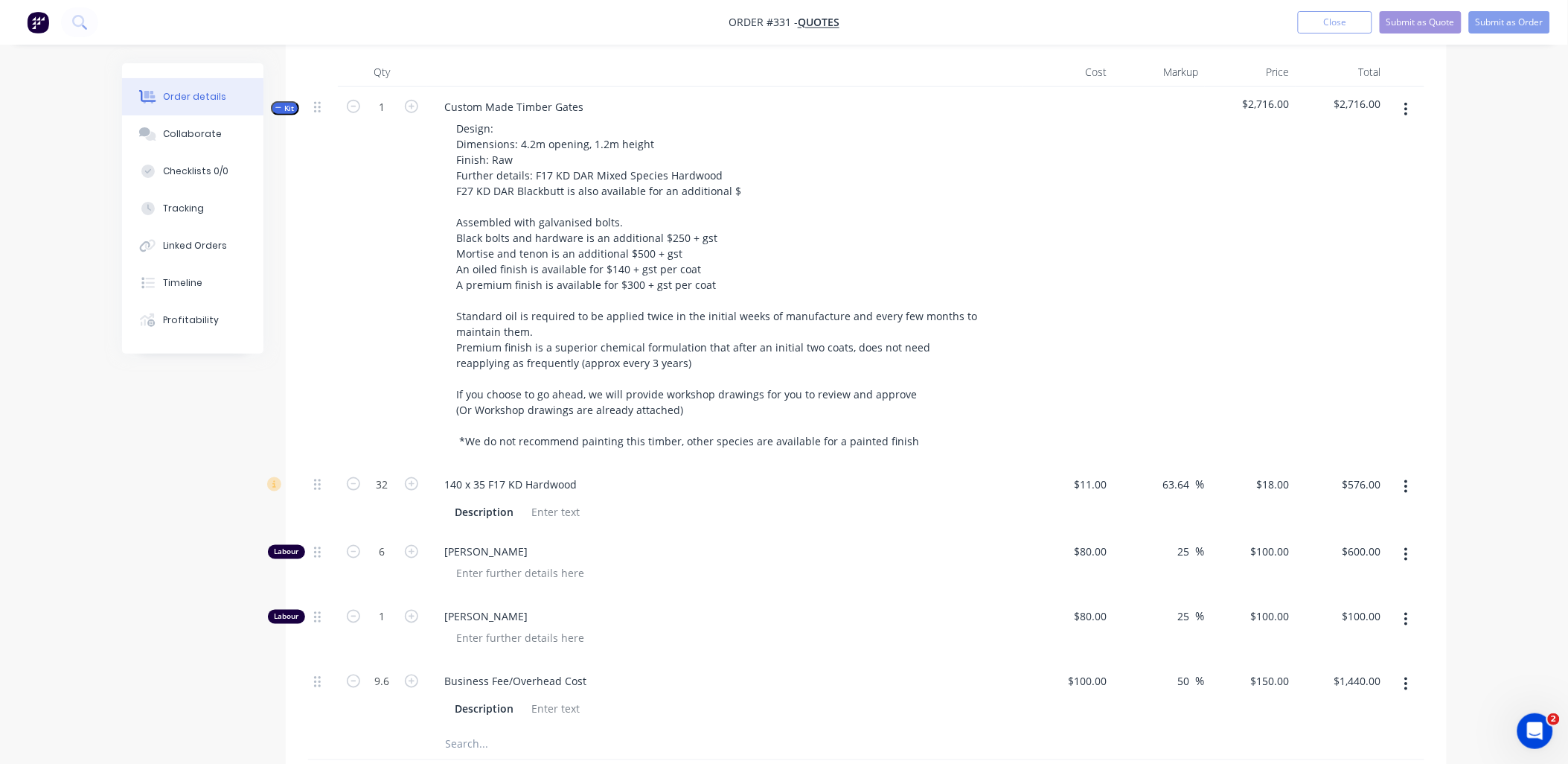
scroll to position [453, 0]
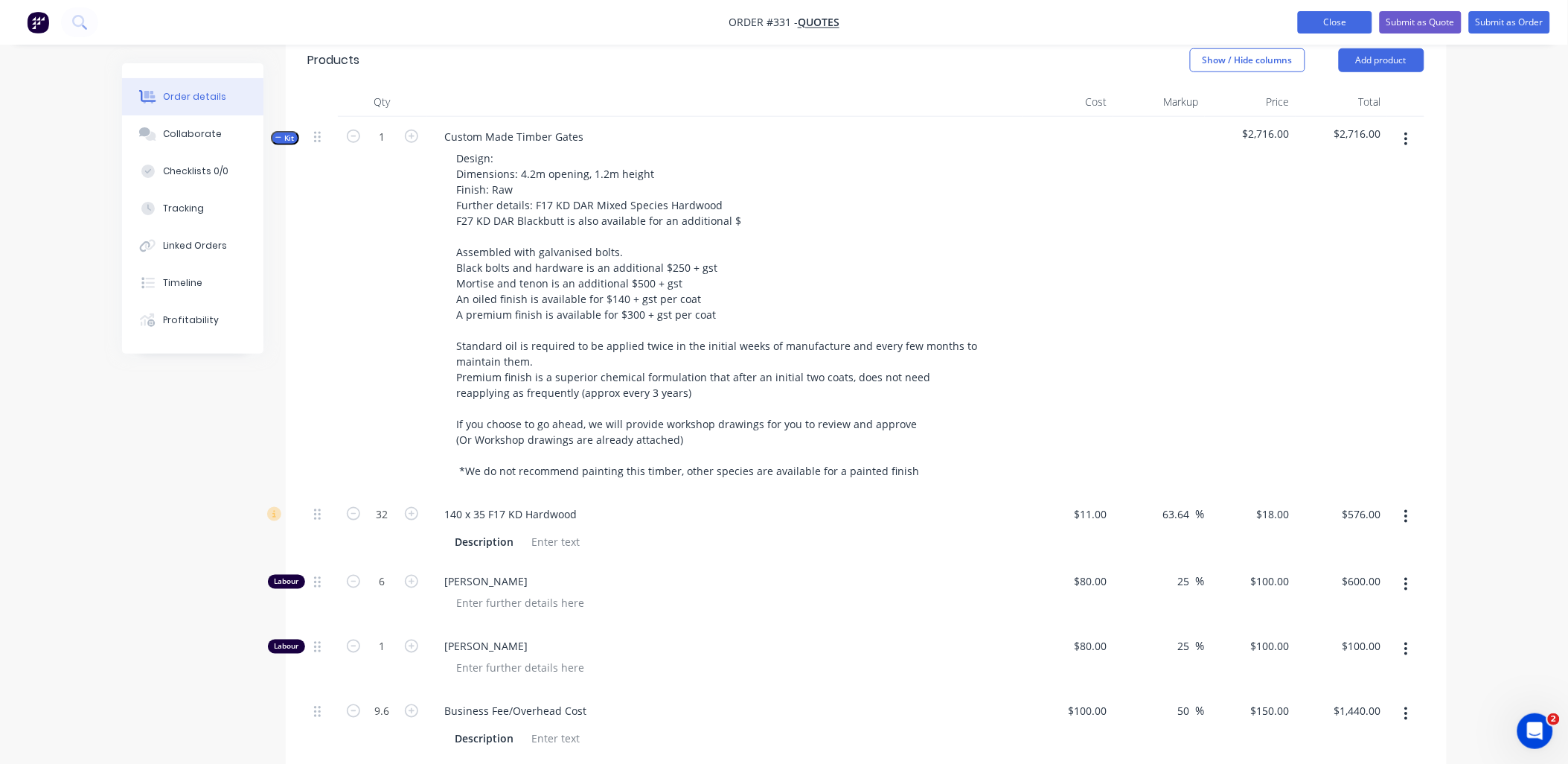
click at [1313, 26] on button "Close" at bounding box center [1335, 22] width 74 height 22
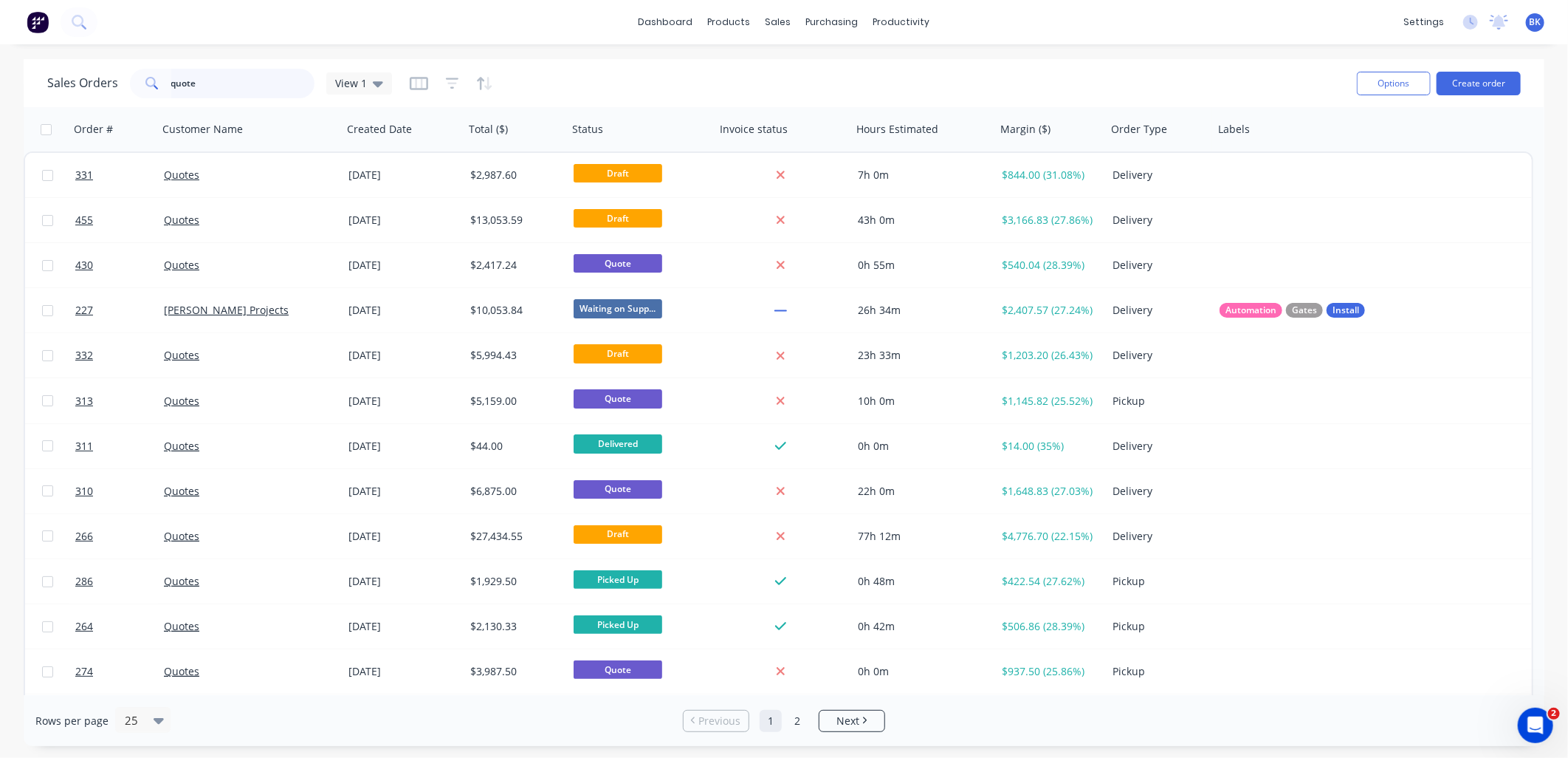
click at [222, 80] on input "quote" at bounding box center [244, 84] width 144 height 30
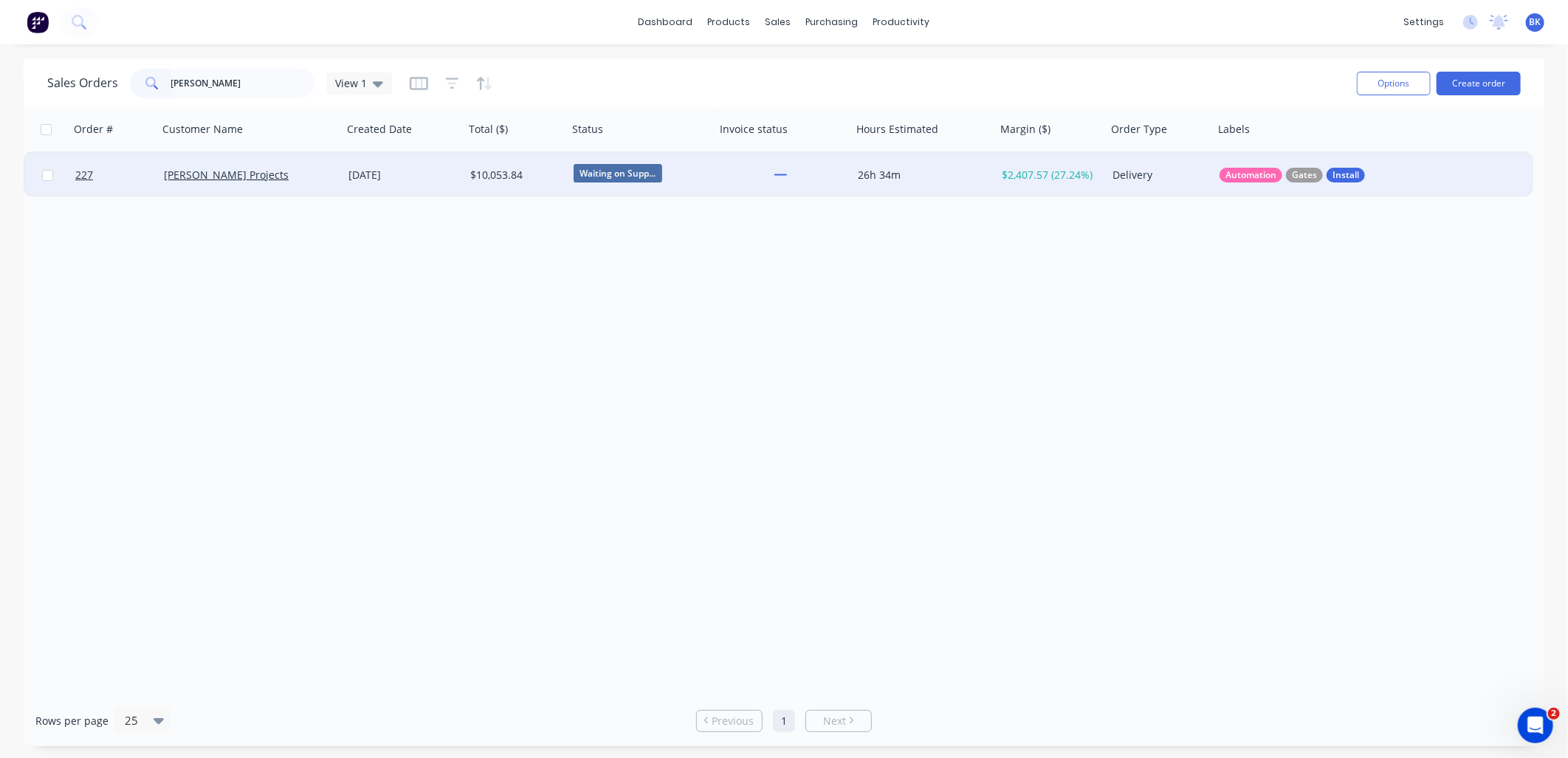
click at [288, 188] on div "[PERSON_NAME] Projects" at bounding box center [251, 175] width 185 height 44
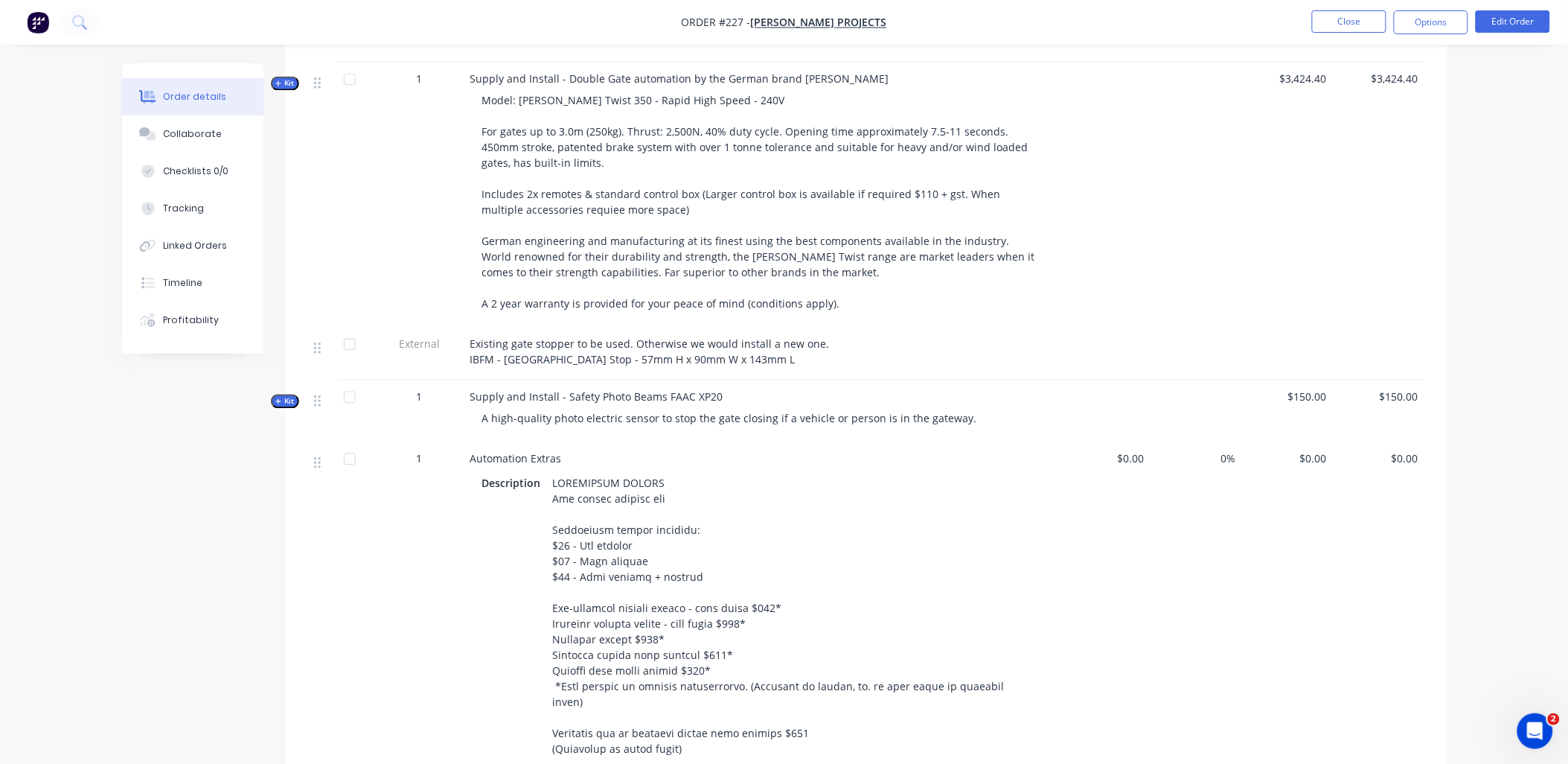
scroll to position [992, 0]
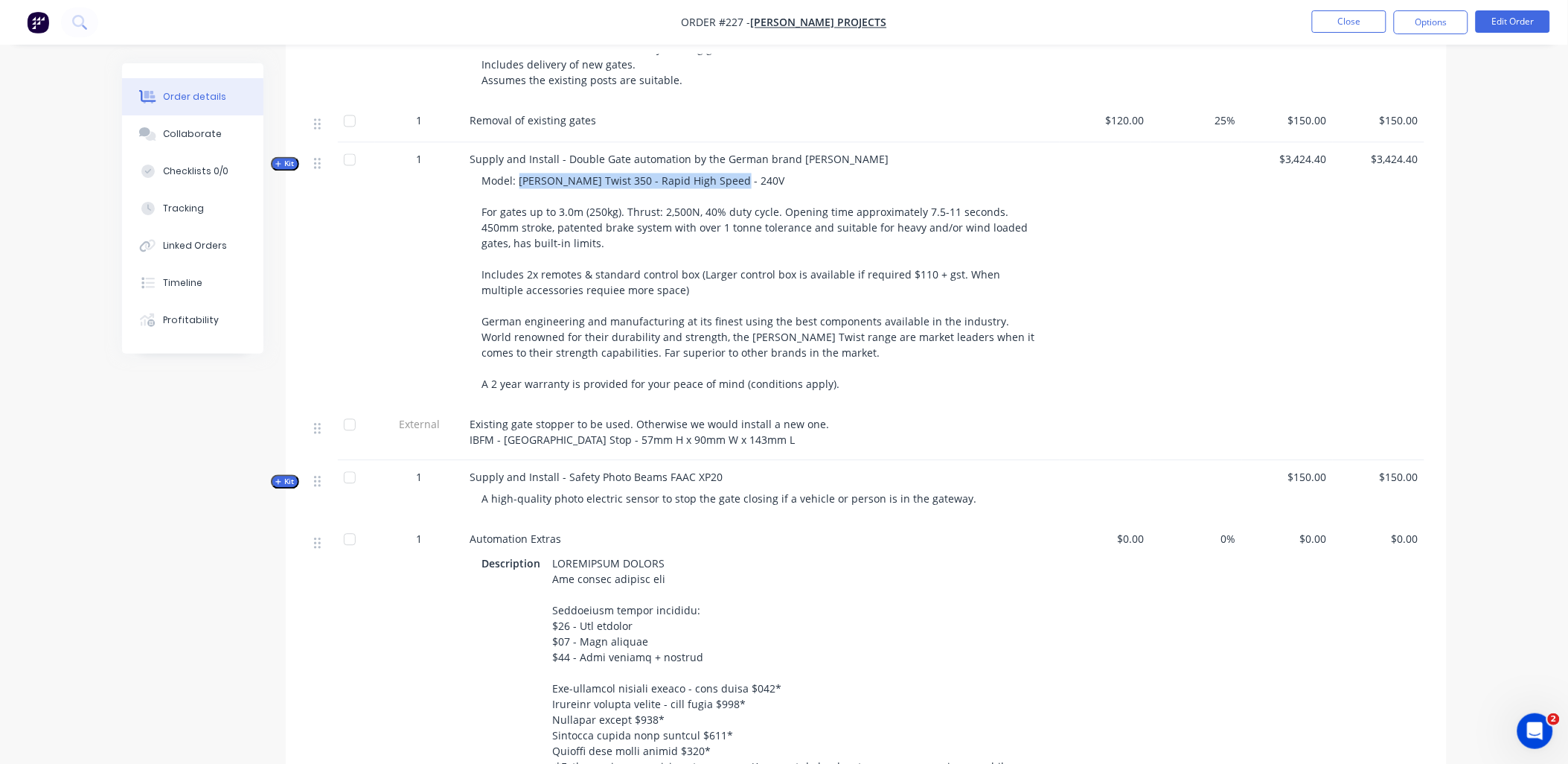
copy span "[PERSON_NAME] Twist 350 - Rapid High Speed - 240V"
drag, startPoint x: 519, startPoint y: 164, endPoint x: 739, endPoint y: 162, distance: 220.0
click at [739, 168] on div "Model: [PERSON_NAME] Twist 350 - Rapid High Speed - 240V For gates up to 3.0m (…" at bounding box center [762, 283] width 584 height 231
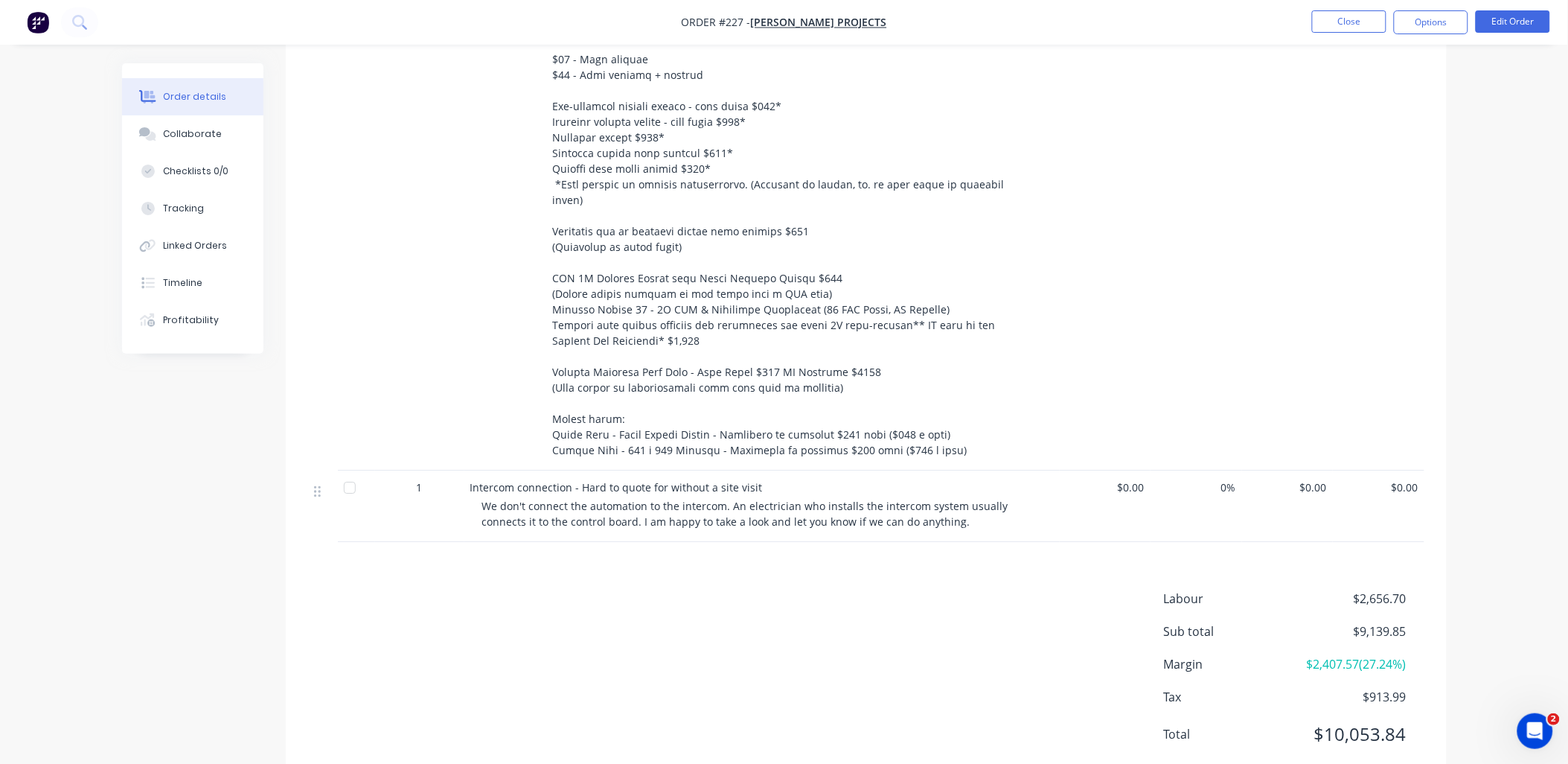
scroll to position [1584, 0]
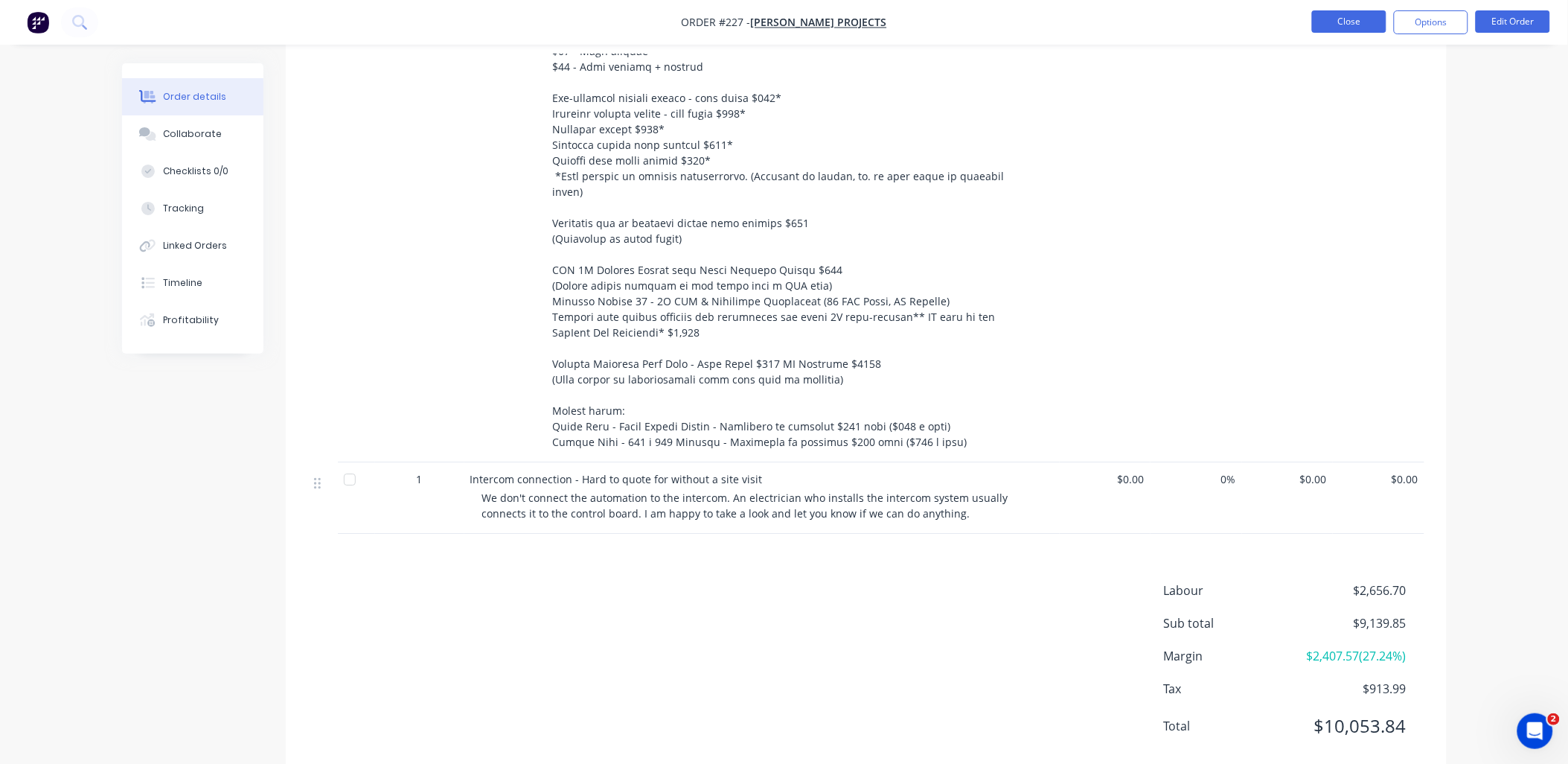
click at [1360, 26] on button "Close" at bounding box center [1349, 21] width 74 height 22
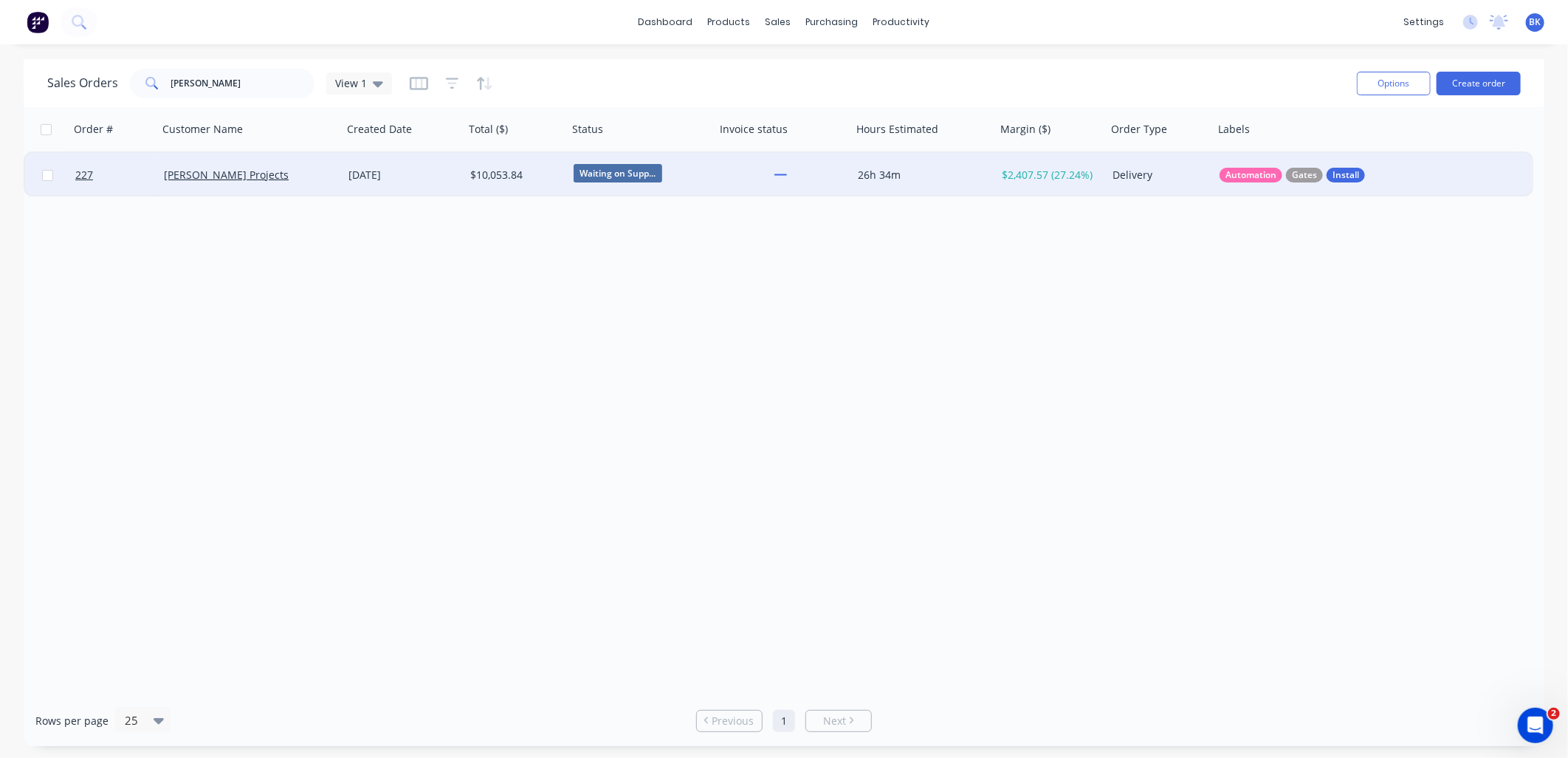
click at [267, 177] on div "[PERSON_NAME] Projects" at bounding box center [245, 174] width 164 height 15
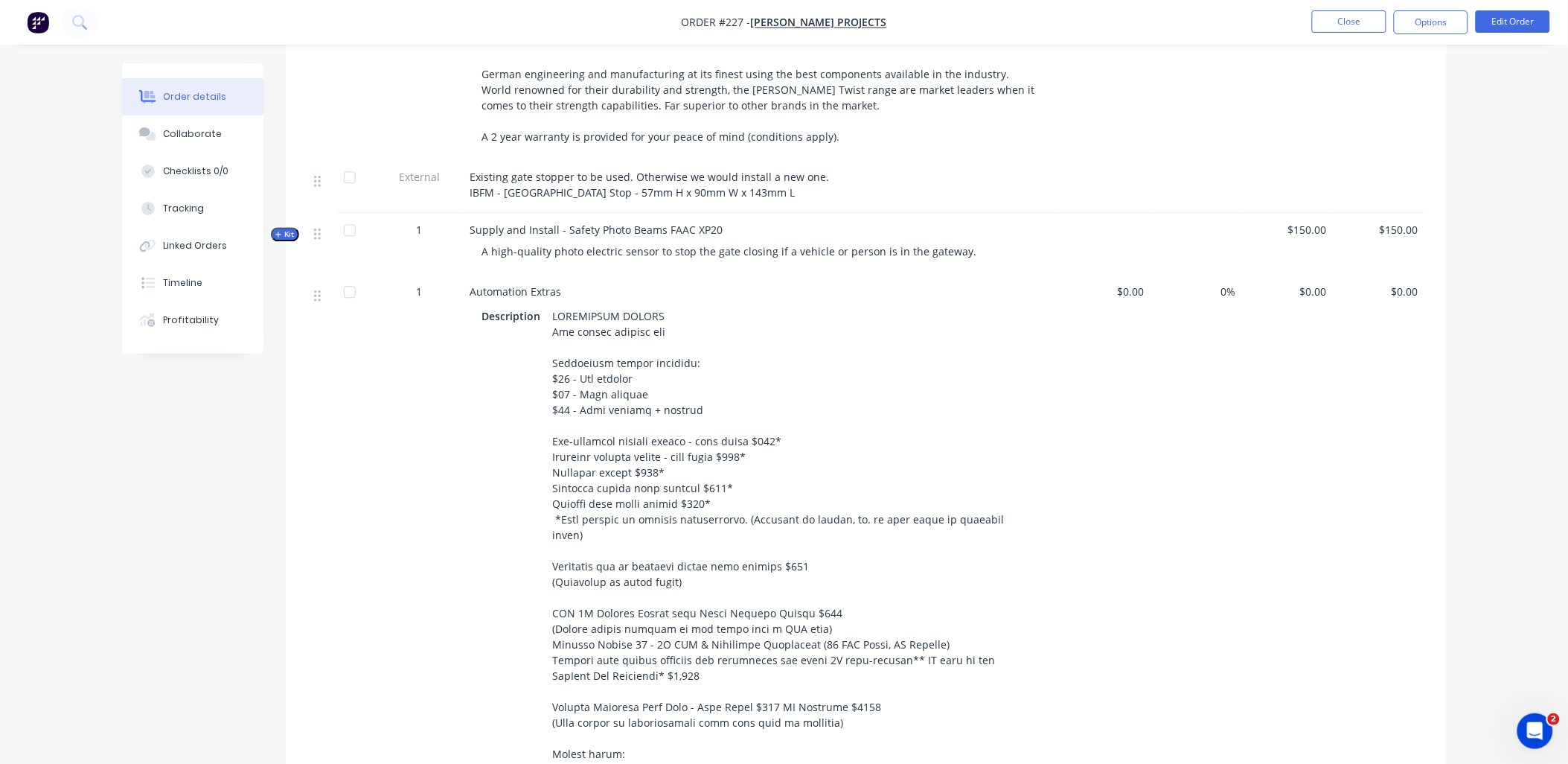
scroll to position [910, 0]
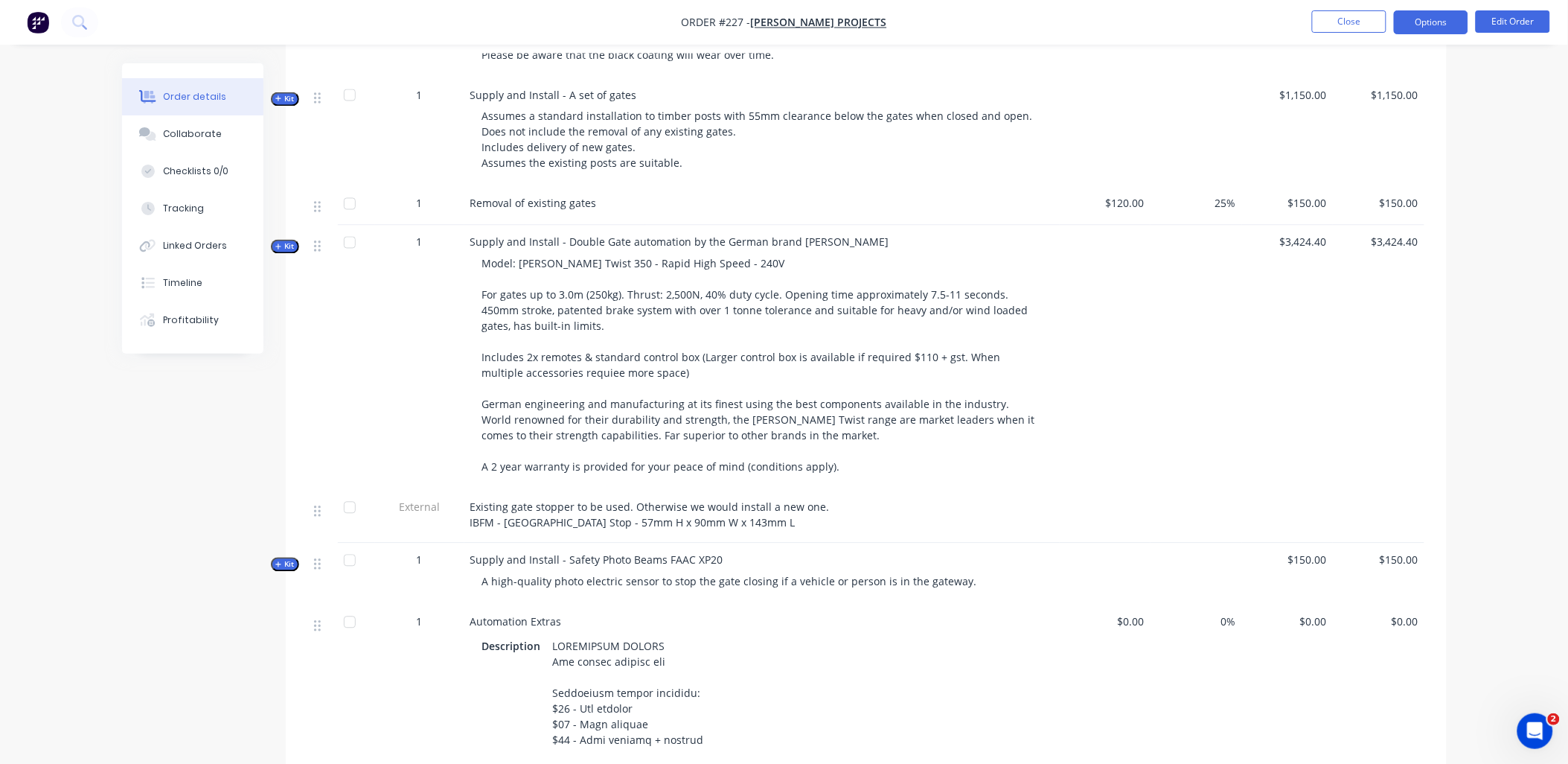
click at [1459, 24] on button "Options" at bounding box center [1431, 22] width 74 height 24
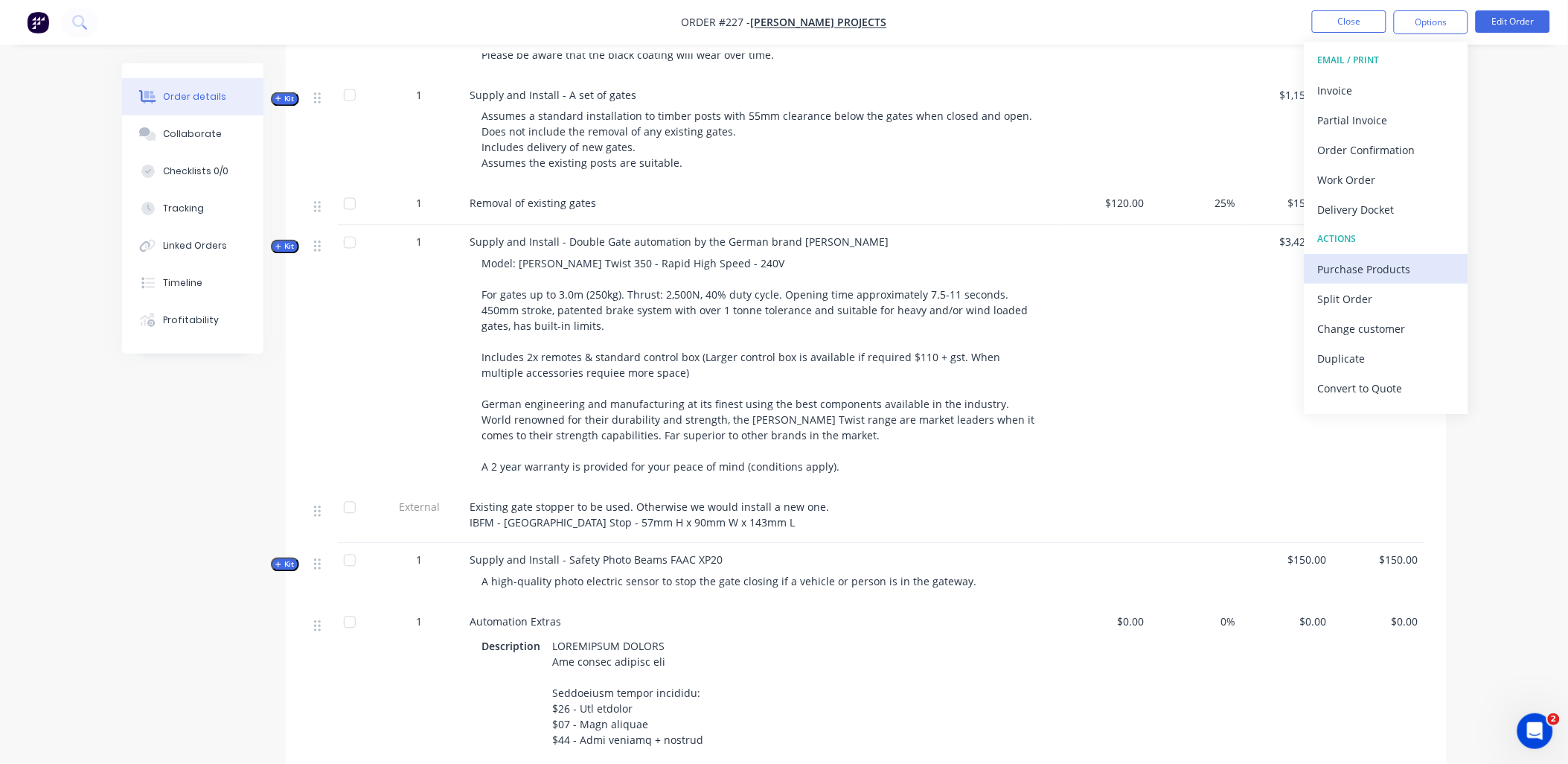
click at [1382, 266] on div "Purchase Products" at bounding box center [1386, 269] width 137 height 21
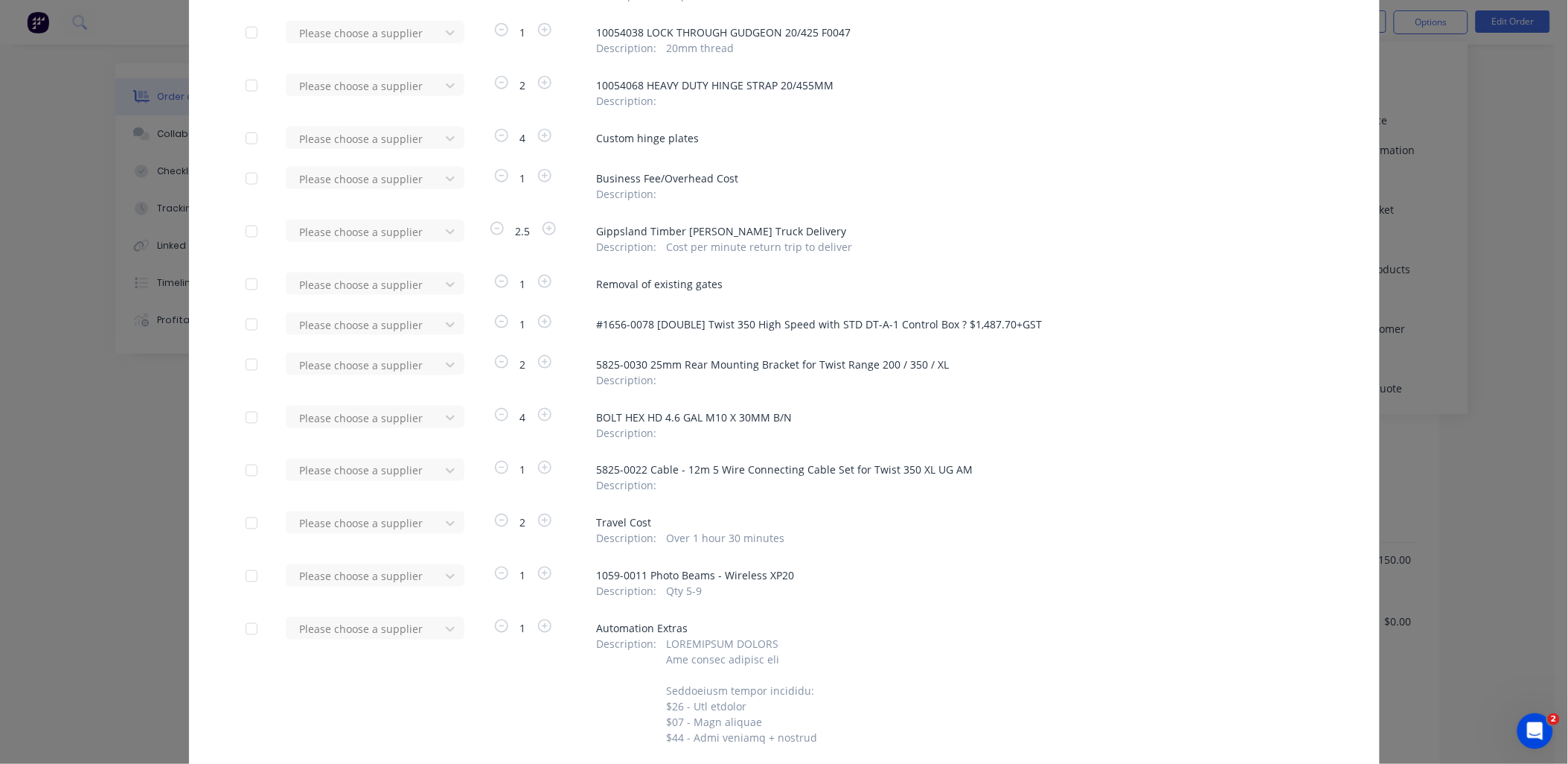
scroll to position [579, 0]
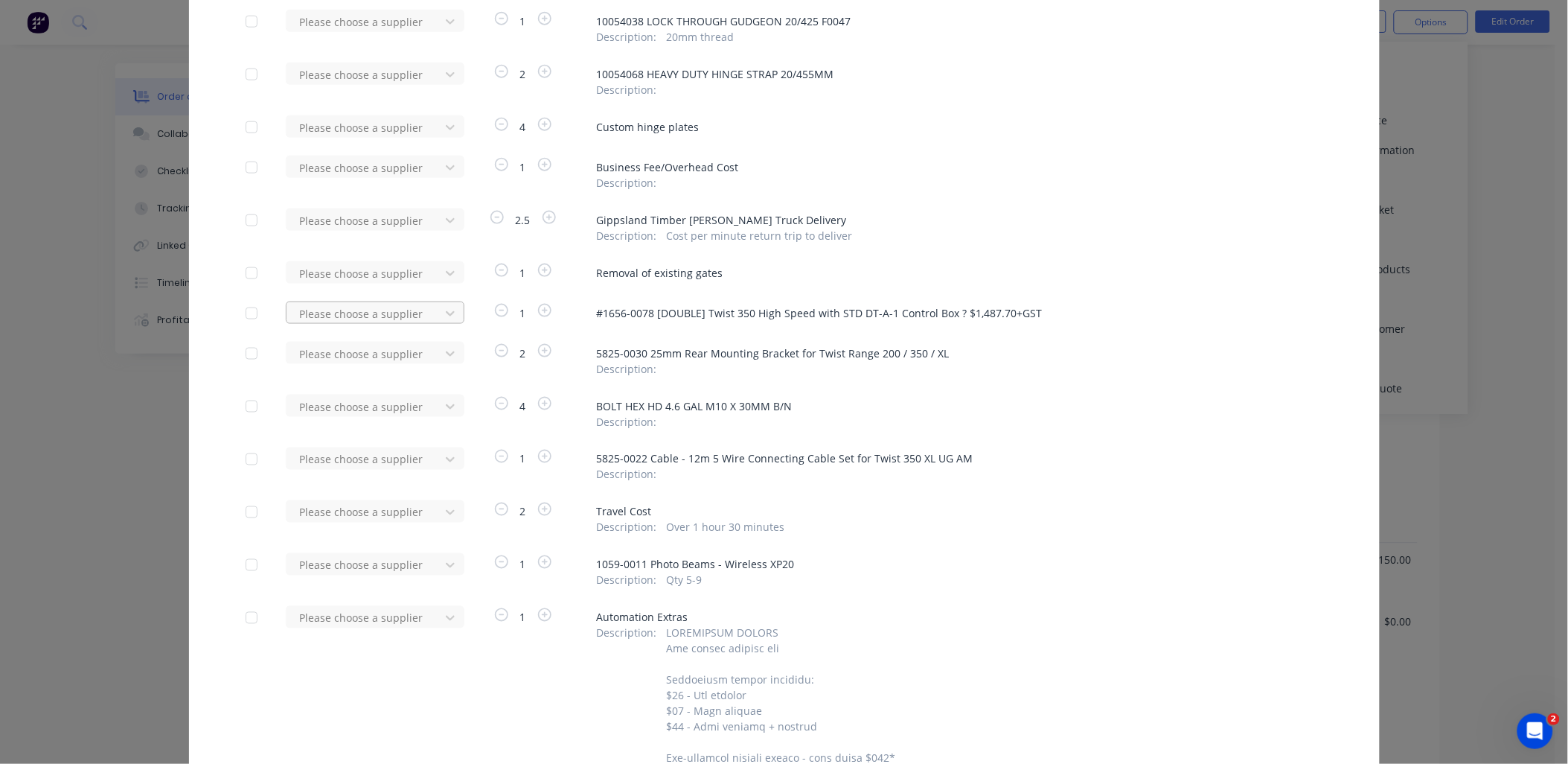
click at [372, 308] on div at bounding box center [365, 313] width 134 height 19
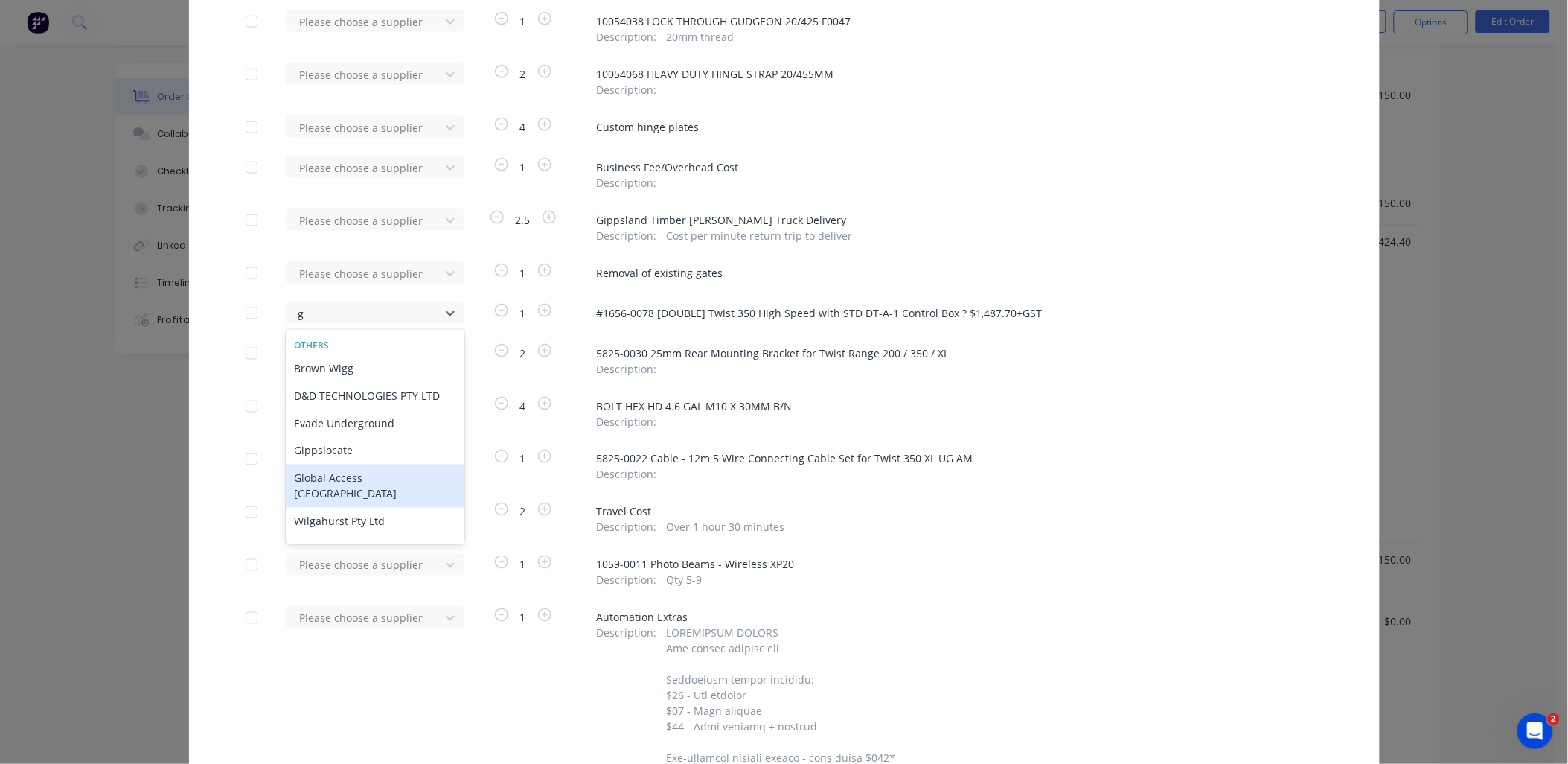
click at [367, 474] on div "Global Access [GEOGRAPHIC_DATA]" at bounding box center [374, 486] width 178 height 43
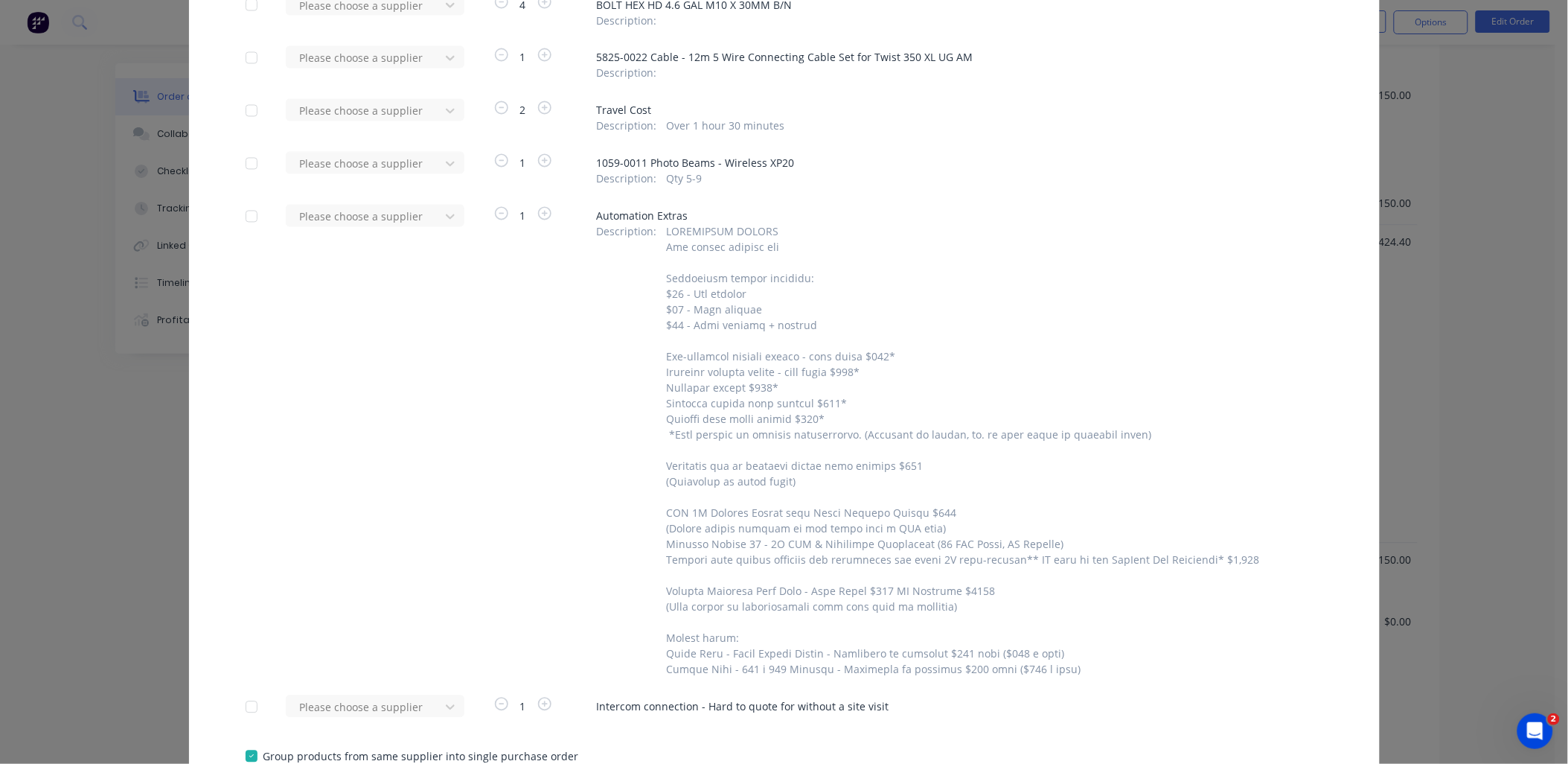
scroll to position [1075, 0]
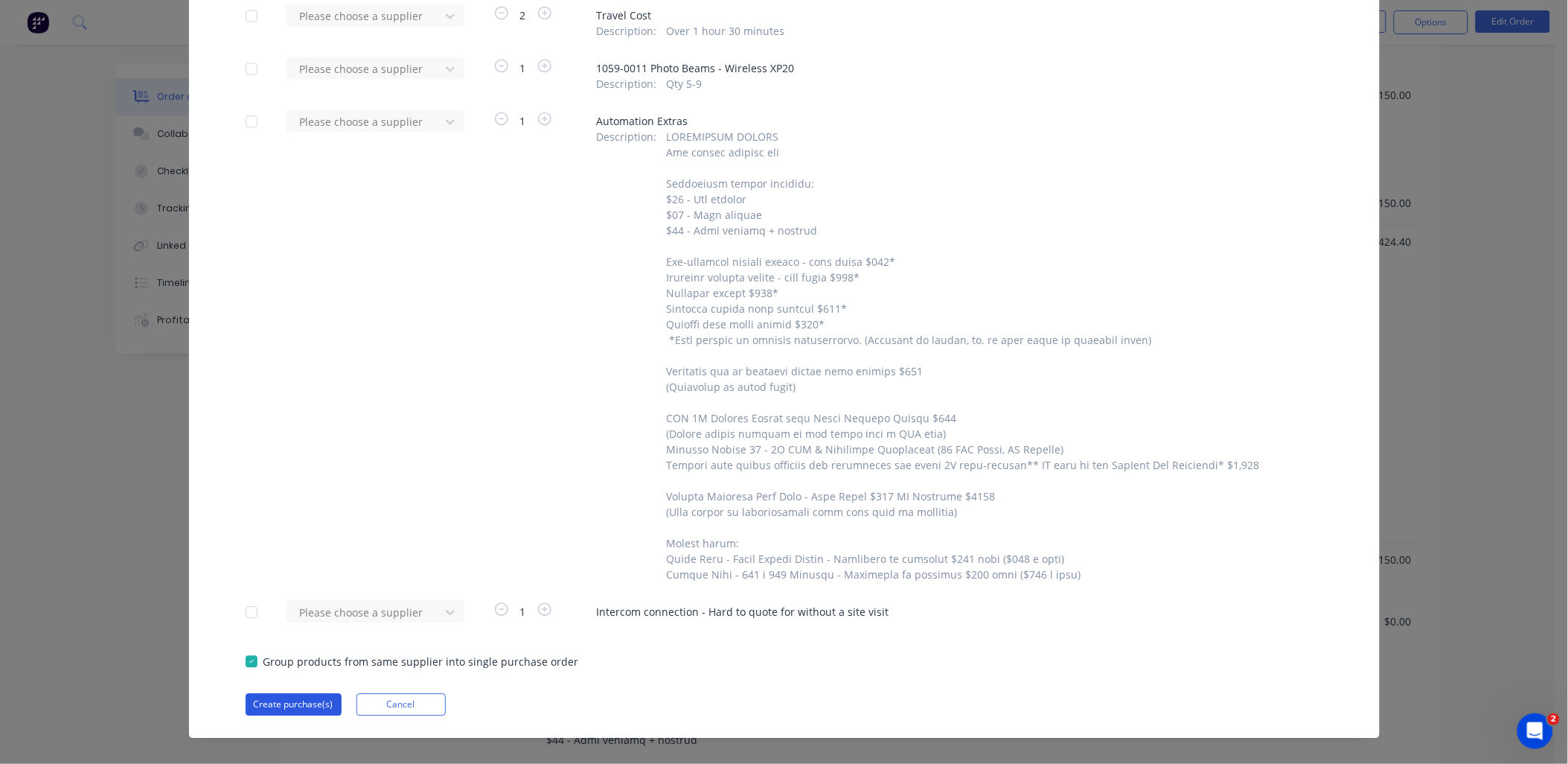
click at [288, 705] on button "Create purchase(s)" at bounding box center [294, 704] width 96 height 22
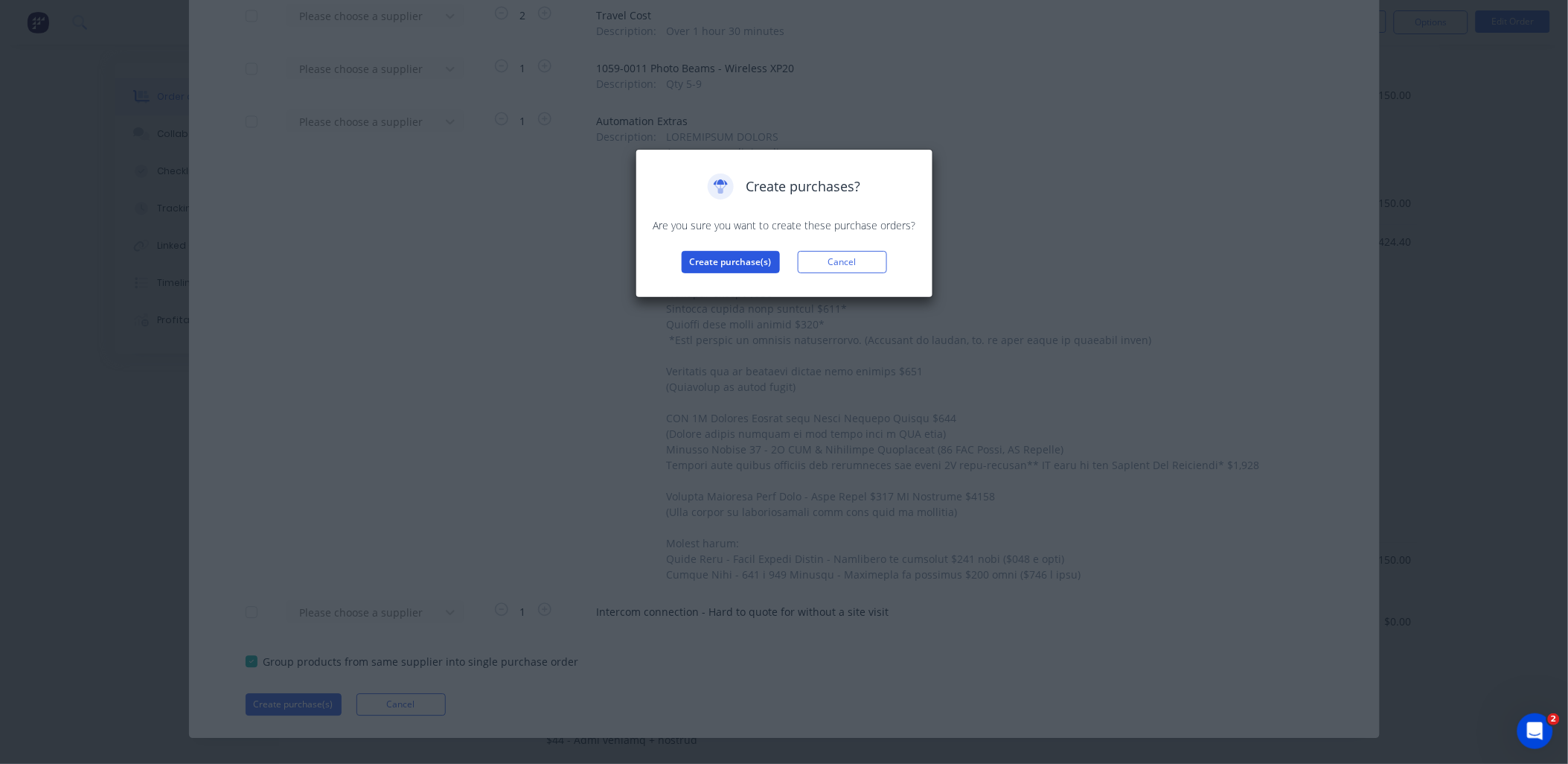
click at [710, 266] on button "Create purchase(s)" at bounding box center [731, 262] width 98 height 22
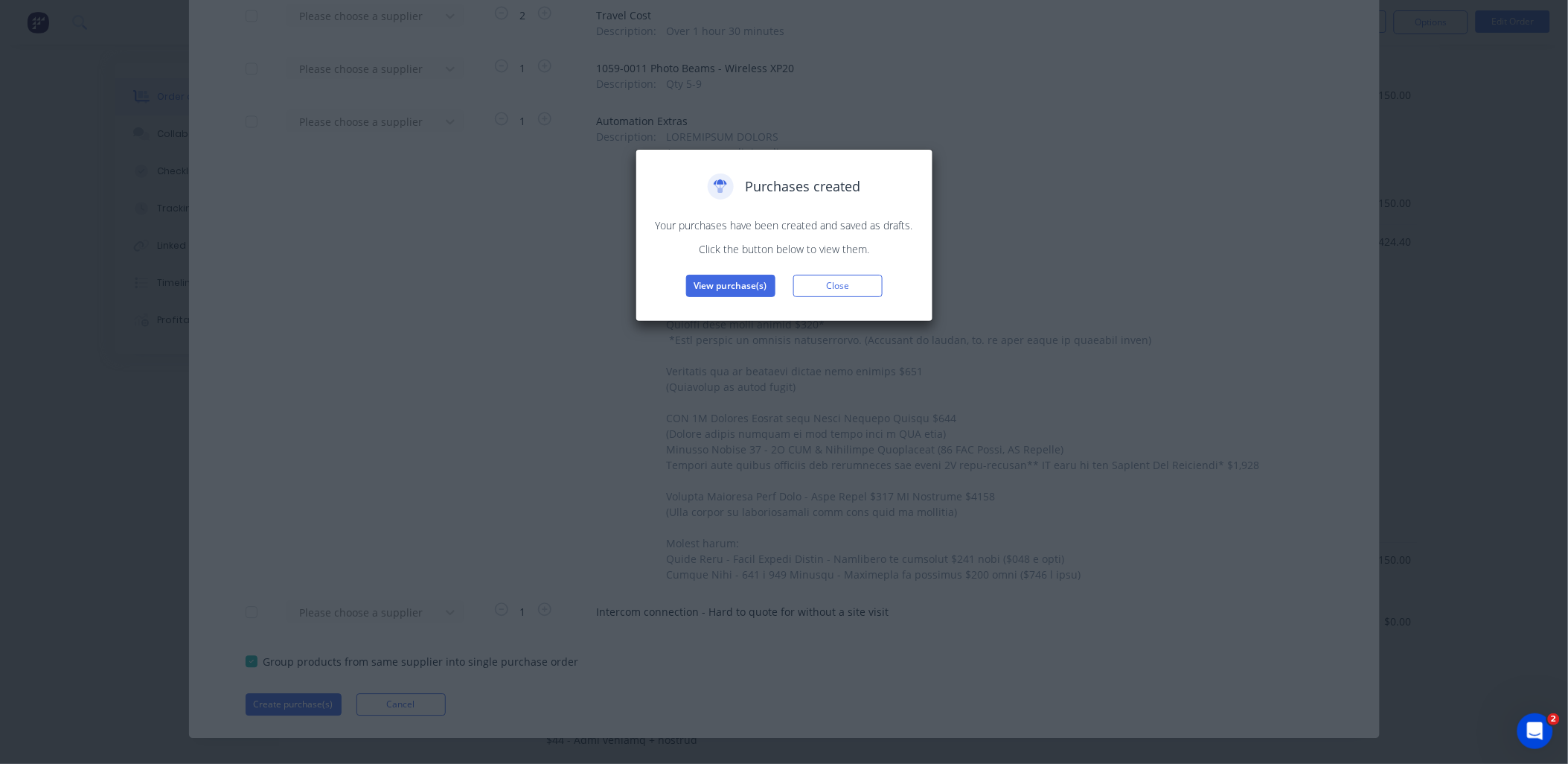
click at [711, 273] on div "Purchases created Your purchases have been created and saved as drafts. Click t…" at bounding box center [784, 235] width 266 height 123
click at [711, 284] on button "View purchase(s)" at bounding box center [731, 286] width 90 height 22
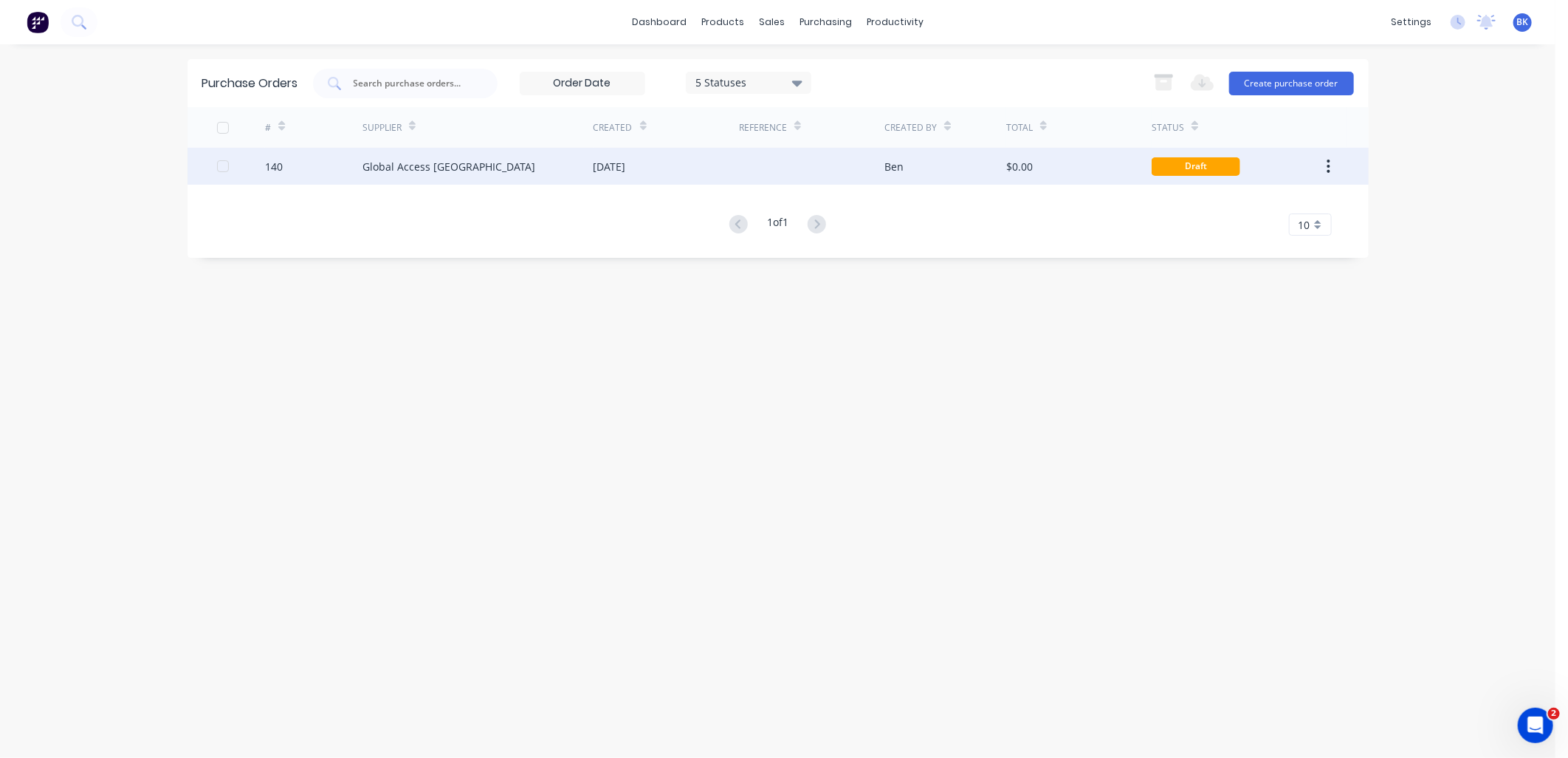
click at [567, 158] on div "Global Access [GEOGRAPHIC_DATA]" at bounding box center [478, 166] width 231 height 37
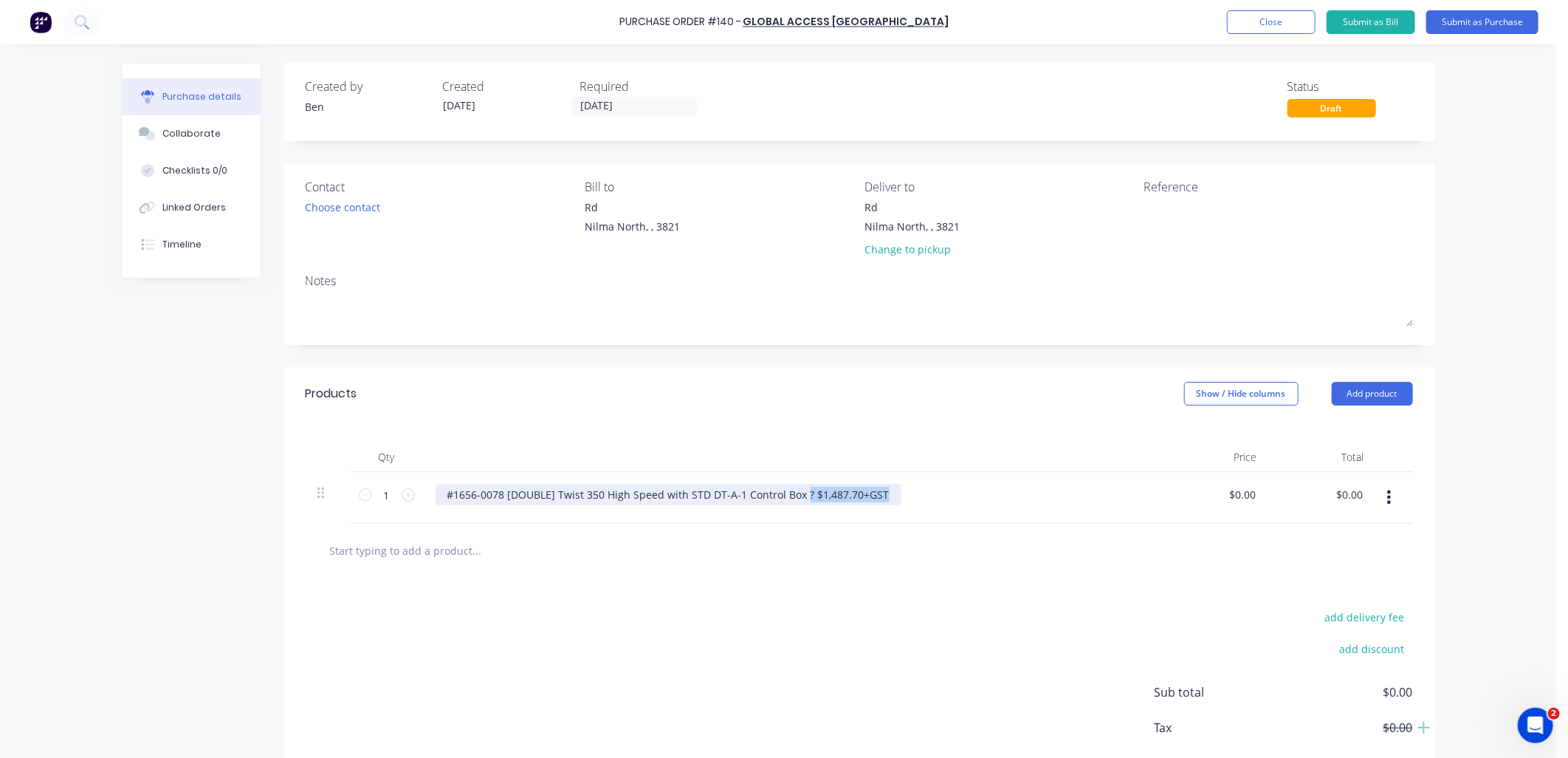
drag, startPoint x: 795, startPoint y: 493, endPoint x: 876, endPoint y: 493, distance: 81.0
click at [876, 493] on div "#1656-0078 [DOUBLE] Twist 350 High Speed with STD DT-A-1 Control Box ? $1,487.7…" at bounding box center [668, 495] width 465 height 21
click at [1249, 493] on input "0.00" at bounding box center [1242, 495] width 34 height 21
click at [1244, 492] on input "0.00" at bounding box center [1245, 495] width 28 height 21
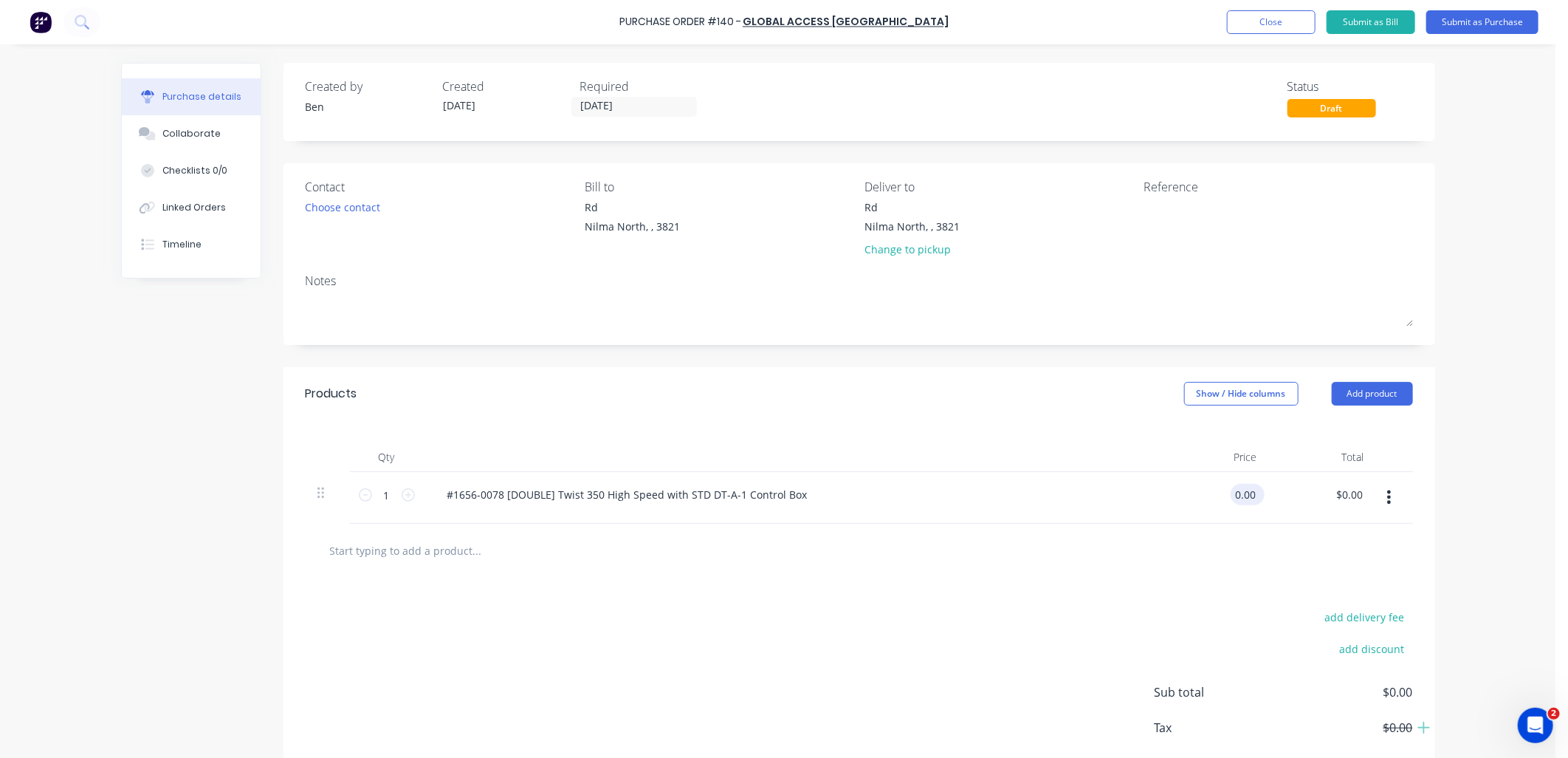
click at [1244, 492] on input "0.00" at bounding box center [1245, 495] width 28 height 21
paste input "? $1,487.70+GST"
drag, startPoint x: 1204, startPoint y: 497, endPoint x: 1195, endPoint y: 495, distance: 9.2
click at [1195, 495] on input "? $1,487.70+GST" at bounding box center [1227, 495] width 65 height 21
click at [1201, 493] on input "? $1,487.70+GST" at bounding box center [1227, 495] width 65 height 21
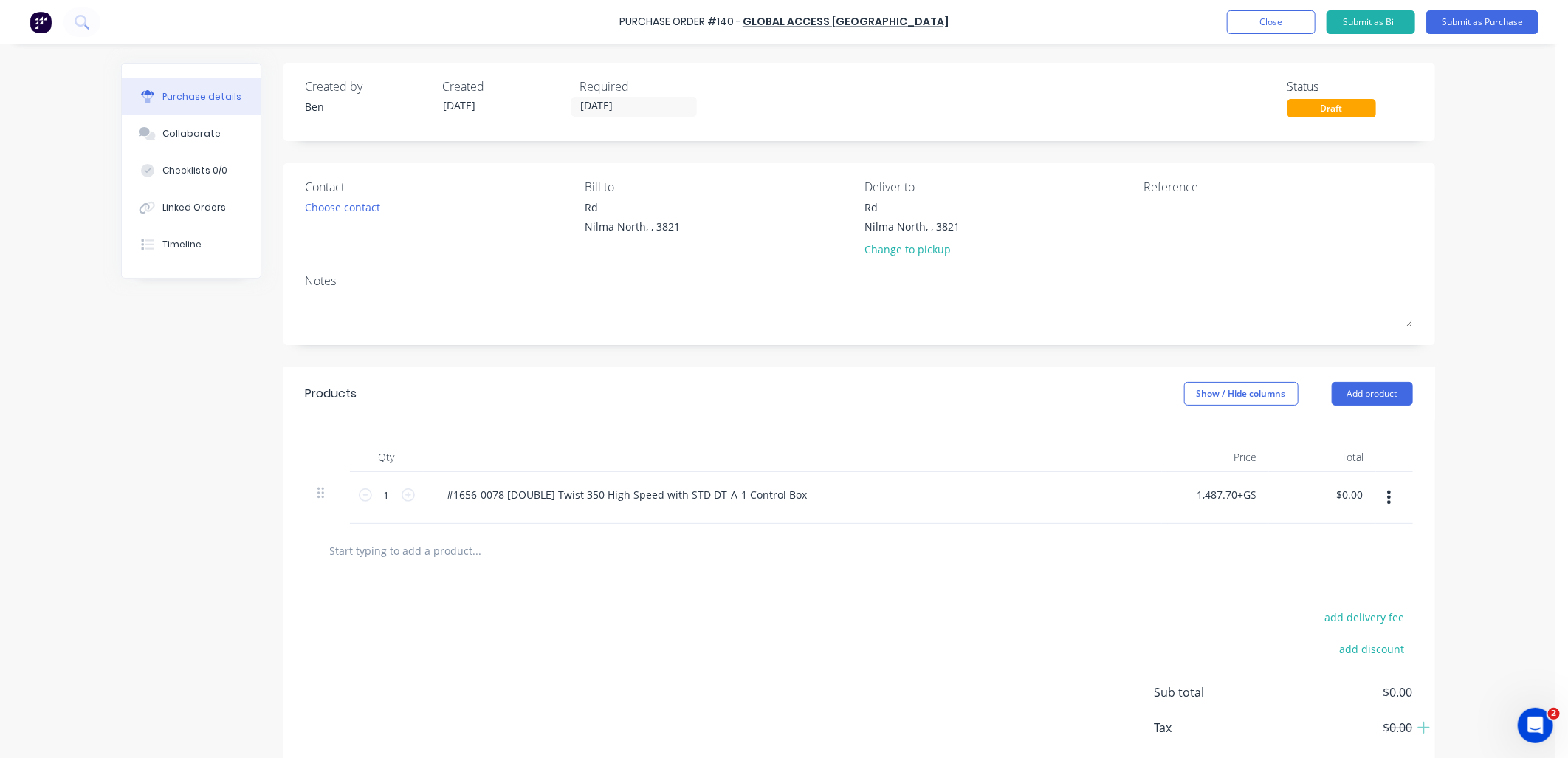
scroll to position [0, 6]
drag, startPoint x: 1235, startPoint y: 497, endPoint x: 1268, endPoint y: 497, distance: 33.0
click at [1268, 497] on div "1 1 #1656-0078 [DOUBLE] Twist 350 High Speed with STD DT-A-1 Control Box 1,487.…" at bounding box center [859, 497] width 1108 height 52
click at [1243, 551] on div at bounding box center [860, 550] width 1084 height 30
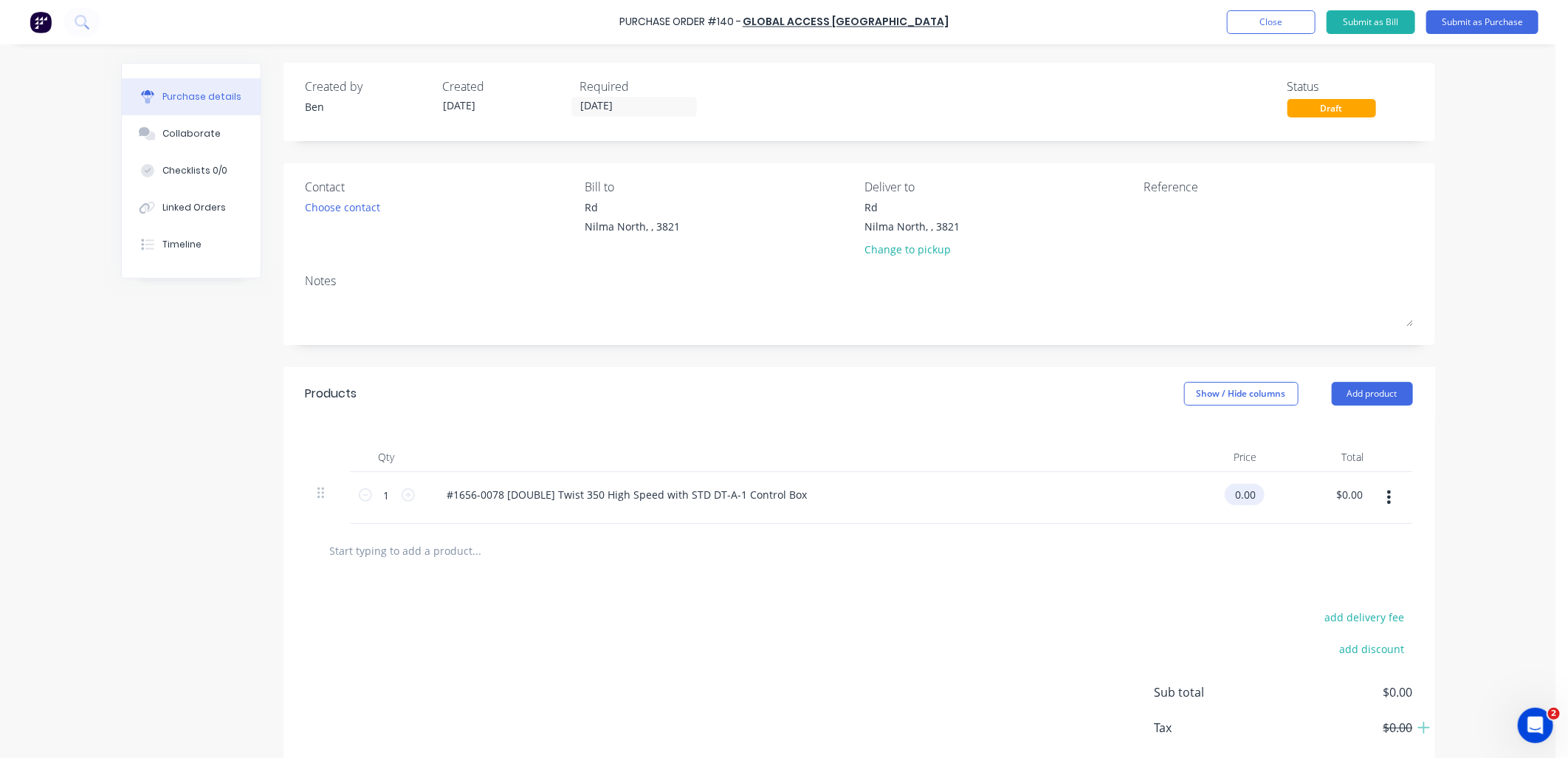
click at [1237, 497] on input "0.00" at bounding box center [1242, 495] width 34 height 21
click at [418, 548] on input "text" at bounding box center [477, 550] width 296 height 30
paste input "? $1,487.70+GST"
click at [1235, 497] on input "0.00" at bounding box center [1242, 495] width 34 height 21
click at [1214, 555] on div "? $1,487.70+GST" at bounding box center [860, 550] width 1084 height 30
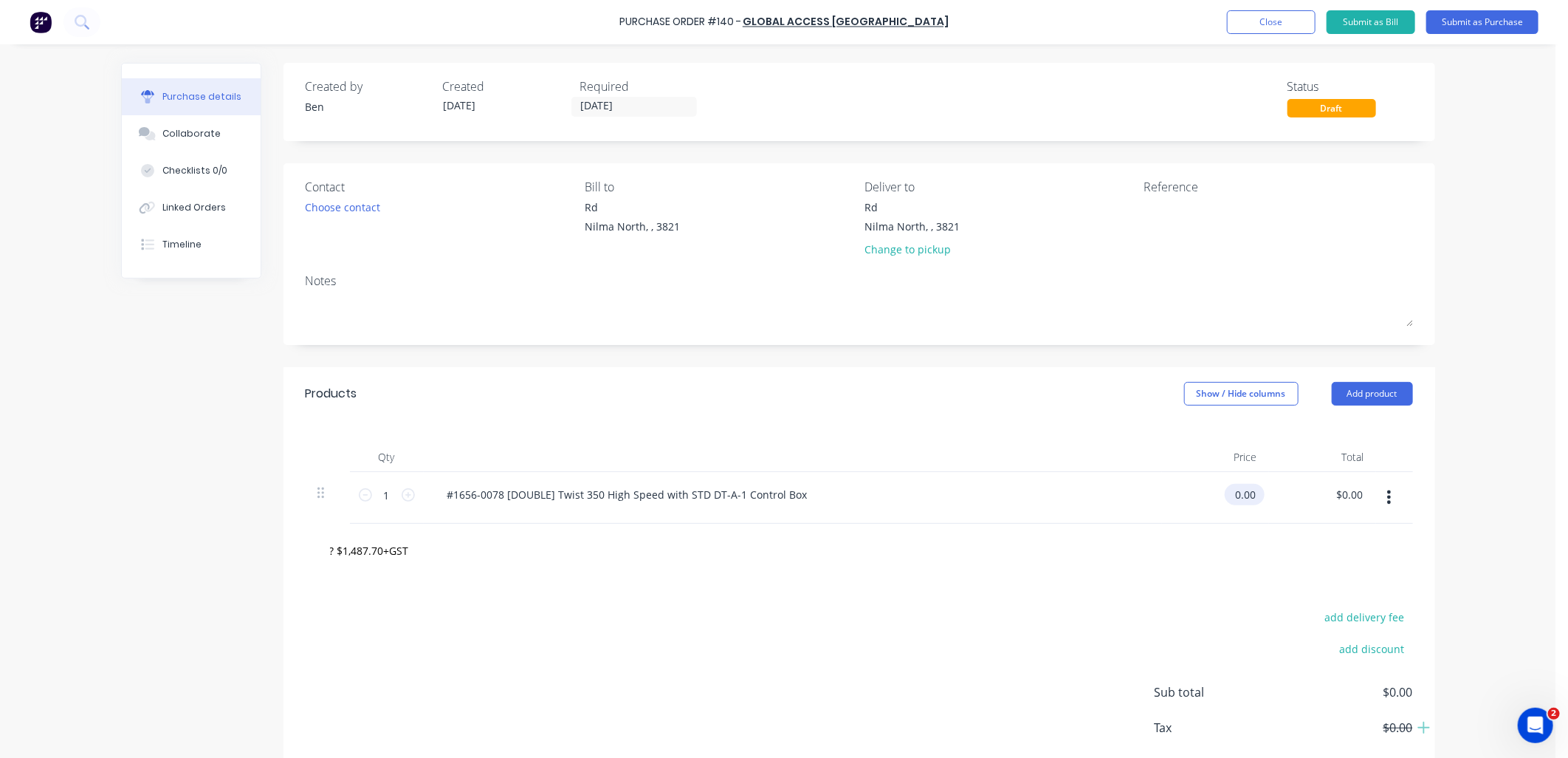
click at [1244, 497] on input "0.00" at bounding box center [1242, 495] width 34 height 21
click at [1140, 564] on div "? $1,487.70+GST" at bounding box center [860, 550] width 1084 height 30
click at [379, 559] on input "? $1,487.70+GST" at bounding box center [477, 550] width 296 height 30
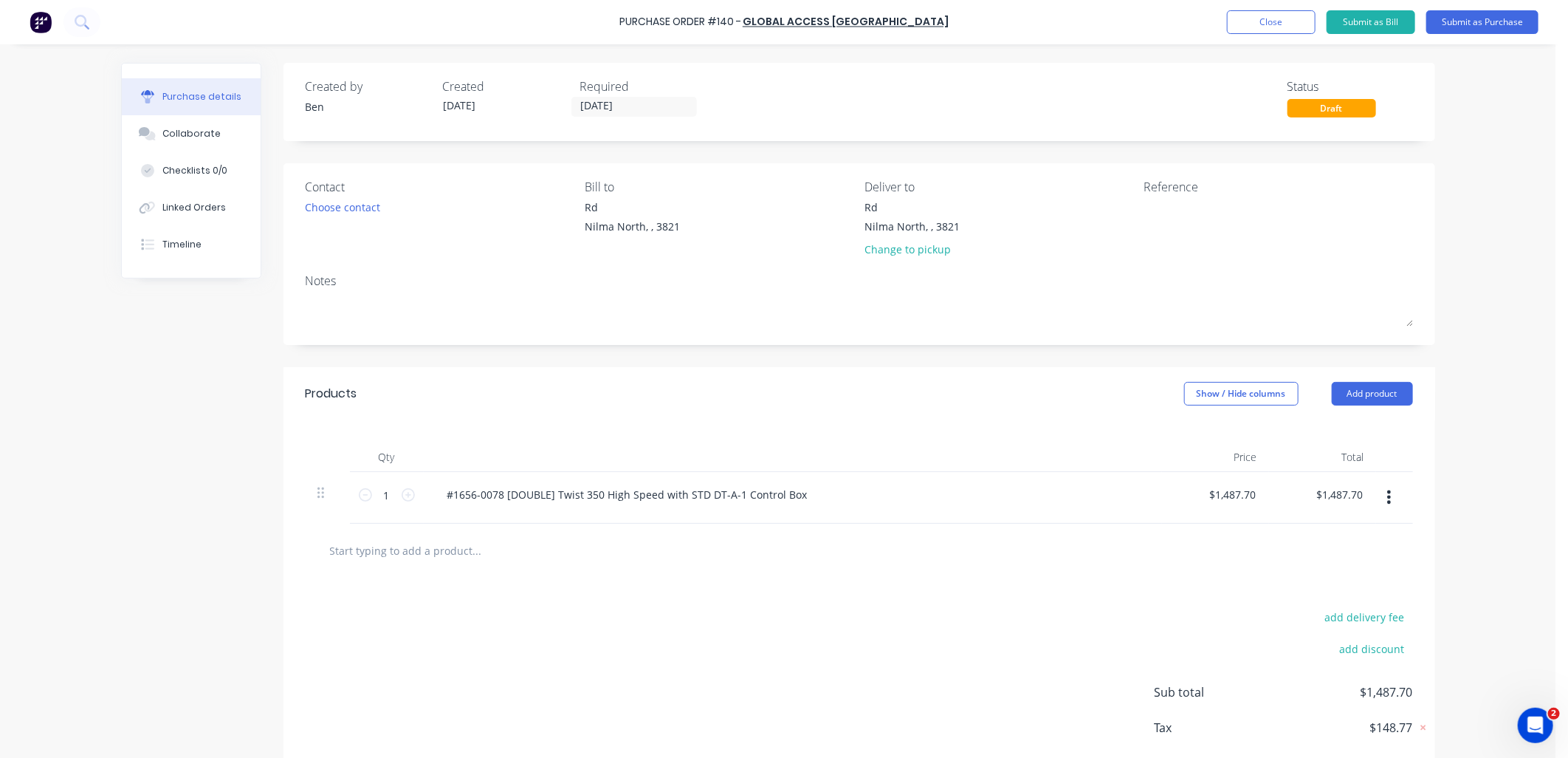
click at [399, 622] on div "add delivery fee add discount Sub total $1,487.70 Tax $148.77 Total $1,636.47" at bounding box center [859, 699] width 1152 height 243
click at [395, 545] on input "text" at bounding box center [477, 550] width 296 height 30
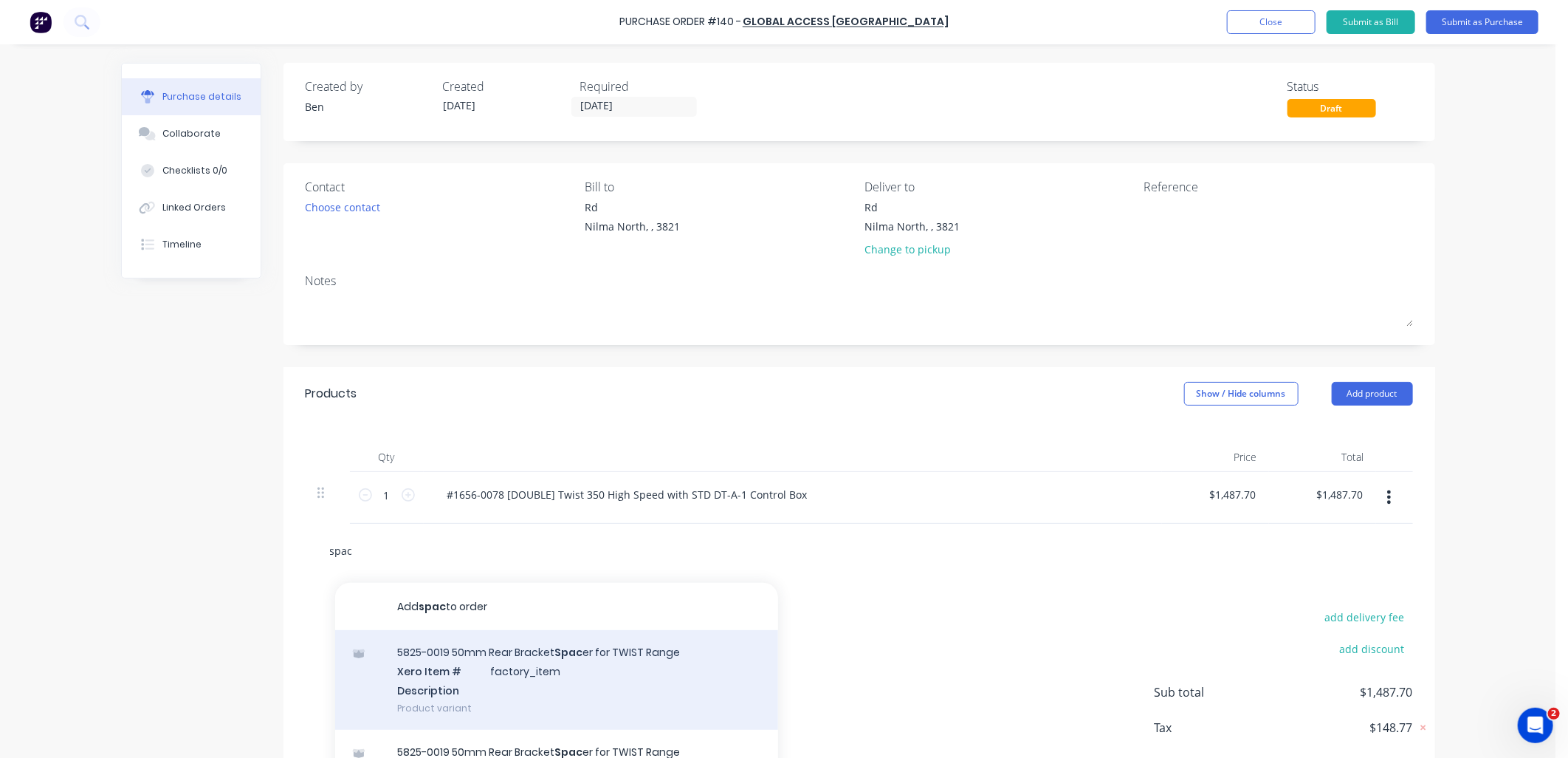
scroll to position [78, 0]
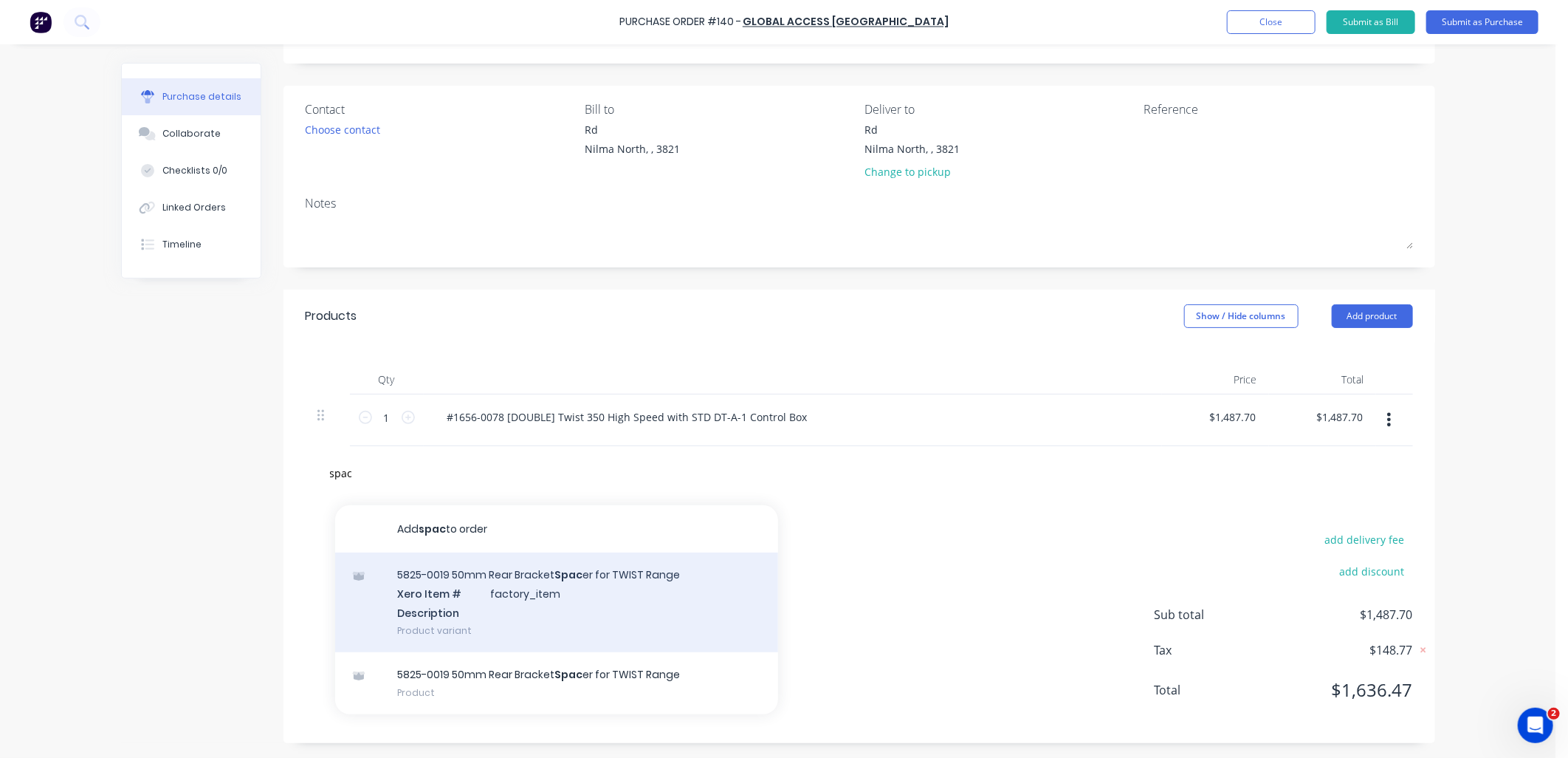
click at [519, 632] on div "5825-0019 50mm Rear Bracket Spac er for TWIST Range Xero Item # factory_item De…" at bounding box center [556, 602] width 443 height 99
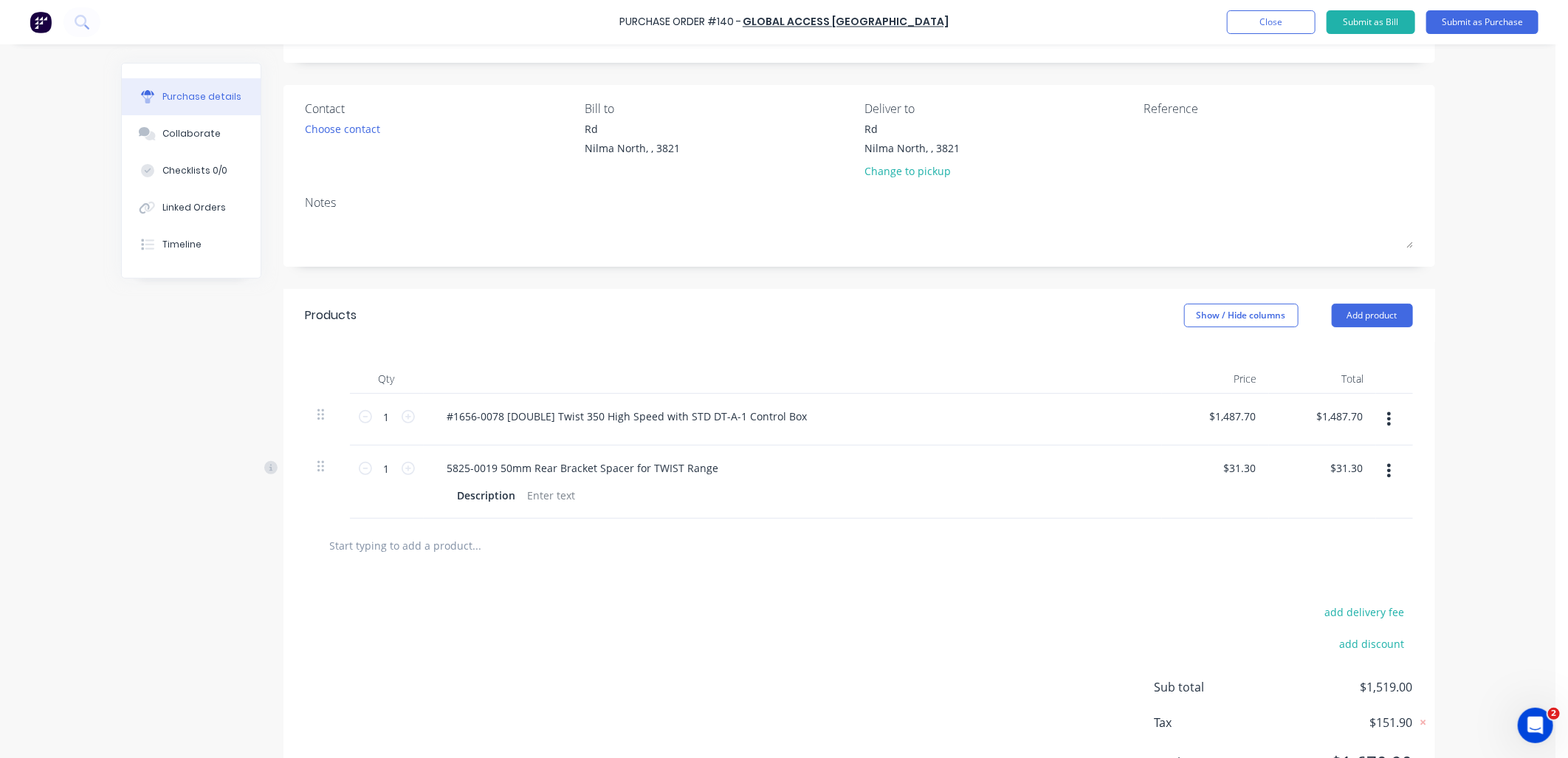
click at [453, 548] on input "text" at bounding box center [477, 545] width 296 height 30
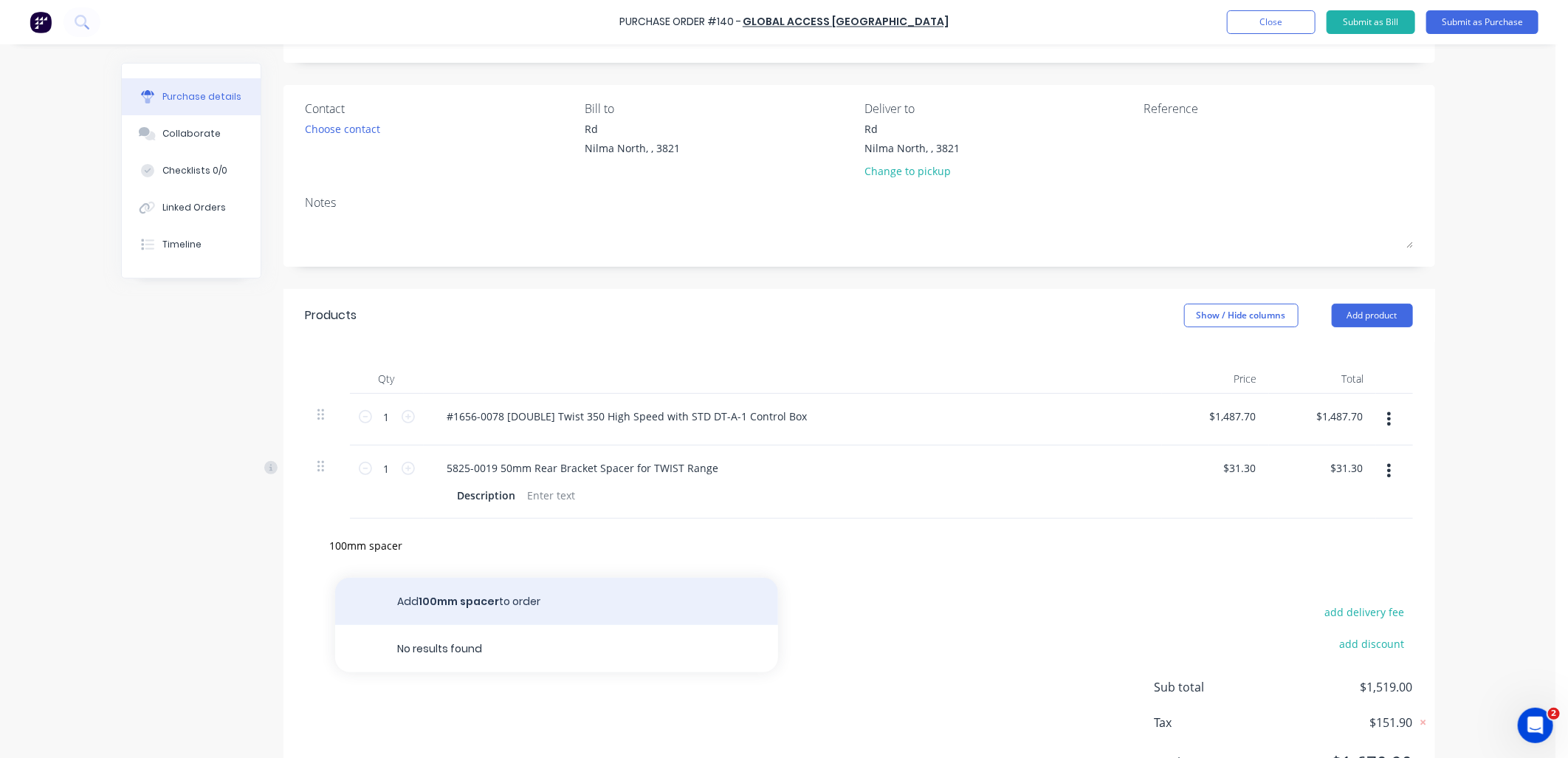
click at [458, 589] on button "Add 100mm spacer to order" at bounding box center [556, 601] width 443 height 48
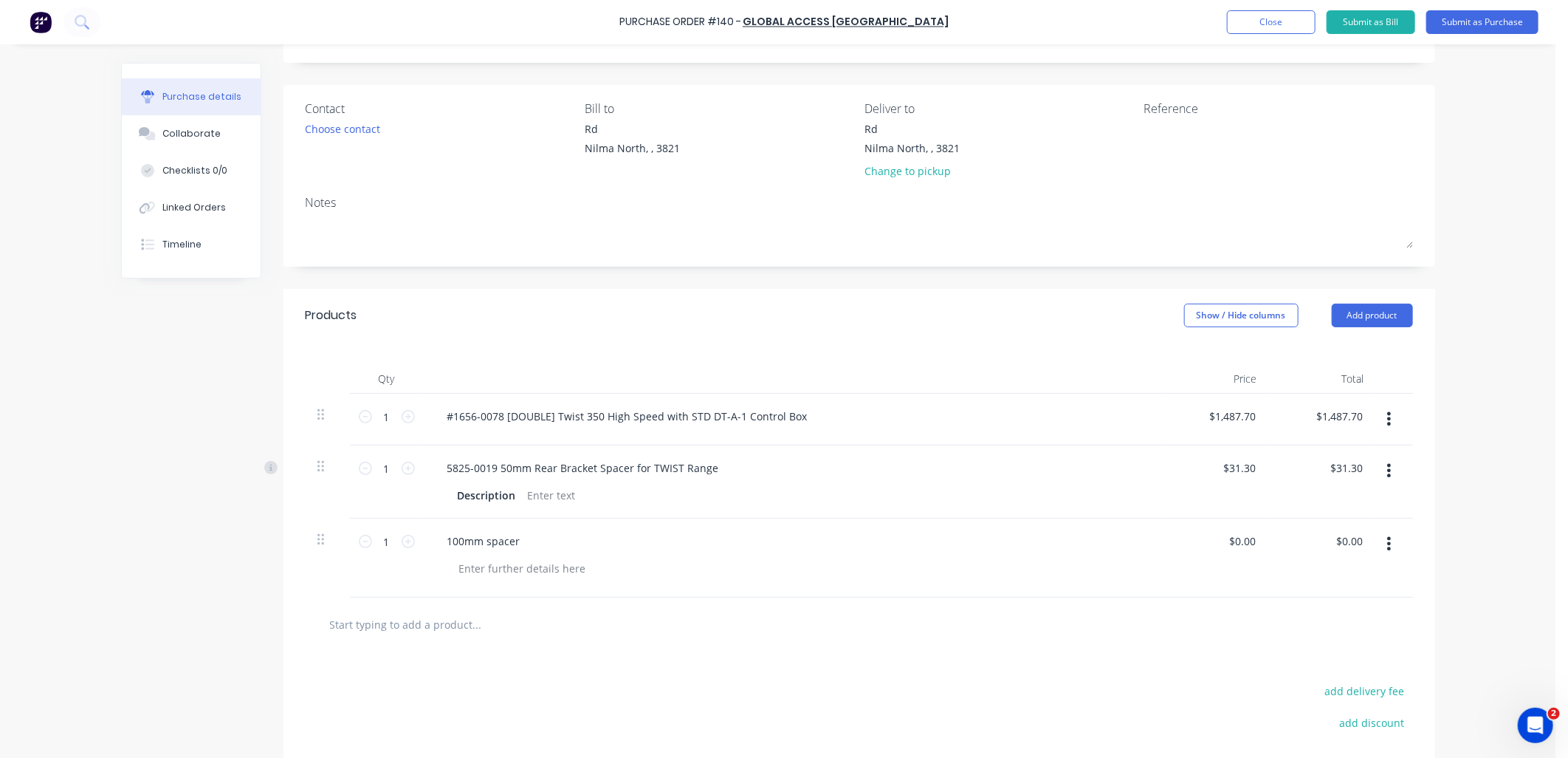
click at [364, 630] on input "text" at bounding box center [477, 624] width 296 height 30
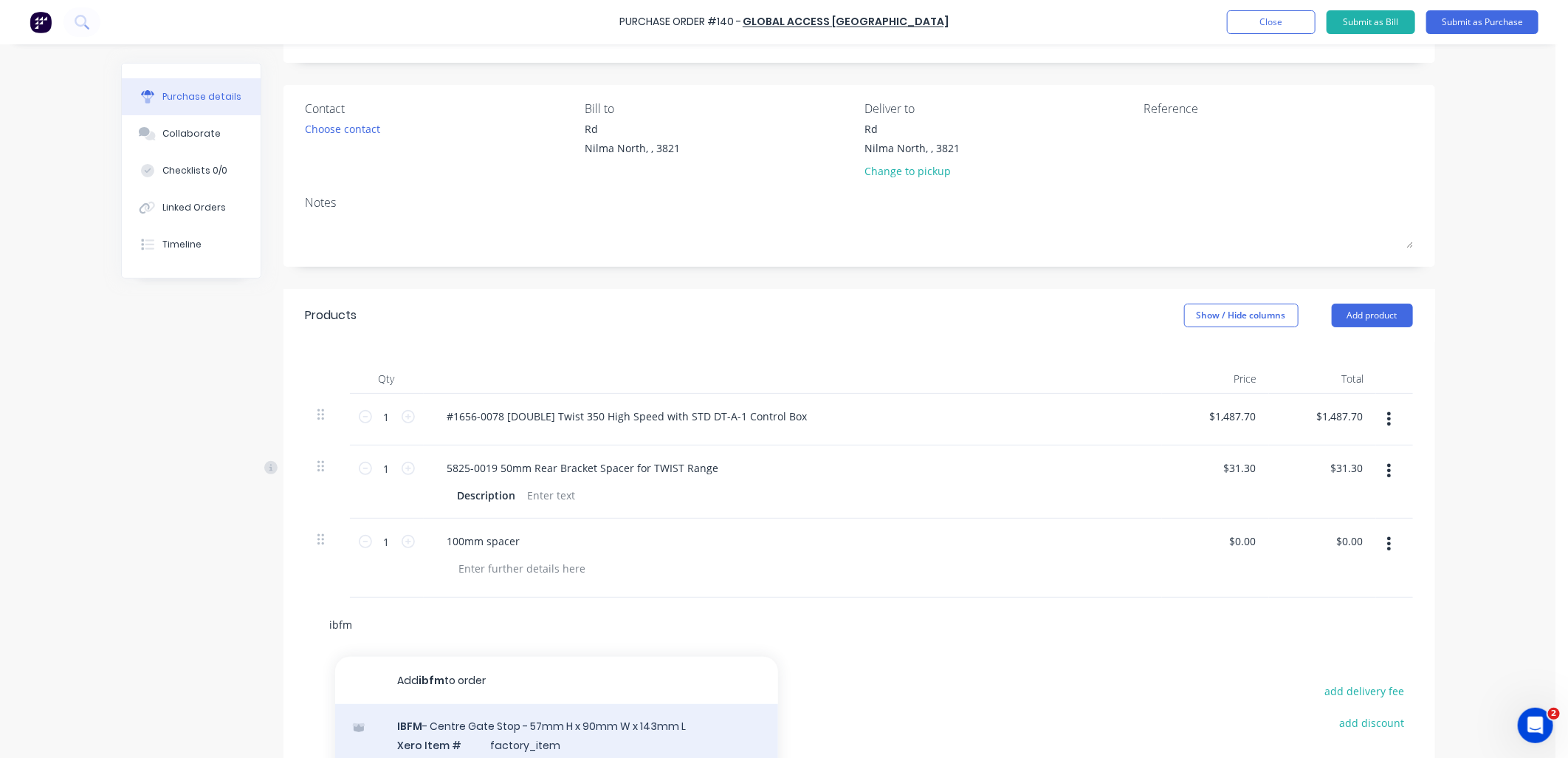
scroll to position [232, 0]
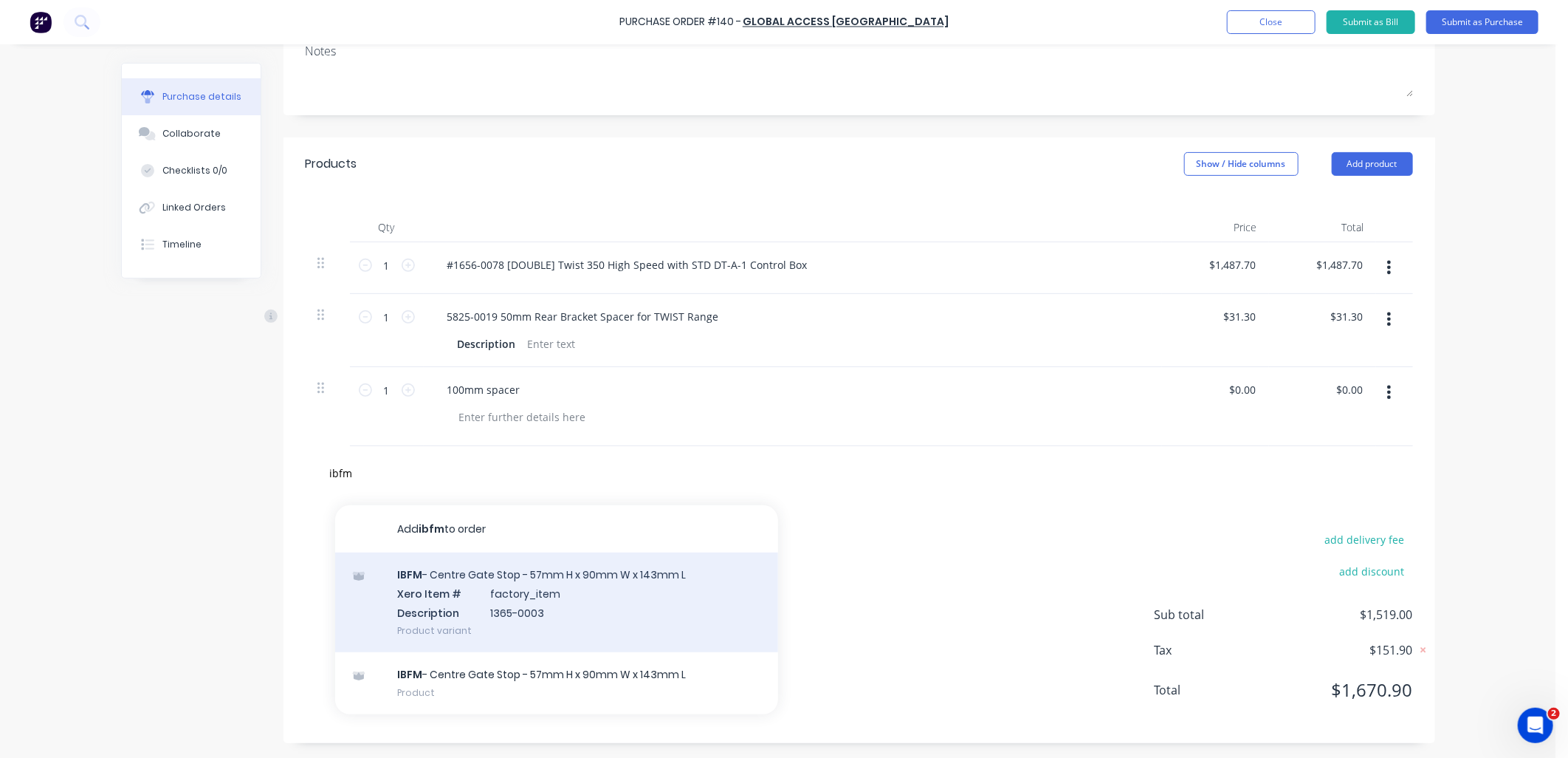
click at [461, 629] on div "IBFM - Centre Gate Stop - 57mm H x 90mm W x 143mm L Xero Item # factory_item De…" at bounding box center [556, 602] width 443 height 99
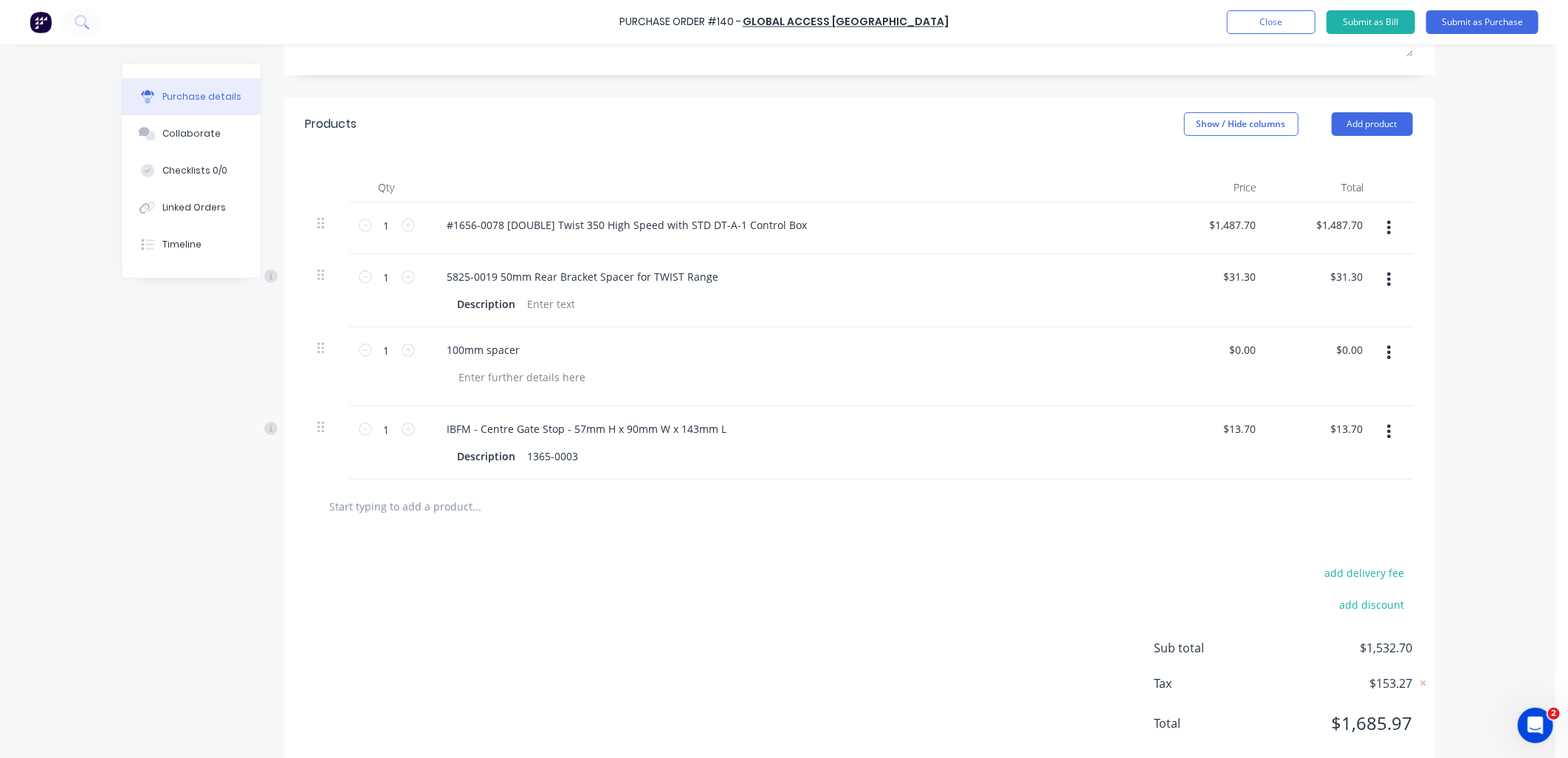
scroll to position [305, 0]
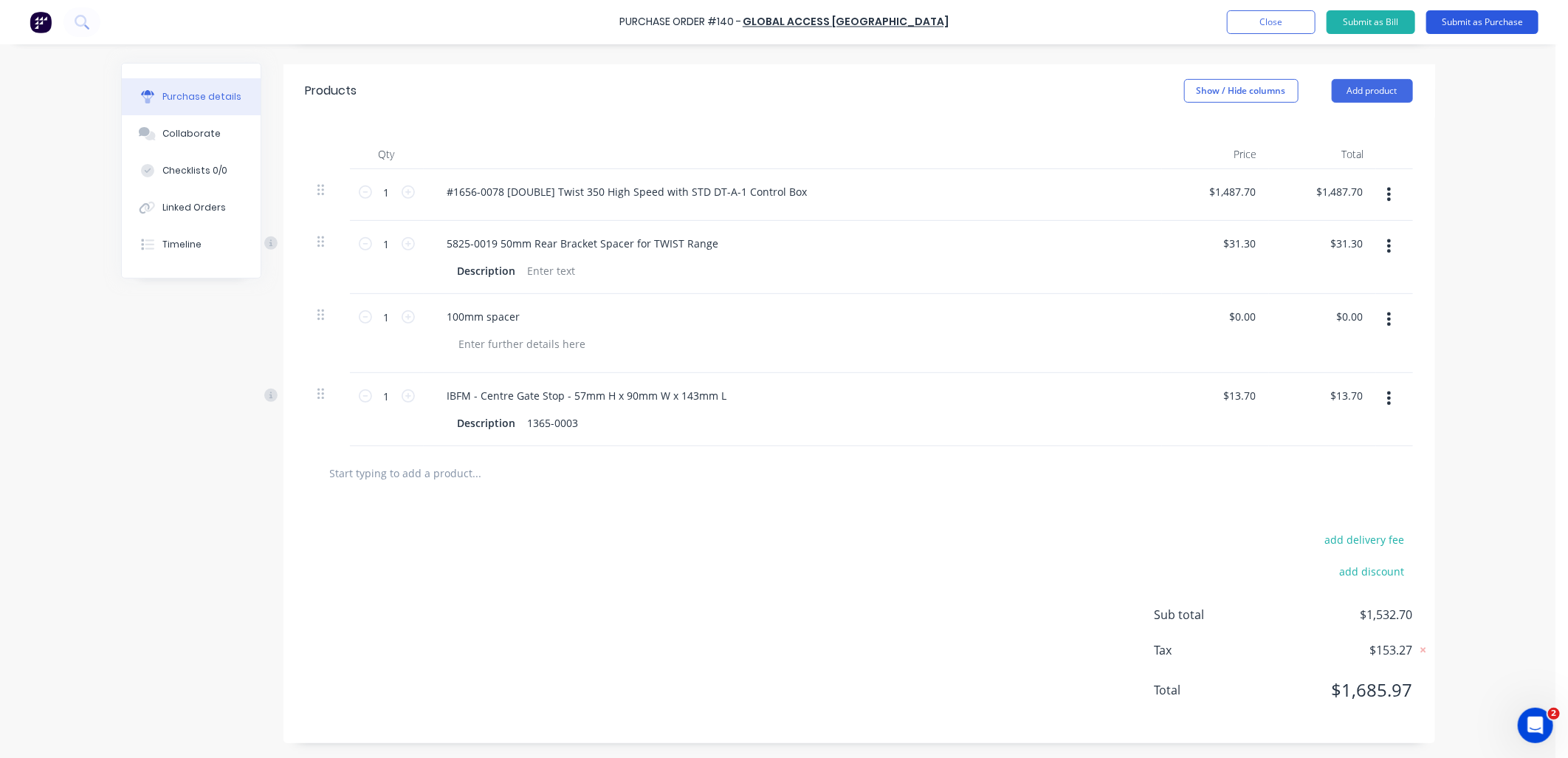
click at [1466, 30] on button "Submit as Purchase" at bounding box center [1483, 22] width 113 height 24
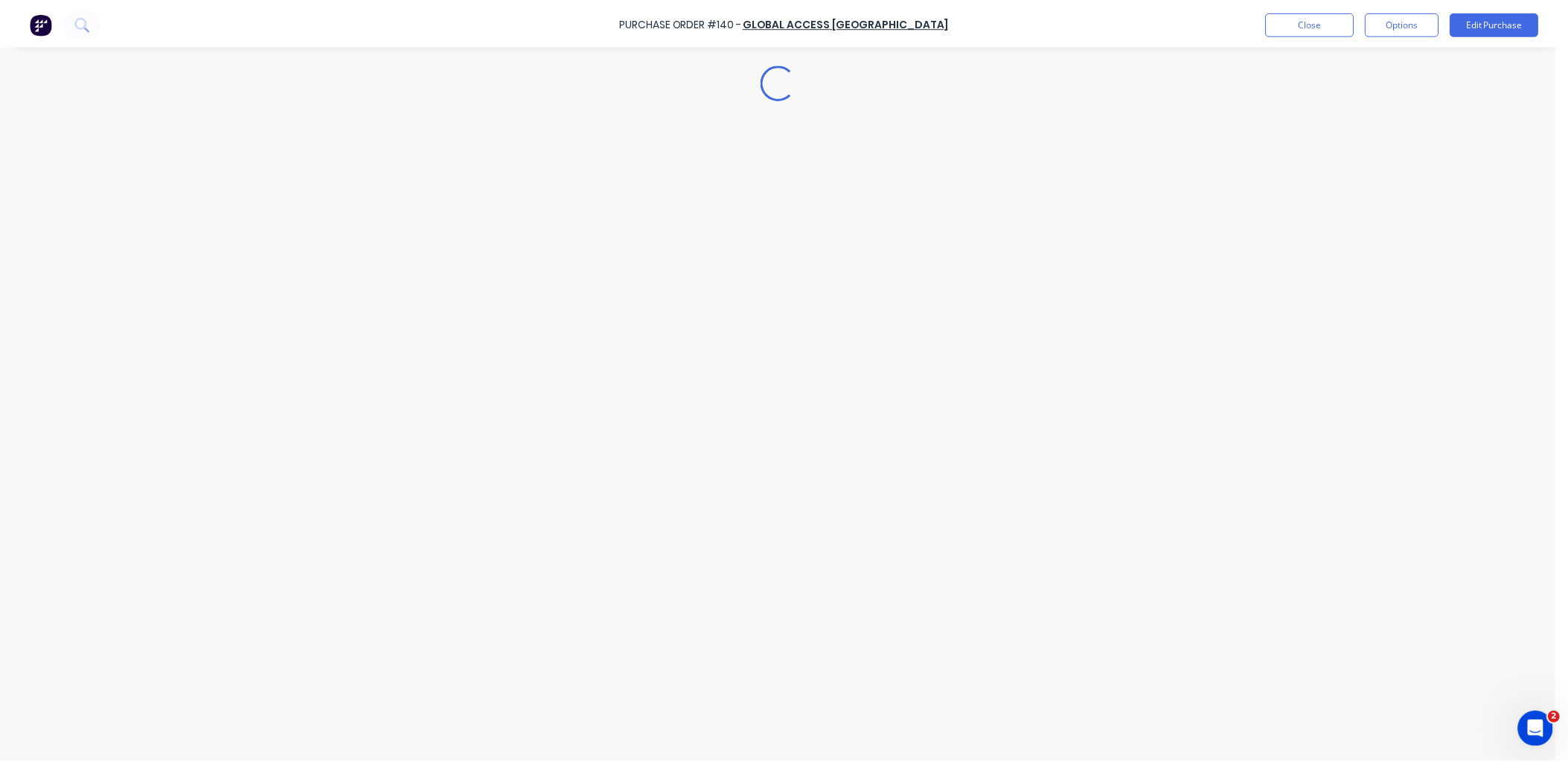
scroll to position [0, 0]
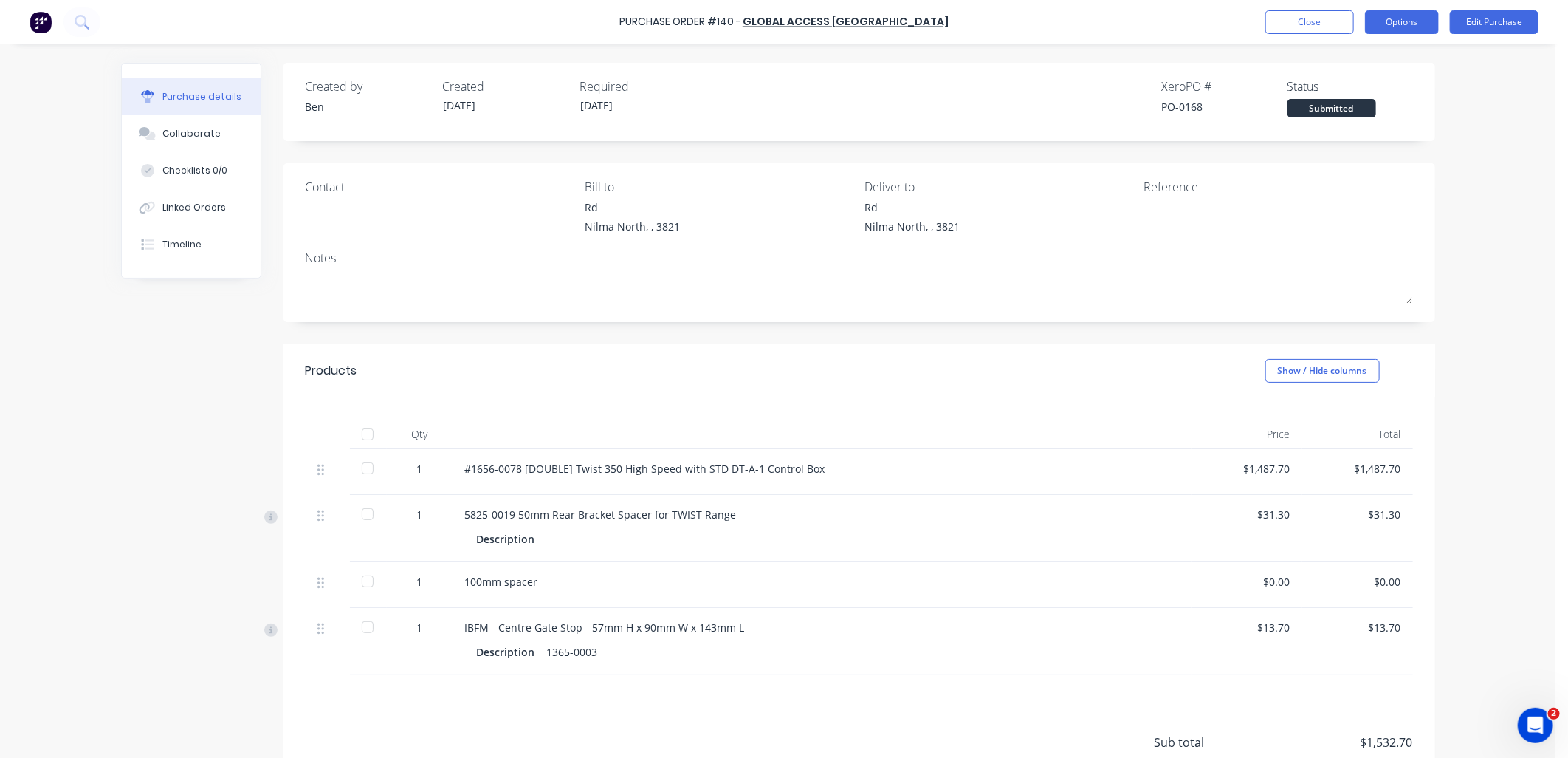
click at [1423, 18] on button "Options" at bounding box center [1402, 22] width 74 height 24
click at [1376, 56] on div "Print / Email" at bounding box center [1368, 60] width 114 height 21
click at [1360, 113] on div "Without pricing" at bounding box center [1368, 119] width 114 height 21
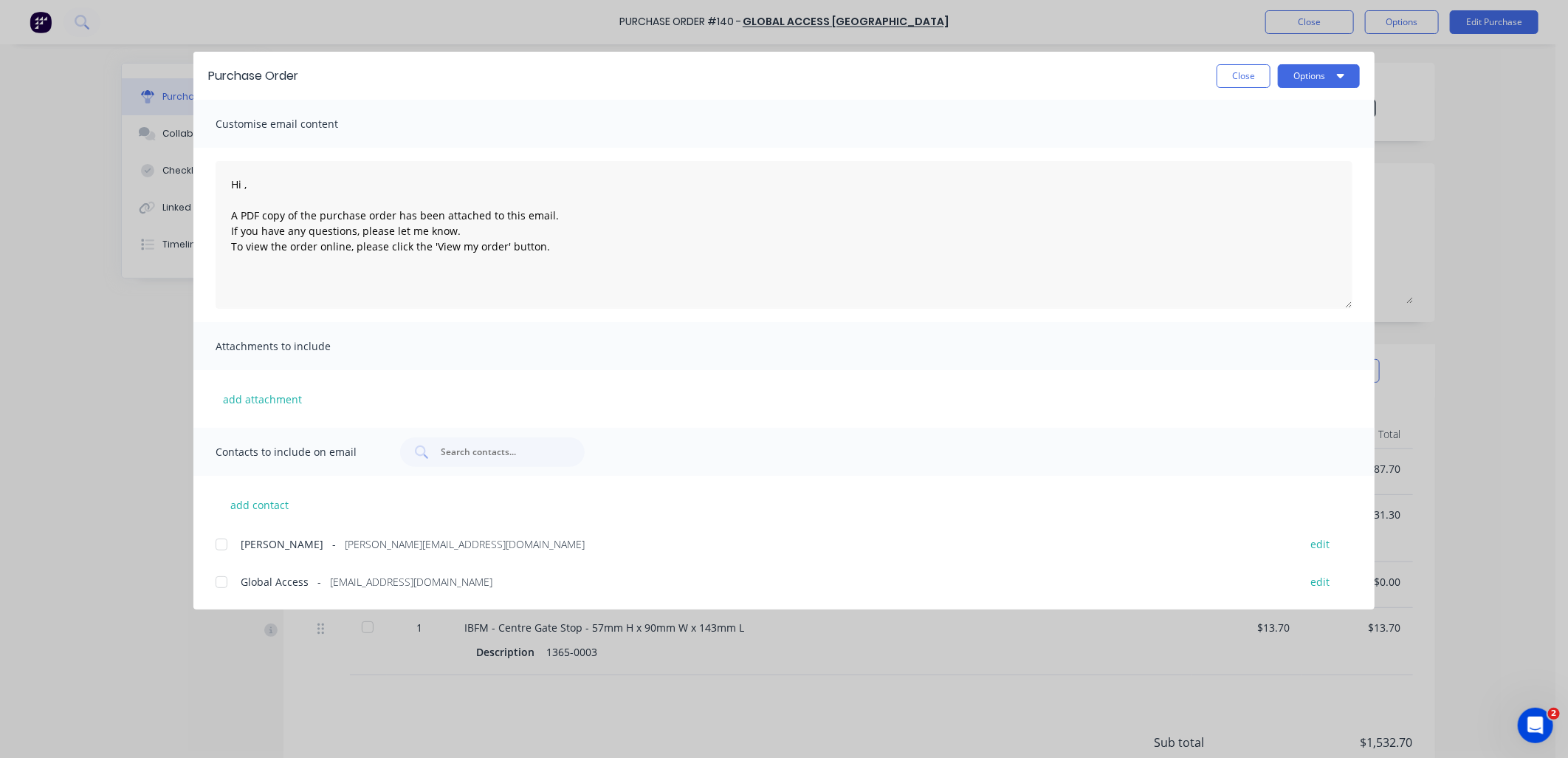
click at [223, 584] on div at bounding box center [222, 582] width 30 height 30
click at [227, 544] on div at bounding box center [222, 545] width 30 height 30
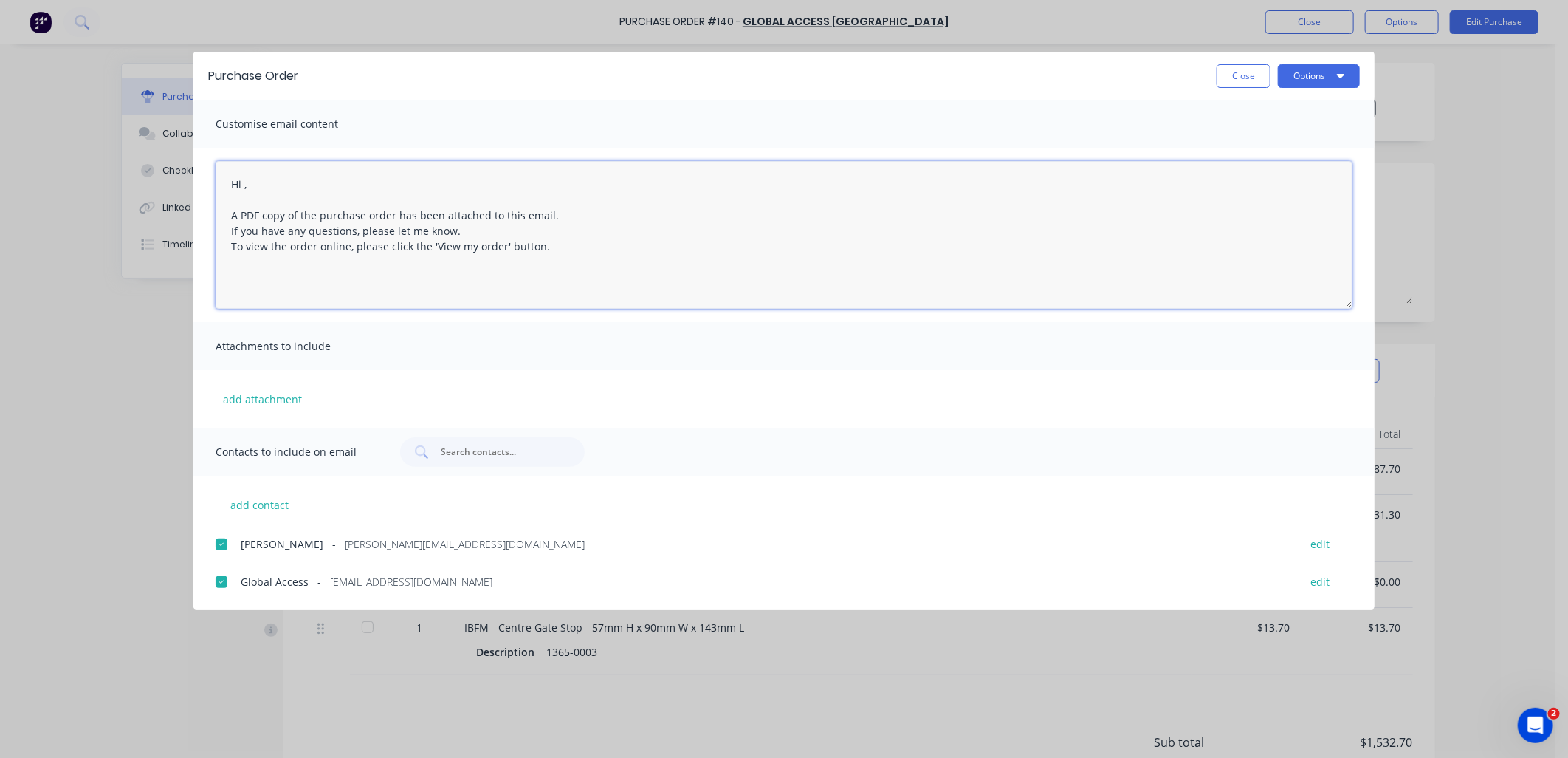
click at [245, 183] on textarea "Hi , A PDF copy of the purchase order has been attached to this email. If you h…" at bounding box center [784, 235] width 1137 height 148
click at [252, 180] on textarea "Hi, A PDF copy of the purchase order has been attached to this email. If you ha…" at bounding box center [784, 235] width 1137 height 148
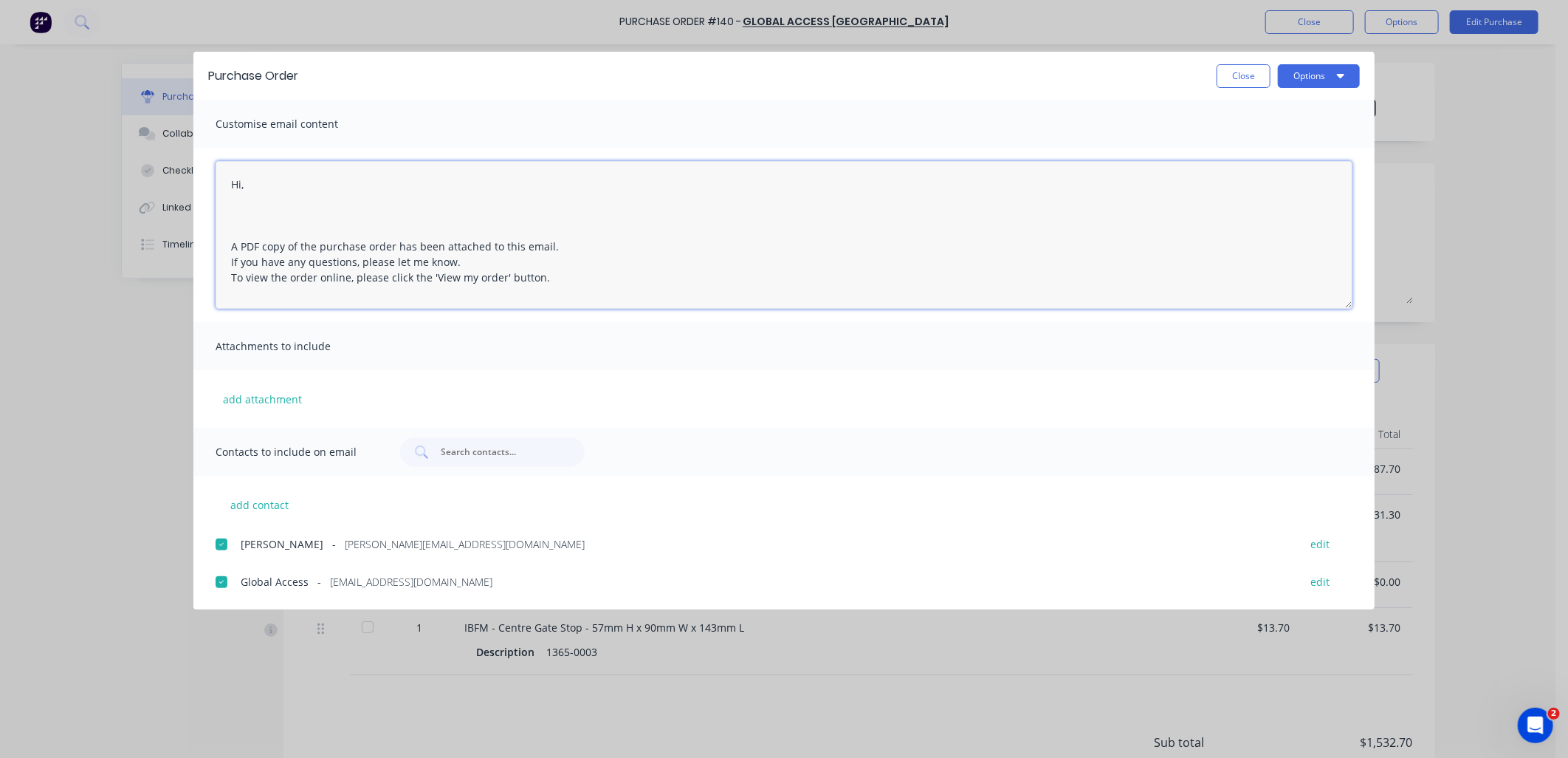
drag, startPoint x: 562, startPoint y: 279, endPoint x: 163, endPoint y: 210, distance: 404.9
click at [163, 210] on div "Purchase Order Close Options Customise email content Hi, A PDF copy of the purc…" at bounding box center [784, 379] width 1568 height 758
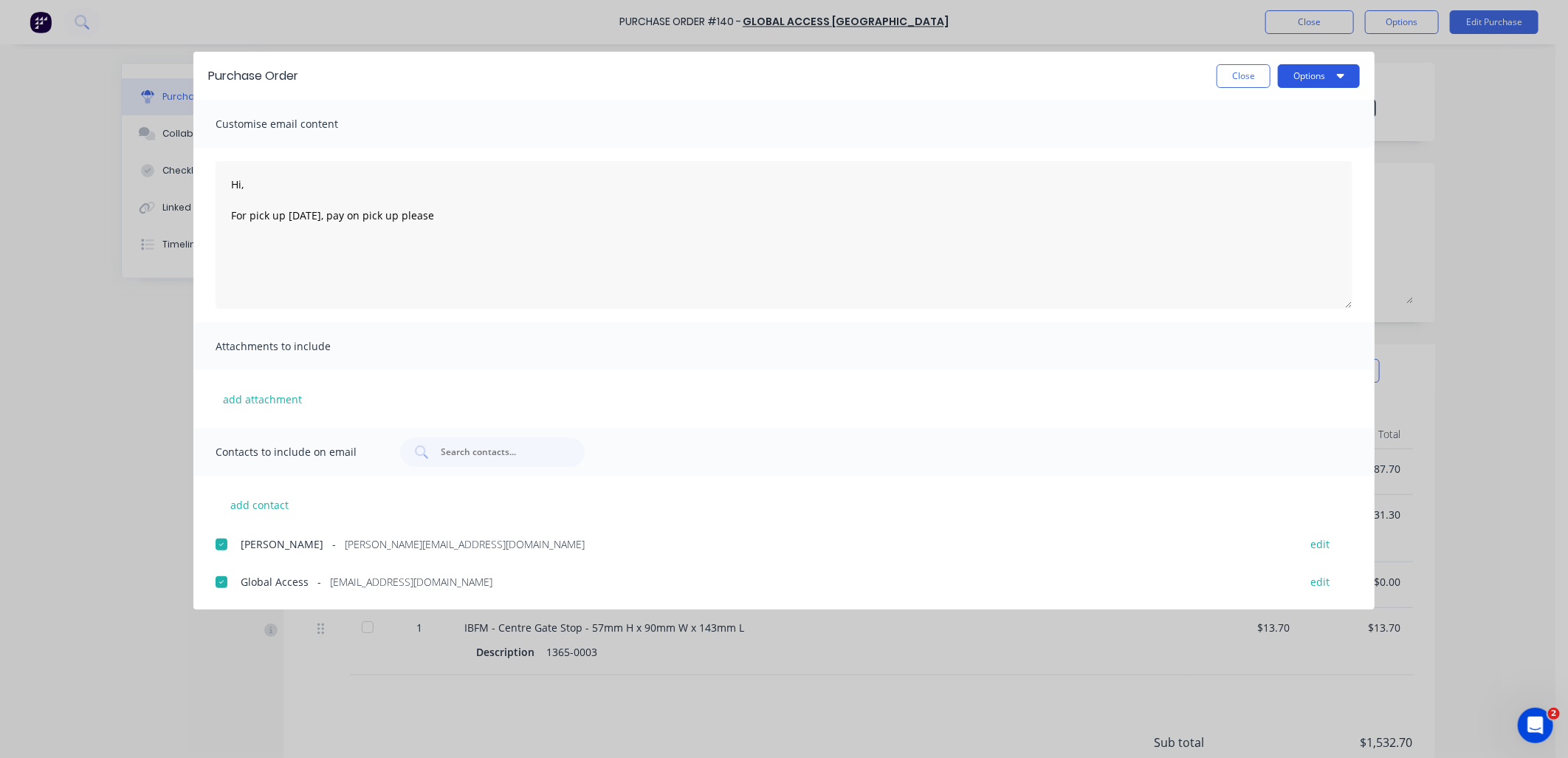
click at [1347, 67] on button "Options" at bounding box center [1318, 76] width 82 height 24
click at [1282, 171] on div "Email" at bounding box center [1289, 173] width 114 height 21
click at [1257, 75] on button "Close" at bounding box center [1243, 76] width 54 height 24
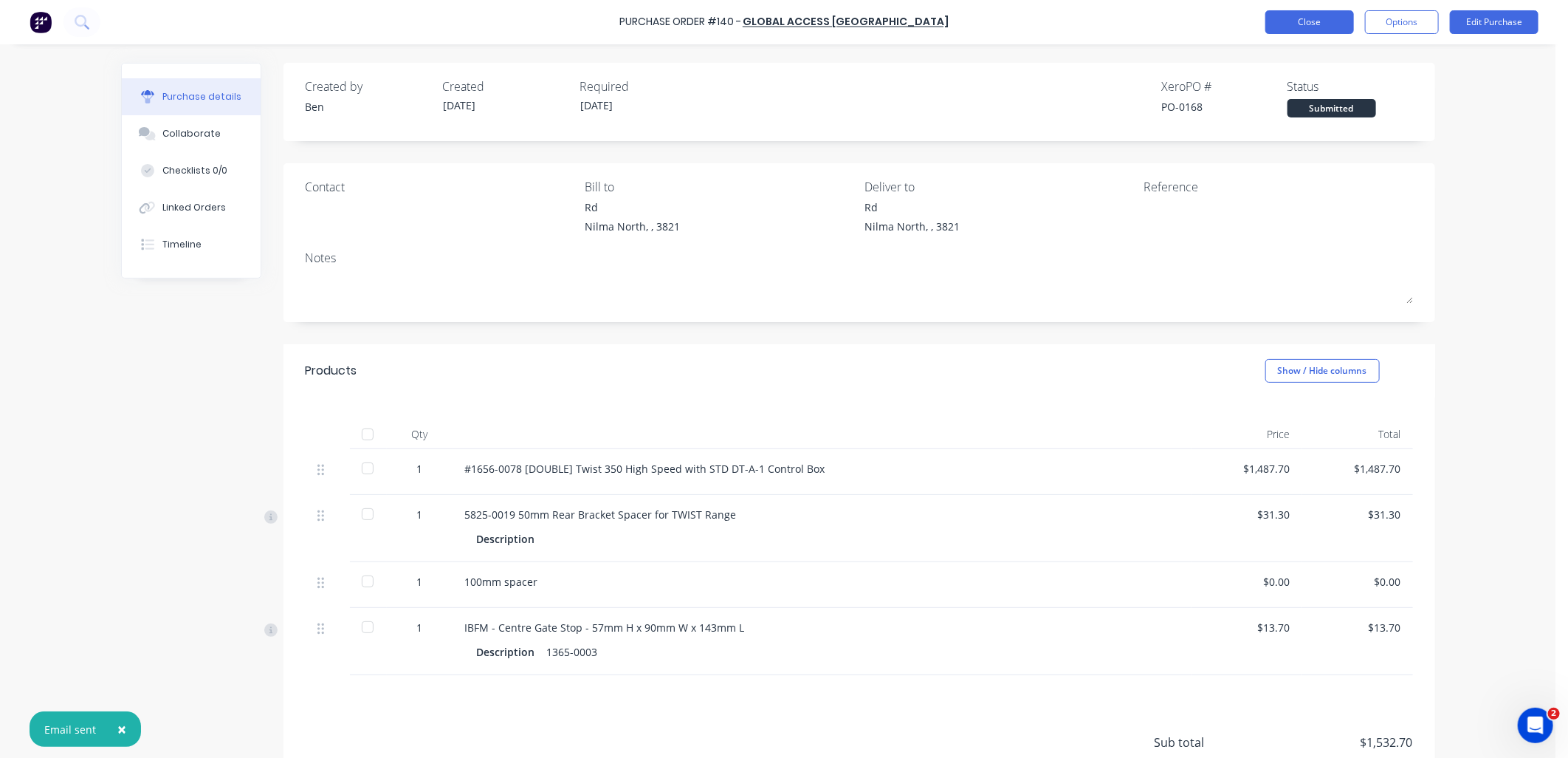
click at [1307, 23] on button "Close" at bounding box center [1309, 22] width 89 height 24
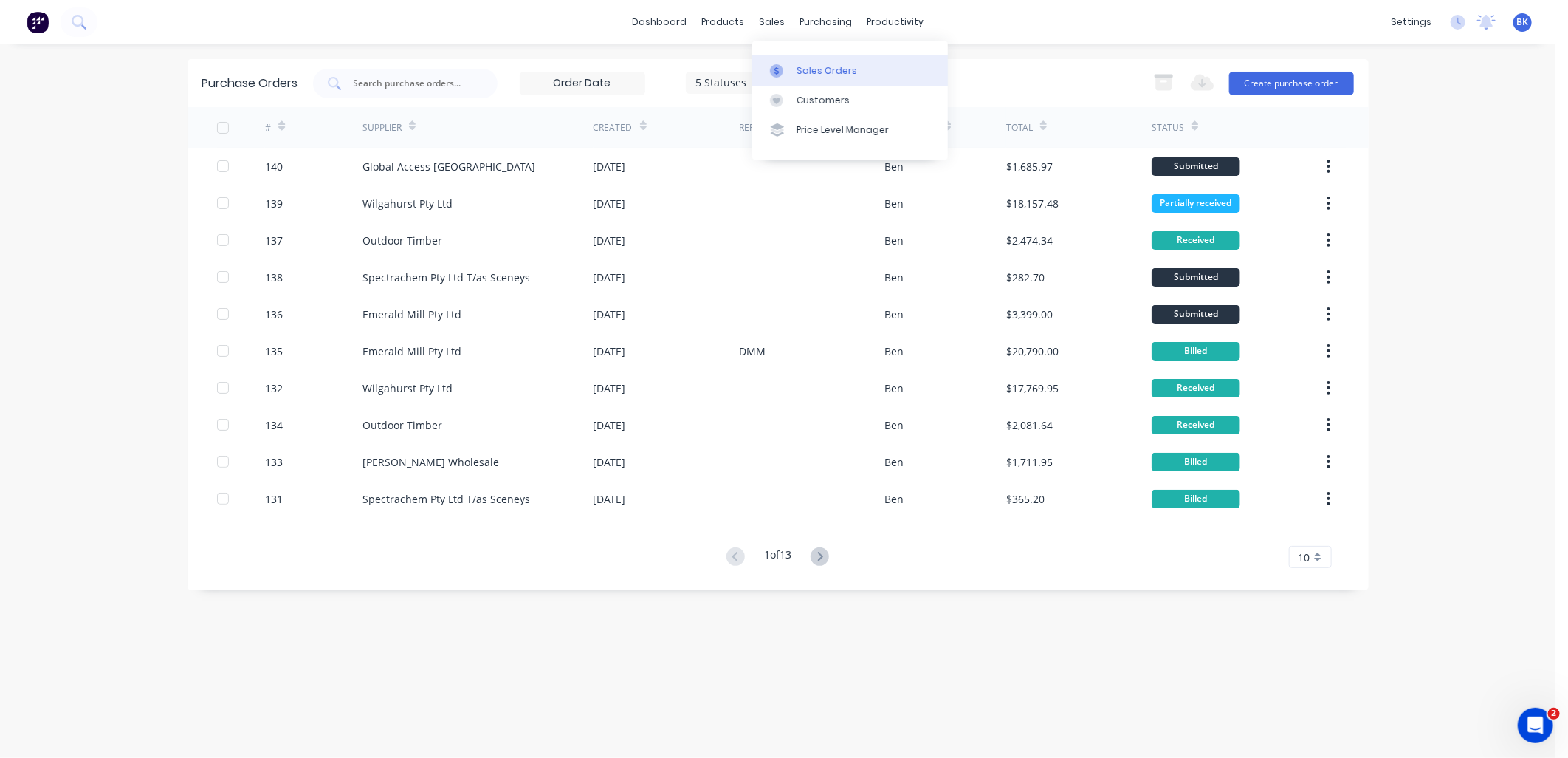
click at [824, 76] on div "Sales Orders" at bounding box center [826, 70] width 61 height 13
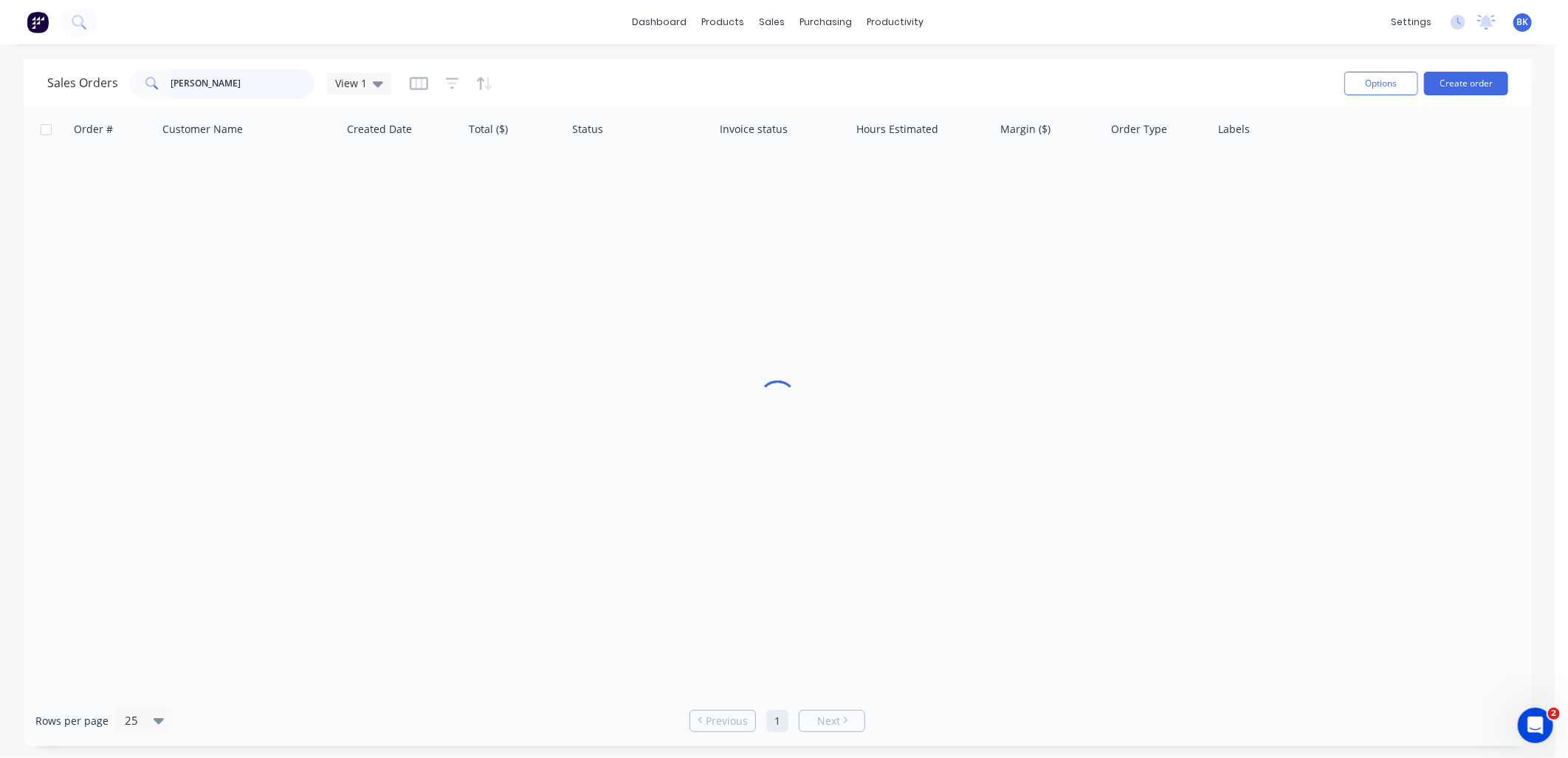
click at [241, 77] on input "[PERSON_NAME]" at bounding box center [244, 84] width 144 height 30
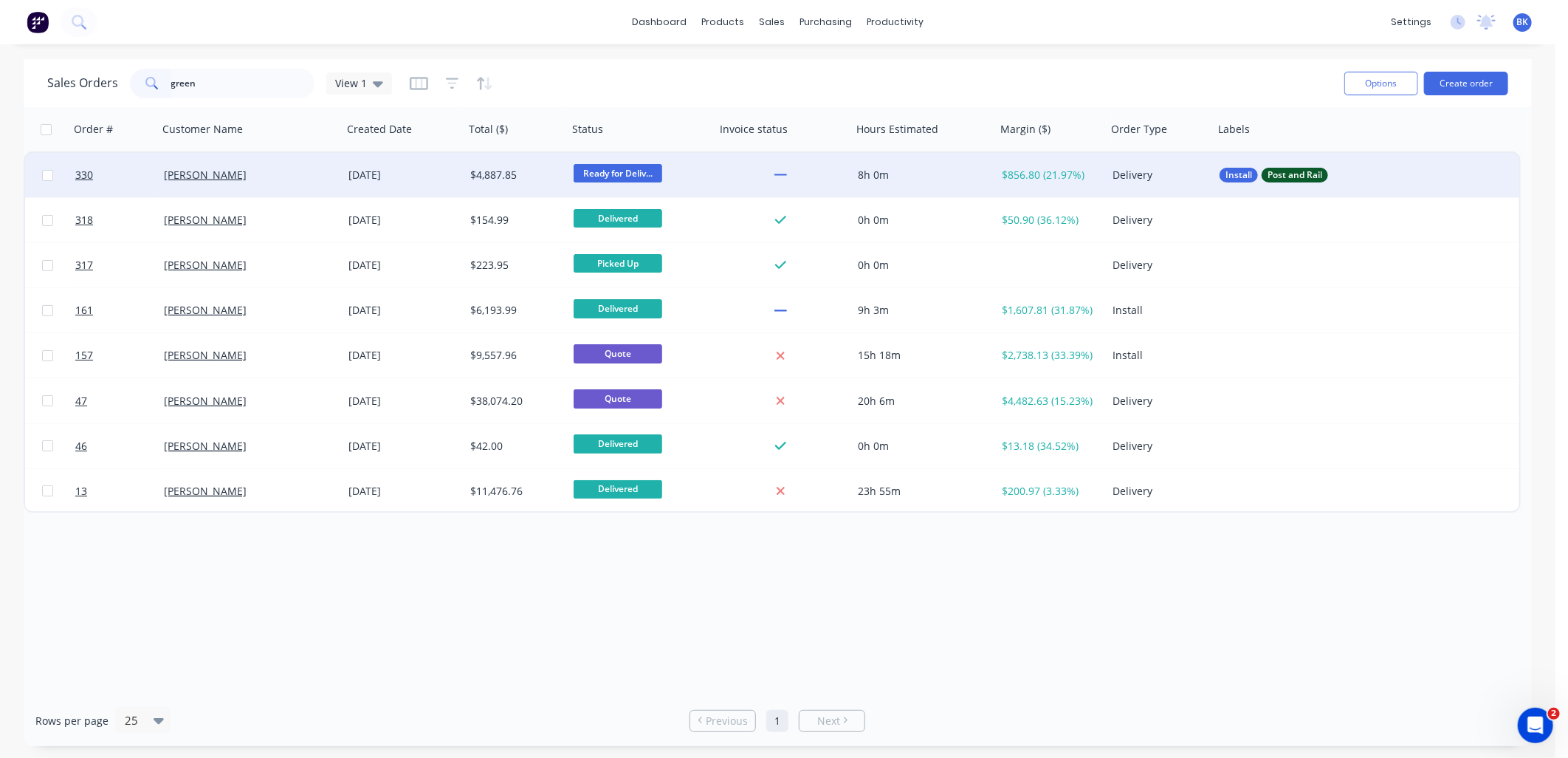
click at [291, 166] on div "[PERSON_NAME]" at bounding box center [251, 175] width 185 height 44
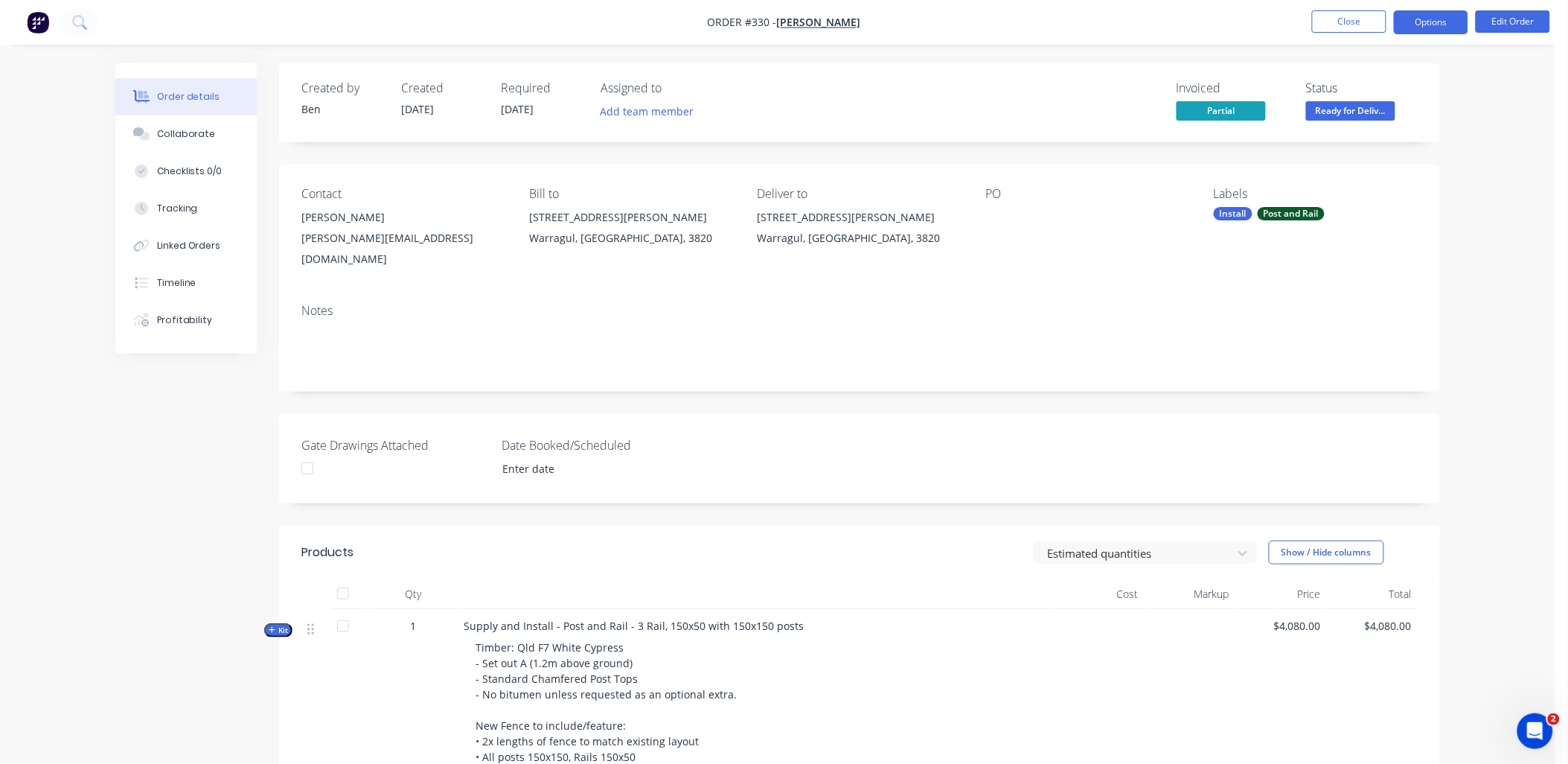
click at [1419, 13] on button "Options" at bounding box center [1431, 22] width 74 height 24
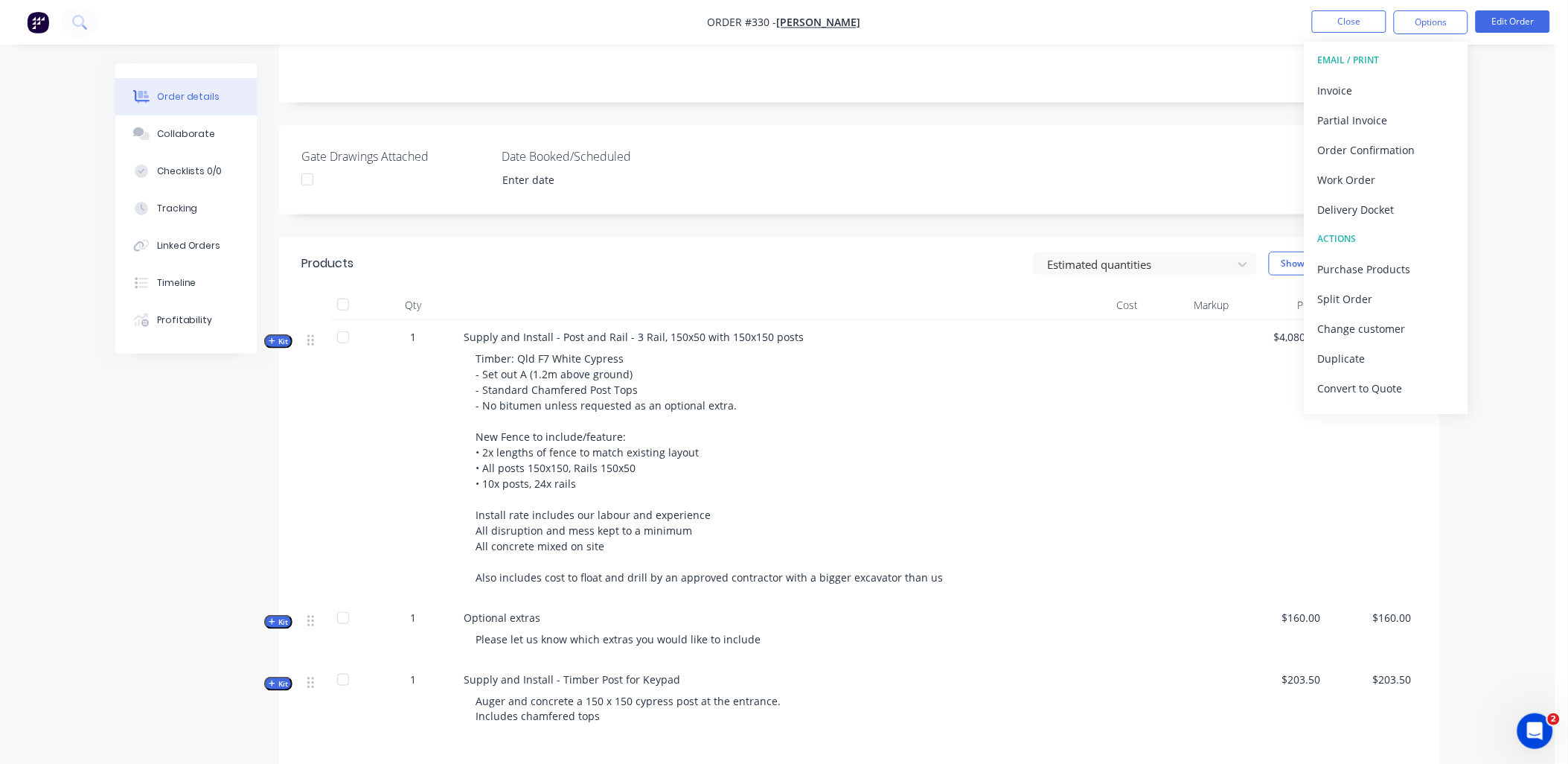
scroll to position [414, 0]
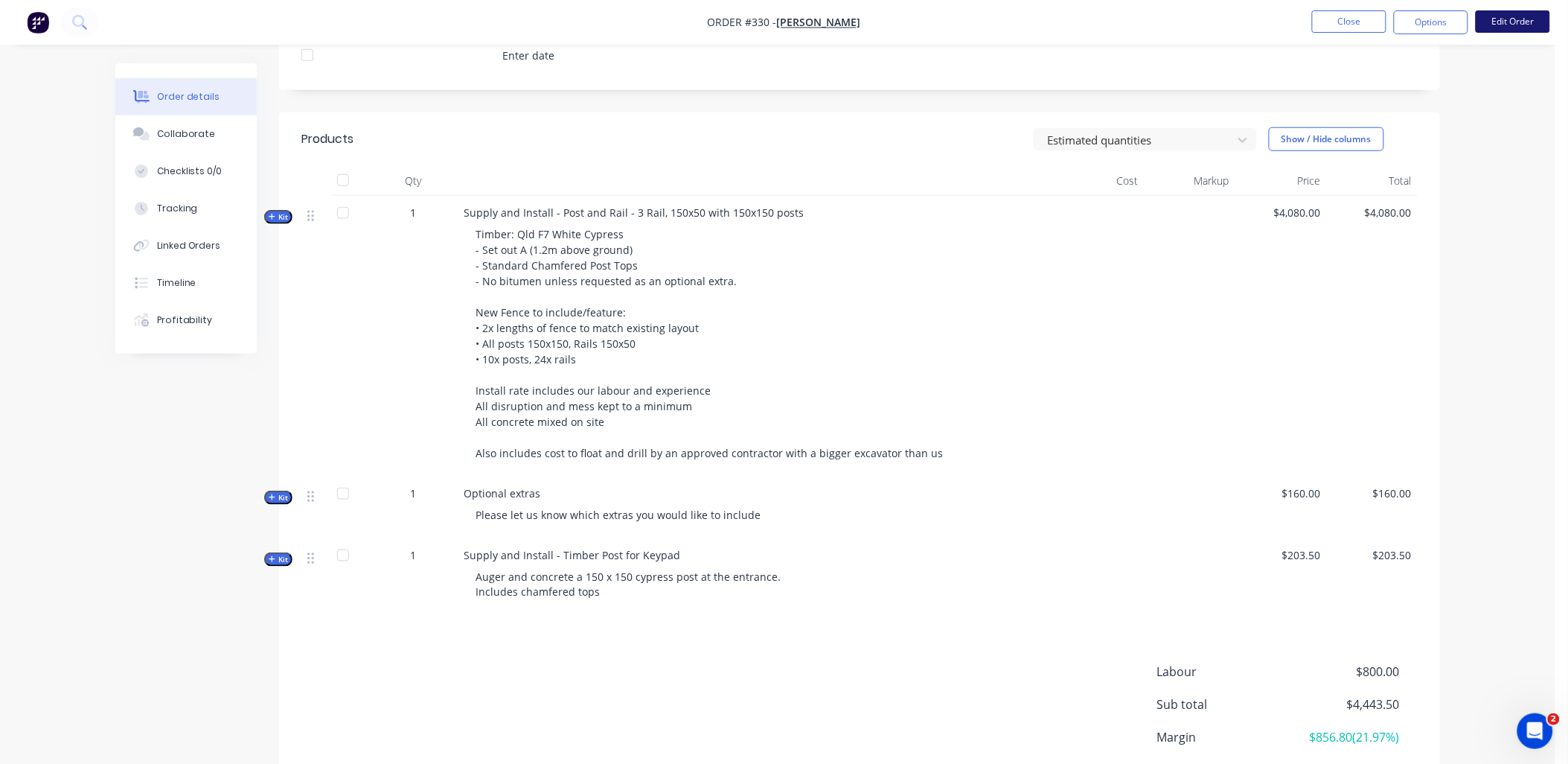
click at [1504, 17] on button "Edit Order" at bounding box center [1513, 21] width 74 height 22
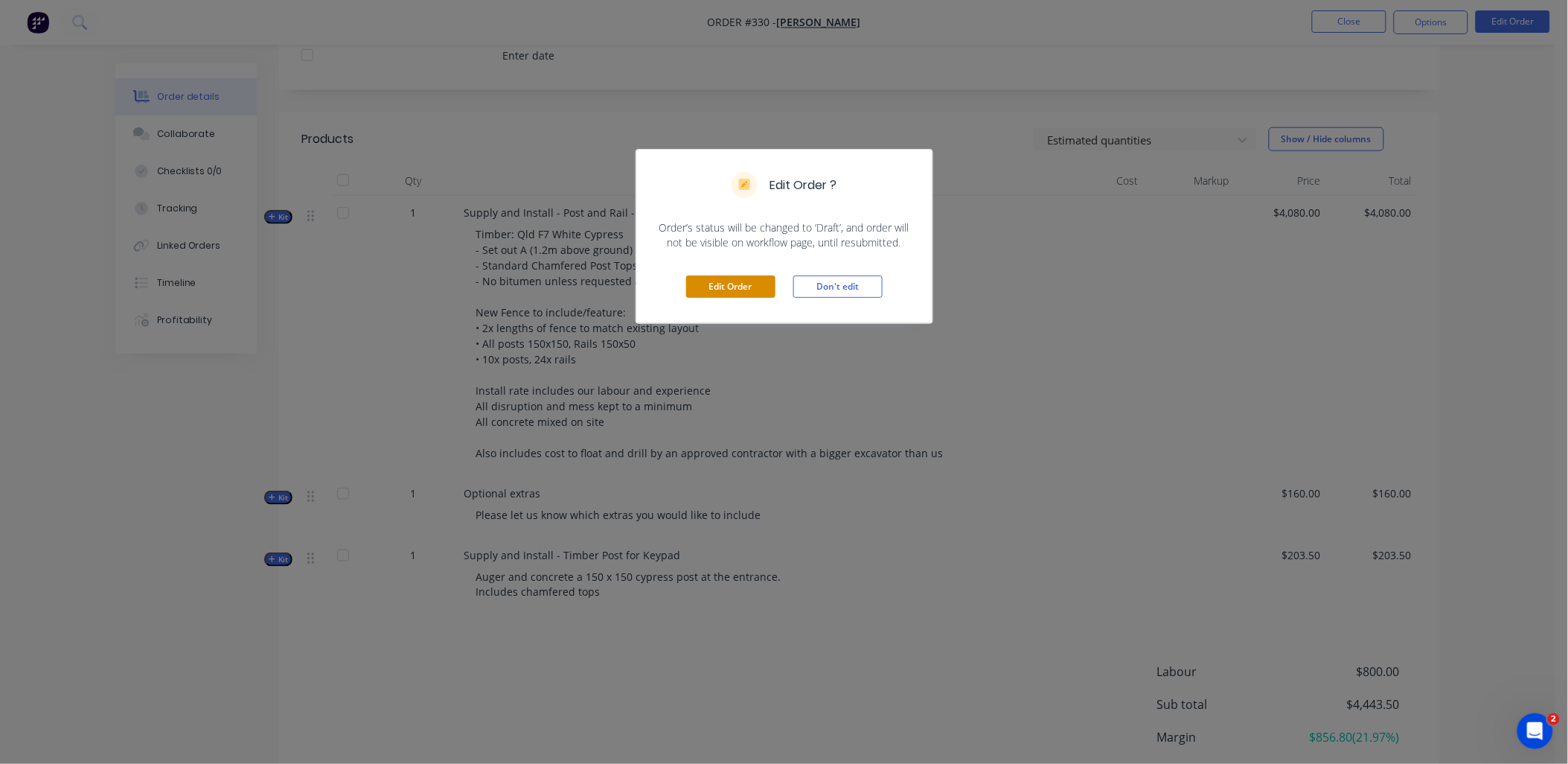
click at [750, 280] on button "Edit Order" at bounding box center [731, 286] width 90 height 22
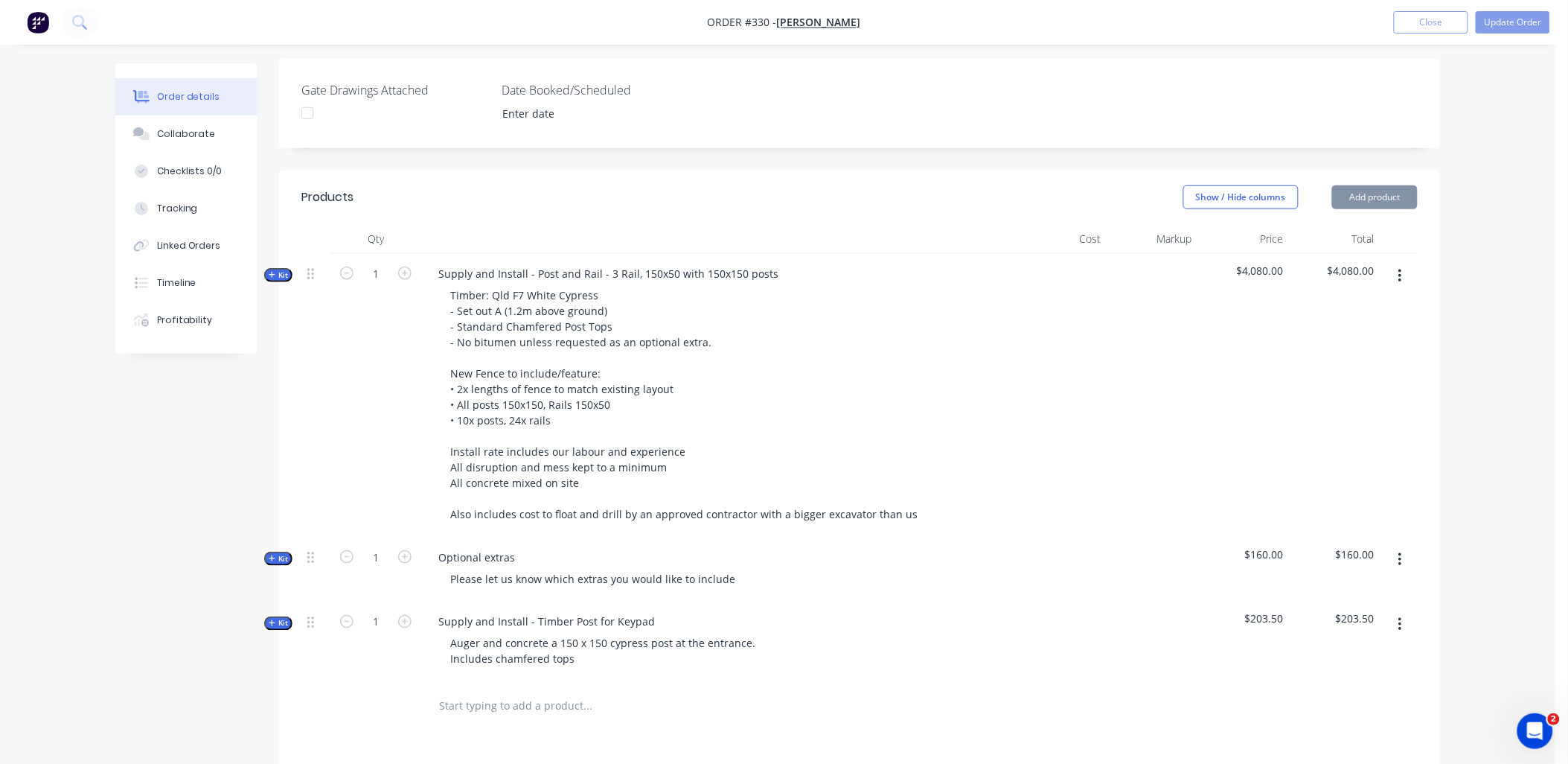
scroll to position [496, 0]
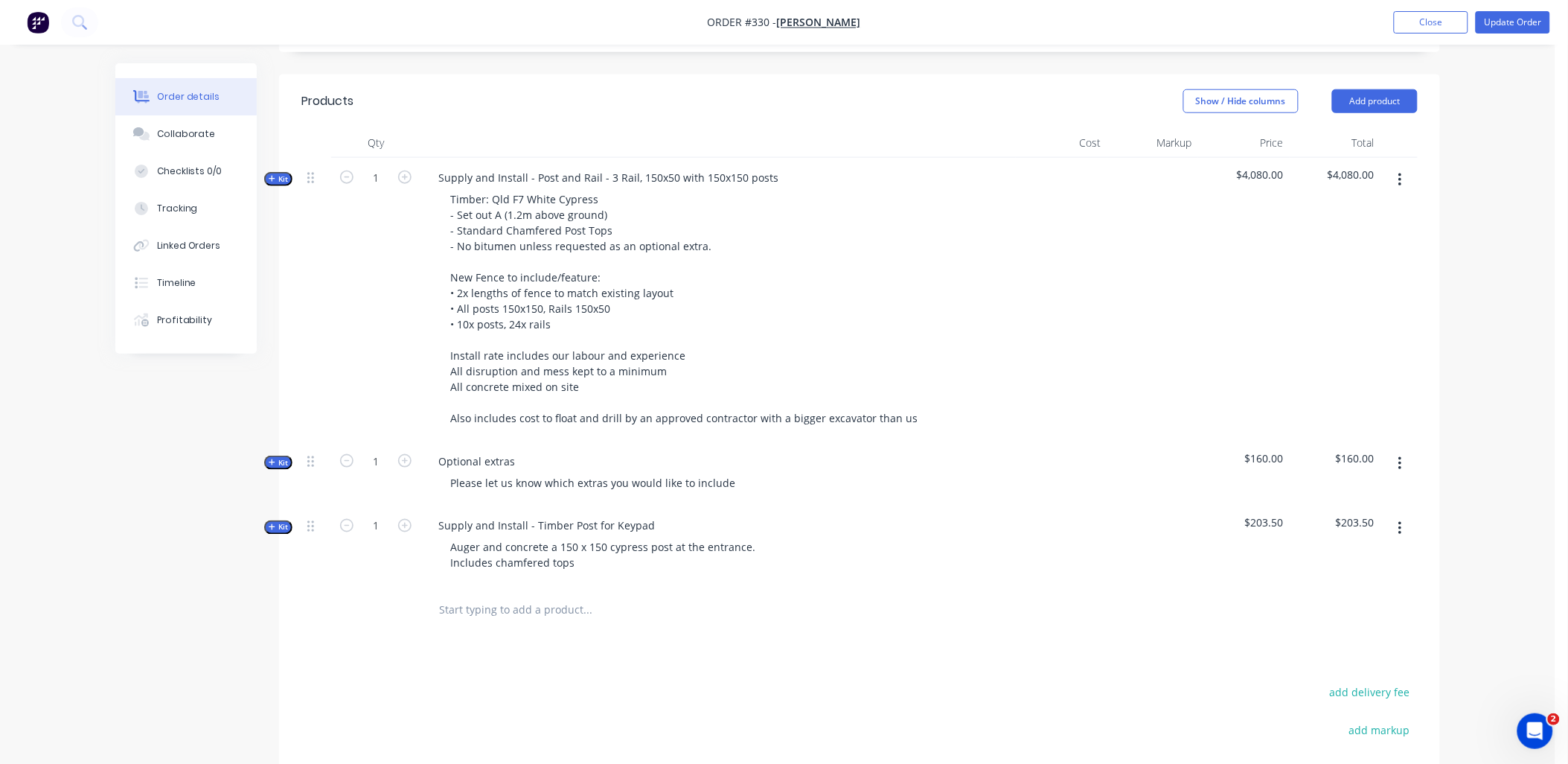
click at [279, 522] on span "Kit" at bounding box center [278, 527] width 20 height 12
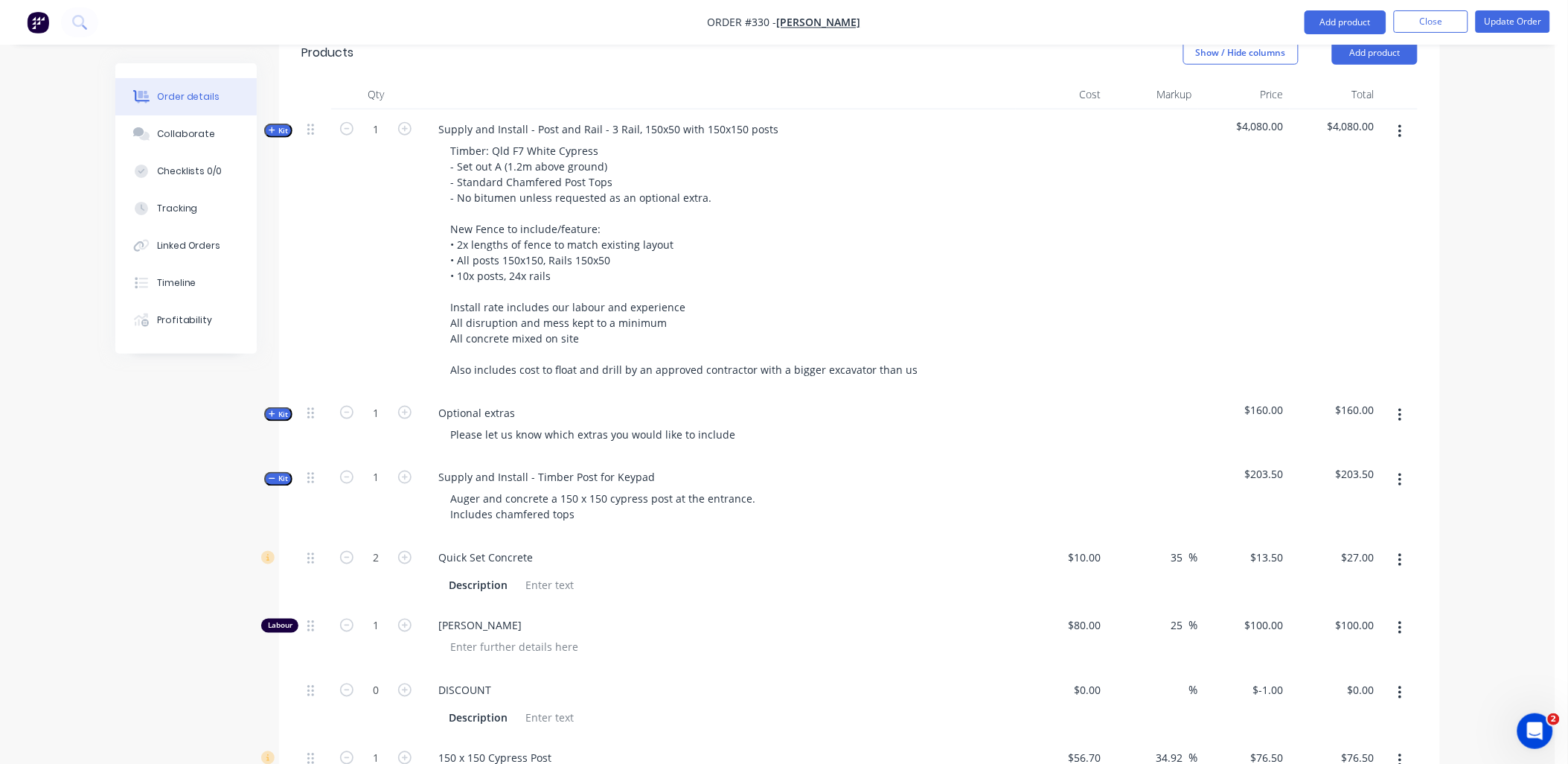
scroll to position [827, 0]
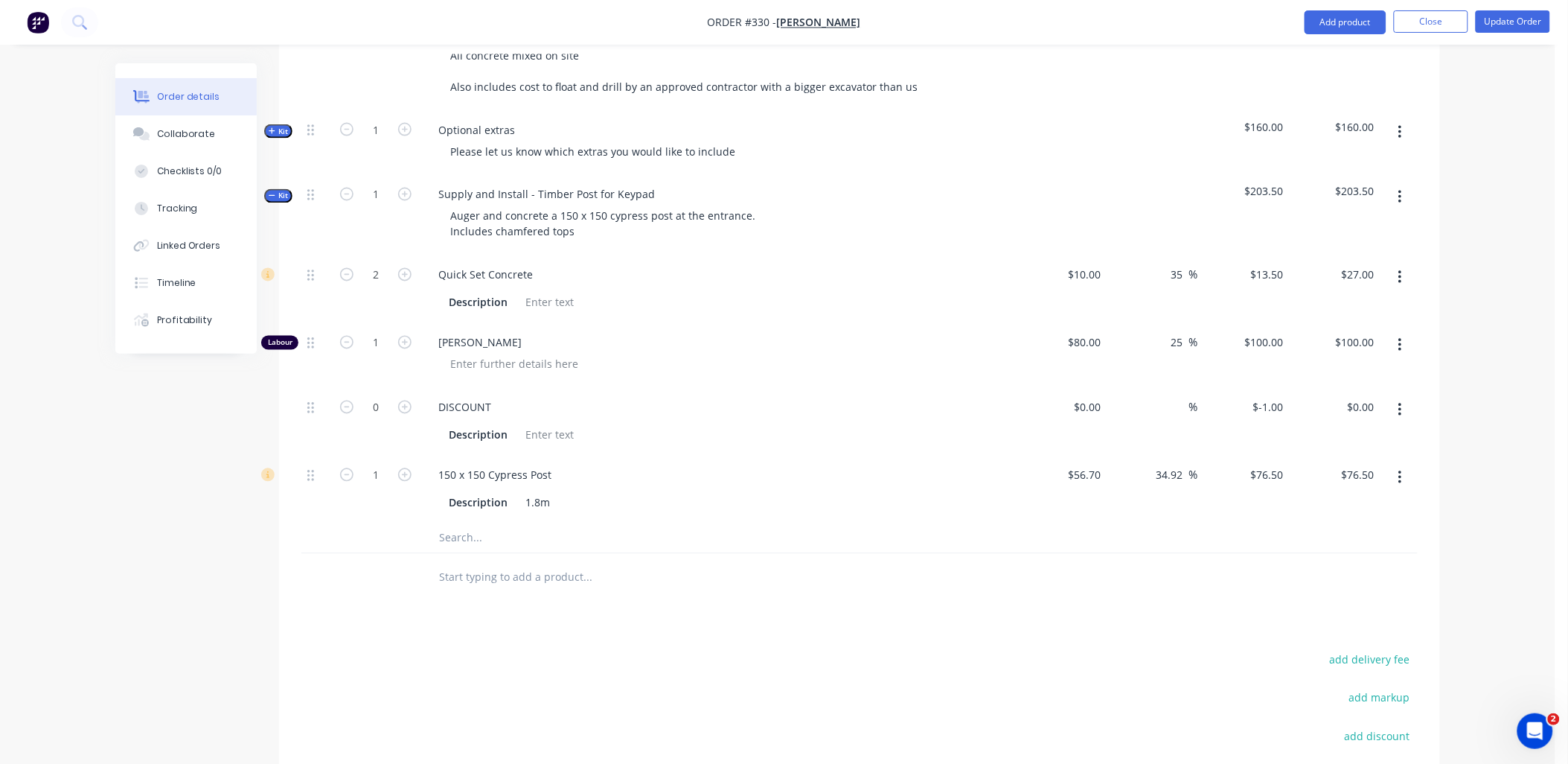
click at [1394, 264] on button "button" at bounding box center [1399, 278] width 35 height 27
click at [1365, 366] on div "Delete" at bounding box center [1346, 376] width 114 height 21
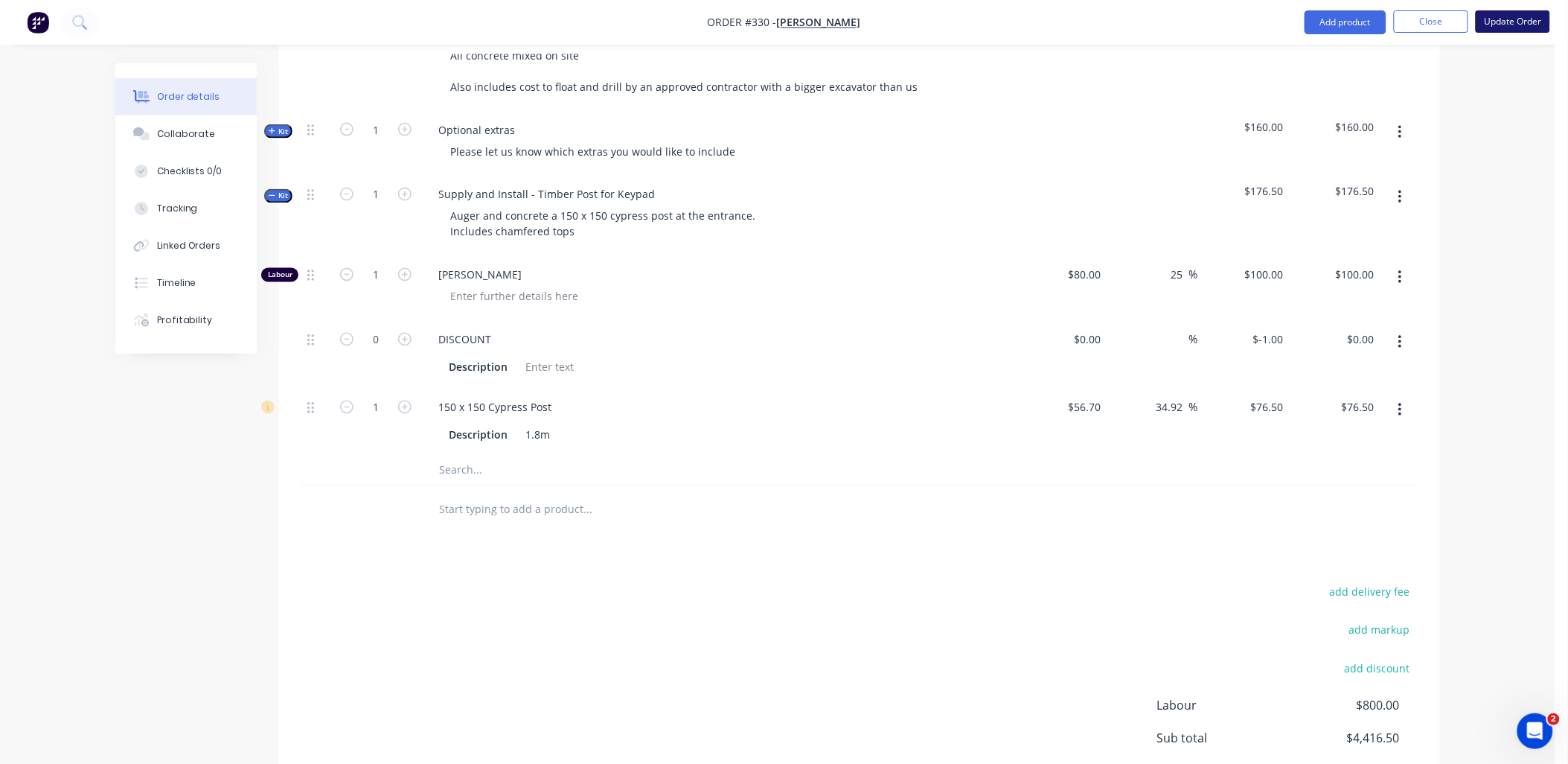
click at [1499, 26] on button "Update Order" at bounding box center [1513, 21] width 74 height 22
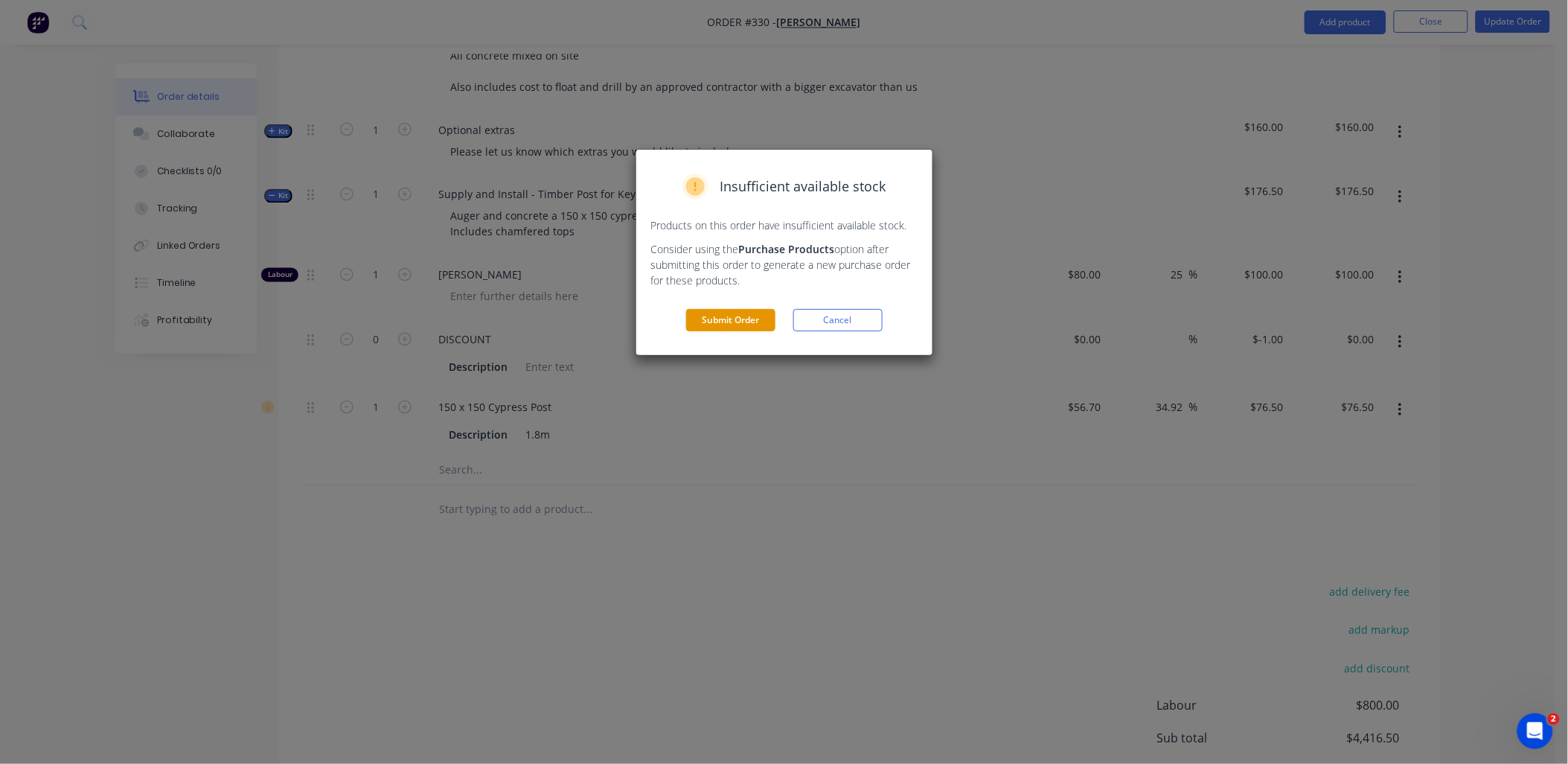
click at [750, 321] on button "Submit Order" at bounding box center [731, 319] width 90 height 22
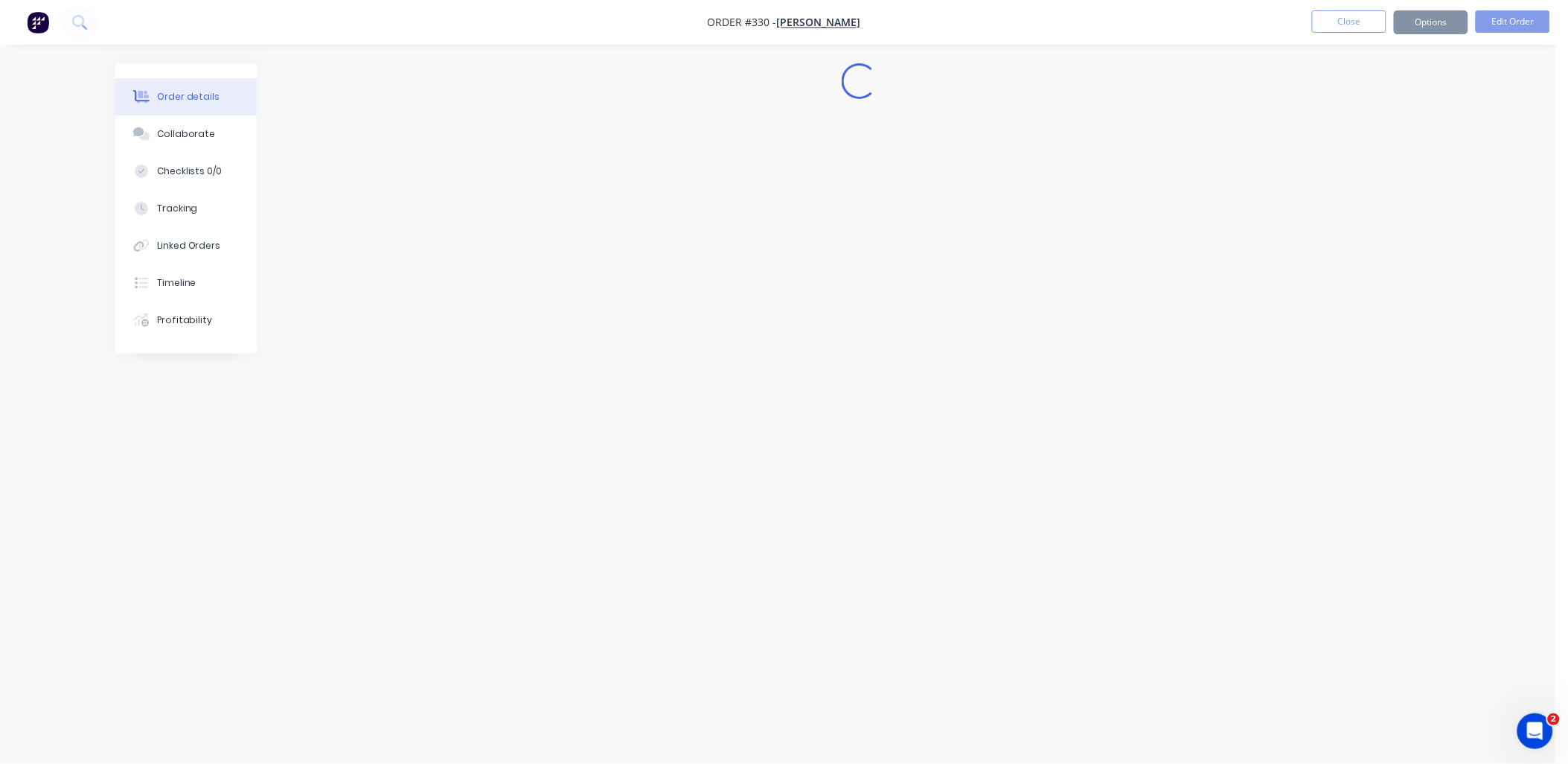
scroll to position [0, 0]
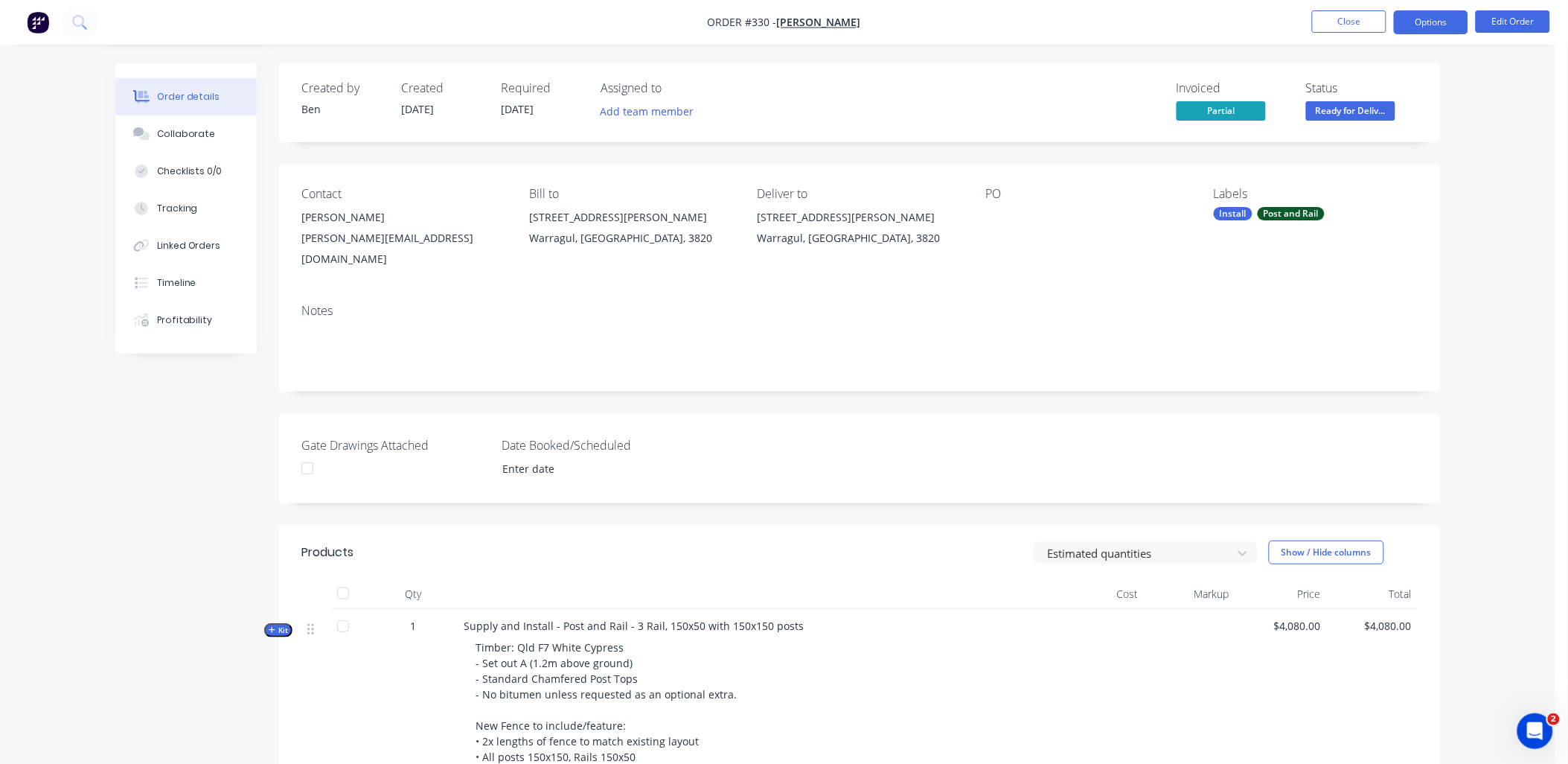
click at [1437, 31] on button "Options" at bounding box center [1431, 22] width 74 height 24
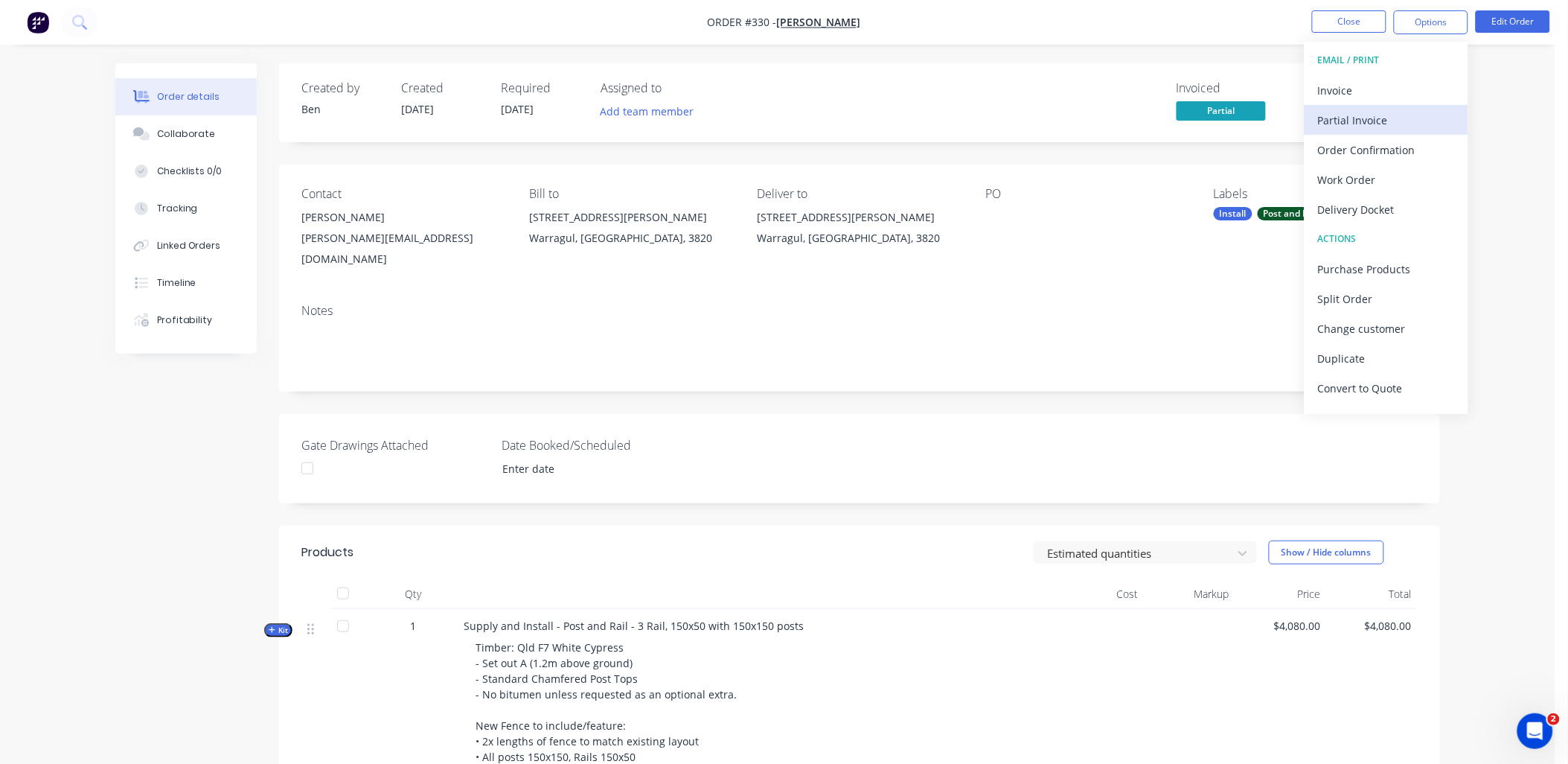
click at [1416, 122] on div "Partial Invoice" at bounding box center [1386, 120] width 137 height 21
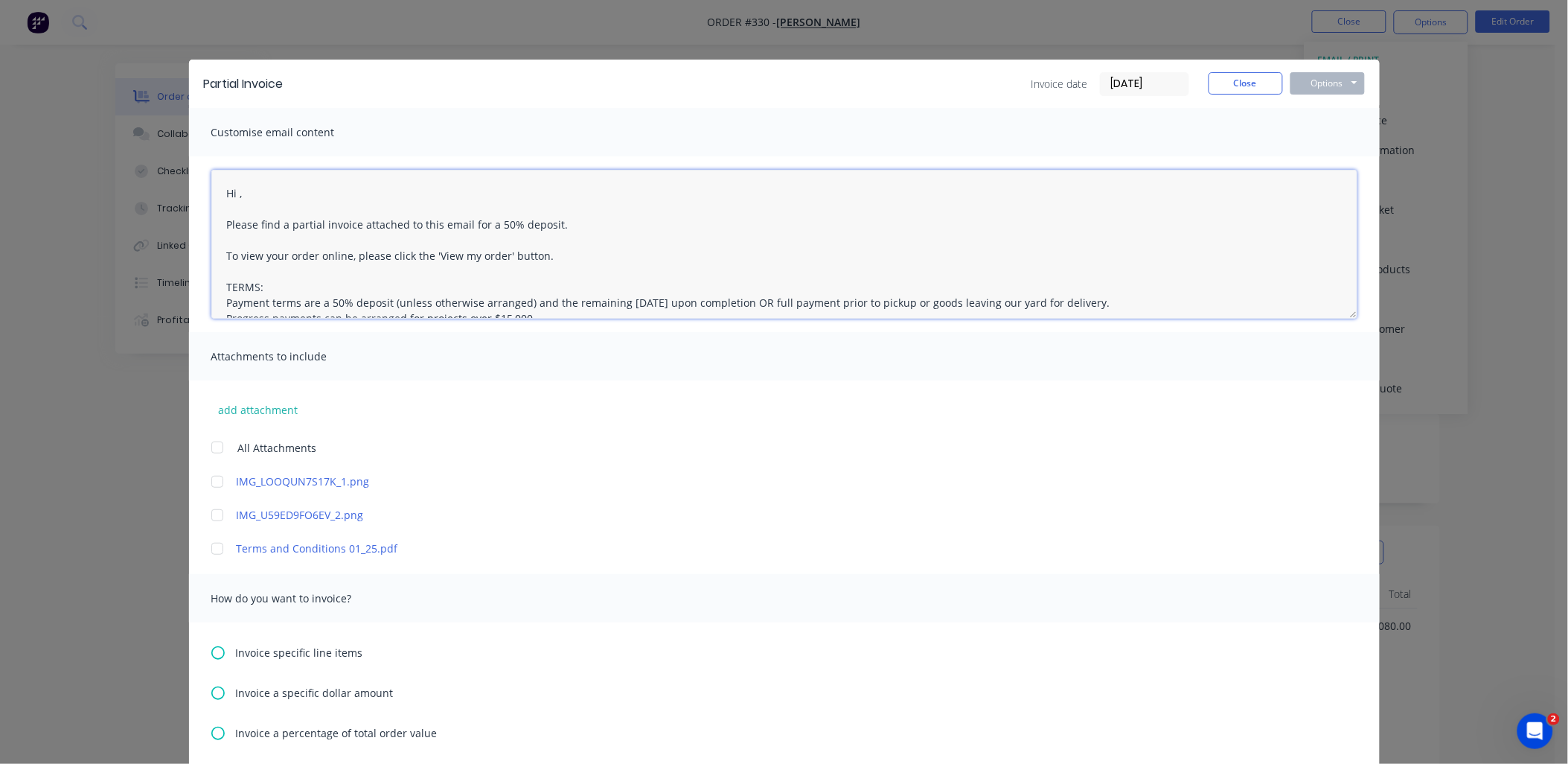
click at [231, 190] on textarea "Hi , Please find a partial invoice attached to this email for a 50% deposit. To…" at bounding box center [784, 244] width 1146 height 149
click at [303, 226] on textarea "Hi [PERSON_NAME], Please find a partial invoice attached to this email for a 50…" at bounding box center [784, 244] width 1146 height 149
drag, startPoint x: 451, startPoint y: 221, endPoint x: 537, endPoint y: 220, distance: 86.0
click at [537, 220] on textarea "Hi [PERSON_NAME], Please find a final invoice attached to this email for a 50% …" at bounding box center [784, 244] width 1146 height 149
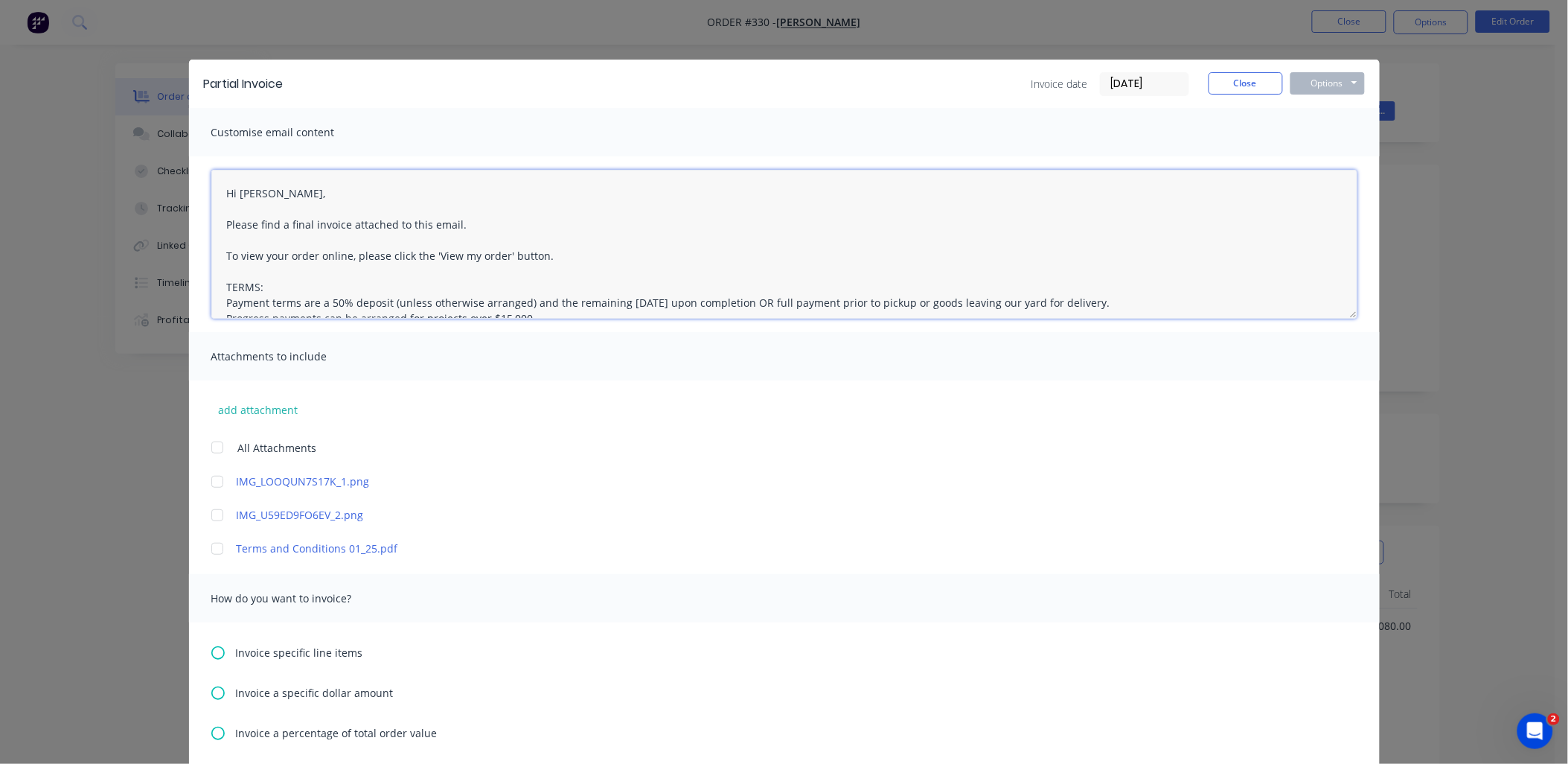
click at [212, 545] on div at bounding box center [217, 549] width 30 height 30
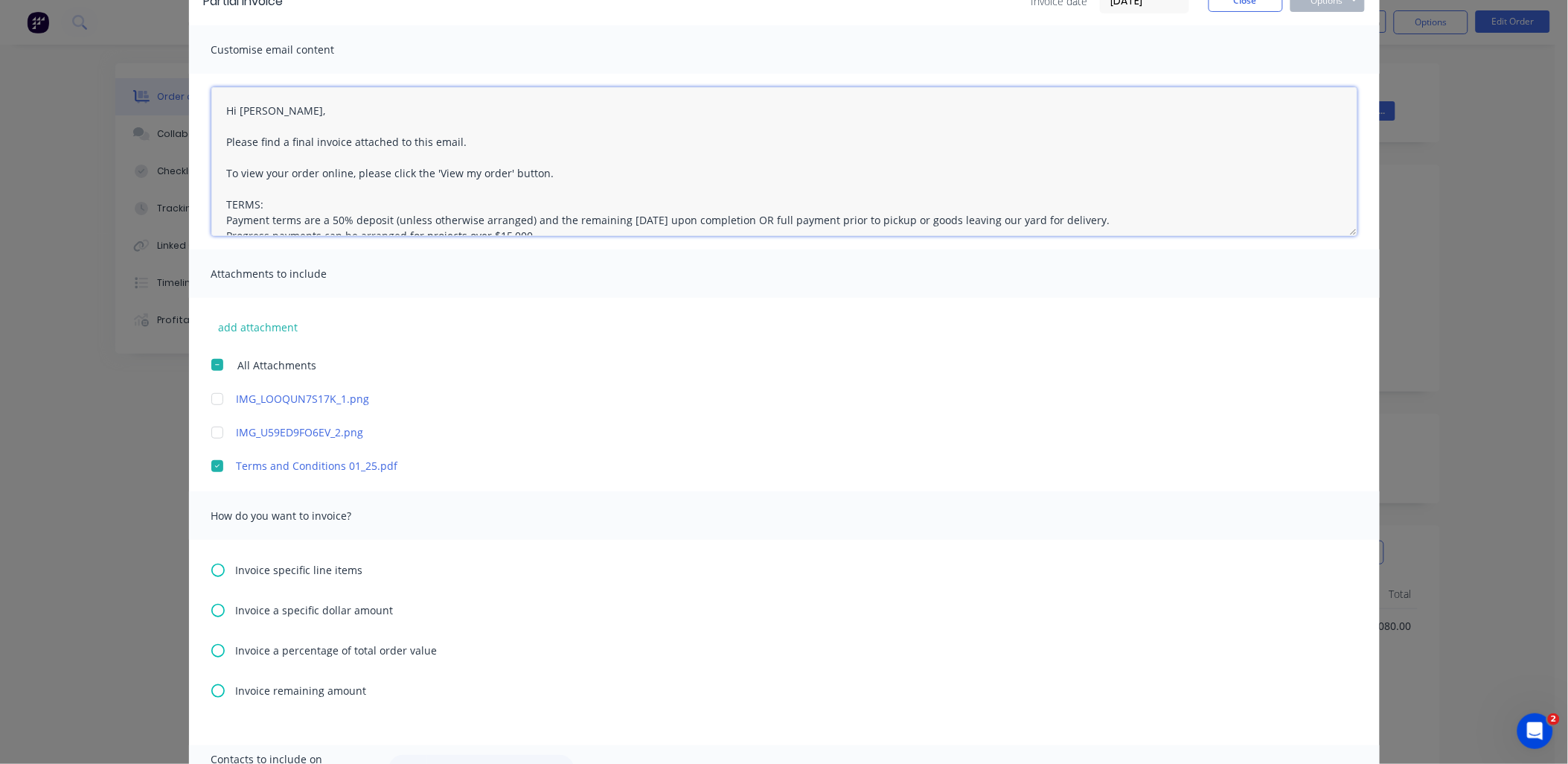
click at [212, 465] on div at bounding box center [217, 466] width 30 height 30
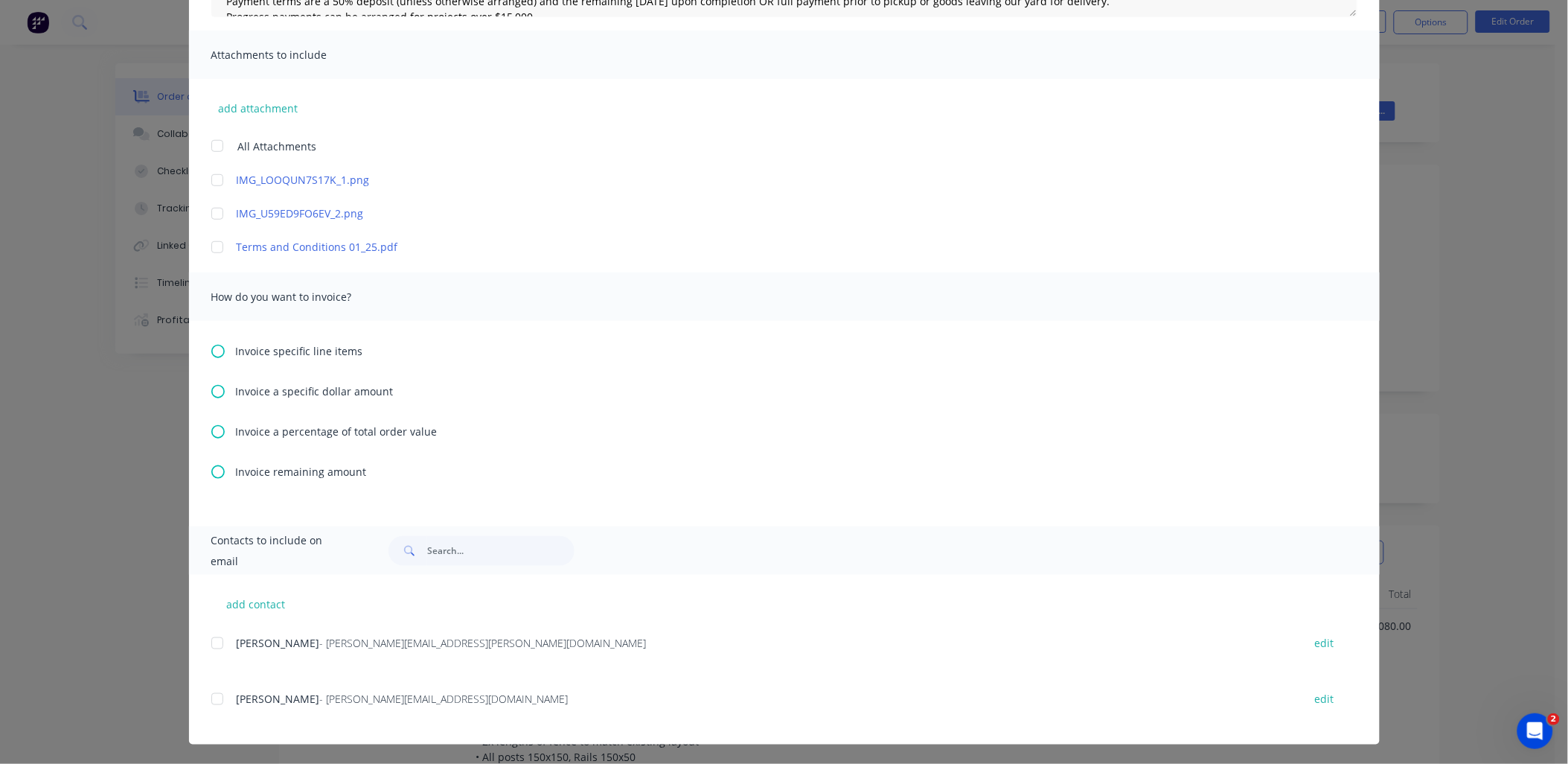
click at [215, 470] on icon at bounding box center [217, 471] width 13 height 13
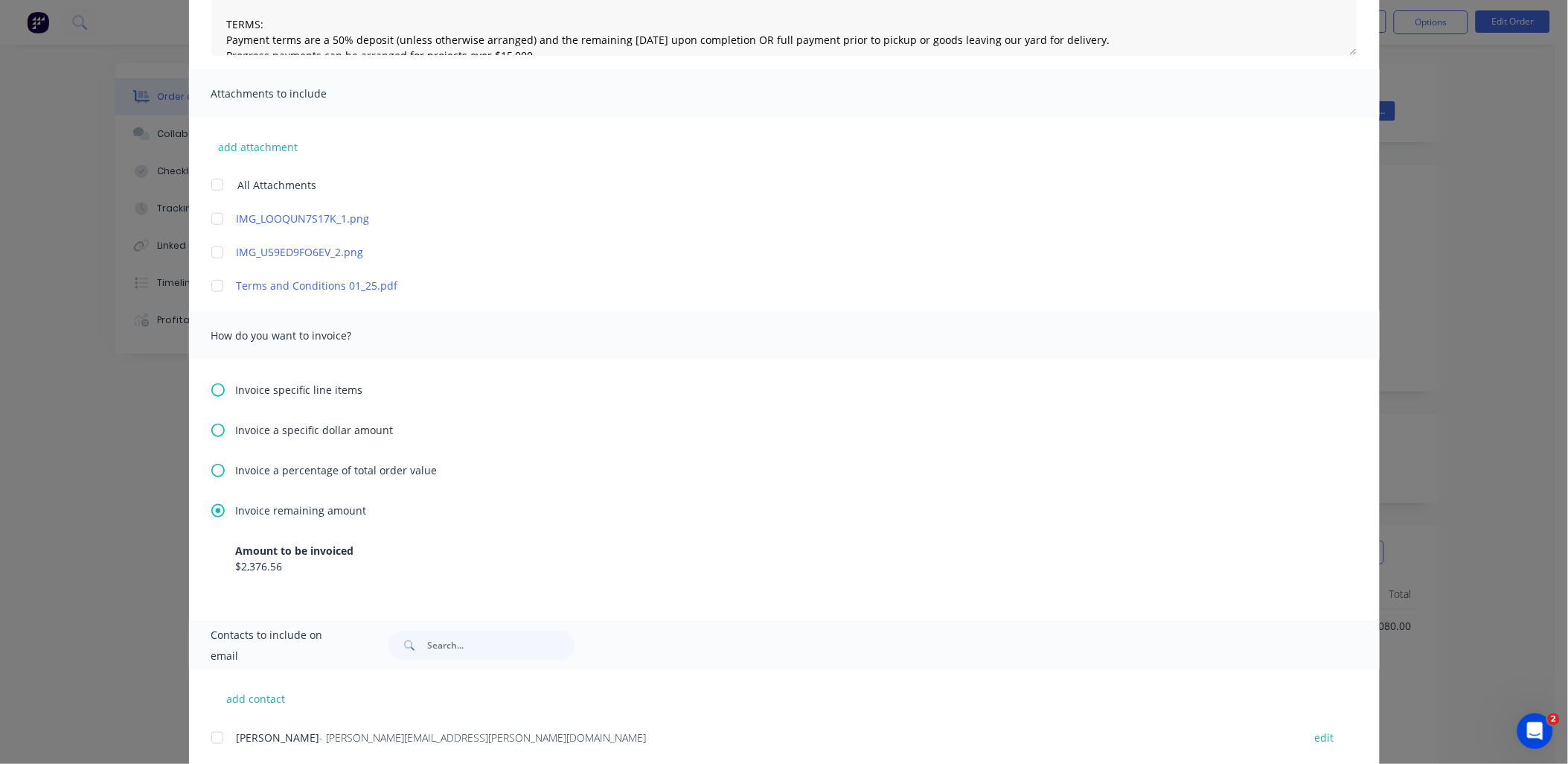
scroll to position [358, 0]
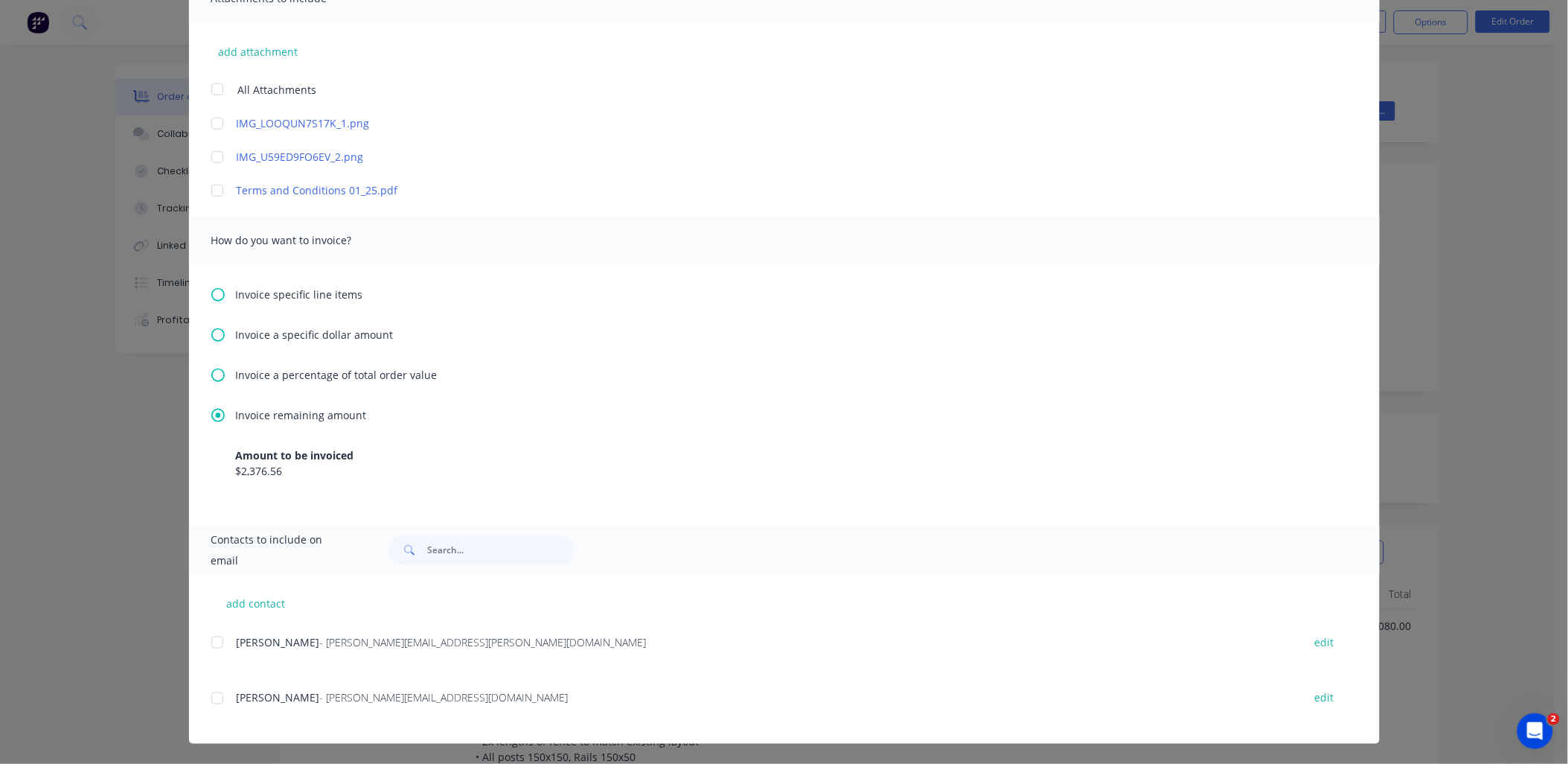
click at [219, 692] on div at bounding box center [217, 698] width 30 height 30
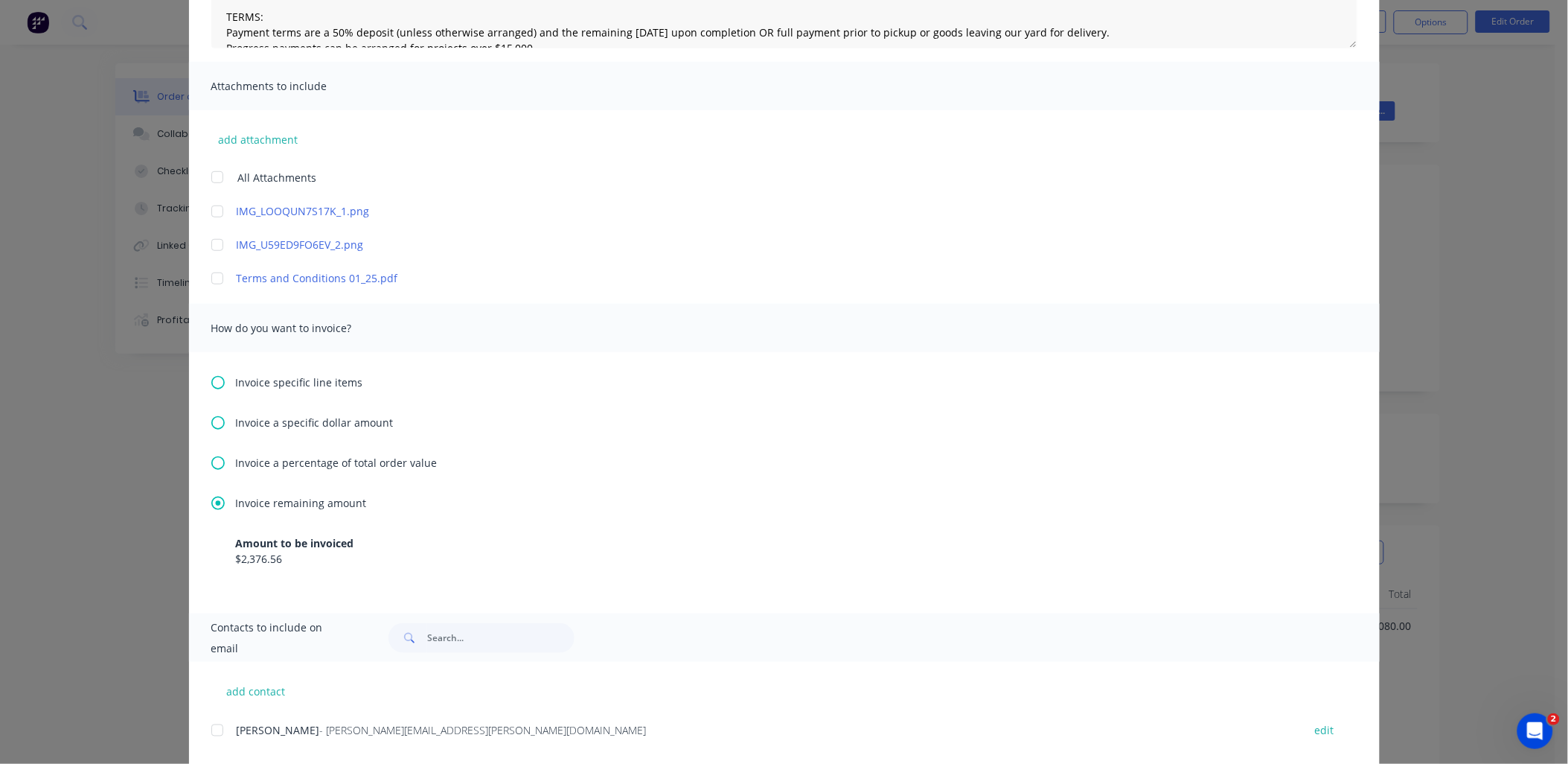
scroll to position [0, 0]
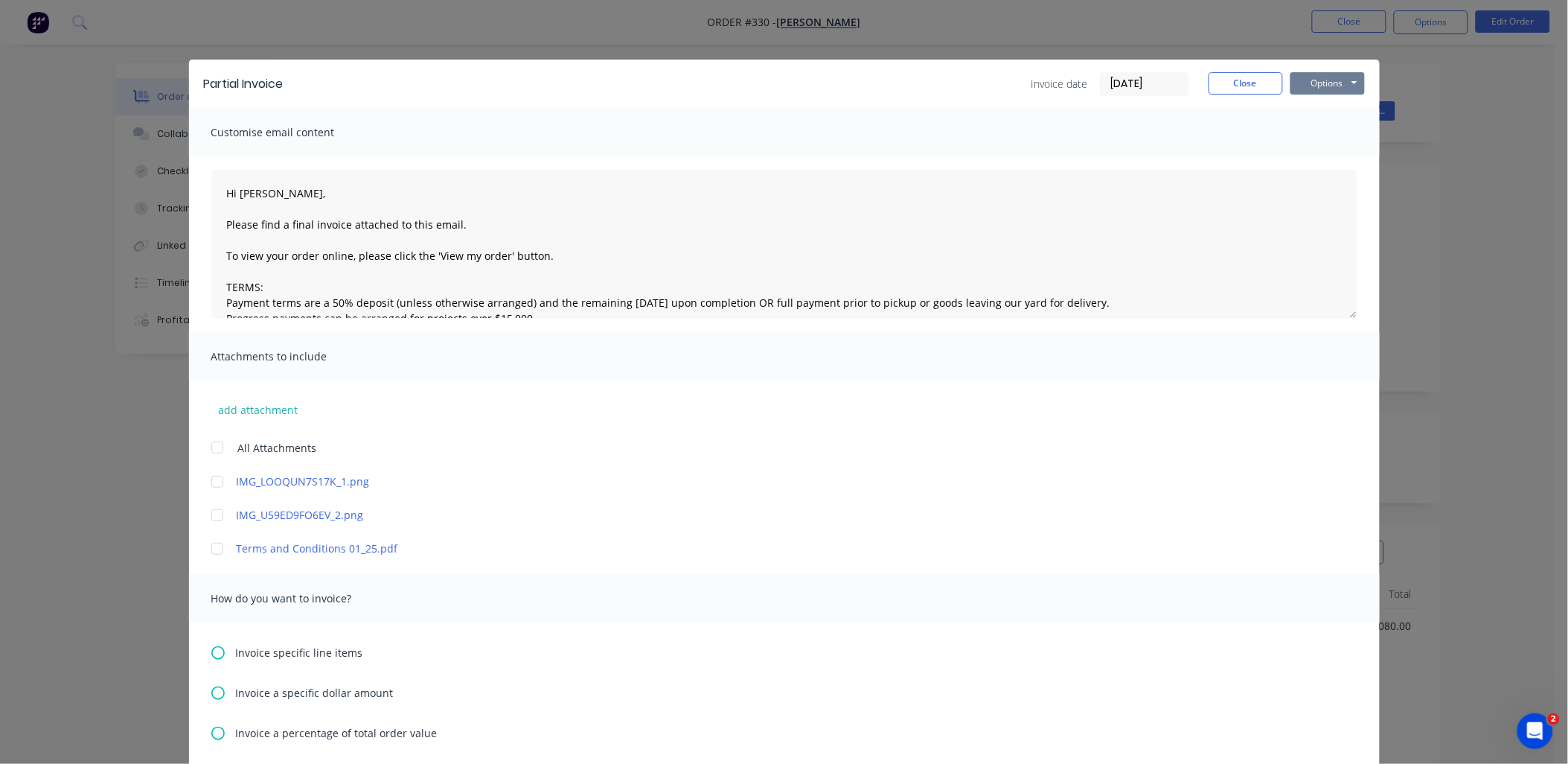
click at [1317, 92] on button "Options" at bounding box center [1328, 83] width 74 height 22
click at [1321, 150] on button "Email" at bounding box center [1337, 159] width 95 height 25
